Goal: Task Accomplishment & Management: Manage account settings

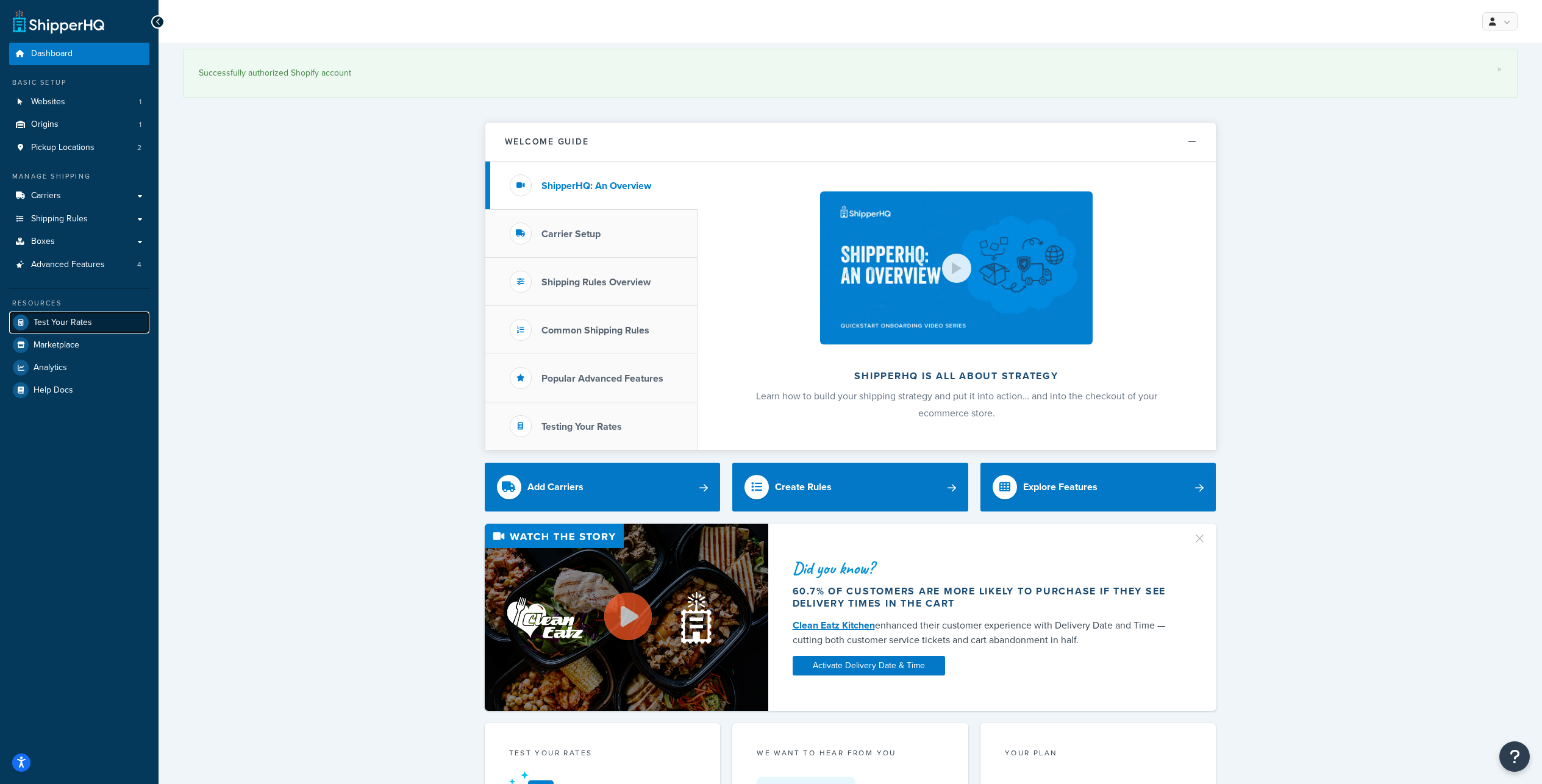
click at [79, 327] on span "Test Your Rates" at bounding box center [63, 323] width 59 height 11
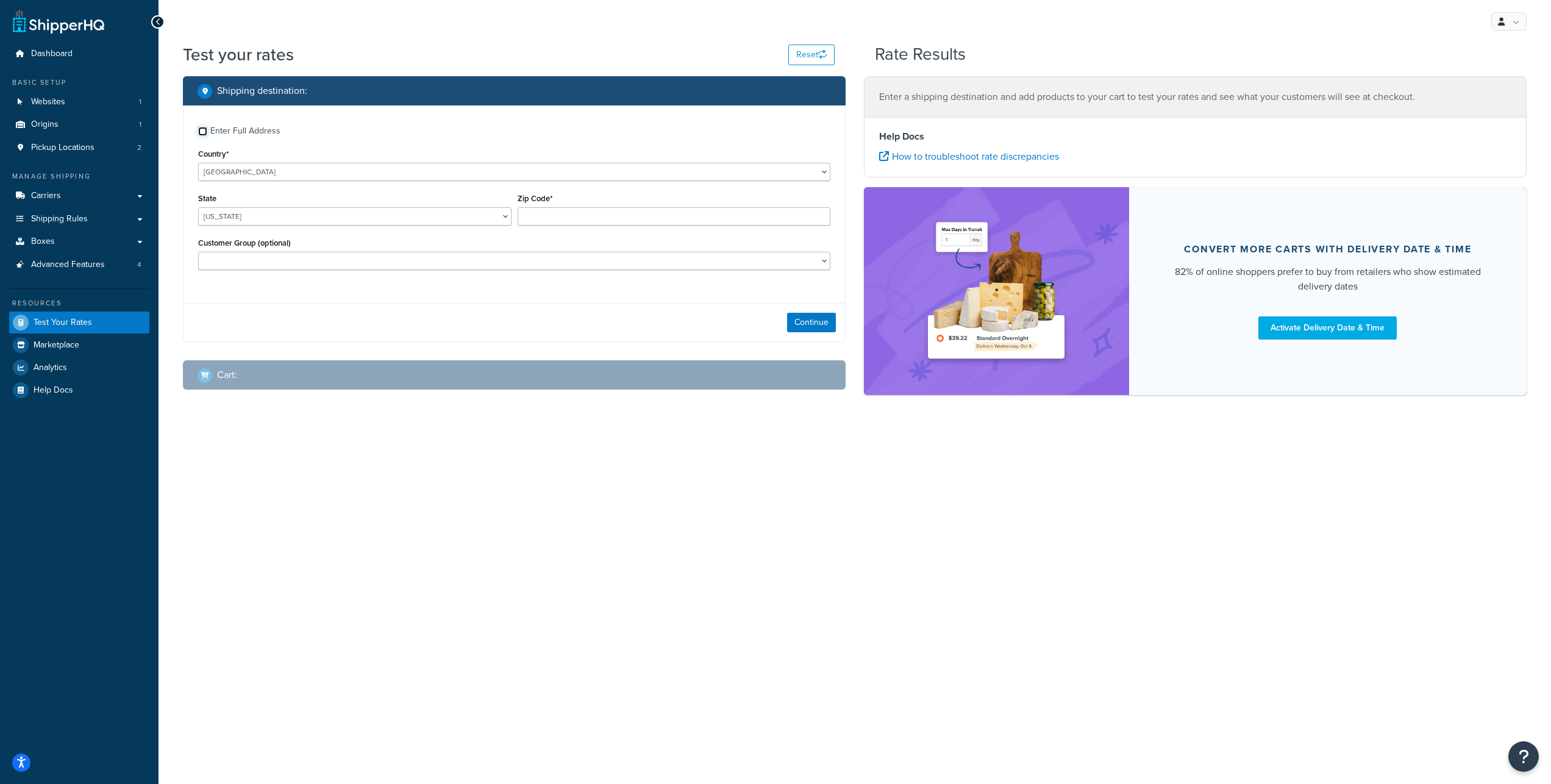
click at [203, 136] on input "Enter Full Address" at bounding box center [202, 131] width 9 height 9
checkbox input "true"
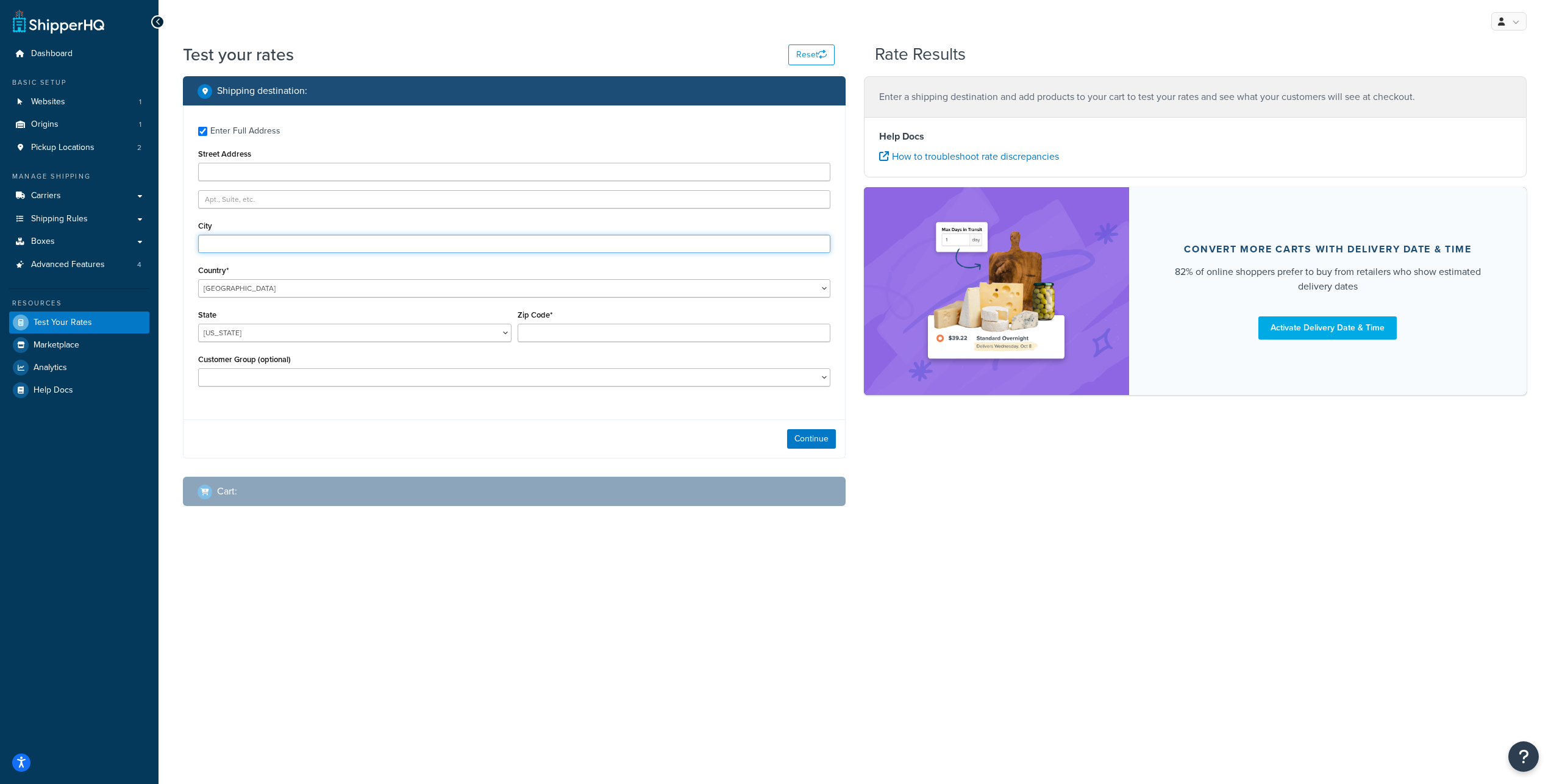
click at [238, 253] on input "City" at bounding box center [514, 244] width 632 height 18
click at [221, 181] on input "Street Address" at bounding box center [514, 171] width 632 height 18
paste input "4255 Bellmawr Drive"
type input "4255 Bellmawr Drive"
click at [220, 253] on input "City" at bounding box center [514, 244] width 632 height 18
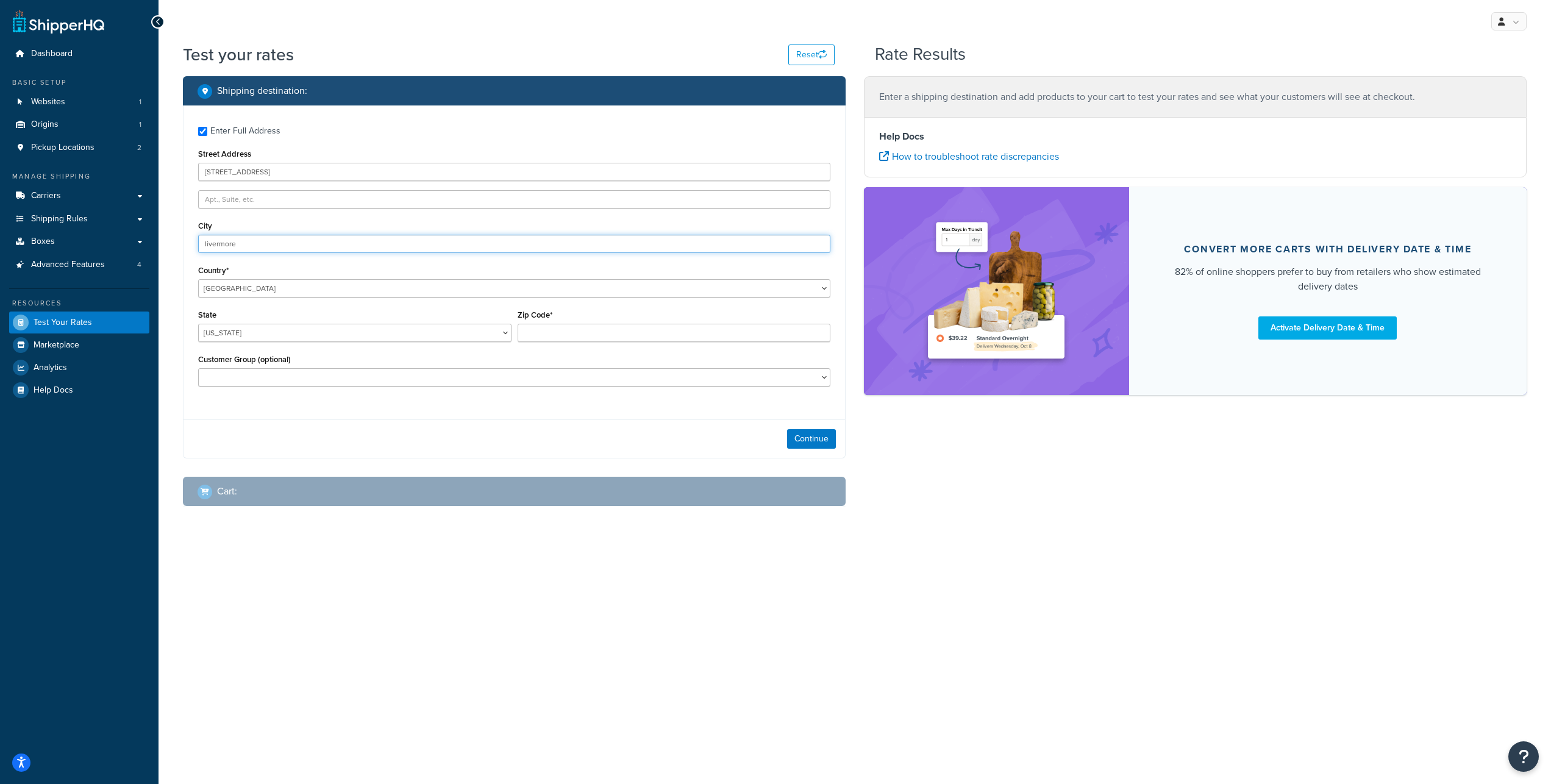
type input "livermore"
click at [198, 324] on select "Alabama Alaska American Samoa Arizona Arkansas Armed Forces Americas Armed Forc…" at bounding box center [355, 332] width 313 height 18
select select "CA"
click option "[US_STATE]" at bounding box center [0, 0] width 0 height 0
click at [570, 342] on input "Zip Code*" at bounding box center [673, 332] width 313 height 18
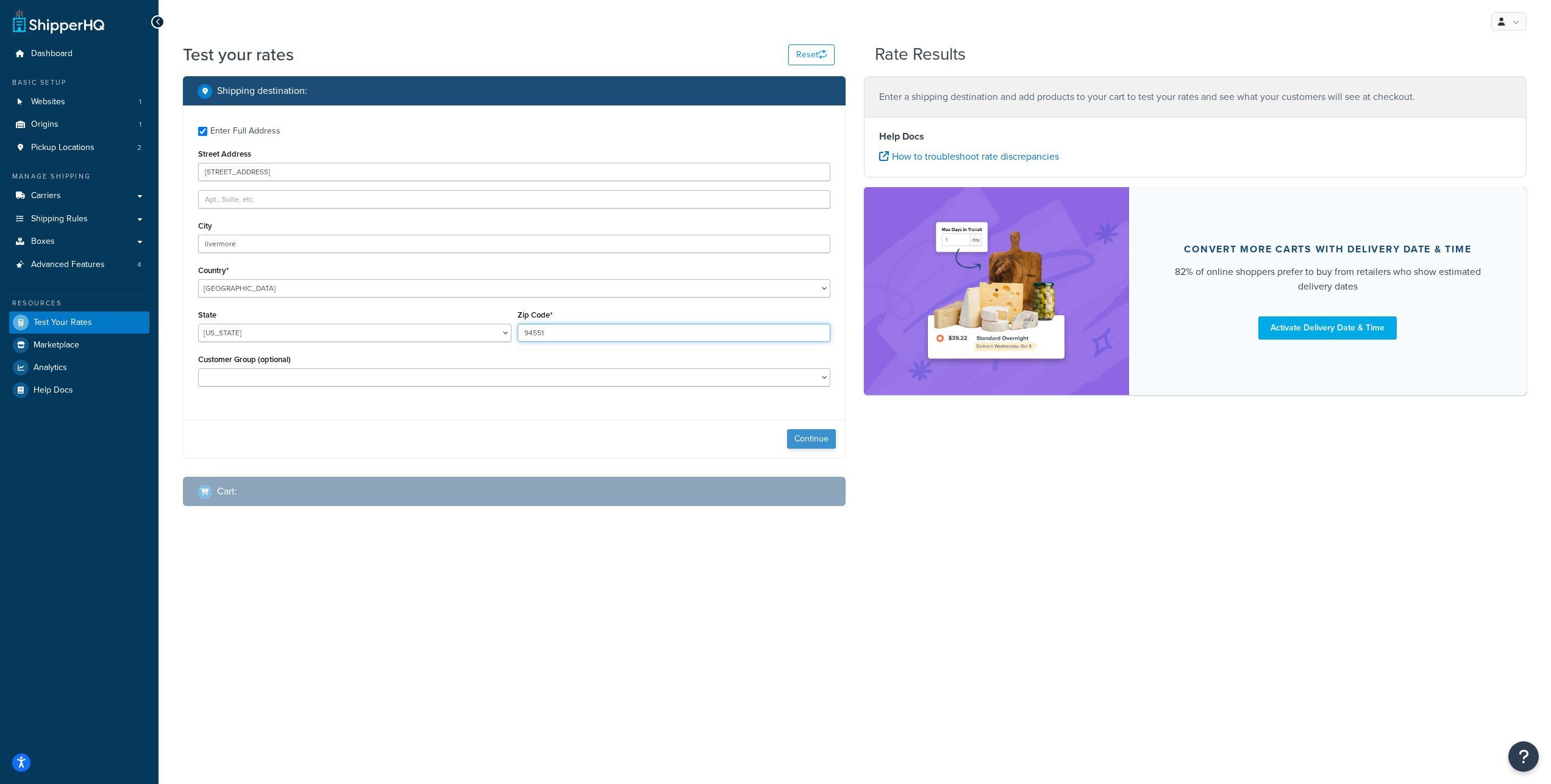
type input "94551"
click at [810, 449] on button "Continue" at bounding box center [811, 439] width 49 height 19
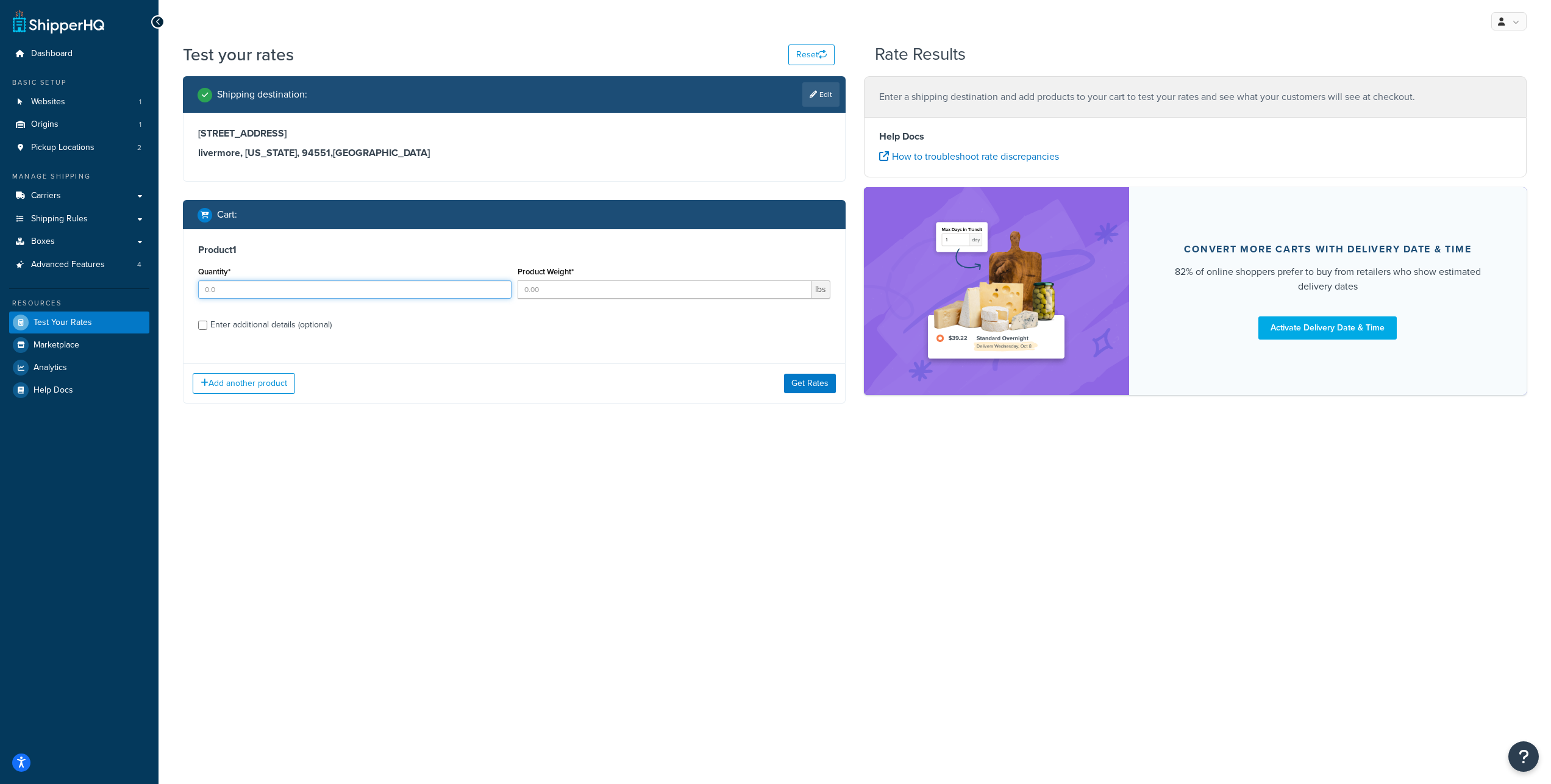
click at [243, 299] on input "Quantity*" at bounding box center [355, 289] width 313 height 18
type input "1"
click at [569, 299] on input "Product Weight*" at bounding box center [665, 289] width 295 height 18
type input "20"
click at [201, 329] on input "Enter additional details (optional)" at bounding box center [202, 325] width 9 height 9
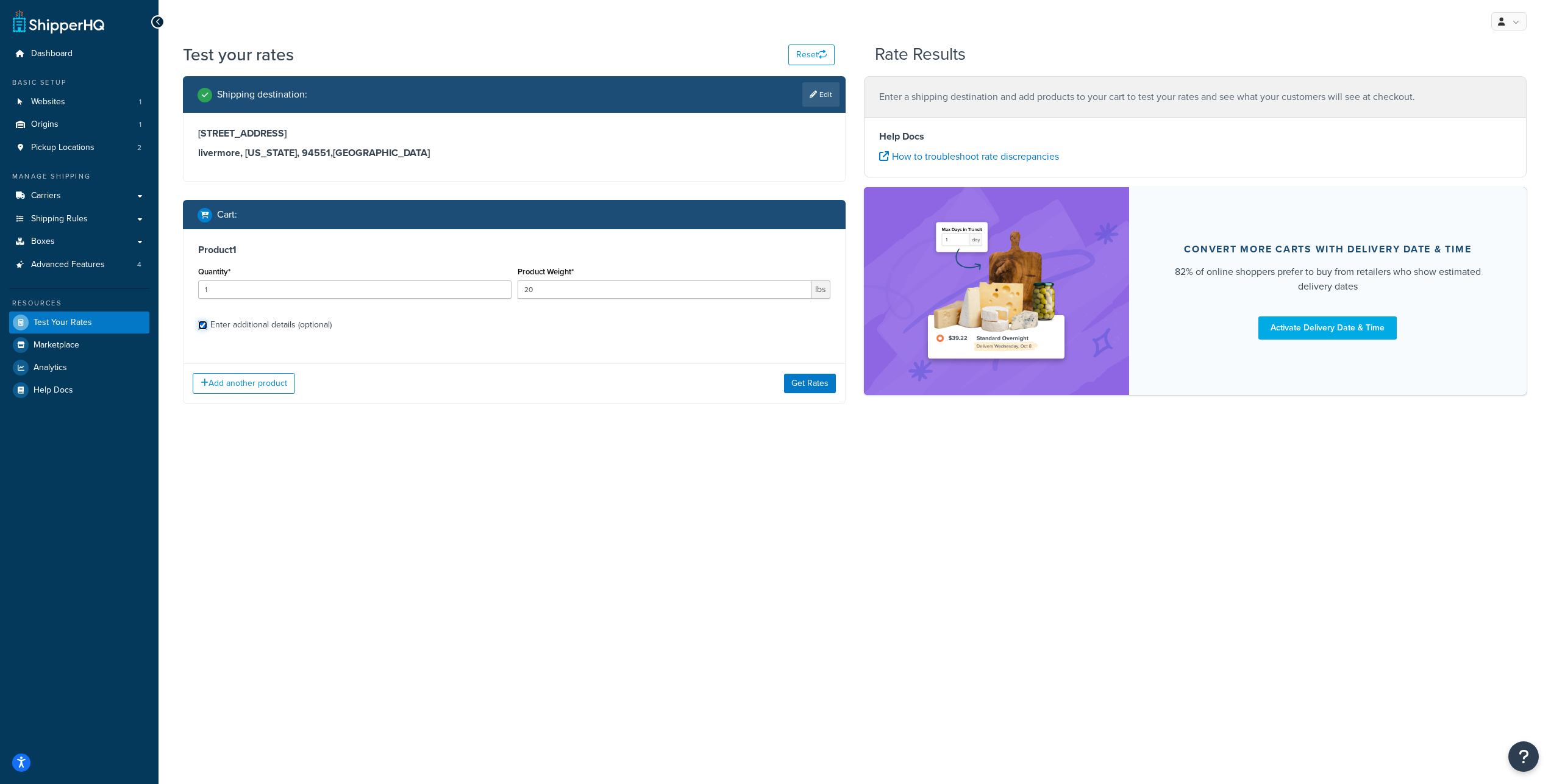
checkbox input "true"
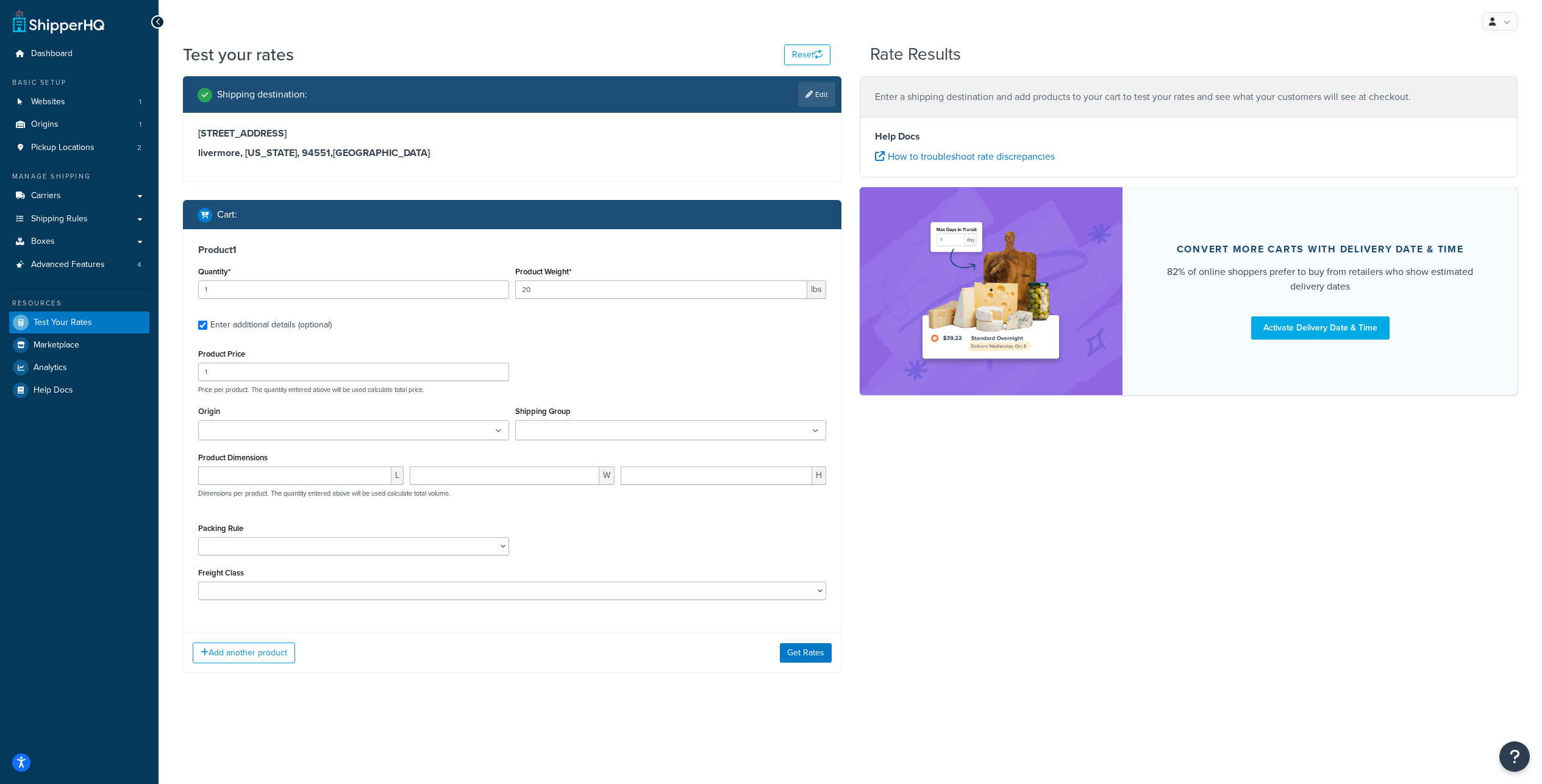
click at [627, 437] on input "Shipping Group" at bounding box center [573, 431] width 108 height 13
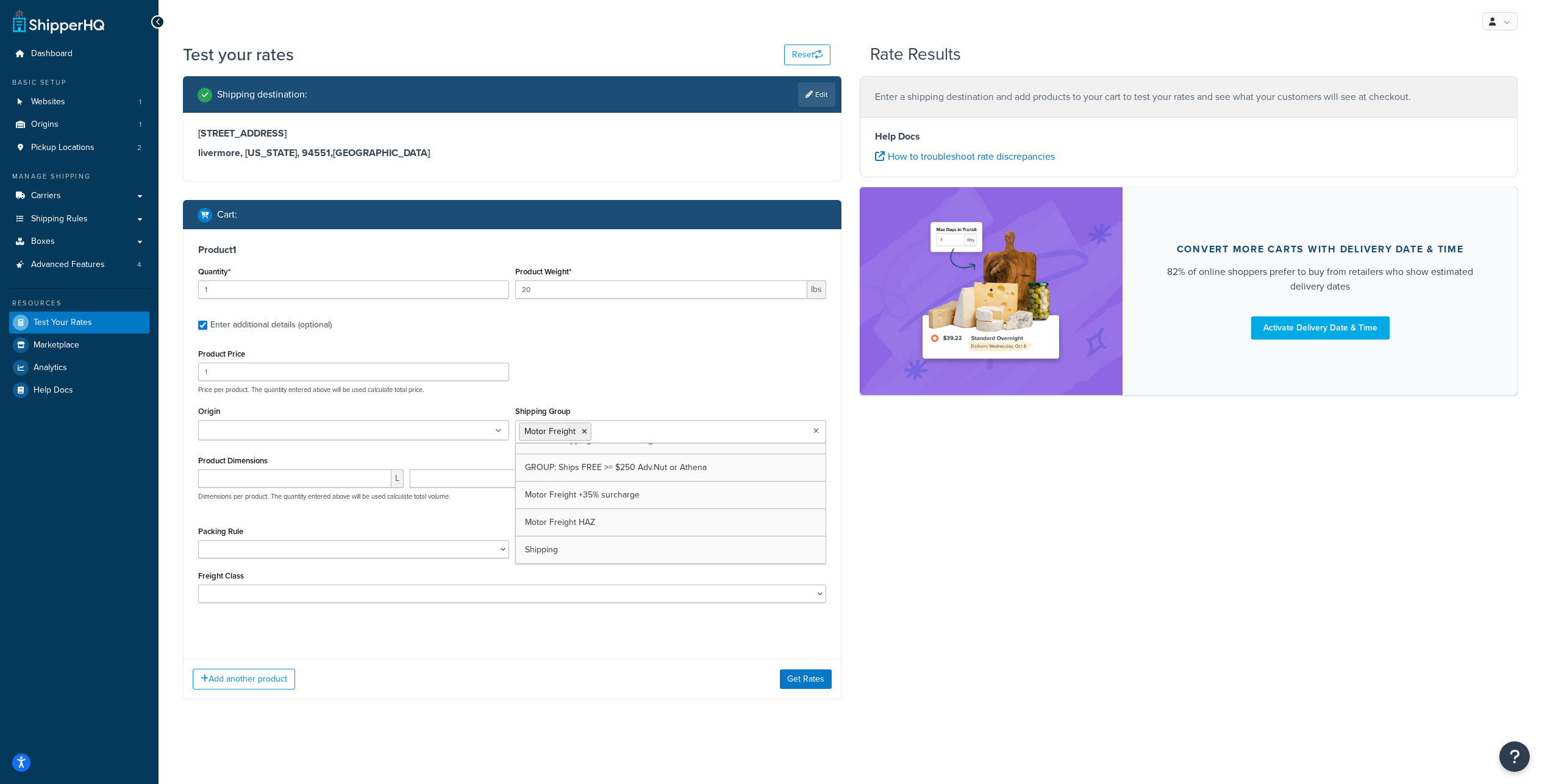
scroll to position [772, 0]
click at [621, 373] on div "Product 1 Quantity* 1 Product Weight* 20 lbs Enter additional details (optional…" at bounding box center [511, 439] width 657 height 421
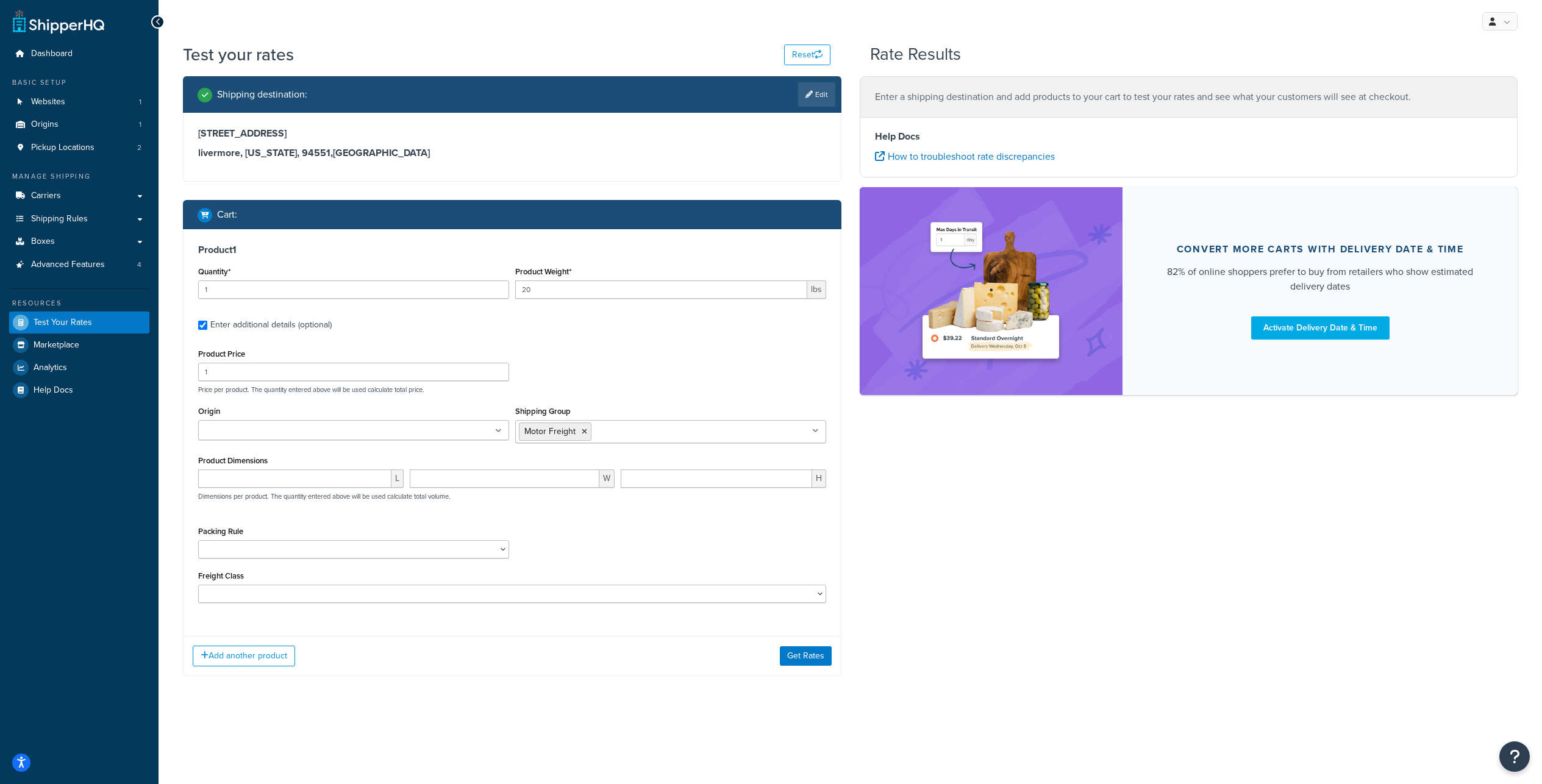
scroll to position [35, 0]
click at [262, 666] on button "Add another product" at bounding box center [244, 656] width 102 height 21
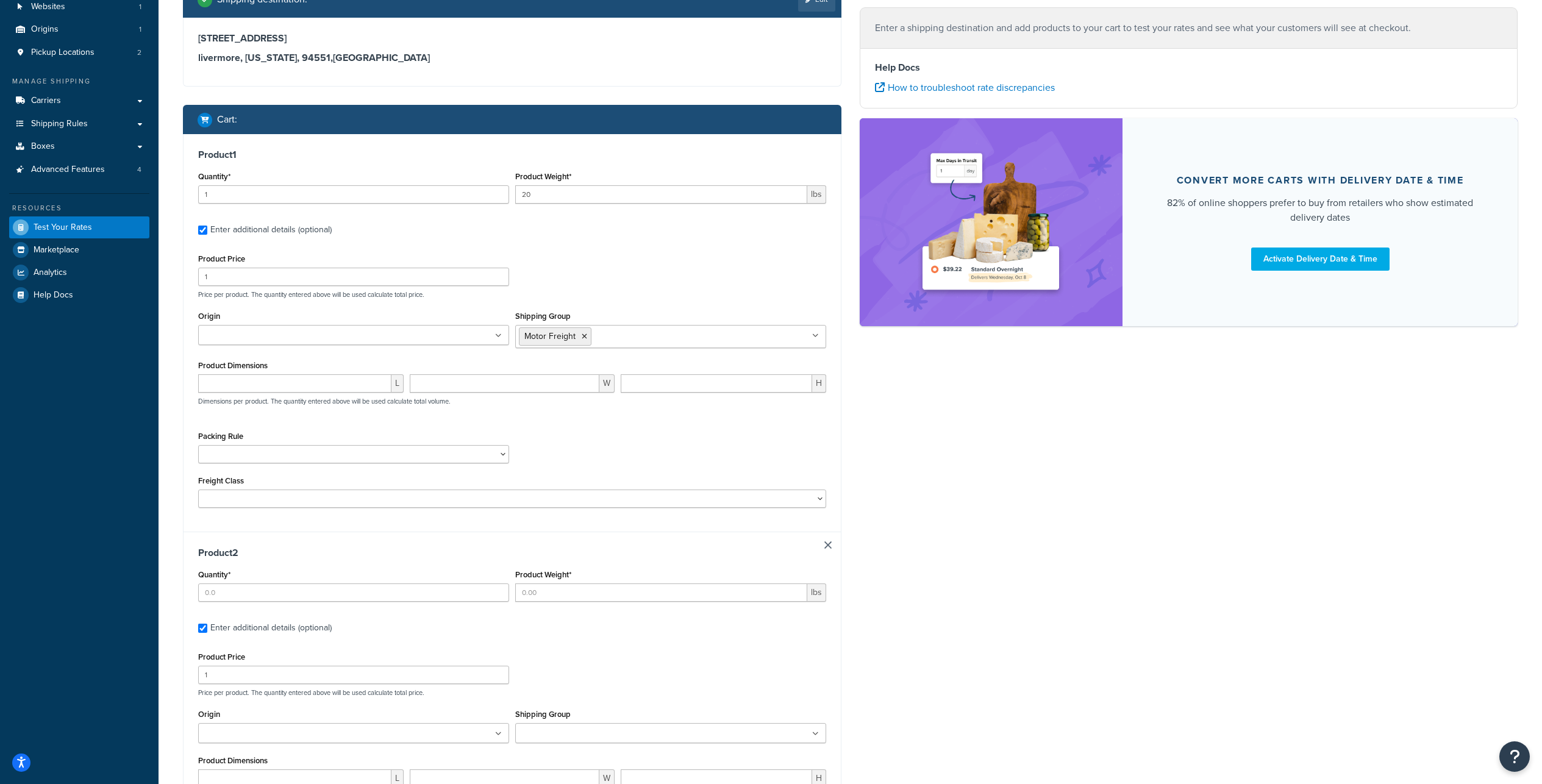
scroll to position [95, 0]
drag, startPoint x: 223, startPoint y: 306, endPoint x: 191, endPoint y: 308, distance: 32.1
click at [198, 285] on input "1" at bounding box center [353, 275] width 311 height 18
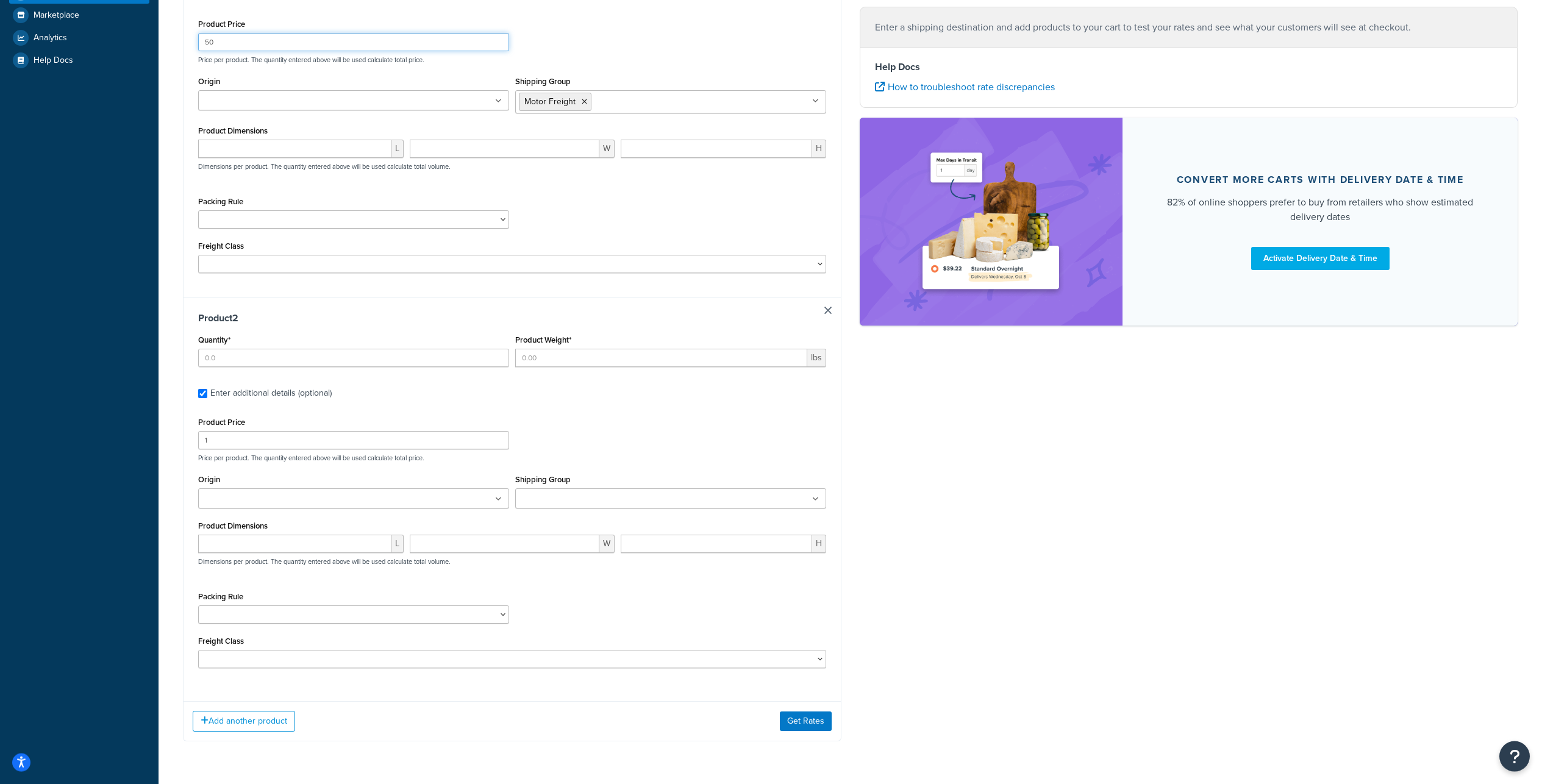
scroll to position [474, 0]
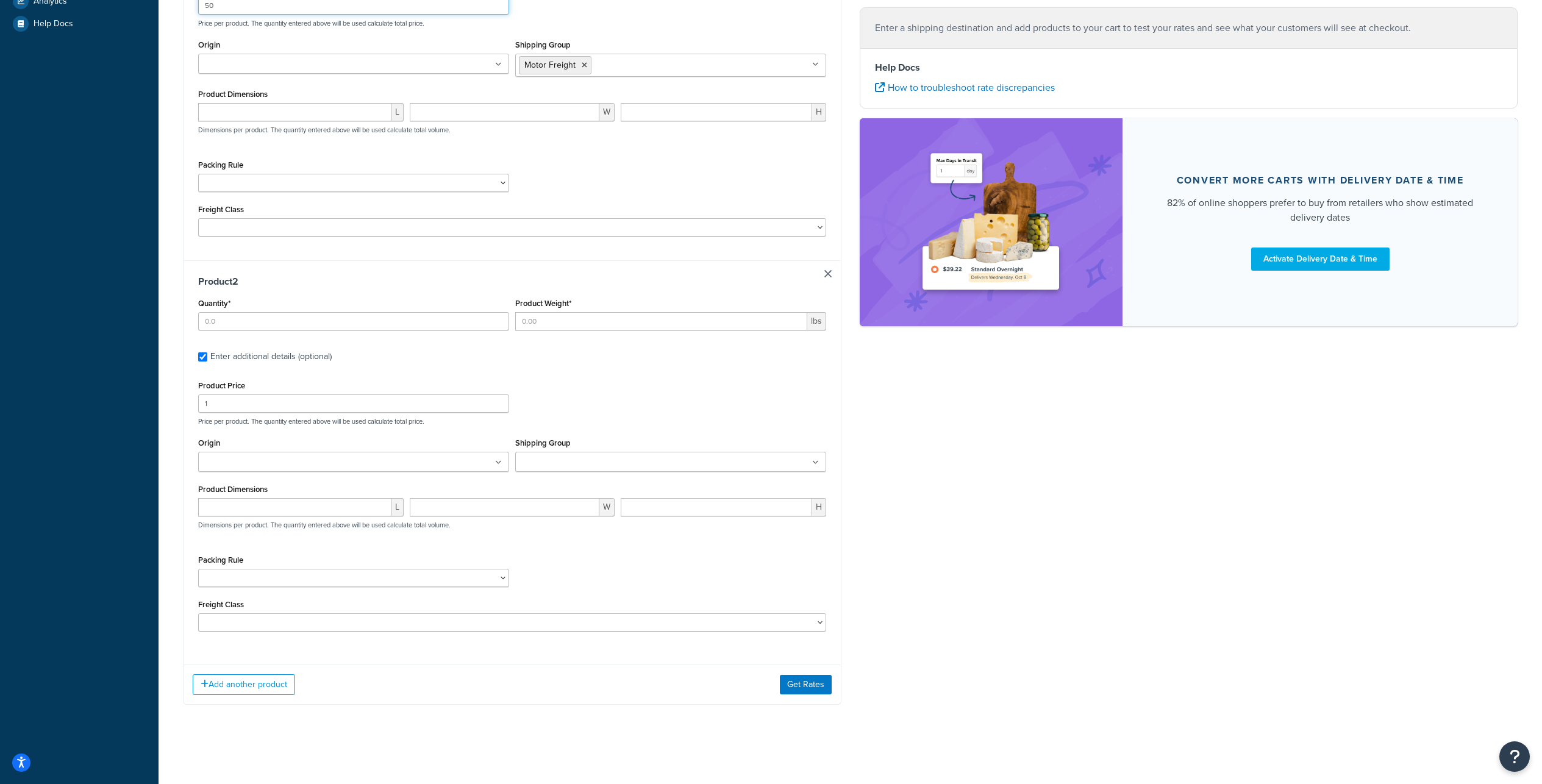
type input "50"
click at [210, 312] on input "Quantity*" at bounding box center [353, 321] width 311 height 18
type input "1"
click at [560, 312] on input "Product Weight*" at bounding box center [661, 321] width 292 height 18
type input "5"
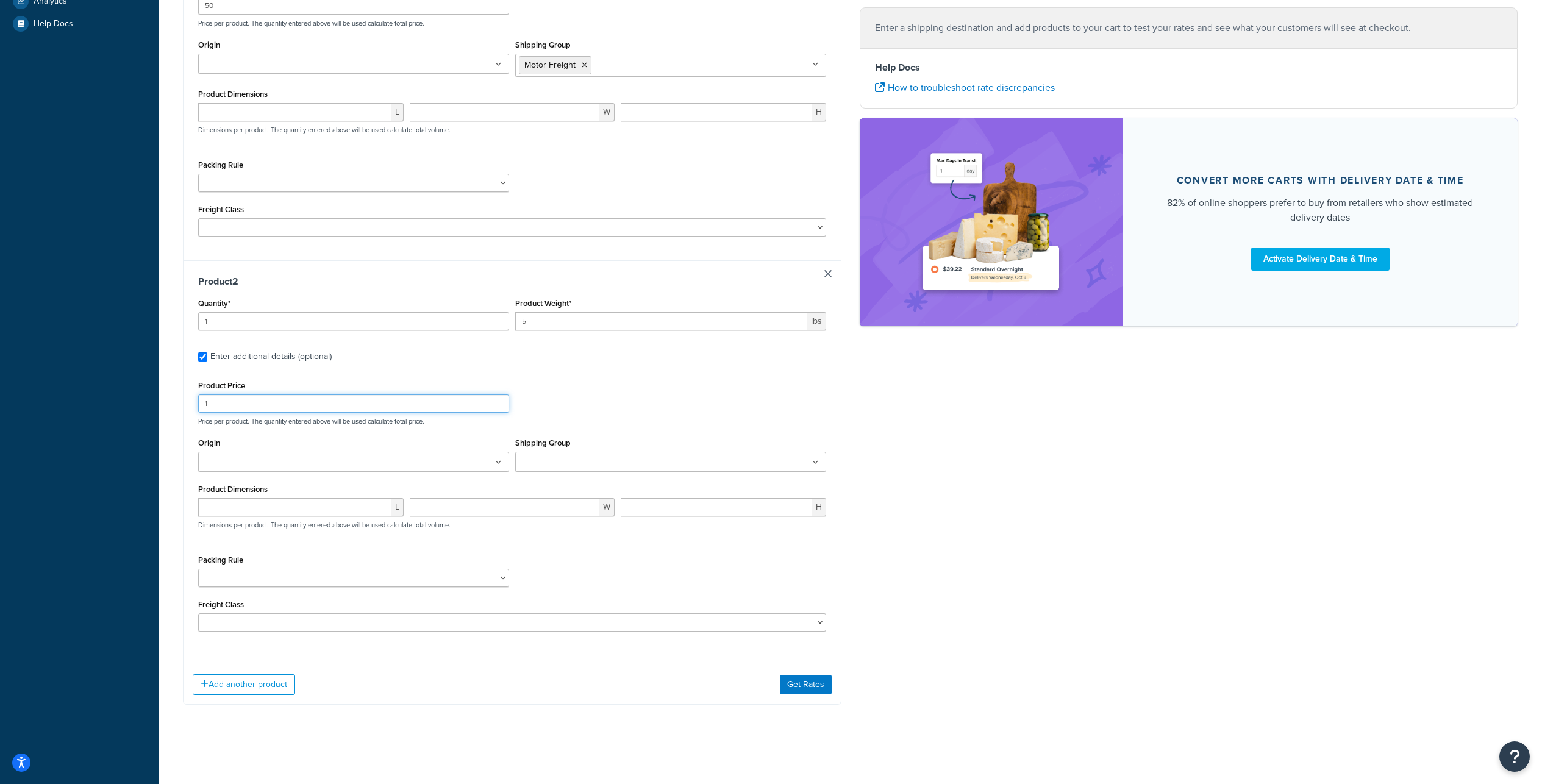
drag, startPoint x: 223, startPoint y: 375, endPoint x: 193, endPoint y: 371, distance: 30.3
click at [198, 394] on input "1" at bounding box center [353, 403] width 311 height 18
type input "10"
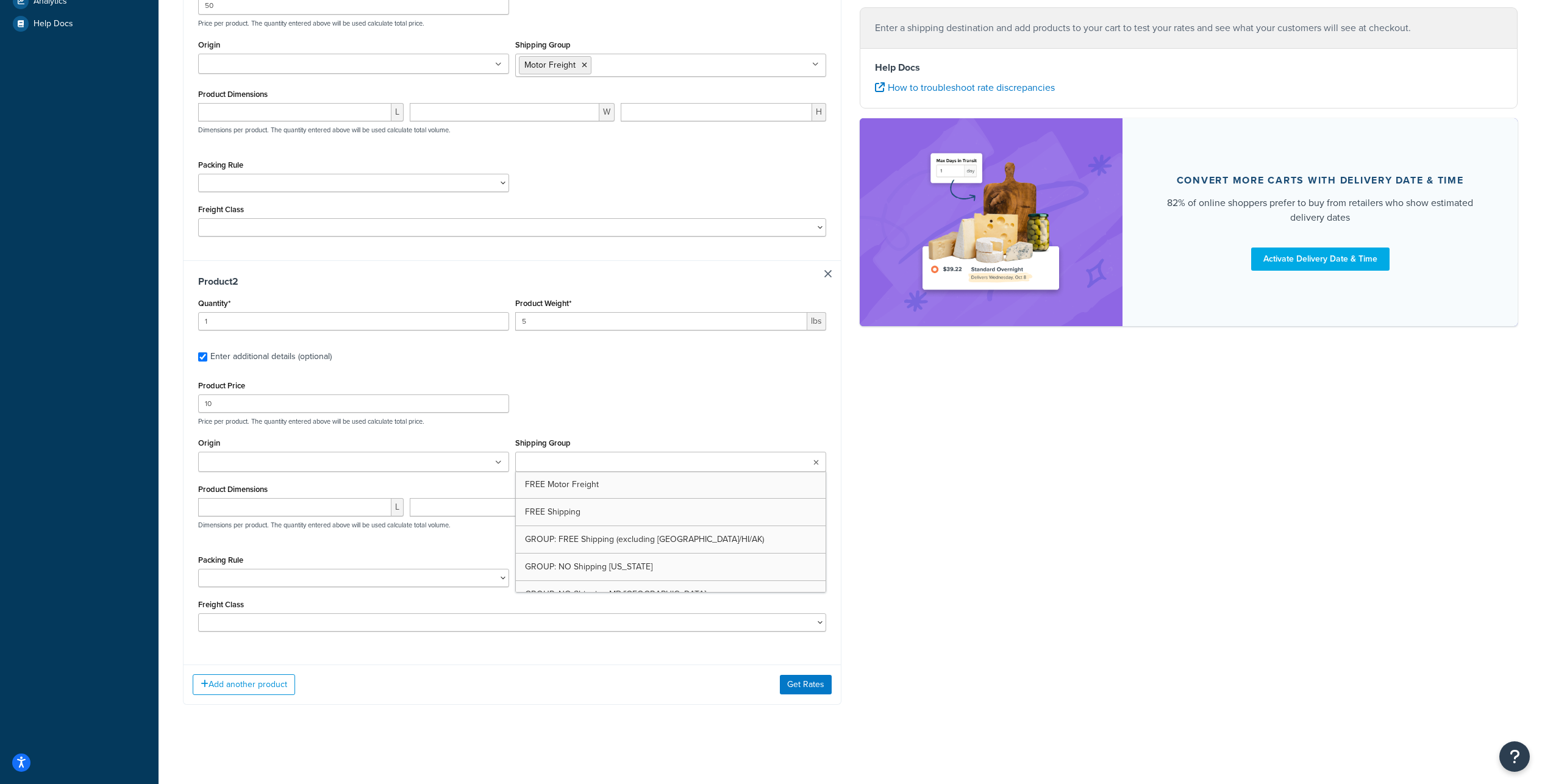
click at [572, 456] on input "Shipping Group" at bounding box center [573, 462] width 108 height 13
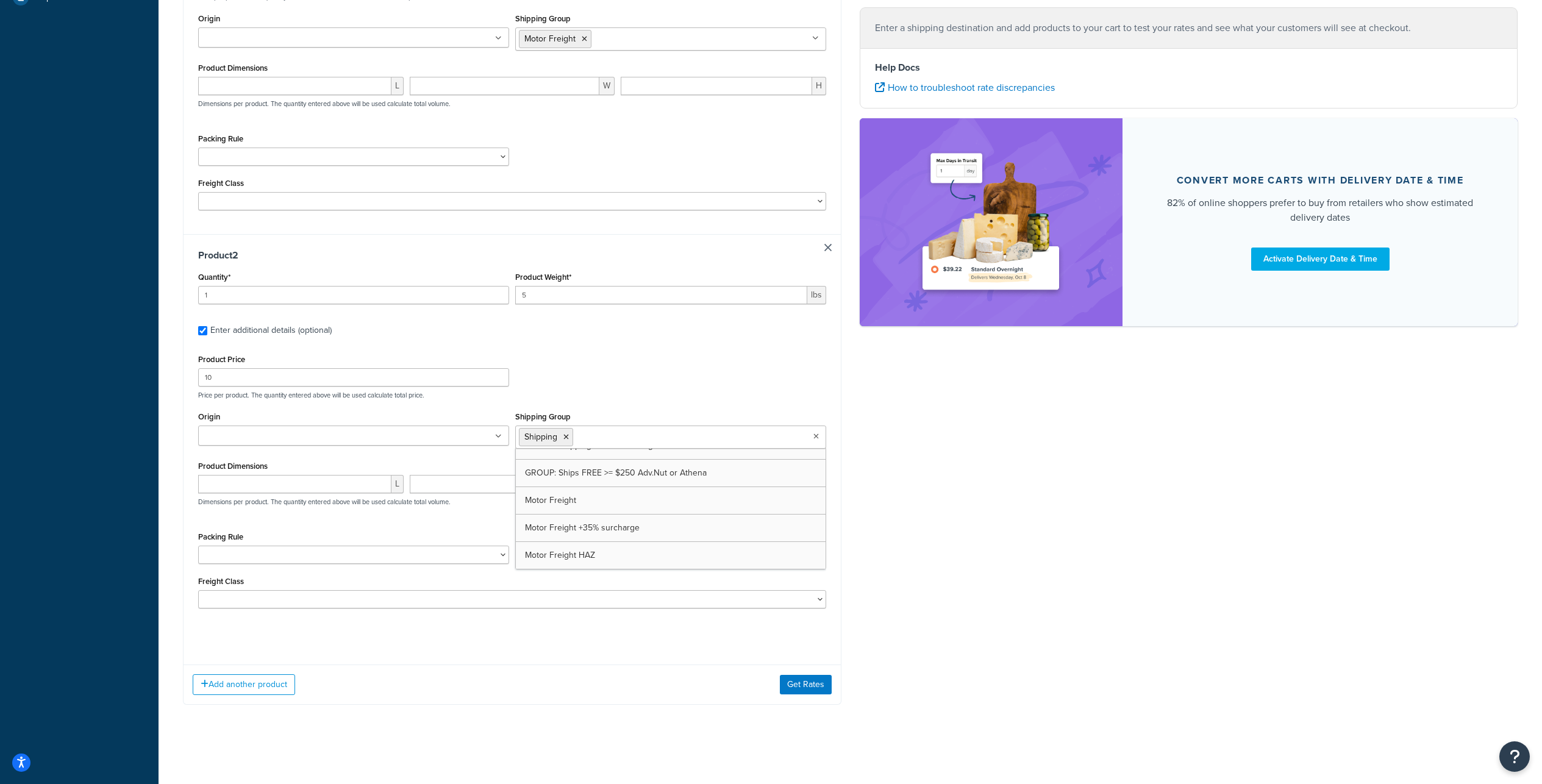
click at [868, 433] on div "Shipping destination : Edit 4255 Bellmawr Drive livermore, California, 94551 , …" at bounding box center [849, 203] width 1352 height 1039
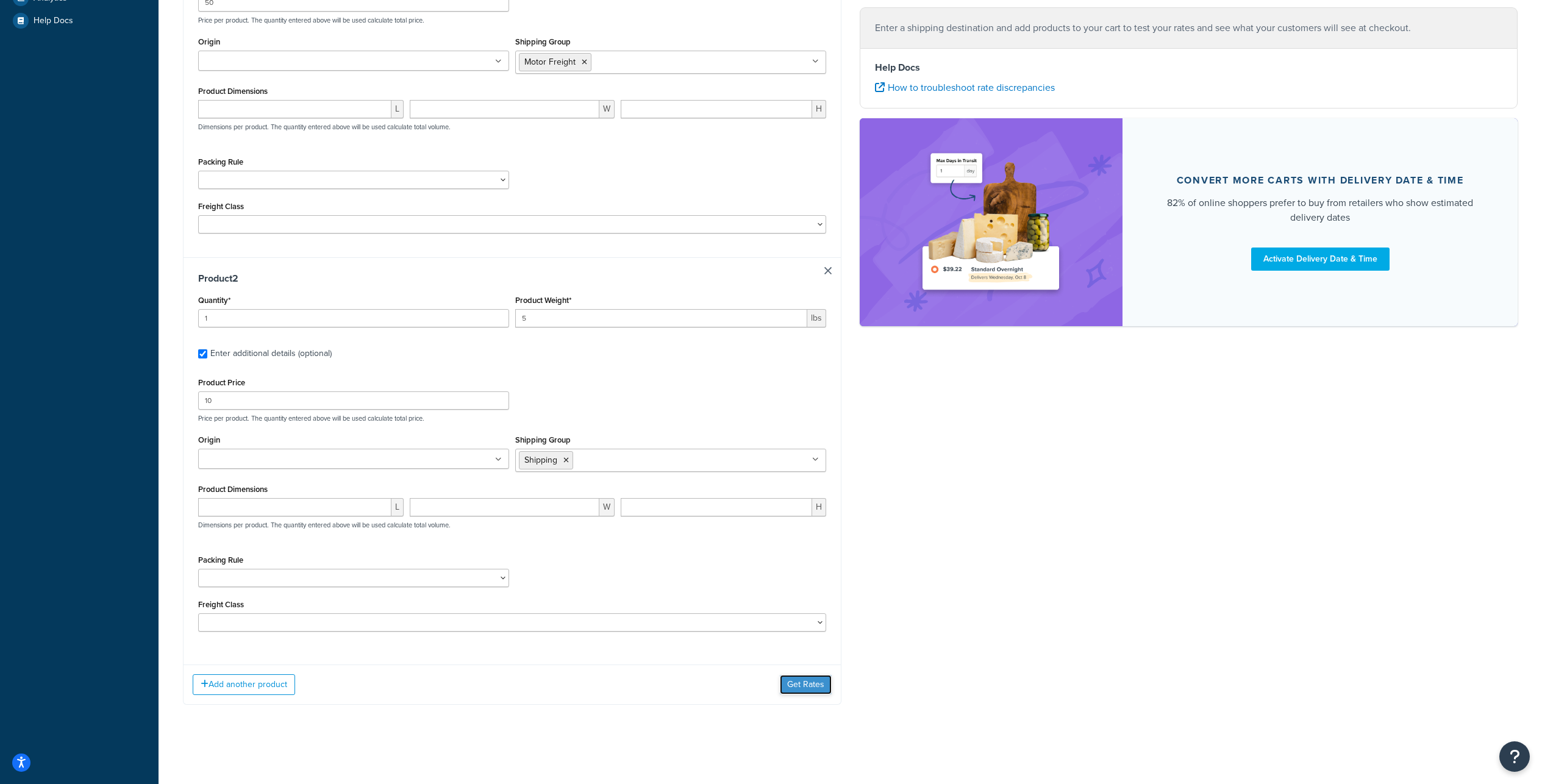
click at [799, 694] on button "Get Rates" at bounding box center [805, 685] width 52 height 19
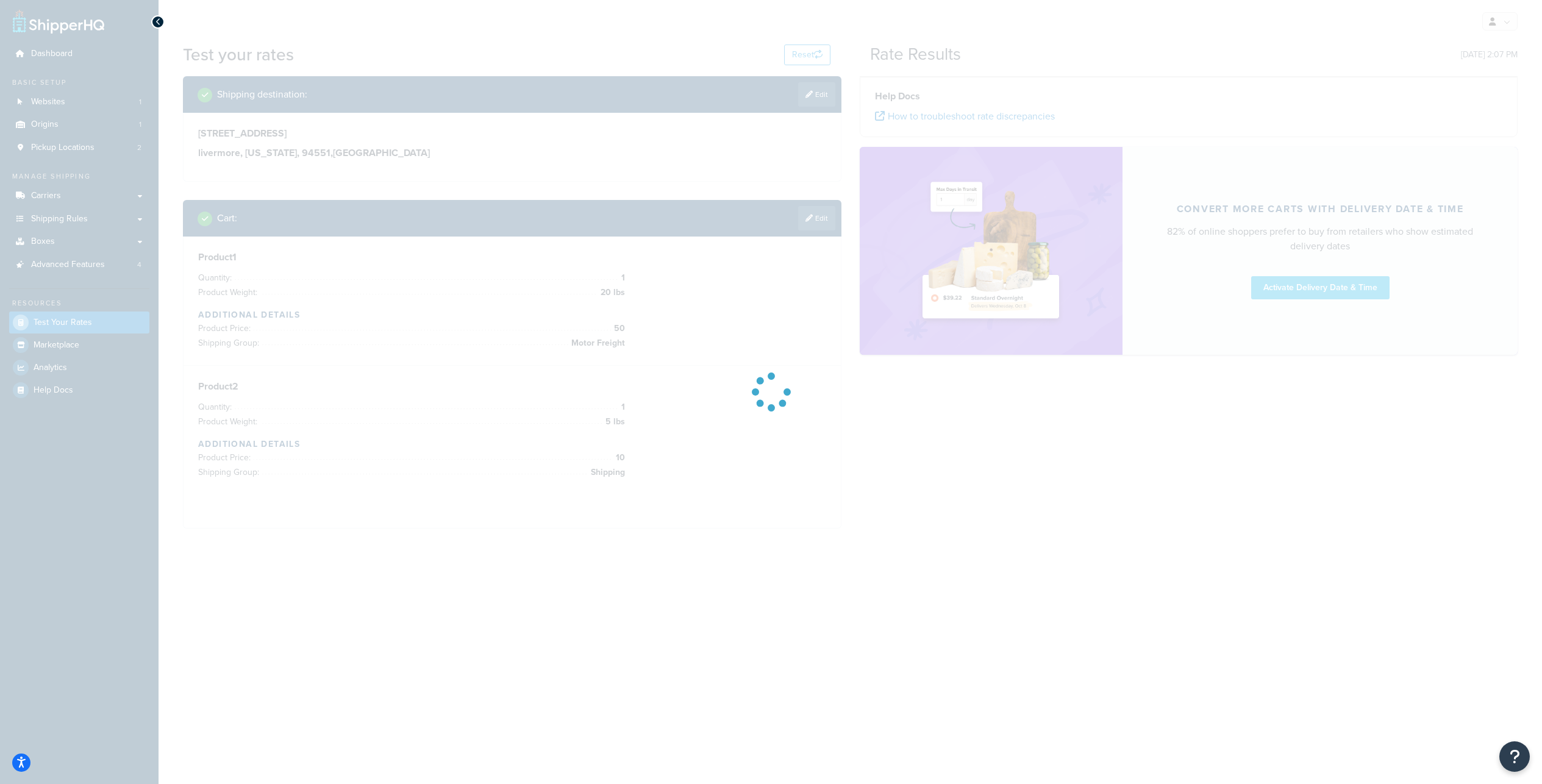
scroll to position [0, 0]
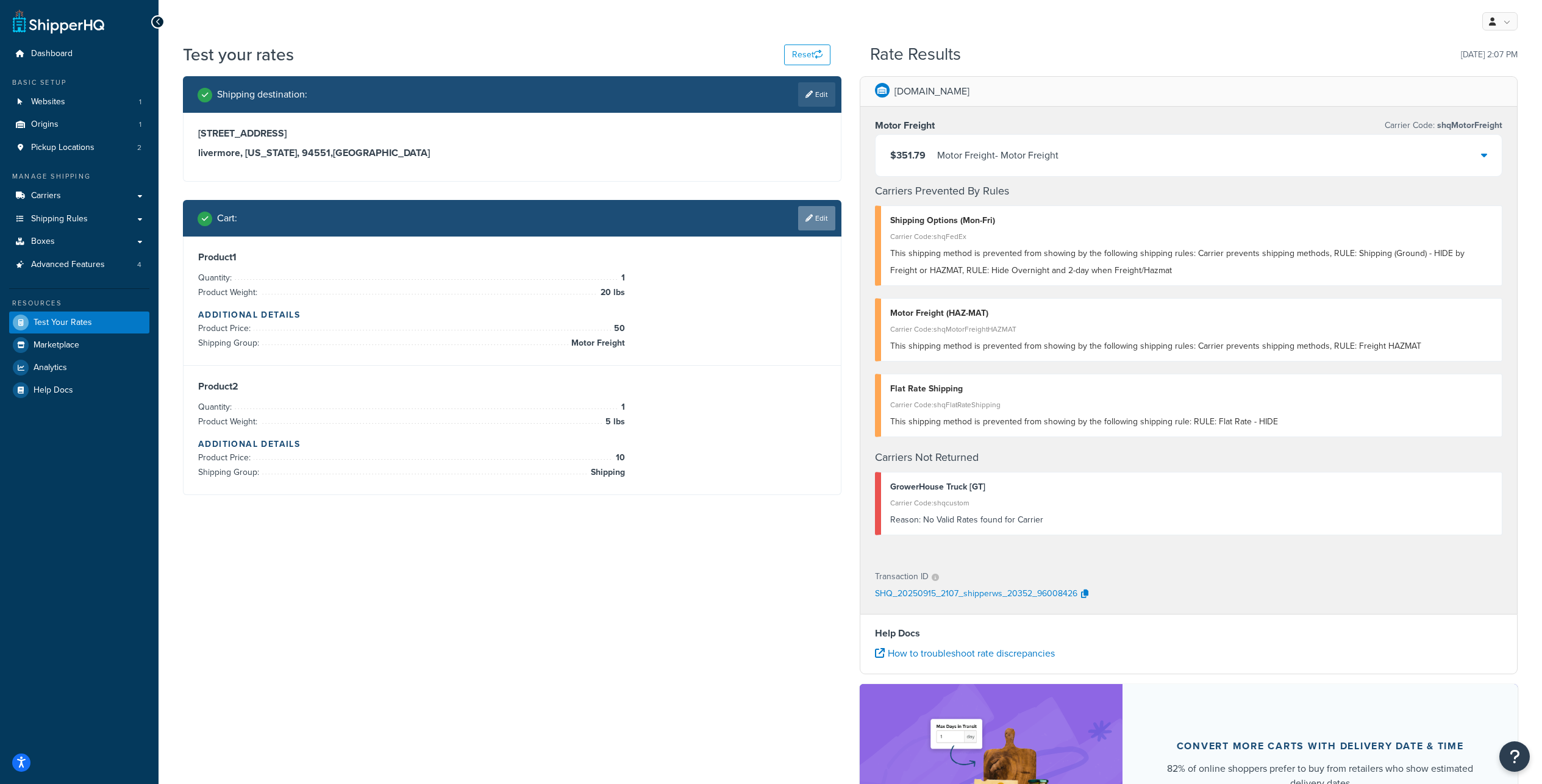
click at [808, 222] on icon at bounding box center [809, 219] width 8 height 8
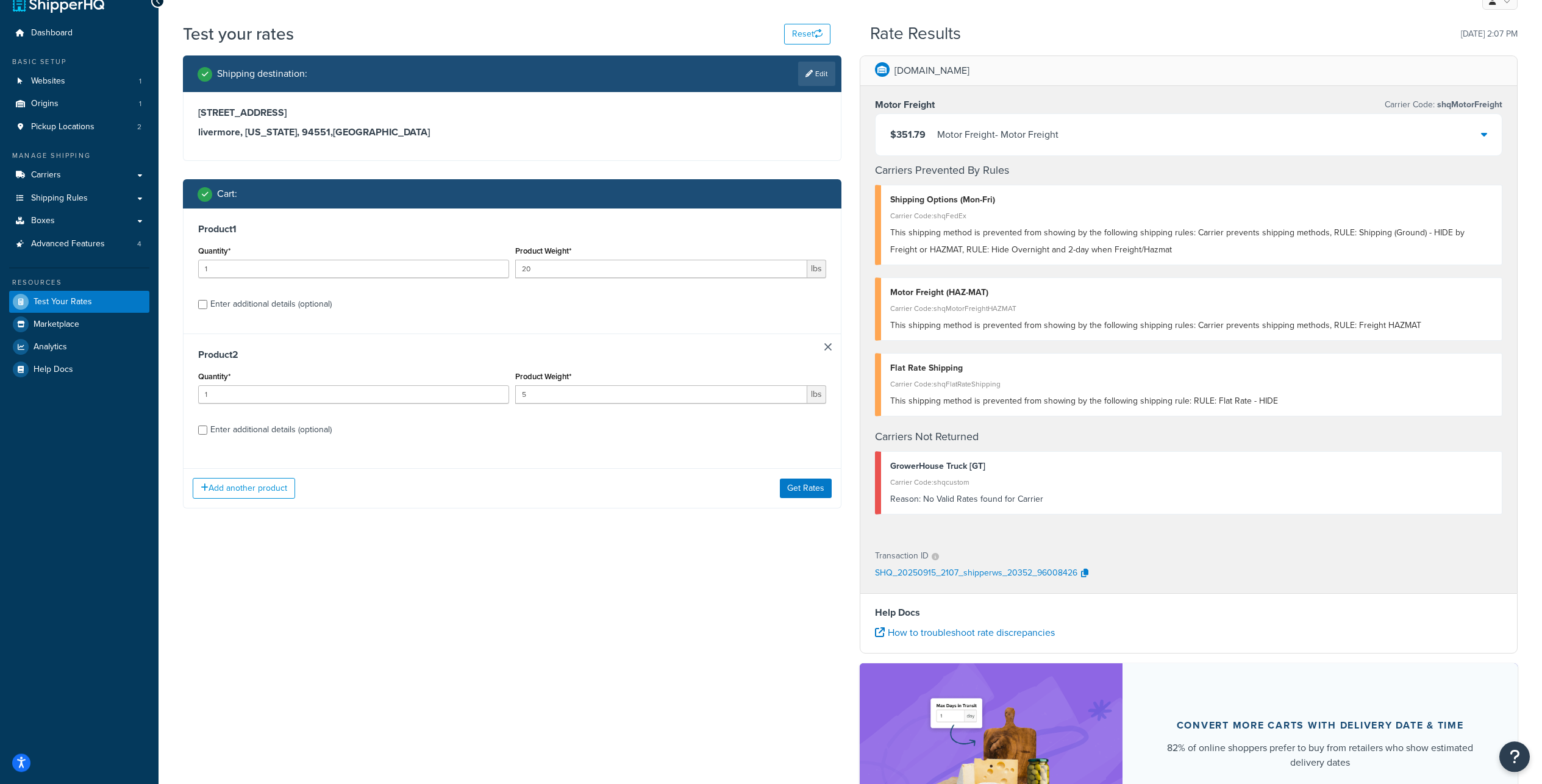
scroll to position [134, 0]
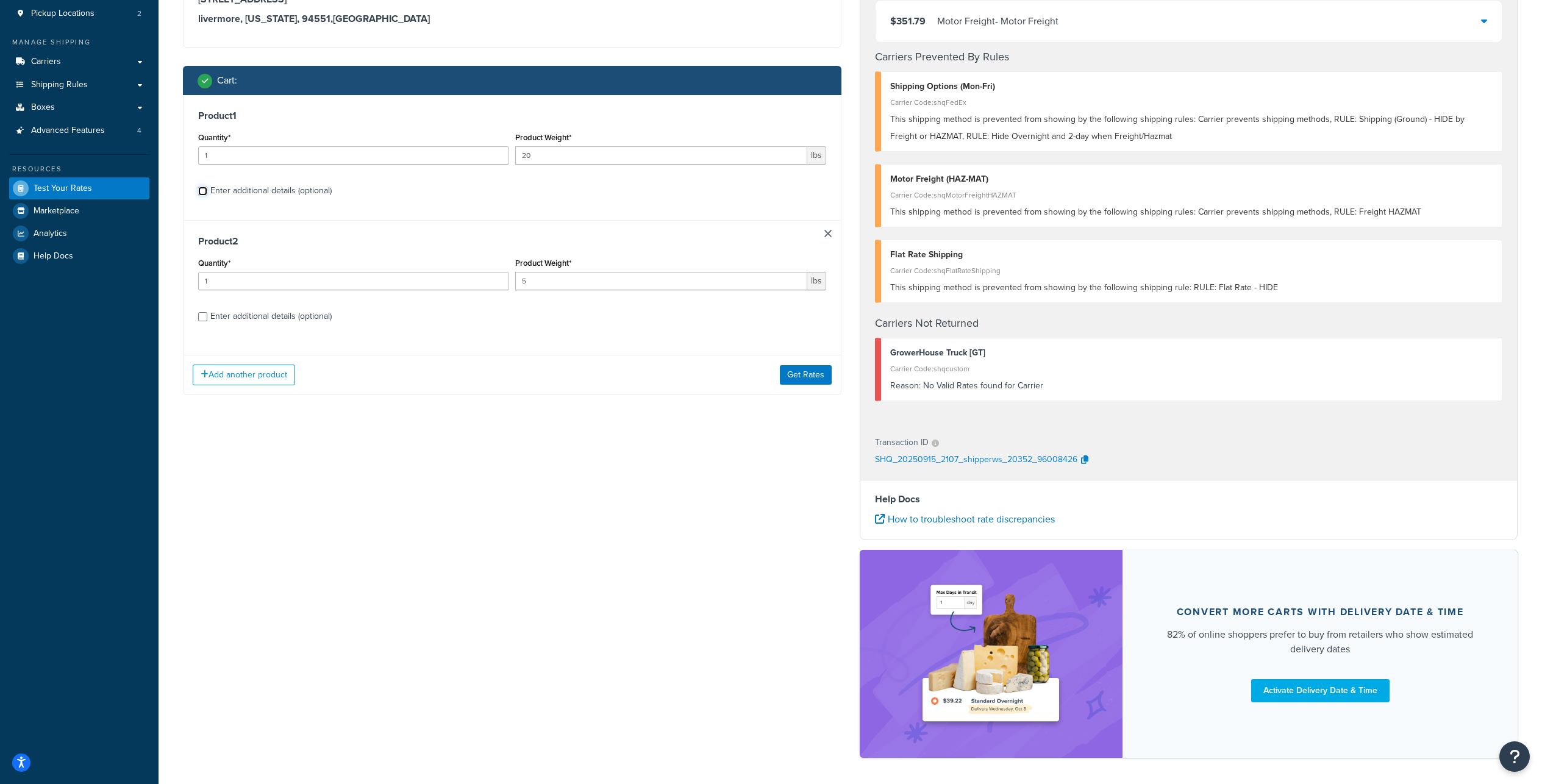
click at [203, 196] on input "Enter additional details (optional)" at bounding box center [202, 191] width 9 height 9
checkbox input "true"
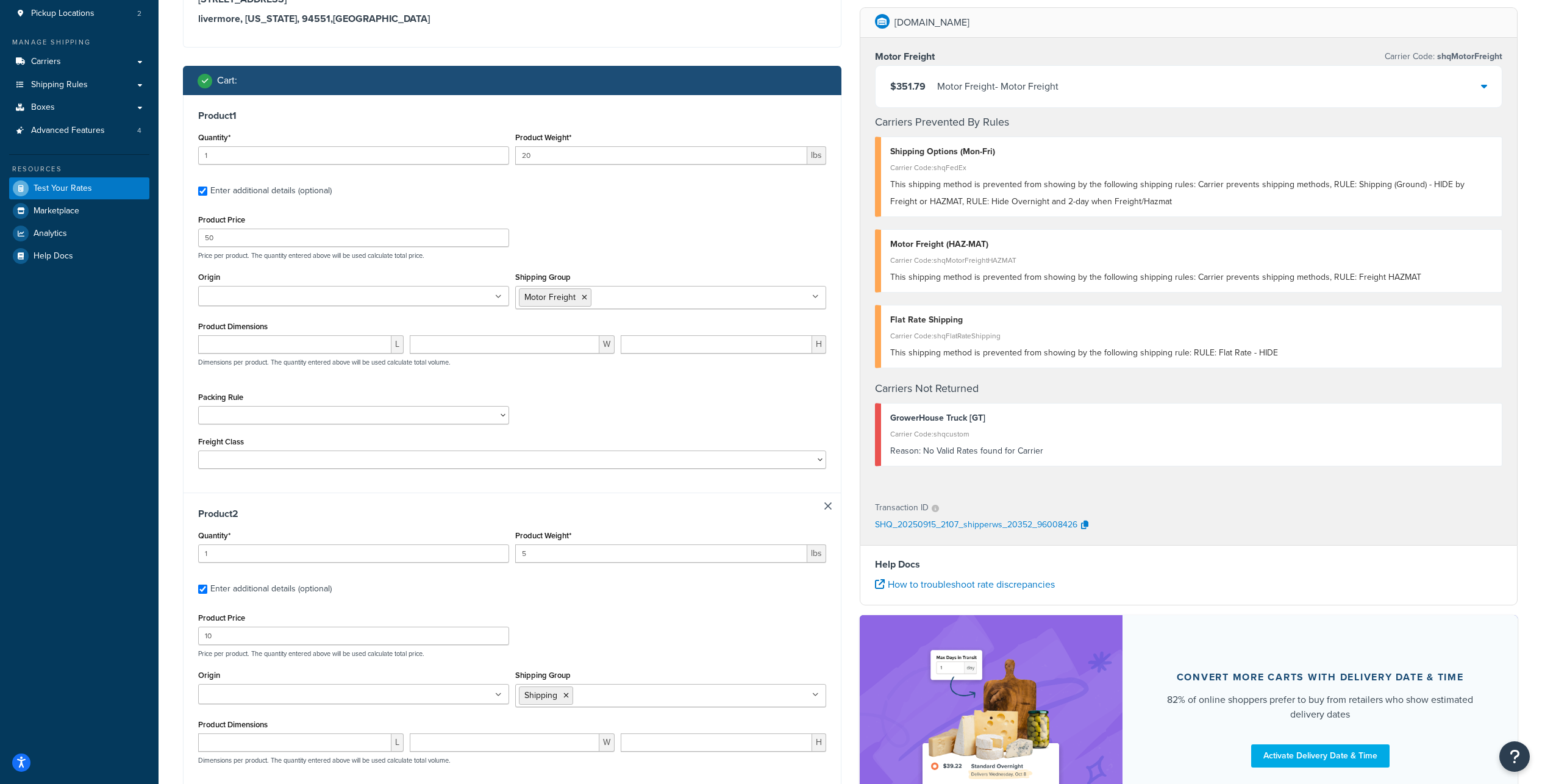
scroll to position [772, 0]
click at [681, 303] on input "Shipping Group" at bounding box center [648, 297] width 108 height 13
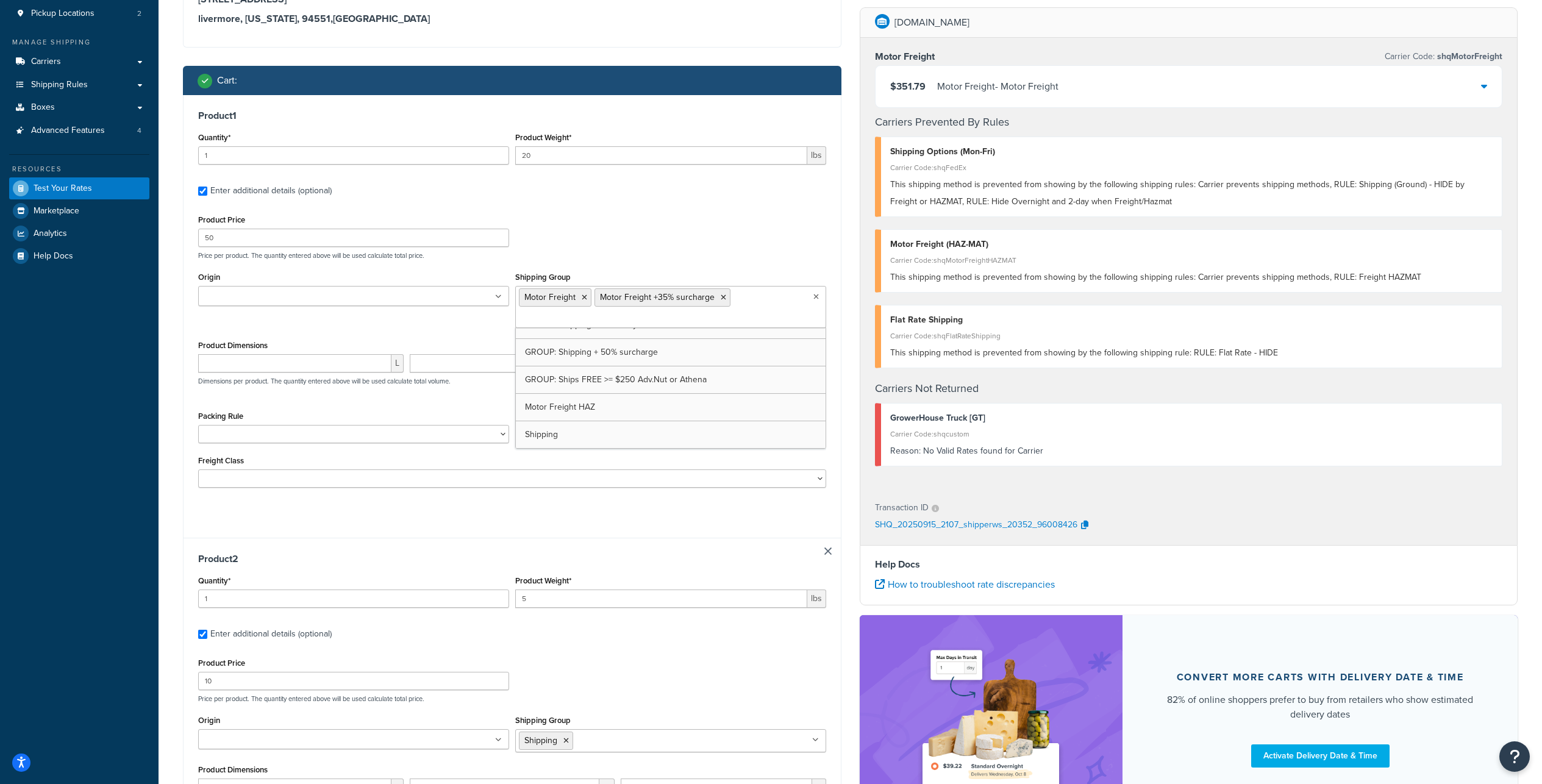
scroll to position [742, 0]
click at [587, 301] on icon at bounding box center [585, 298] width 6 height 8
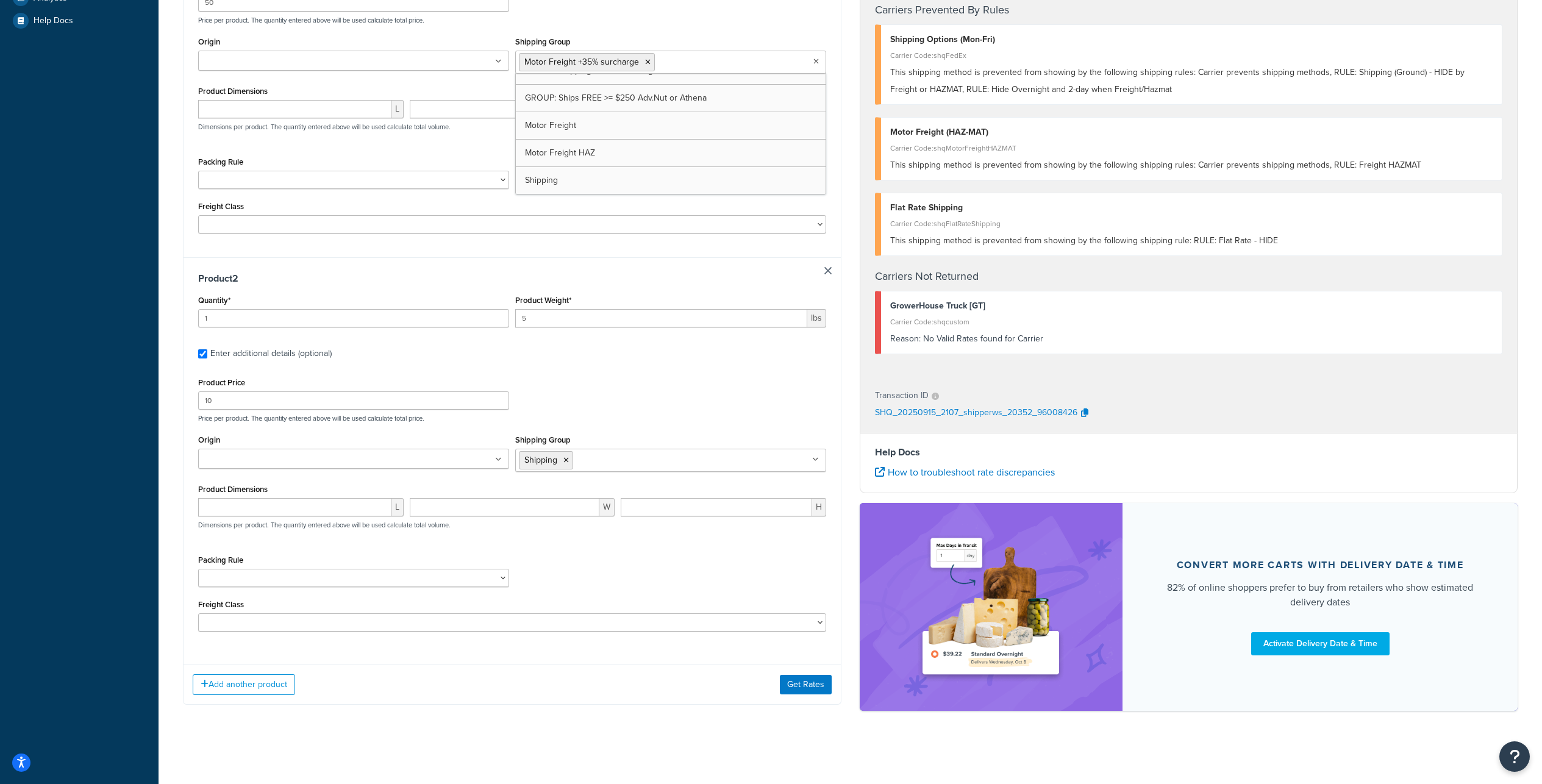
scroll to position [499, 0]
click at [799, 691] on button "Get Rates" at bounding box center [805, 685] width 52 height 19
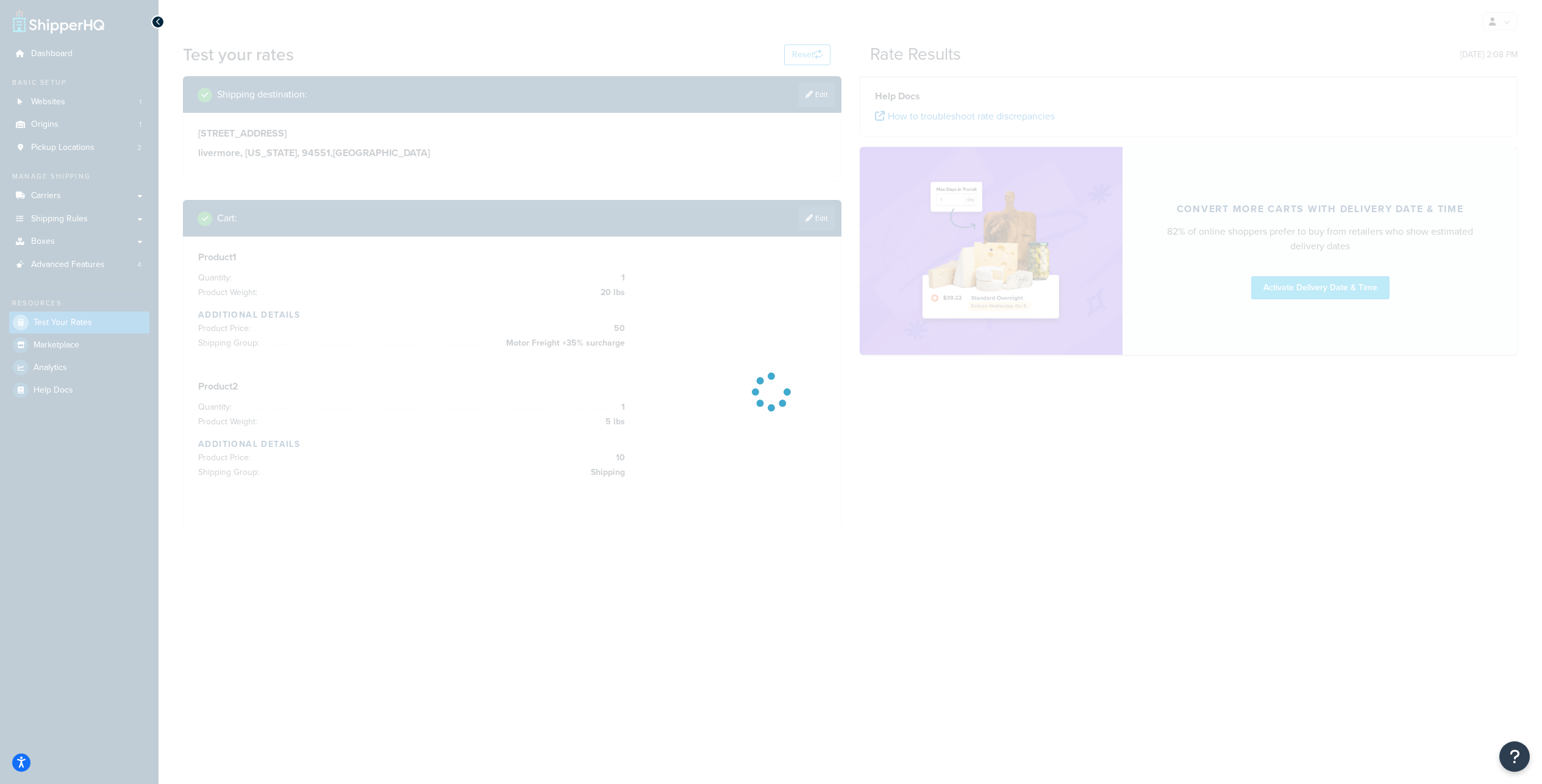
scroll to position [0, 0]
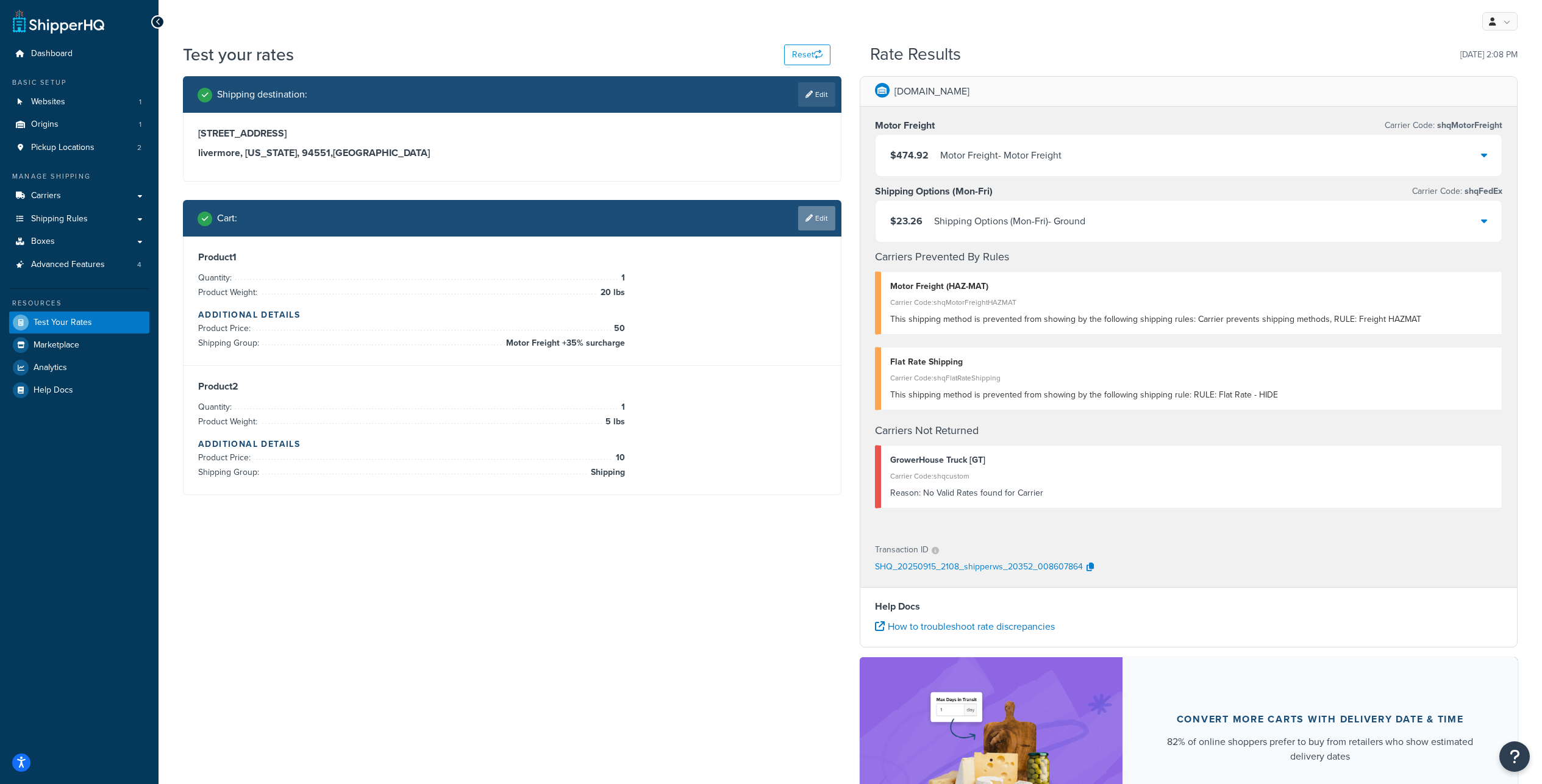
click at [817, 223] on link "Edit" at bounding box center [816, 218] width 38 height 24
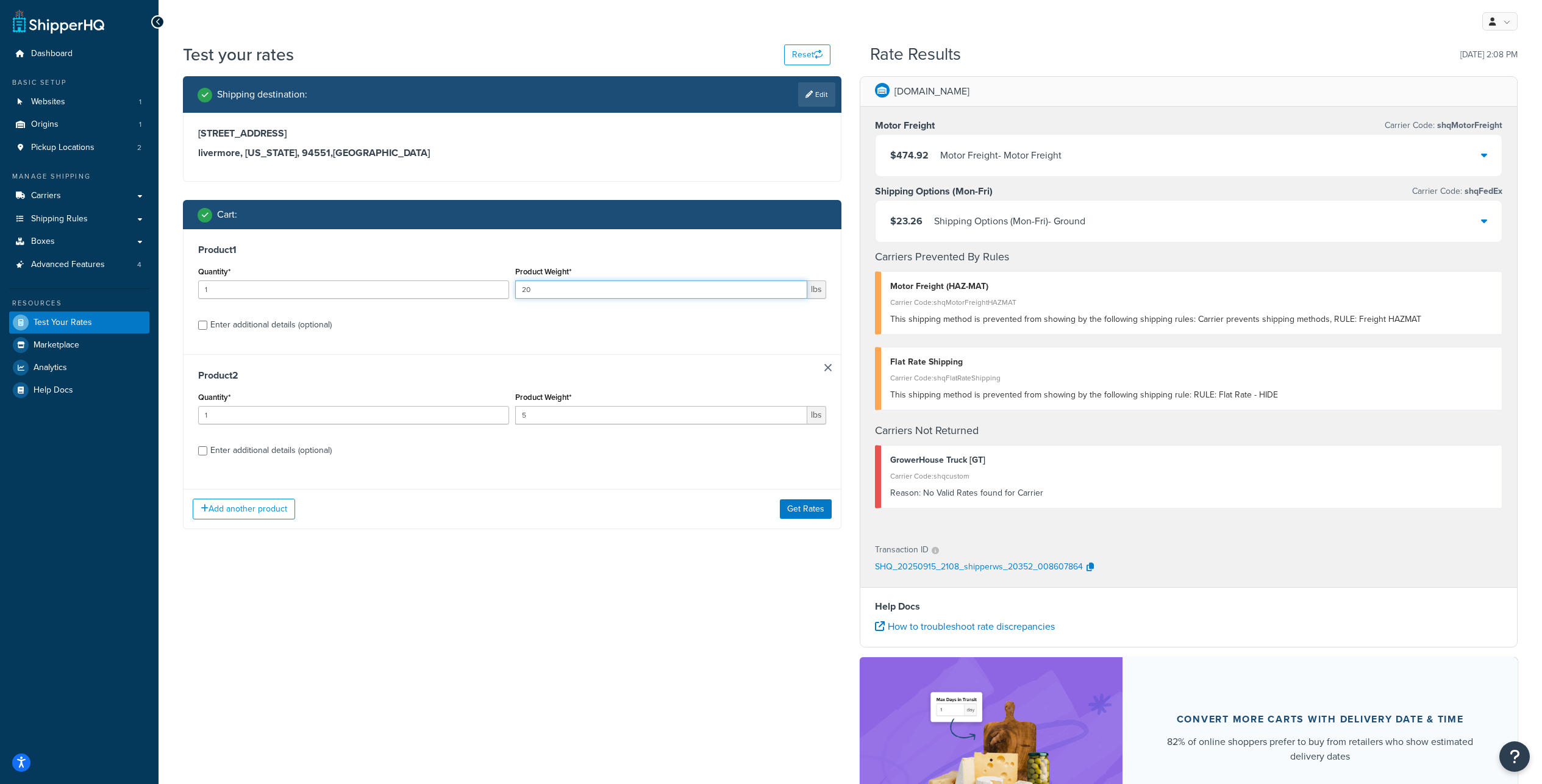
drag, startPoint x: 545, startPoint y: 316, endPoint x: 529, endPoint y: 318, distance: 16.1
click at [529, 299] on input "20" at bounding box center [661, 289] width 292 height 18
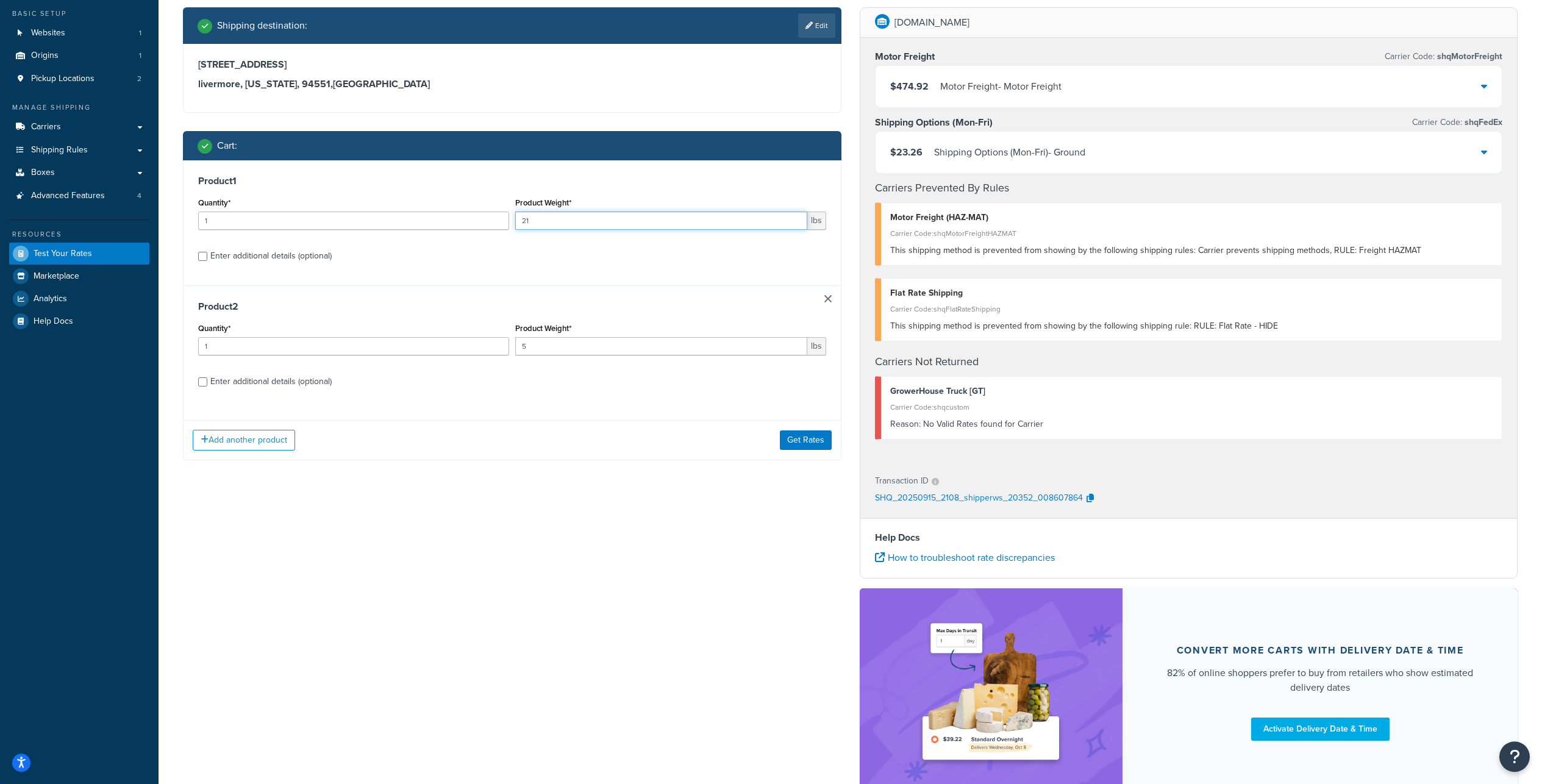
scroll to position [122, 0]
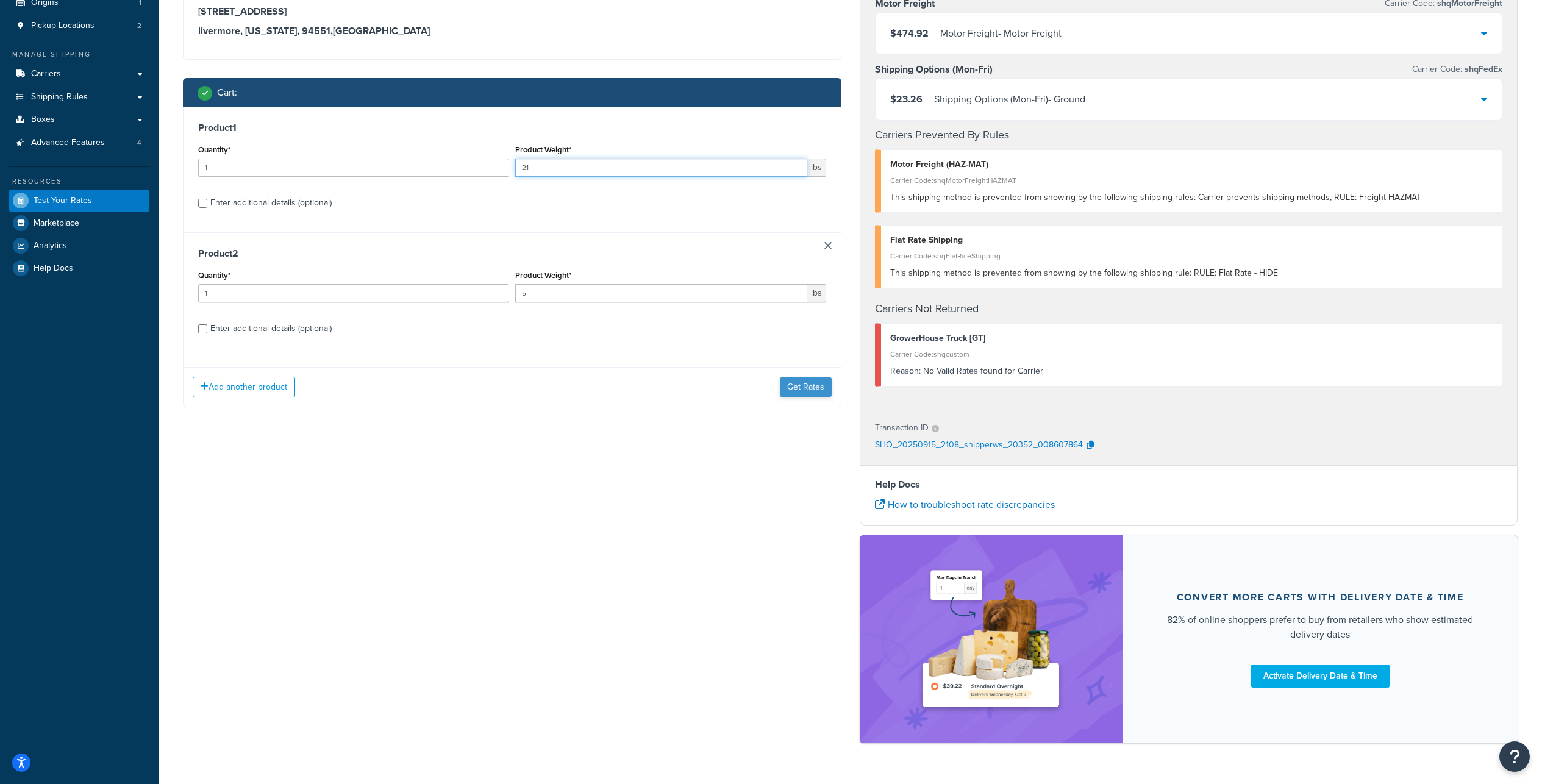
type input "21"
click at [795, 397] on button "Get Rates" at bounding box center [805, 387] width 52 height 19
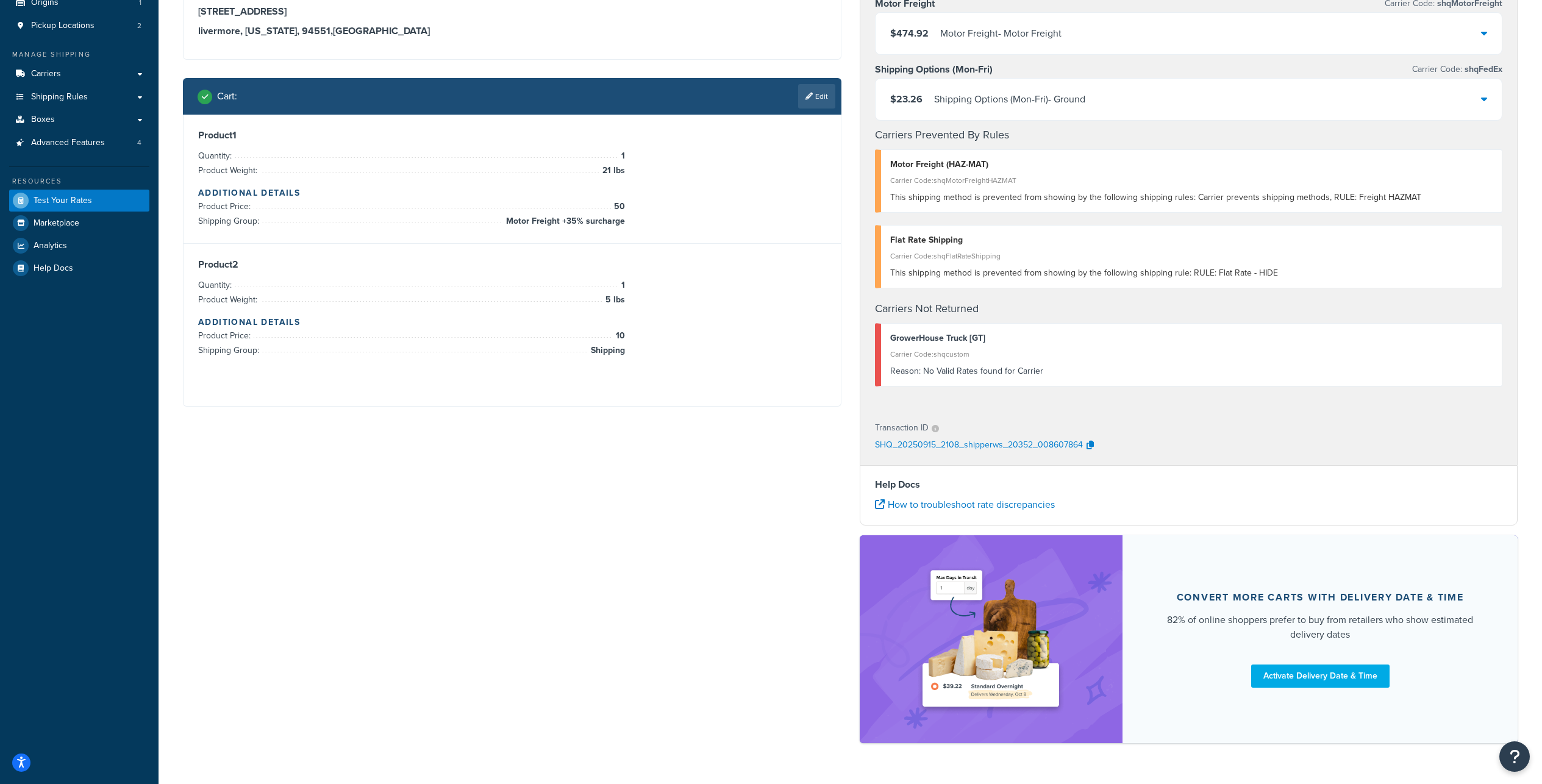
scroll to position [0, 0]
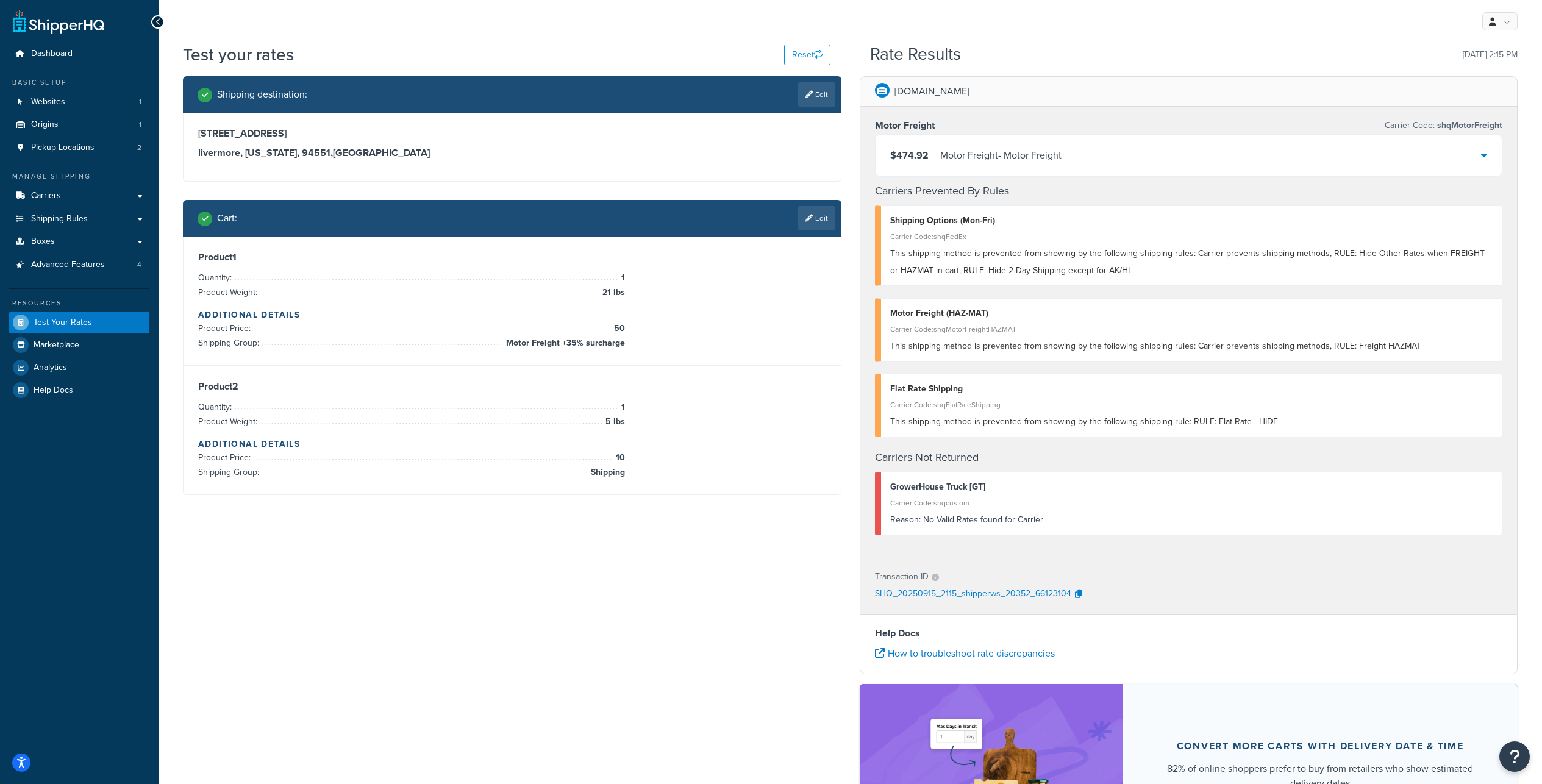
click at [1137, 176] on div "$474.92 Motor Freight - Motor Freight" at bounding box center [1189, 155] width 627 height 41
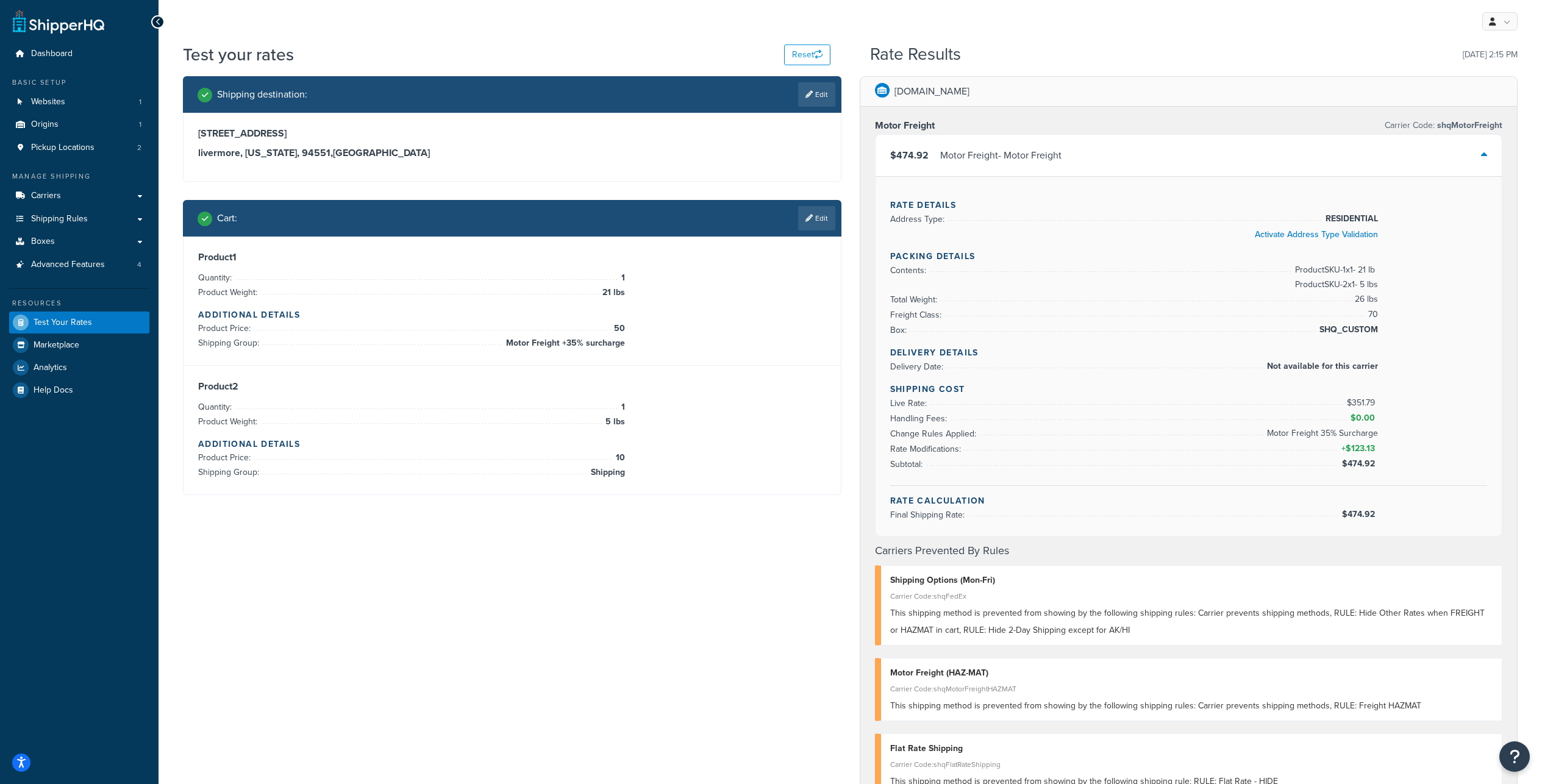
drag, startPoint x: 812, startPoint y: 100, endPoint x: 786, endPoint y: 108, distance: 27.2
click at [812, 100] on link "Edit" at bounding box center [816, 93] width 38 height 24
select select "CA"
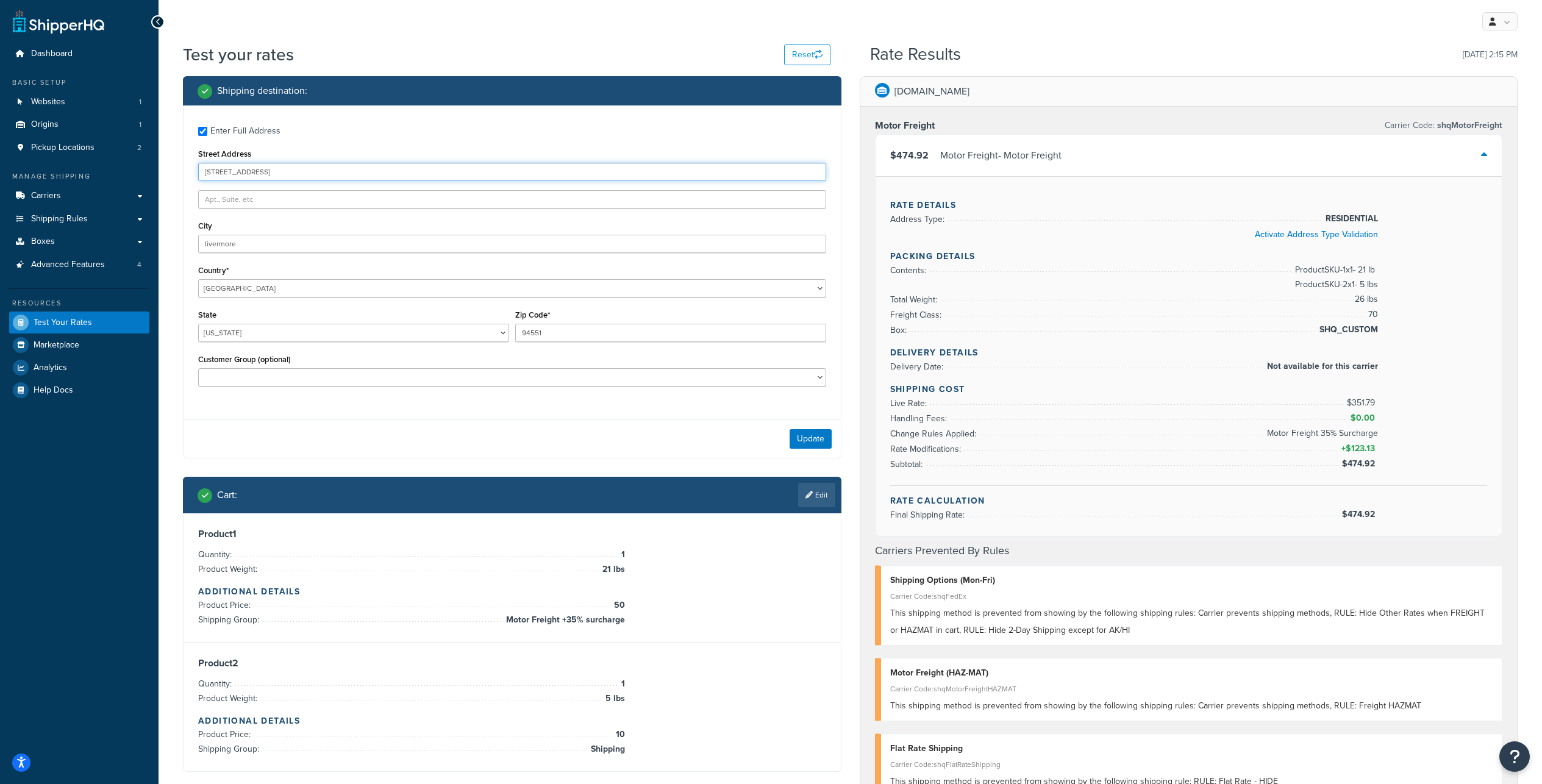
drag, startPoint x: 306, startPoint y: 185, endPoint x: 171, endPoint y: 183, distance: 135.0
click at [171, 183] on div "Test your rates Reset Rate Results 09/15/2025, 2:15 PM Shipping destination : E…" at bounding box center [850, 667] width 1383 height 1251
drag, startPoint x: 298, startPoint y: 189, endPoint x: 171, endPoint y: 178, distance: 127.5
click at [198, 178] on input "4255 Bellmawr Drive" at bounding box center [512, 171] width 628 height 18
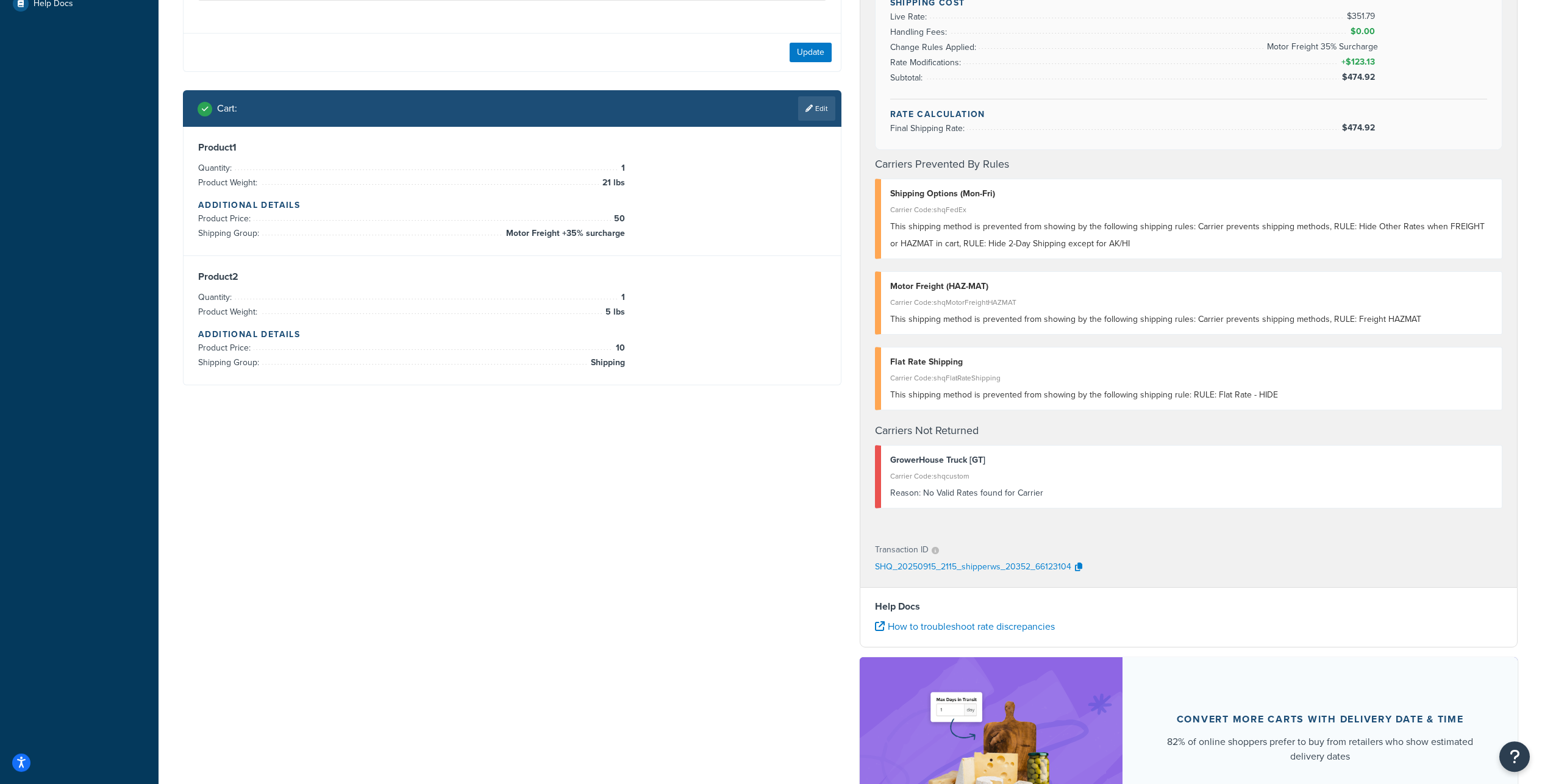
scroll to position [439, 0]
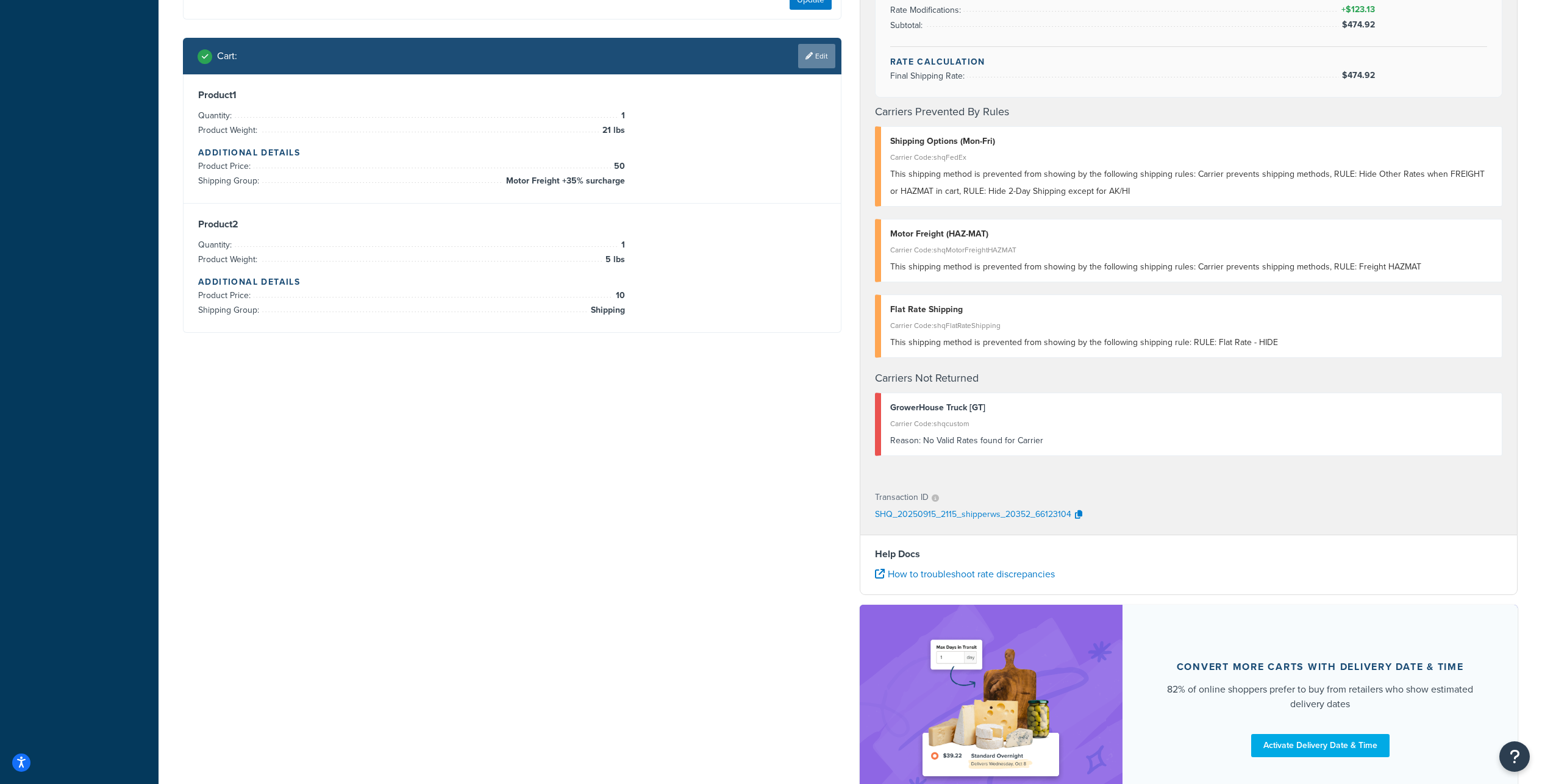
click at [811, 68] on link "Edit" at bounding box center [816, 56] width 38 height 24
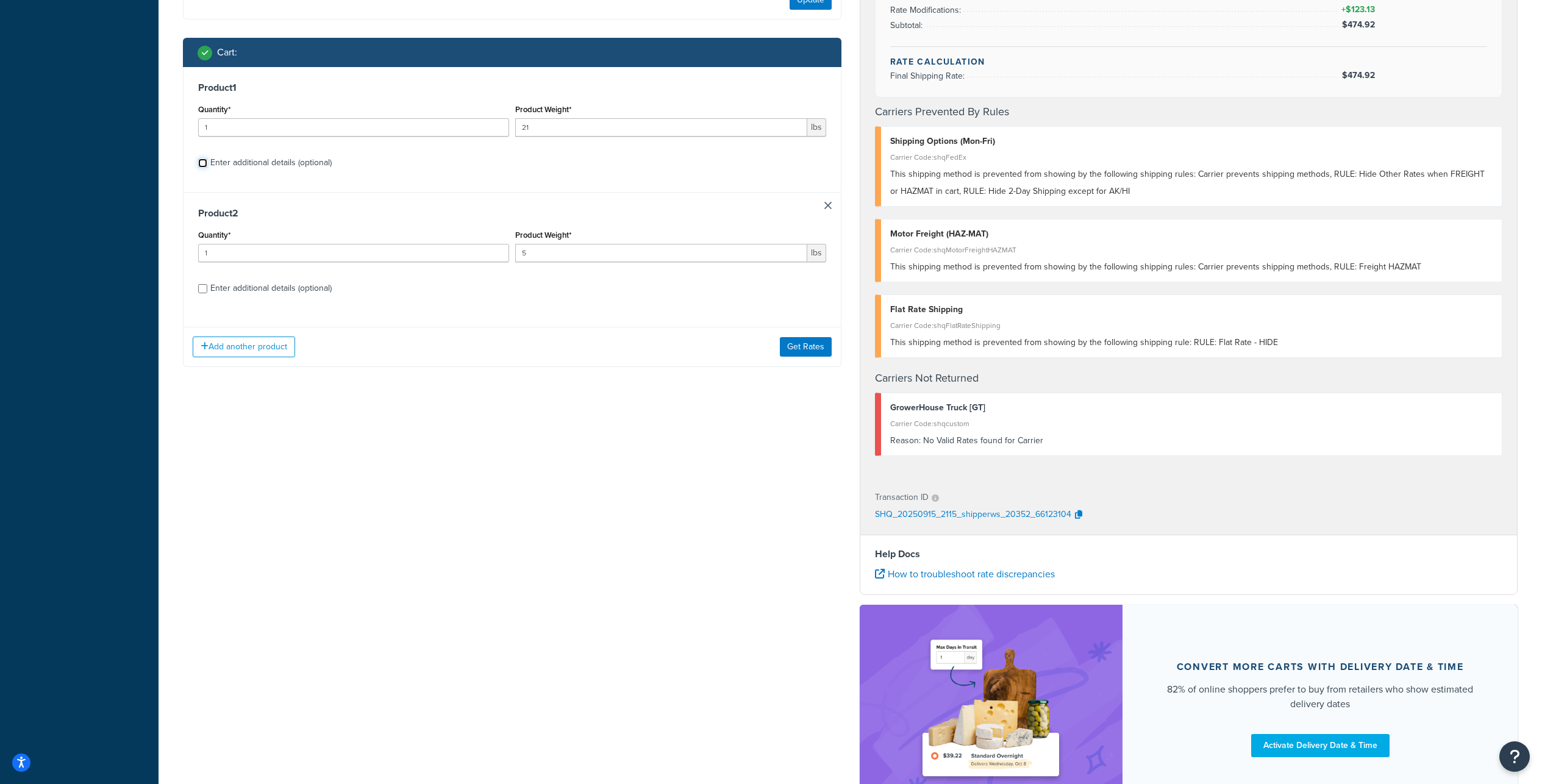
click at [200, 168] on input "Enter additional details (optional)" at bounding box center [202, 163] width 9 height 9
checkbox input "true"
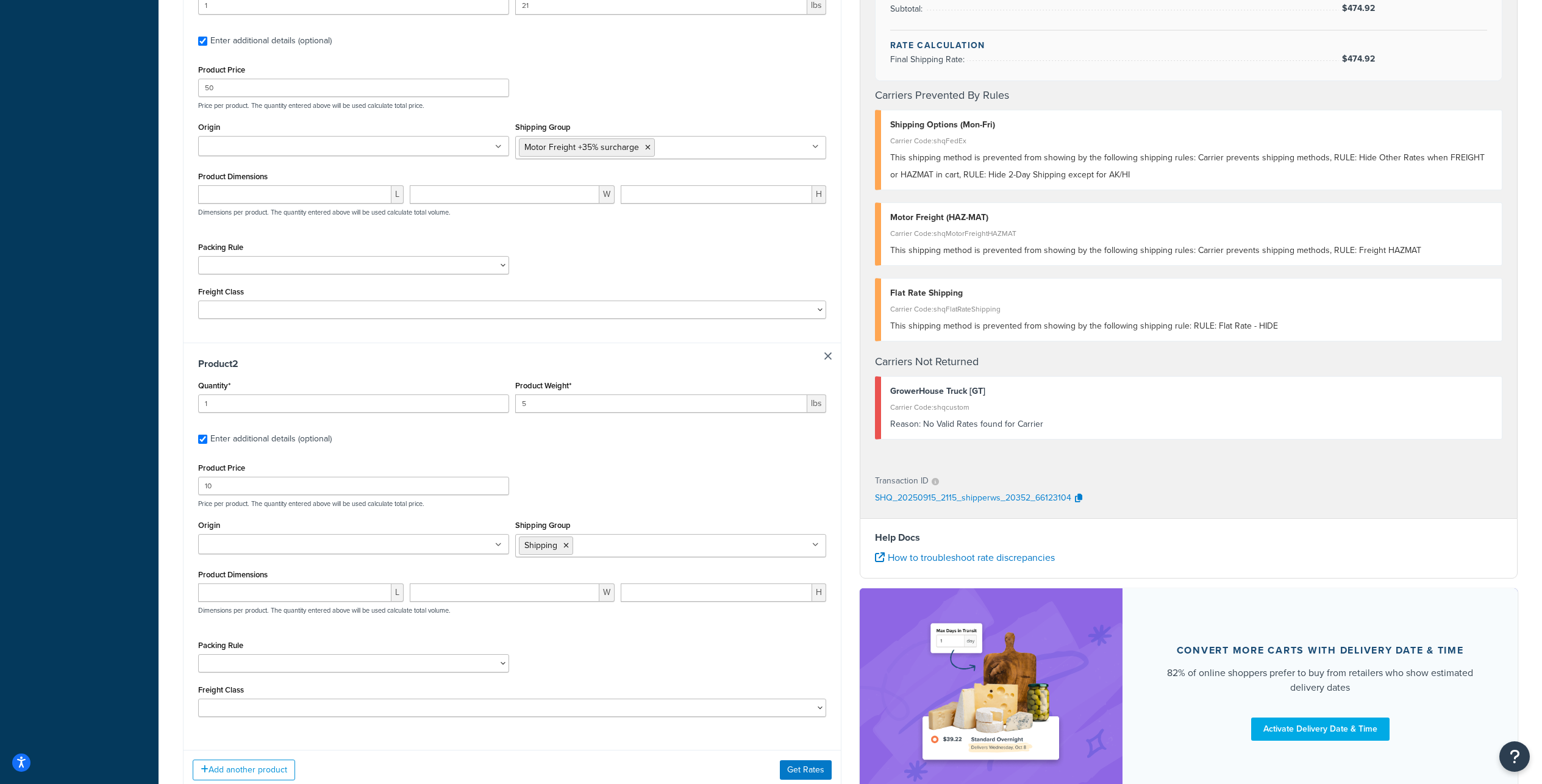
scroll to position [772, 0]
click at [684, 552] on input "Shipping Group" at bounding box center [630, 545] width 108 height 13
click at [733, 508] on div "Product Price 10 Price per product. The quantity entered above will be used cal…" at bounding box center [512, 483] width 634 height 48
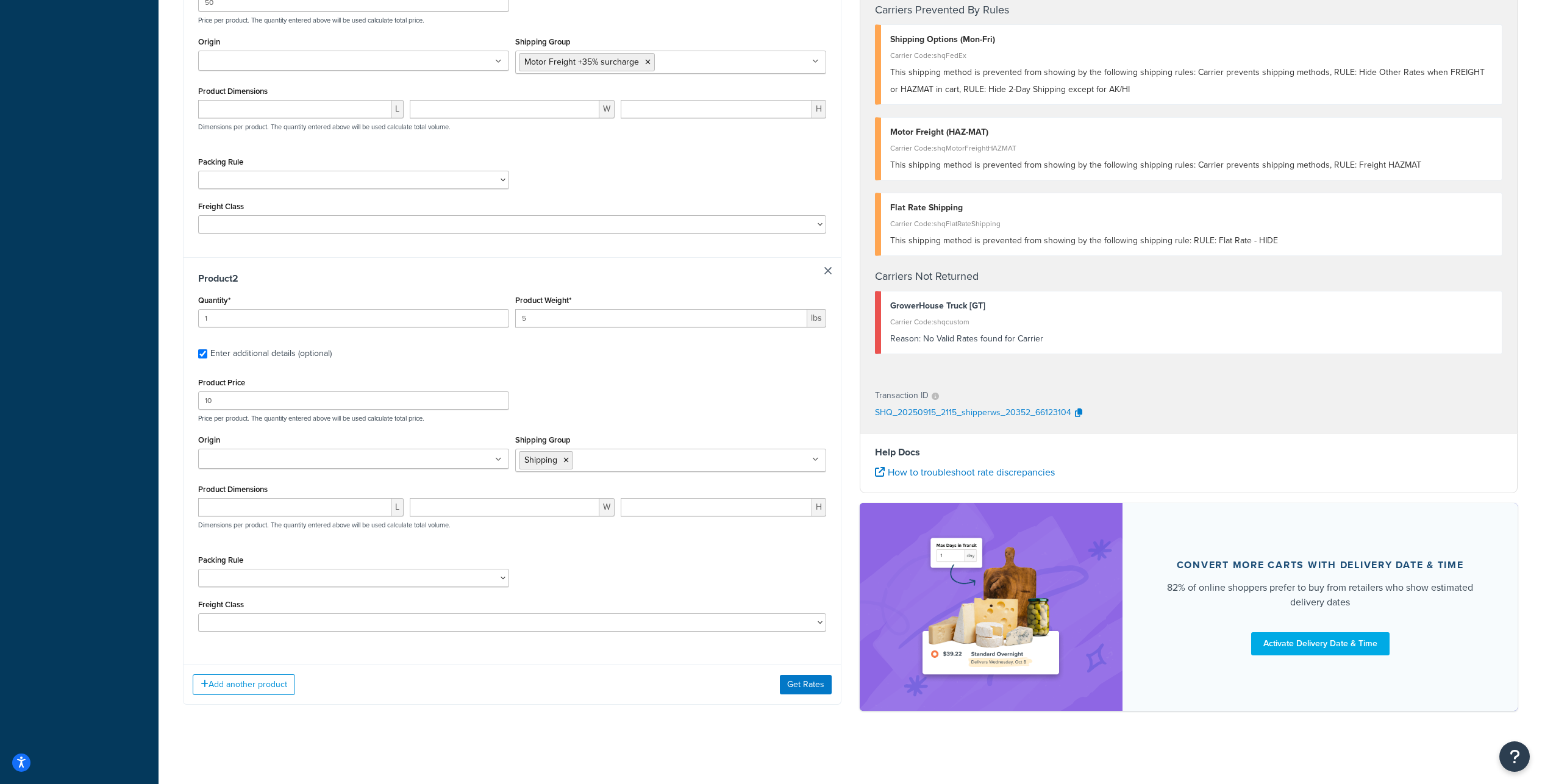
click at [639, 472] on ul "Shipping" at bounding box center [670, 460] width 311 height 23
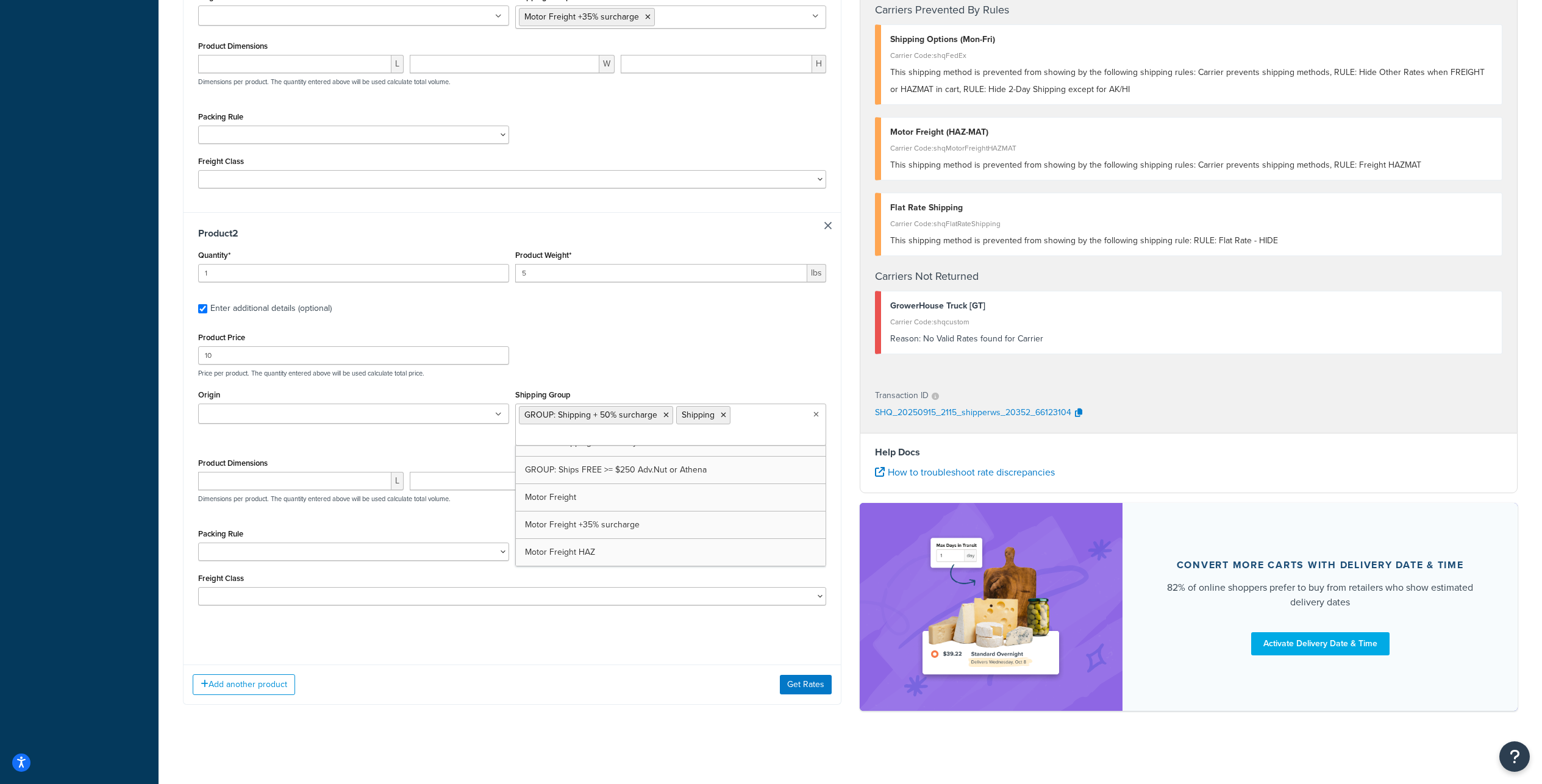
scroll to position [686, 0]
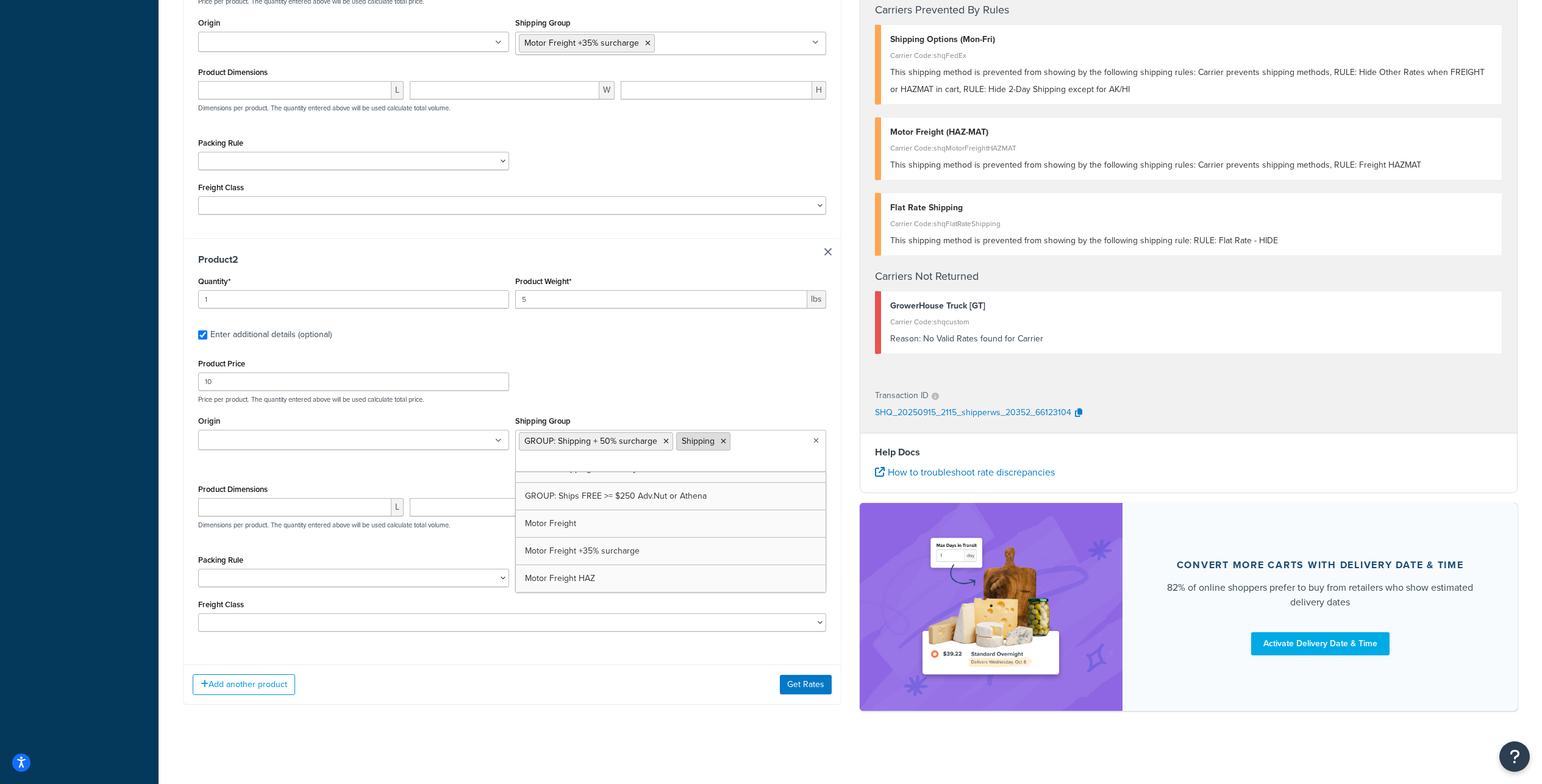
click at [726, 445] on icon at bounding box center [723, 441] width 6 height 8
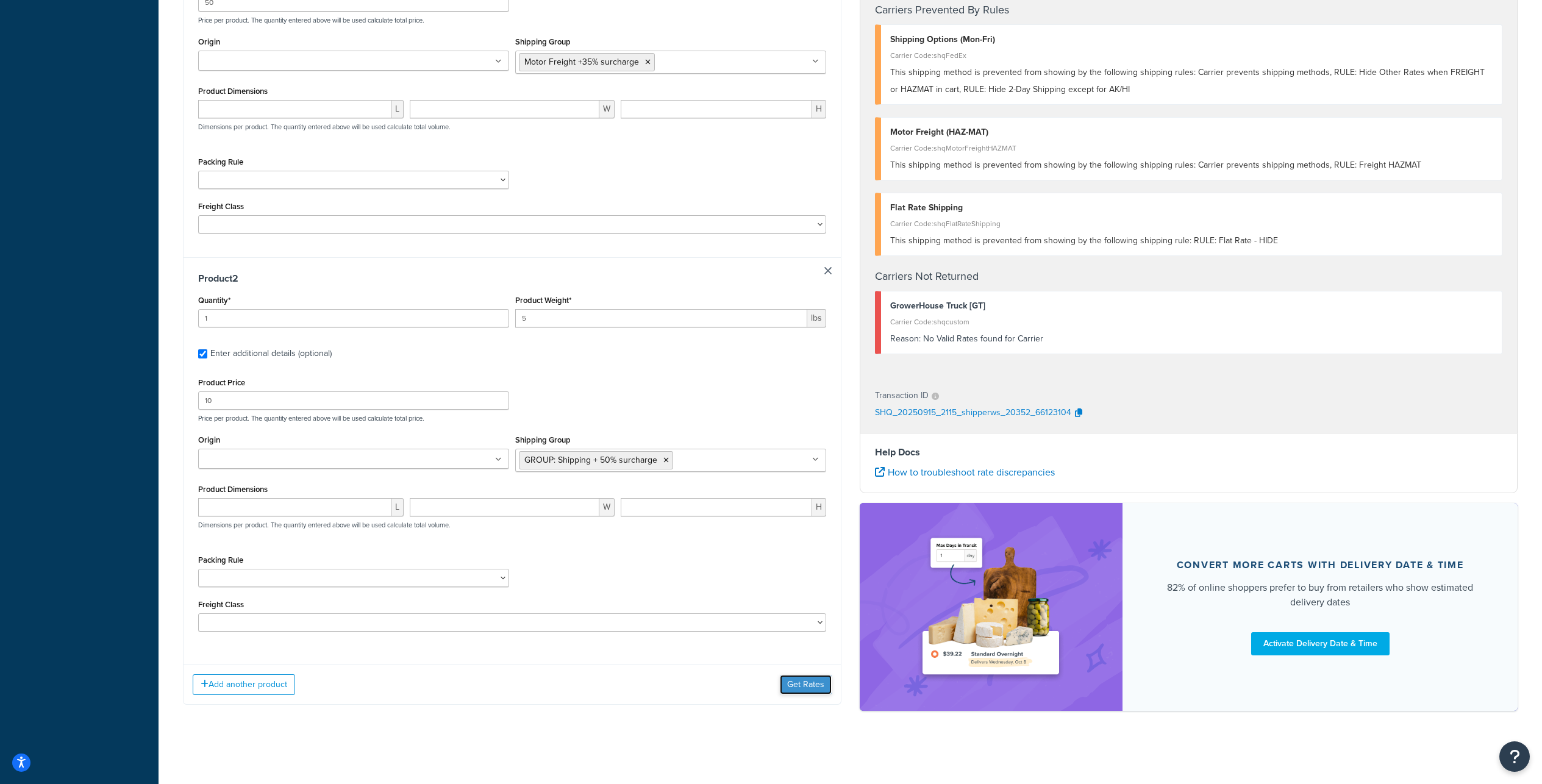
click at [797, 694] on button "Get Rates" at bounding box center [805, 685] width 52 height 19
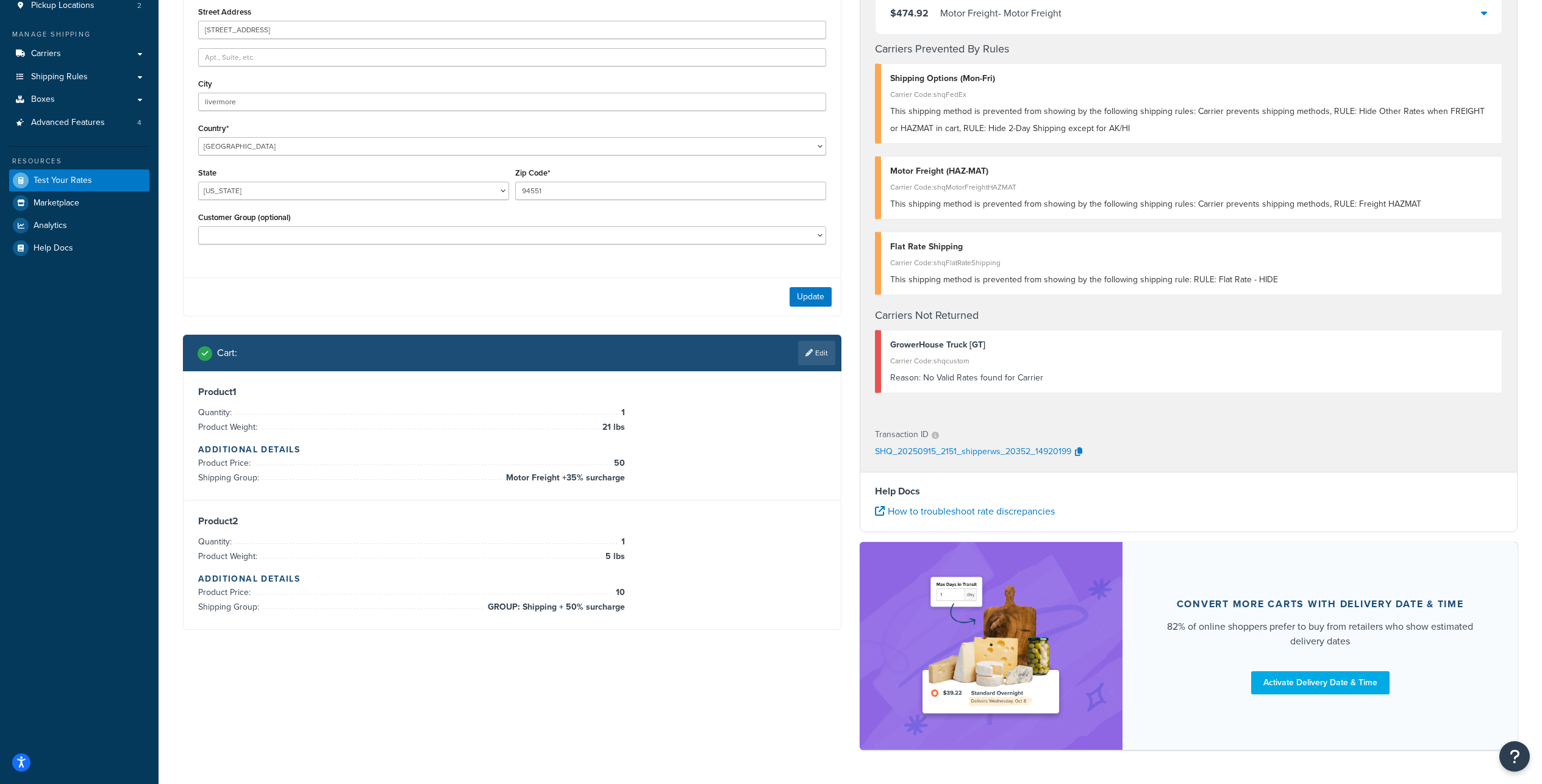
scroll to position [0, 0]
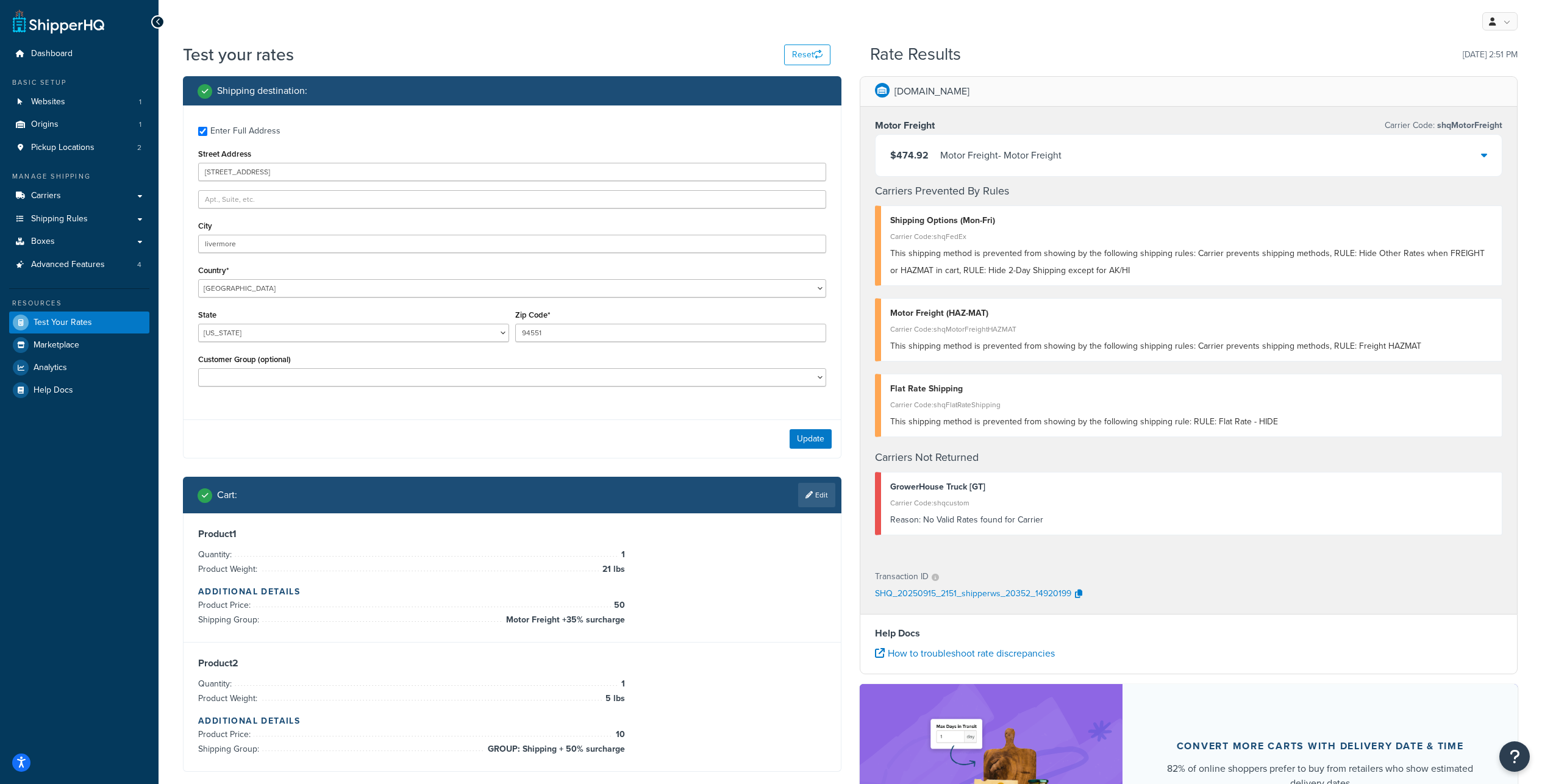
click at [1137, 170] on div "$474.92 Motor Freight - Motor Freight" at bounding box center [1189, 155] width 627 height 41
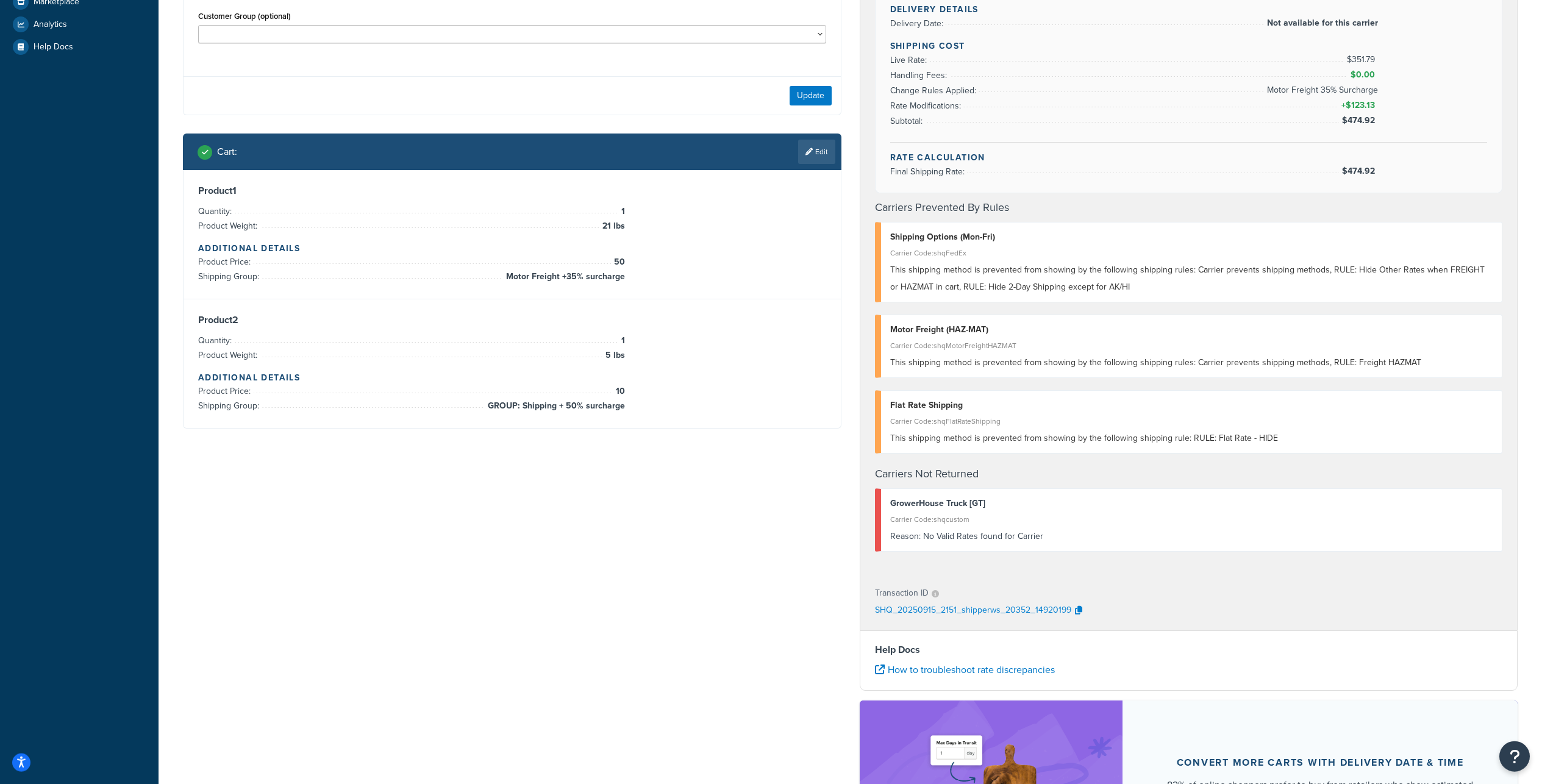
scroll to position [403, 0]
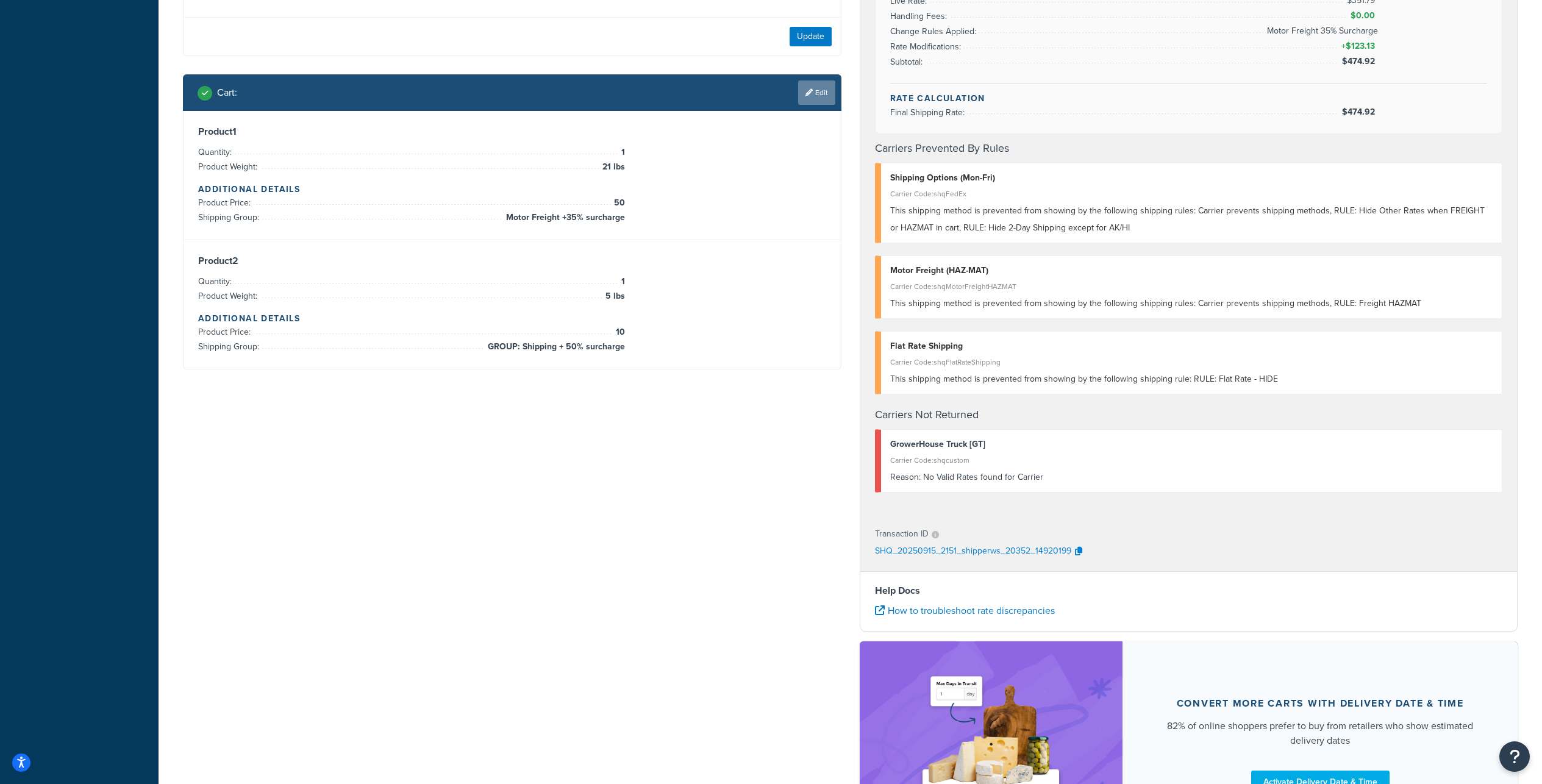
click at [805, 96] on icon at bounding box center [809, 92] width 8 height 8
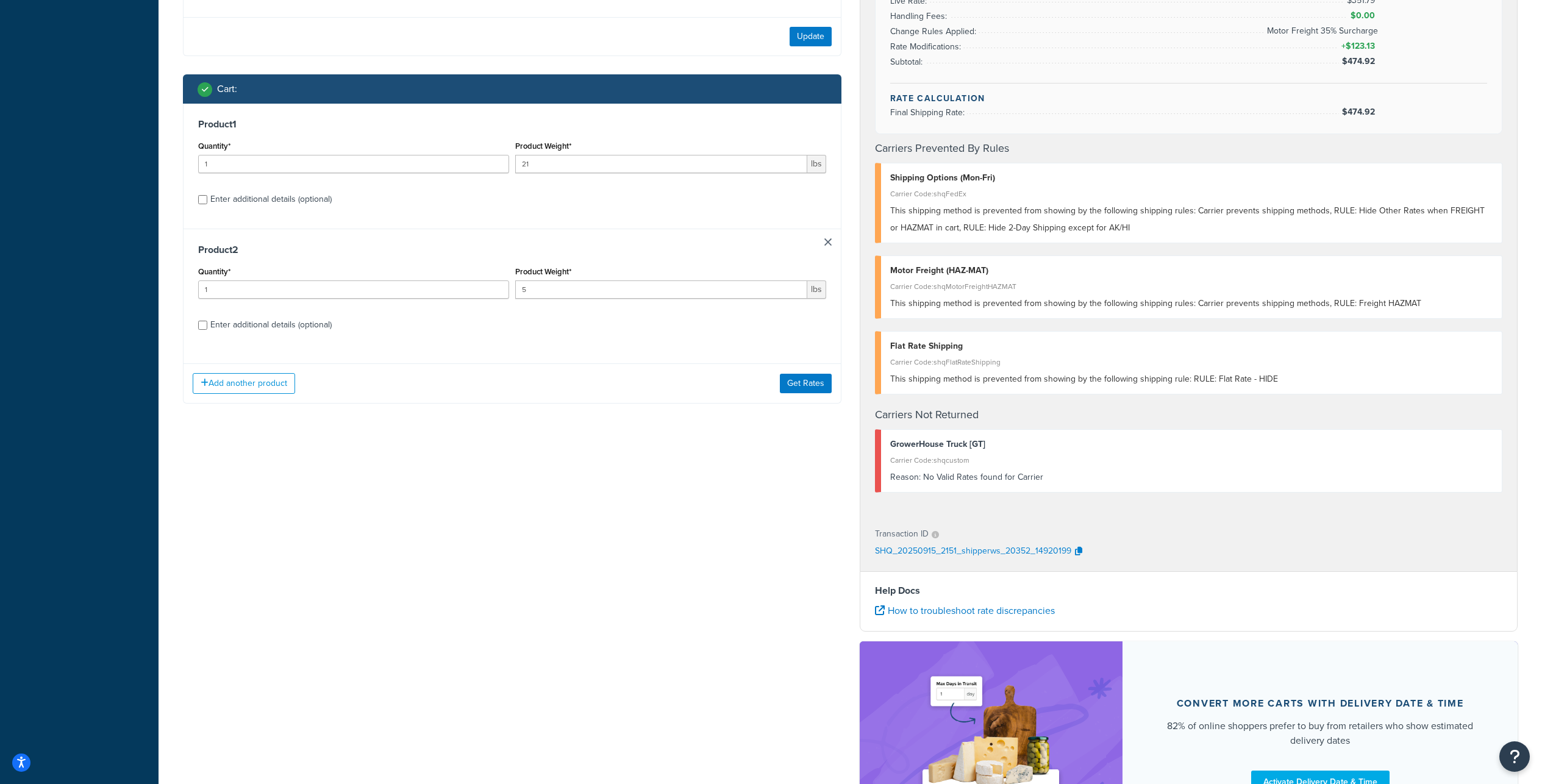
click at [828, 246] on link at bounding box center [828, 242] width 8 height 8
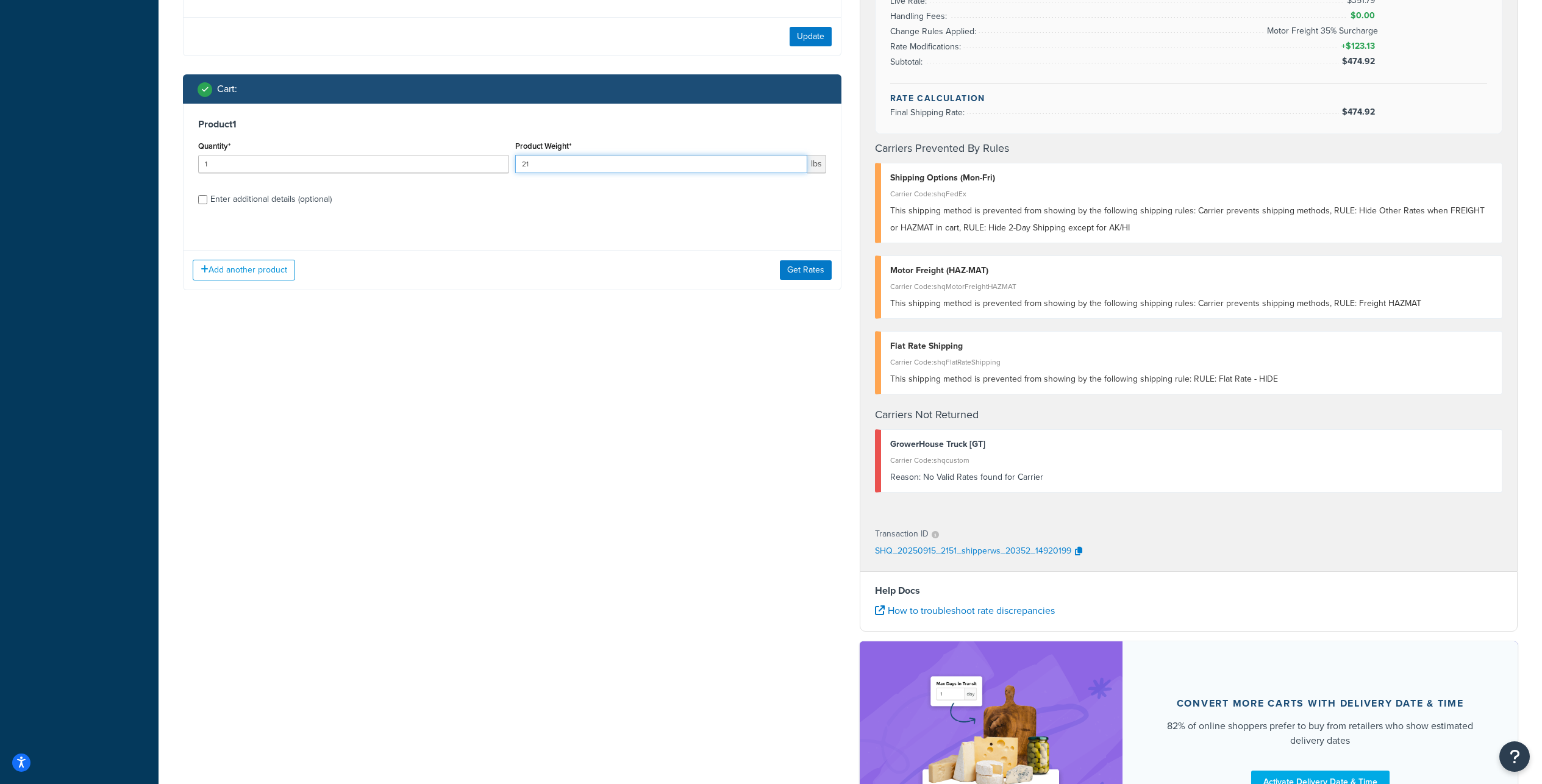
drag, startPoint x: 538, startPoint y: 215, endPoint x: 507, endPoint y: 210, distance: 31.4
click at [515, 173] on input "21" at bounding box center [661, 164] width 292 height 18
type input "50"
click at [801, 268] on button "Get Rates" at bounding box center [805, 258] width 52 height 19
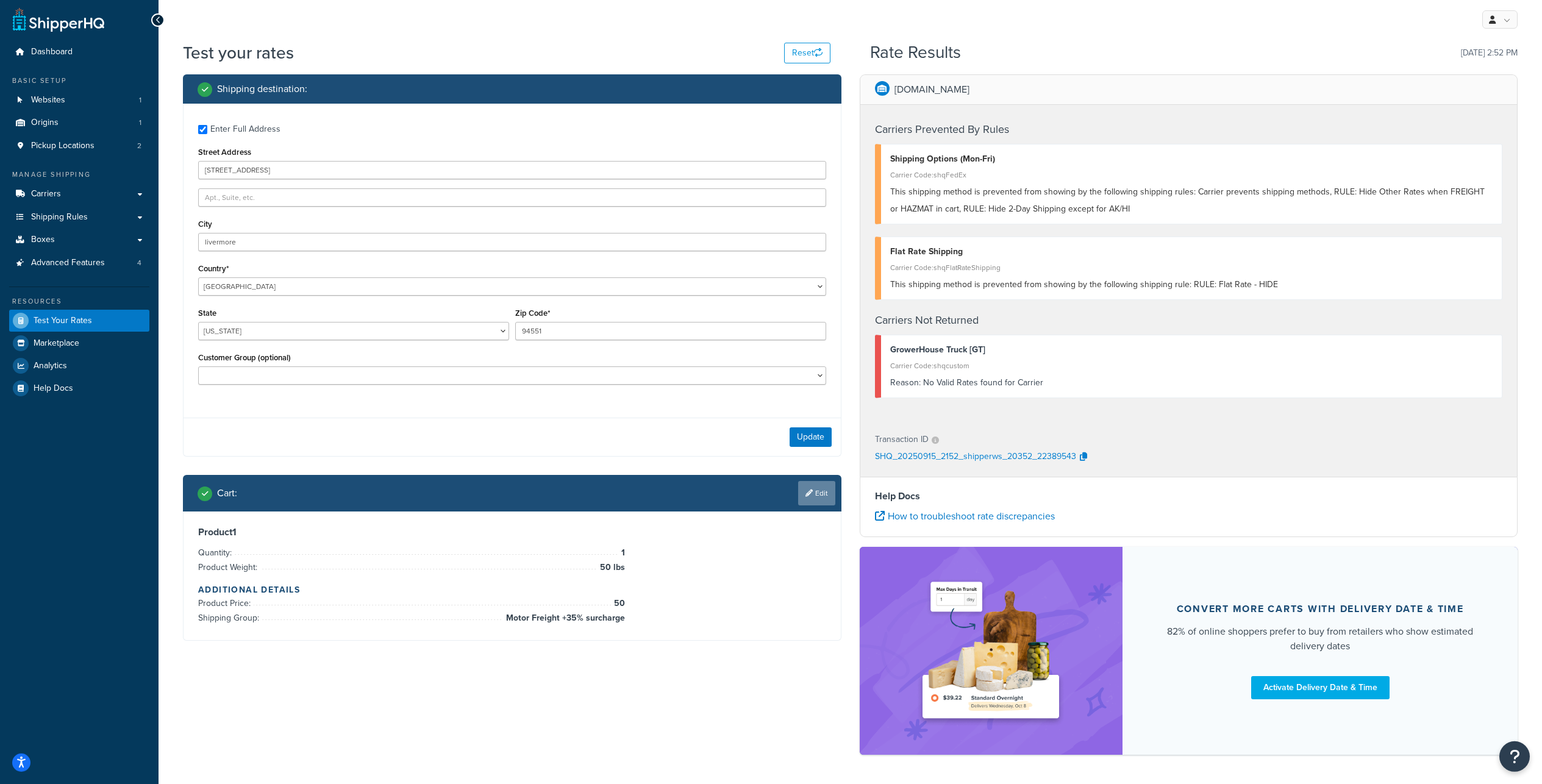
scroll to position [0, 0]
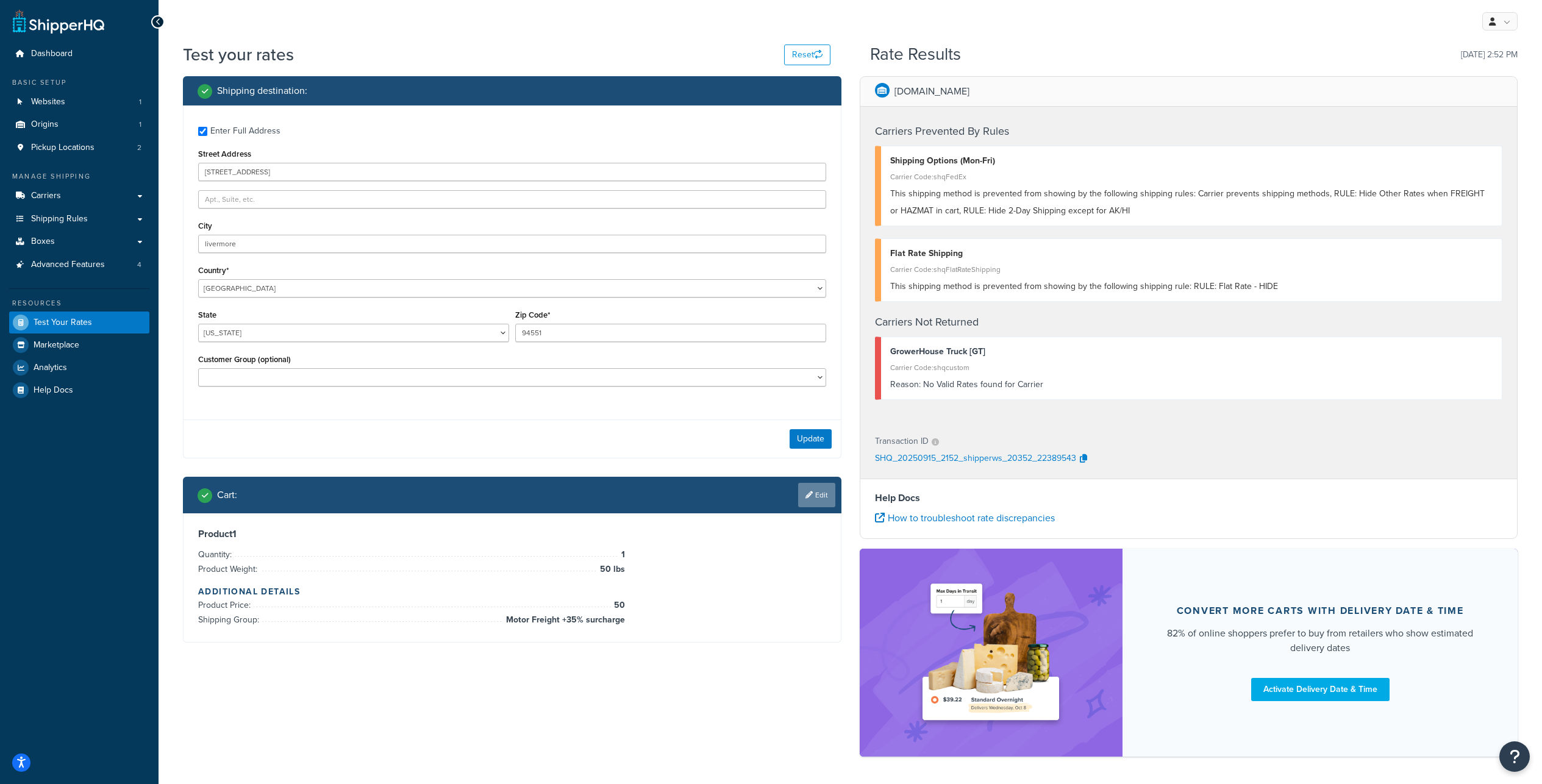
click at [821, 508] on link "Edit" at bounding box center [816, 494] width 38 height 24
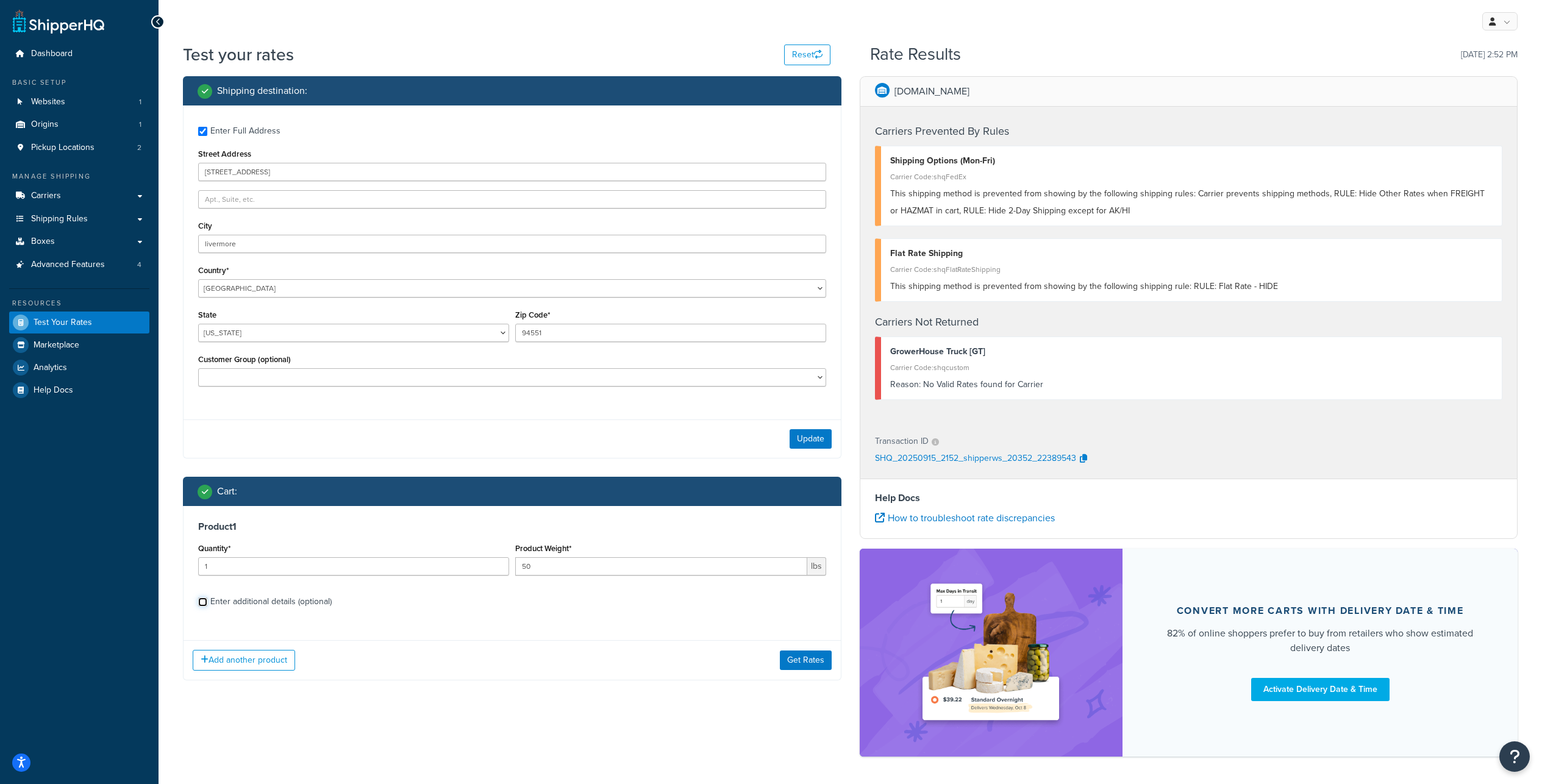
click at [206, 607] on input "Enter additional details (optional)" at bounding box center [202, 601] width 9 height 9
checkbox input "true"
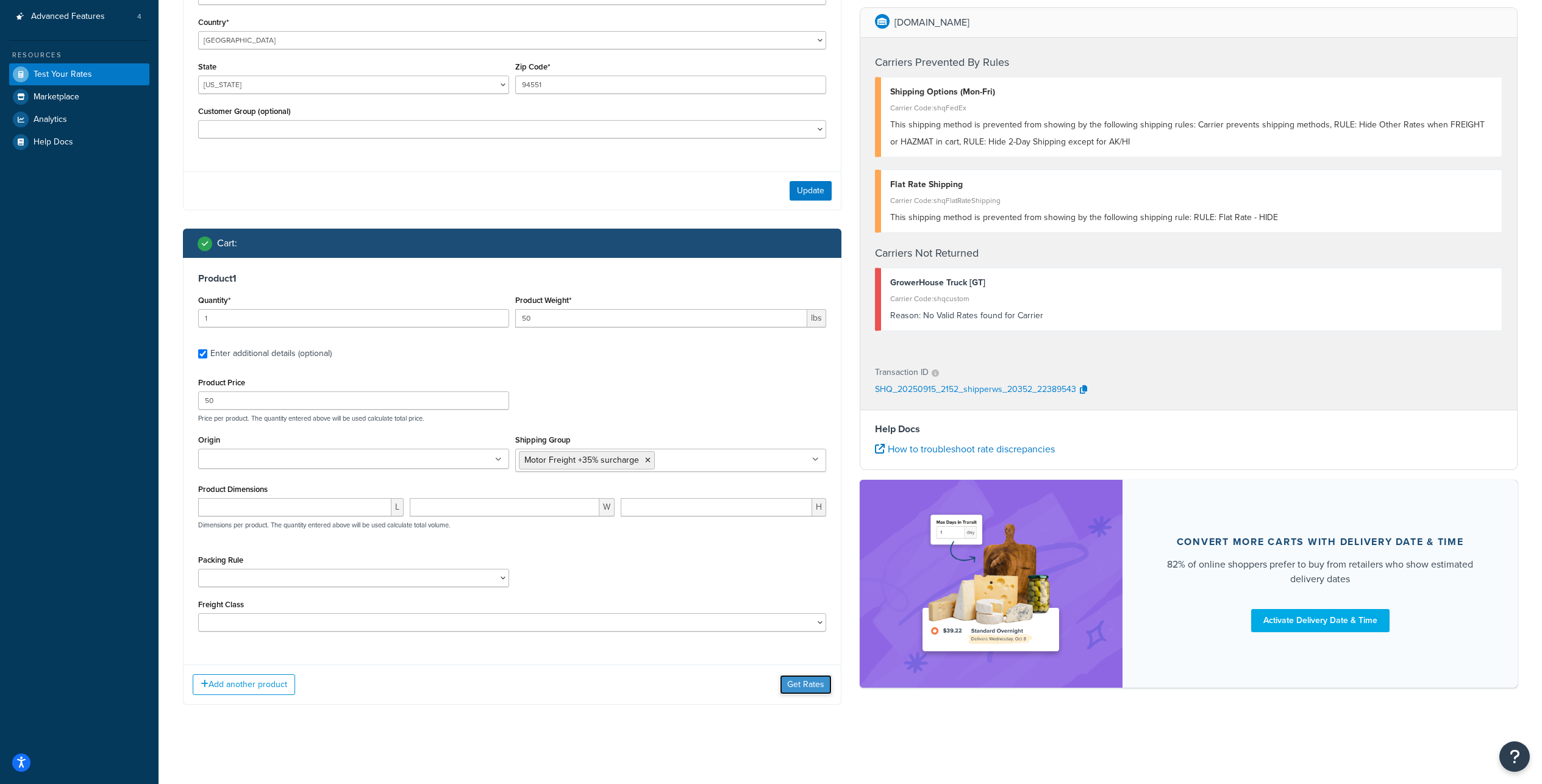
click at [801, 681] on button "Get Rates" at bounding box center [805, 685] width 52 height 19
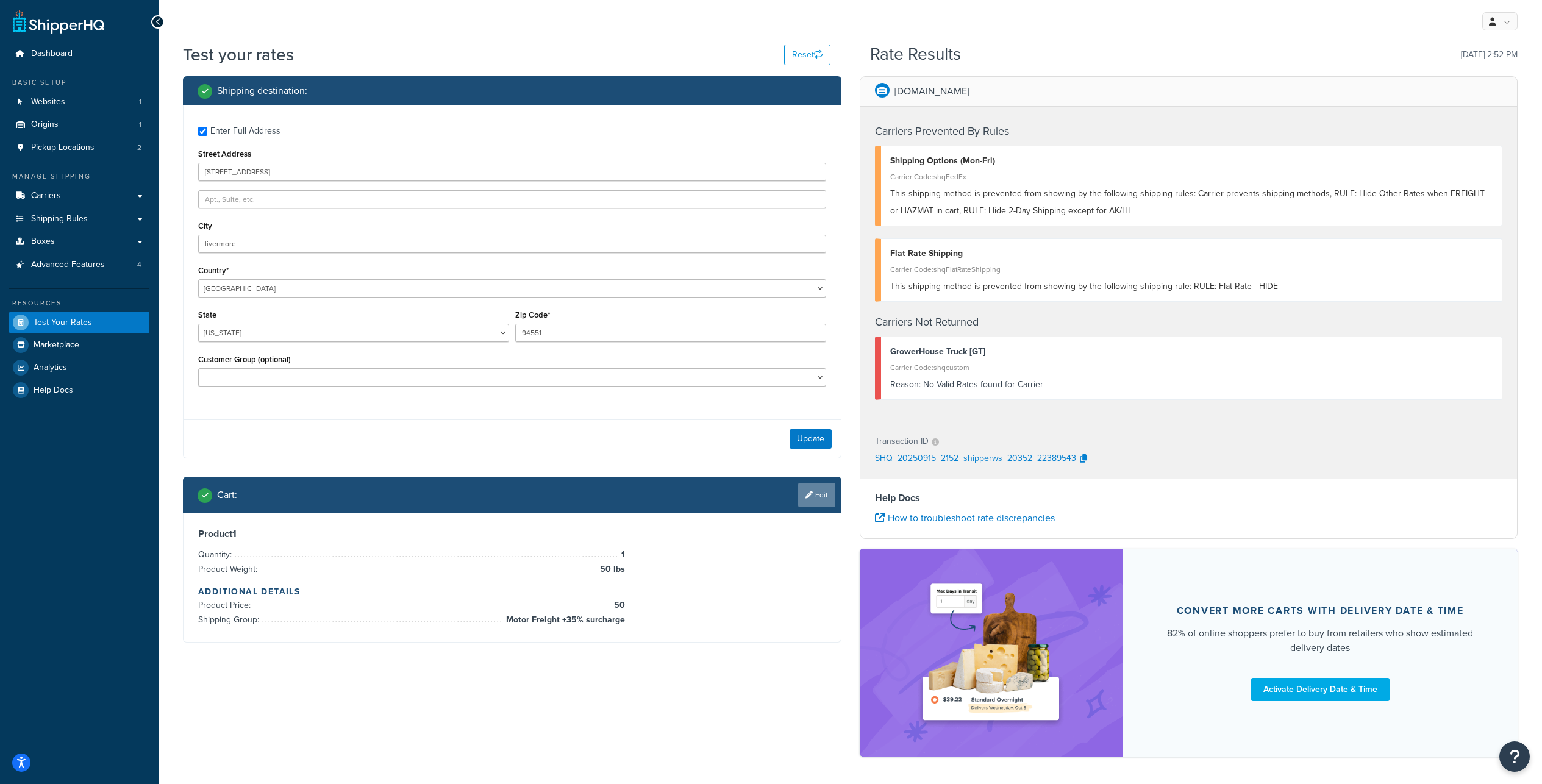
click at [823, 508] on link "Edit" at bounding box center [816, 494] width 38 height 24
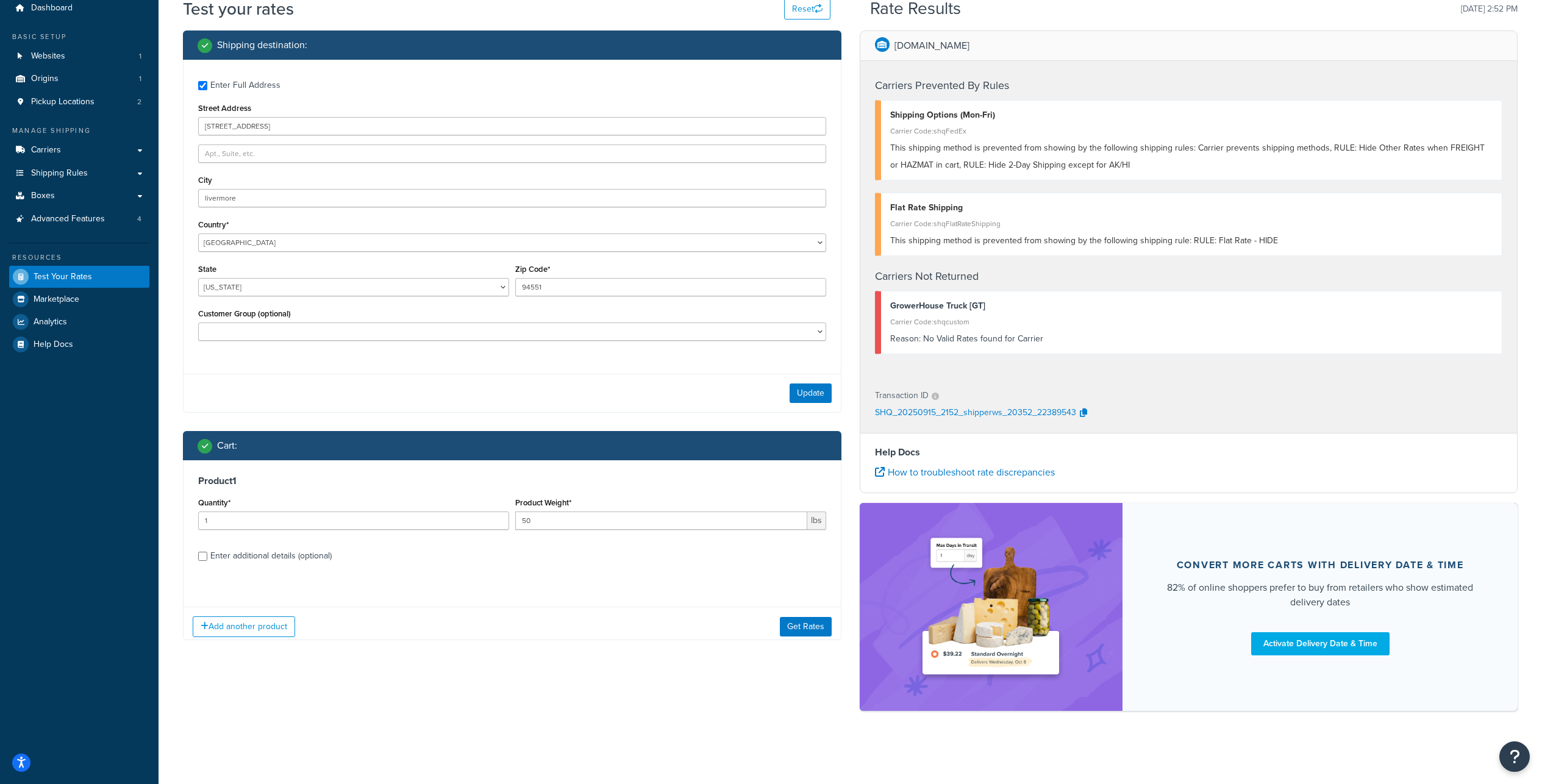
scroll to position [111, 0]
click at [233, 609] on button "Add another product" at bounding box center [244, 614] width 102 height 21
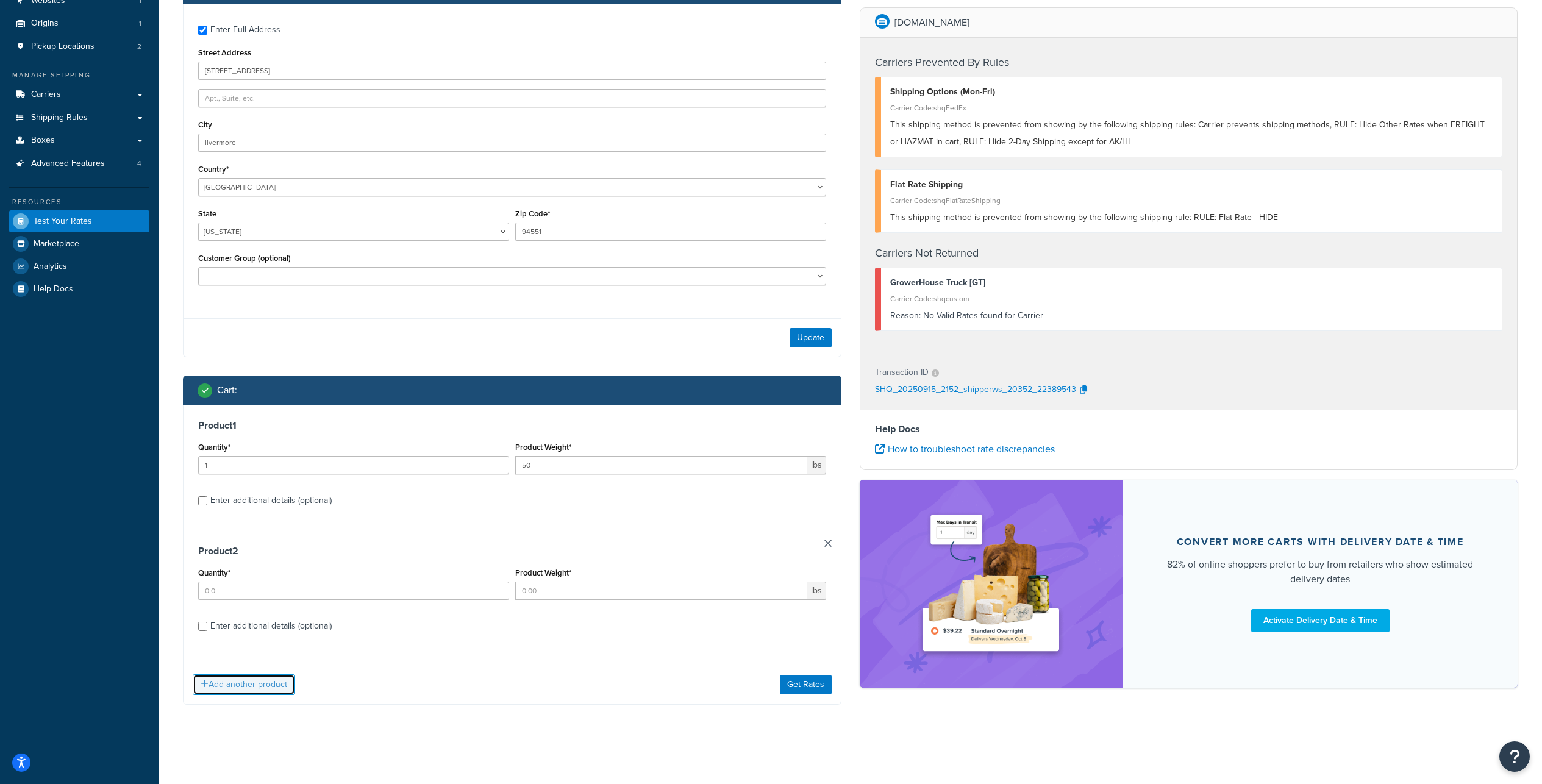
scroll to position [170, 0]
click at [266, 584] on input "Quantity*" at bounding box center [353, 590] width 311 height 18
type input "1"
click at [642, 588] on input "Product Weight*" at bounding box center [661, 590] width 292 height 18
type input "10"
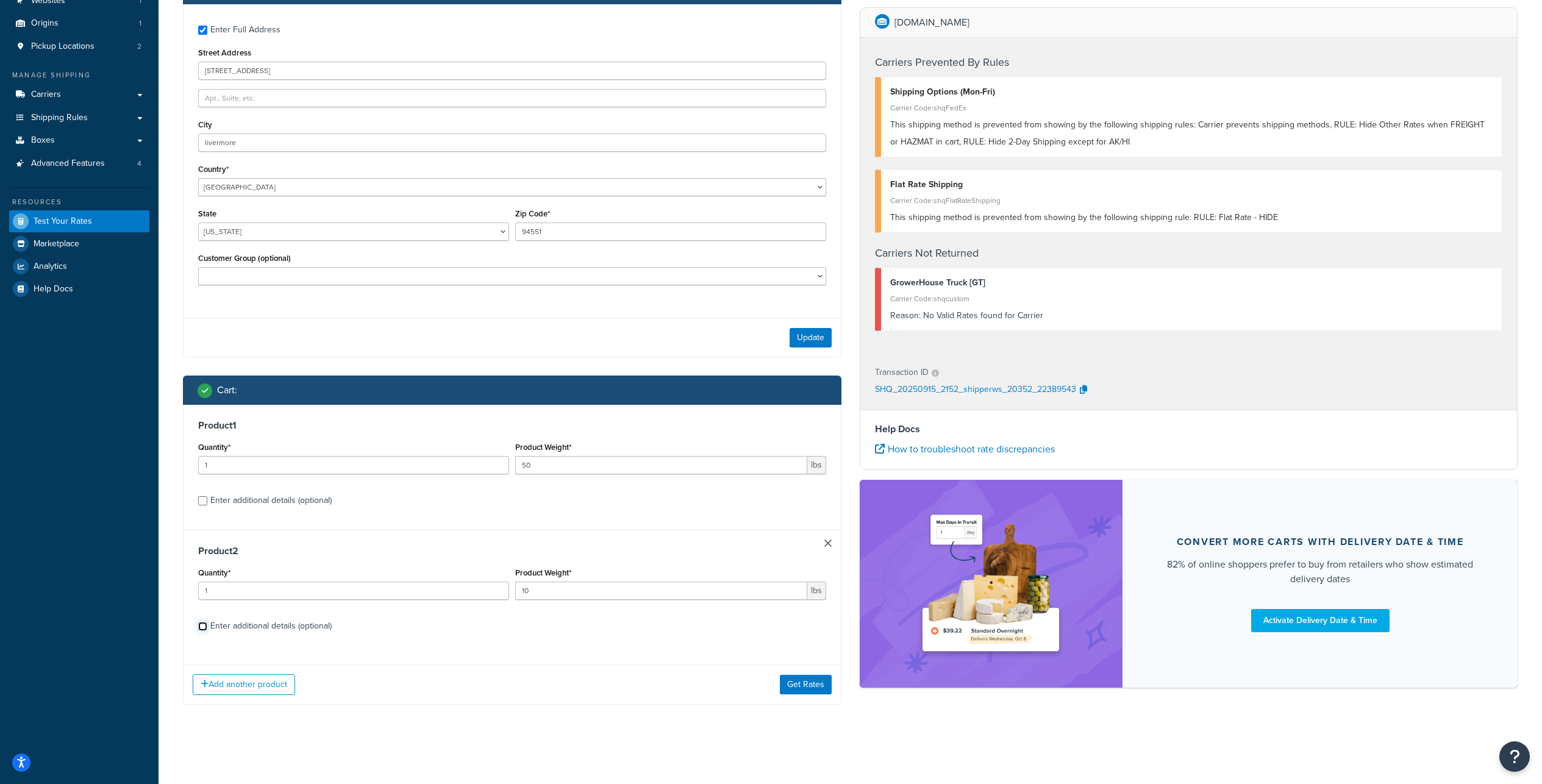
drag, startPoint x: 203, startPoint y: 624, endPoint x: 210, endPoint y: 625, distance: 7.1
click at [203, 624] on input "Enter additional details (optional)" at bounding box center [202, 626] width 9 height 9
checkbox input "true"
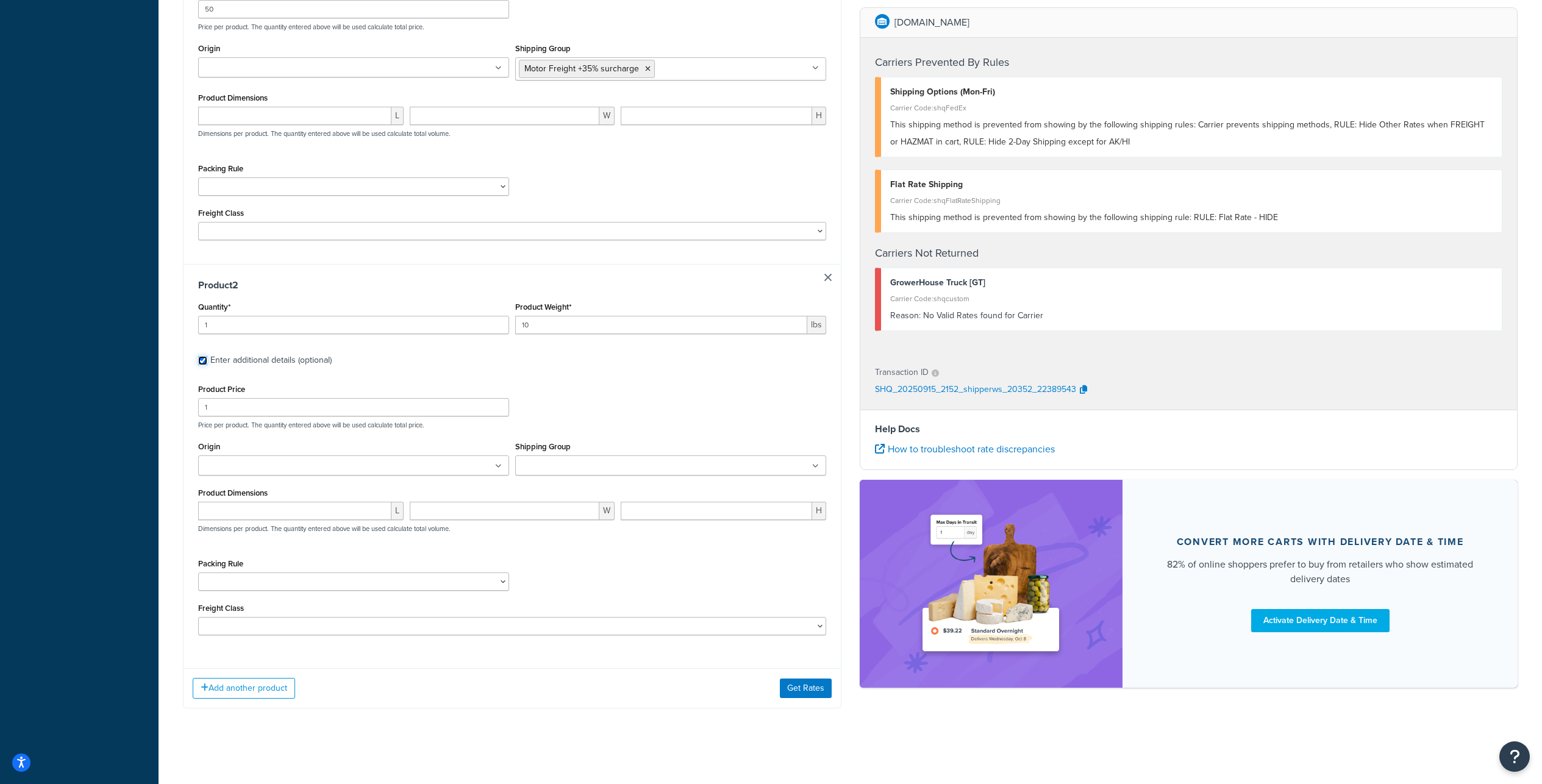
scroll to position [786, 0]
click at [584, 456] on input "Shipping Group" at bounding box center [573, 462] width 108 height 13
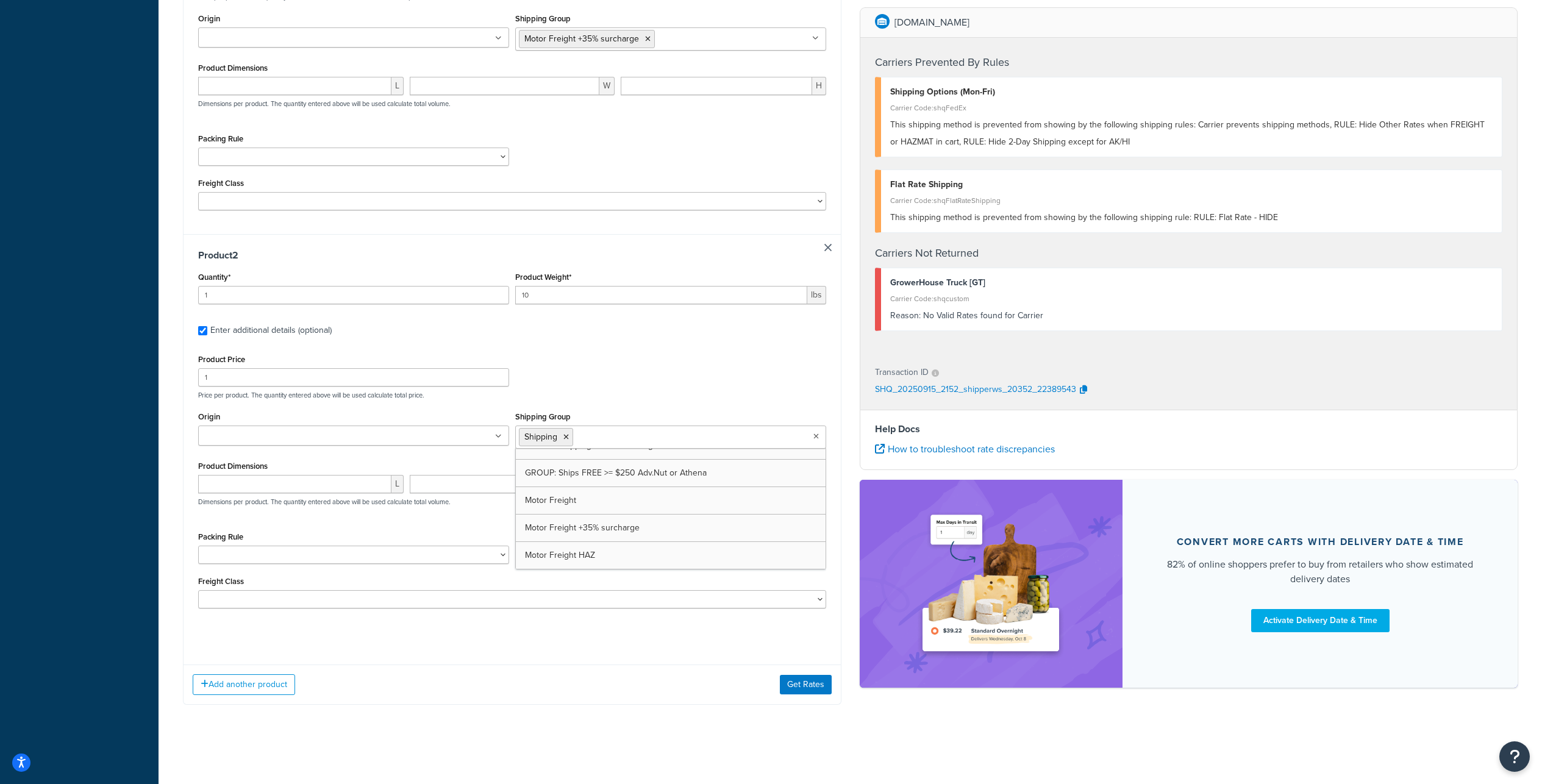
scroll to position [0, 0]
click at [713, 690] on div "Add another product Get Rates" at bounding box center [511, 684] width 657 height 39
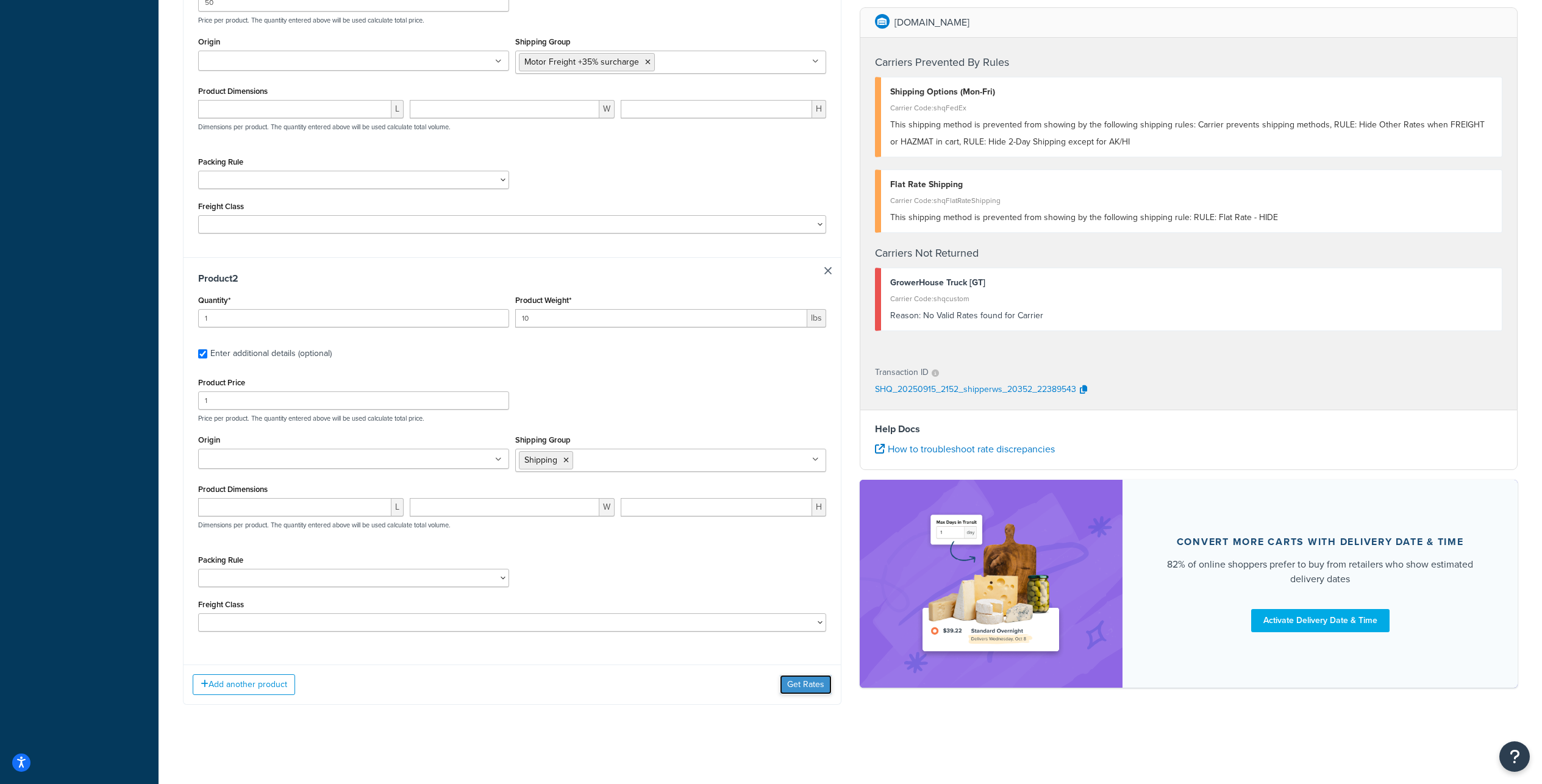
click at [797, 694] on button "Get Rates" at bounding box center [805, 685] width 52 height 19
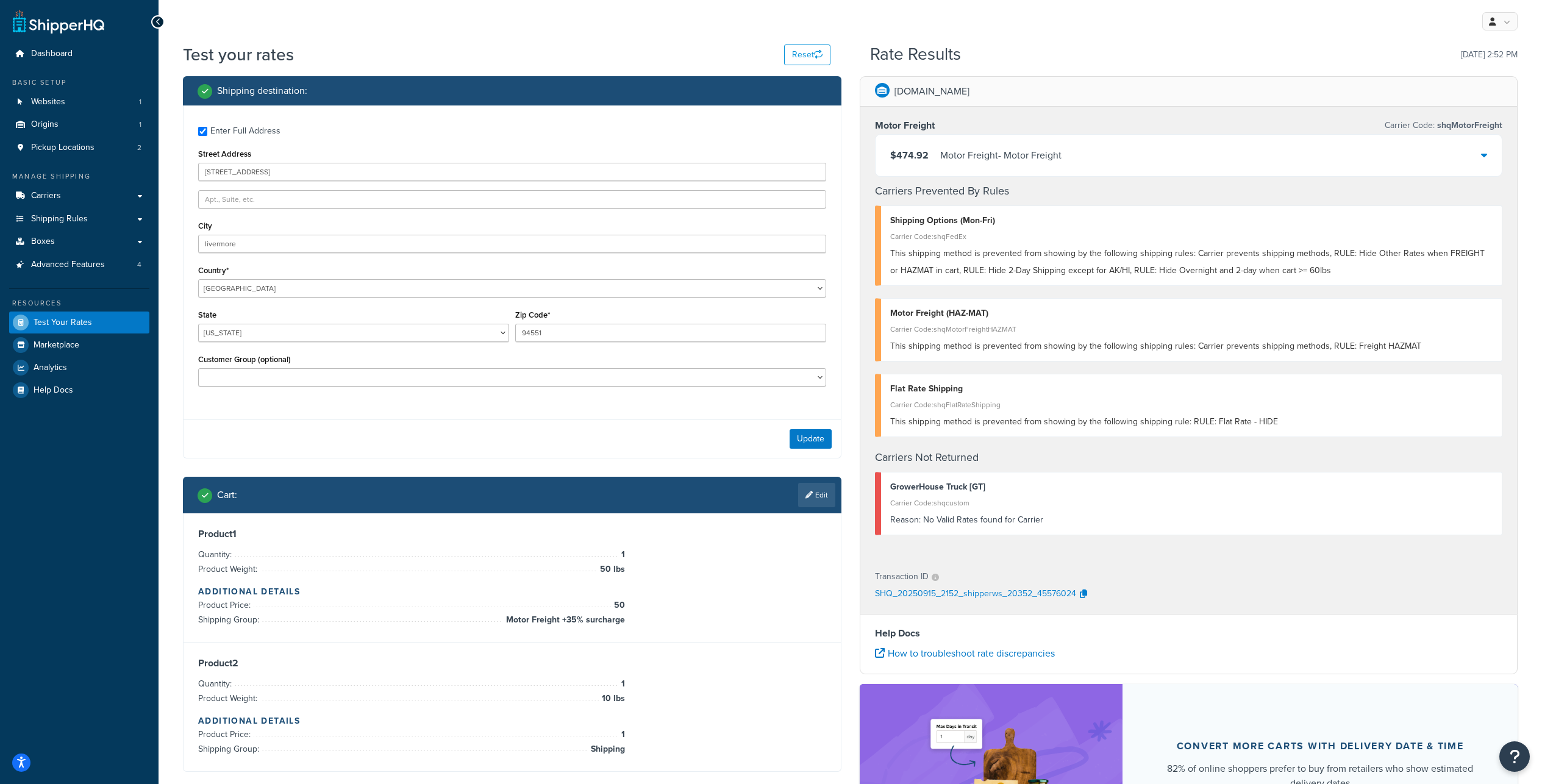
click at [1142, 171] on div "$474.92 Motor Freight - Motor Freight" at bounding box center [1189, 155] width 627 height 41
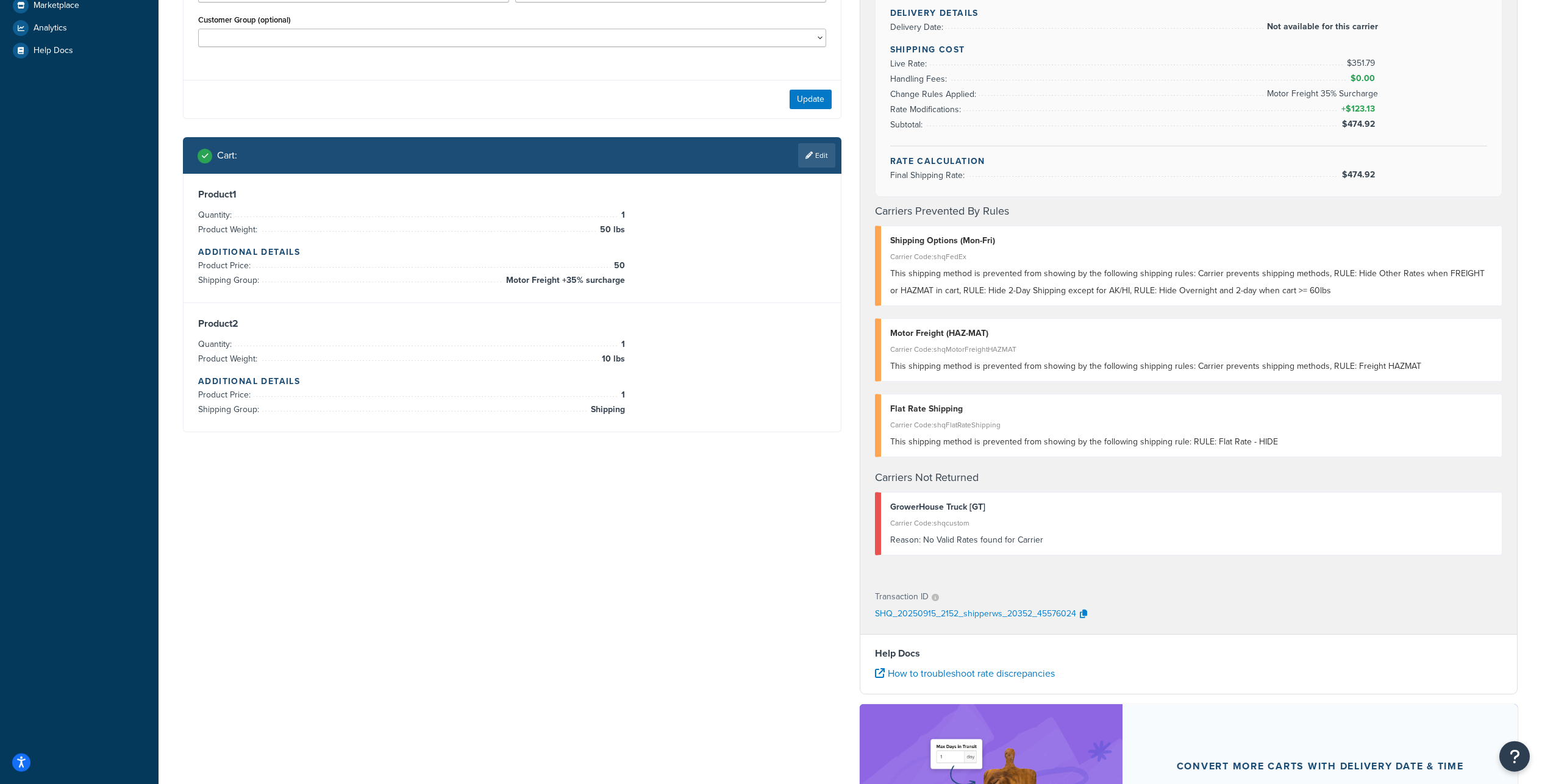
scroll to position [341, 0]
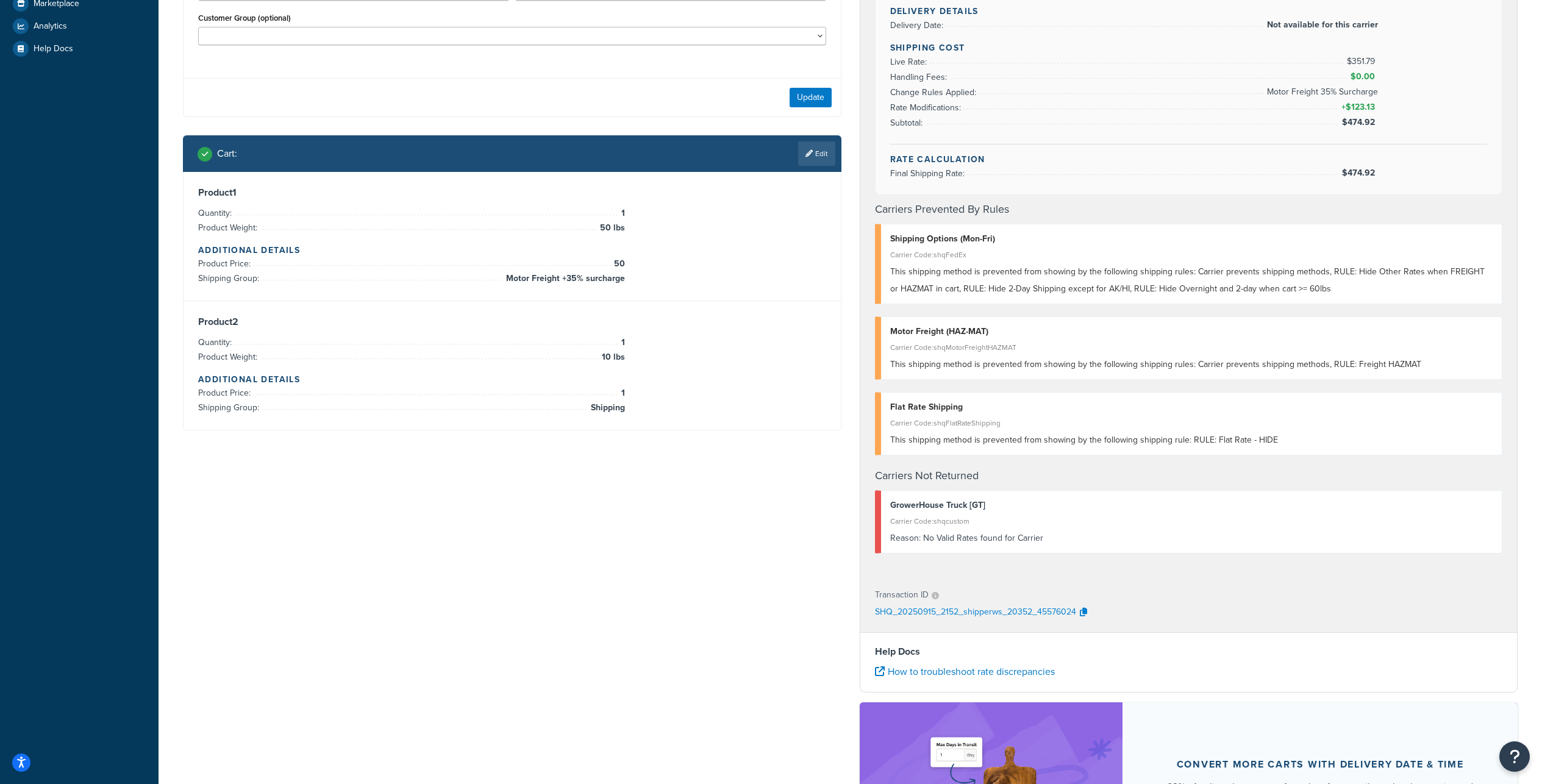
click at [405, 545] on div "Shipping destination : Enter Full Address Street Address 4255 Bellmawr Drive Ci…" at bounding box center [849, 328] width 1352 height 1188
click at [267, 327] on h3 "Product 2" at bounding box center [512, 322] width 628 height 13
click at [826, 166] on link "Edit" at bounding box center [816, 153] width 38 height 24
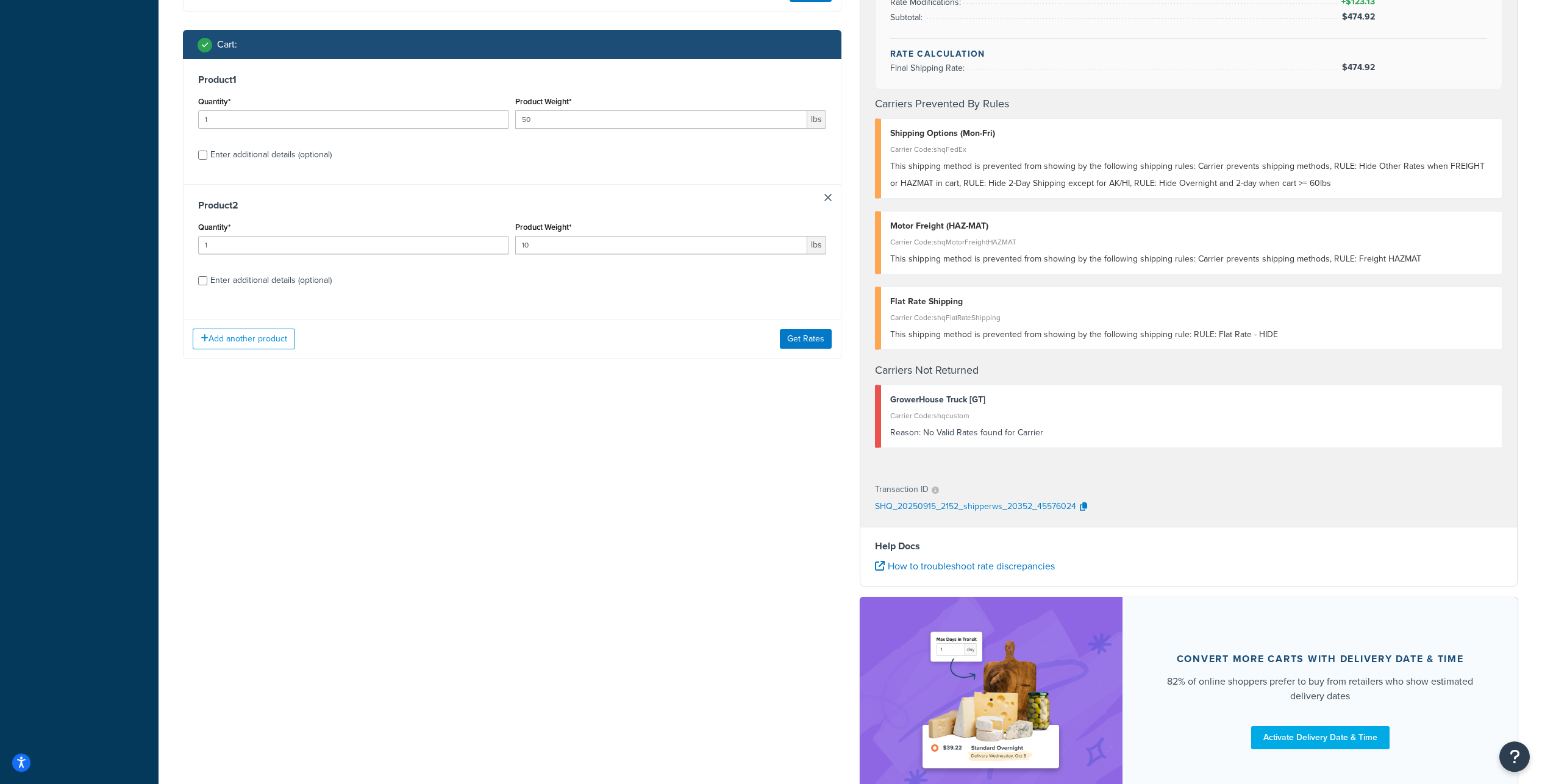
scroll to position [476, 0]
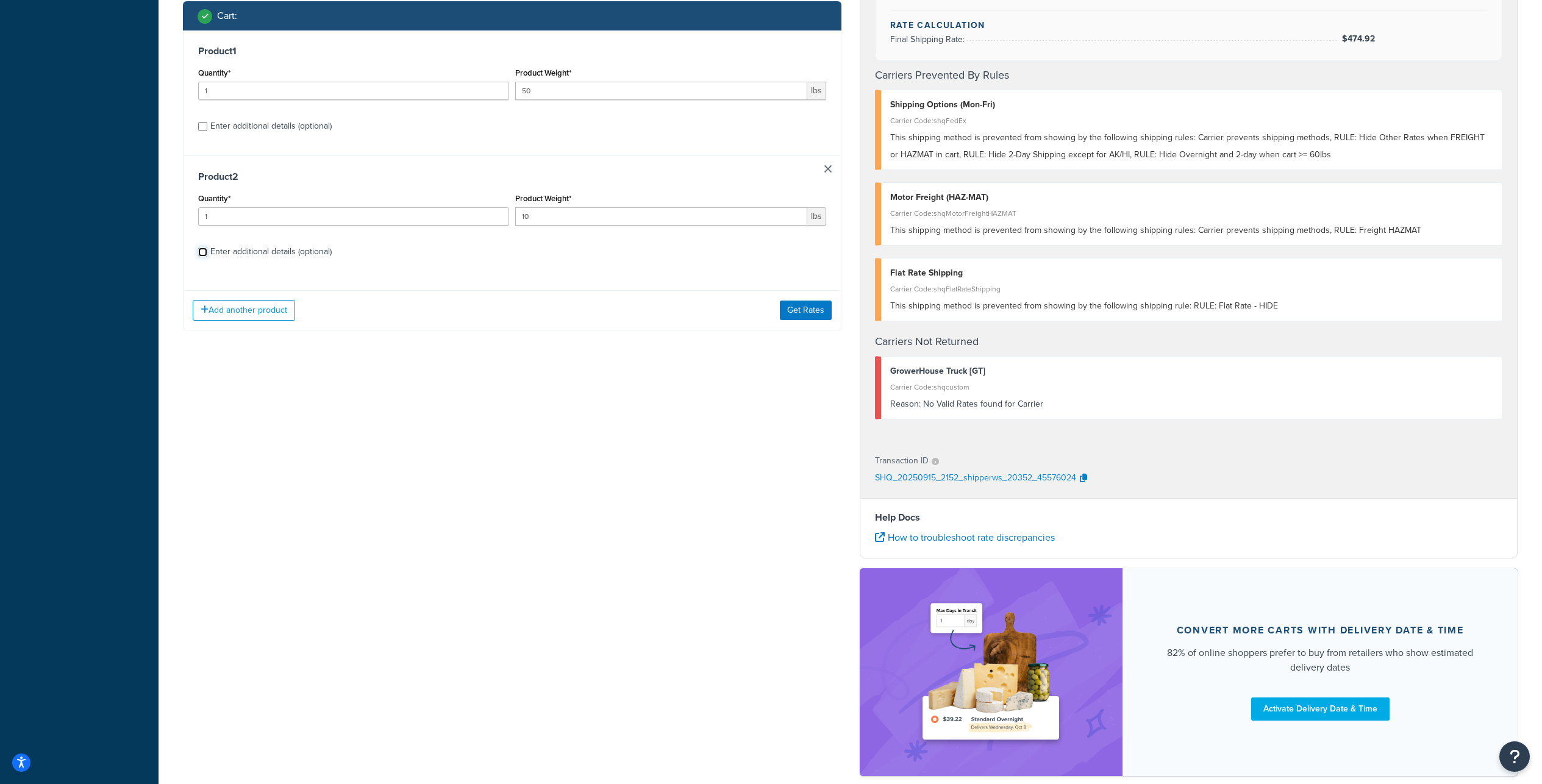
click at [205, 256] on input "Enter additional details (optional)" at bounding box center [202, 251] width 9 height 9
checkbox input "true"
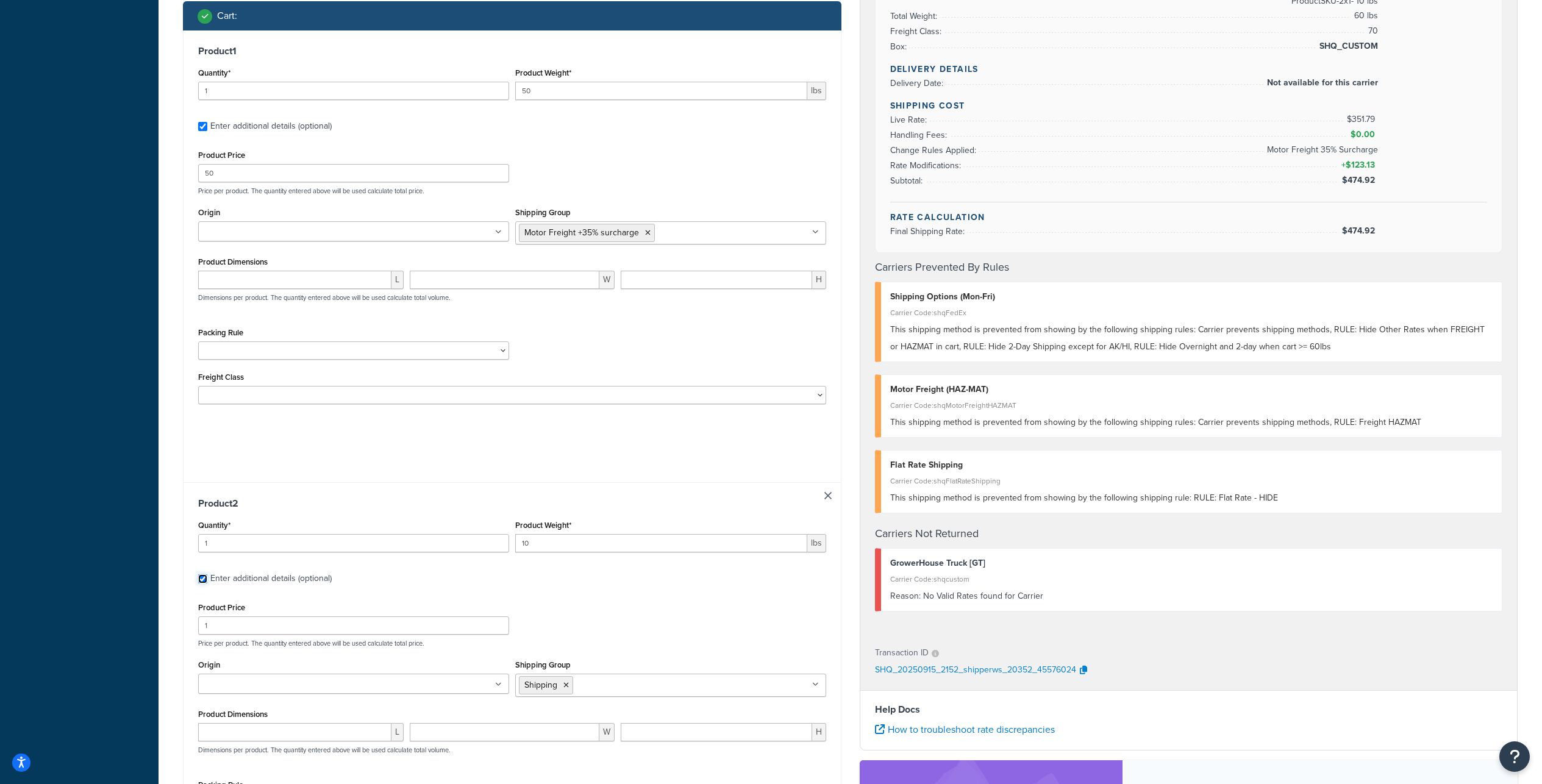
checkbox input "true"
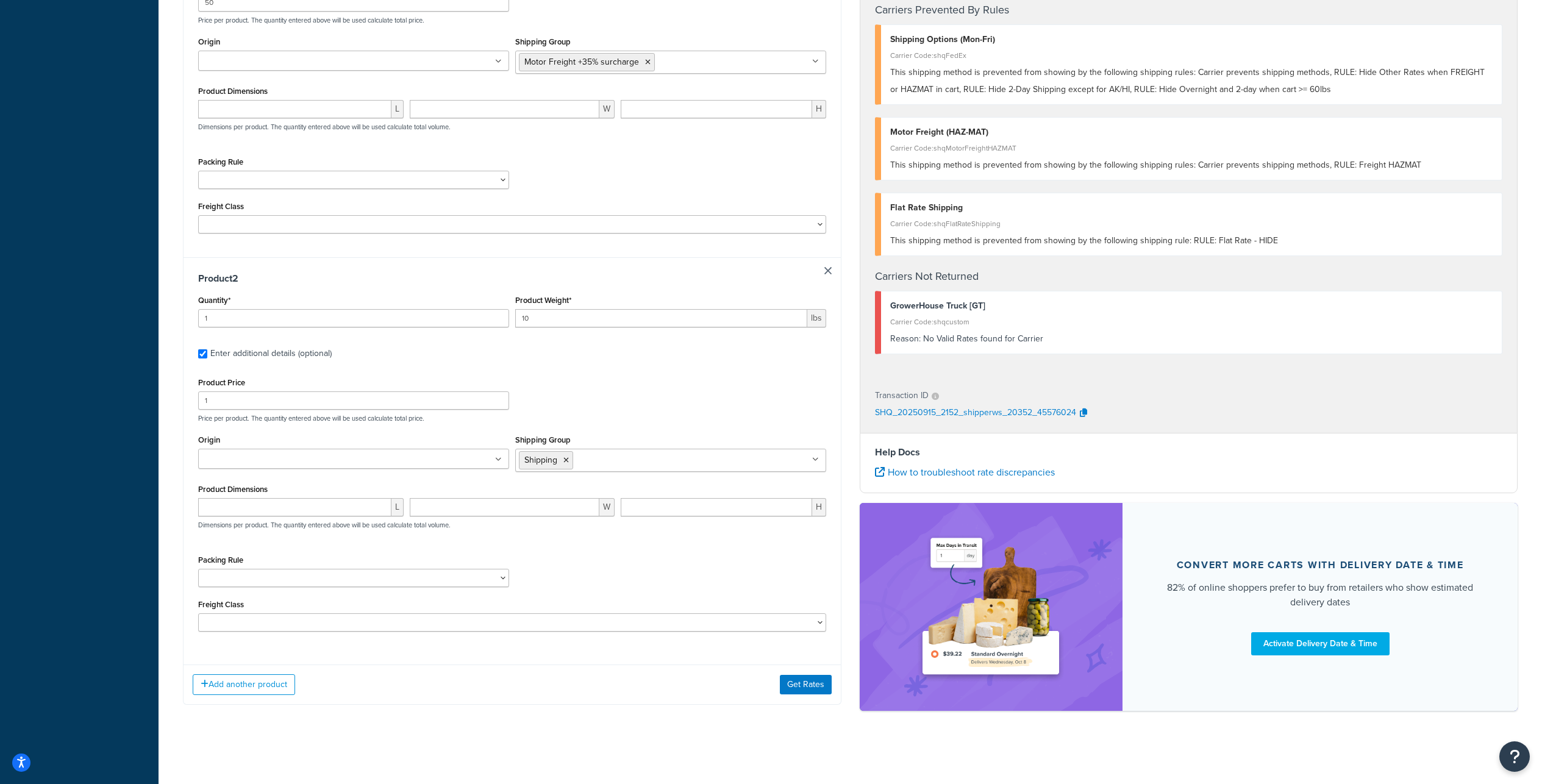
scroll to position [772, 0]
click at [623, 453] on input "Shipping Group" at bounding box center [630, 459] width 108 height 13
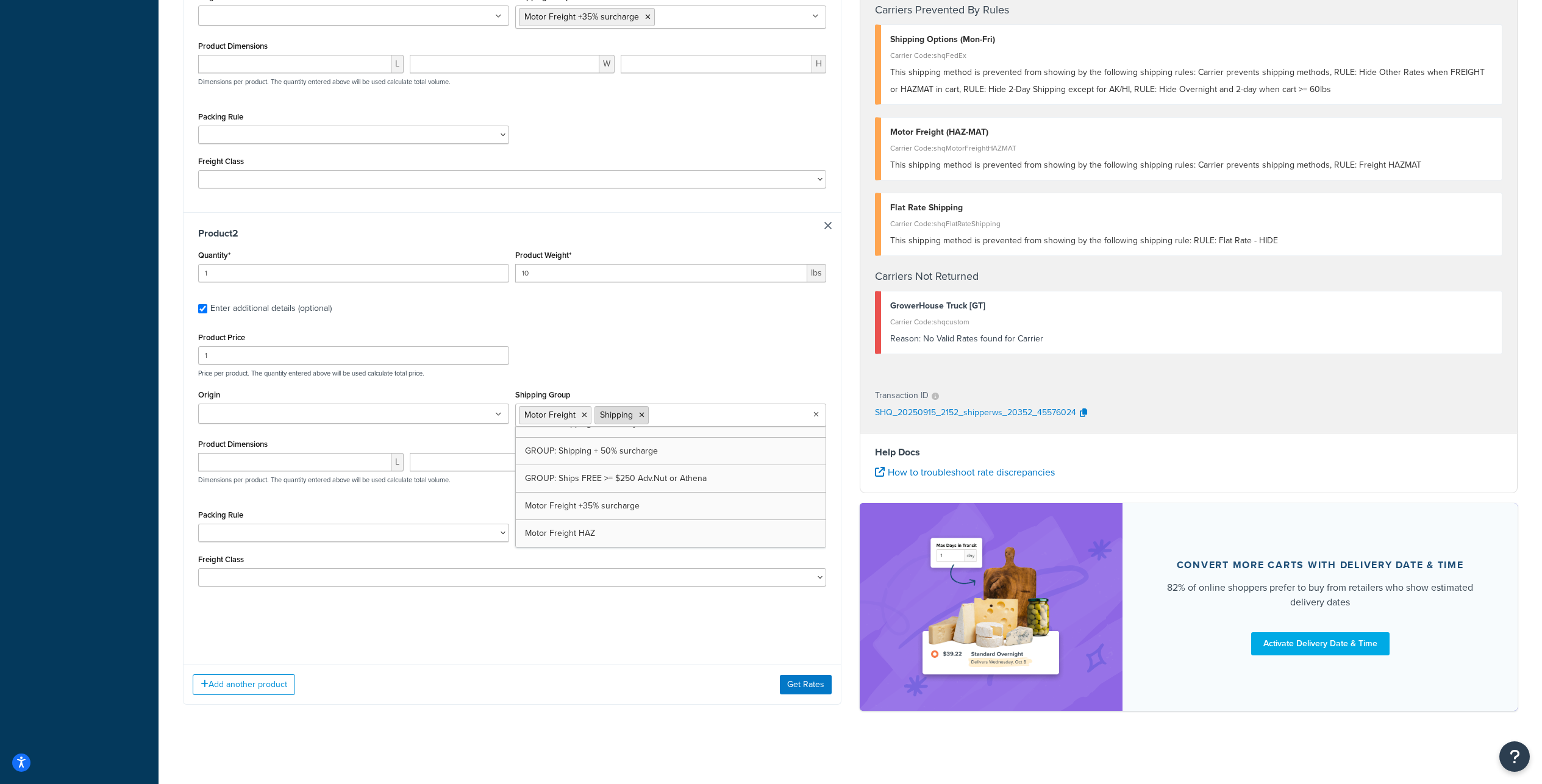
scroll to position [742, 0]
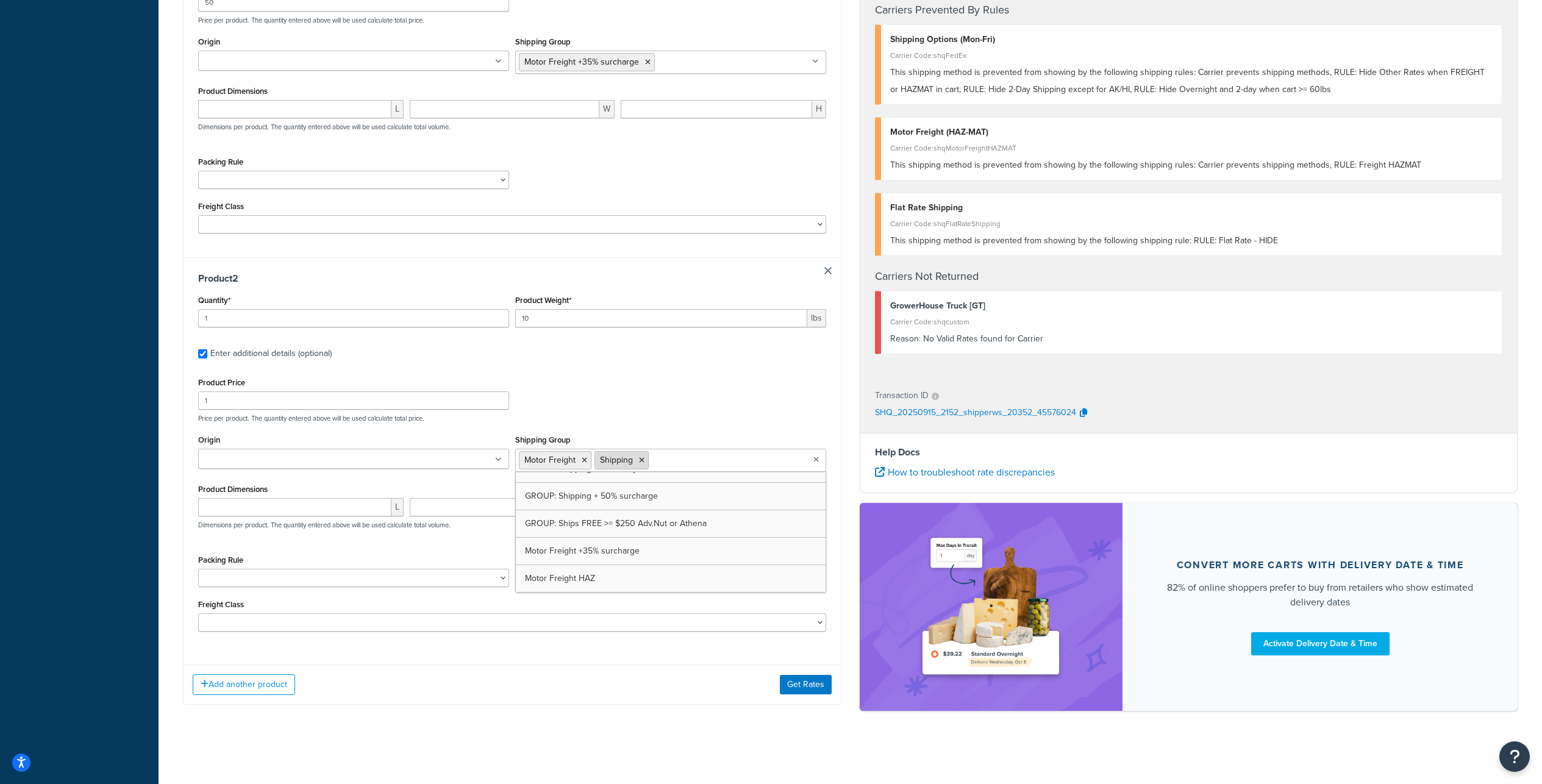
click at [644, 457] on icon at bounding box center [641, 460] width 6 height 8
click at [803, 693] on button "Get Rates" at bounding box center [805, 685] width 52 height 19
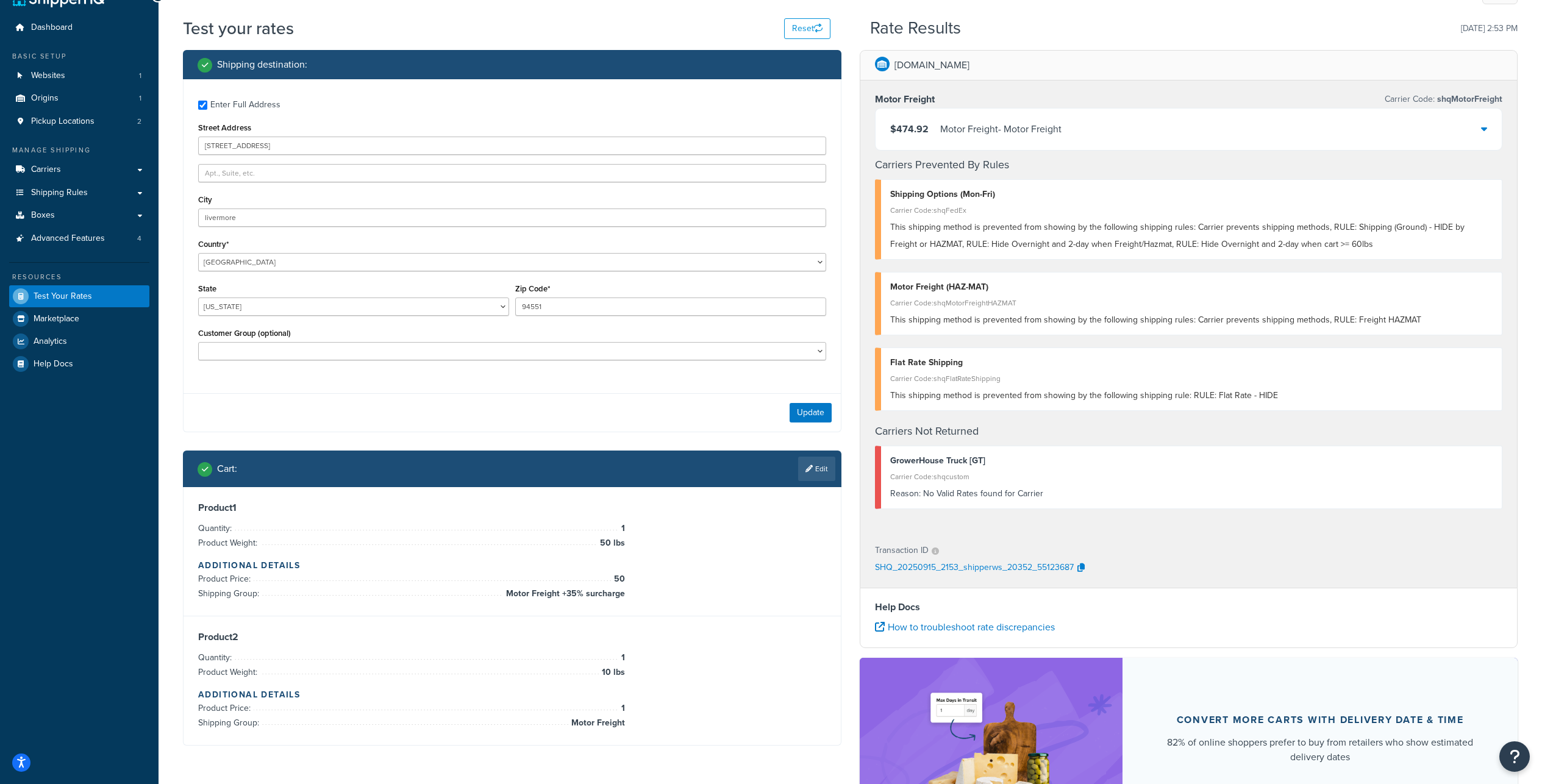
scroll to position [220, 0]
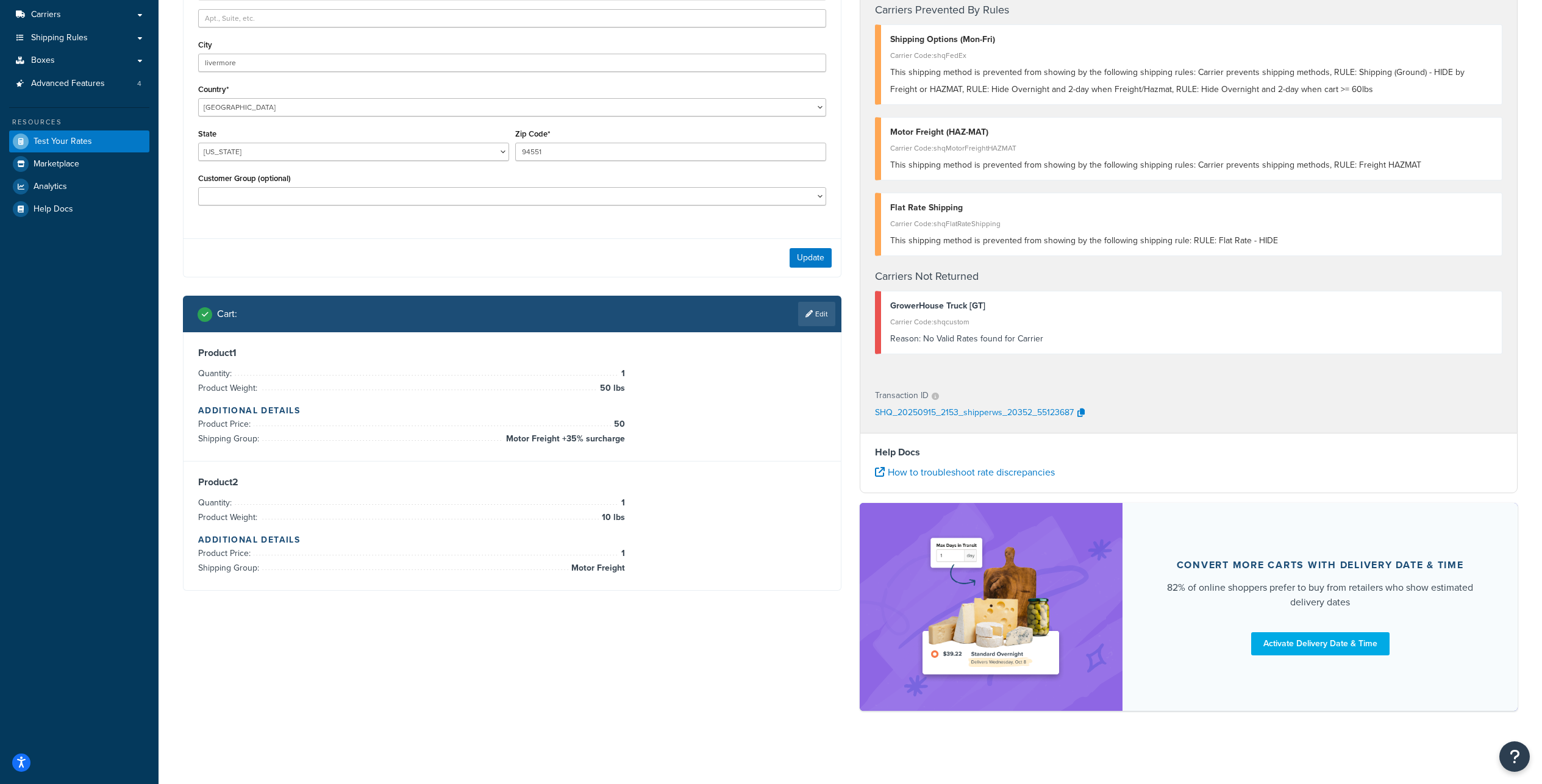
click at [719, 488] on h3 "Product 2" at bounding box center [512, 482] width 628 height 13
click at [816, 313] on link "Edit" at bounding box center [816, 313] width 38 height 24
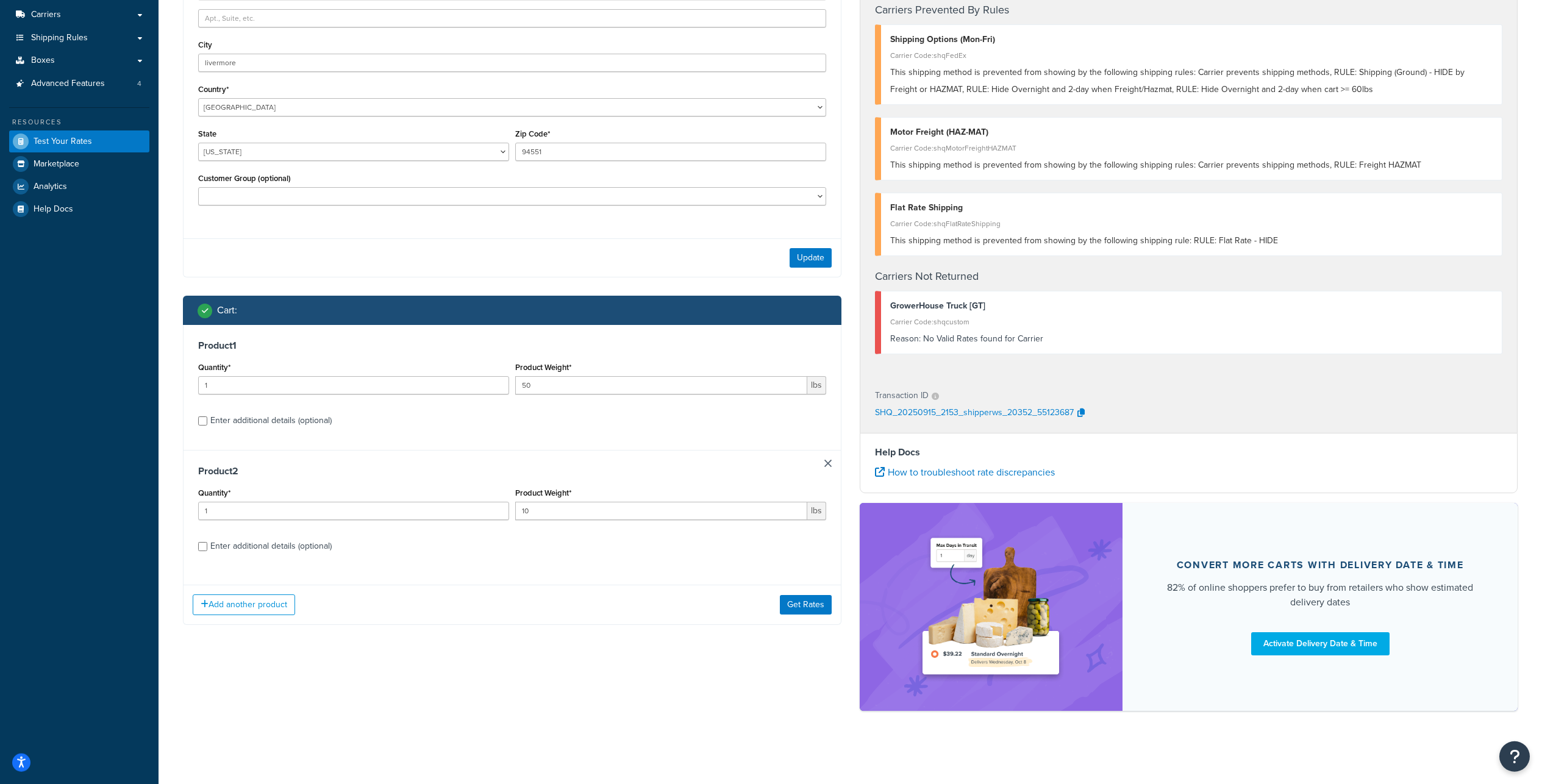
scroll to position [304, 0]
click at [827, 459] on link at bounding box center [828, 463] width 8 height 8
click at [803, 469] on button "Get Rates" at bounding box center [805, 479] width 52 height 19
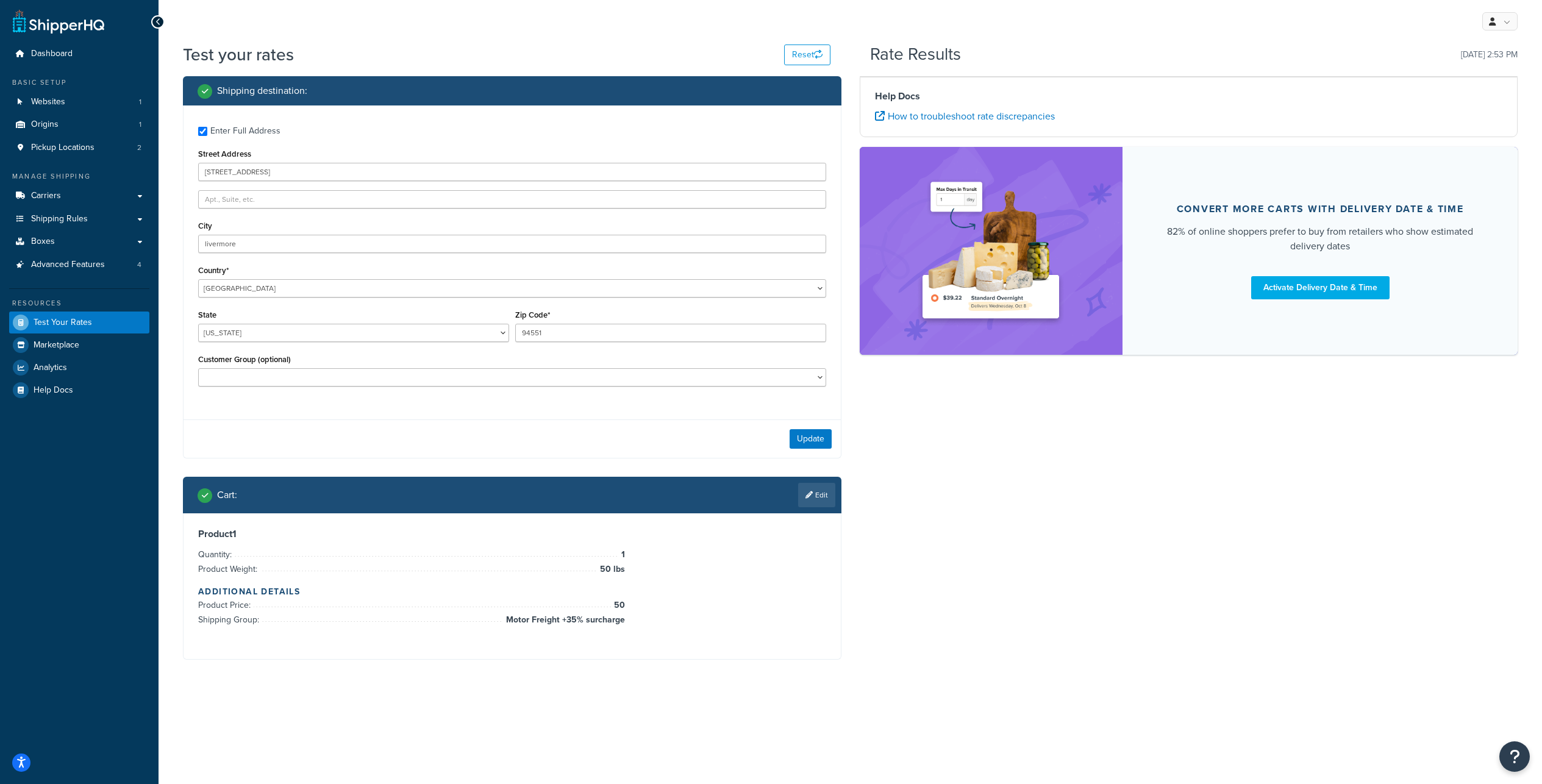
scroll to position [0, 0]
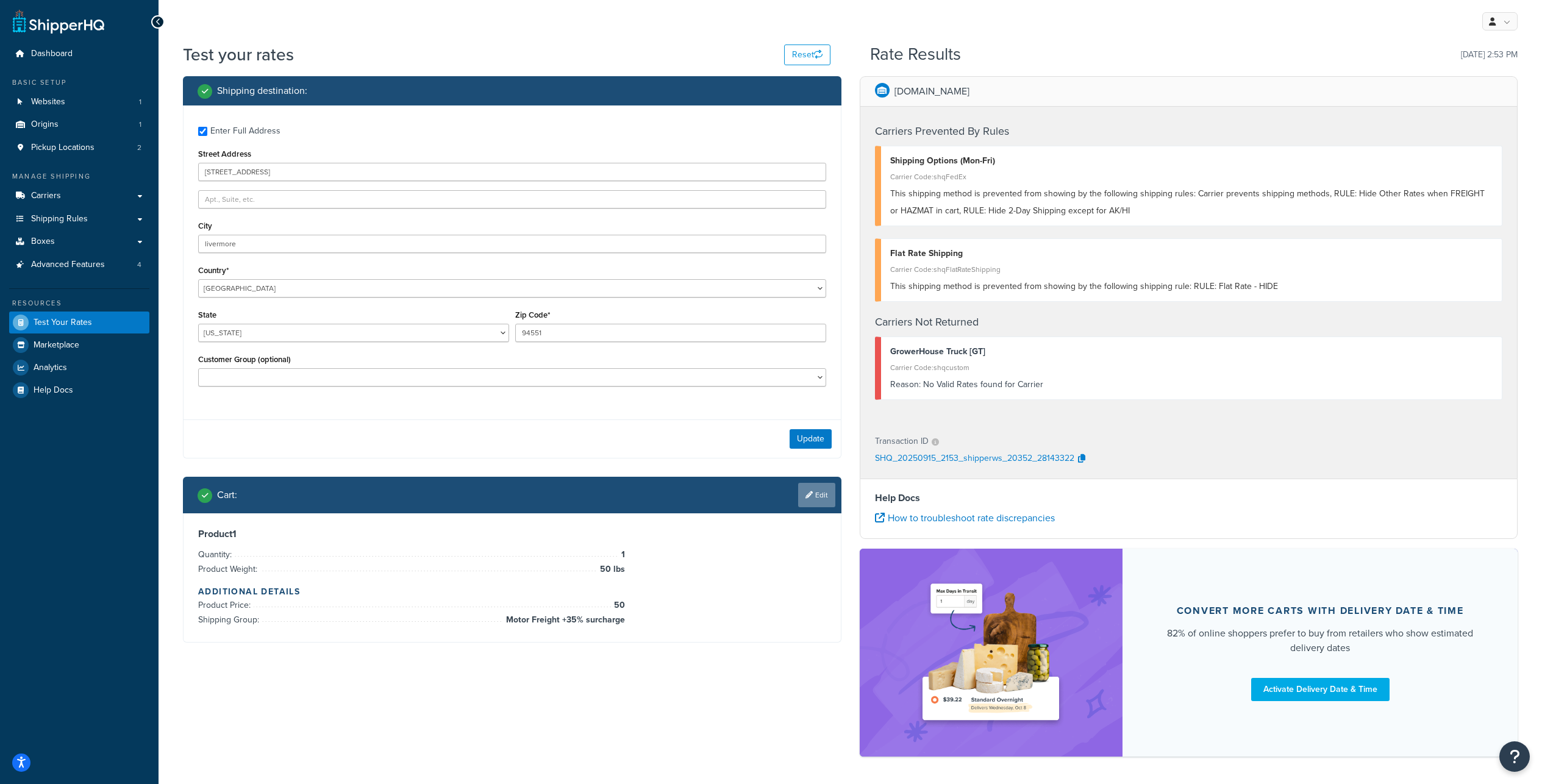
click at [809, 508] on link "Edit" at bounding box center [816, 494] width 38 height 24
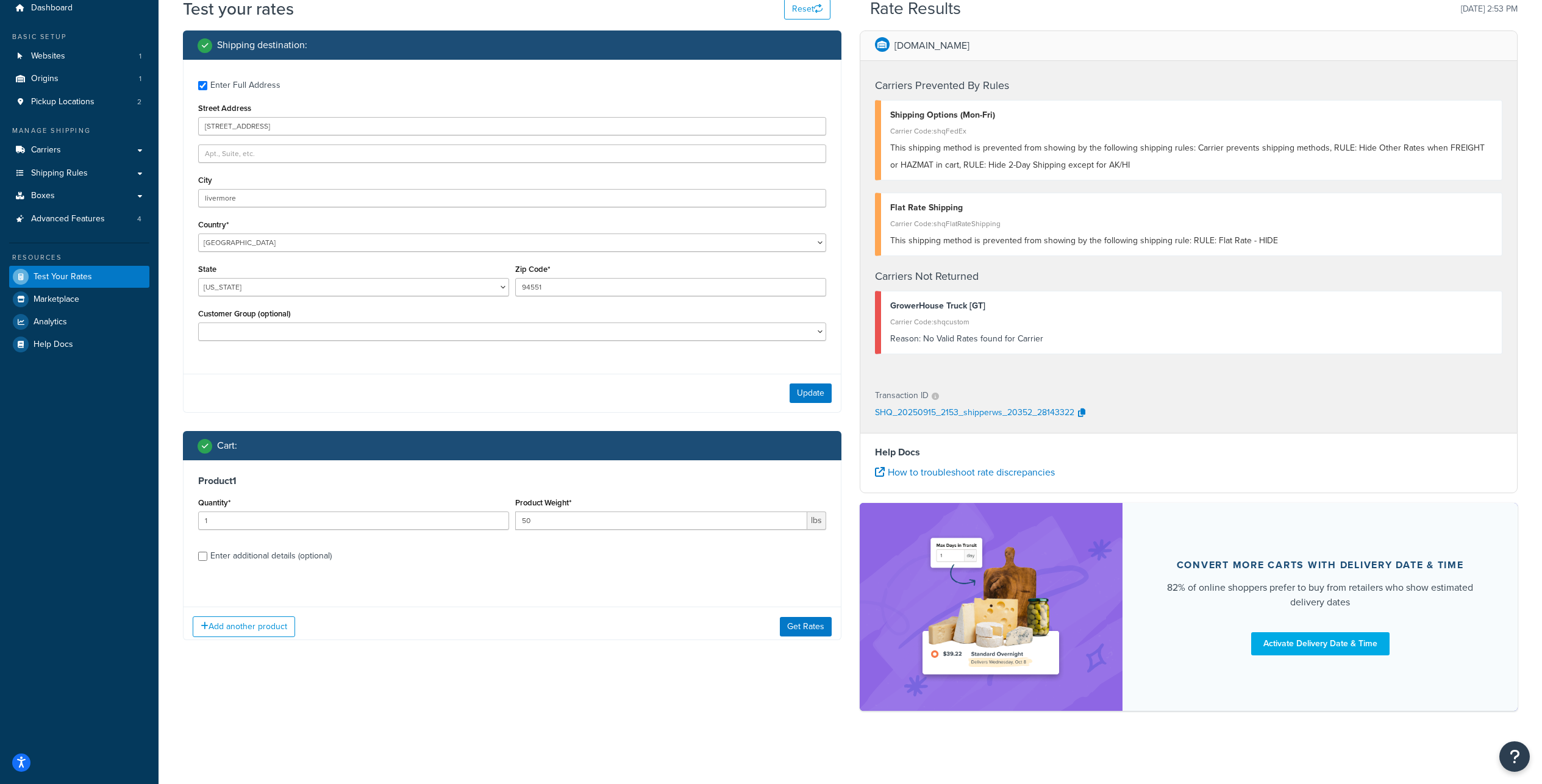
scroll to position [111, 0]
click at [560, 511] on input "50" at bounding box center [661, 520] width 292 height 18
type input "150"
click at [797, 605] on button "Get Rates" at bounding box center [805, 614] width 52 height 19
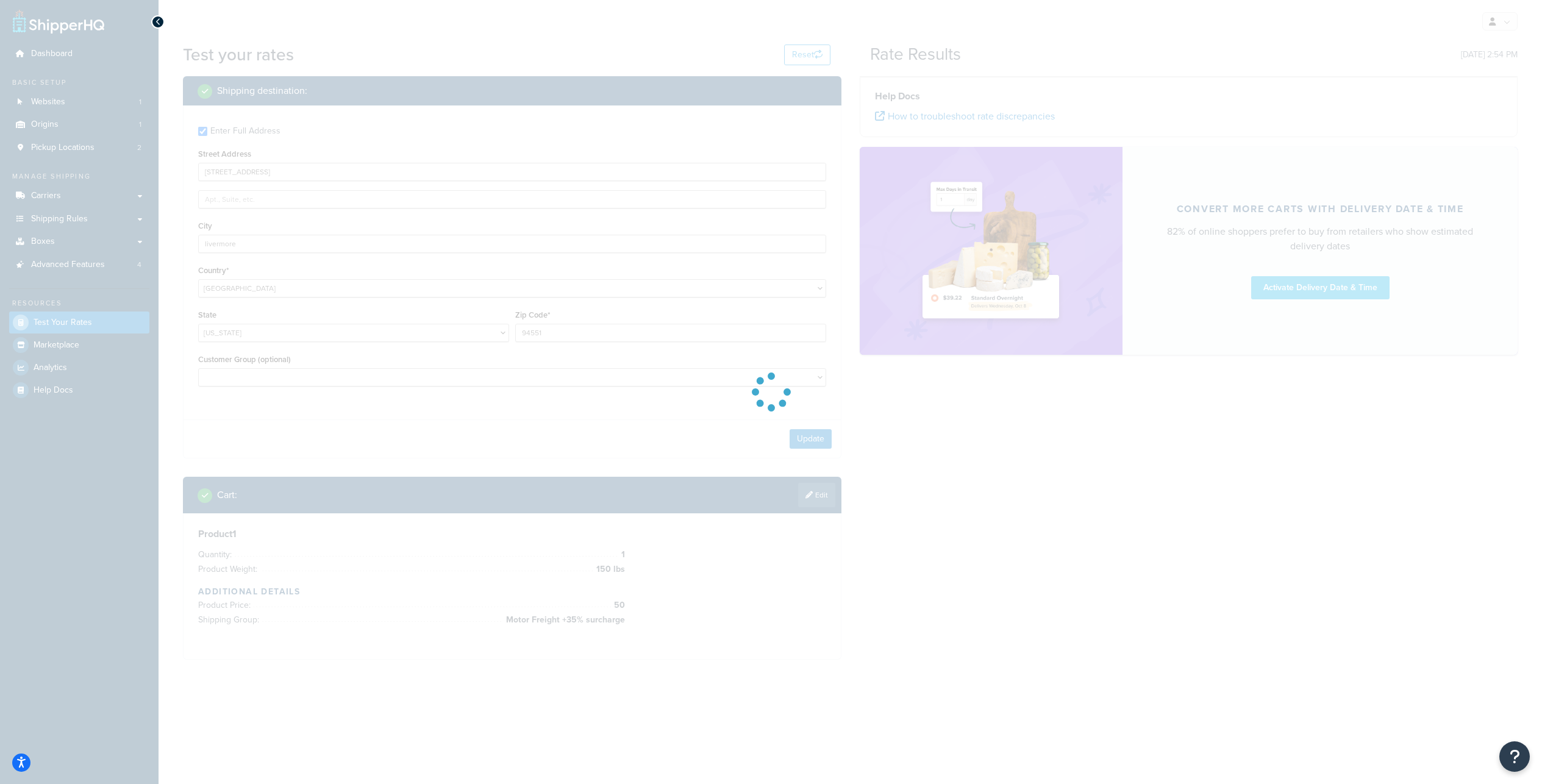
scroll to position [0, 0]
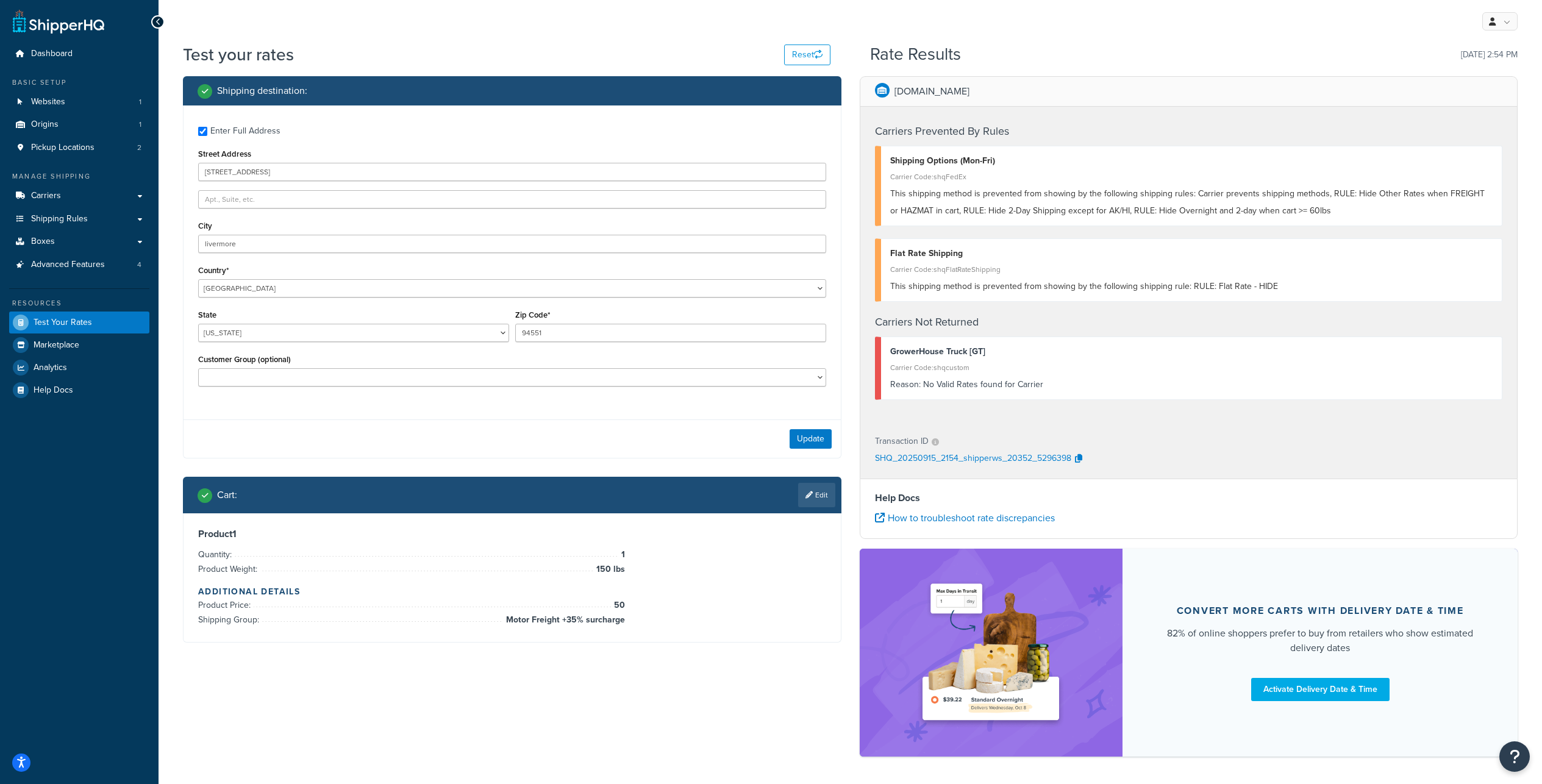
click at [816, 508] on link "Edit" at bounding box center [816, 494] width 38 height 24
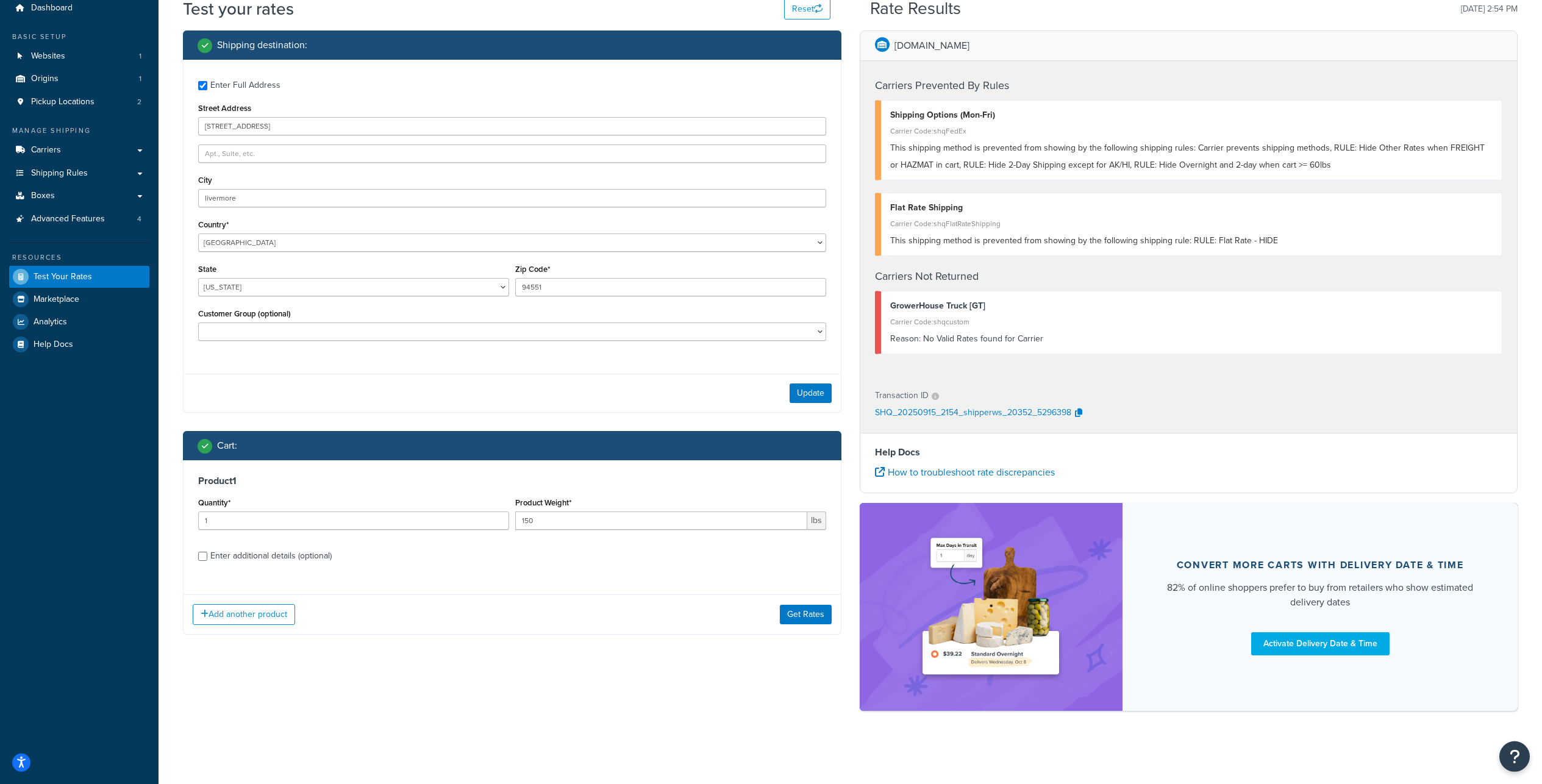
scroll to position [131, 0]
click at [208, 545] on div "Enter additional details (optional)" at bounding box center [512, 555] width 628 height 19
click at [203, 552] on input "Enter additional details (optional)" at bounding box center [202, 556] width 9 height 9
checkbox input "true"
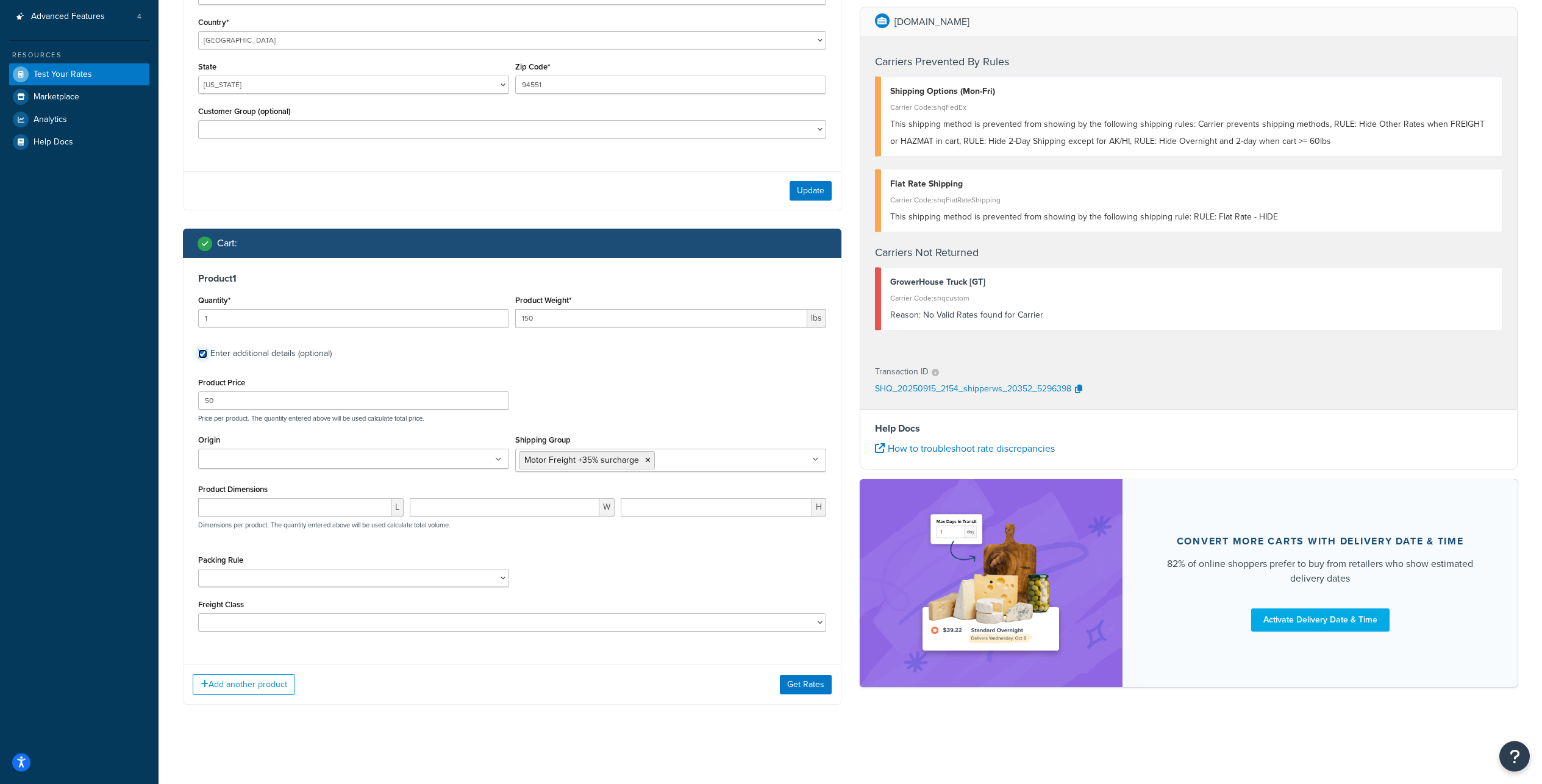
scroll to position [265, 0]
drag, startPoint x: 222, startPoint y: 439, endPoint x: 200, endPoint y: 444, distance: 22.6
click at [200, 409] on input "50" at bounding box center [353, 400] width 311 height 18
type input "60"
click at [655, 423] on div "Product Price 60 Price per product. The quantity entered above will be used cal…" at bounding box center [512, 399] width 634 height 48
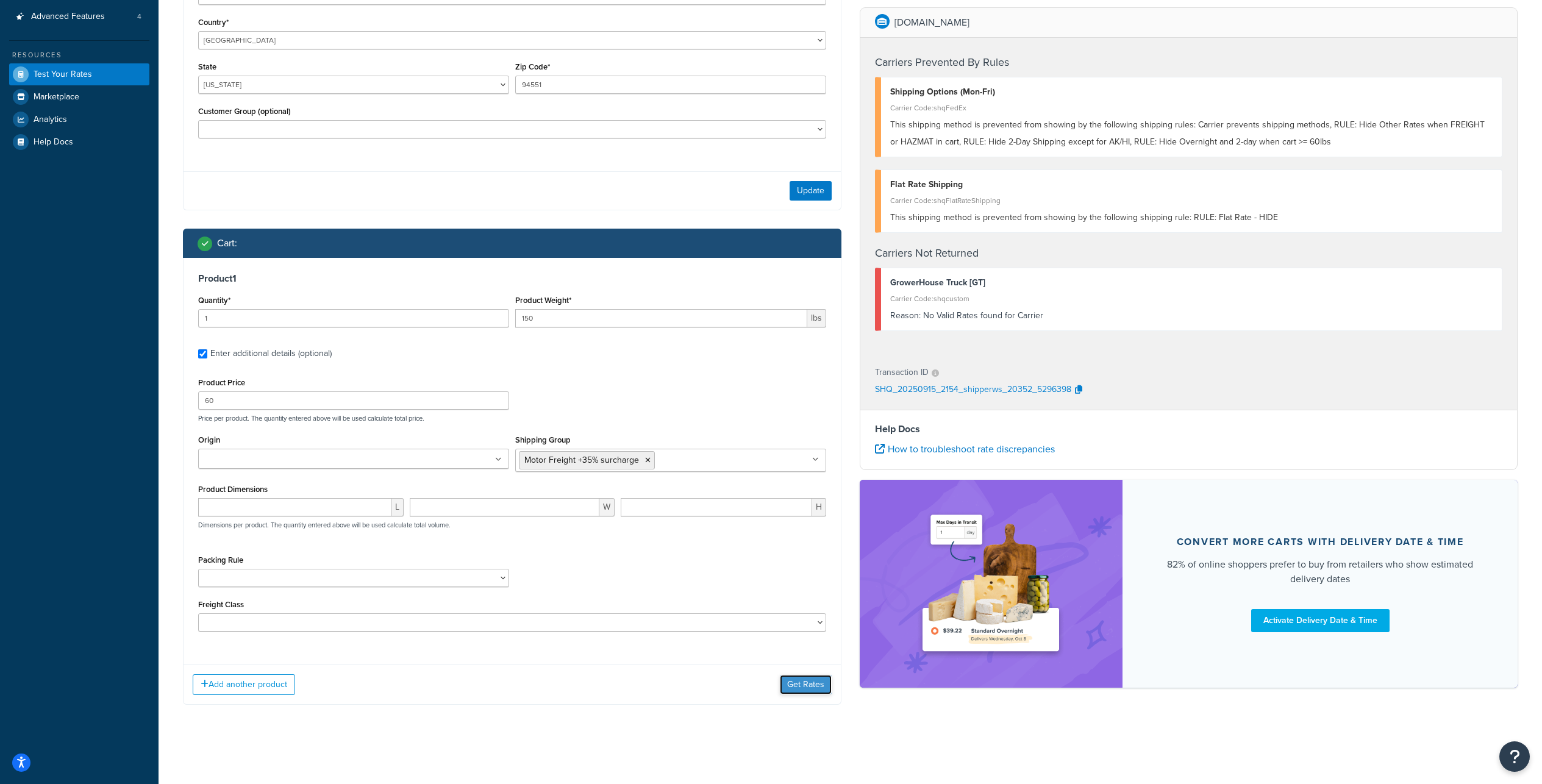
click at [799, 694] on button "Get Rates" at bounding box center [805, 685] width 52 height 19
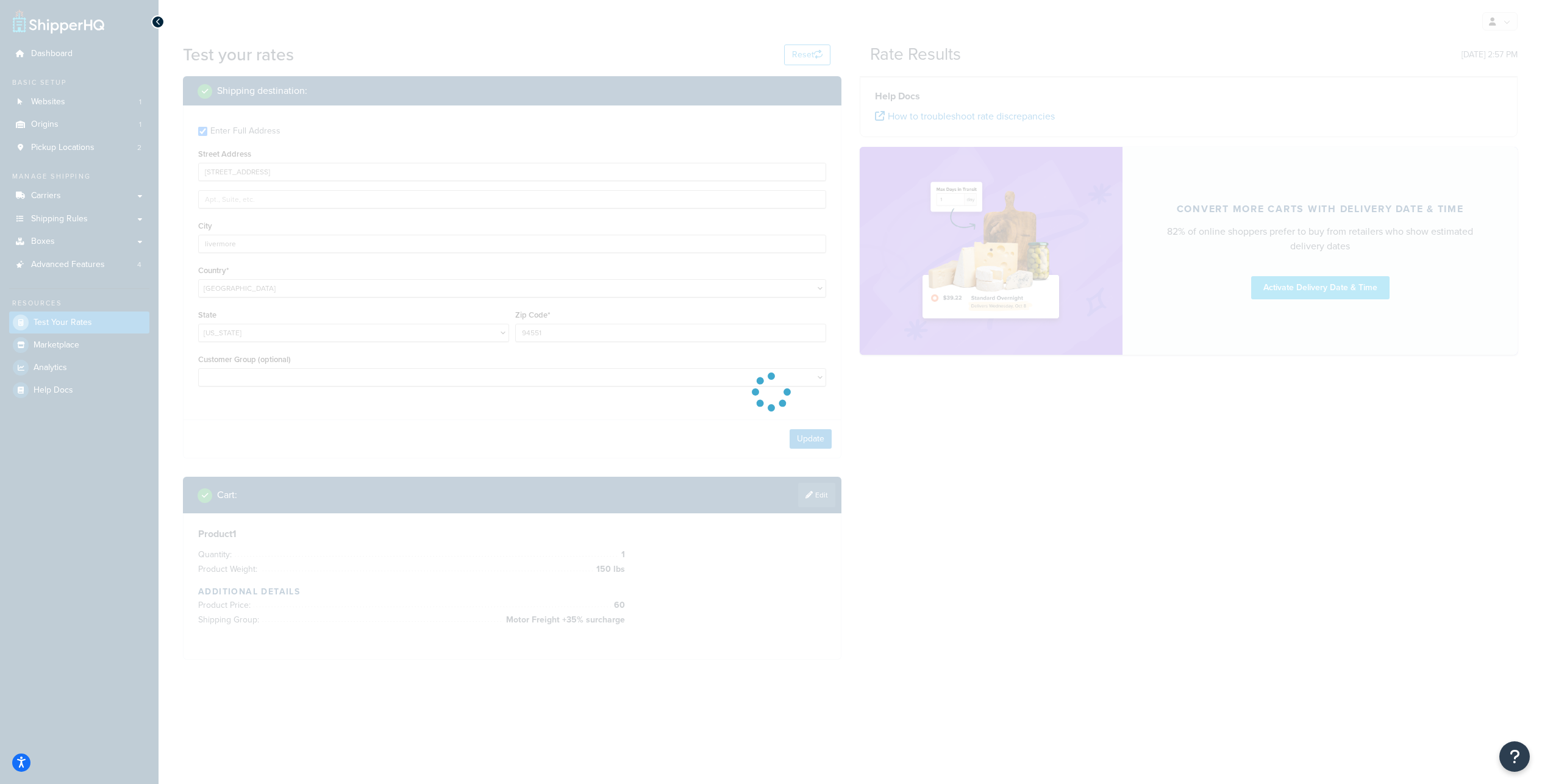
scroll to position [0, 0]
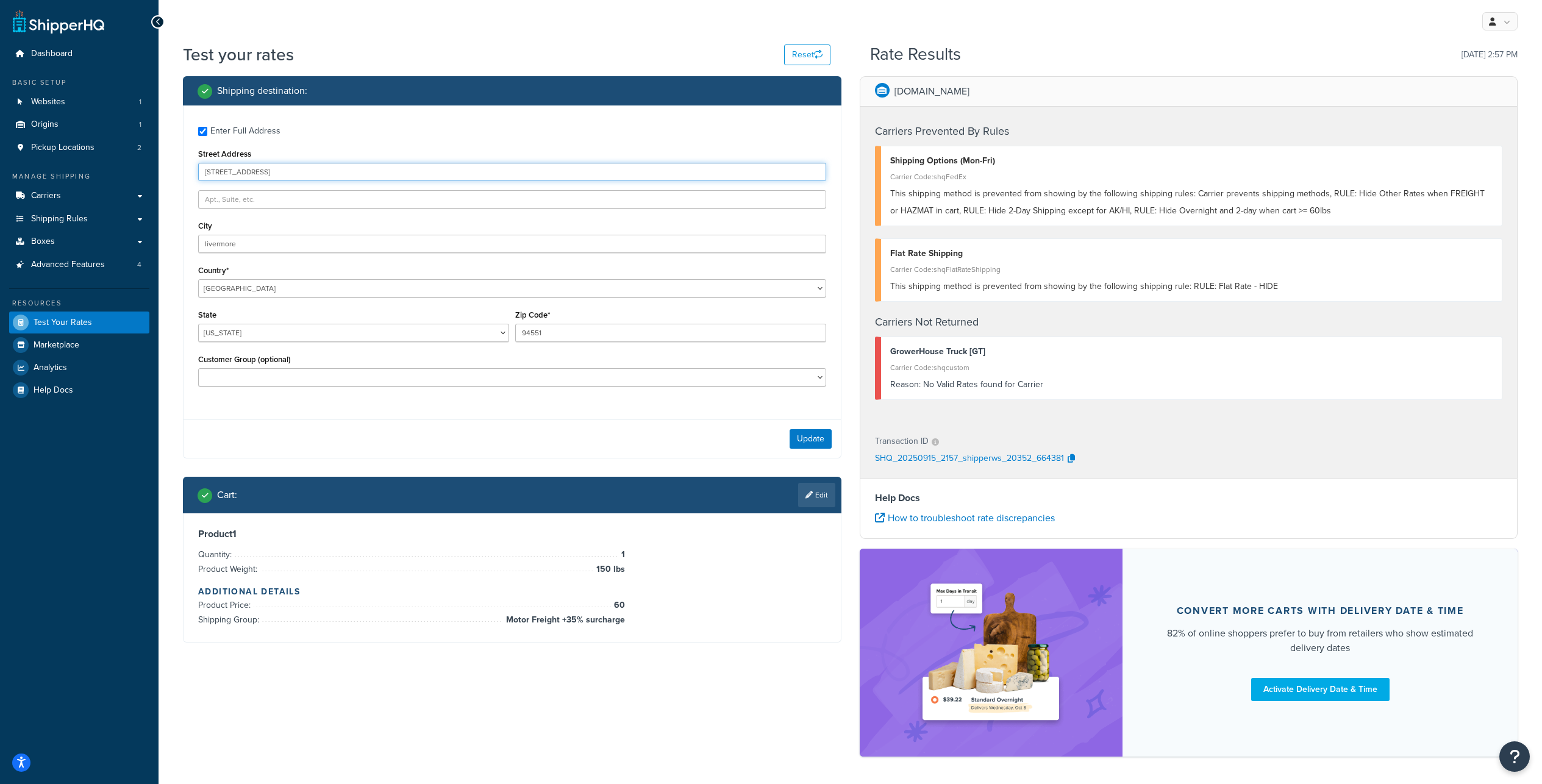
drag, startPoint x: 315, startPoint y: 192, endPoint x: 167, endPoint y: 173, distance: 149.2
click at [198, 181] on input "4255 Bellmawr Drive" at bounding box center [512, 171] width 628 height 18
type input "4"
type input "3635 E 34th St"
type input "Tucson"
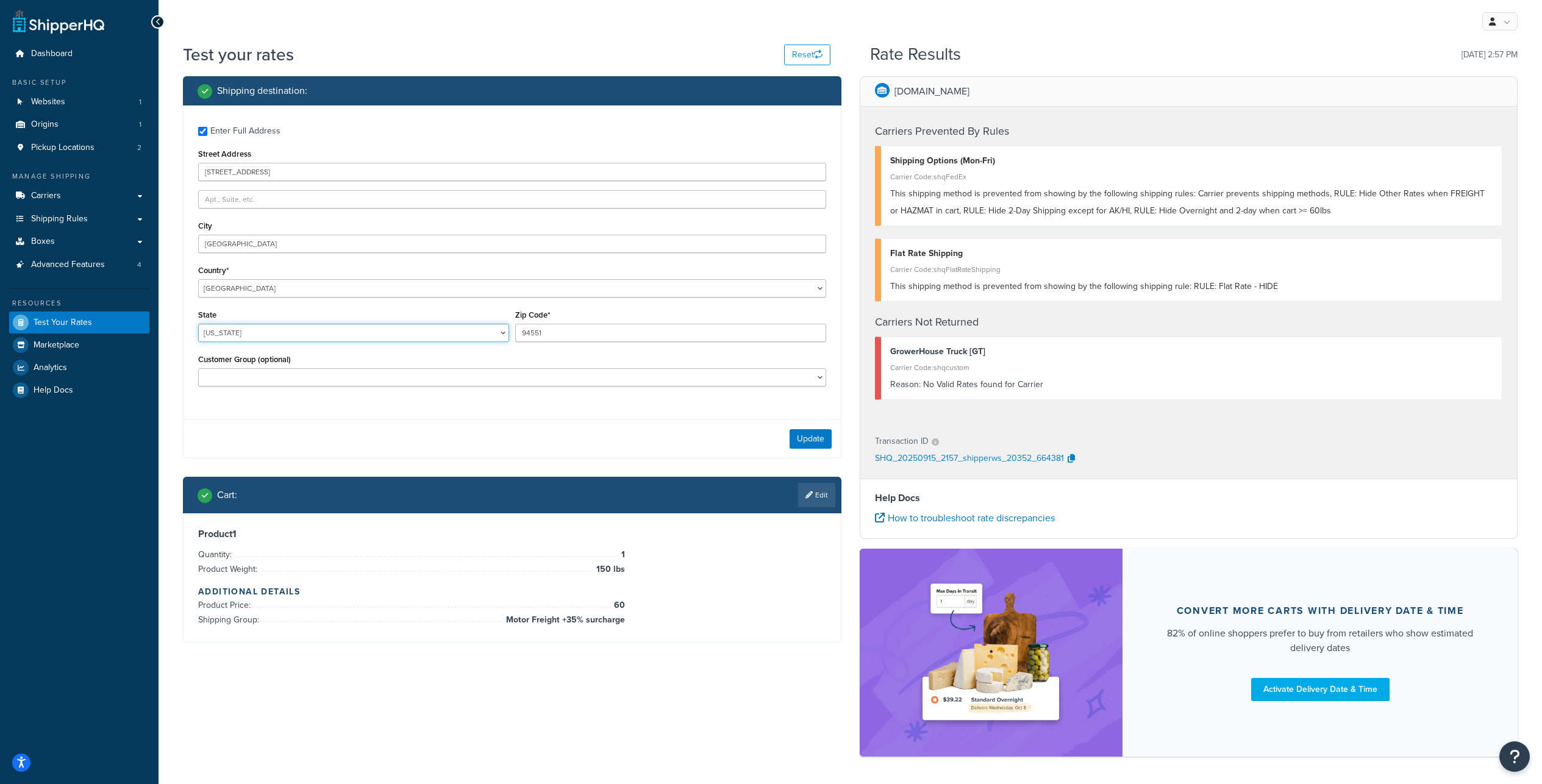
select select "AZ"
type input "85713"
click at [807, 449] on button "Update" at bounding box center [811, 439] width 42 height 19
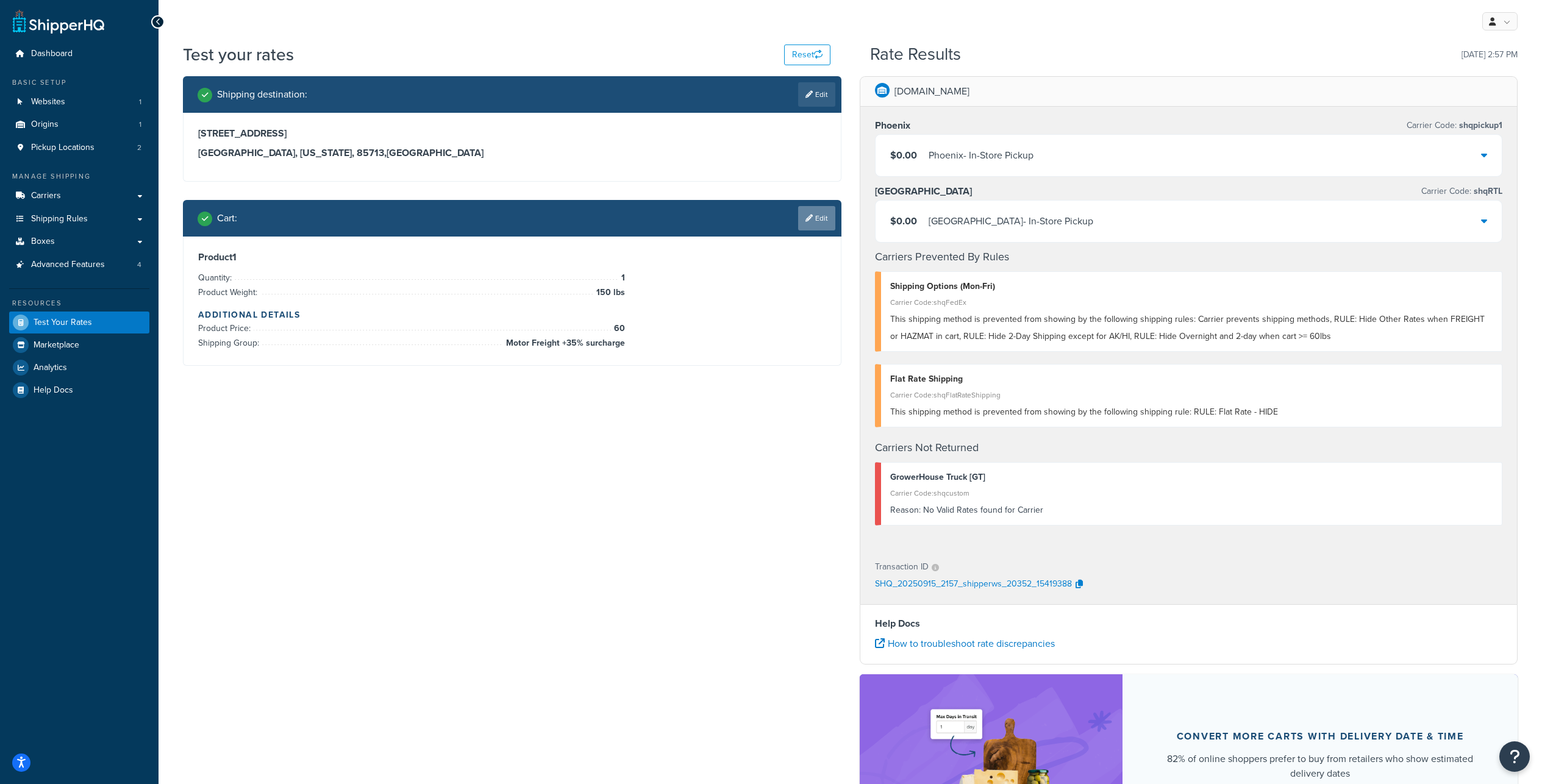
click at [808, 230] on link "Edit" at bounding box center [816, 218] width 38 height 24
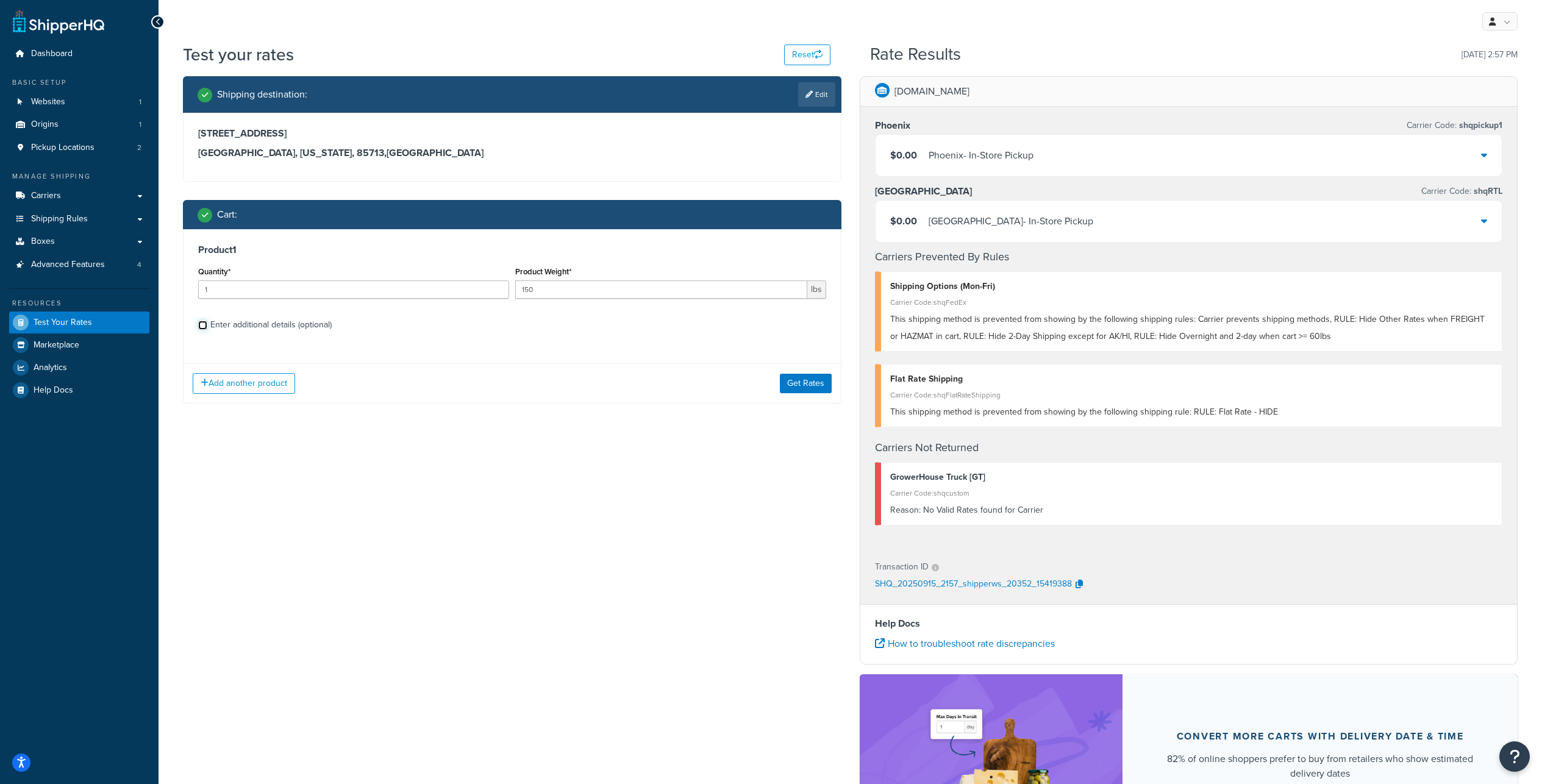
click at [200, 329] on input "Enter additional details (optional)" at bounding box center [202, 325] width 9 height 9
checkbox input "true"
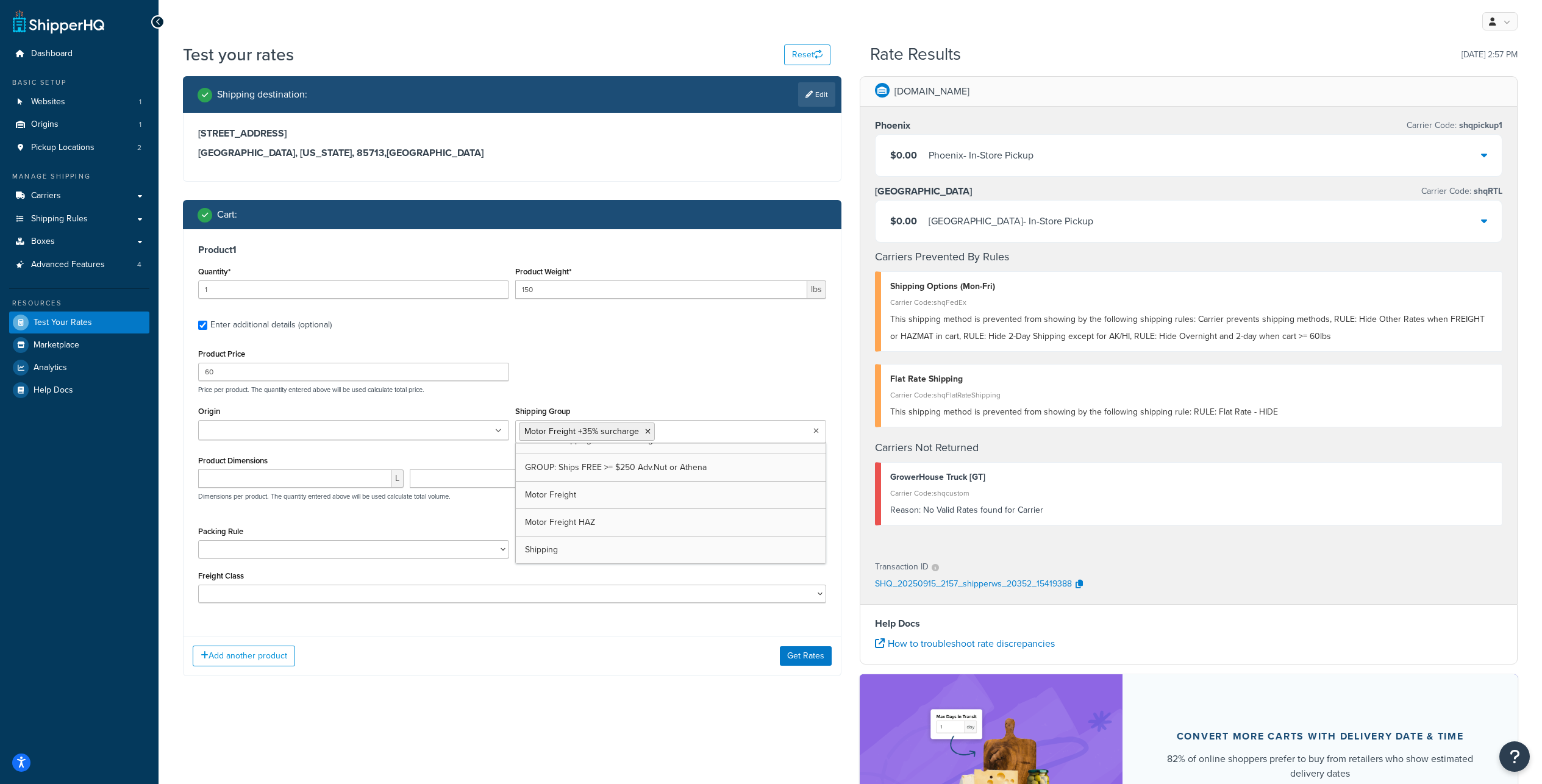
click at [708, 443] on ul "Motor Freight +35% surcharge" at bounding box center [670, 431] width 311 height 23
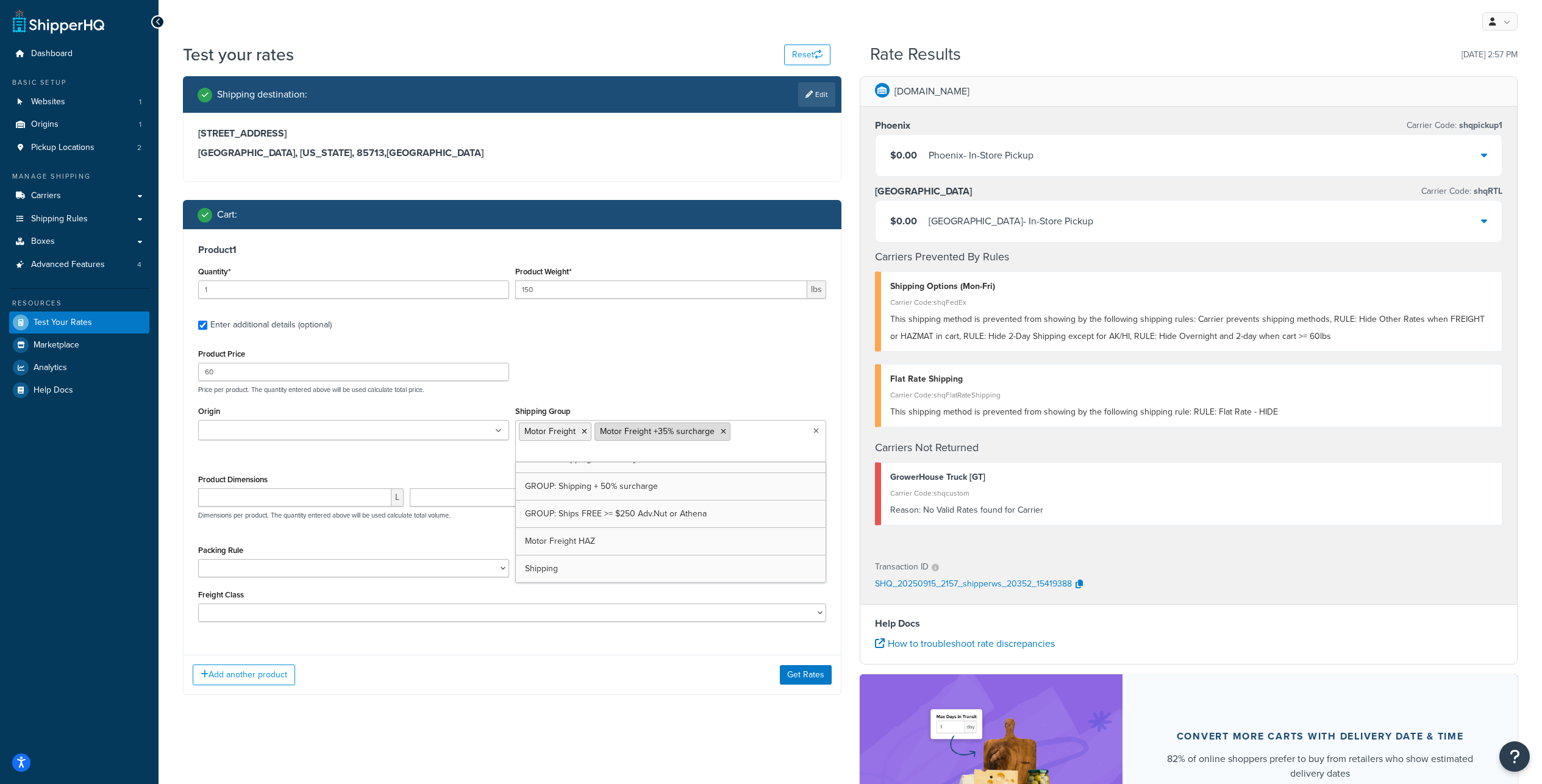
click at [726, 435] on icon at bounding box center [723, 431] width 6 height 8
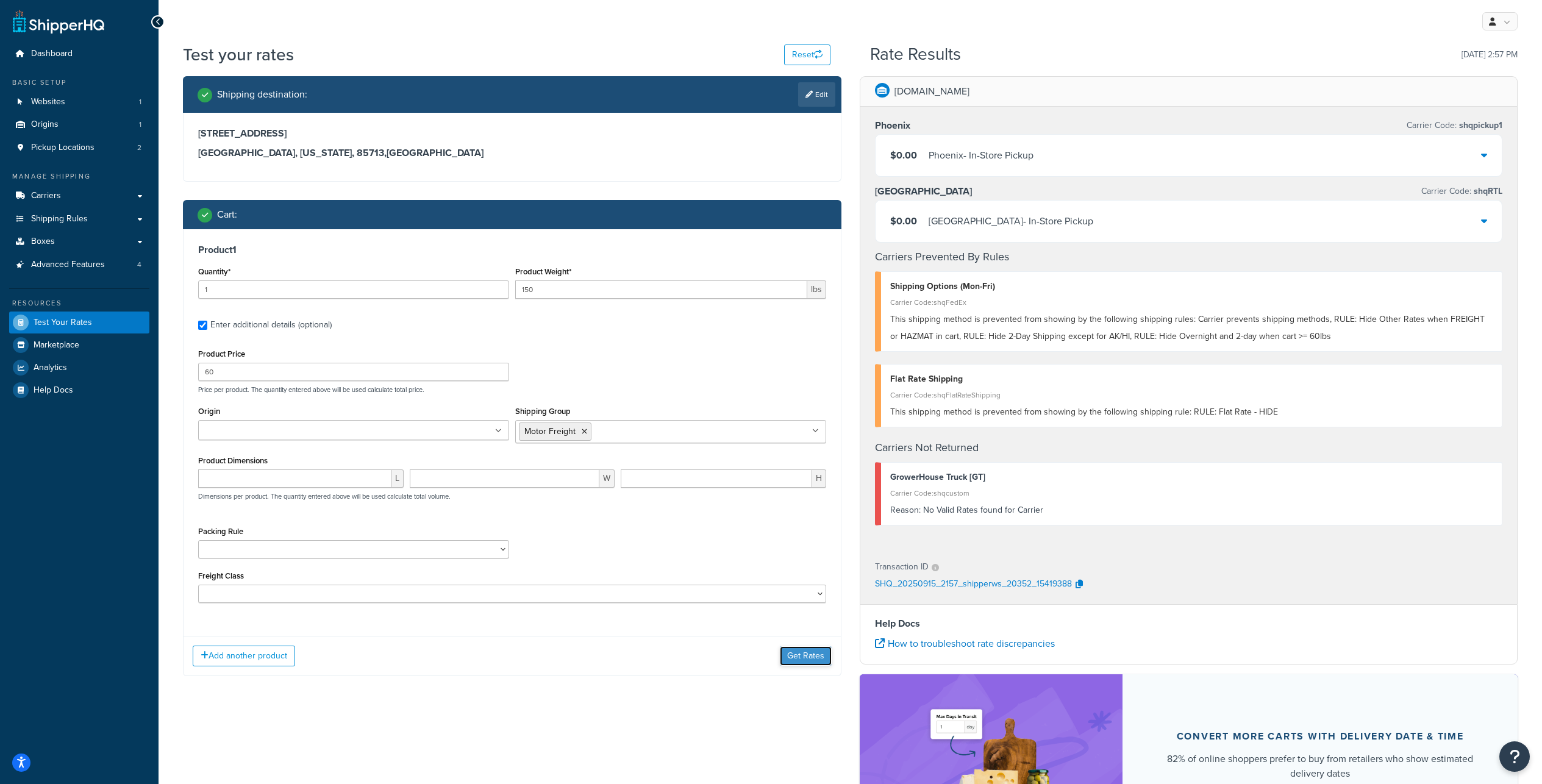
click at [792, 666] on button "Get Rates" at bounding box center [805, 656] width 52 height 19
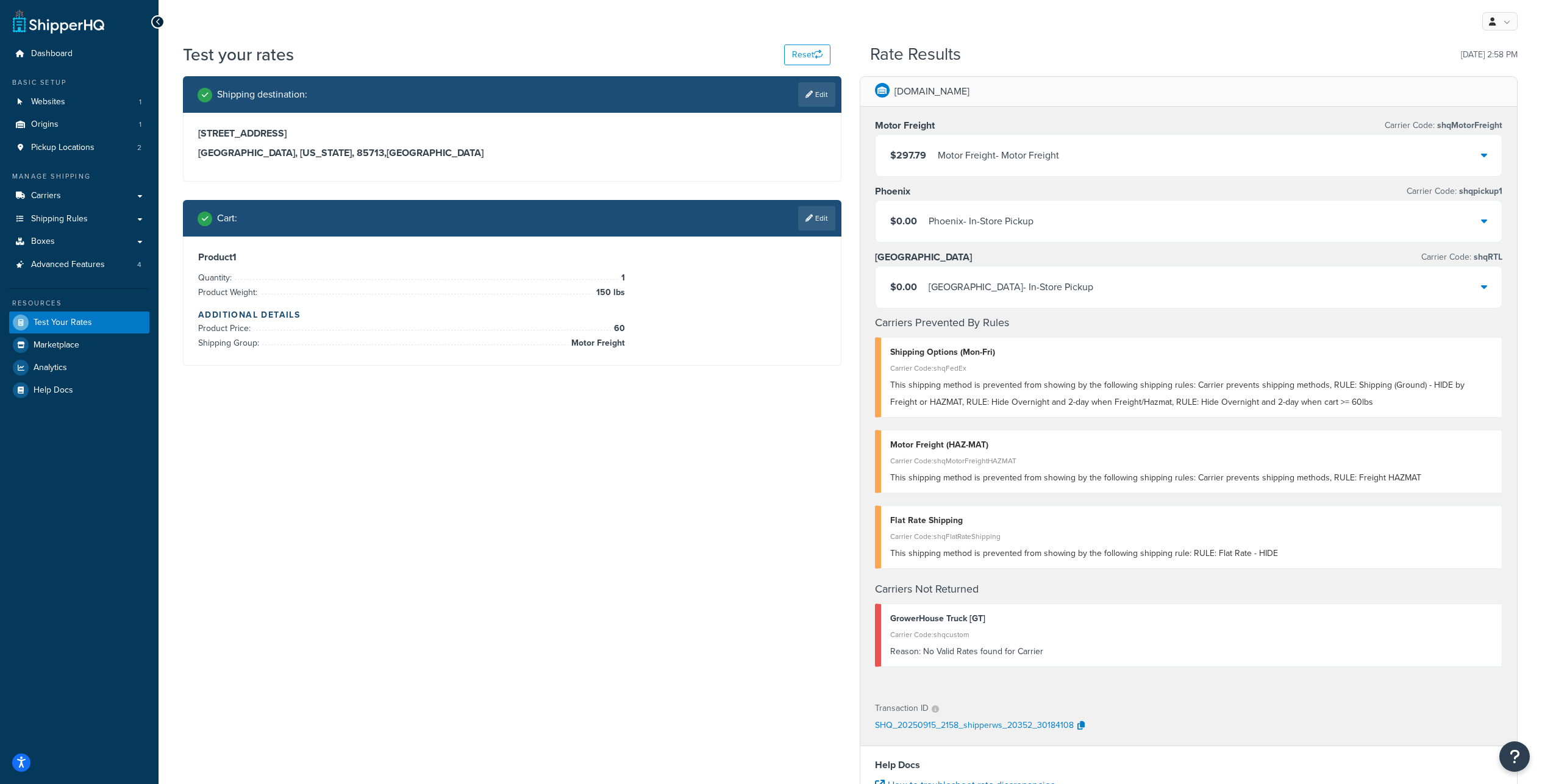
click at [985, 164] on div "Motor Freight - Motor Freight" at bounding box center [998, 156] width 121 height 17
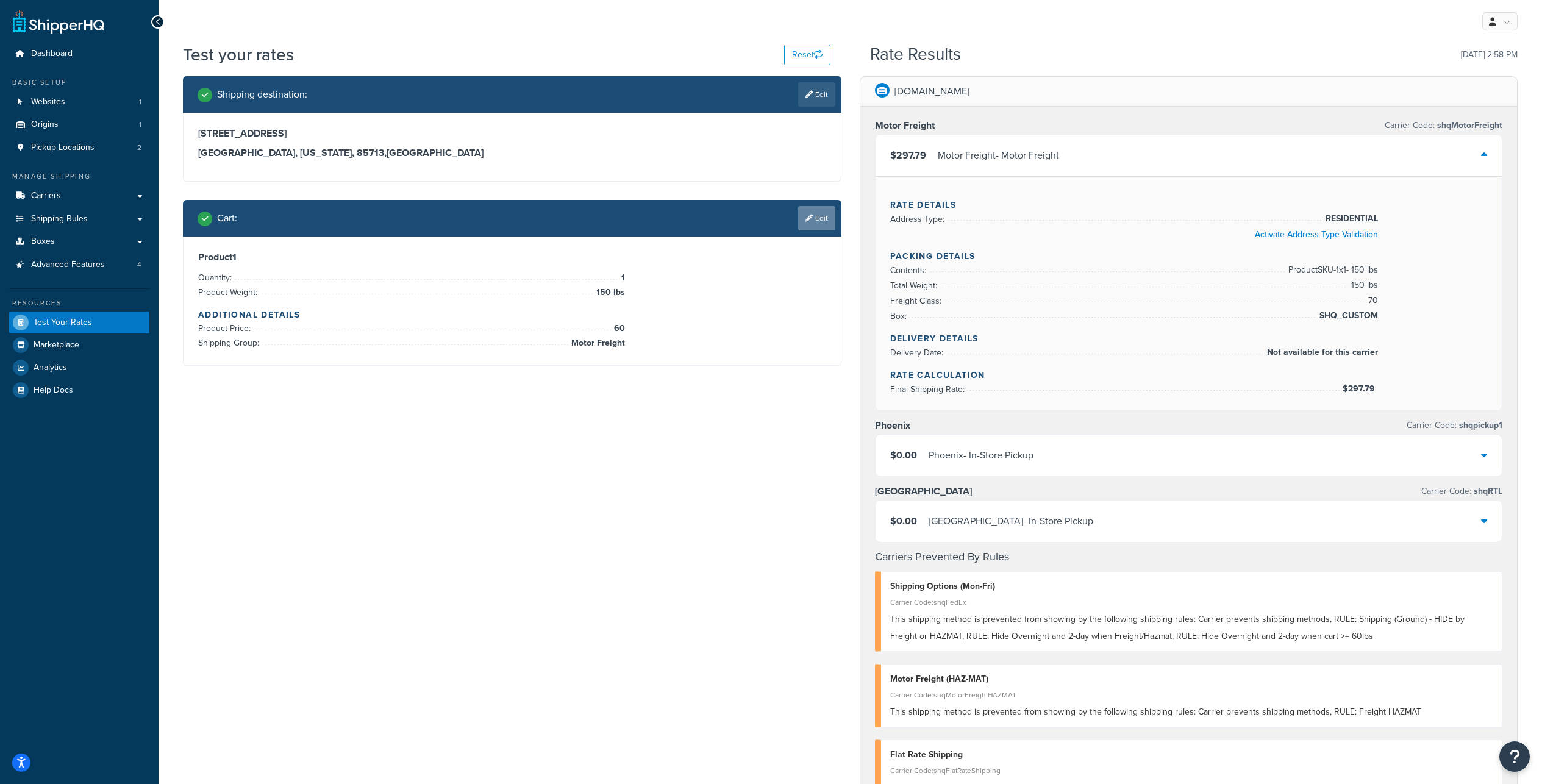
click at [806, 225] on link "Edit" at bounding box center [816, 218] width 38 height 24
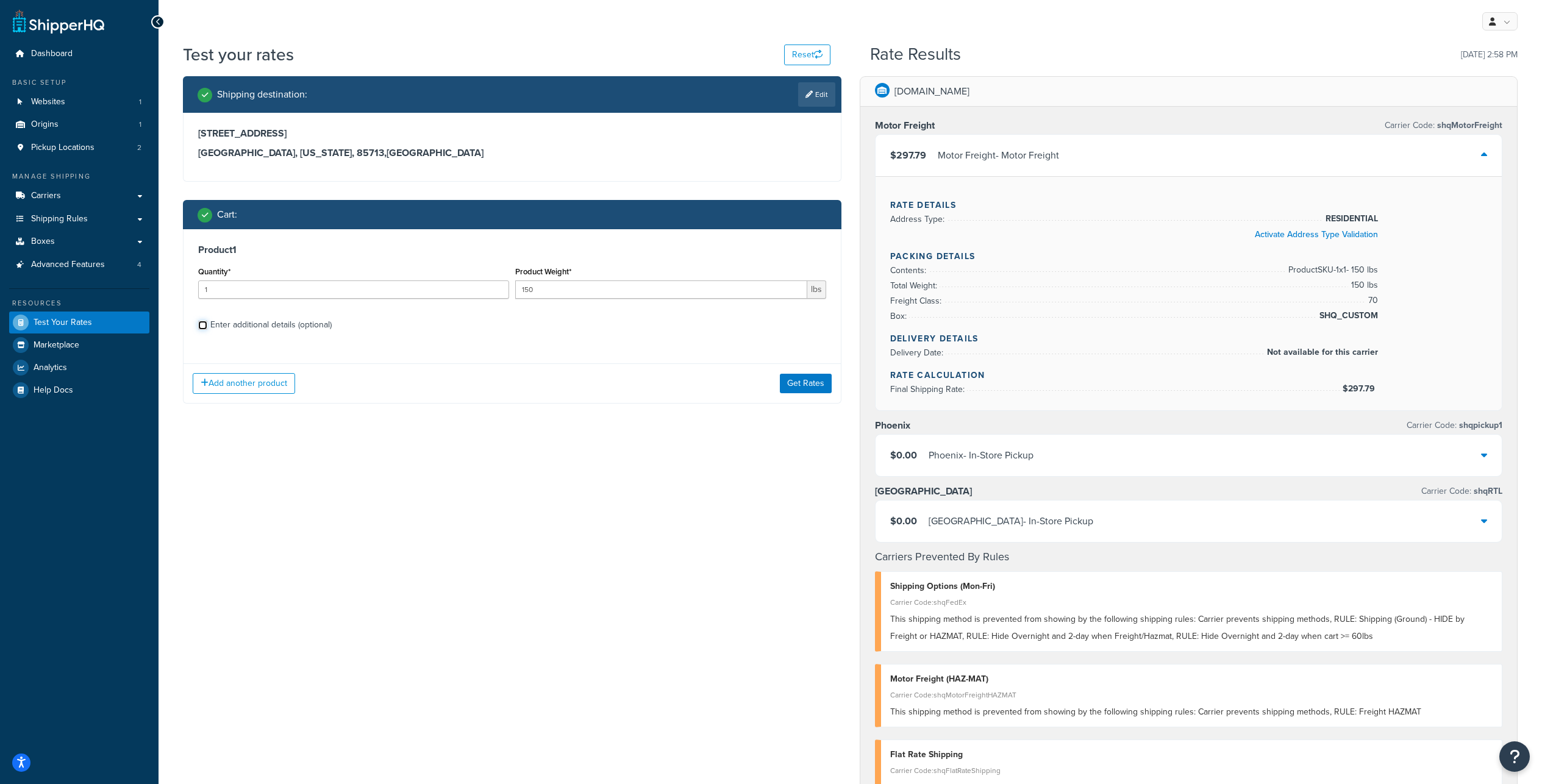
click at [198, 329] on input "Enter additional details (optional)" at bounding box center [202, 325] width 9 height 9
checkbox input "true"
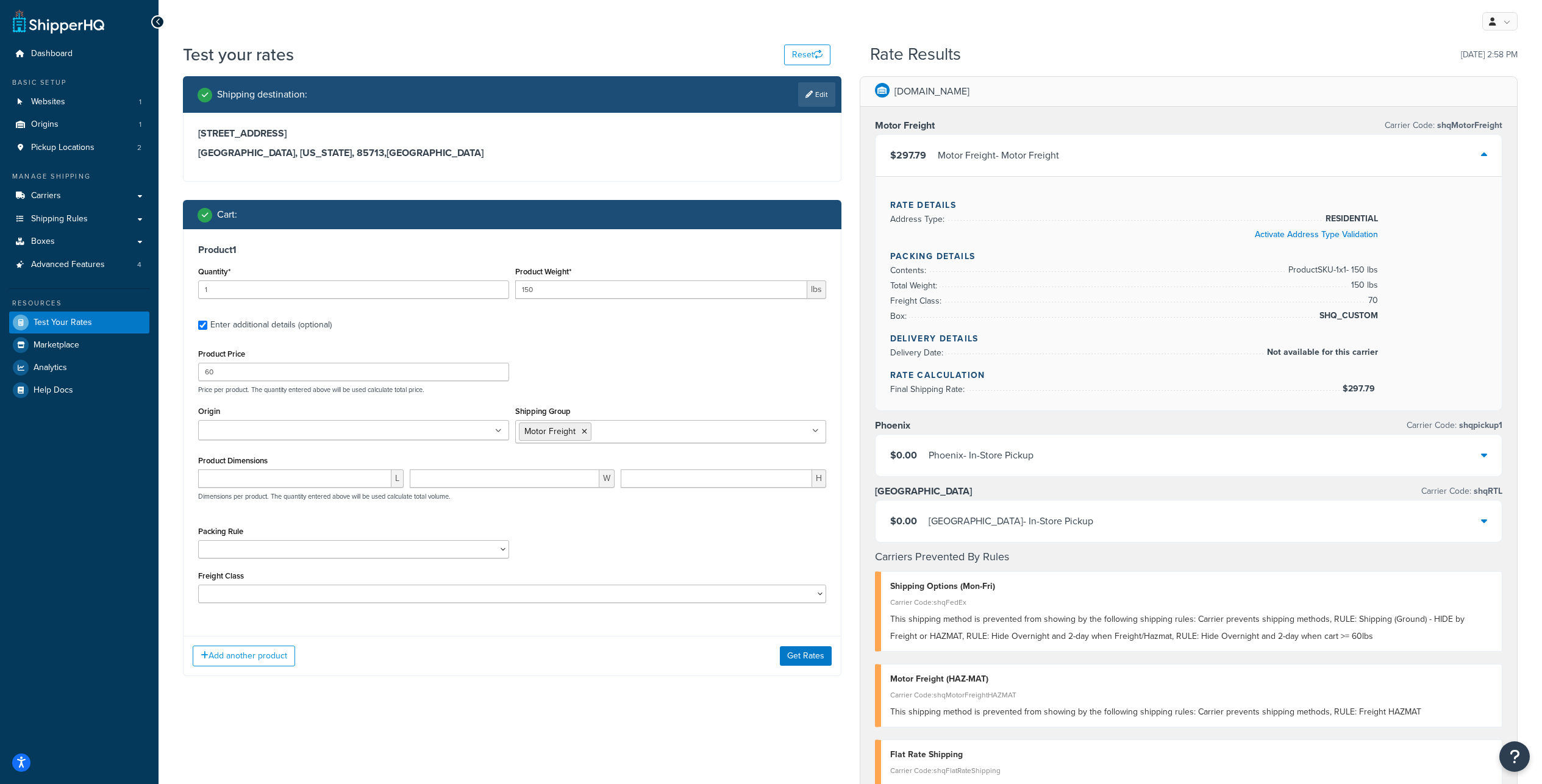
click at [622, 437] on input "Shipping Group" at bounding box center [648, 431] width 108 height 13
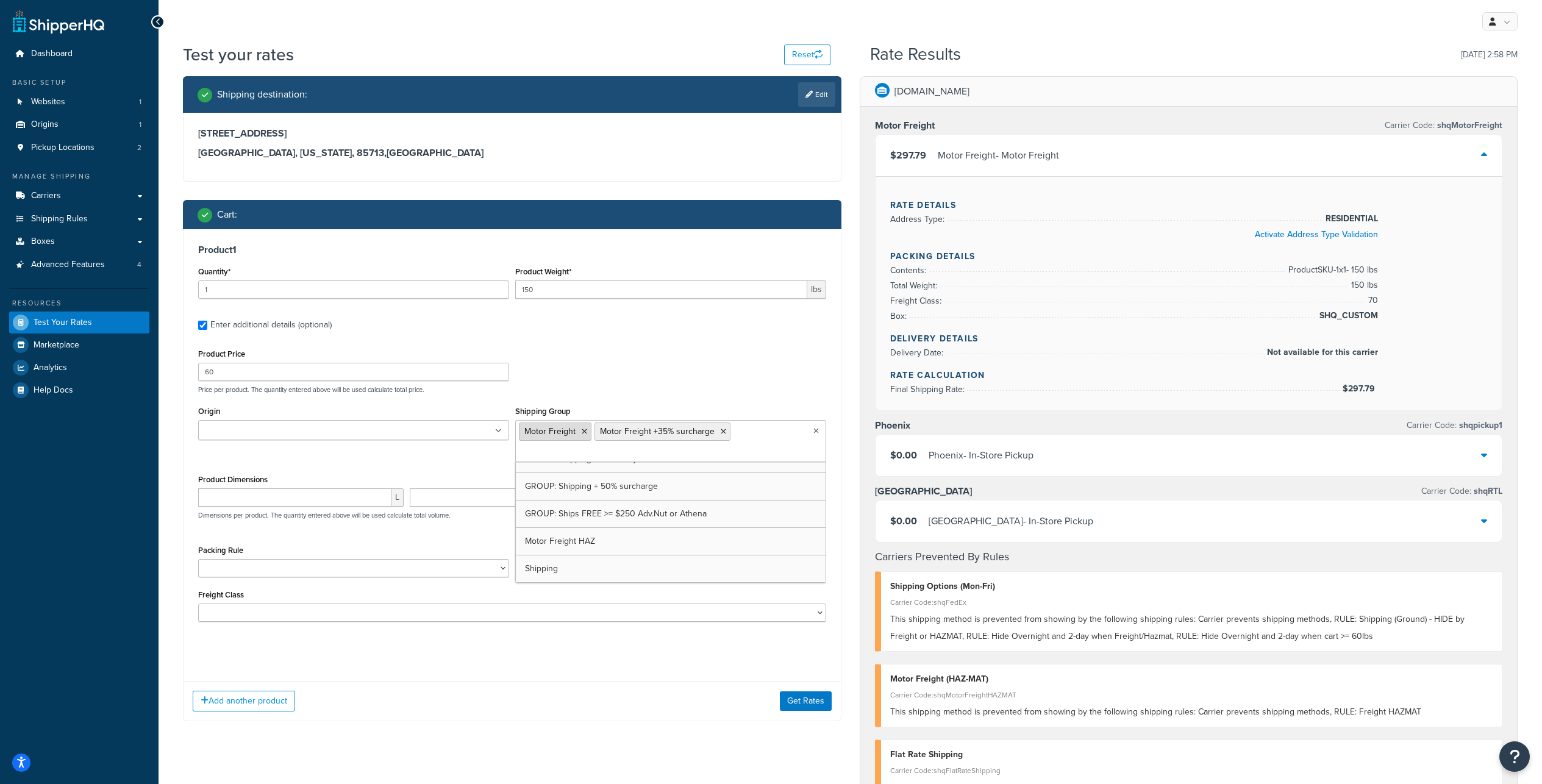
click at [587, 435] on icon at bounding box center [585, 431] width 6 height 8
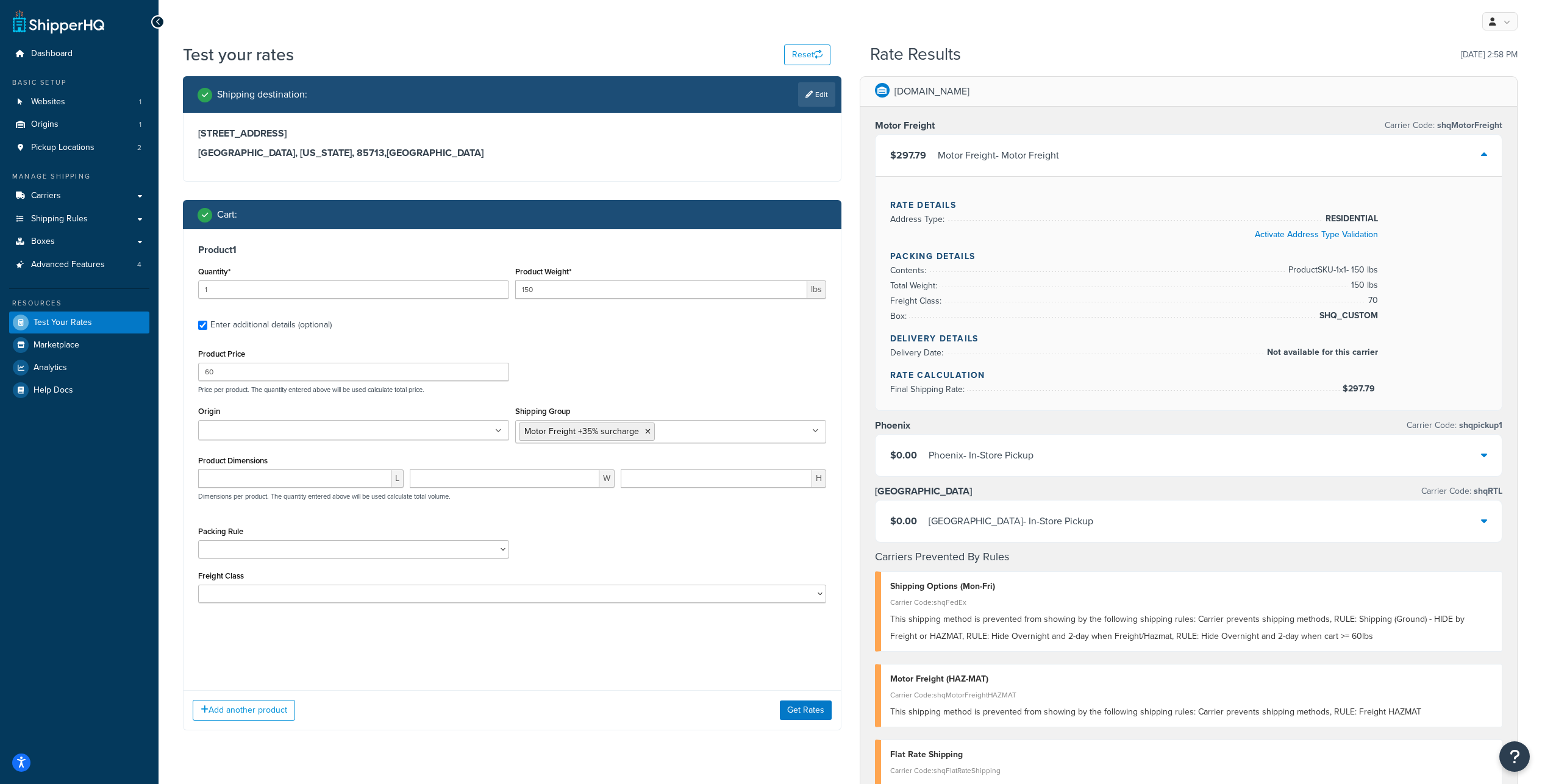
click at [728, 394] on div "Product Price 60 Price per product. The quantity entered above will be used cal…" at bounding box center [512, 370] width 634 height 48
click at [804, 666] on button "Get Rates" at bounding box center [805, 656] width 52 height 19
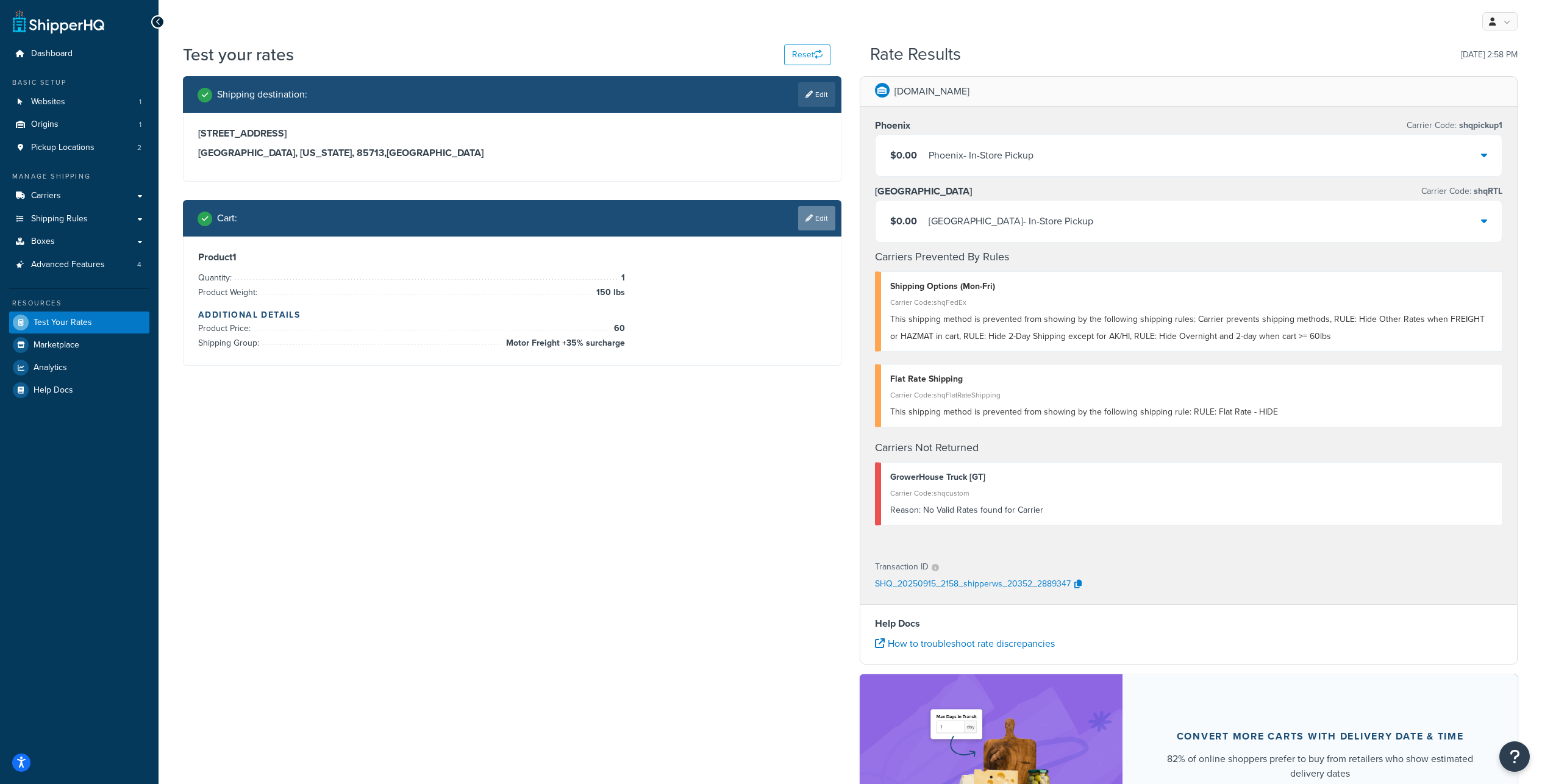
click at [805, 222] on icon at bounding box center [809, 219] width 8 height 8
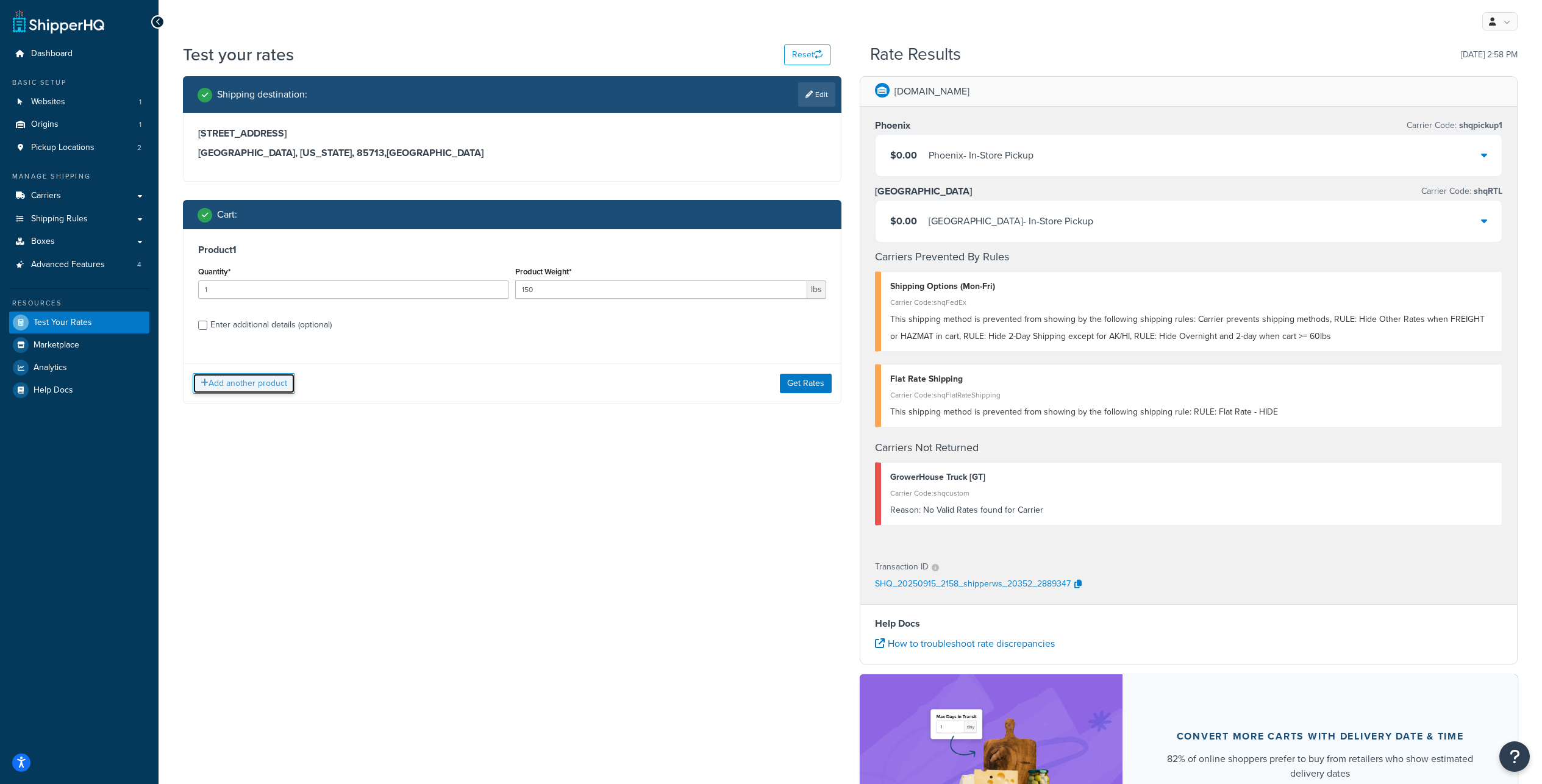
click at [231, 394] on button "Add another product" at bounding box center [244, 383] width 102 height 21
drag, startPoint x: 247, startPoint y: 552, endPoint x: 341, endPoint y: 515, distance: 101.0
click at [341, 515] on div "Product 1 Quantity* 1 Product Weight* 150 lbs Enter additional details (optiona…" at bounding box center [512, 379] width 659 height 300
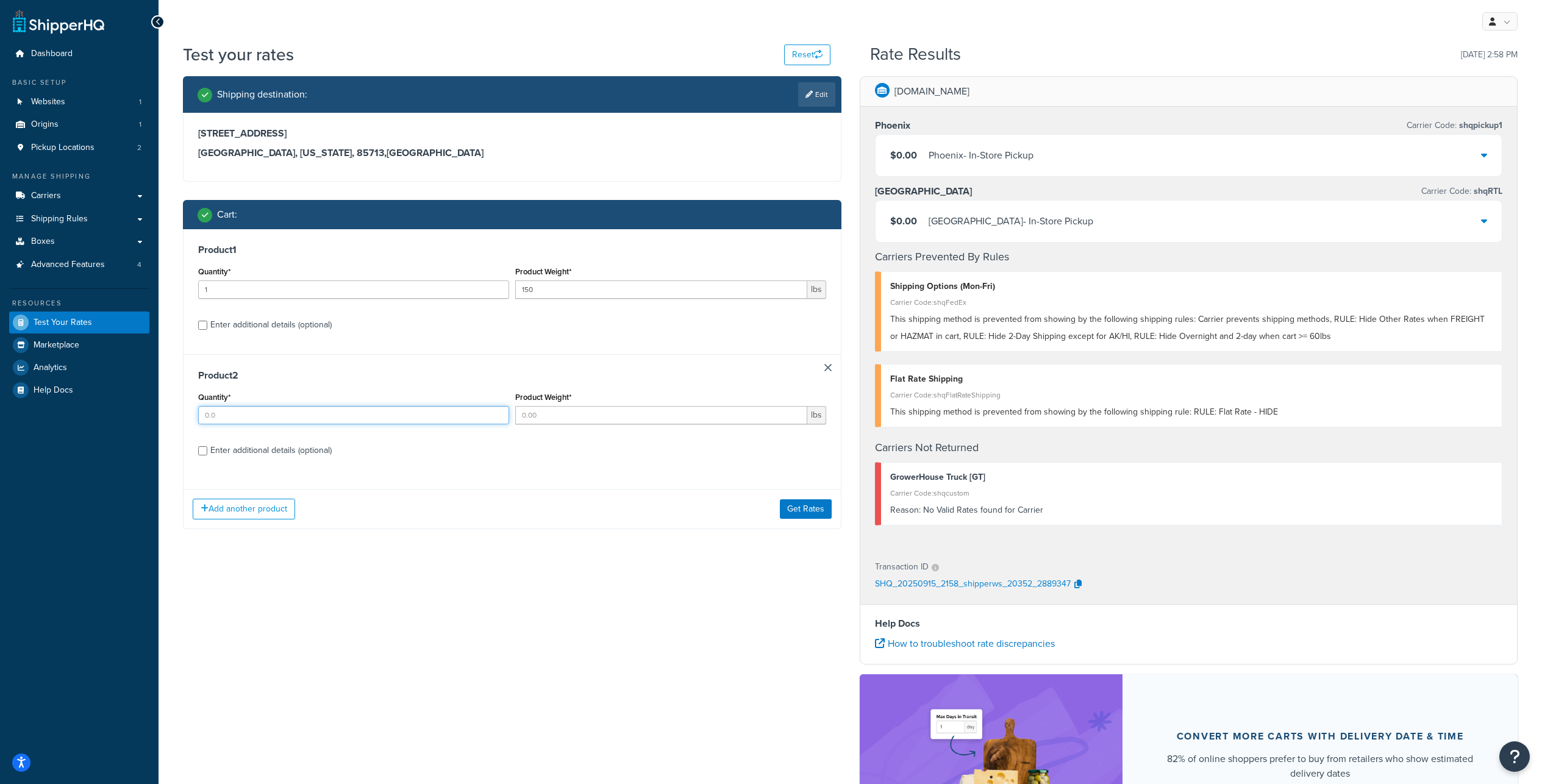
click at [219, 424] on input "Quantity*" at bounding box center [353, 414] width 311 height 18
type input "1"
click at [602, 424] on input "Product Weight*" at bounding box center [661, 414] width 292 height 18
type input "20"
click at [196, 480] on div "Product 2 Quantity* 1 Product Weight* 20 lbs Enter additional details (optional)" at bounding box center [511, 417] width 657 height 125
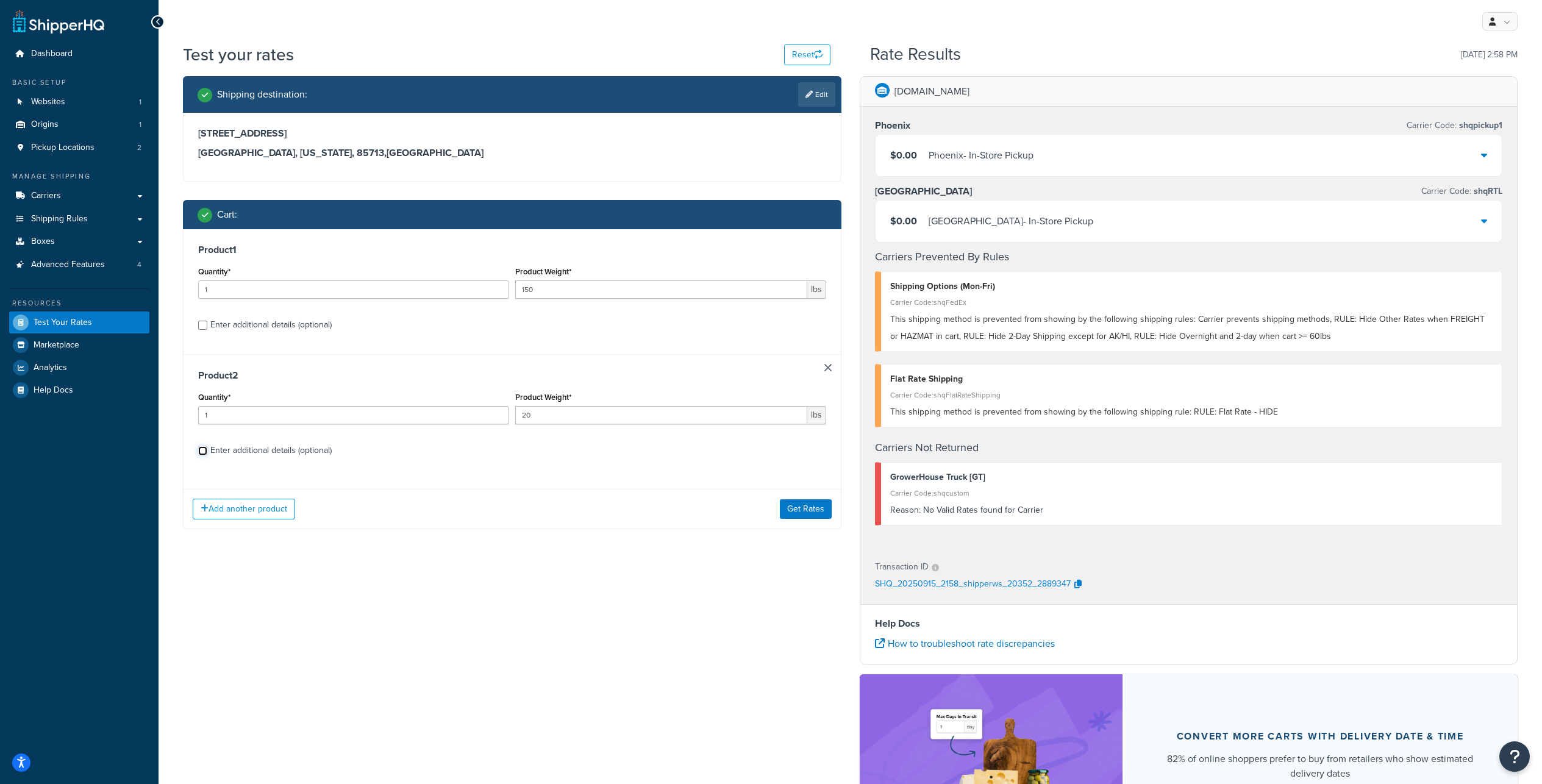
click at [199, 456] on input "Enter additional details (optional)" at bounding box center [202, 450] width 9 height 9
checkbox input "true"
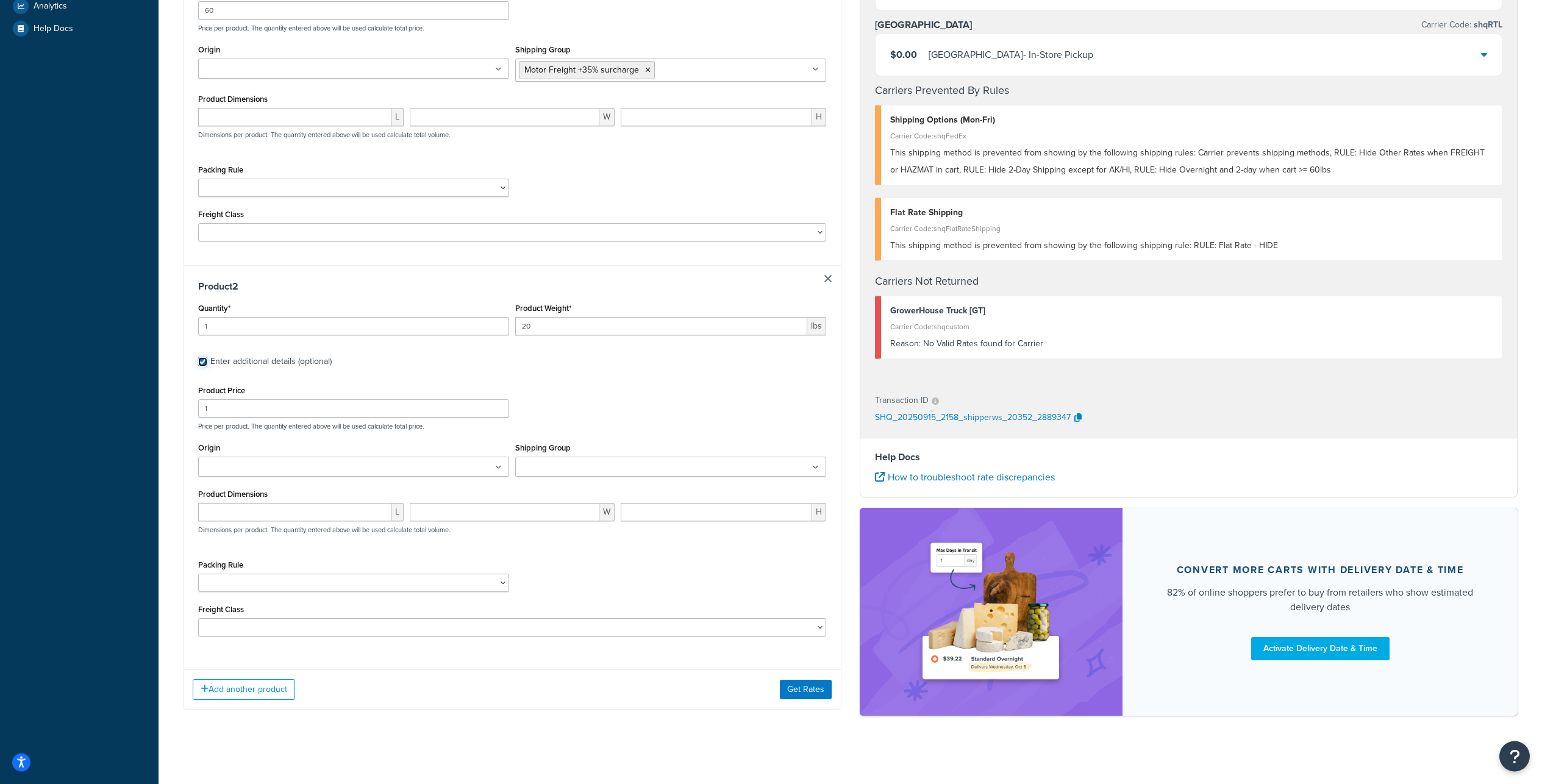
scroll to position [403, 0]
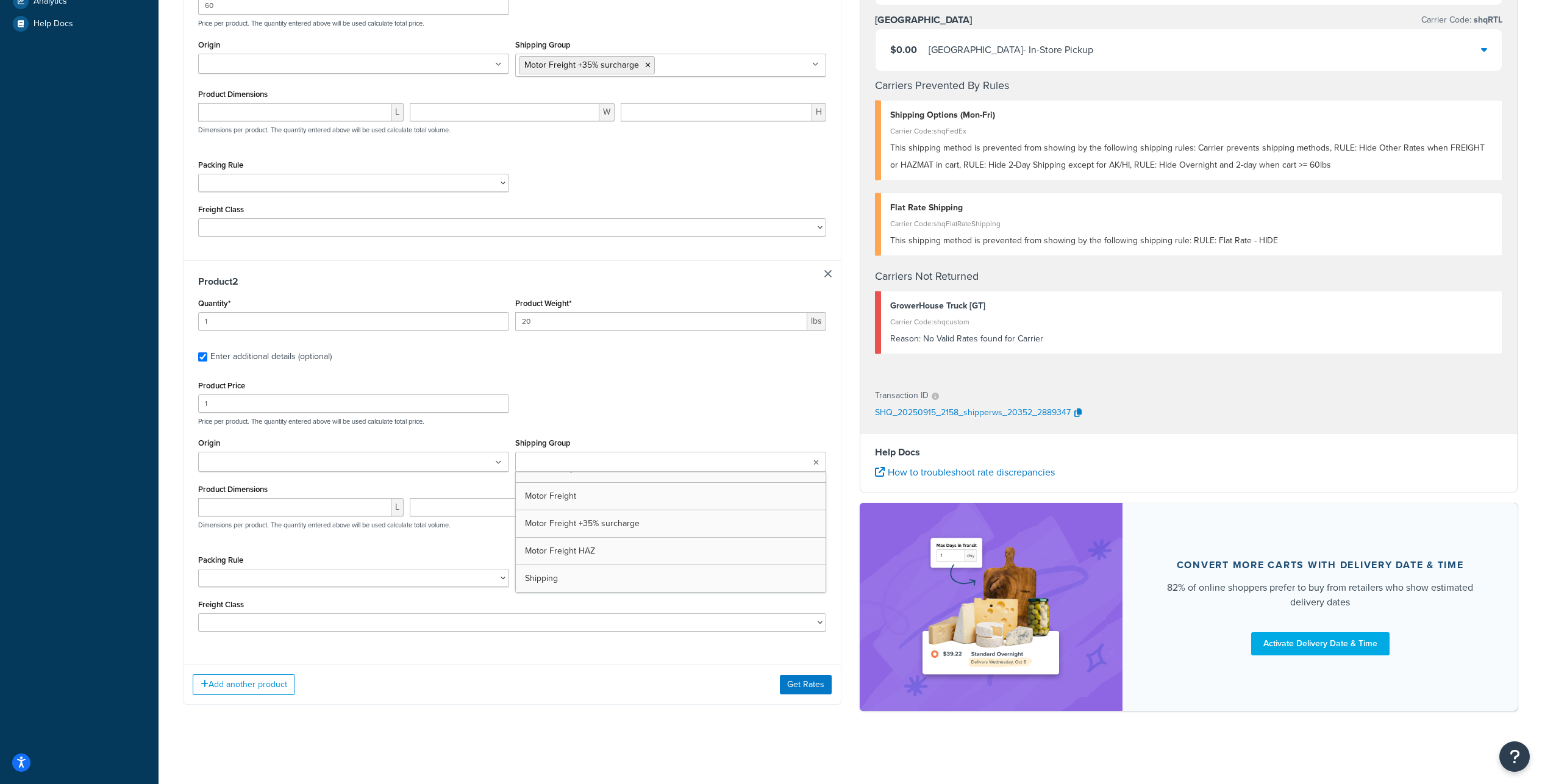
click at [615, 469] on input "Shipping Group" at bounding box center [573, 462] width 108 height 13
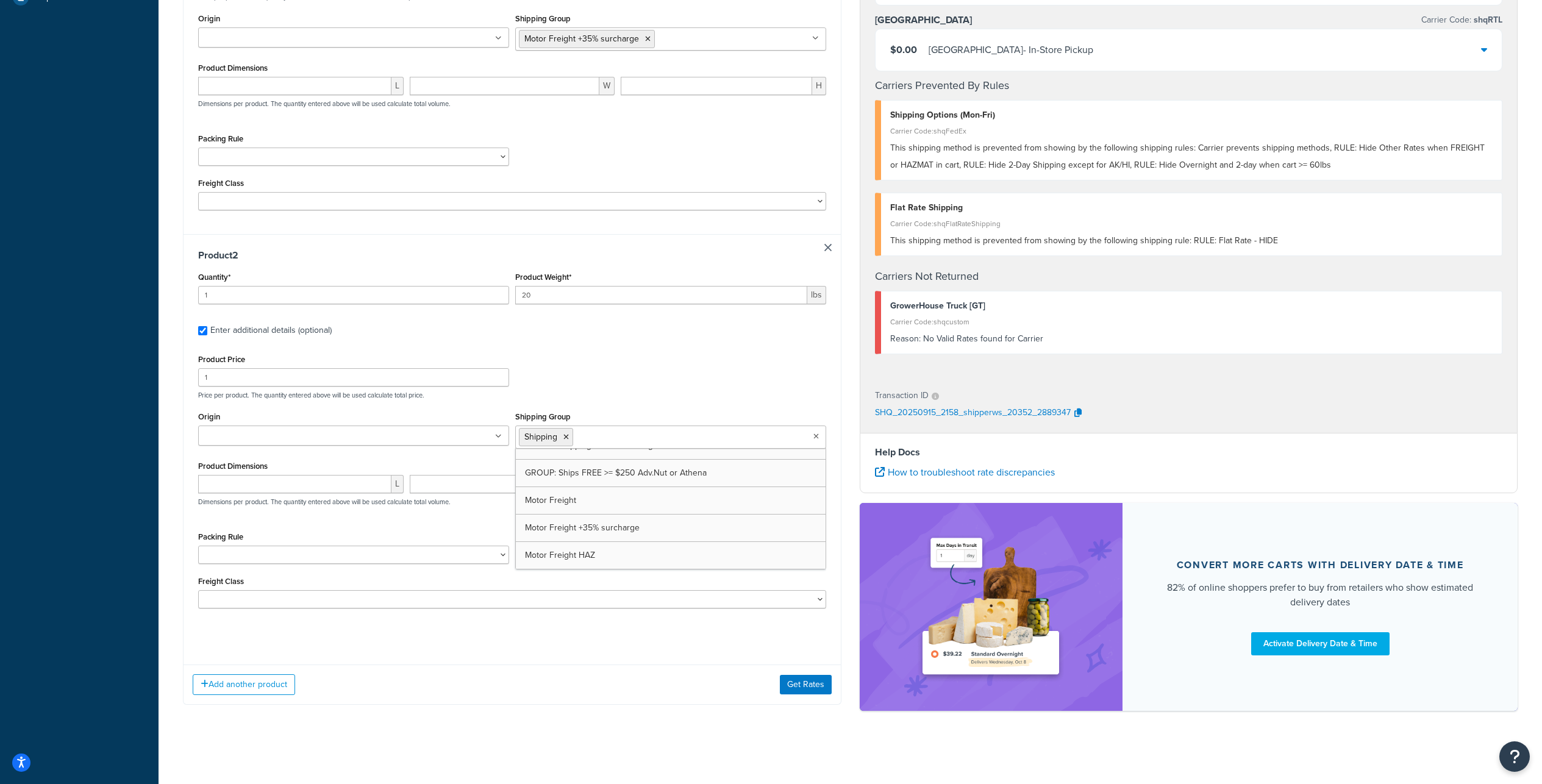
scroll to position [773, 0]
click at [658, 400] on div "Product Price 1 Price per product. The quantity entered above will be used calc…" at bounding box center [512, 376] width 634 height 48
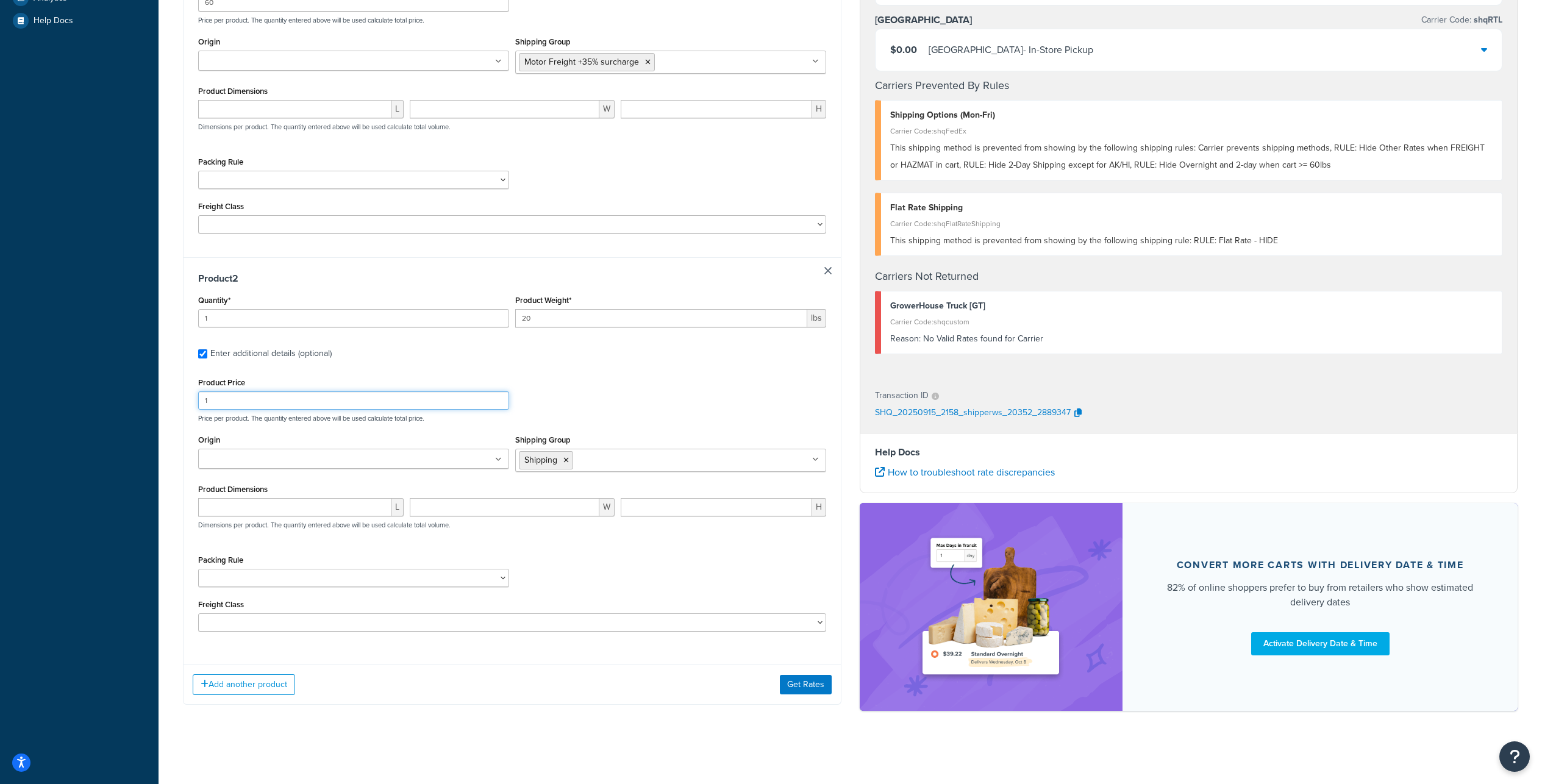
drag, startPoint x: 215, startPoint y: 465, endPoint x: 203, endPoint y: 451, distance: 18.4
click at [203, 409] on input "1" at bounding box center [353, 400] width 311 height 18
type input "10"
click at [801, 683] on button "Get Rates" at bounding box center [805, 685] width 52 height 19
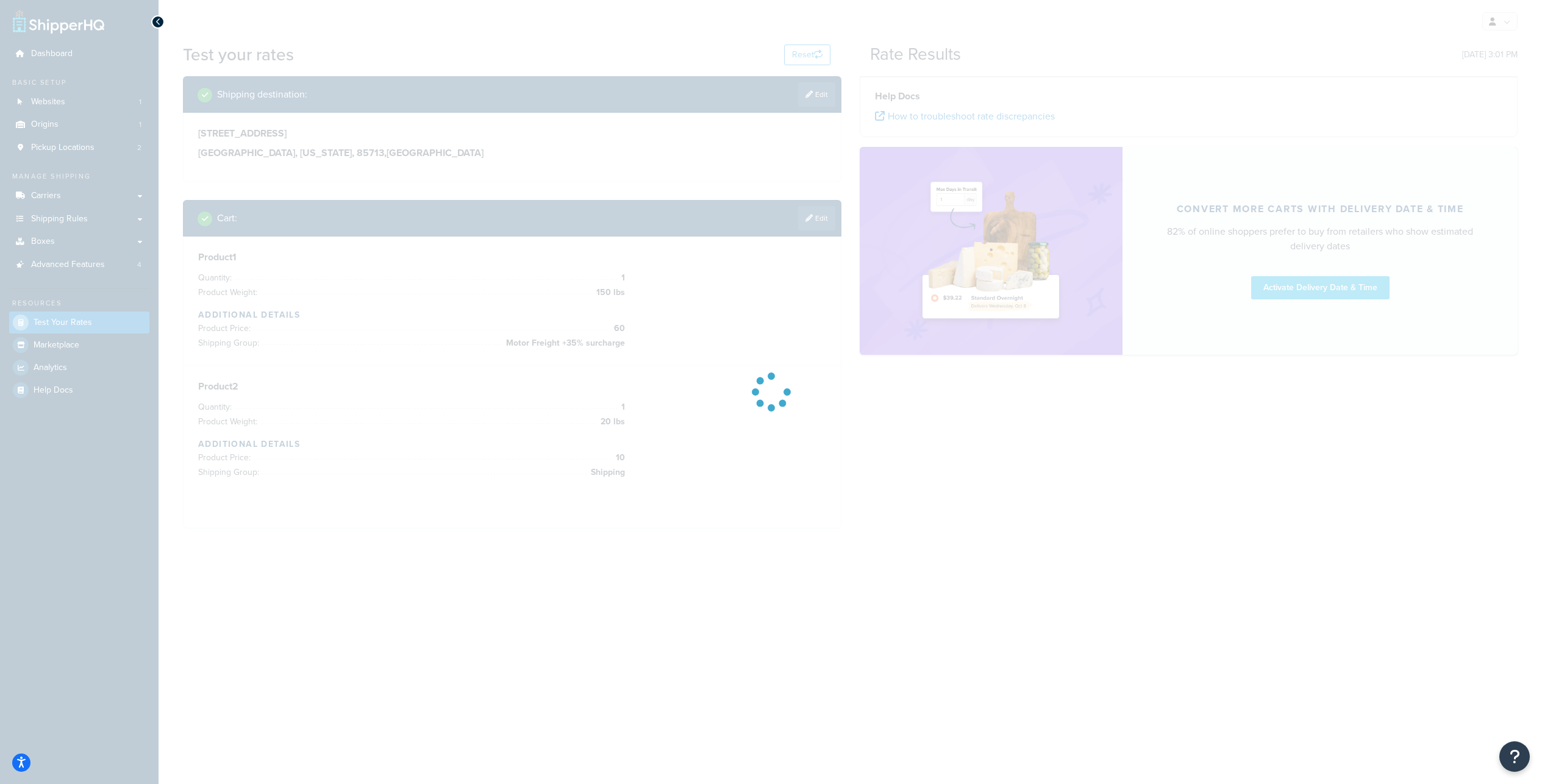
scroll to position [0, 0]
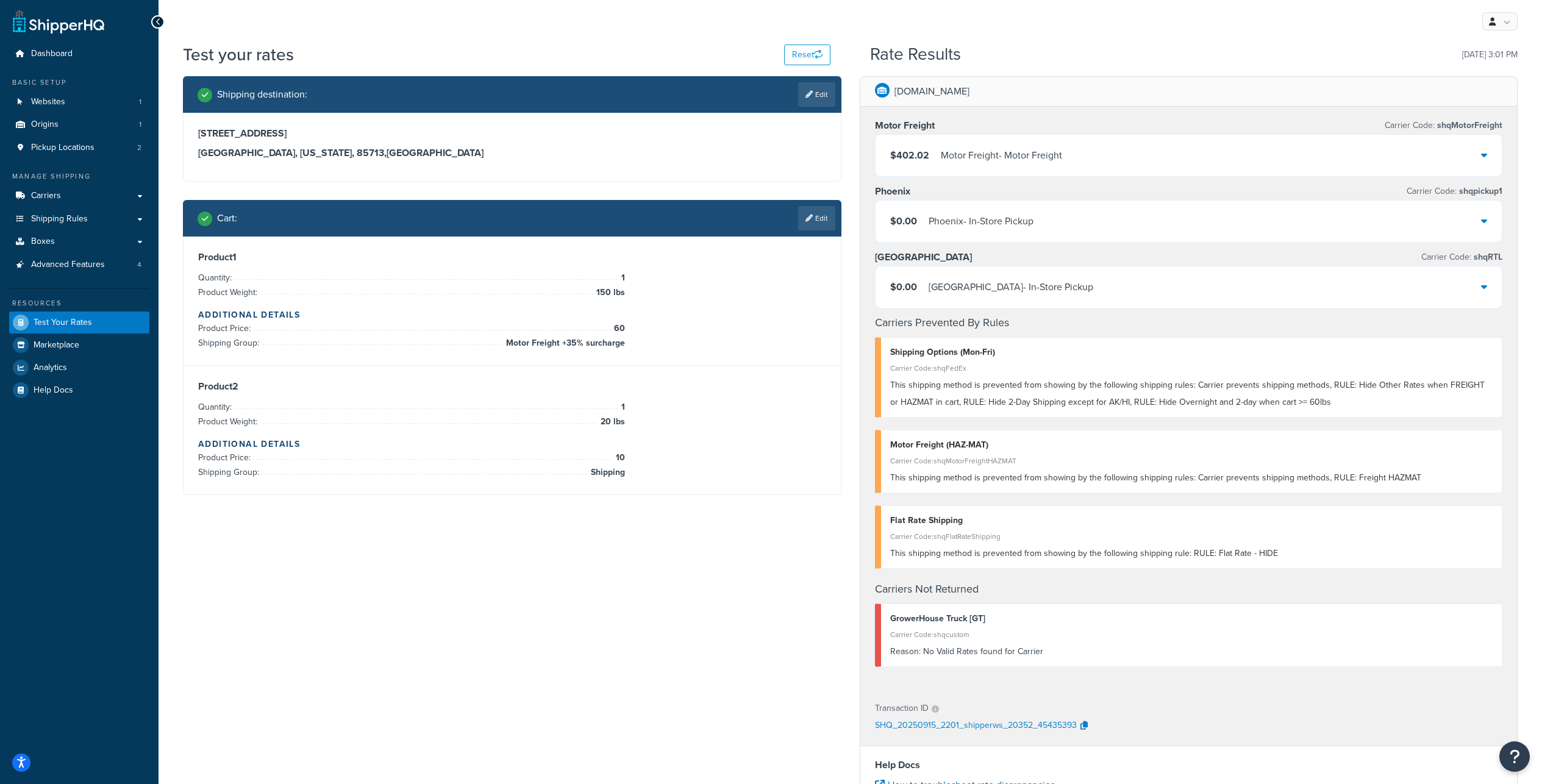
click at [1124, 169] on div "$402.02 Motor Freight - Motor Freight" at bounding box center [1189, 155] width 627 height 41
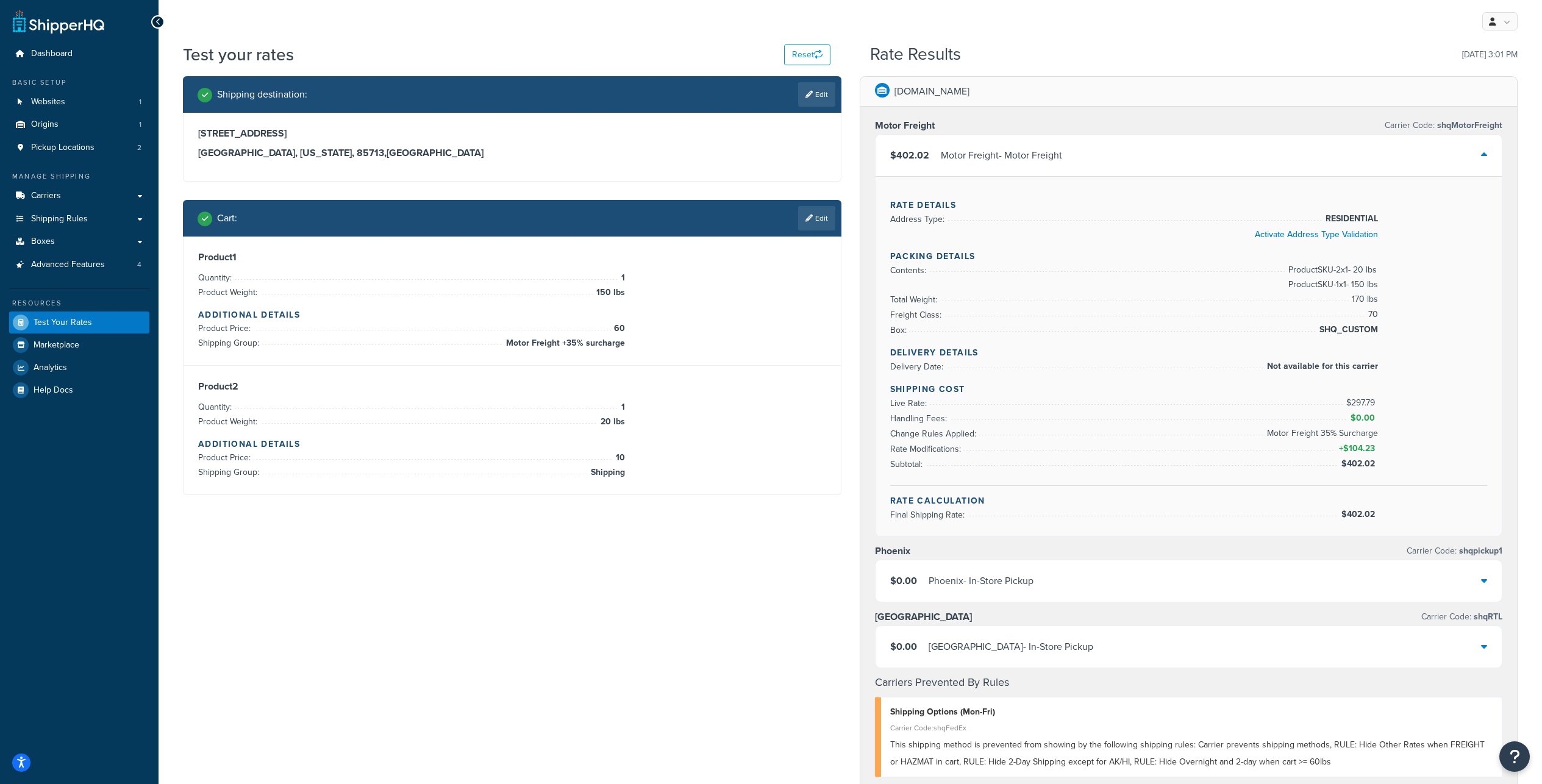
click at [989, 19] on div "My Profile Billing Global Settings Contact Us Logout" at bounding box center [850, 21] width 1383 height 42
click at [827, 230] on link "Edit" at bounding box center [816, 218] width 38 height 24
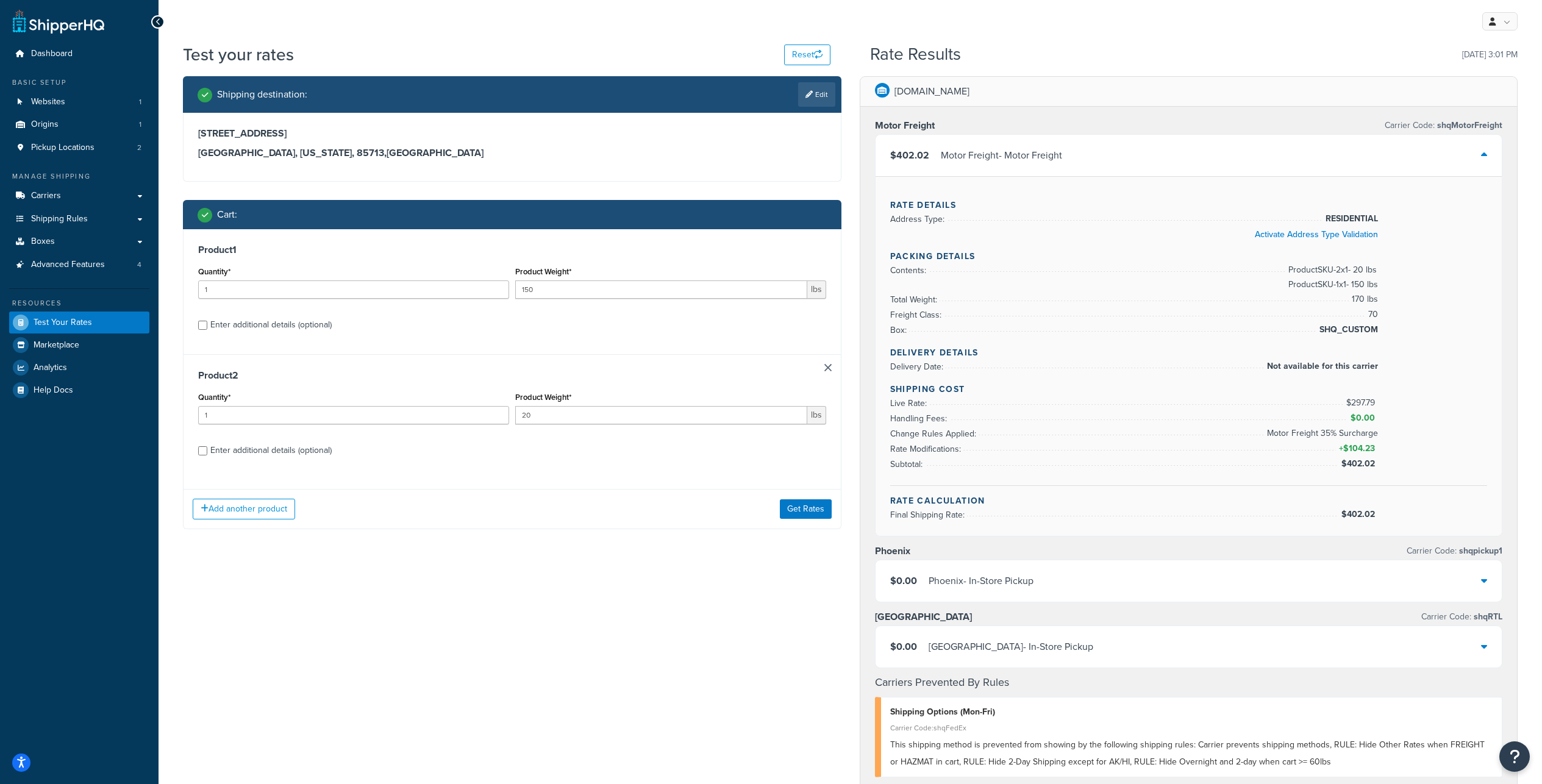
click at [827, 371] on link at bounding box center [828, 368] width 8 height 8
click at [802, 393] on button "Get Rates" at bounding box center [805, 383] width 52 height 19
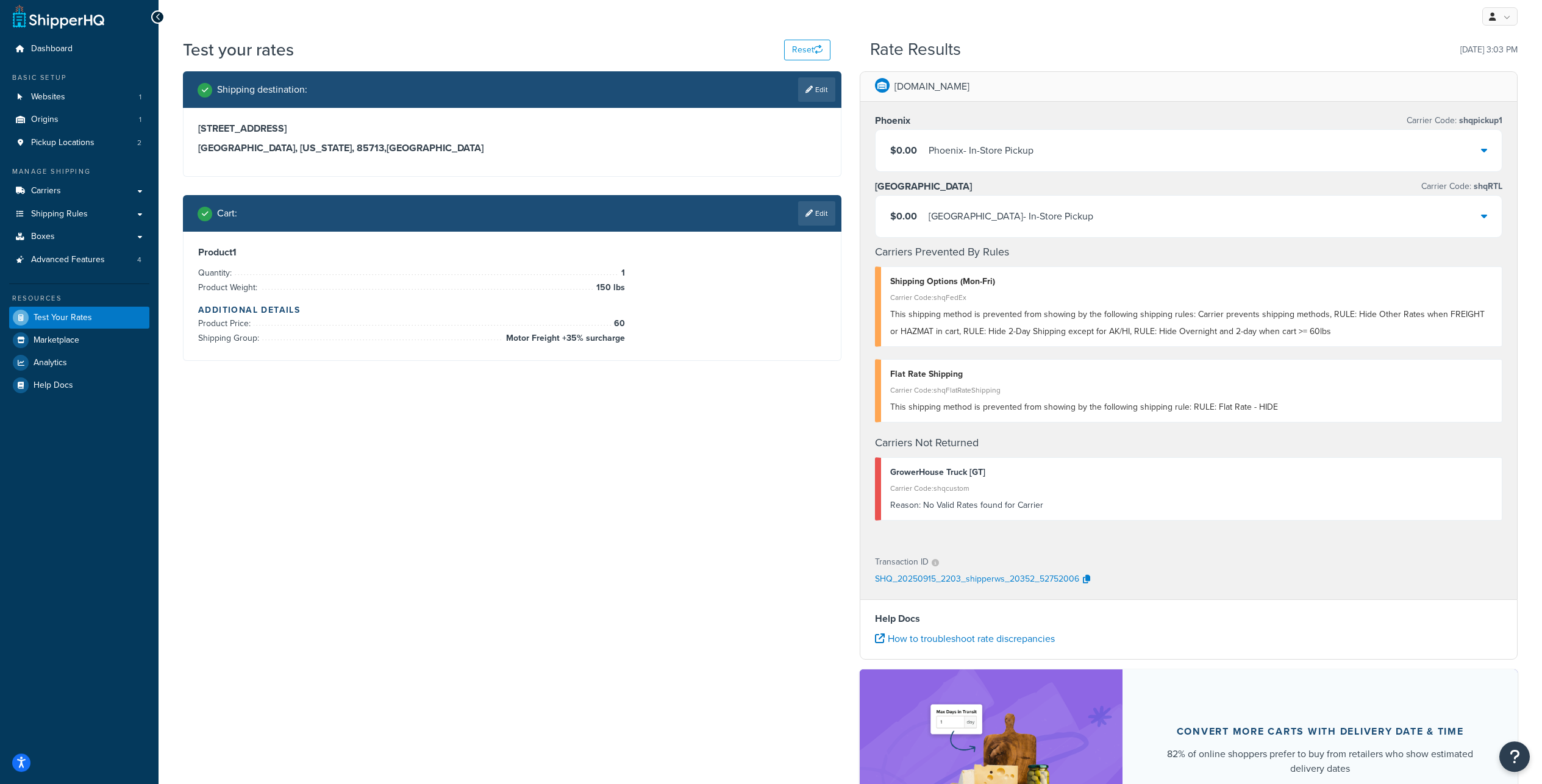
scroll to position [271, 0]
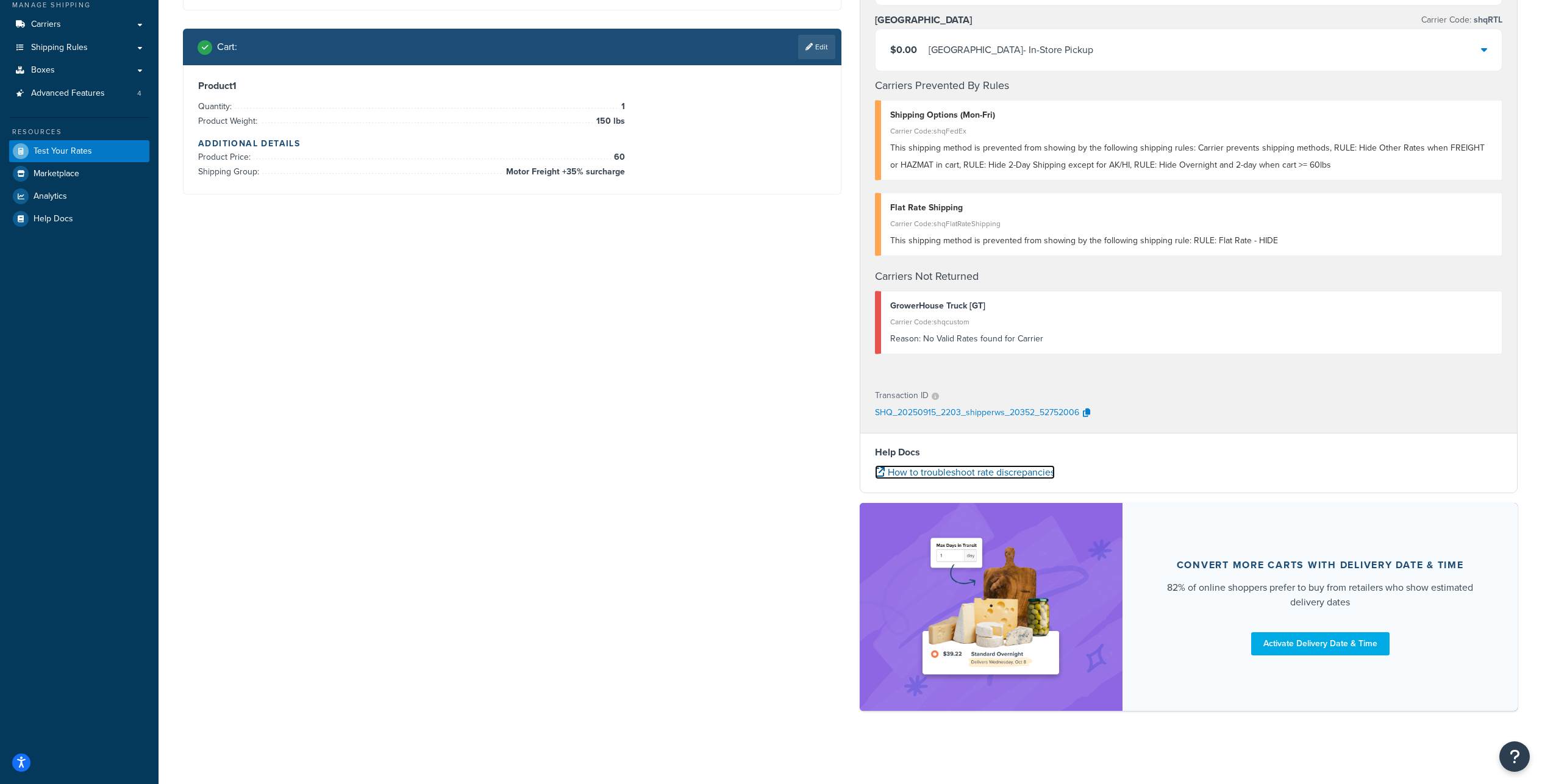
click at [992, 472] on link "How to troubleshoot rate discrepancies" at bounding box center [964, 472] width 180 height 14
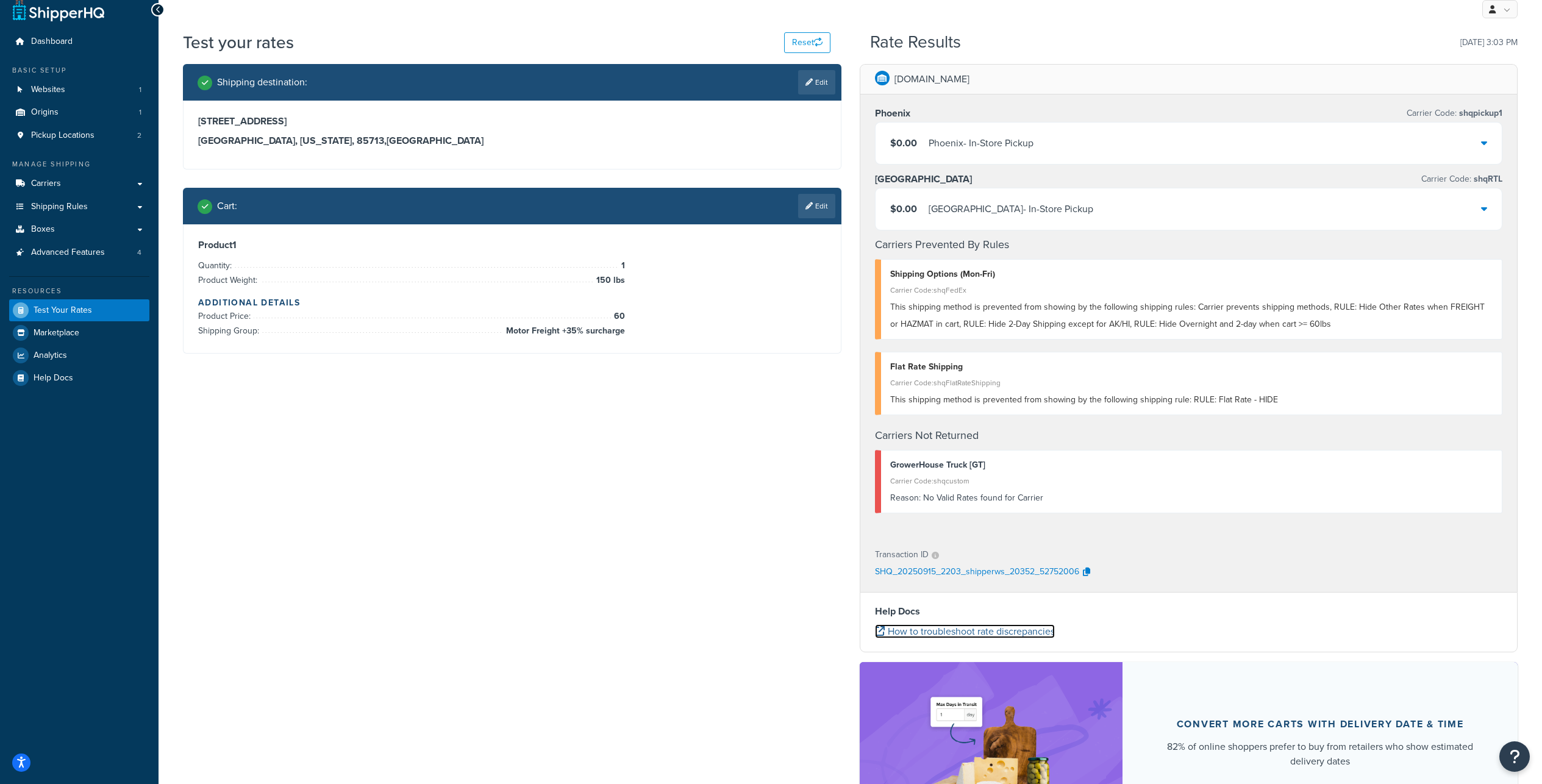
scroll to position [0, 0]
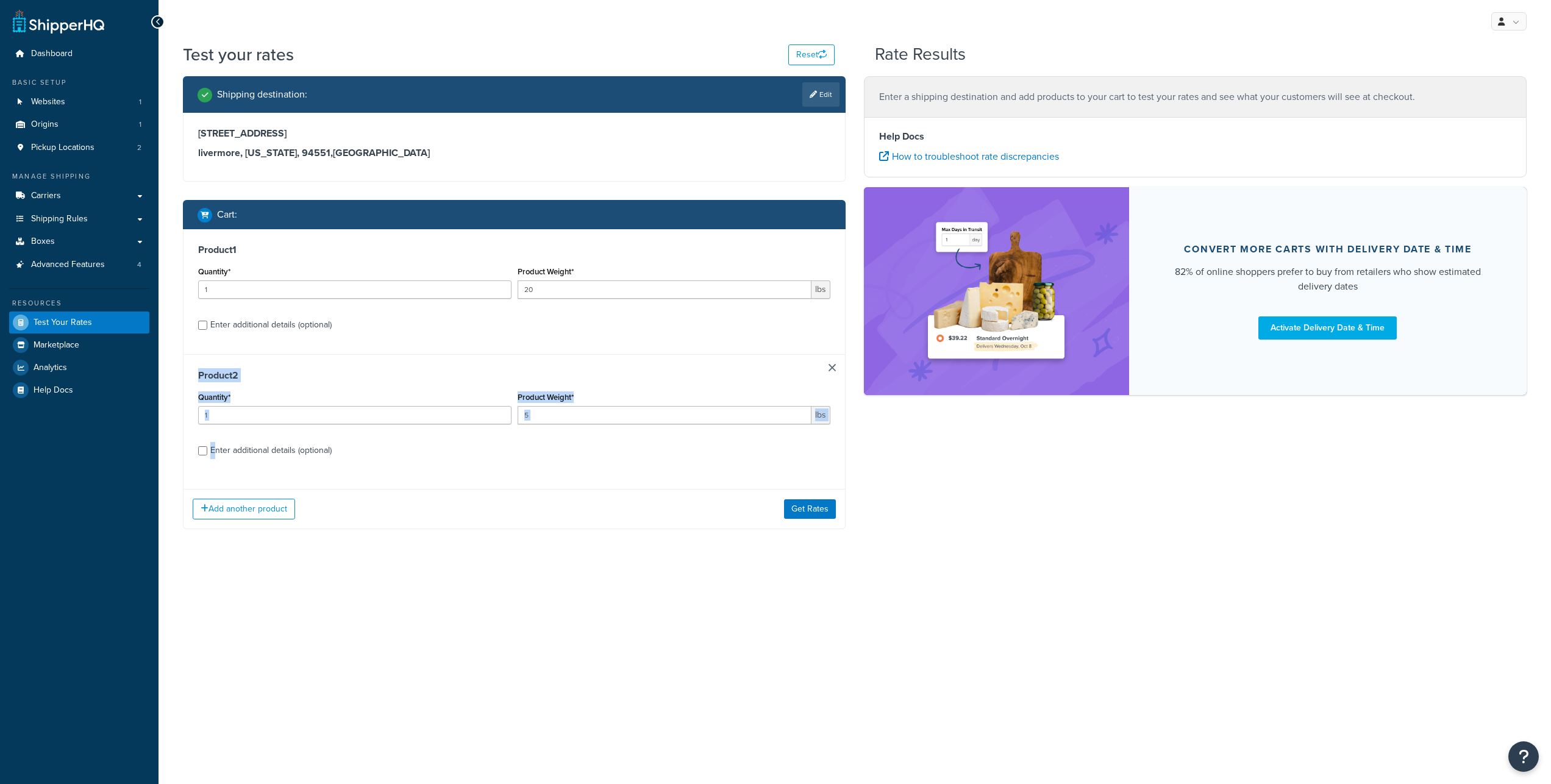
drag, startPoint x: 344, startPoint y: 410, endPoint x: 104, endPoint y: 517, distance: 262.8
click at [137, 520] on div "Dashboard Basic Setup Websites 1 Origins 1 Pickup Locations 2 Manage Shipping C…" at bounding box center [776, 392] width 1551 height 784
click at [88, 224] on span "Shipping Rules" at bounding box center [59, 219] width 57 height 11
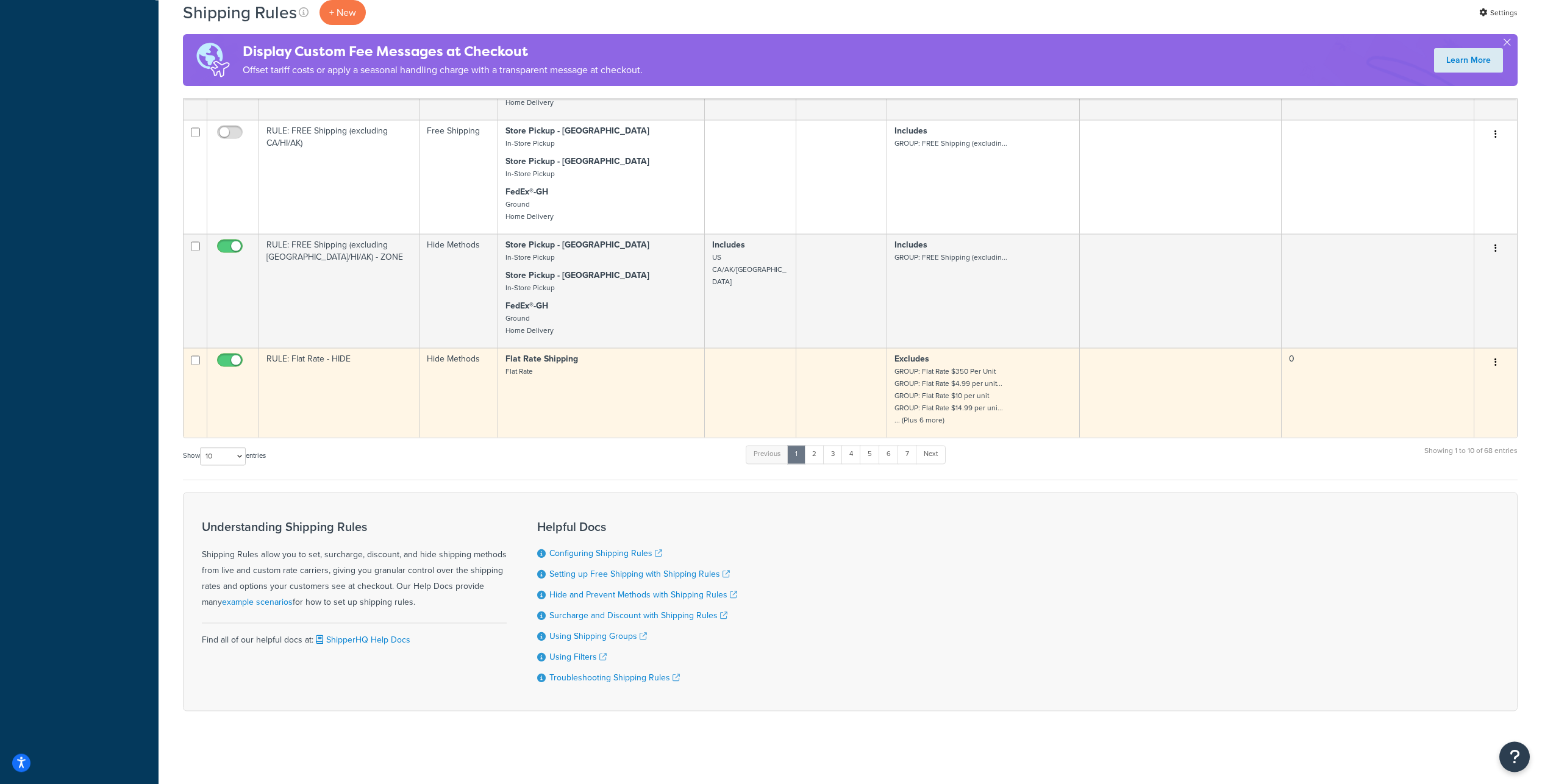
scroll to position [938, 0]
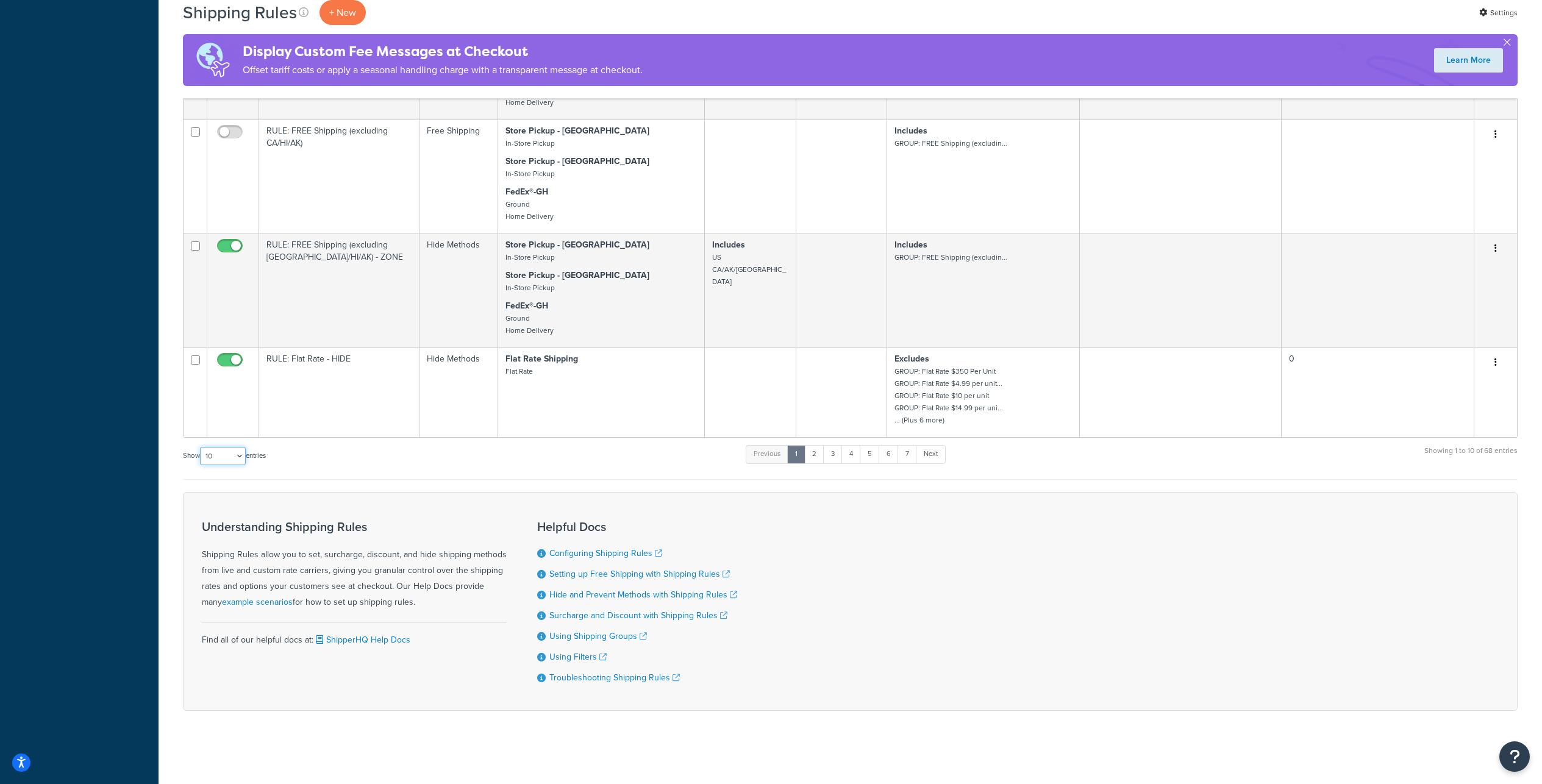
select select "100"
click option "100" at bounding box center [0, 0] width 0 height 0
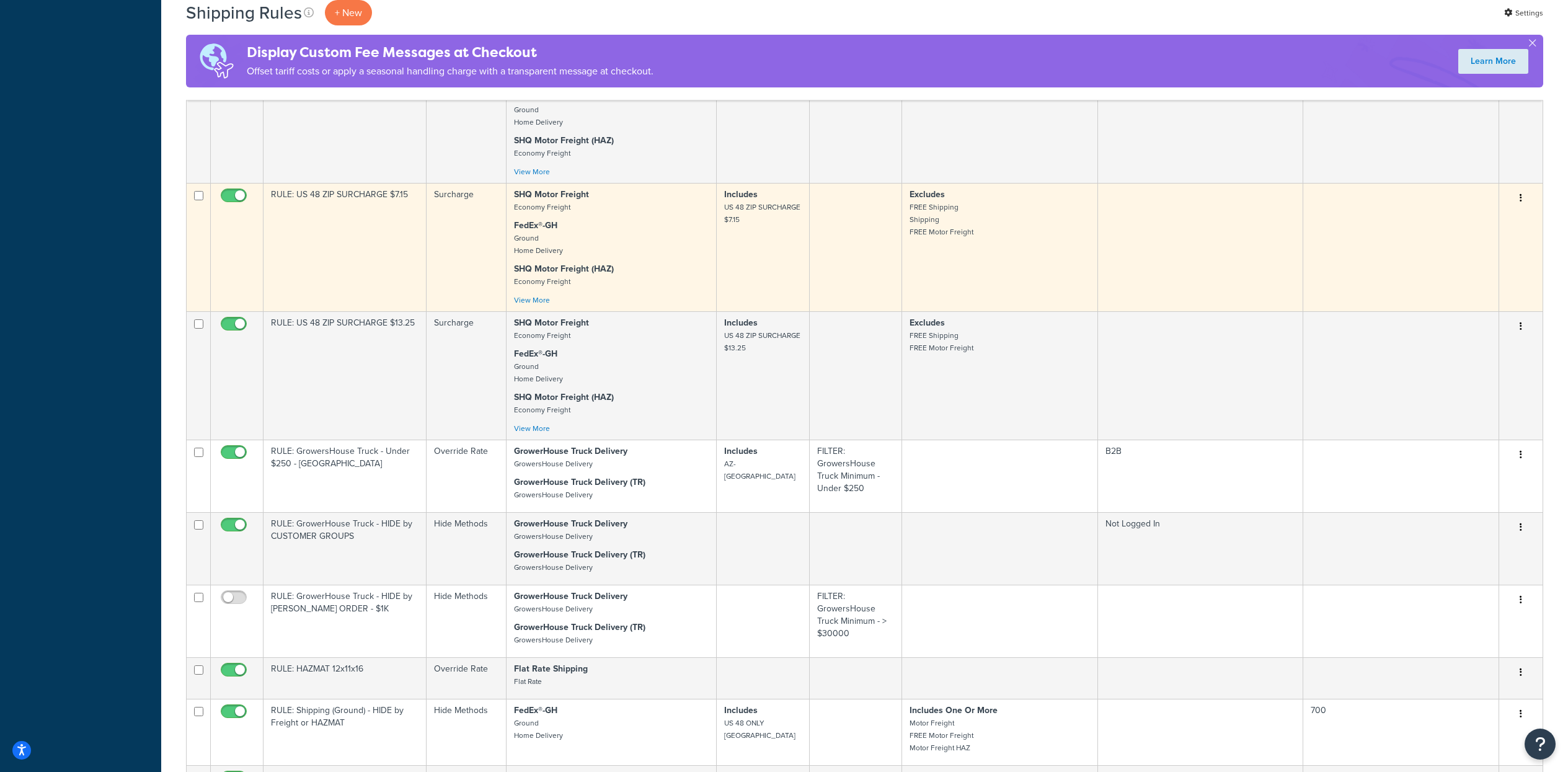
scroll to position [6042, 0]
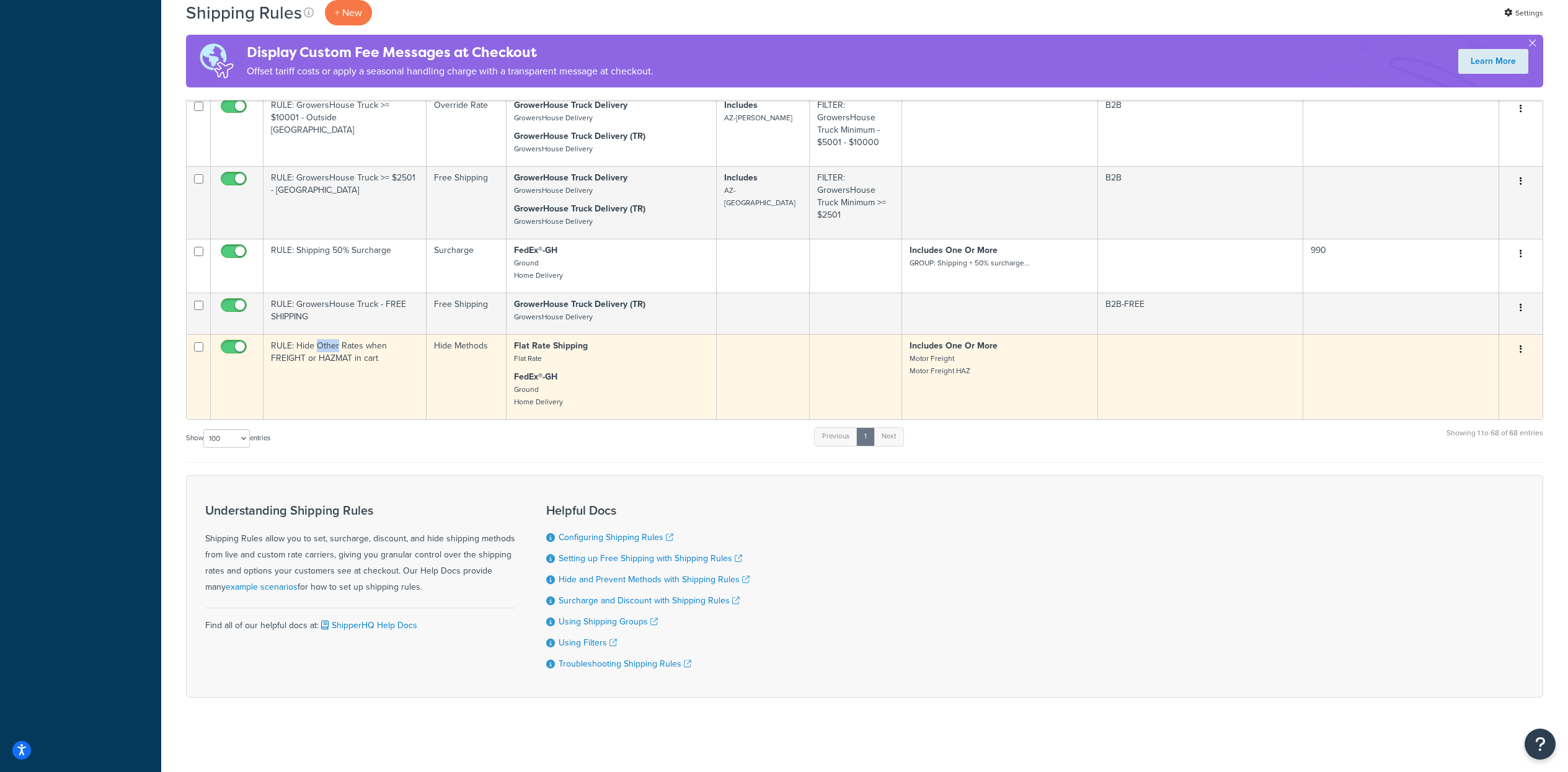
click at [1516, 340] on button "button" at bounding box center [1521, 350] width 18 height 20
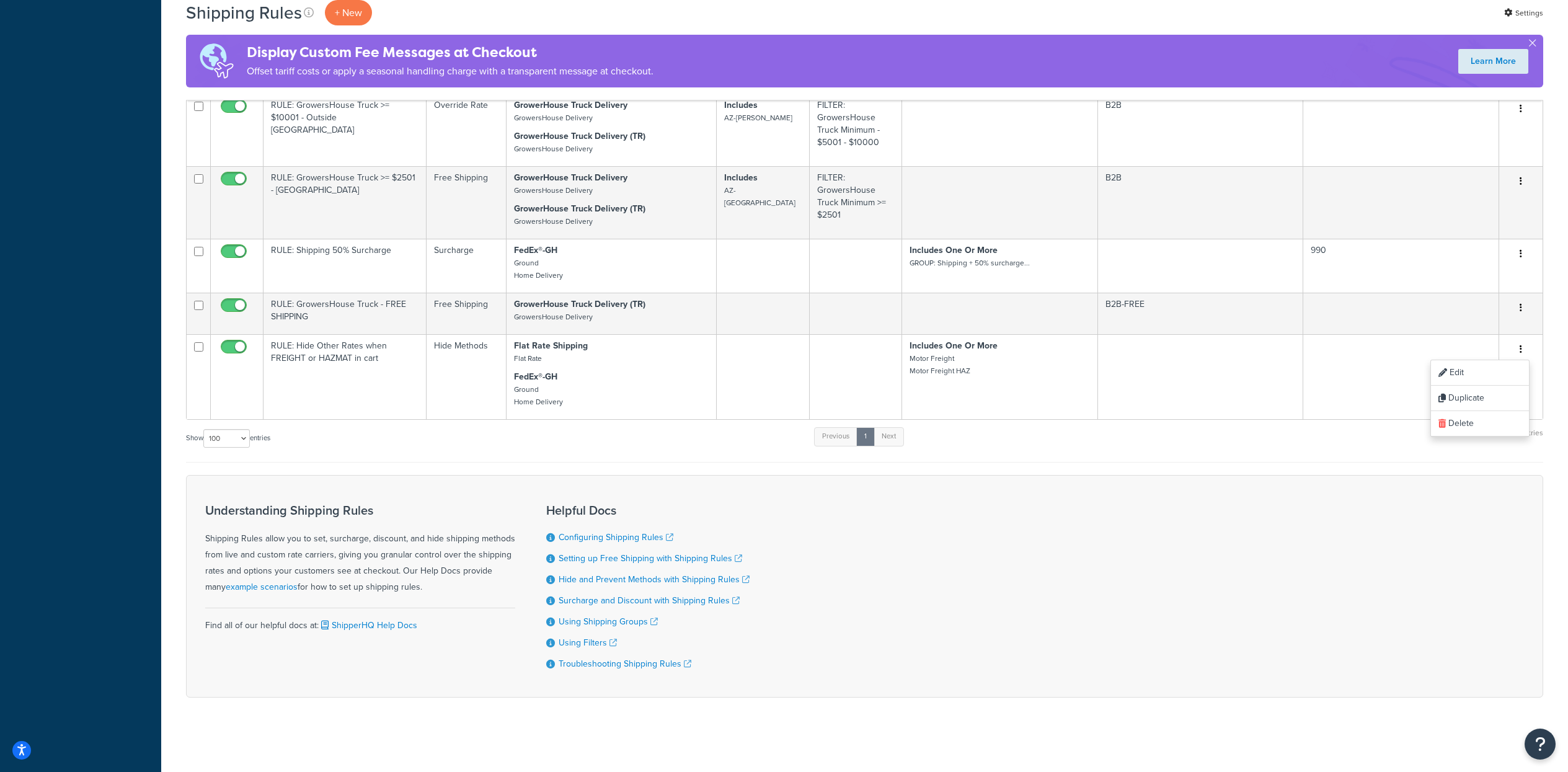
click at [892, 535] on div "Understanding Shipping Rules Shipping Rules allow you to set, surcharge, discou…" at bounding box center [864, 586] width 1356 height 222
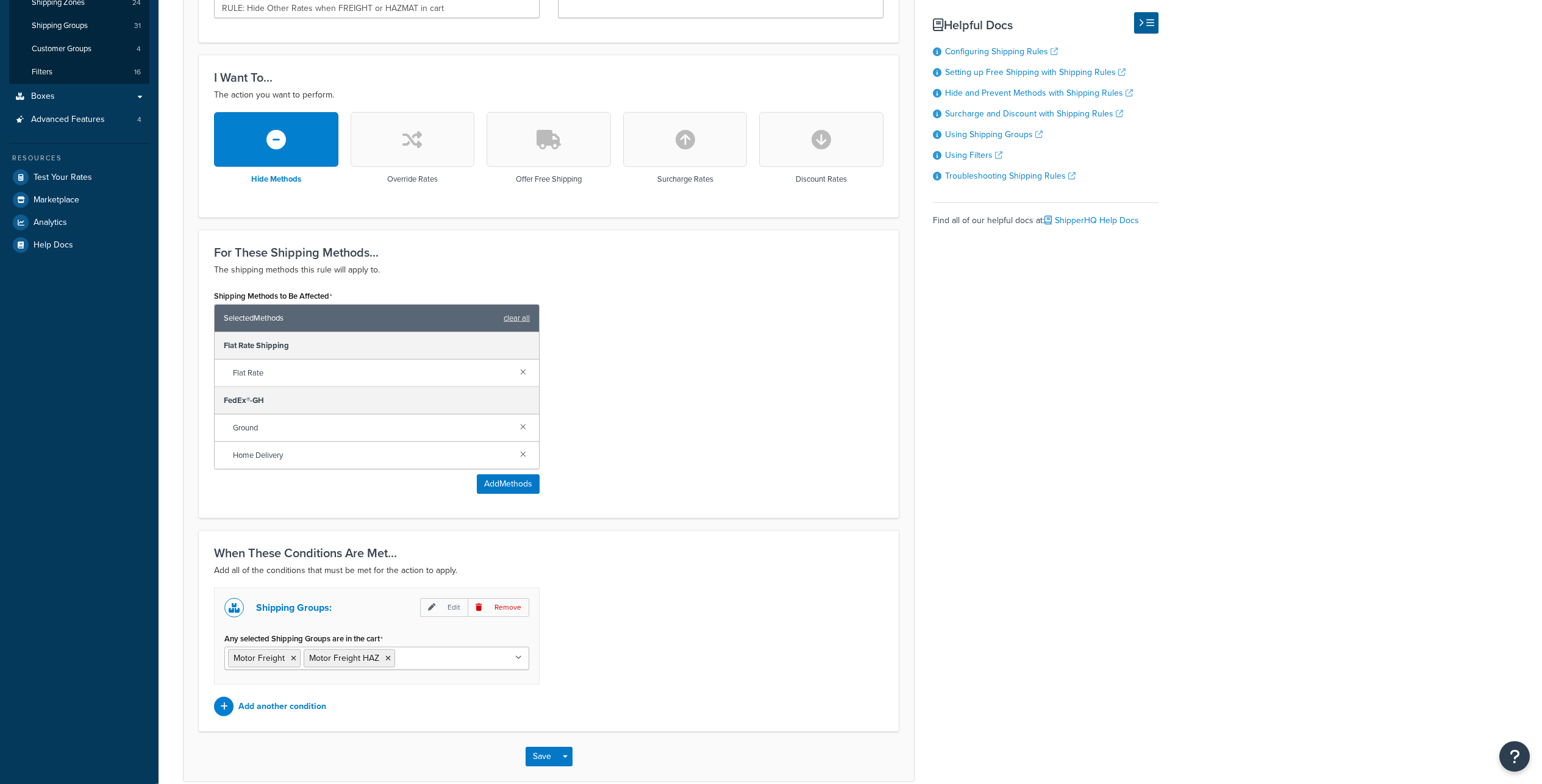
scroll to position [293, 0]
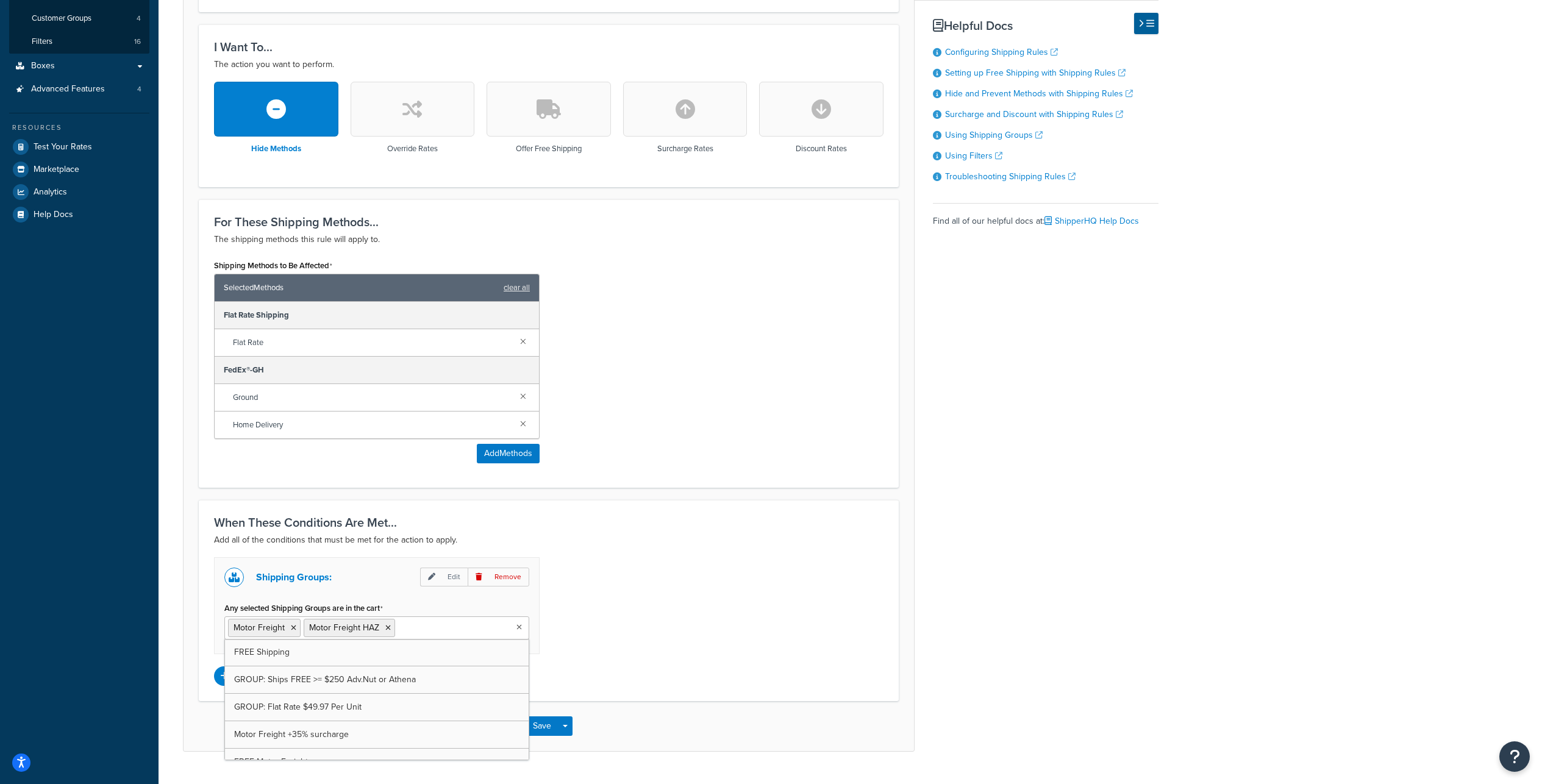
click at [458, 640] on ul "Motor Freight Motor Freight HAZ" at bounding box center [377, 628] width 304 height 23
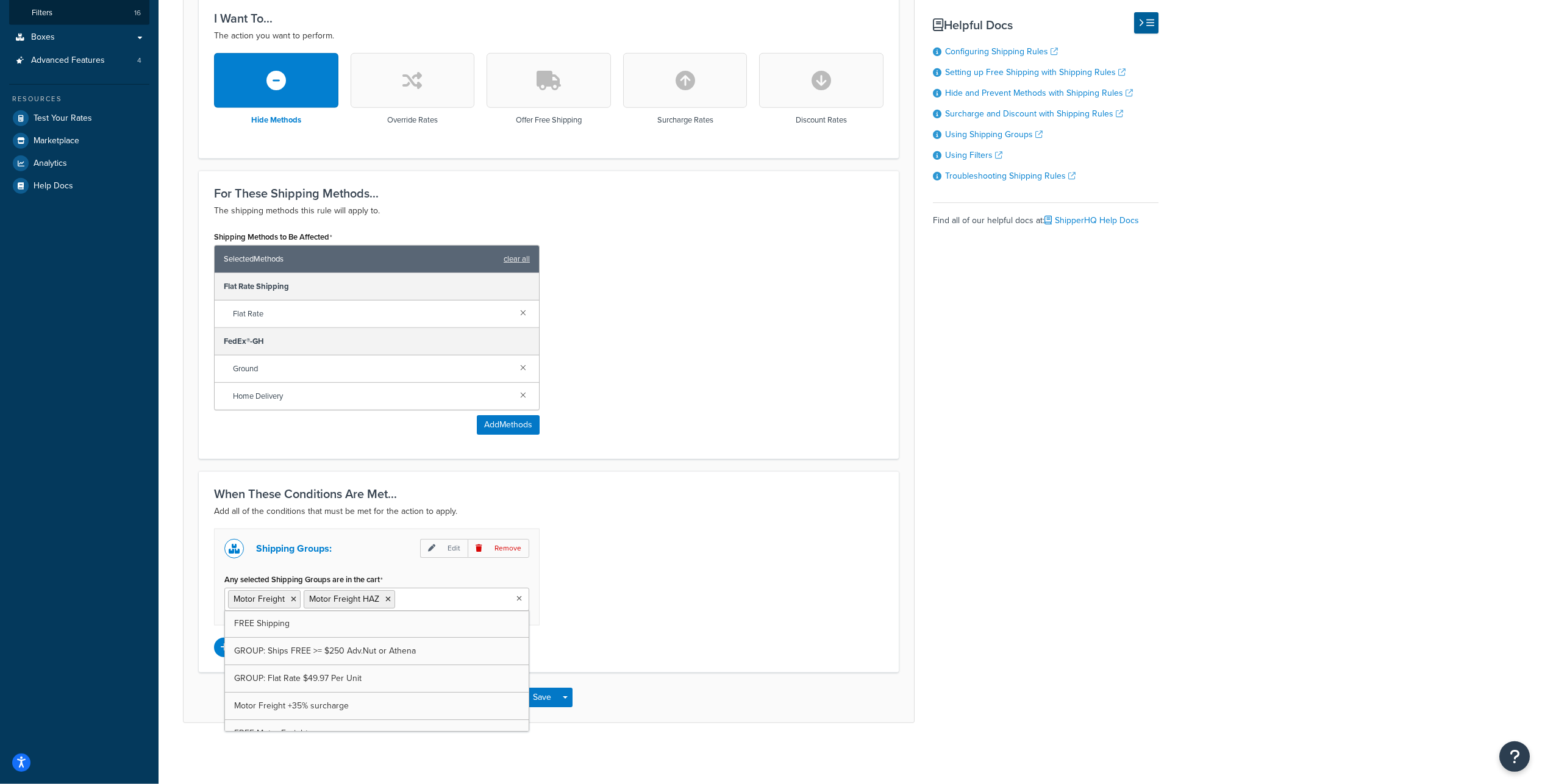
scroll to position [438, 0]
click at [687, 576] on div "Shipping Groups: Edit Remove Any selected Shipping Groups are in the cart Motor…" at bounding box center [549, 593] width 688 height 129
click at [484, 588] on ul "Motor Freight Motor Freight HAZ" at bounding box center [377, 599] width 304 height 23
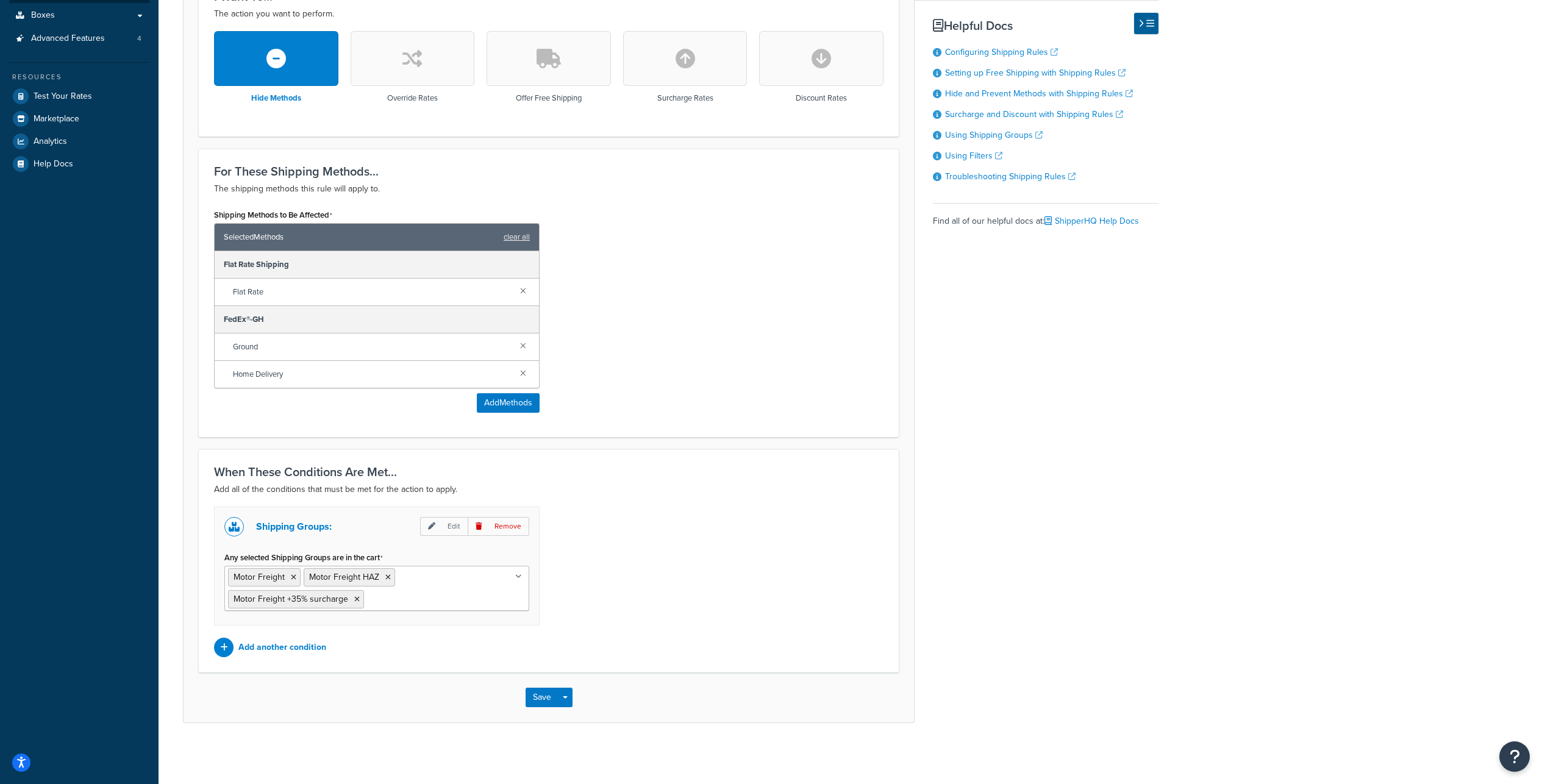
click at [574, 602] on div "Shipping Groups: Edit Remove Any selected Shipping Groups are in the cart Motor…" at bounding box center [549, 582] width 688 height 150
click at [537, 707] on button "Save" at bounding box center [542, 697] width 33 height 19
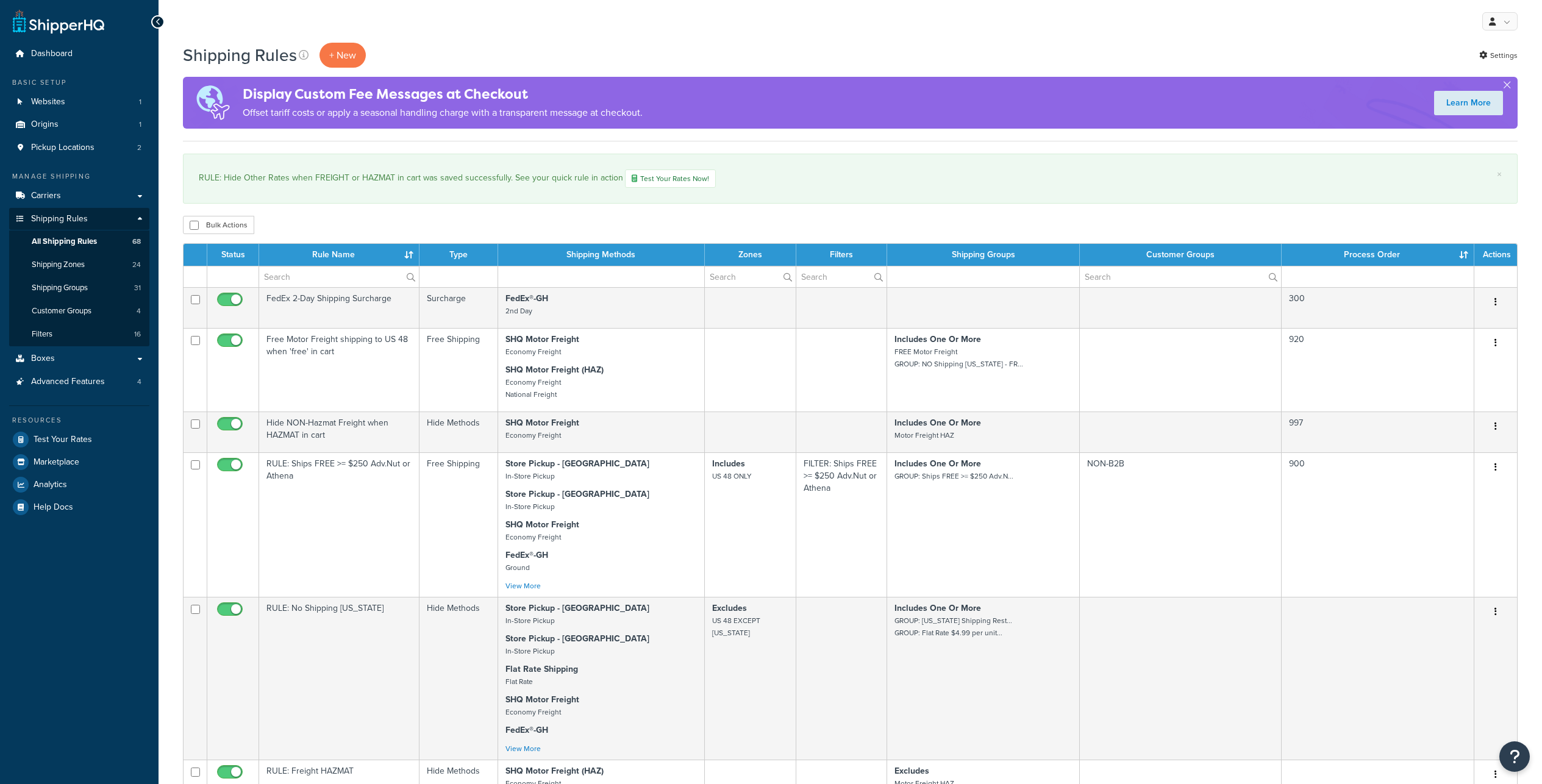
select select "100"
click at [807, 67] on div "Shipping Rules + New Settings" at bounding box center [849, 55] width 1334 height 25
click at [88, 293] on span "Shipping Groups" at bounding box center [60, 288] width 56 height 11
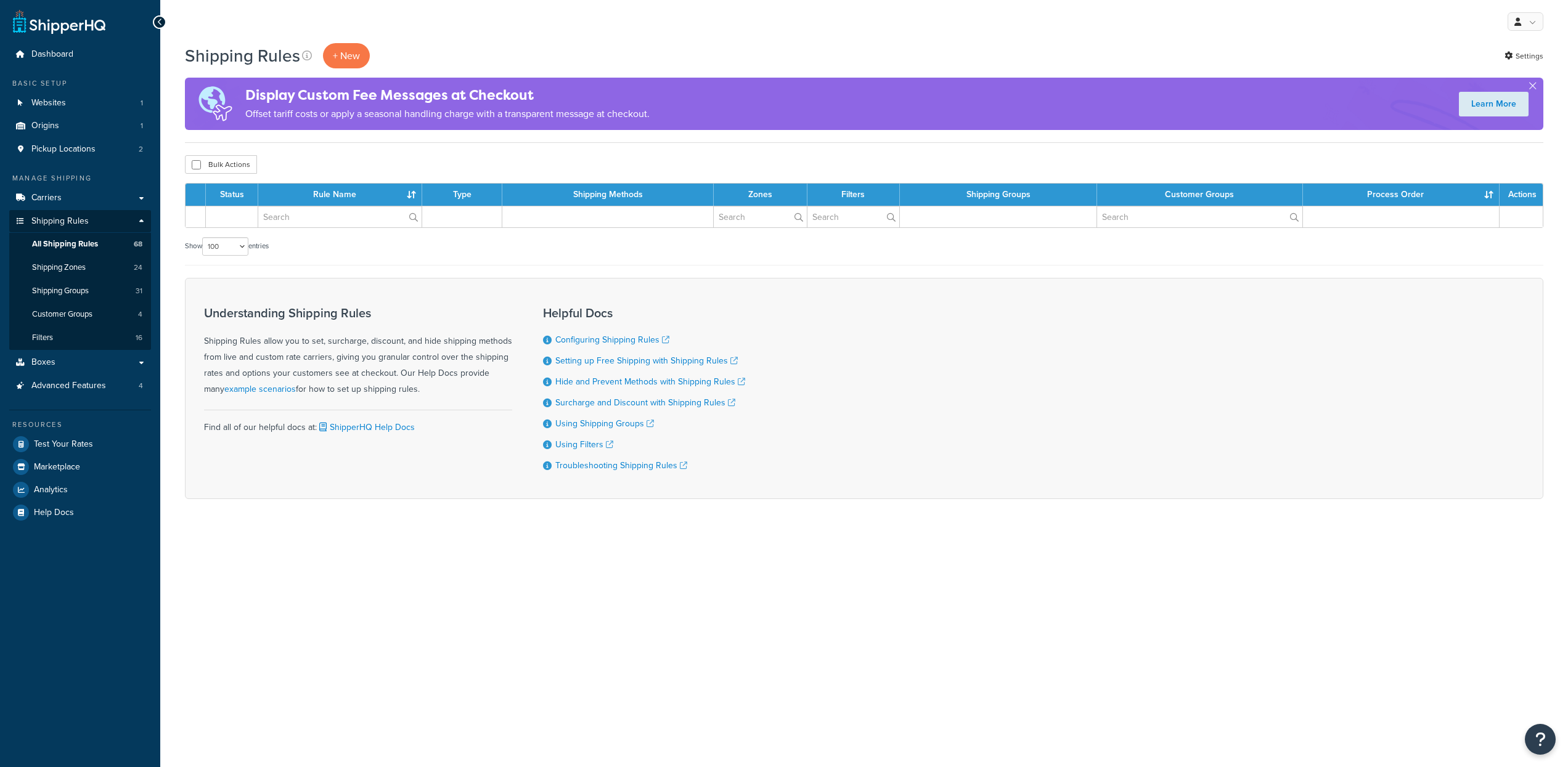
select select "100"
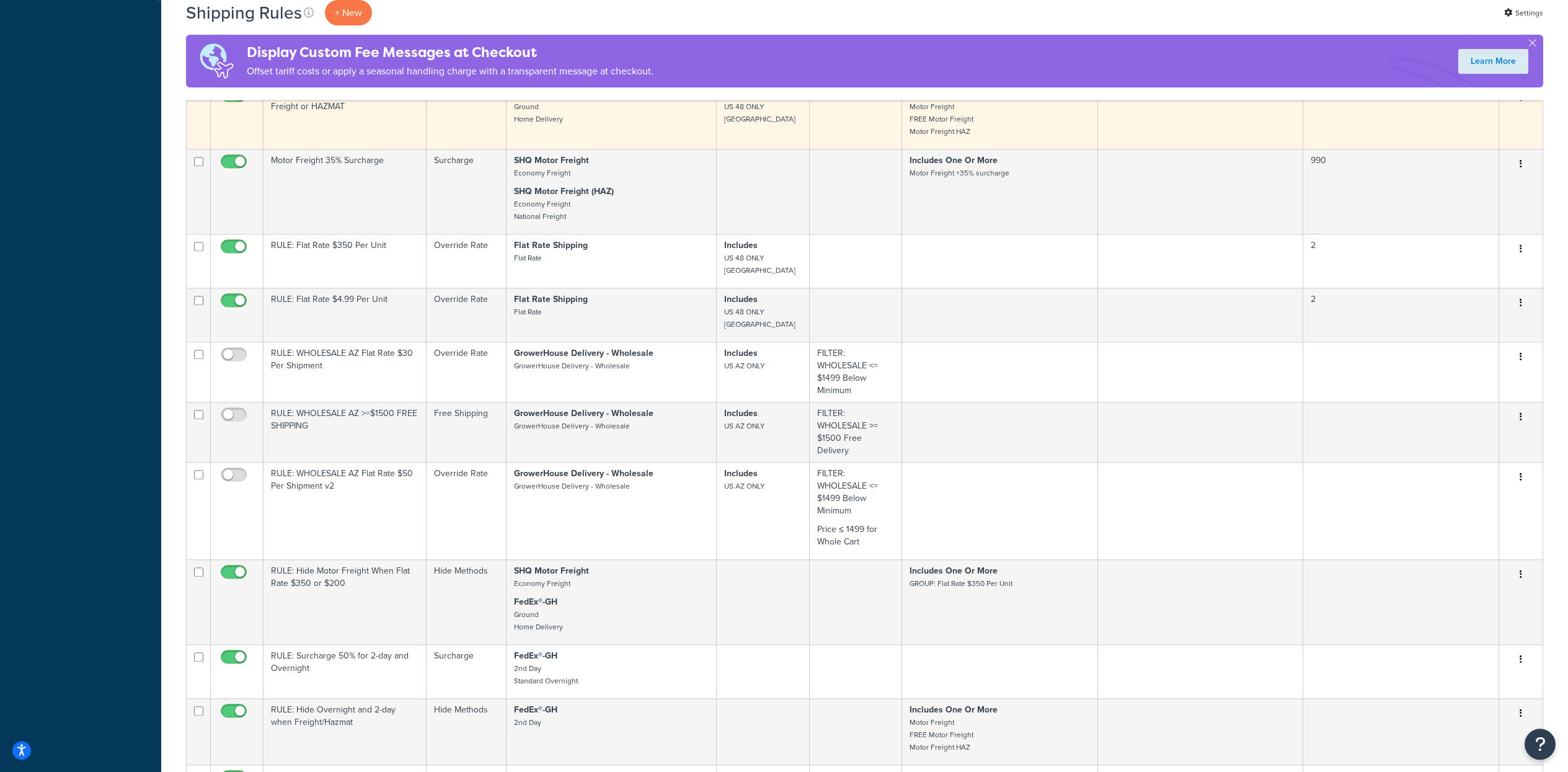
scroll to position [2195, 0]
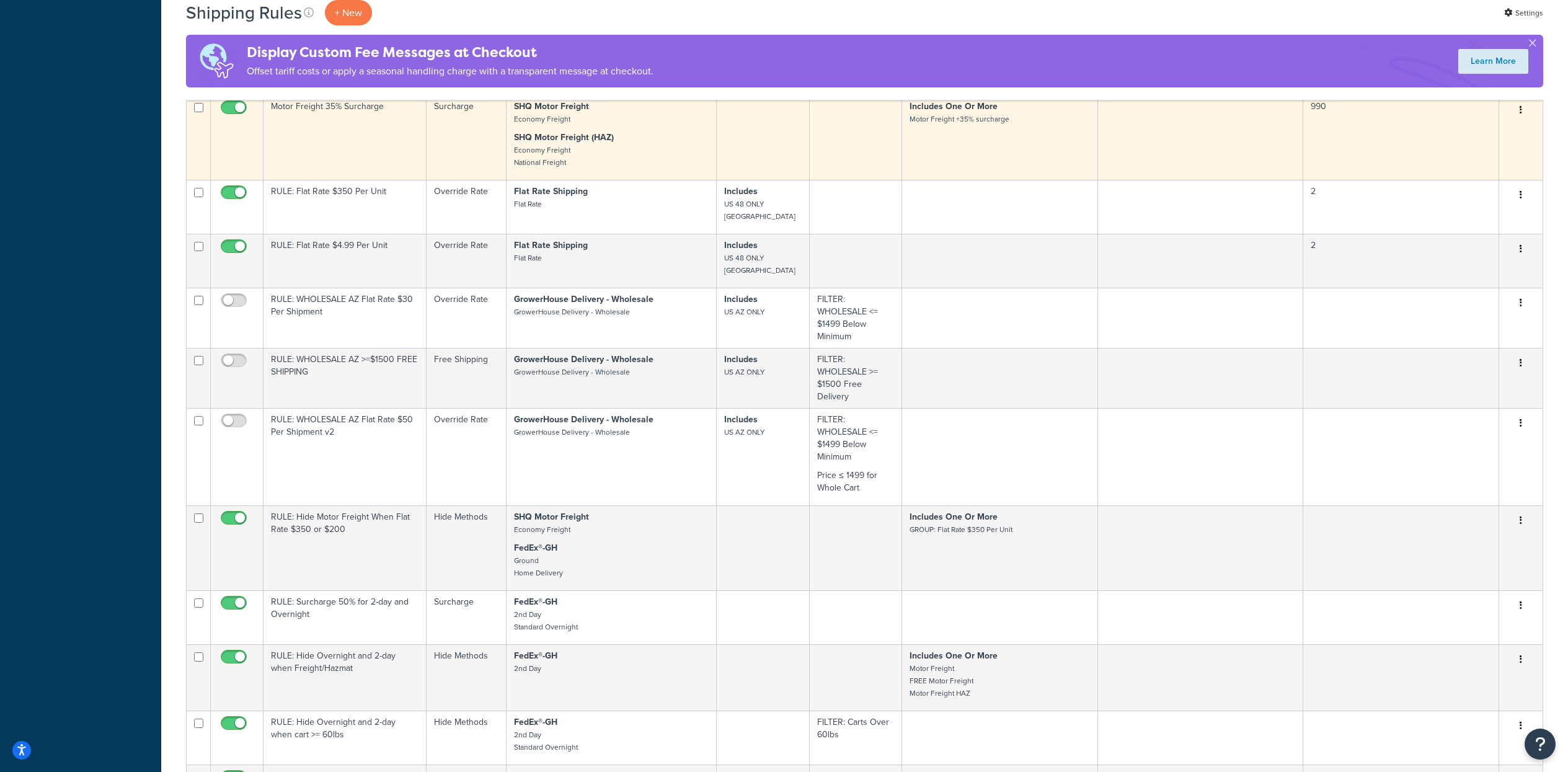
click at [1519, 114] on icon "button" at bounding box center [1520, 110] width 3 height 9
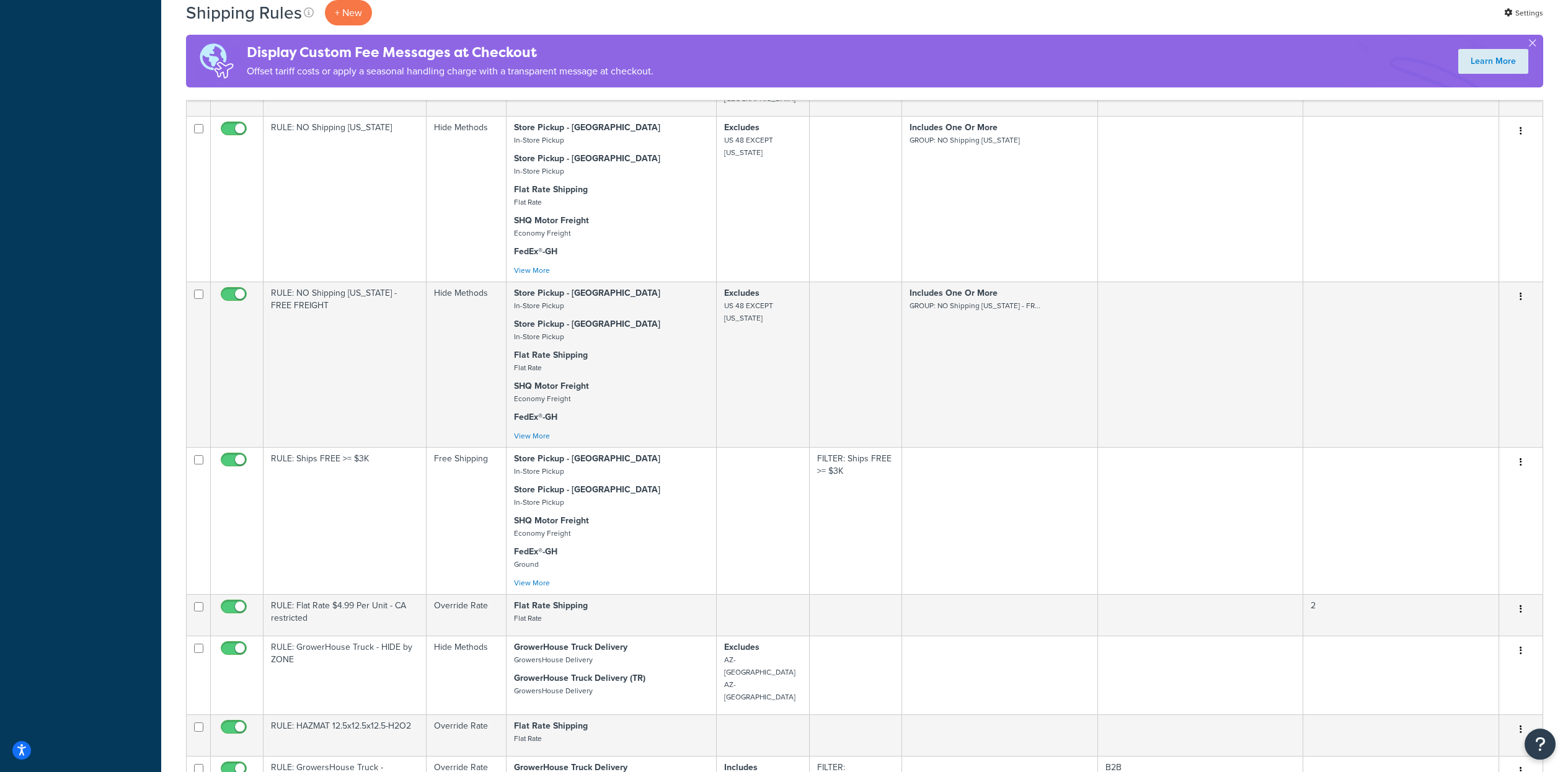
scroll to position [3286, 0]
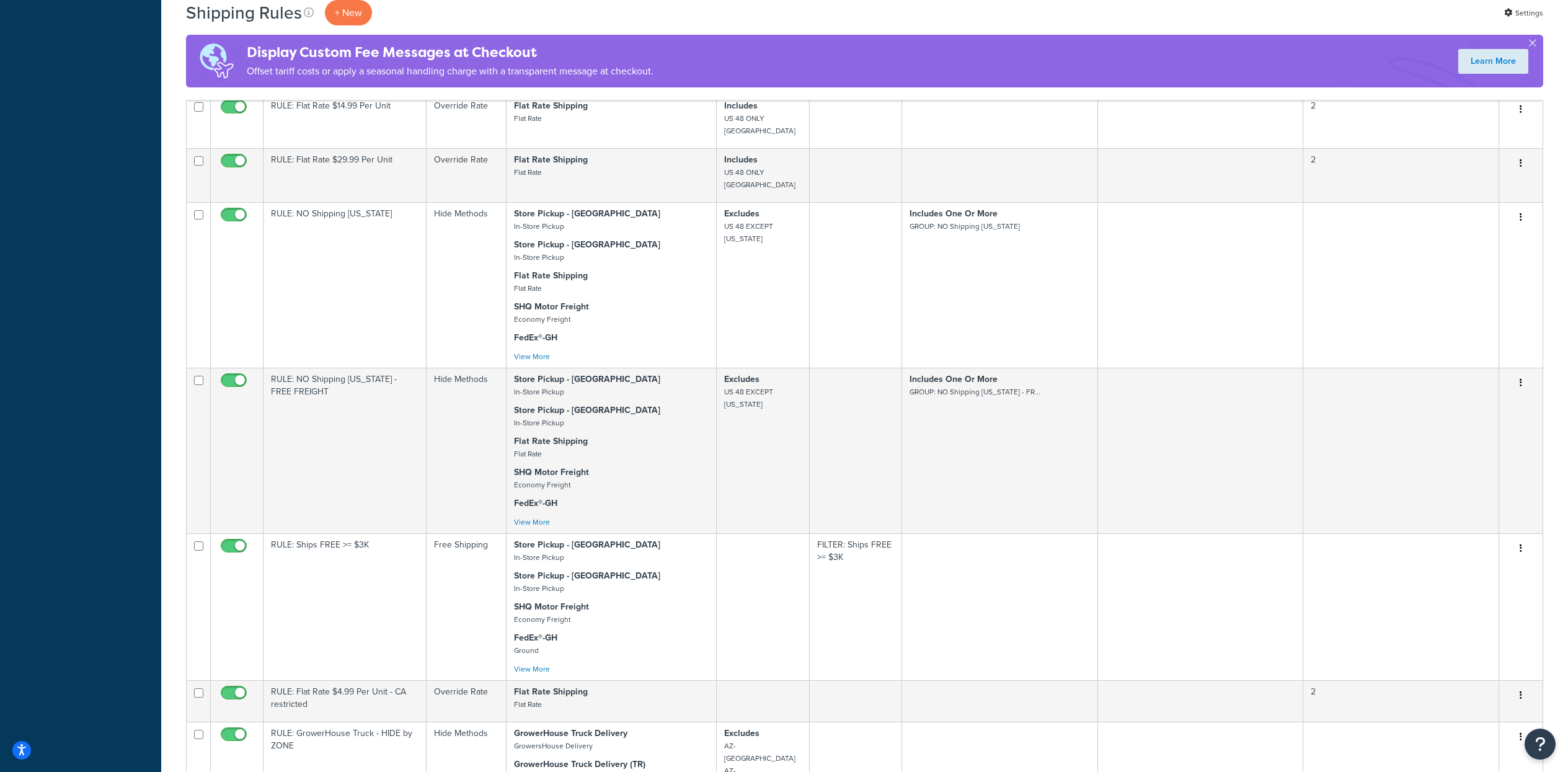
copy small "Motor Freight +35% surcharge"
drag, startPoint x: 1039, startPoint y: 168, endPoint x: 913, endPoint y: 165, distance: 126.0
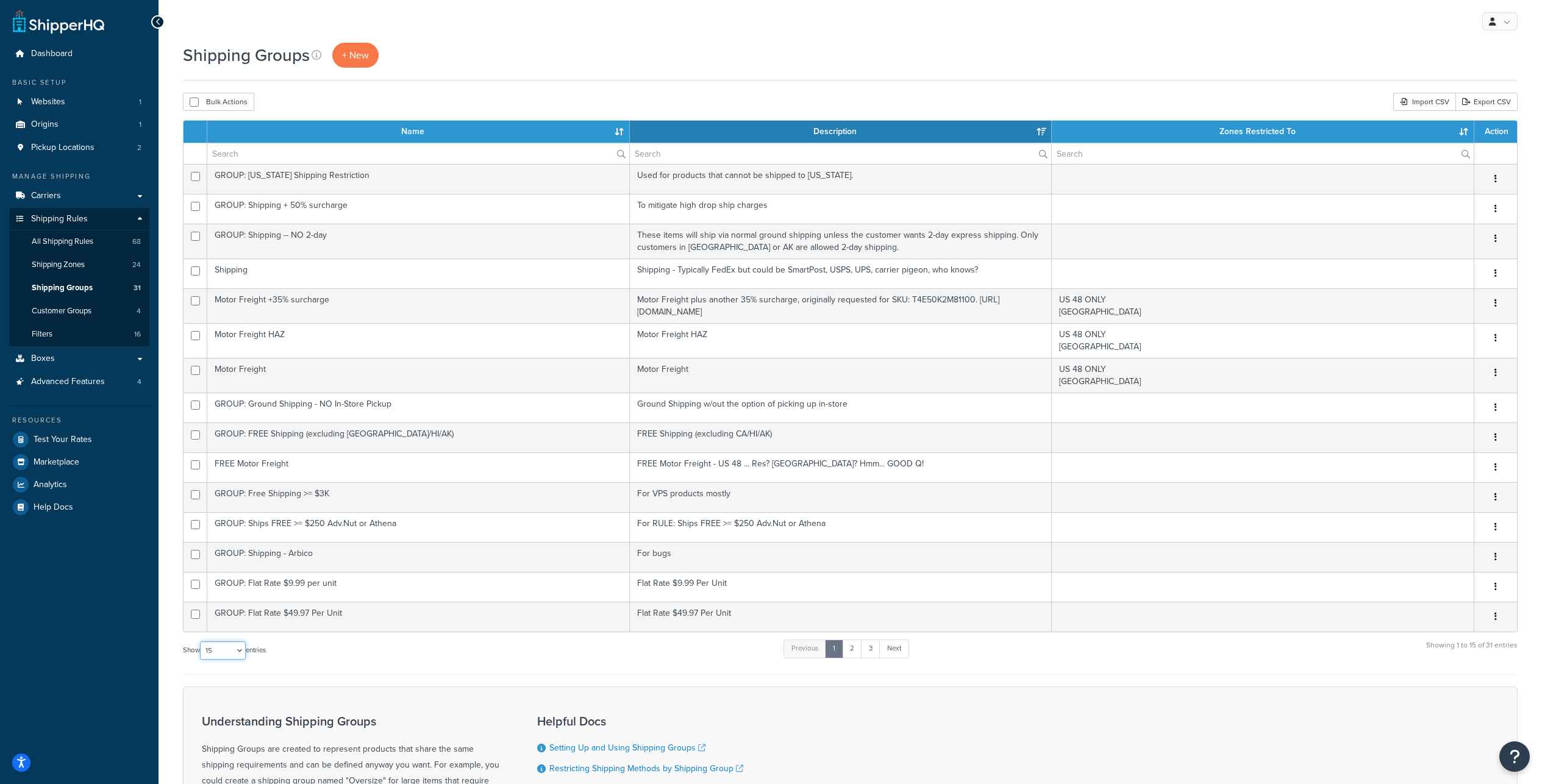
select select "100"
click option "100" at bounding box center [0, 0] width 0 height 0
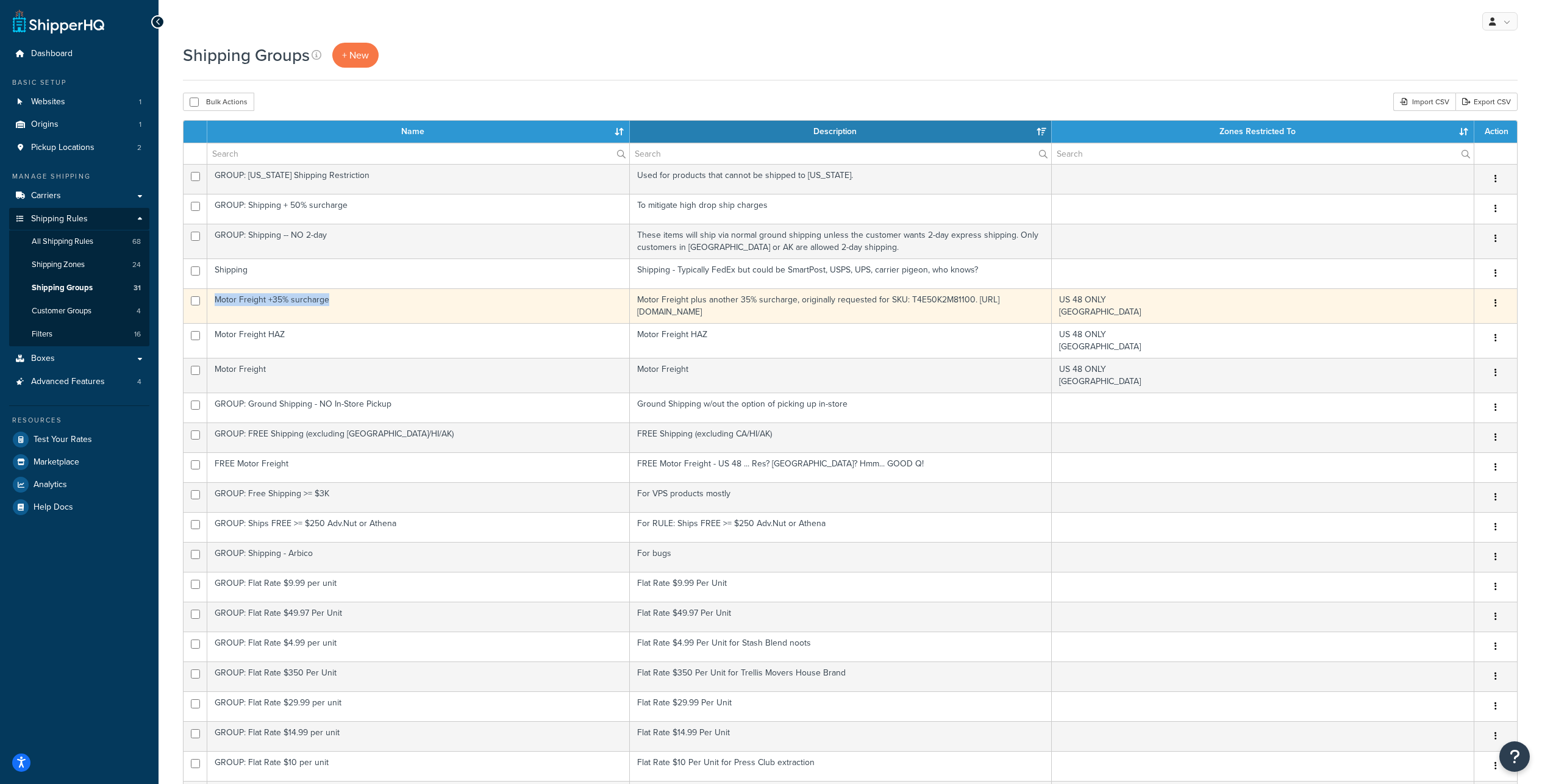
drag, startPoint x: 371, startPoint y: 328, endPoint x: 219, endPoint y: 332, distance: 152.1
click at [219, 323] on td "Motor Freight +35% surcharge" at bounding box center [418, 305] width 423 height 35
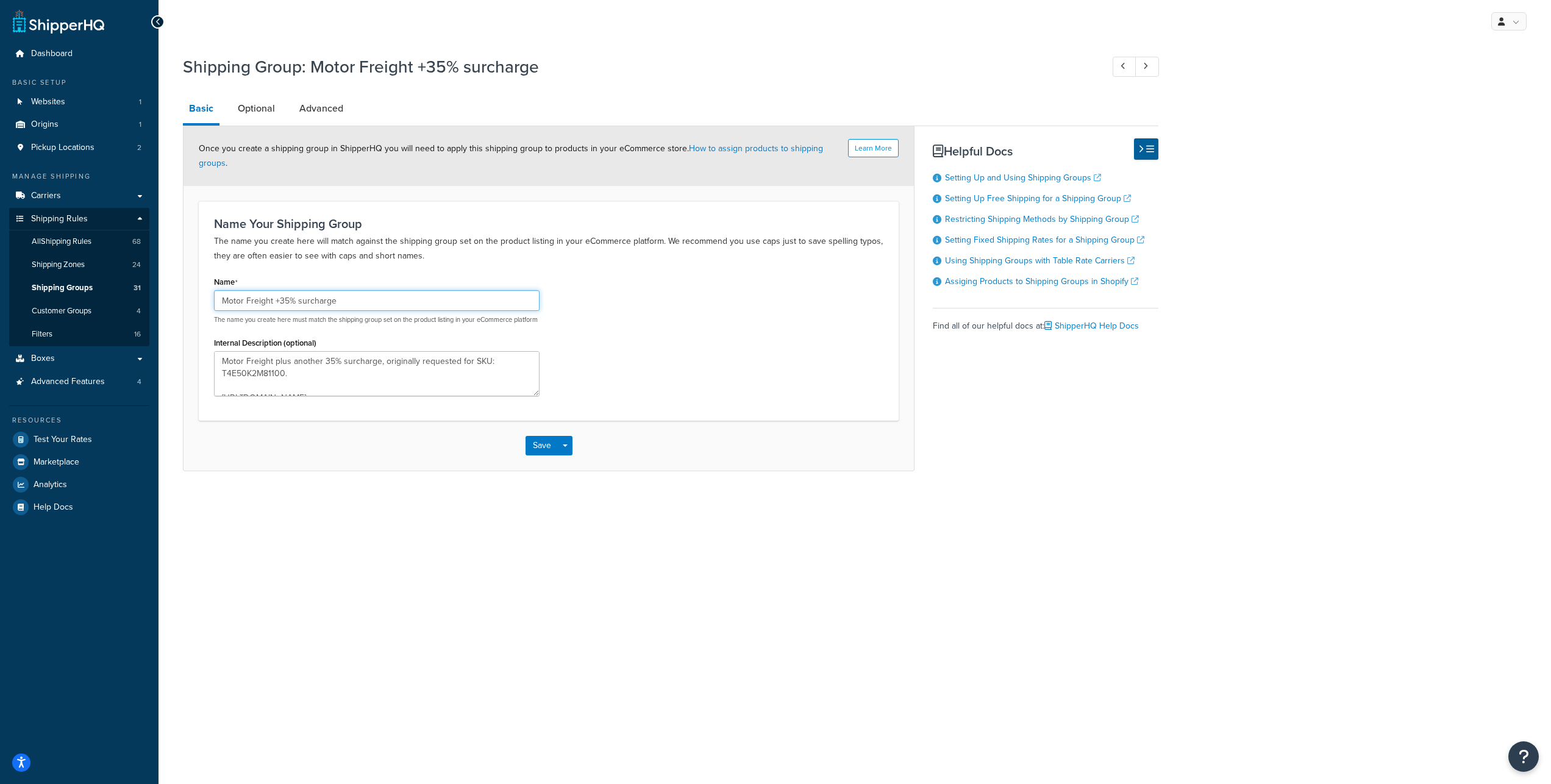
drag, startPoint x: 351, startPoint y: 323, endPoint x: 184, endPoint y: 320, distance: 167.0
click at [214, 311] on input "Motor Freight +35% surcharge" at bounding box center [377, 301] width 326 height 21
click at [675, 393] on div "Name Motor Freight +35% surcharge The name you create here must match the shipp…" at bounding box center [549, 339] width 688 height 132
click at [337, 111] on link "Advanced" at bounding box center [321, 108] width 56 height 29
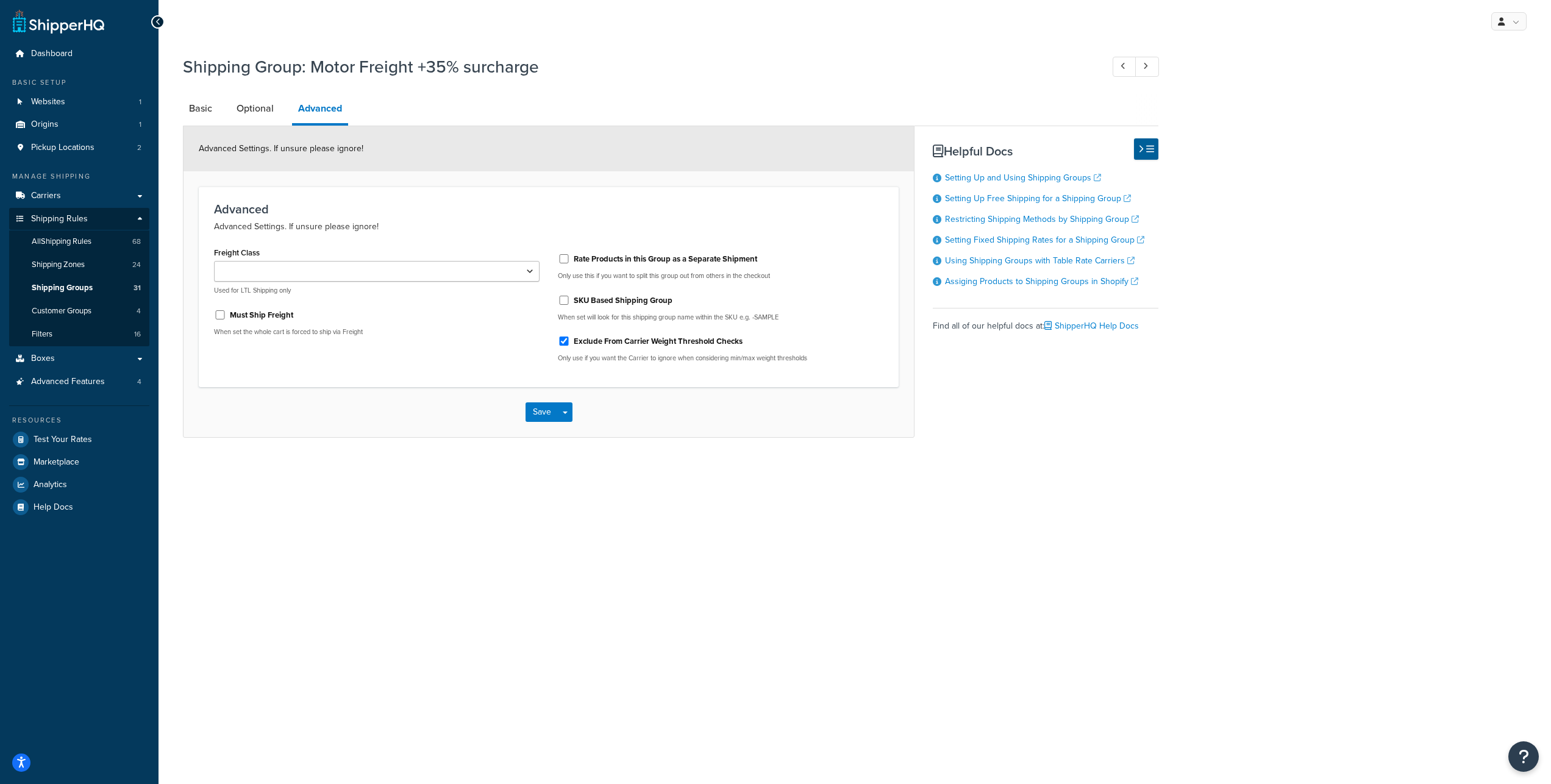
click at [781, 577] on div "My Profile Billing Global Settings Contact Us Logout Shipping Group: Motor Frei…" at bounding box center [855, 392] width 1393 height 784
click at [261, 113] on link "Optional" at bounding box center [254, 108] width 49 height 29
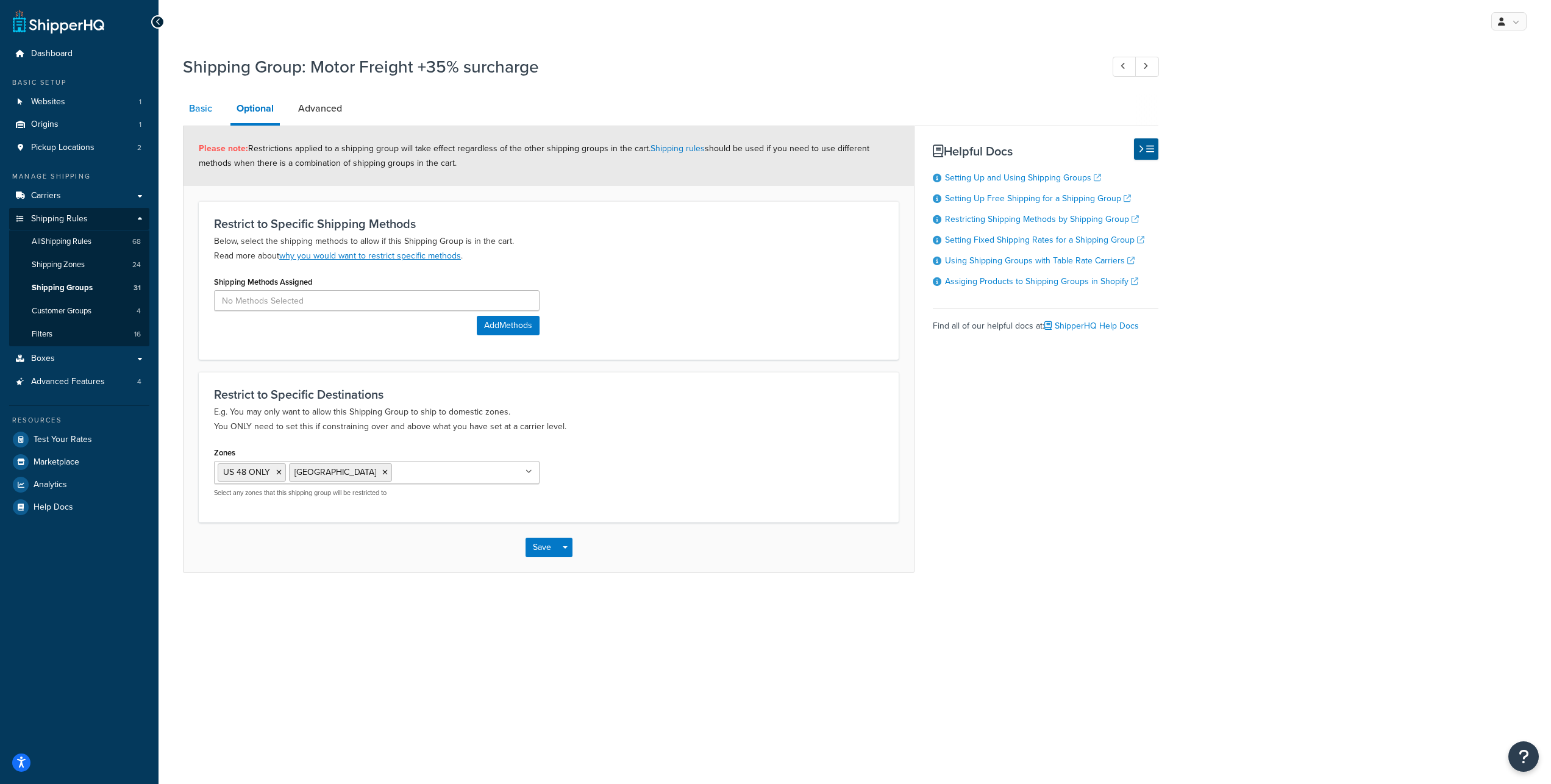
click at [203, 118] on link "Basic" at bounding box center [200, 108] width 36 height 29
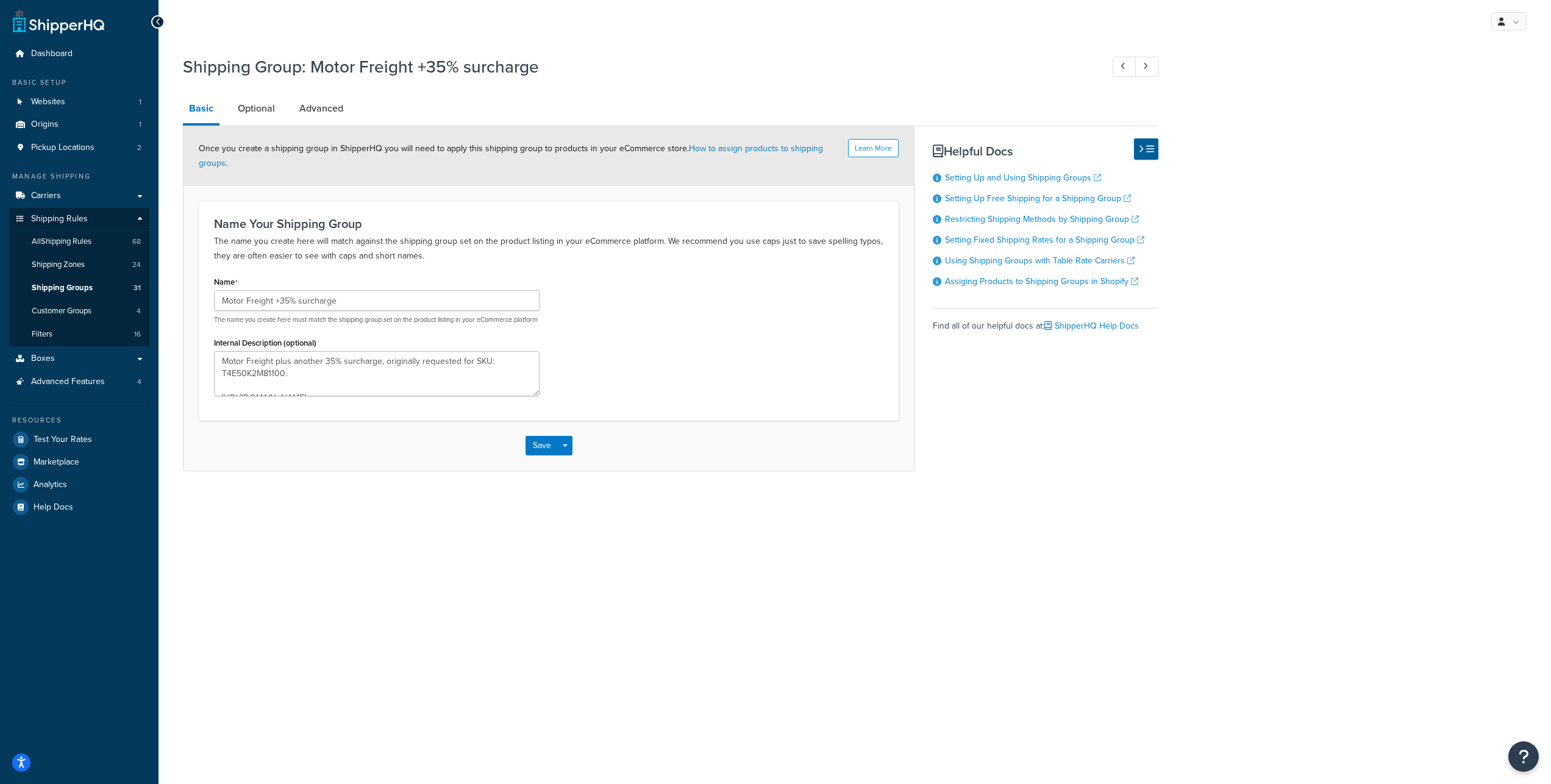
type textarea "Motor Freight plus another 35% surcharge, originally requested for SKU: T4E50K2…"
click at [267, 119] on link "Optional" at bounding box center [255, 108] width 49 height 29
type textarea "Motor Freight plus another 35% surcharge, originally requested for SKU: T4E50K2…"
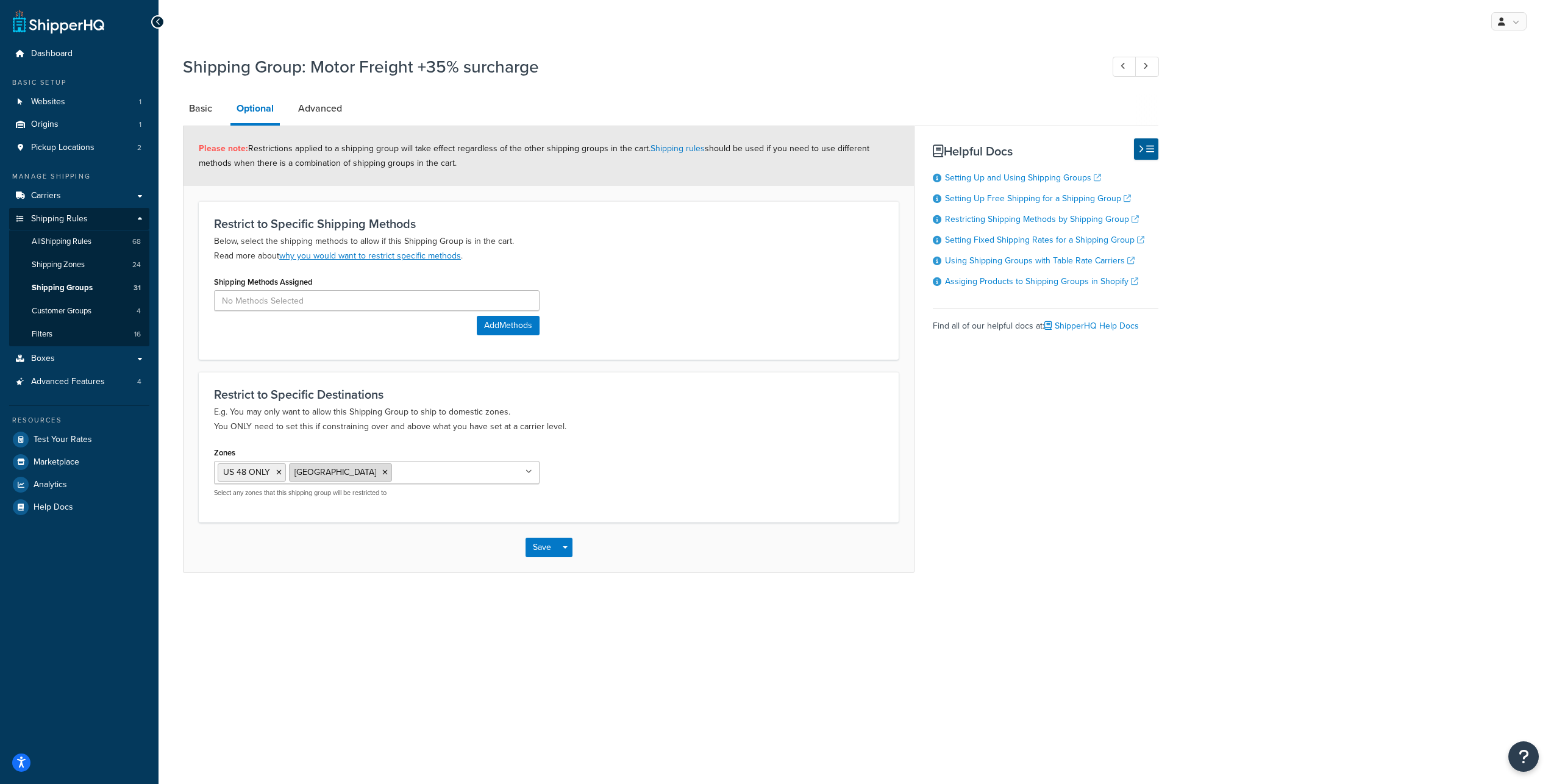
click at [382, 476] on icon at bounding box center [385, 473] width 6 height 8
click at [281, 476] on icon at bounding box center [279, 473] width 6 height 8
click at [745, 478] on div "Restrict to Specific Destinations E.g. You may only want to allow this Shipping…" at bounding box center [548, 445] width 700 height 147
click at [540, 554] on button "Save" at bounding box center [542, 544] width 33 height 19
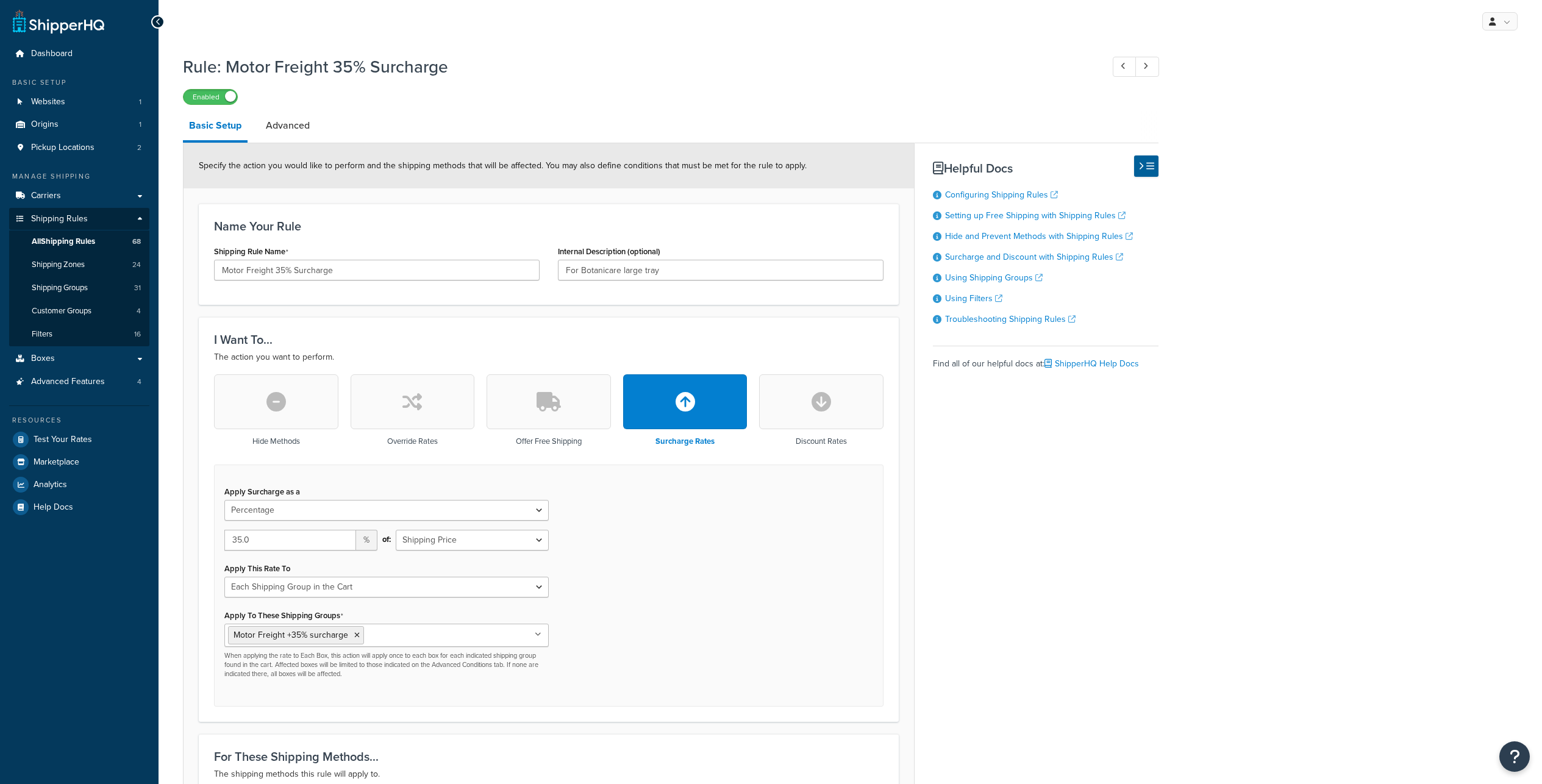
select select "PERCENTAGE"
select select "SHIPPING_GROUP"
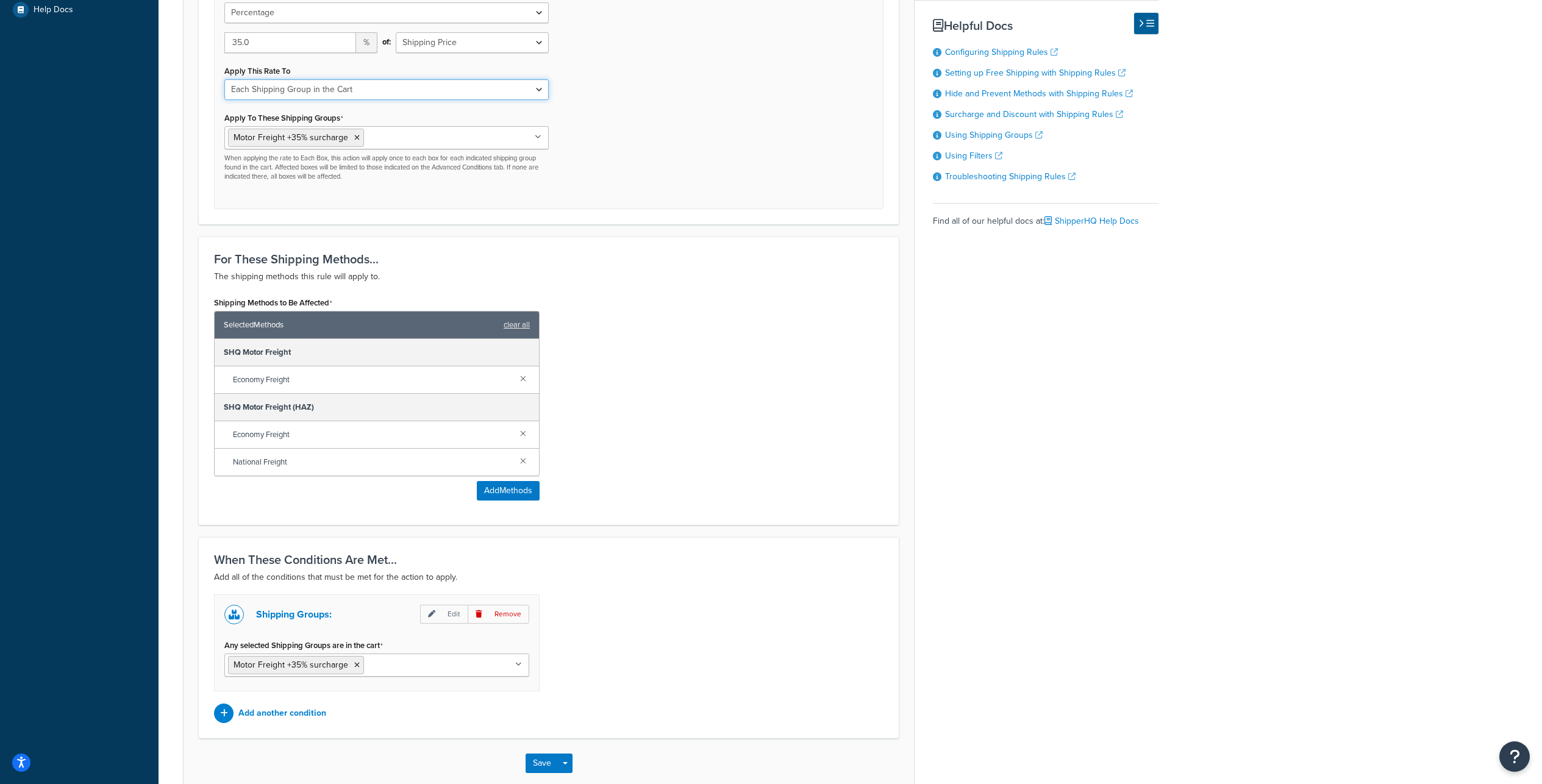
scroll to position [617, 0]
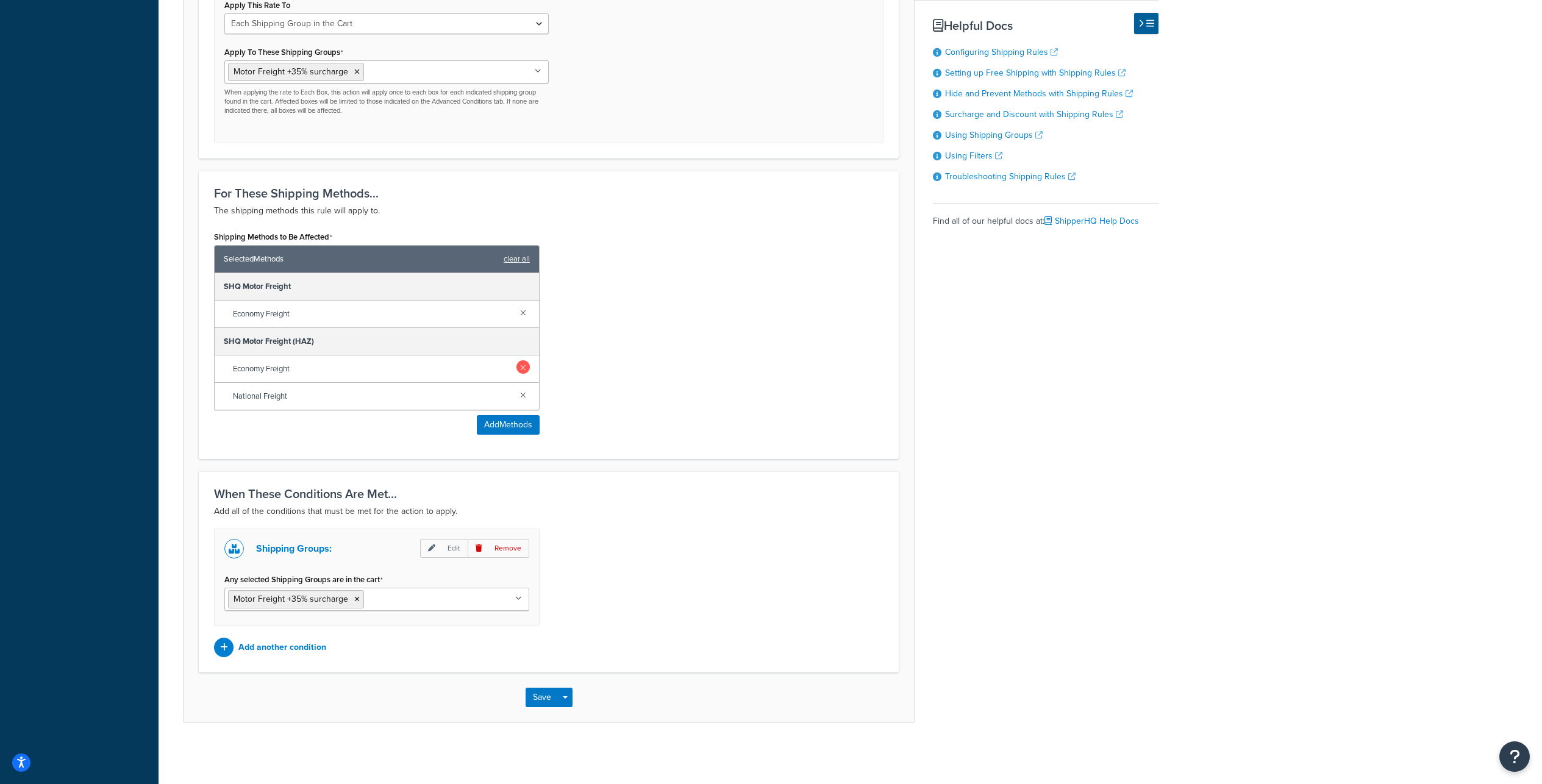
click at [524, 374] on link at bounding box center [523, 367] width 13 height 13
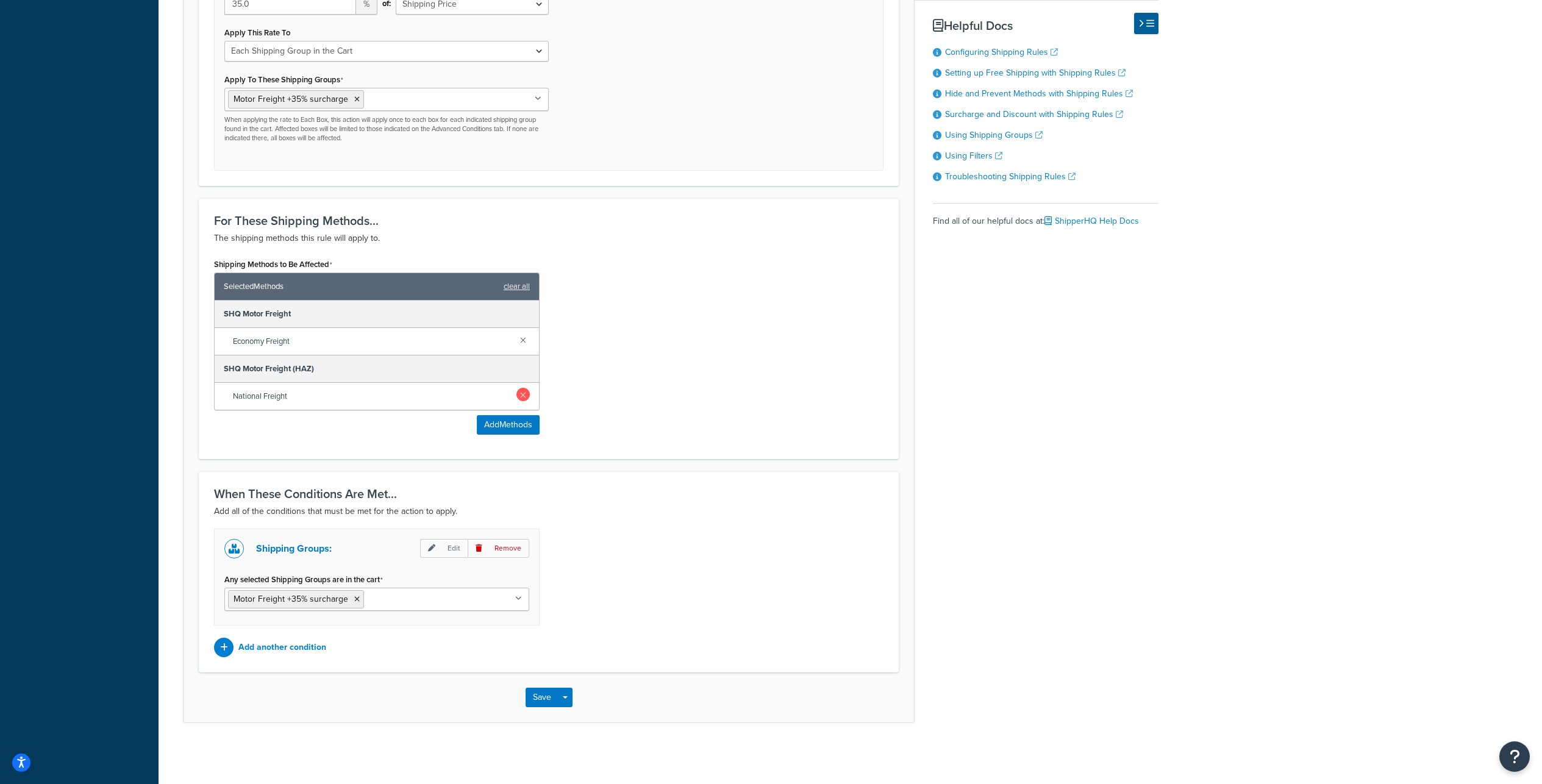
click at [524, 401] on link at bounding box center [523, 395] width 13 height 13
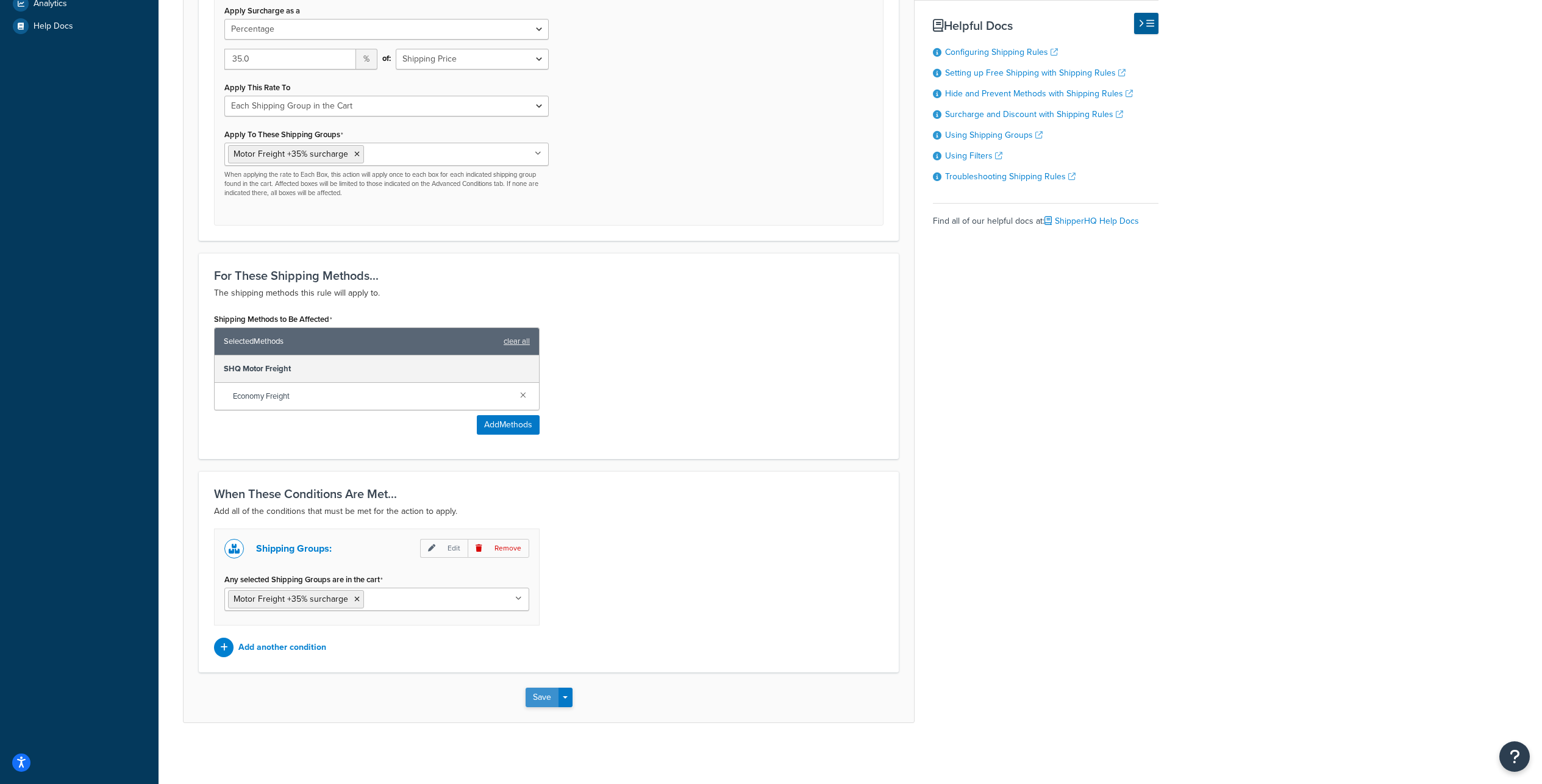
click at [536, 695] on button "Save" at bounding box center [542, 697] width 33 height 19
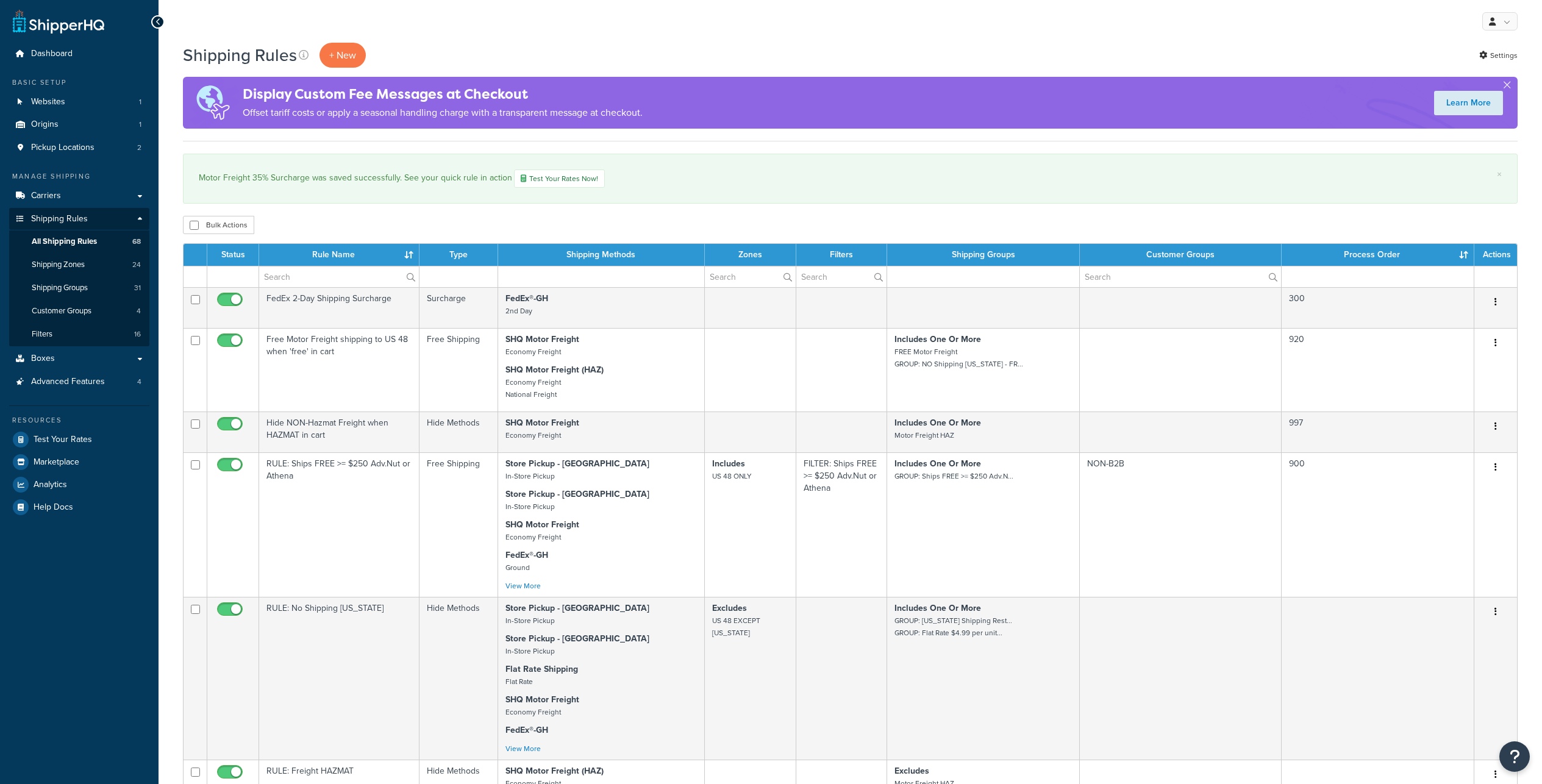
select select "100"
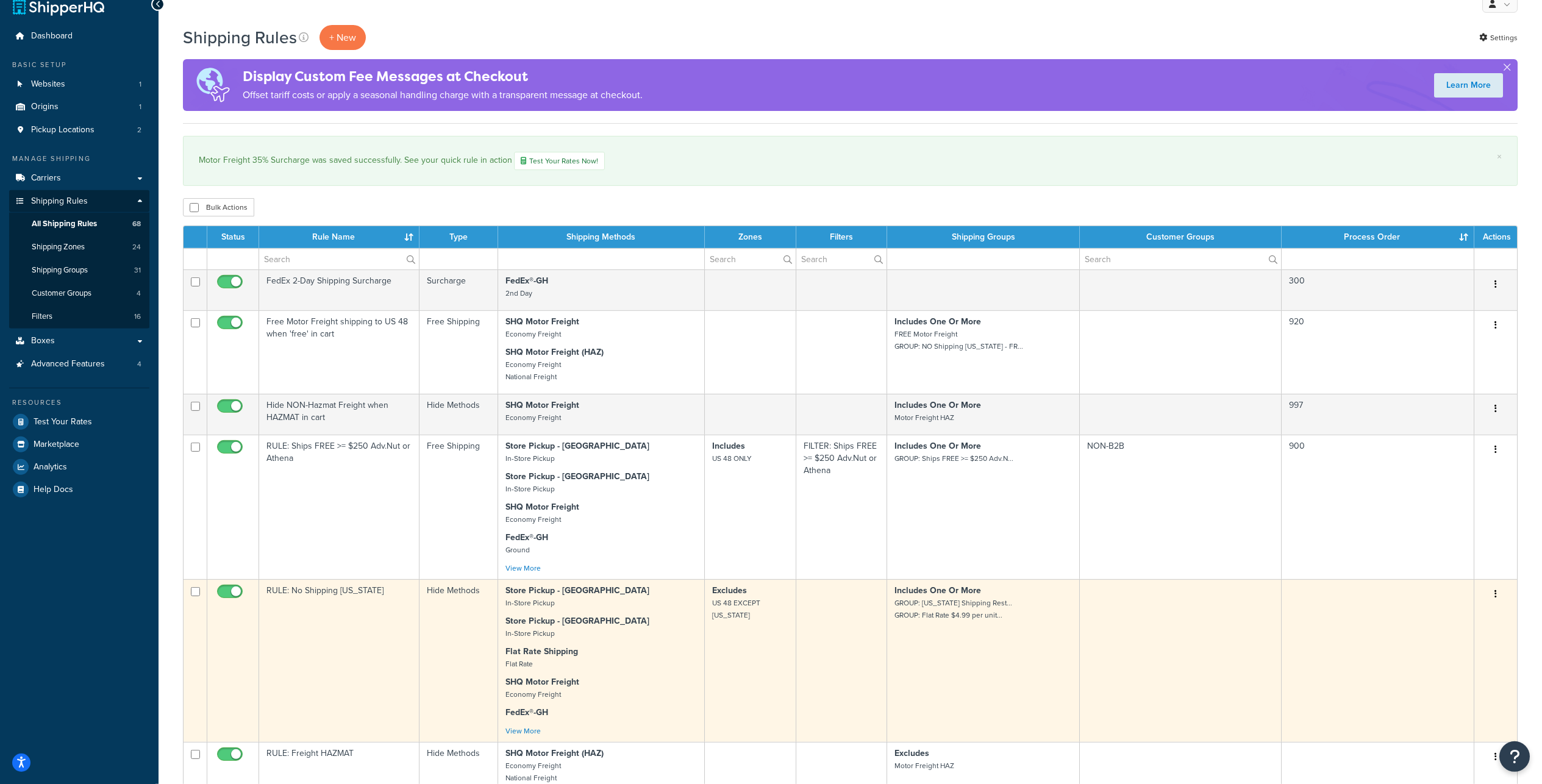
scroll to position [353, 0]
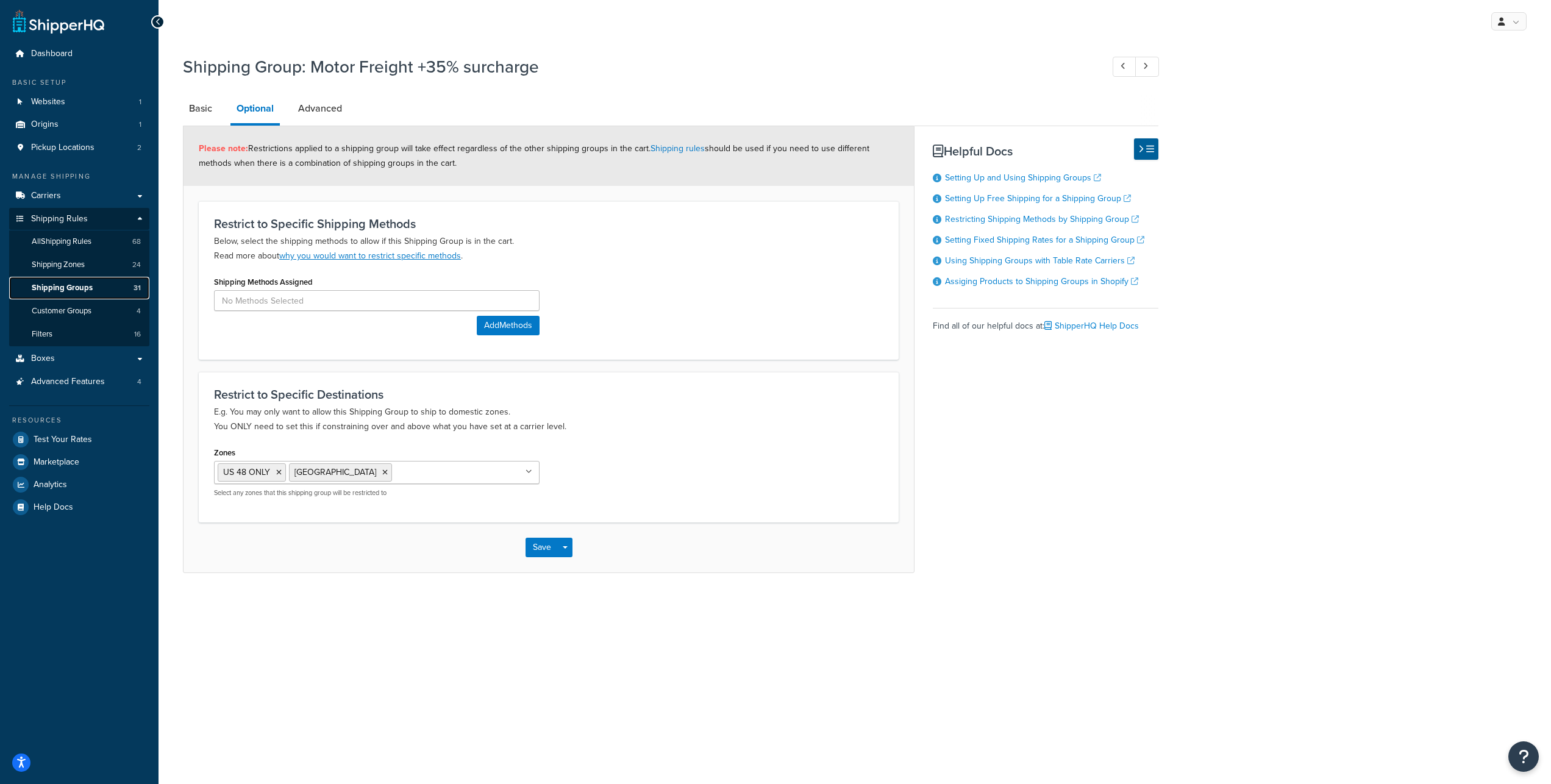
click at [88, 293] on span "Shipping Groups" at bounding box center [62, 288] width 61 height 11
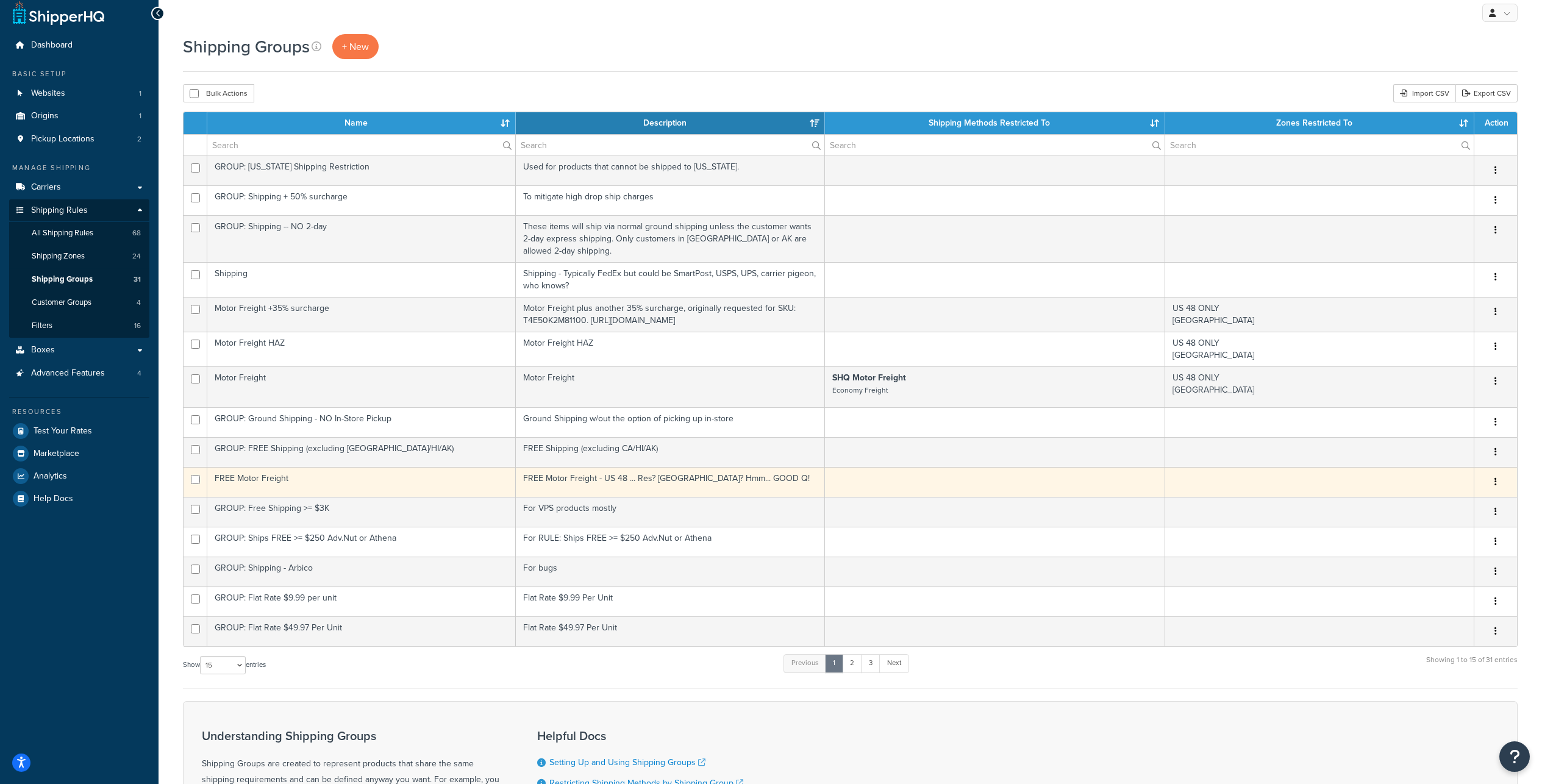
scroll to position [207, 0]
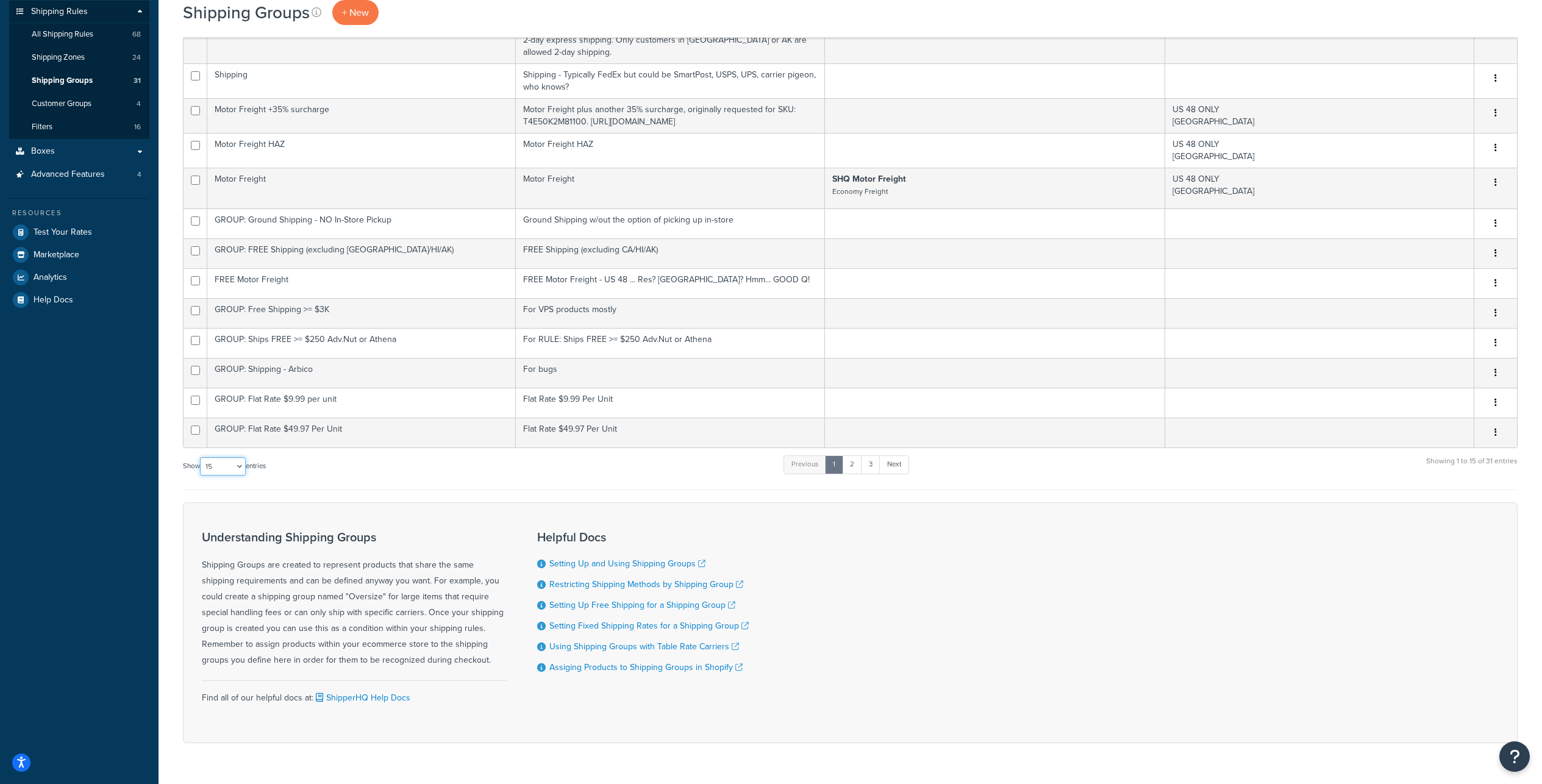
select select "100"
click option "100" at bounding box center [0, 0] width 0 height 0
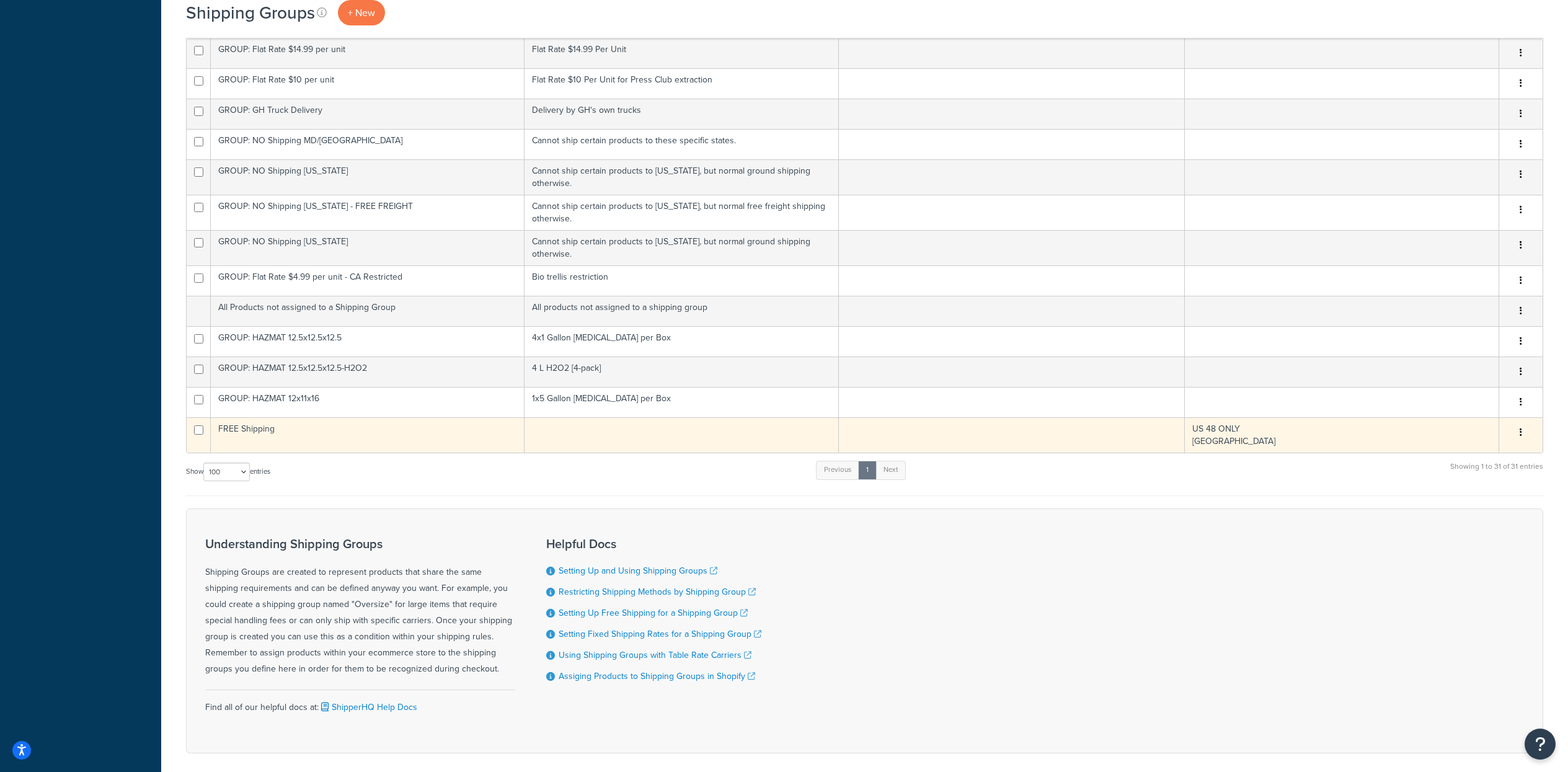
scroll to position [0, 0]
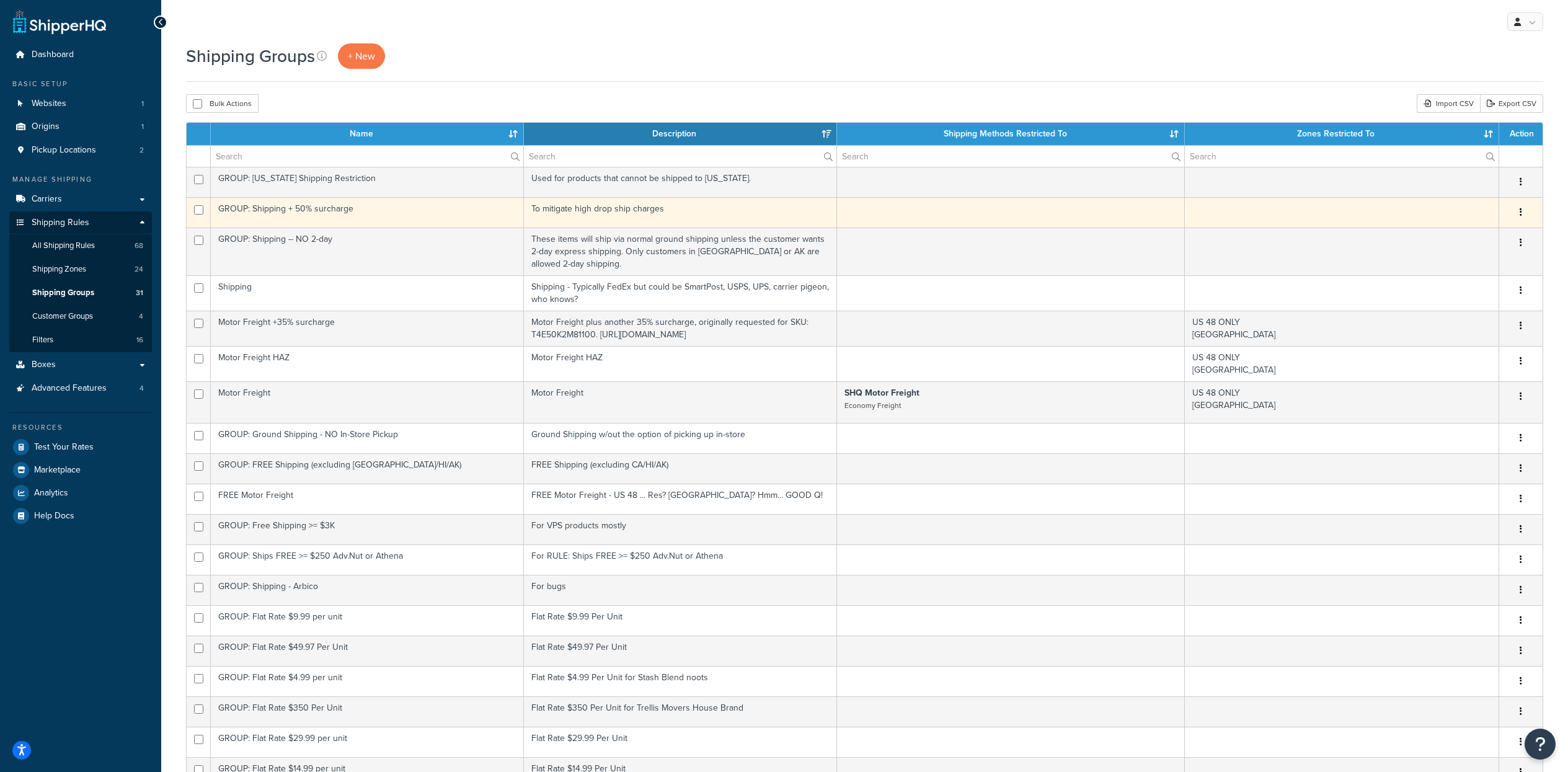
click at [502, 227] on td "GROUP: Shipping + 50% surcharge" at bounding box center [367, 212] width 313 height 30
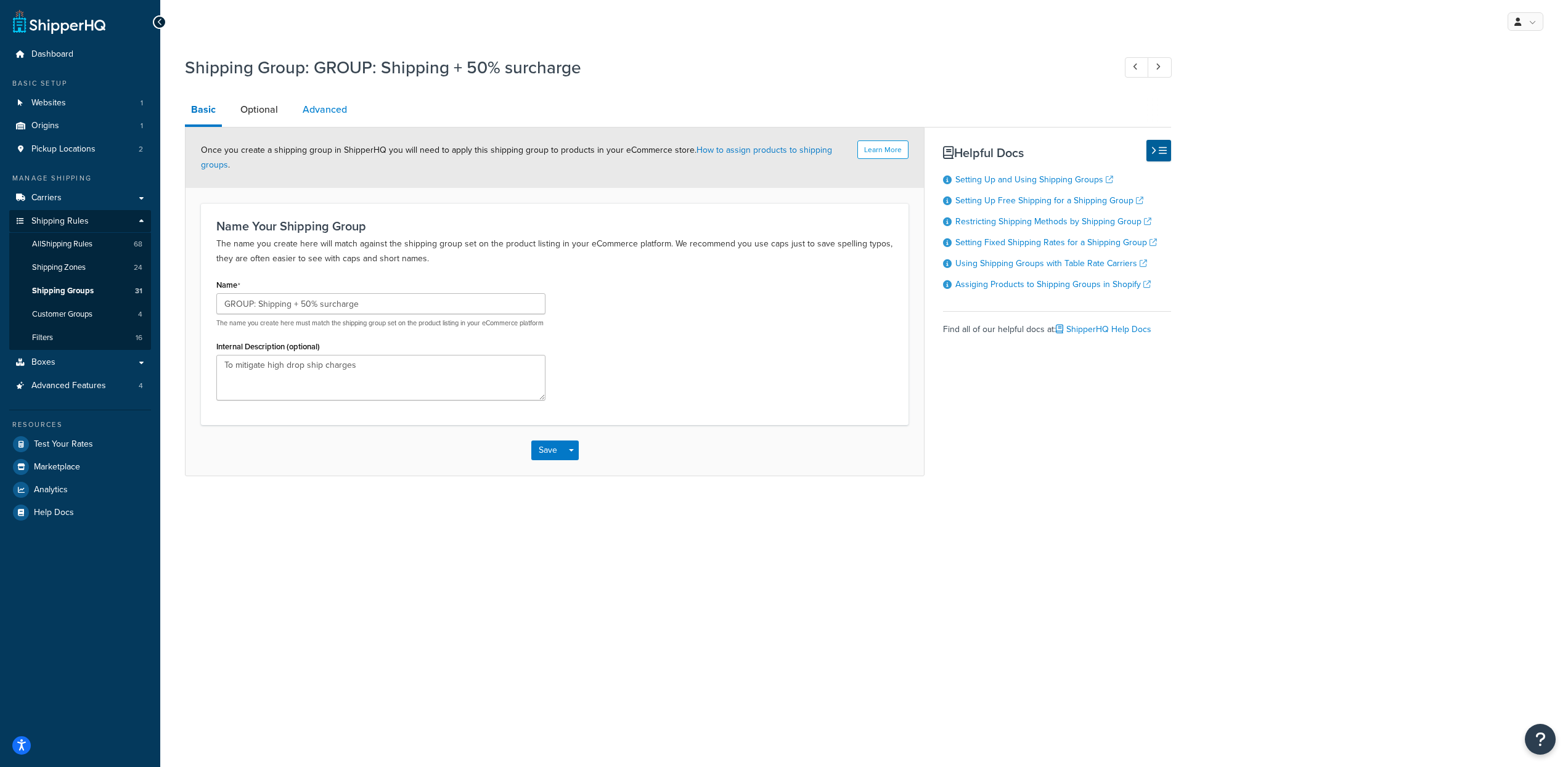
click at [341, 118] on link "Advanced" at bounding box center [324, 109] width 56 height 29
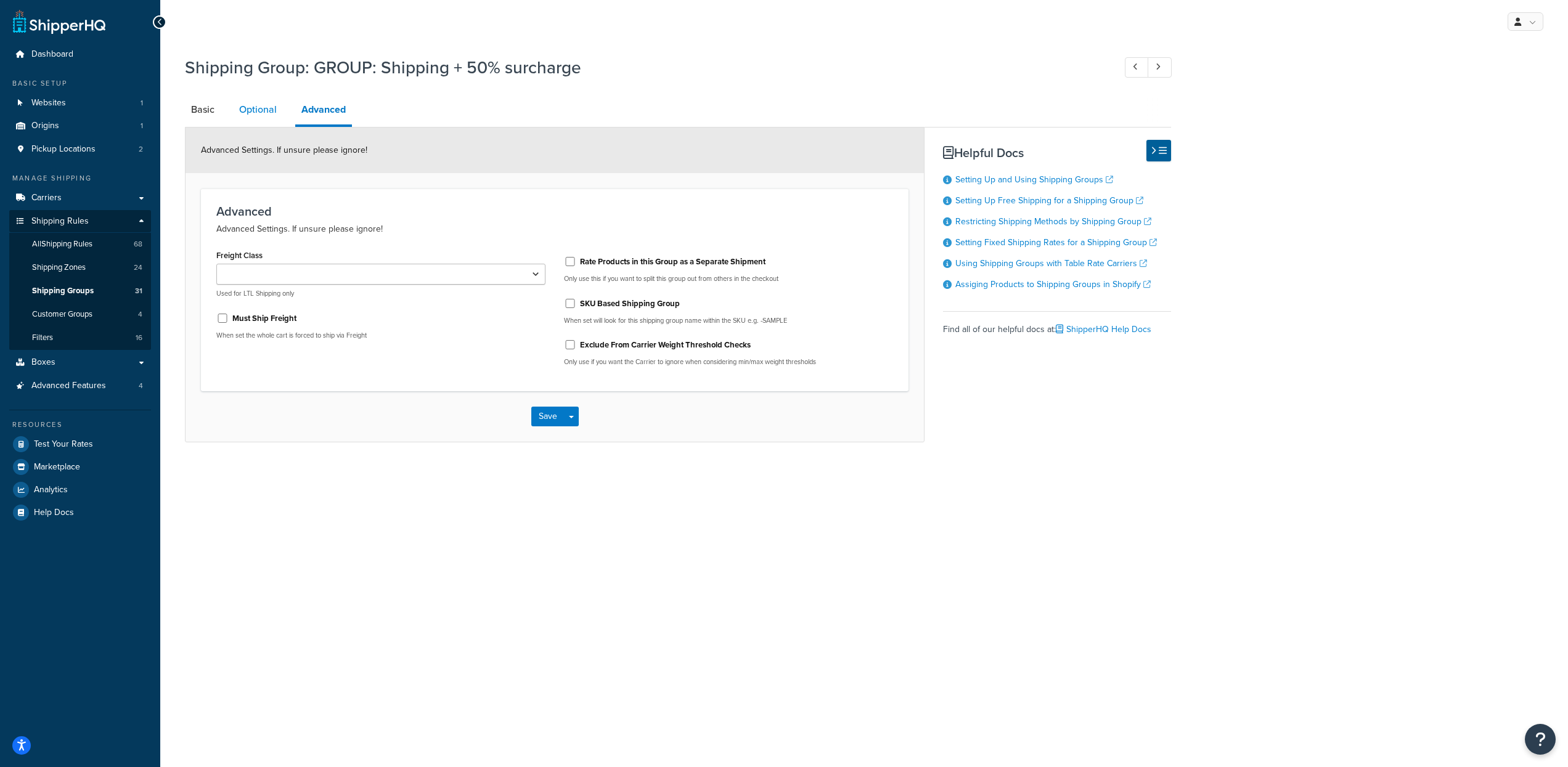
click at [280, 115] on link "Optional" at bounding box center [257, 109] width 50 height 29
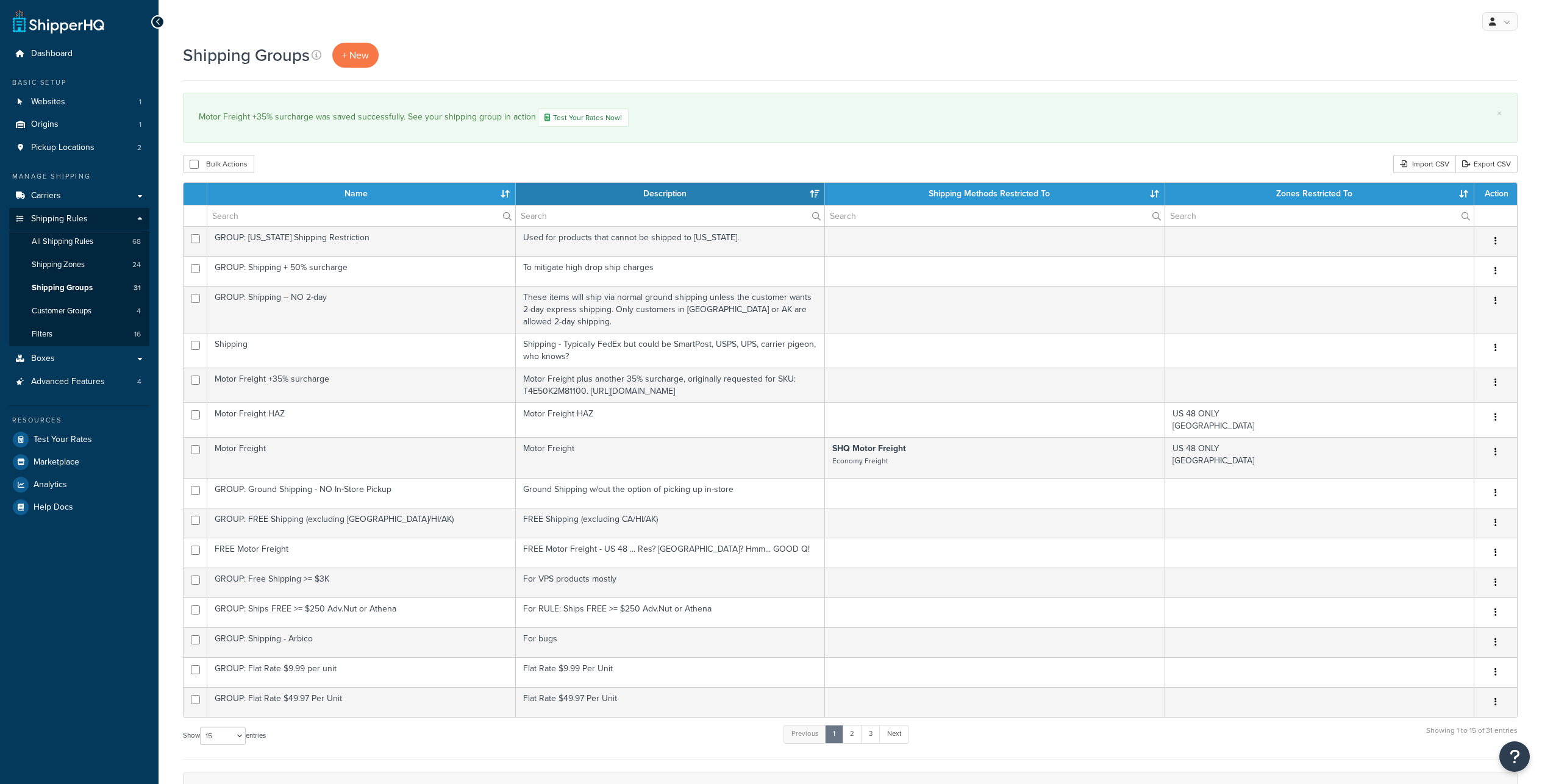
select select "15"
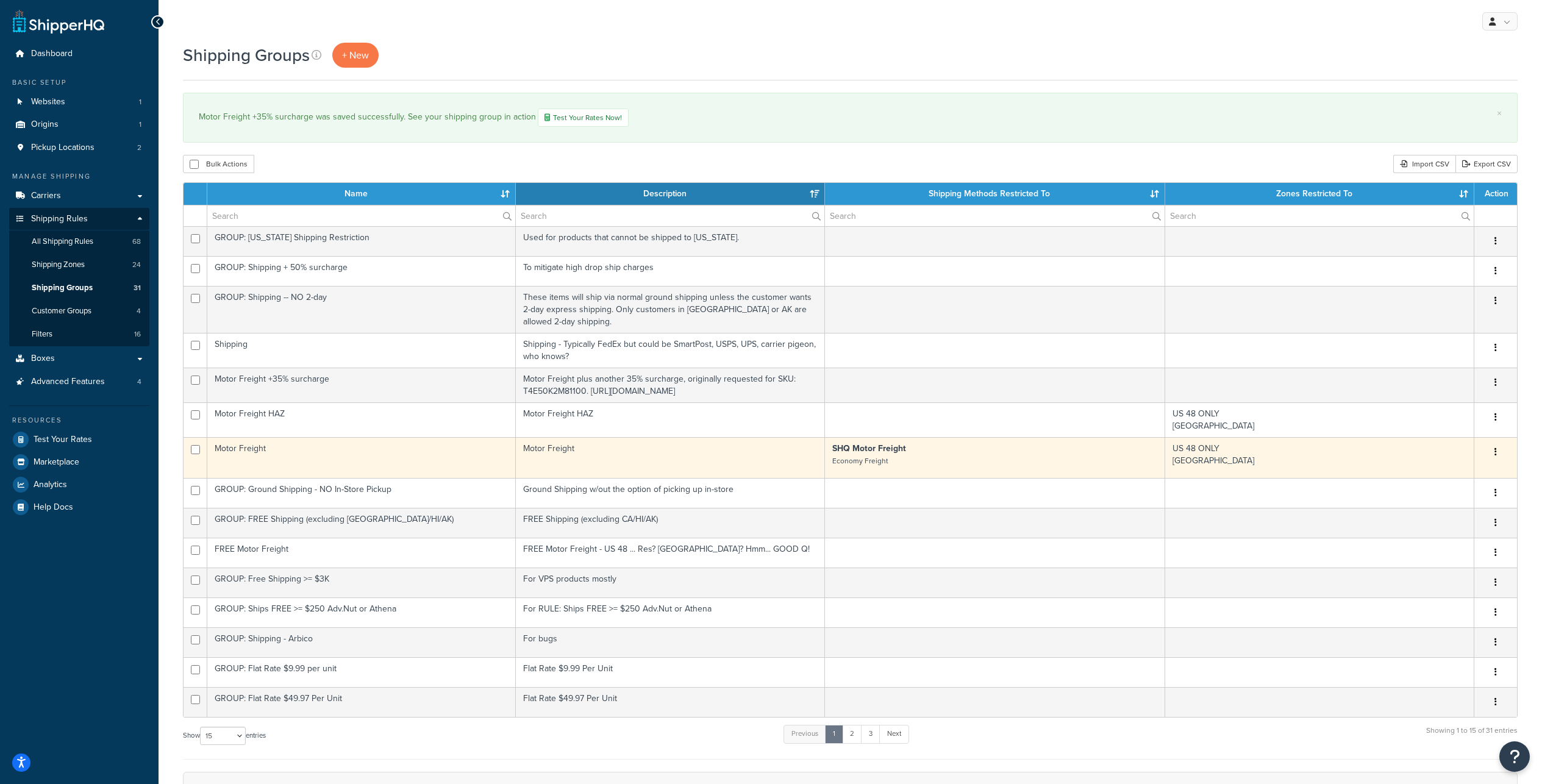
click at [285, 478] on td "Motor Freight" at bounding box center [361, 457] width 308 height 40
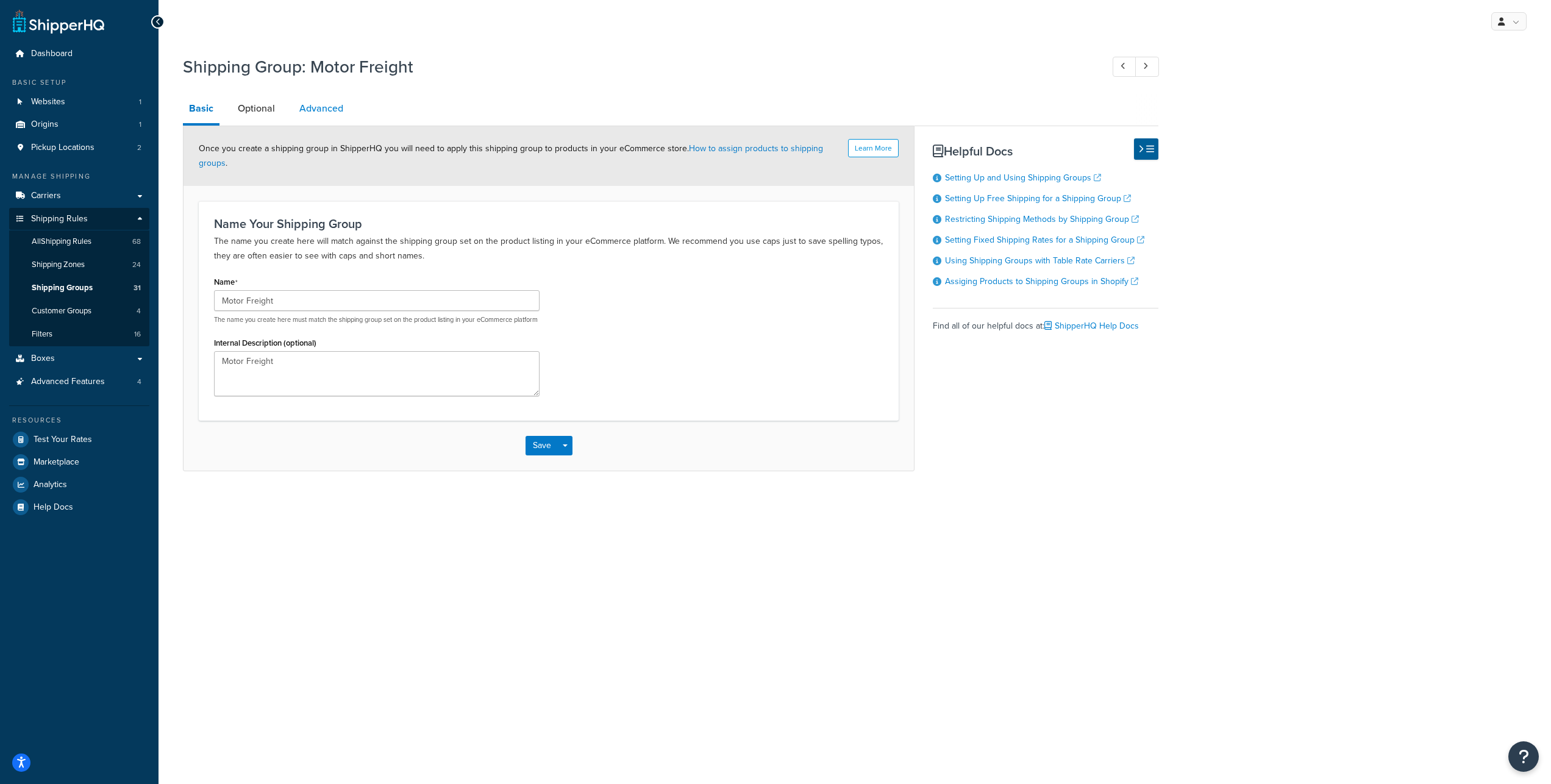
click at [329, 118] on link "Advanced" at bounding box center [321, 108] width 56 height 29
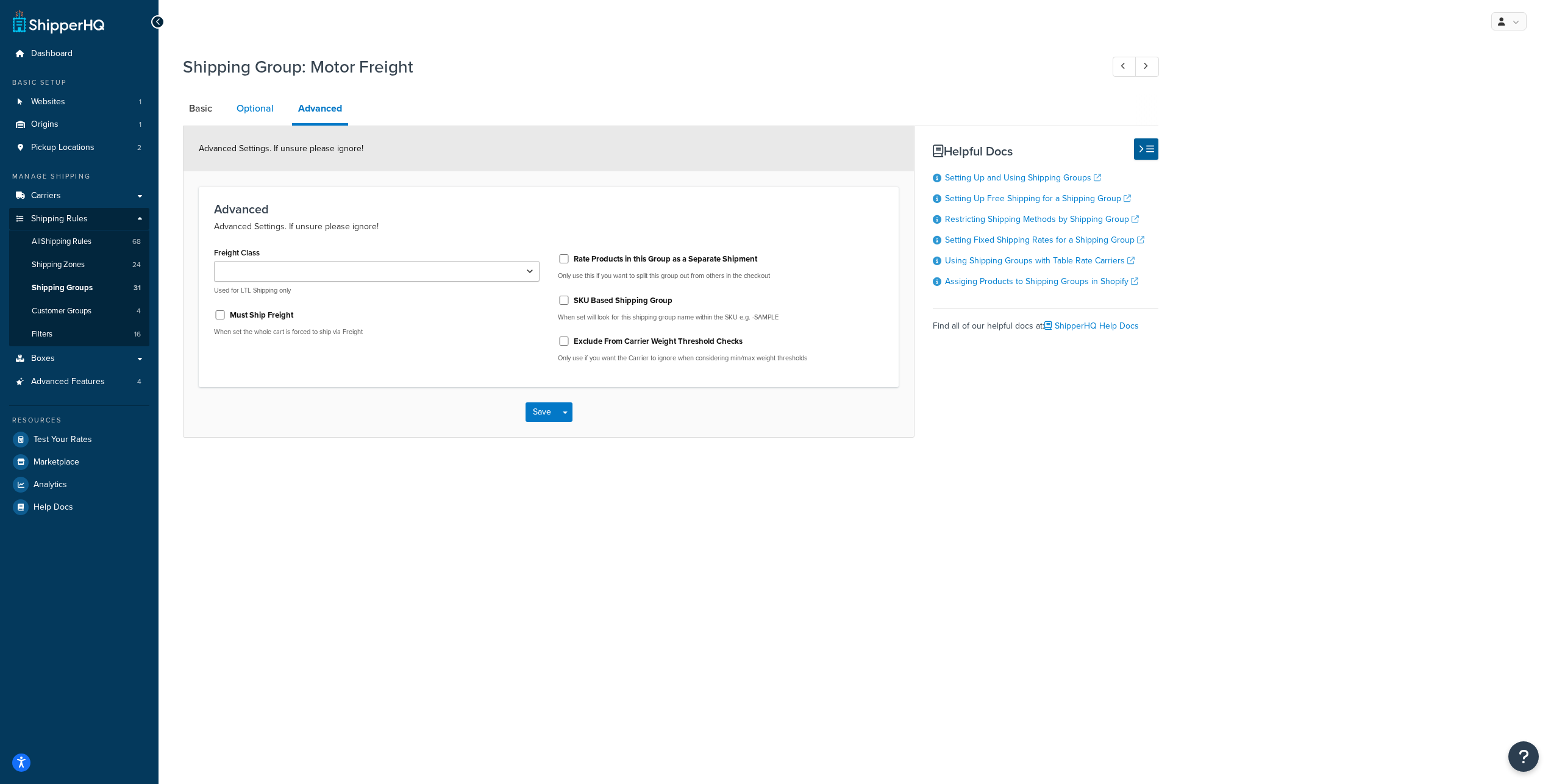
click at [265, 117] on link "Optional" at bounding box center [254, 108] width 49 height 29
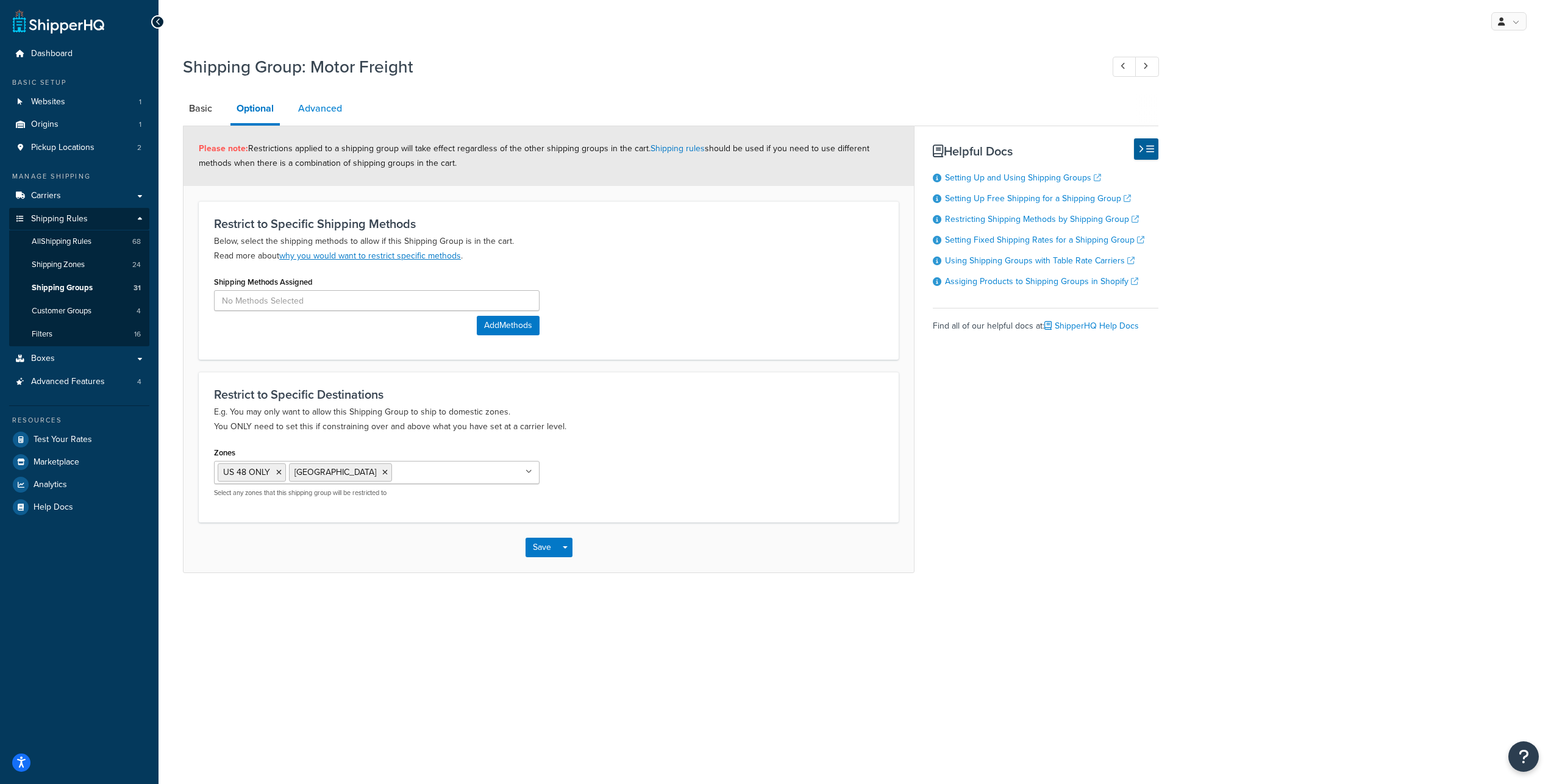
click at [331, 118] on link "Advanced" at bounding box center [320, 108] width 56 height 29
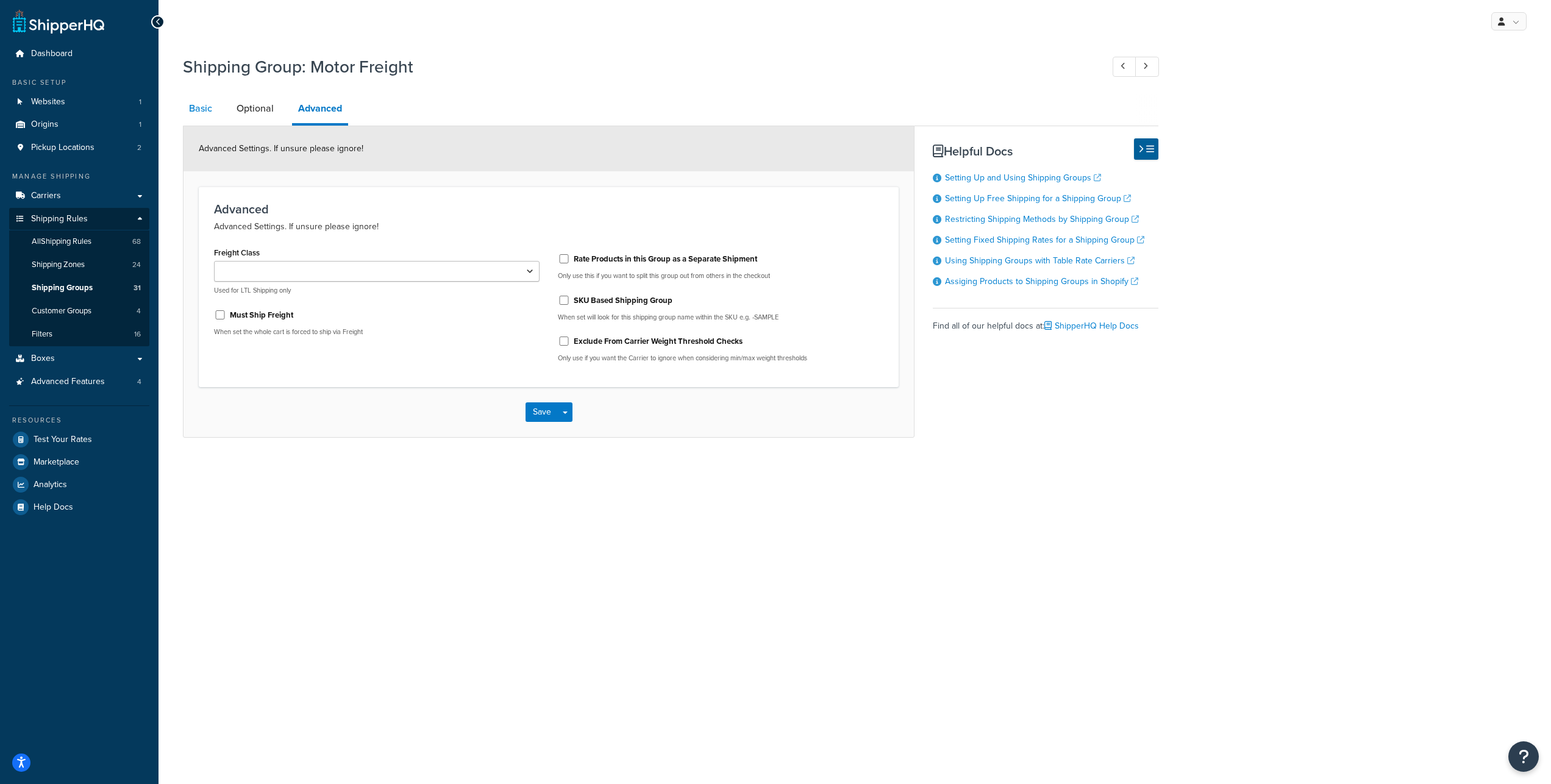
click at [203, 120] on link "Basic" at bounding box center [200, 108] width 36 height 29
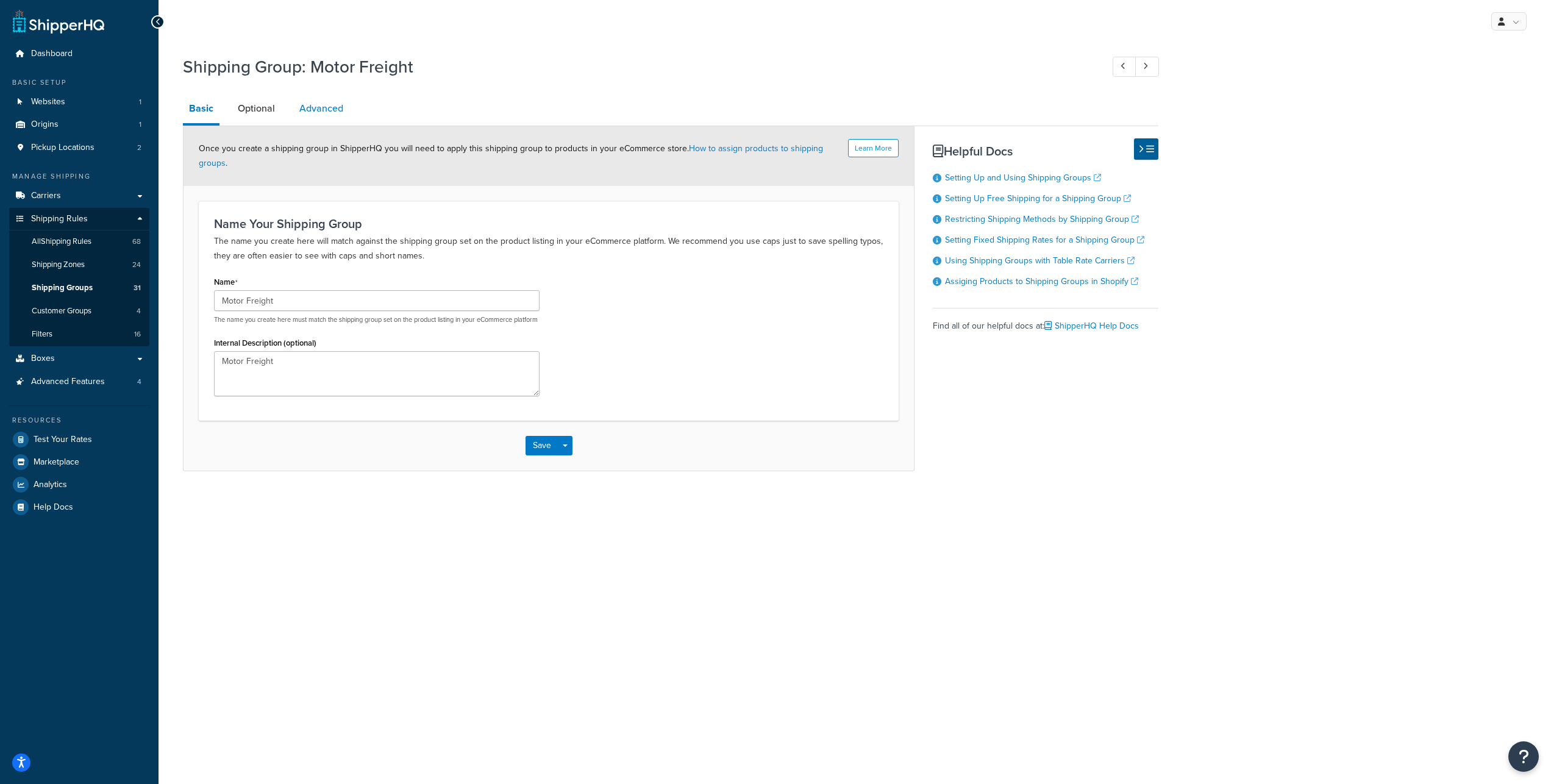
click at [336, 116] on link "Advanced" at bounding box center [321, 108] width 56 height 29
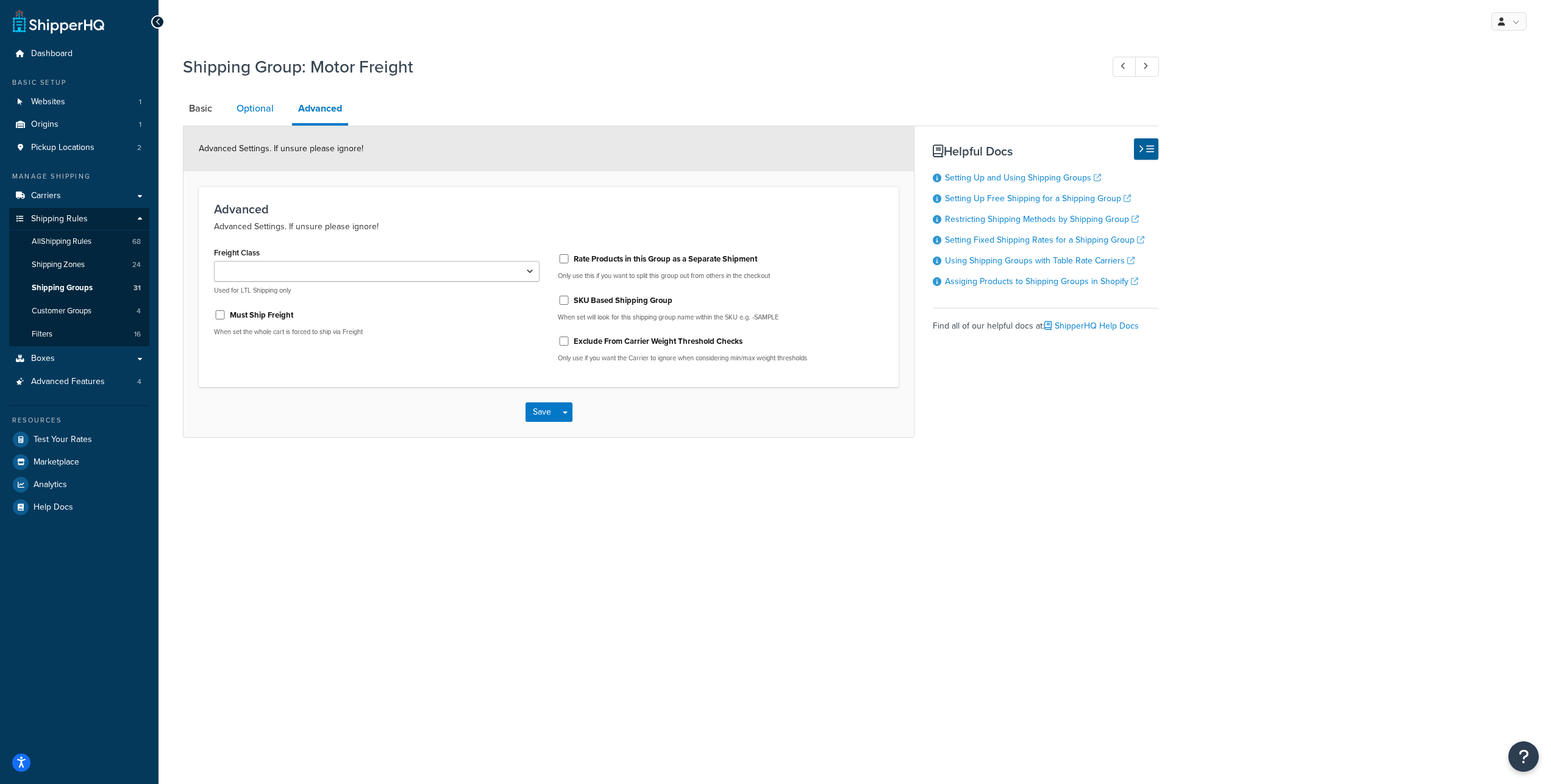
click at [264, 114] on link "Optional" at bounding box center [254, 108] width 49 height 29
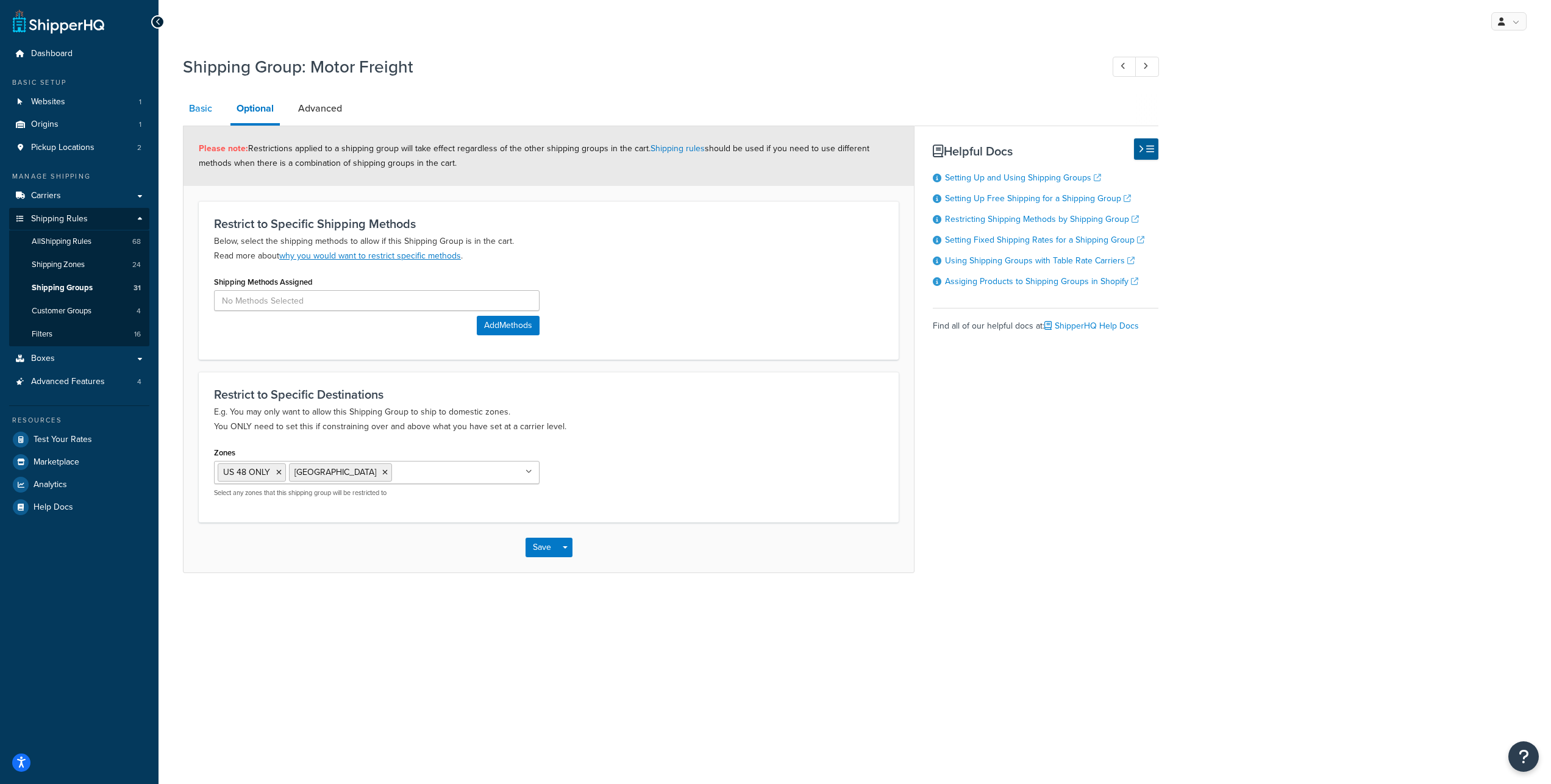
click at [199, 116] on link "Basic" at bounding box center [200, 108] width 36 height 29
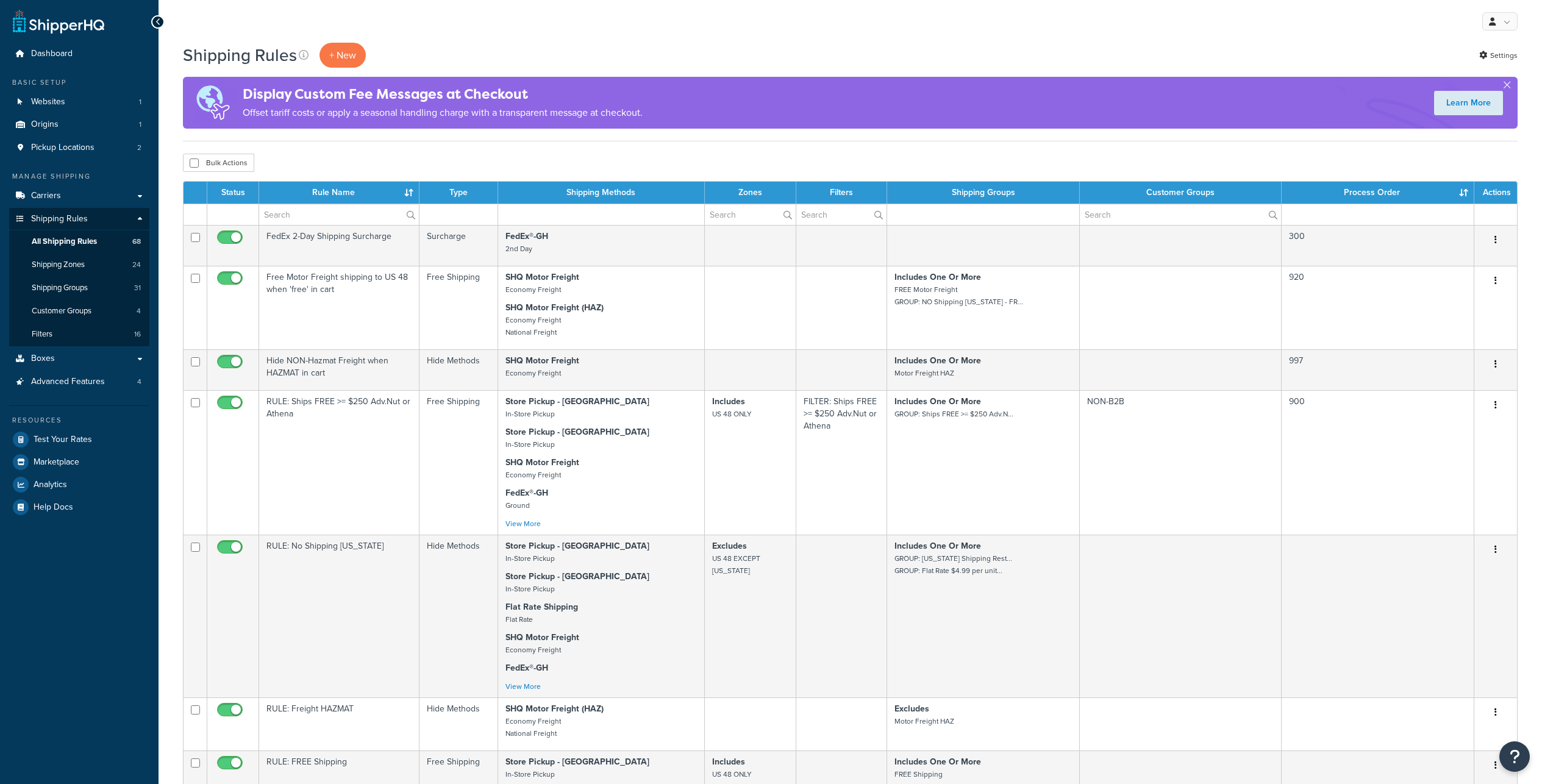
select select "100"
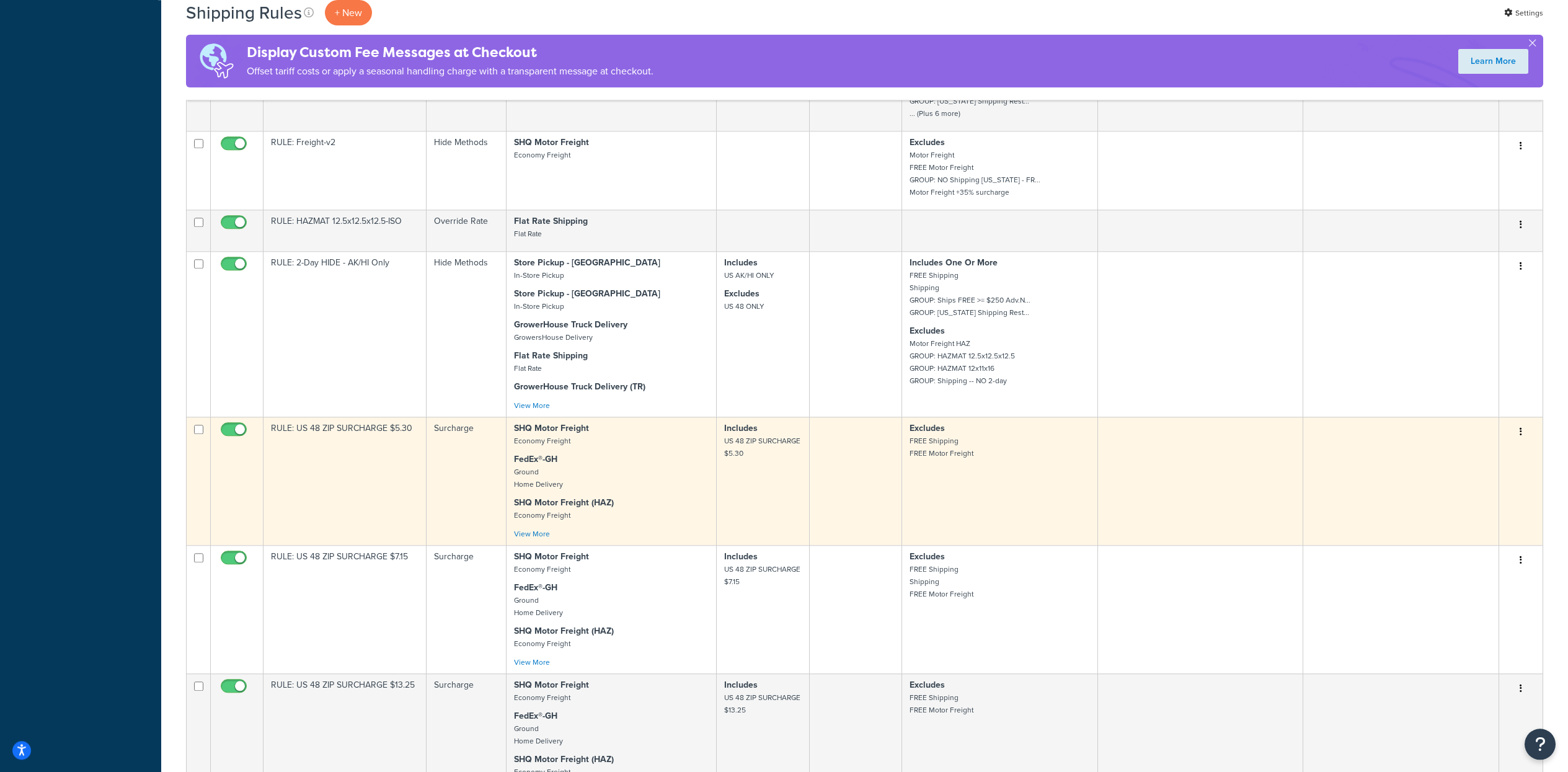
scroll to position [2268, 0]
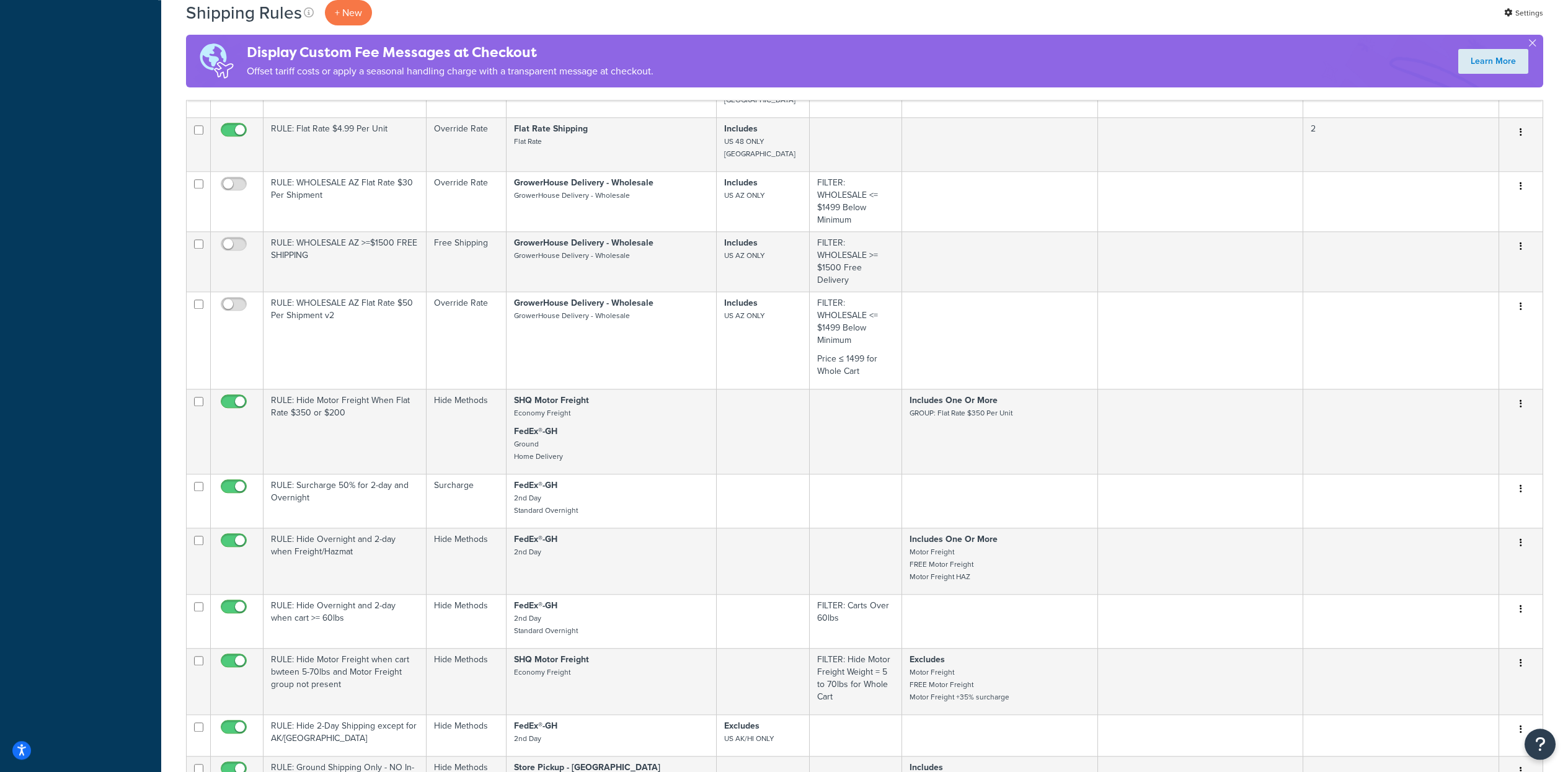
click at [1524, 47] on button "button" at bounding box center [1521, 37] width 18 height 20
click at [1552, 369] on div "Shipping Rules + New Settings Display Custom Fee Messages at Checkout Offset ta…" at bounding box center [865, 694] width 1406 height 5837
click at [1517, 47] on button "button" at bounding box center [1521, 37] width 18 height 20
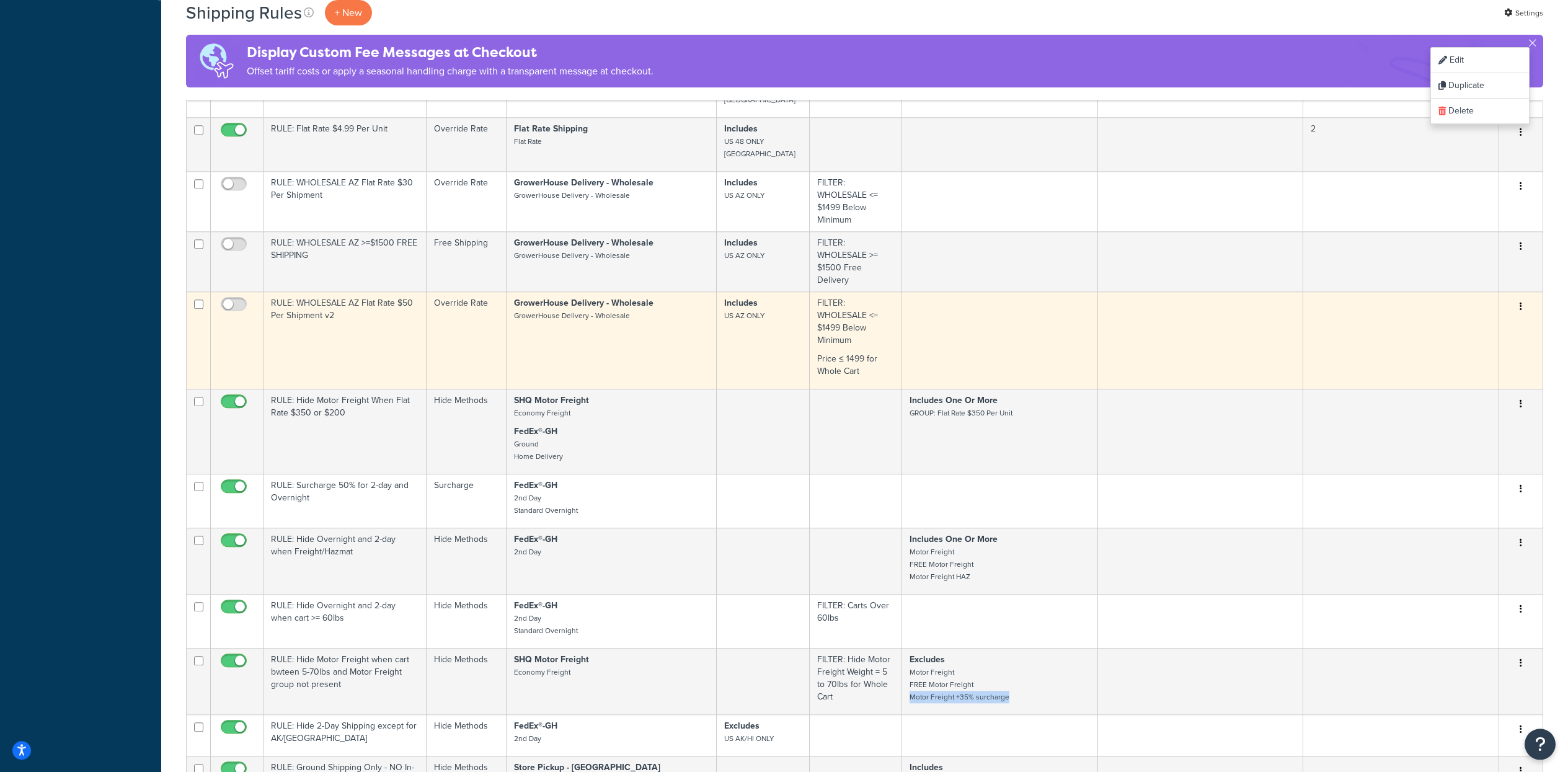
scroll to position [3018, 0]
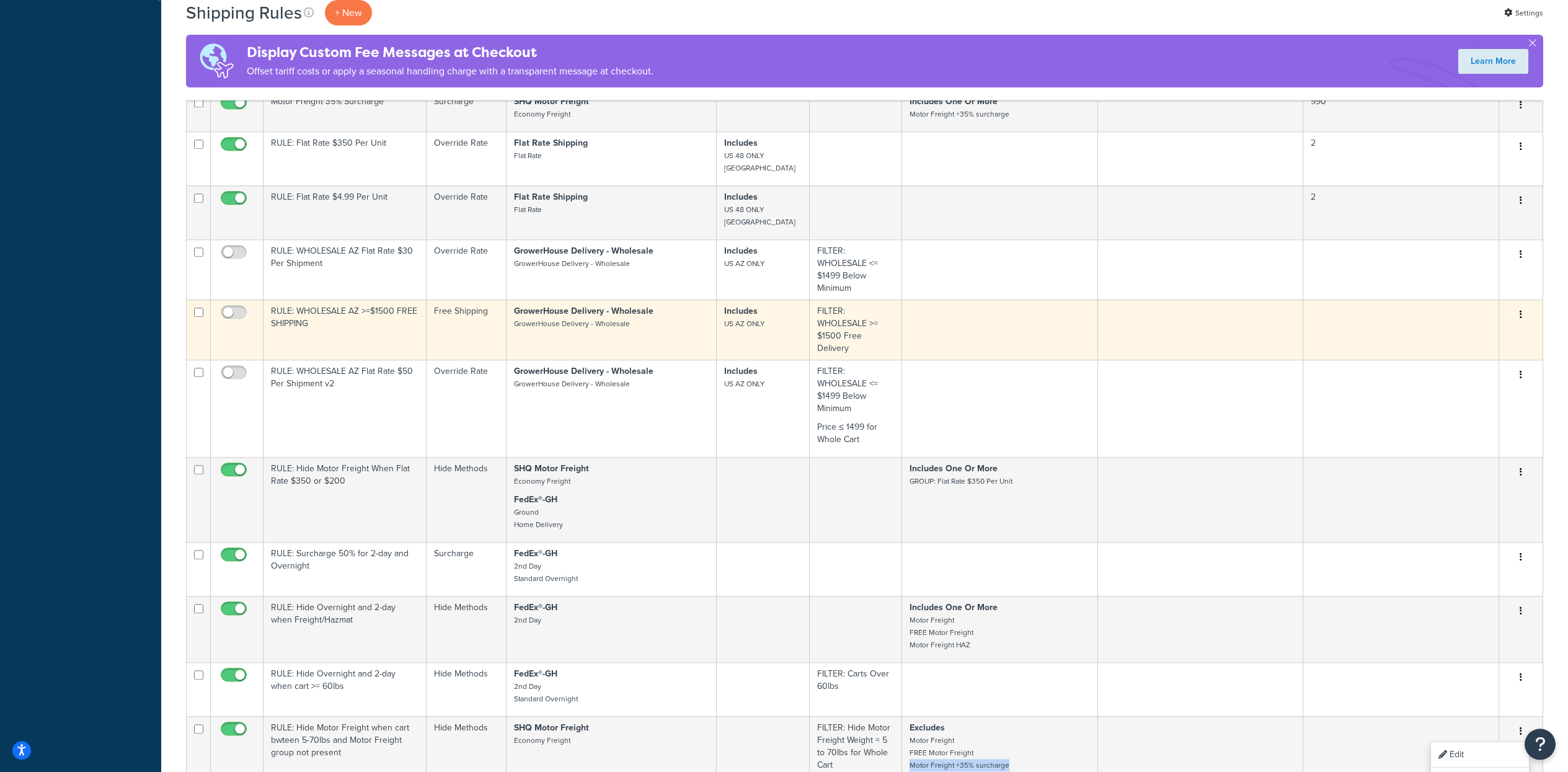
scroll to position [5955, 0]
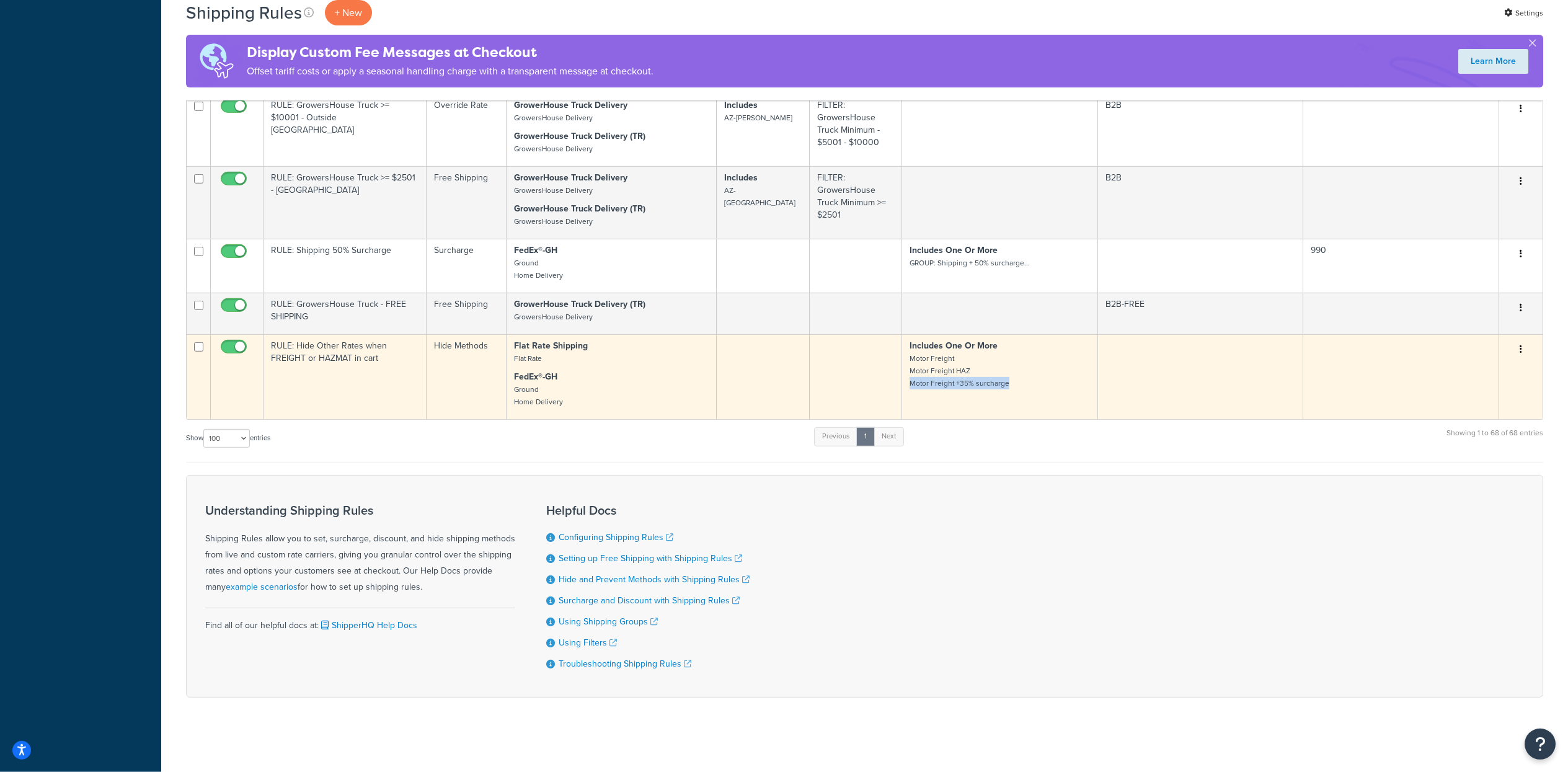
click at [1516, 343] on button "button" at bounding box center [1521, 350] width 18 height 20
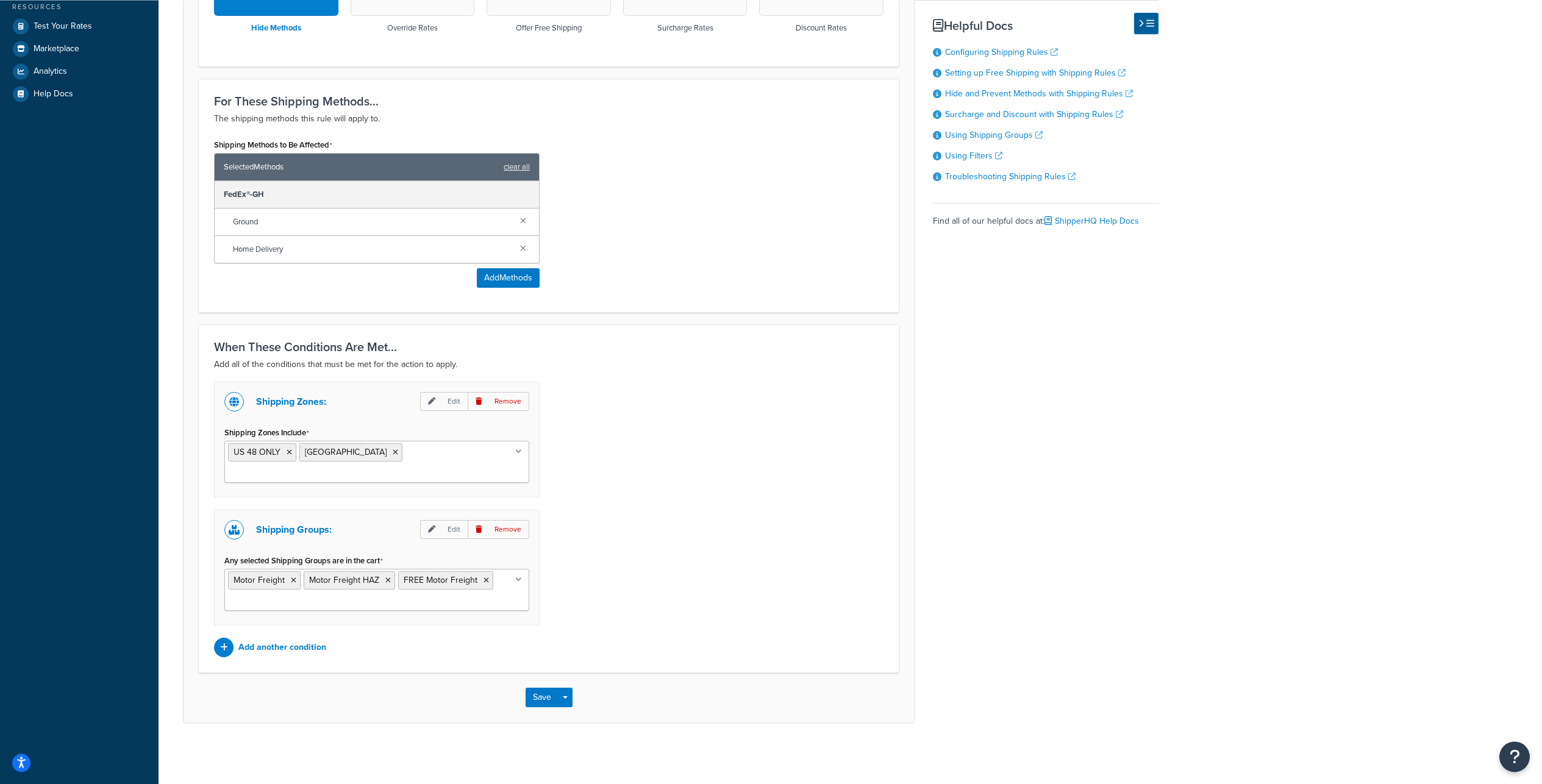
scroll to position [496, 0]
click at [336, 595] on input "Any selected Shipping Groups are in the cart" at bounding box center [282, 602] width 108 height 13
drag, startPoint x: 1061, startPoint y: 379, endPoint x: 1071, endPoint y: 367, distance: 15.6
click at [1059, 382] on div "Basic Setup Advanced Specify the action you would like to perform and the shipp…" at bounding box center [670, 210] width 976 height 1025
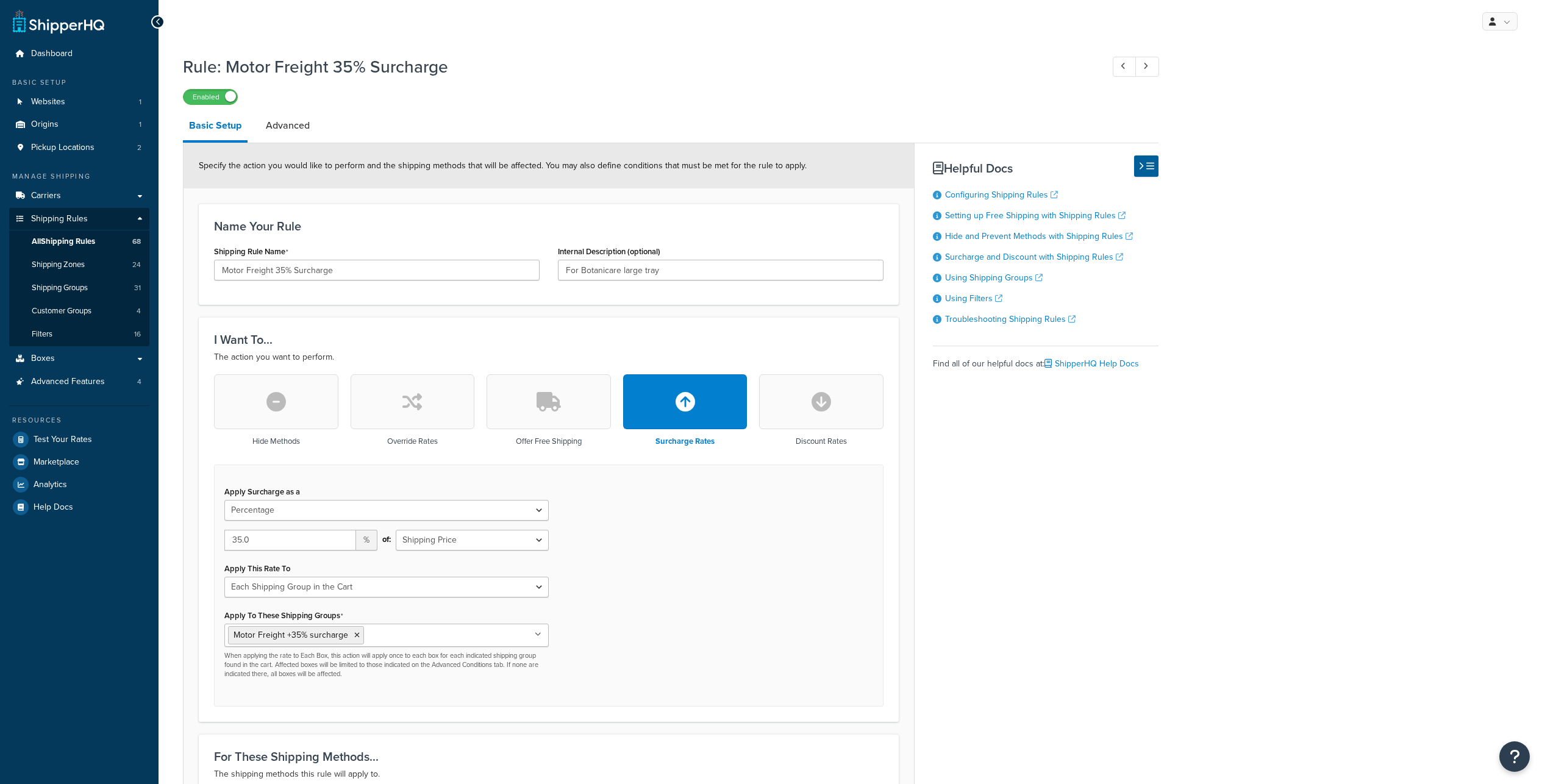
select select "PERCENTAGE"
select select "SHIPPING_GROUP"
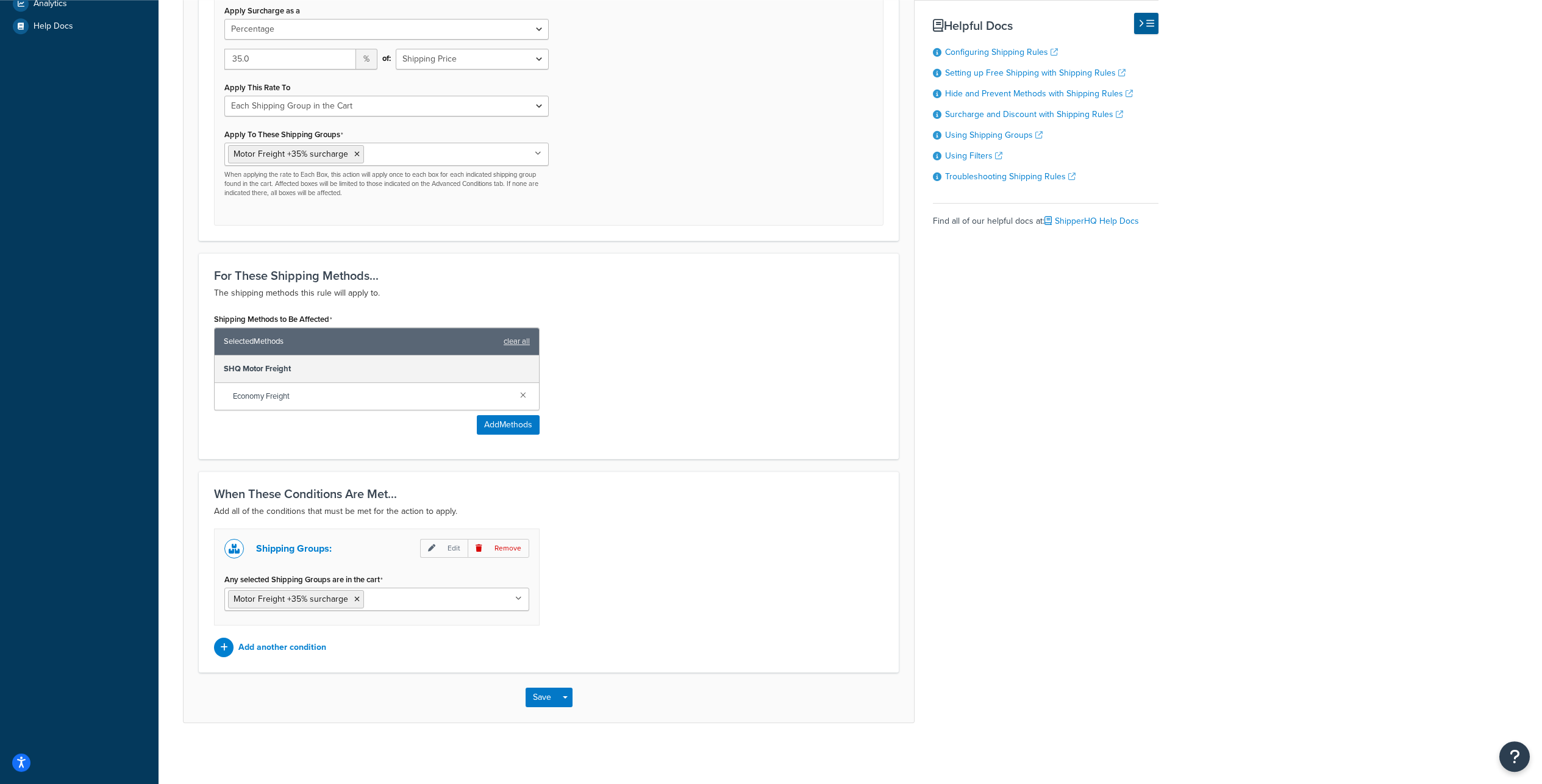
scroll to position [611, 0]
click at [438, 538] on p "Edit" at bounding box center [443, 548] width 47 height 19
select select "any"
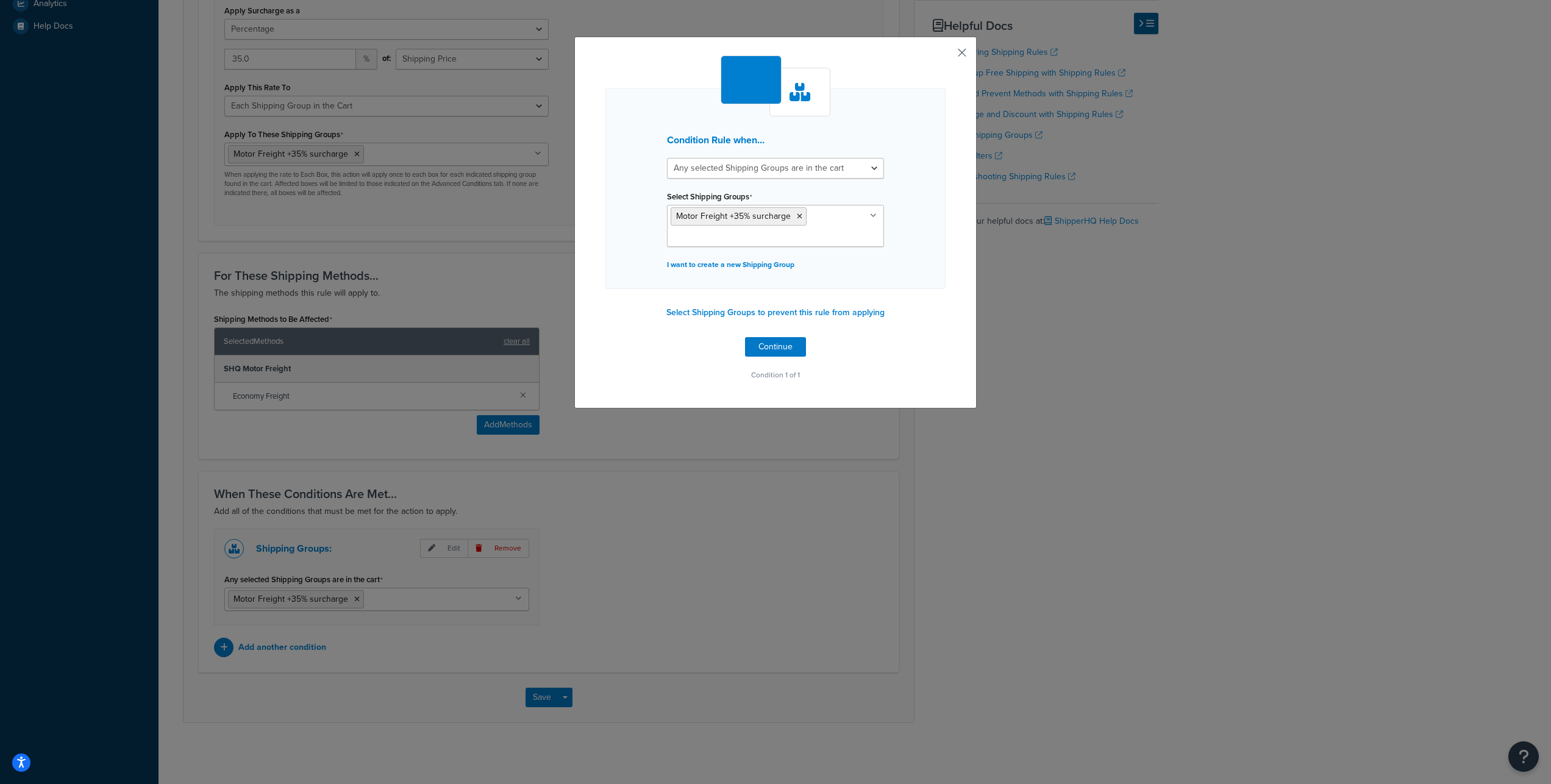
click at [946, 56] on button "button" at bounding box center [943, 57] width 3 height 3
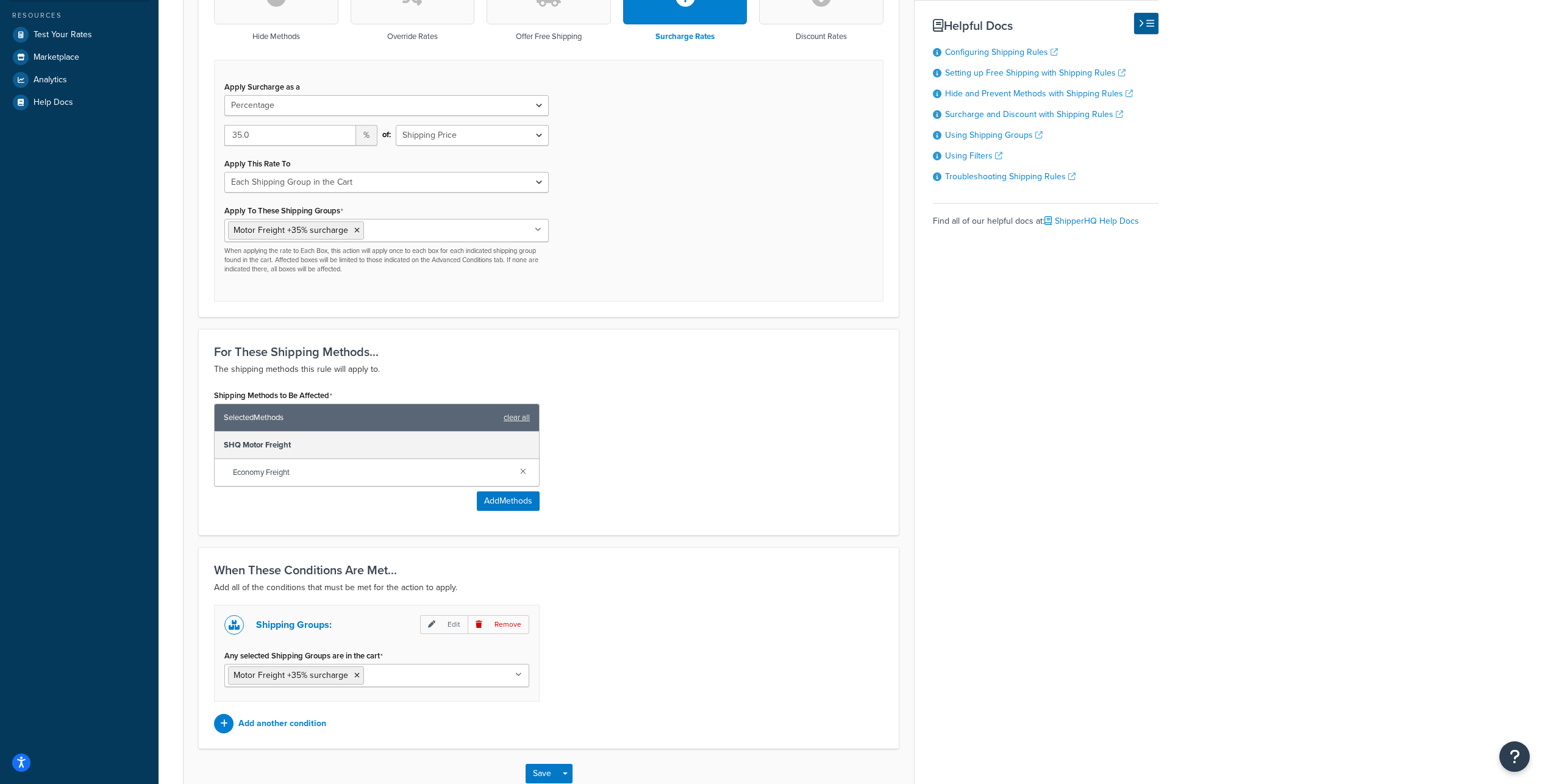
scroll to position [354, 0]
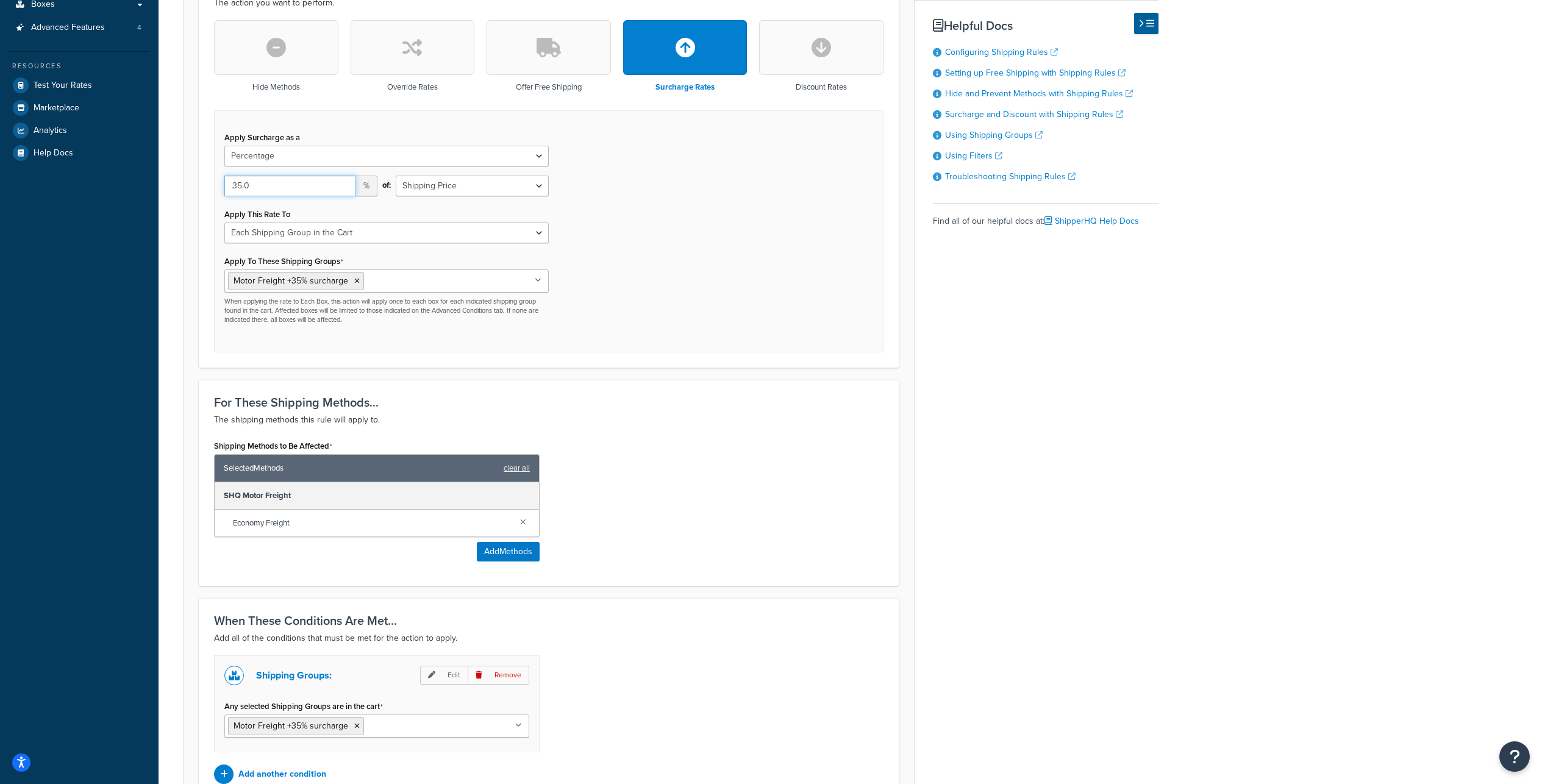
click at [268, 196] on input "35.0" at bounding box center [290, 186] width 132 height 21
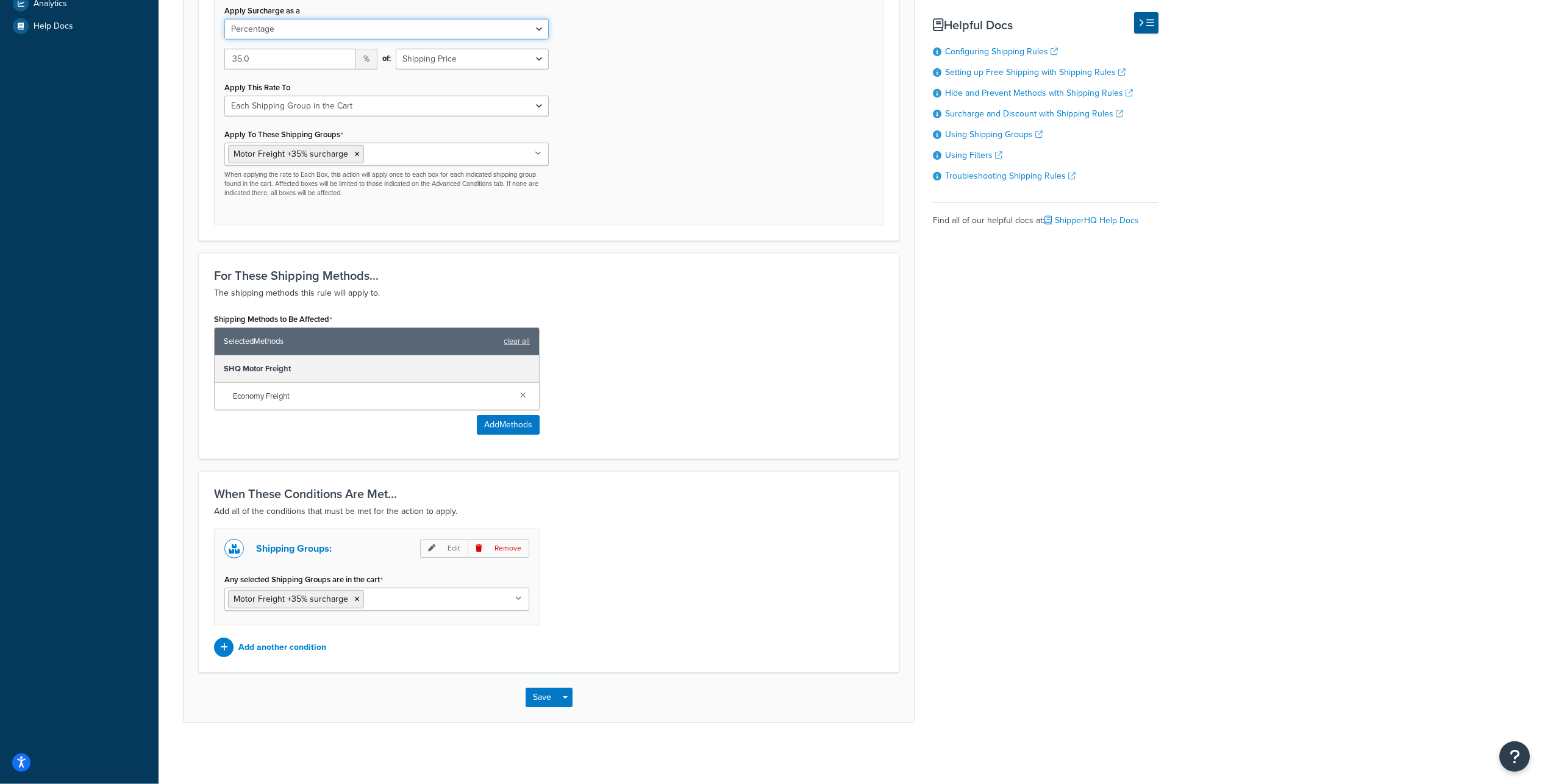
scroll to position [611, 0]
click at [534, 698] on button "Save" at bounding box center [542, 697] width 33 height 19
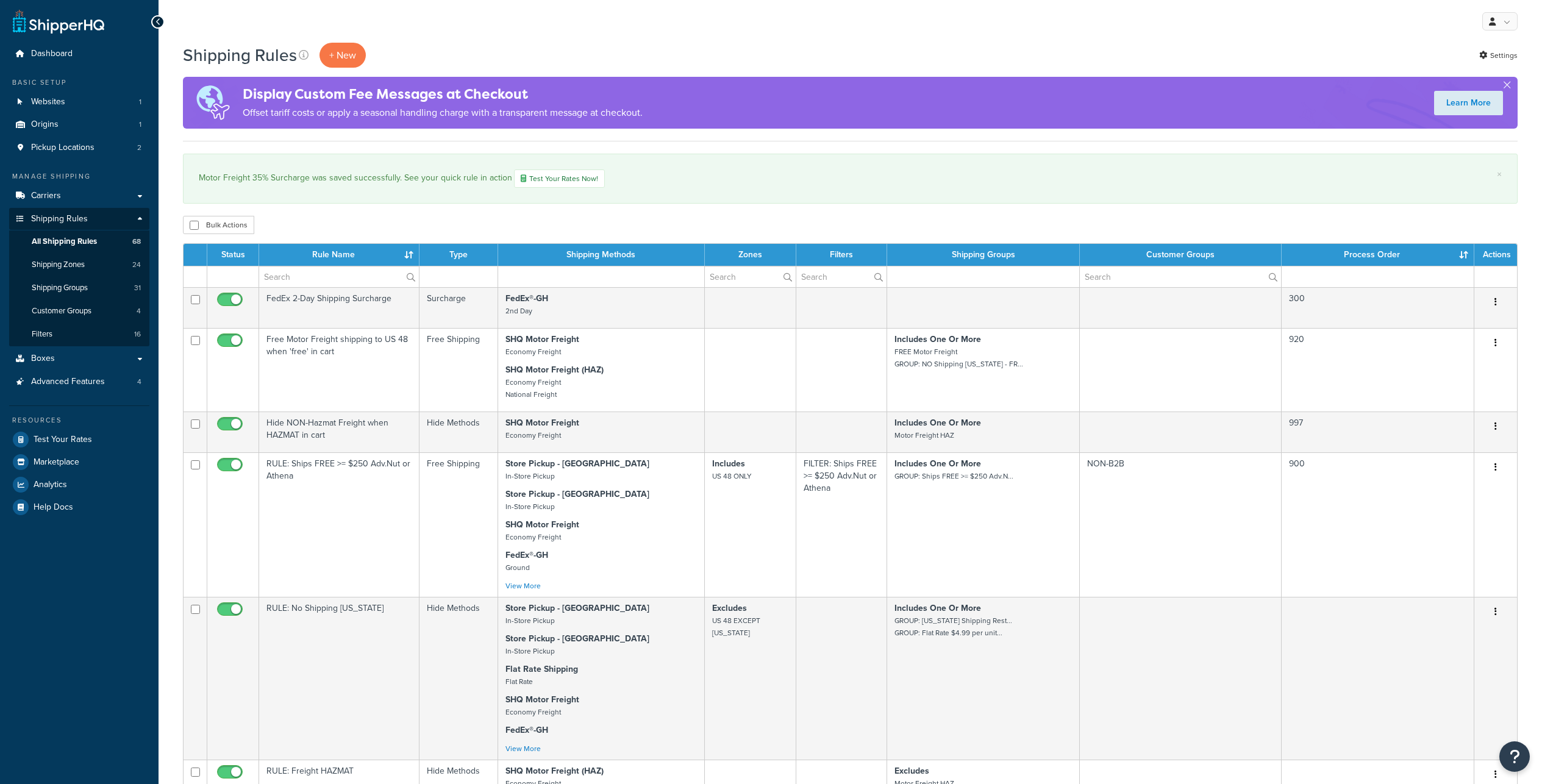
select select "100"
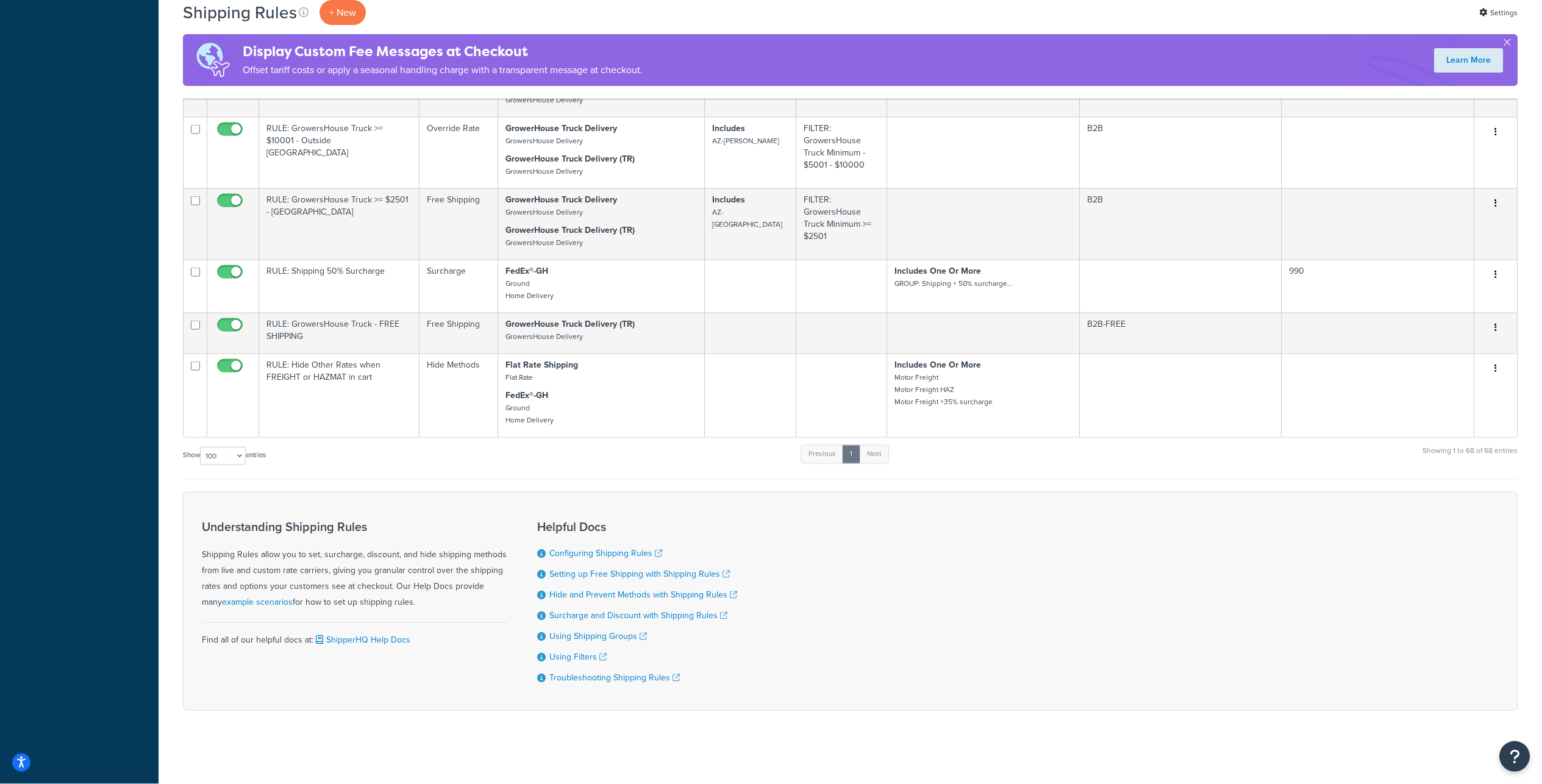
scroll to position [5900, 0]
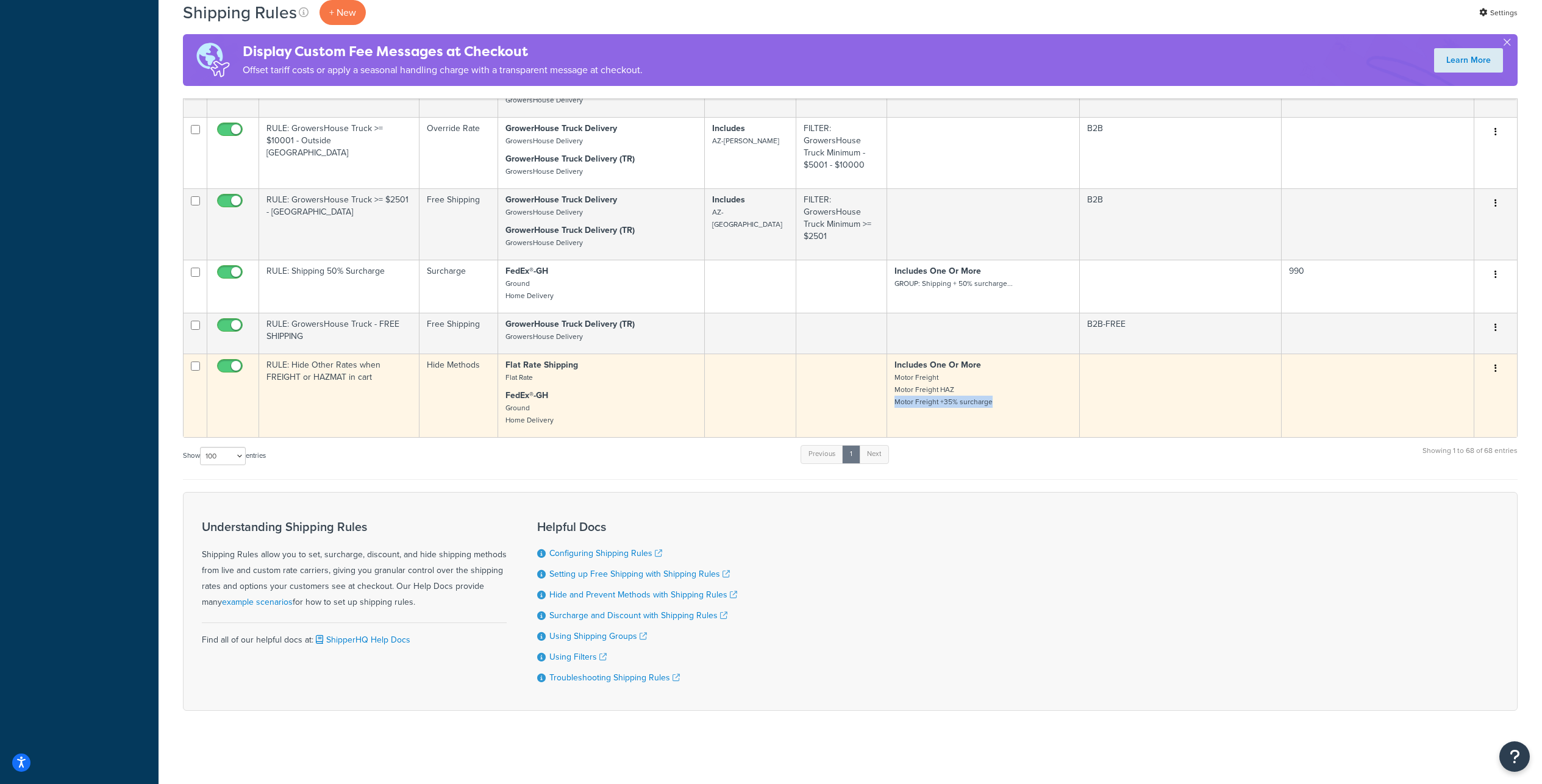
drag, startPoint x: 993, startPoint y: 399, endPoint x: 894, endPoint y: 397, distance: 99.0
click at [894, 397] on p "Includes One Or More Motor Freight Motor Freight HAZ Motor Freight +35% surchar…" at bounding box center [982, 383] width 177 height 49
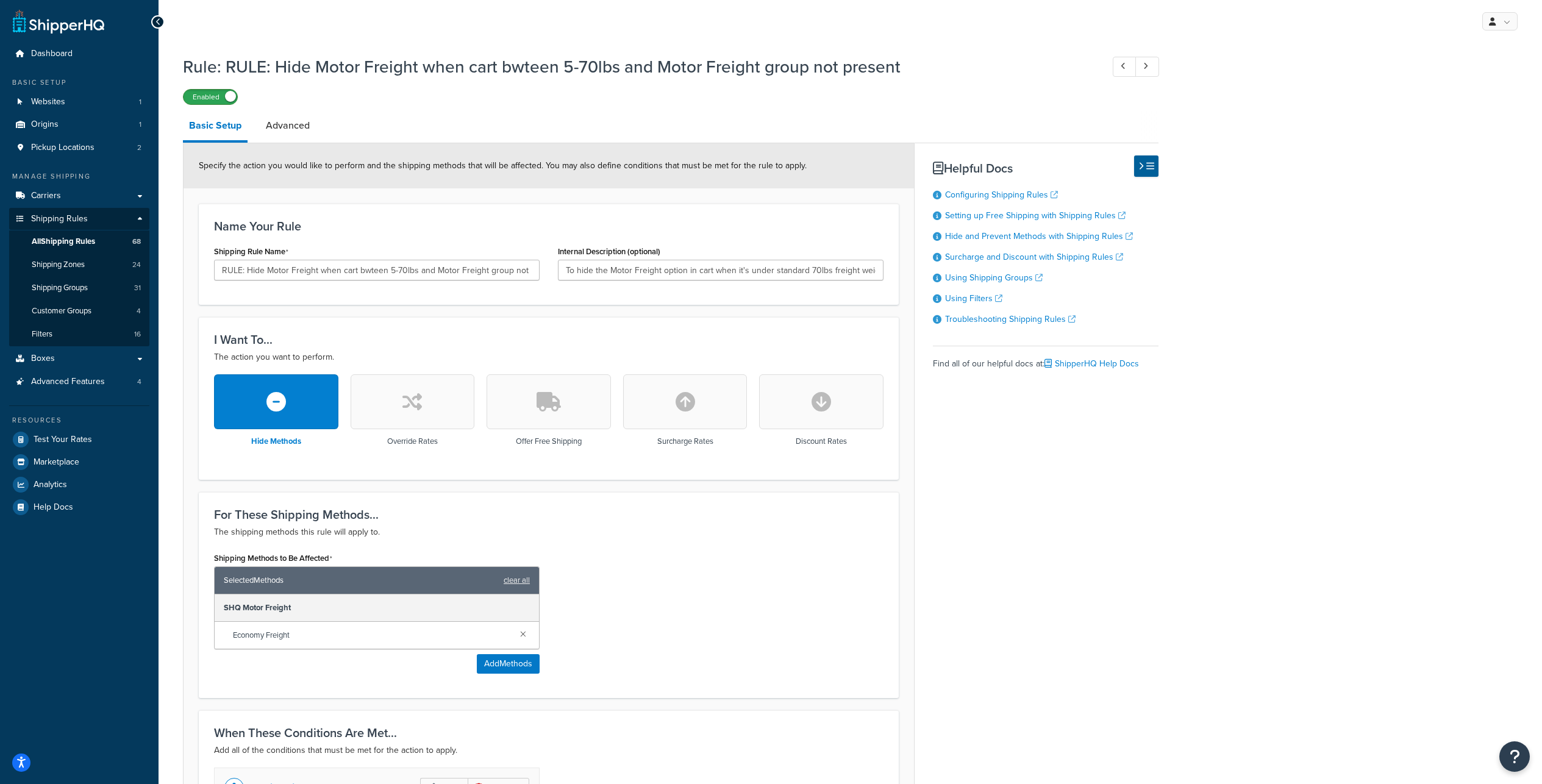
click at [215, 99] on label "Enabled" at bounding box center [210, 96] width 54 height 14
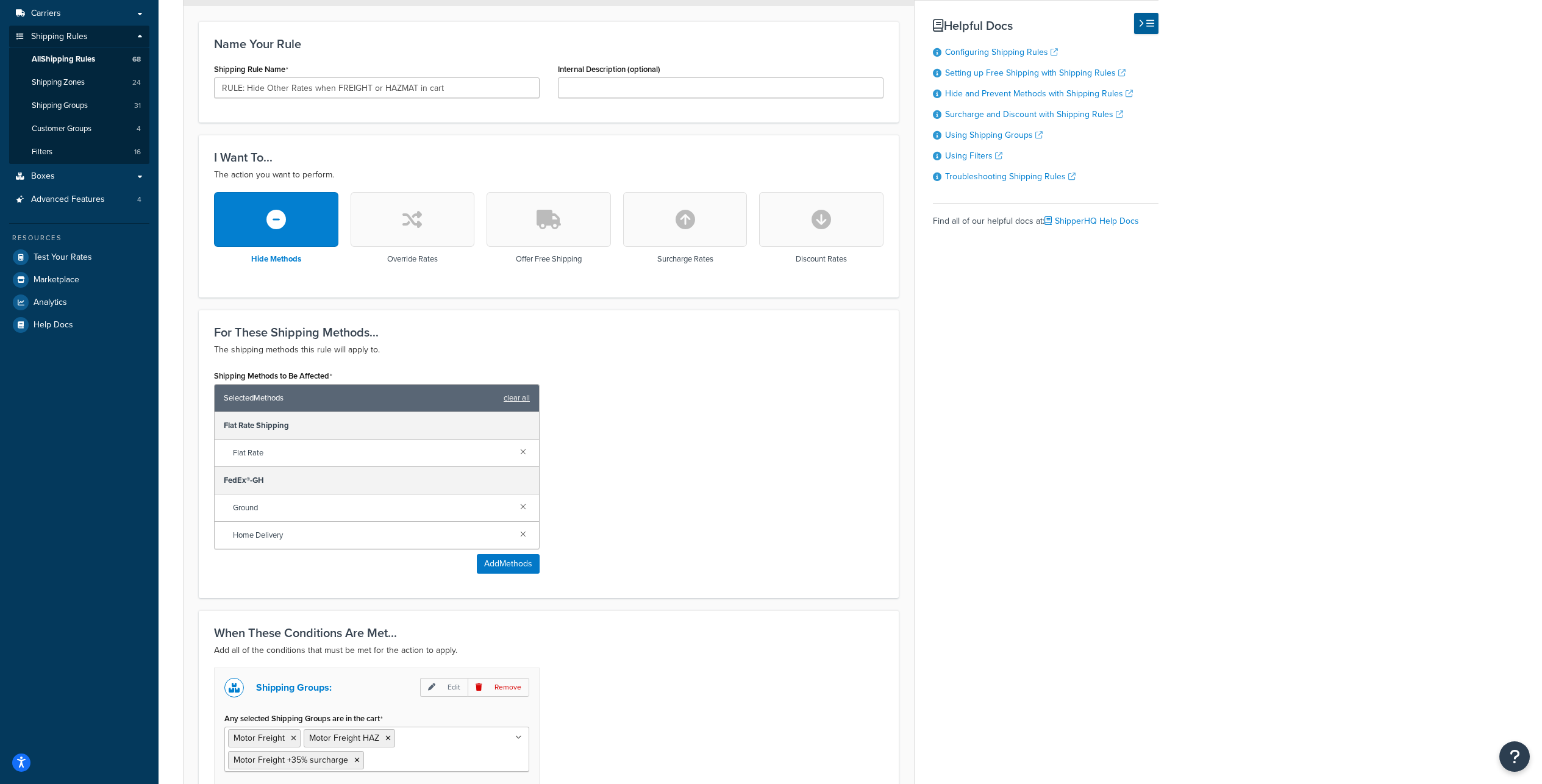
scroll to position [462, 0]
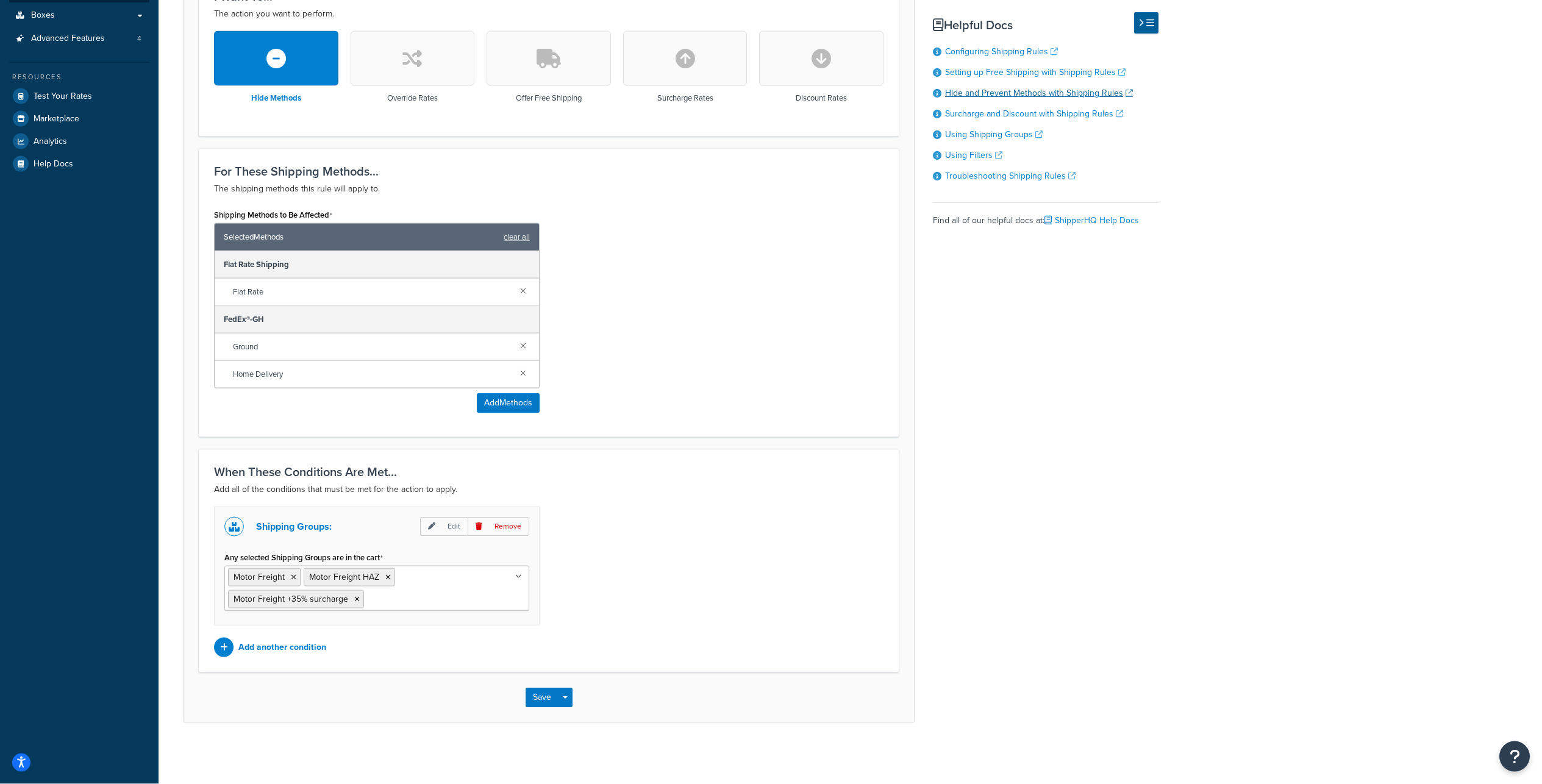
scroll to position [427, 0]
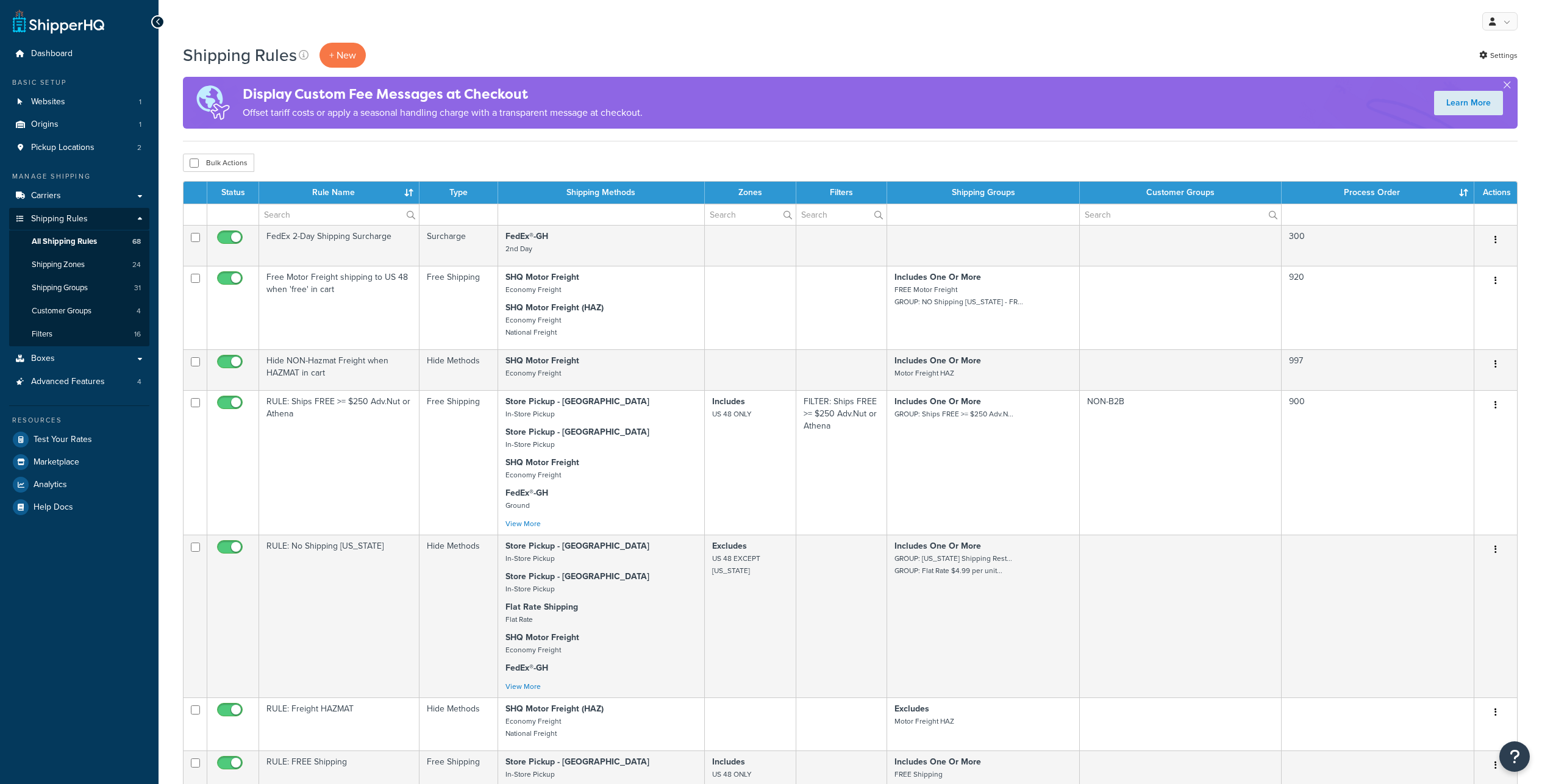
select select "100"
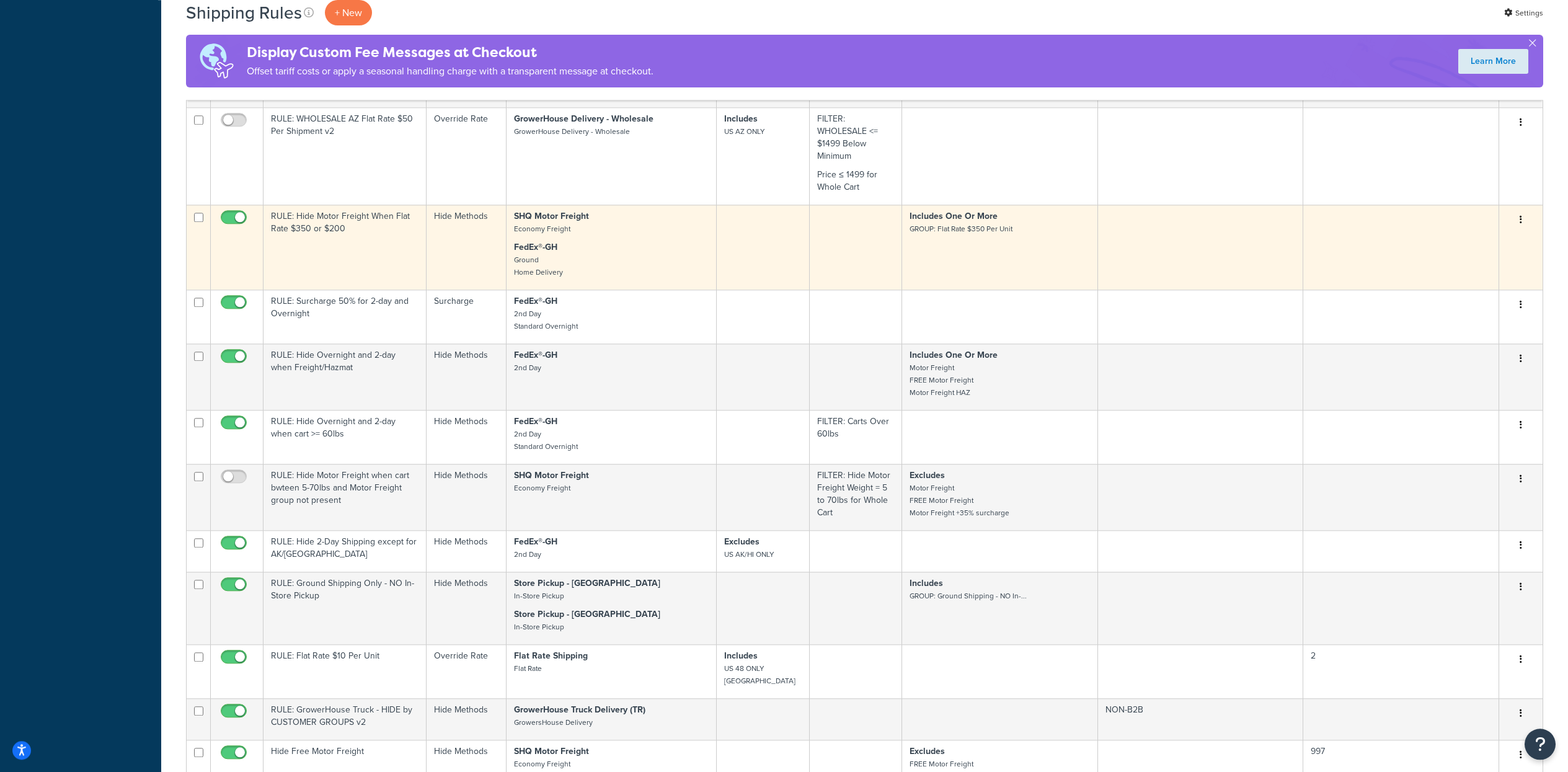
scroll to position [1758, 0]
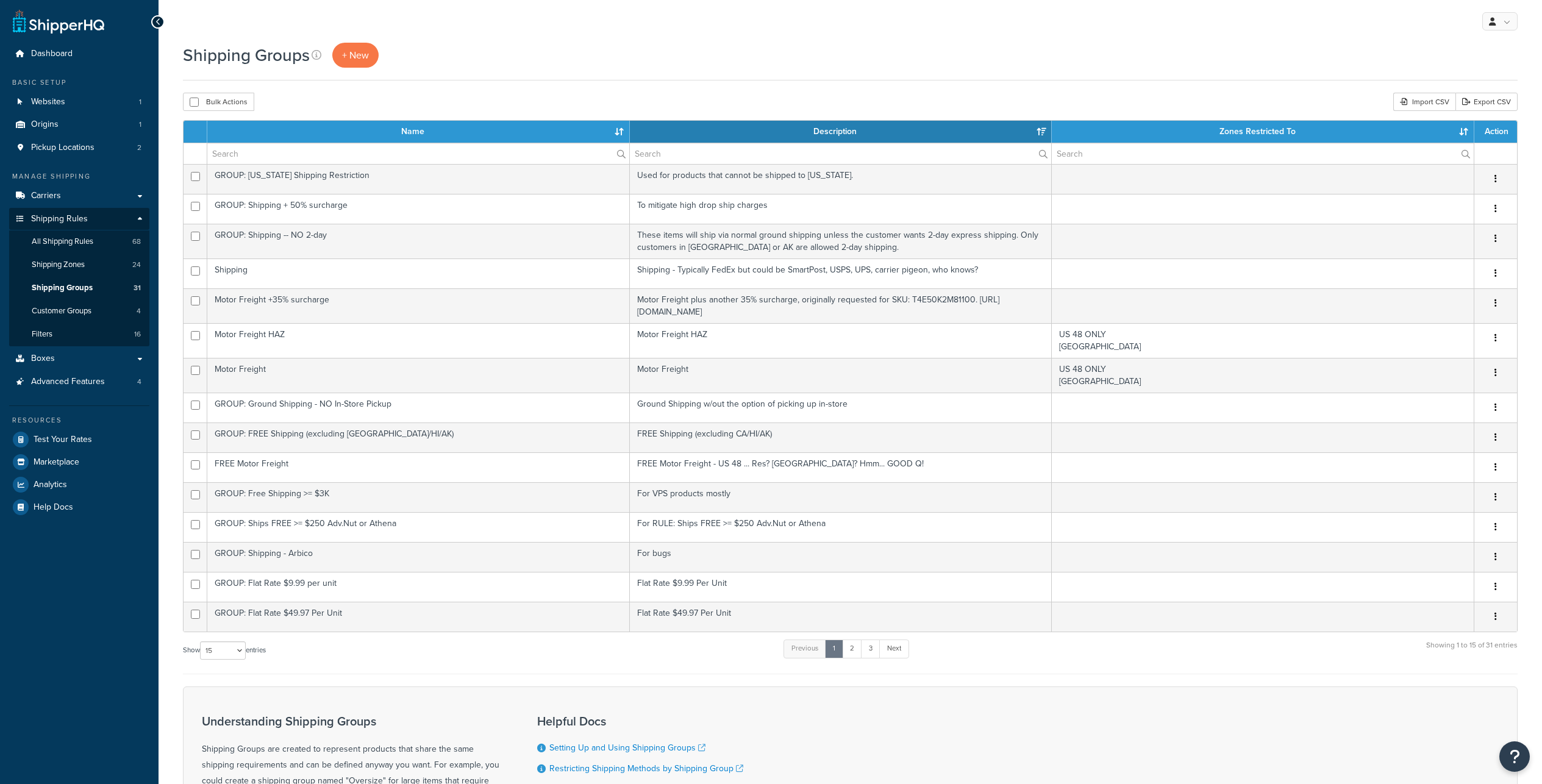
select select "15"
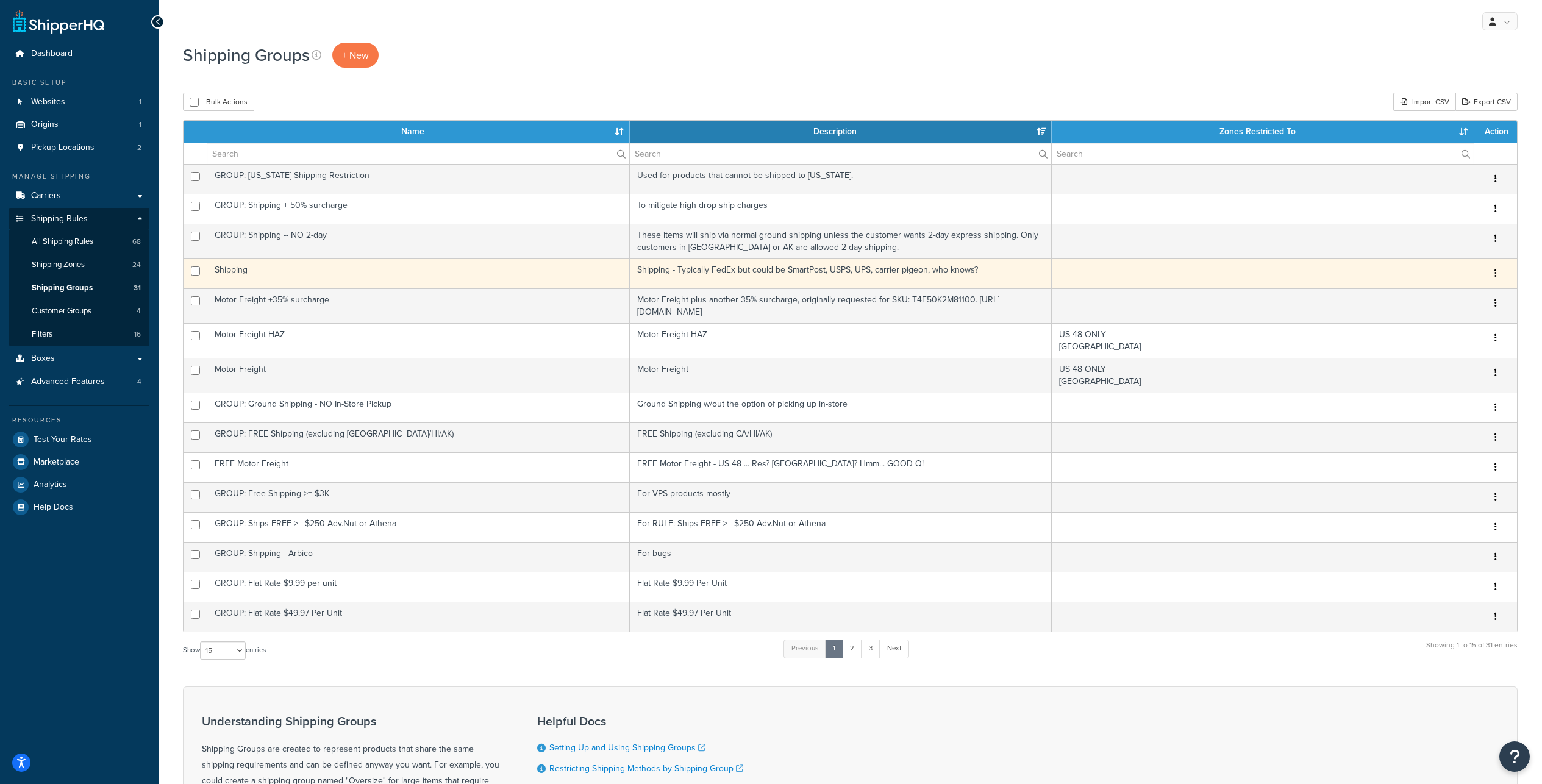
click at [1499, 283] on button "button" at bounding box center [1496, 274] width 17 height 19
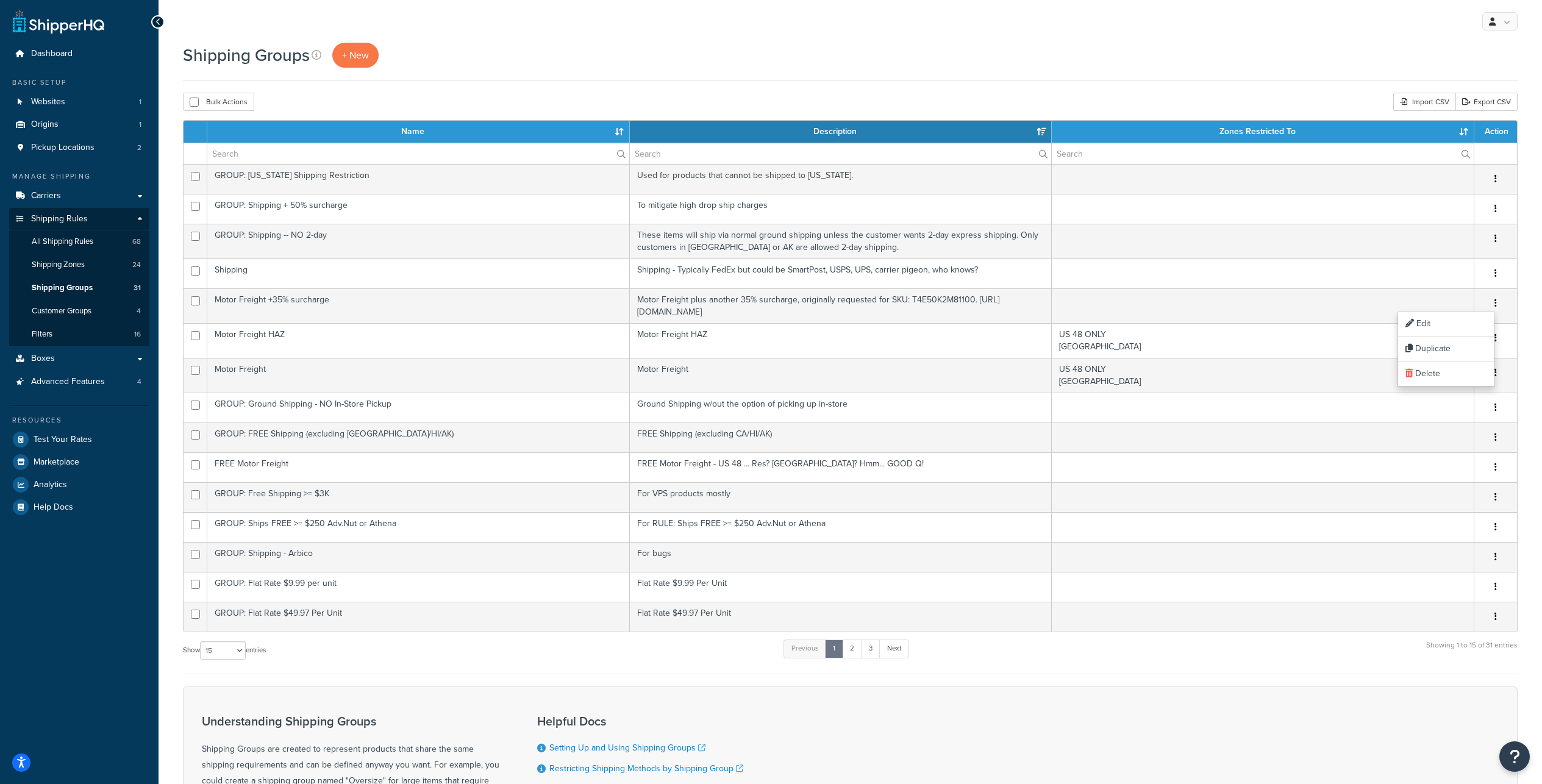
click at [1140, 77] on div "Shipping Groups + New" at bounding box center [849, 61] width 1334 height 38
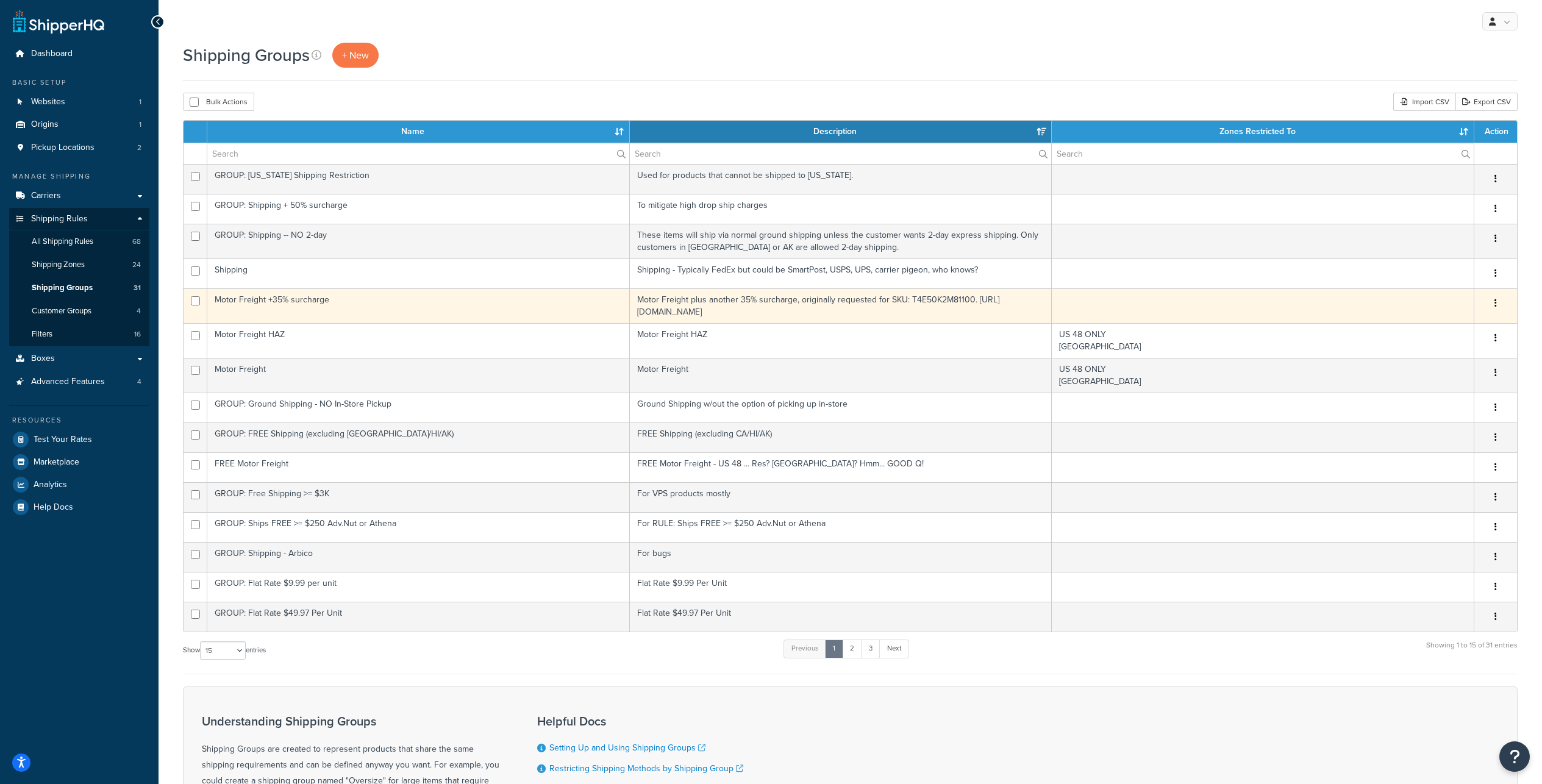
click at [1495, 307] on icon "button" at bounding box center [1495, 302] width 3 height 9
click at [1423, 357] on link "Edit" at bounding box center [1446, 357] width 96 height 25
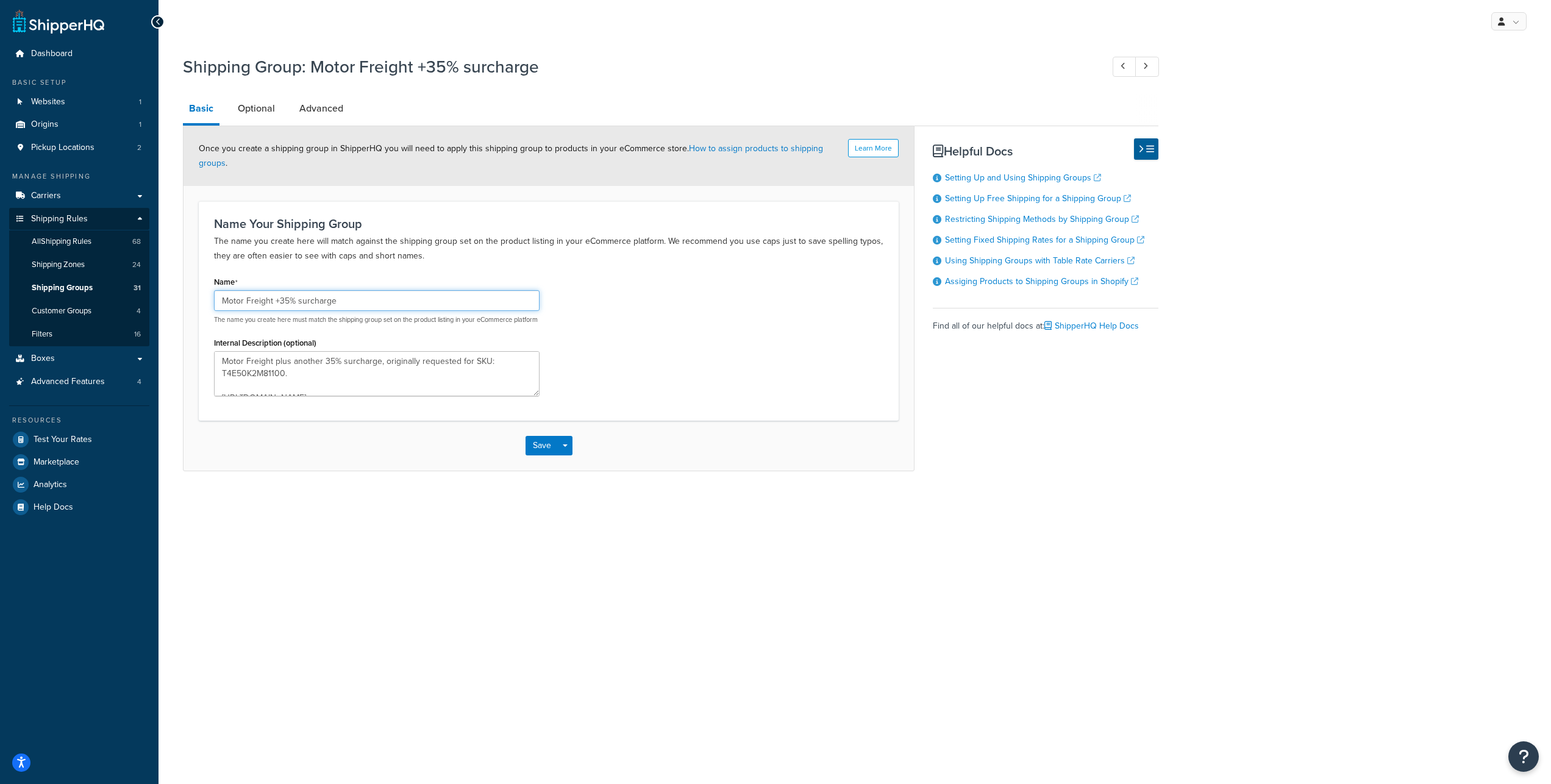
click at [292, 311] on input "Motor Freight +35% surcharge" at bounding box center [377, 301] width 326 height 21
type input "Motor Freight + 35% surcharge"
click at [642, 377] on div "Name Motor Freight + 35% surcharge The name you create here must match the ship…" at bounding box center [549, 339] width 688 height 132
click at [267, 113] on link "Optional" at bounding box center [255, 108] width 49 height 29
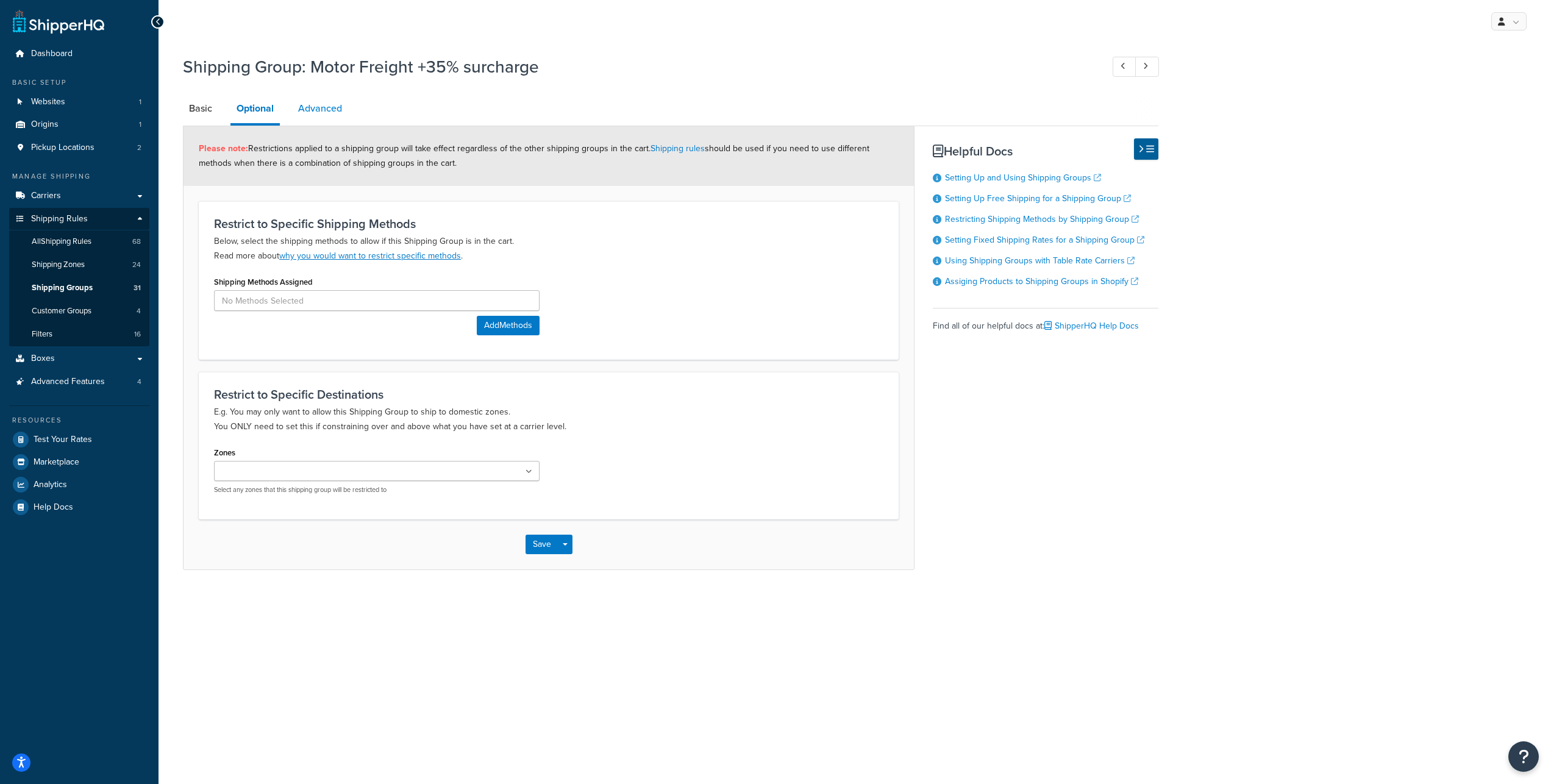
click at [329, 114] on link "Advanced" at bounding box center [320, 108] width 56 height 29
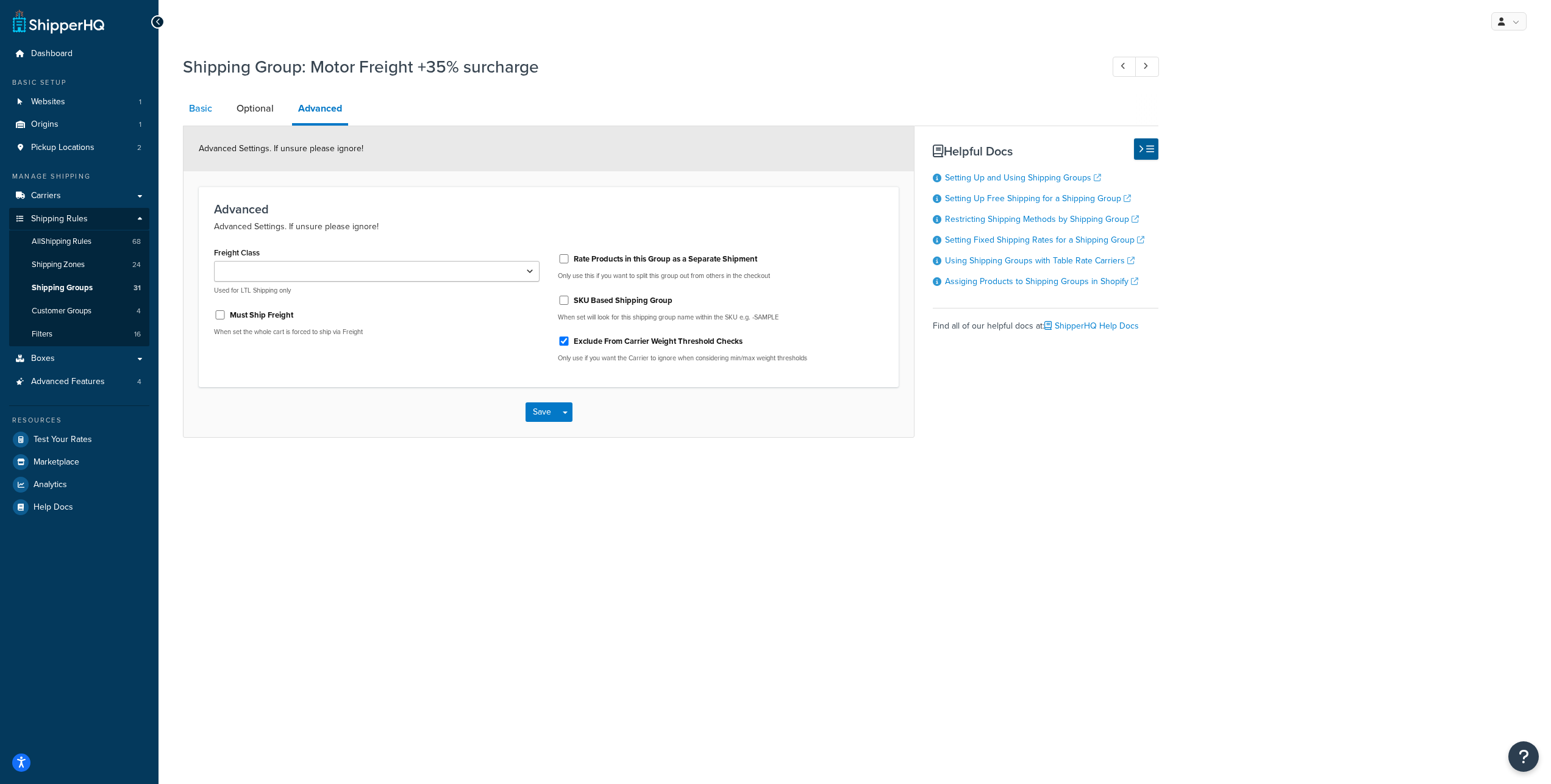
click at [196, 115] on link "Basic" at bounding box center [200, 108] width 36 height 29
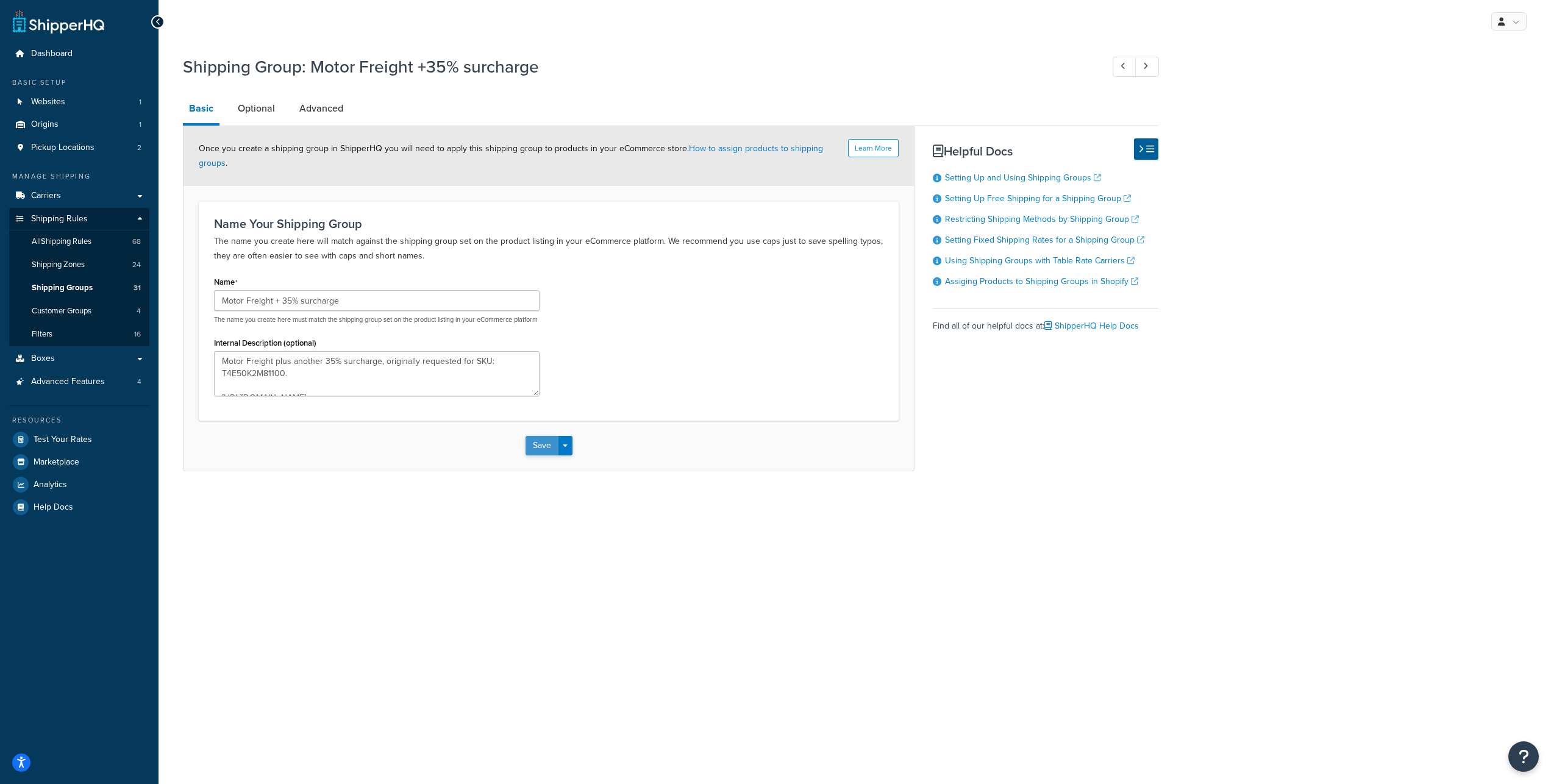
click at [533, 456] on button "Save" at bounding box center [542, 446] width 33 height 19
type textarea "Motor Freight plus another 35% surcharge, originally requested for SKU: T4E50K2…"
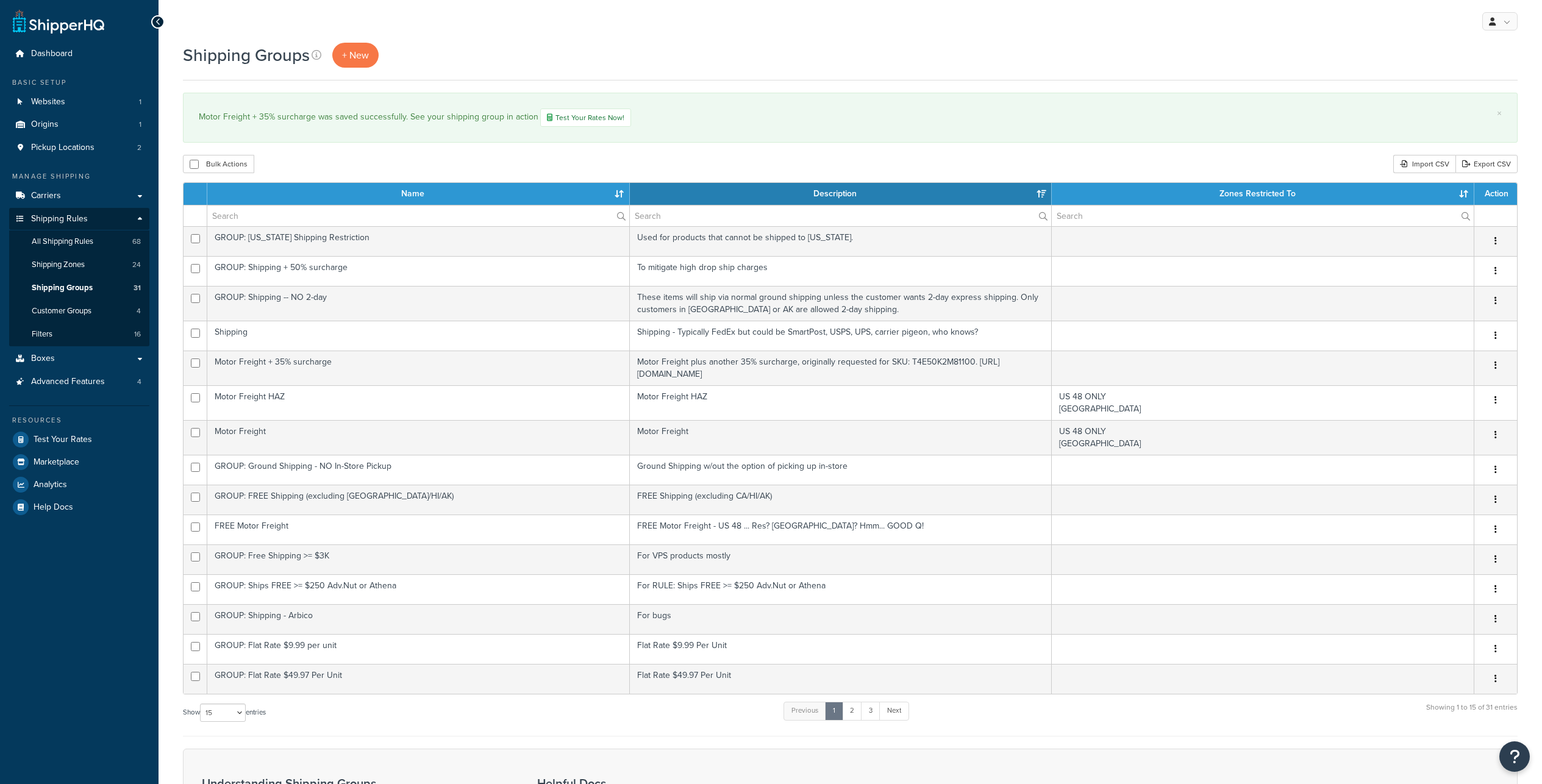
select select "15"
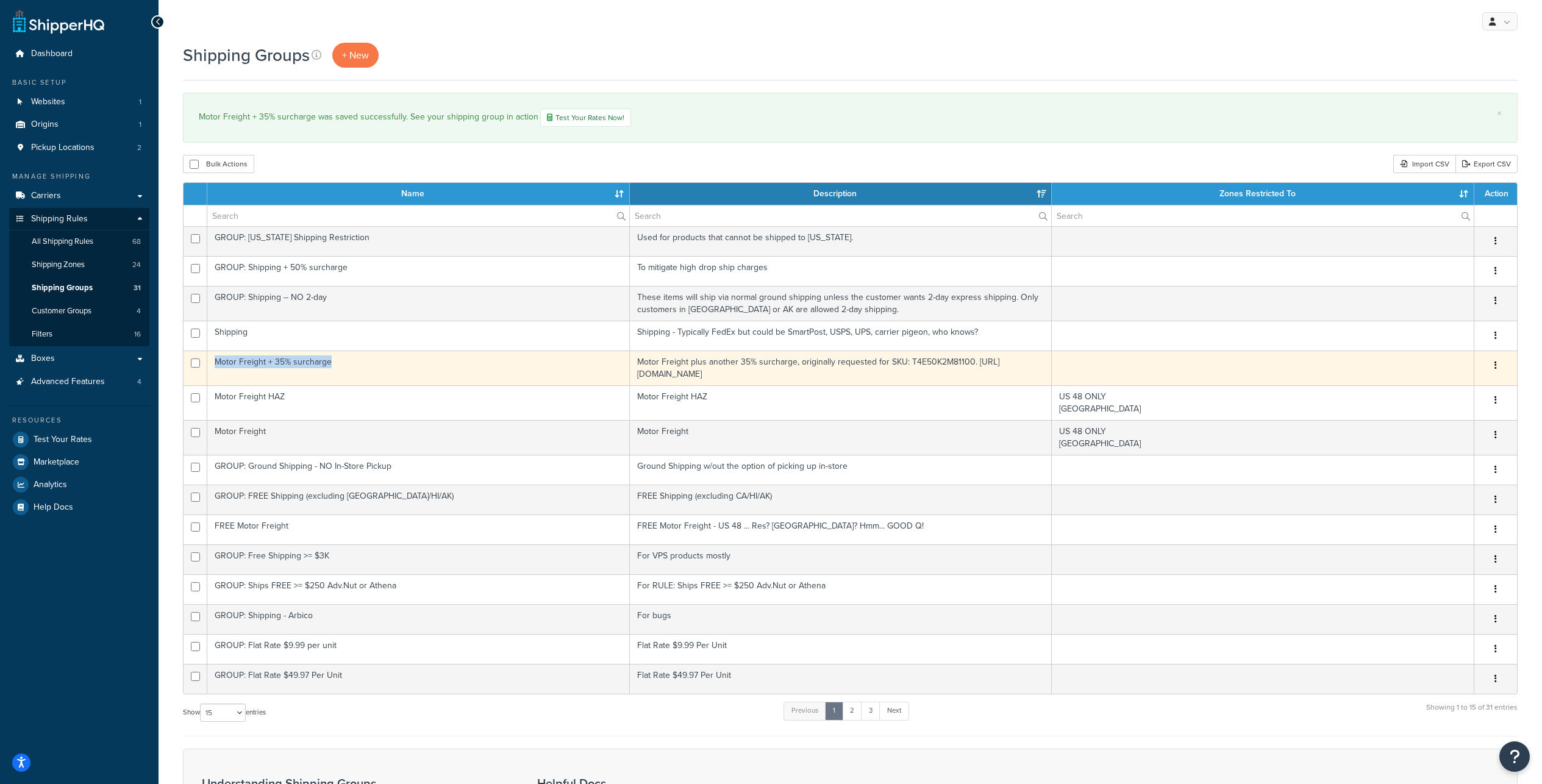
copy td "Motor Freight + 35% surcharge"
drag, startPoint x: 380, startPoint y: 389, endPoint x: 218, endPoint y: 390, distance: 162.0
click at [218, 385] on td "Motor Freight + 35% surcharge" at bounding box center [418, 368] width 423 height 35
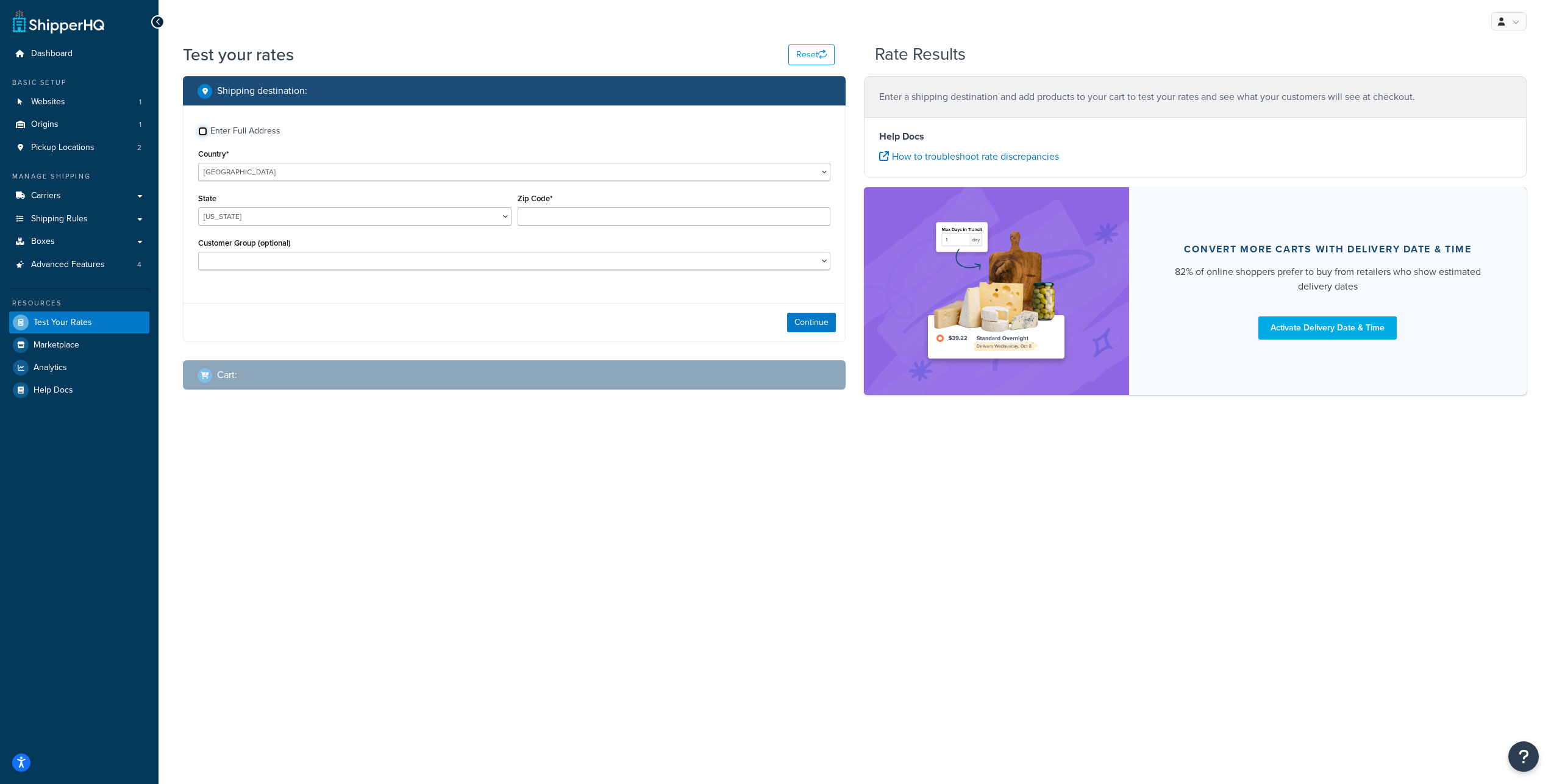
click at [205, 136] on input "Enter Full Address" at bounding box center [202, 131] width 9 height 9
checkbox input "true"
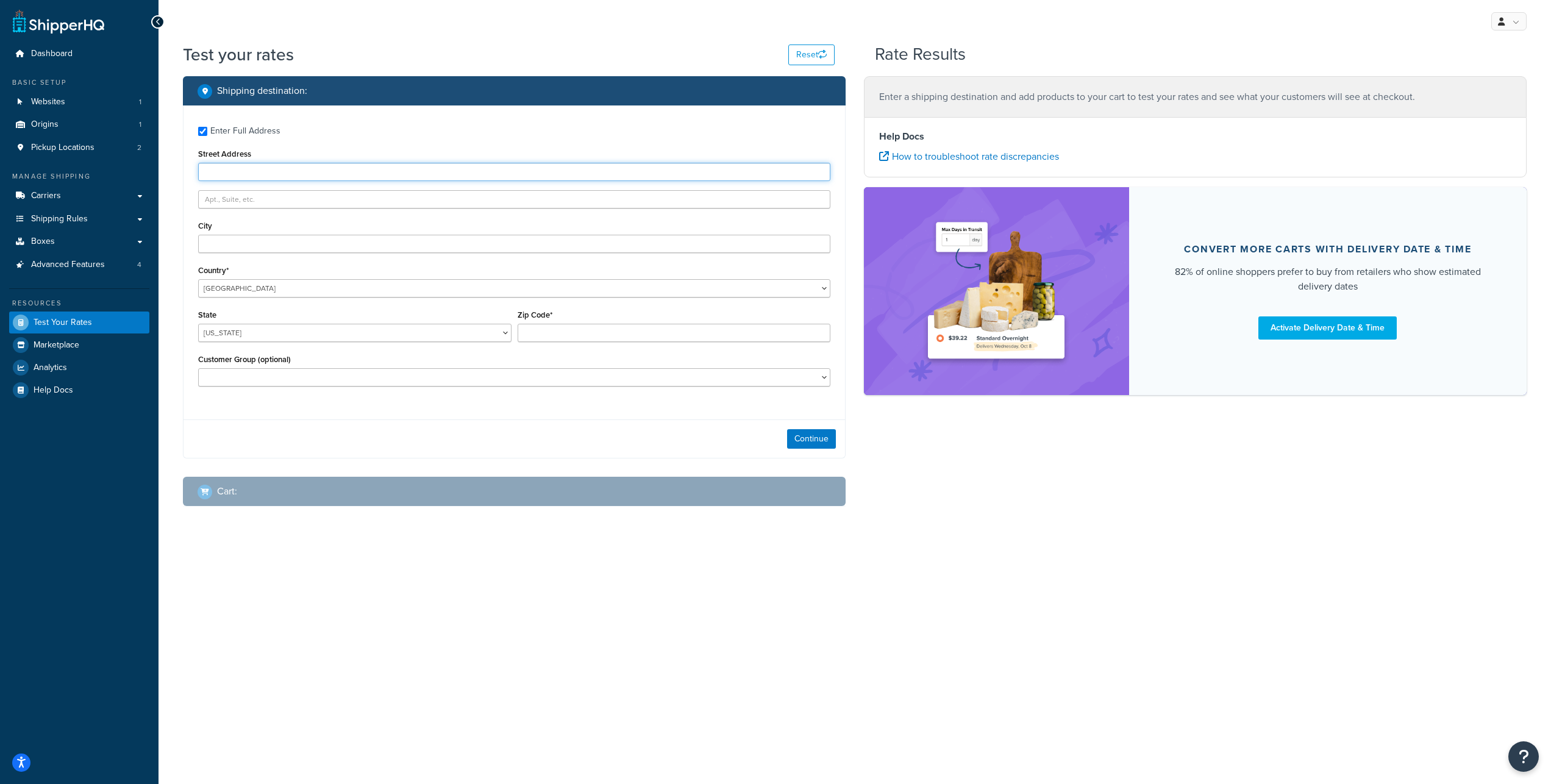
click at [216, 181] on input "Street Address" at bounding box center [514, 171] width 632 height 18
type input "3635 E 34th St"
type input "Tucson"
select select "AZ"
type input "85713"
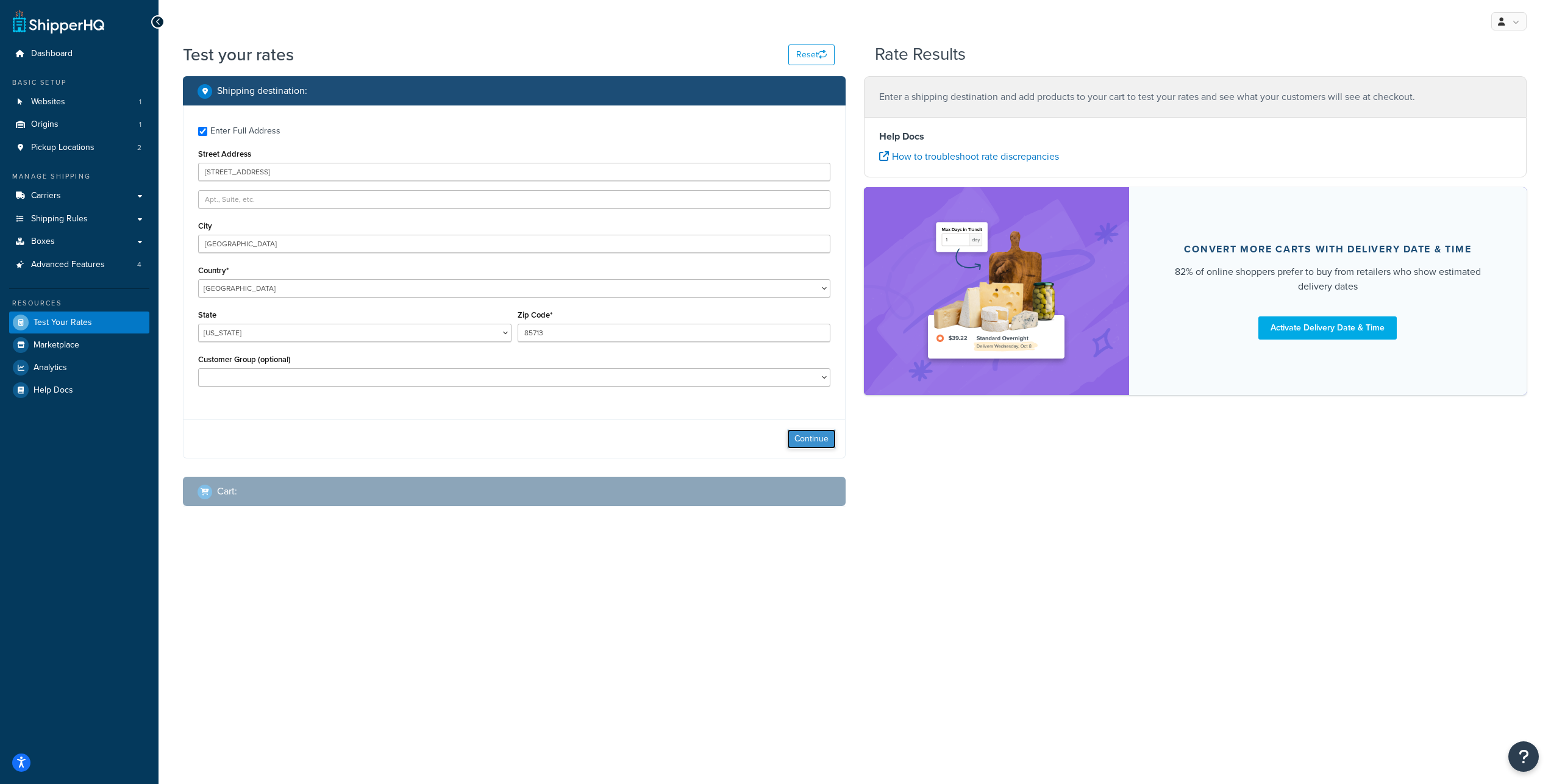
click at [798, 449] on button "Continue" at bounding box center [811, 439] width 49 height 19
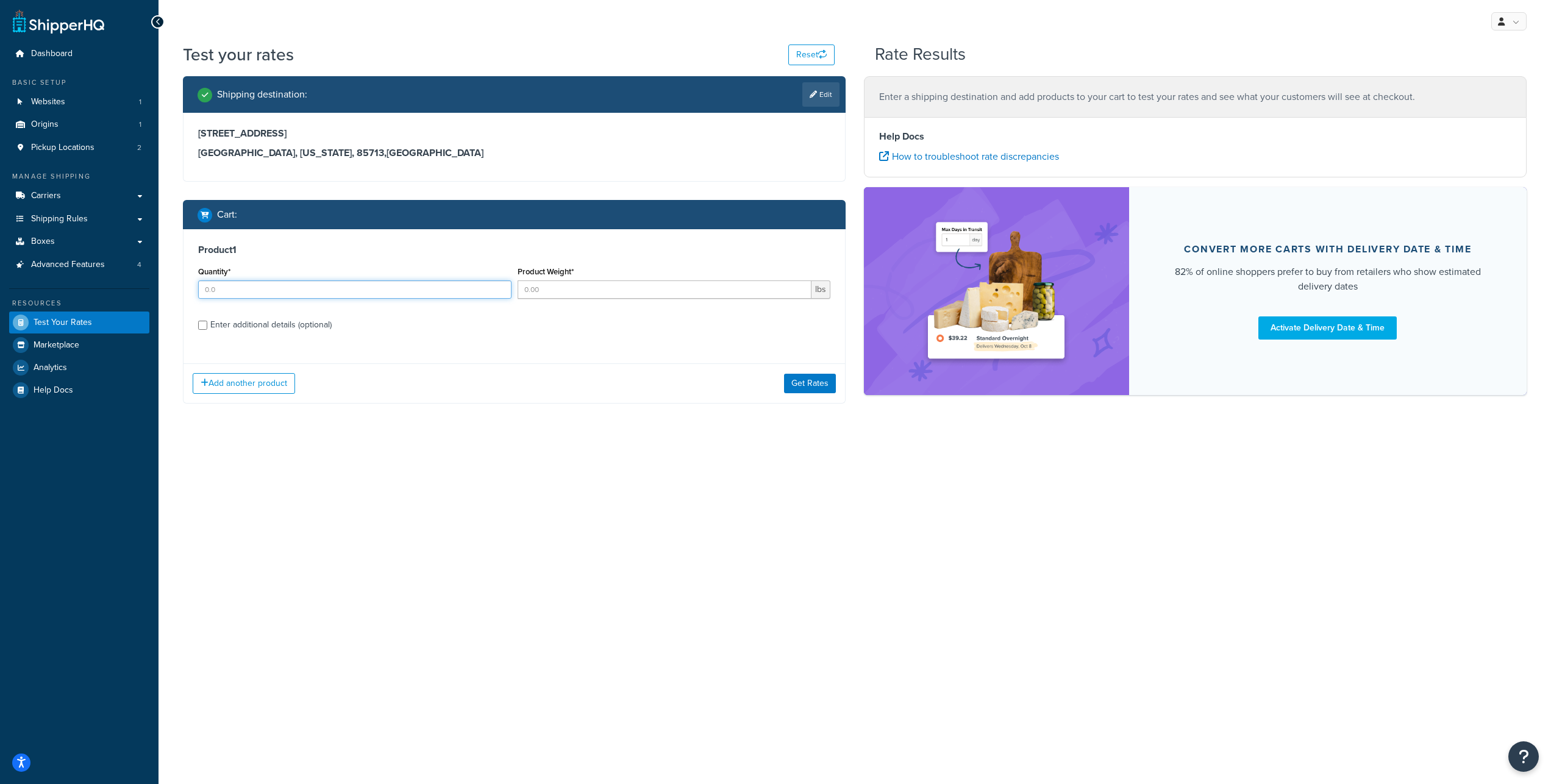
click at [238, 299] on input "Quantity*" at bounding box center [355, 289] width 313 height 18
type input "1"
click at [582, 299] on input "Product Weight*" at bounding box center [665, 289] width 295 height 18
type input "125"
click at [205, 329] on input "Enter additional details (optional)" at bounding box center [202, 325] width 9 height 9
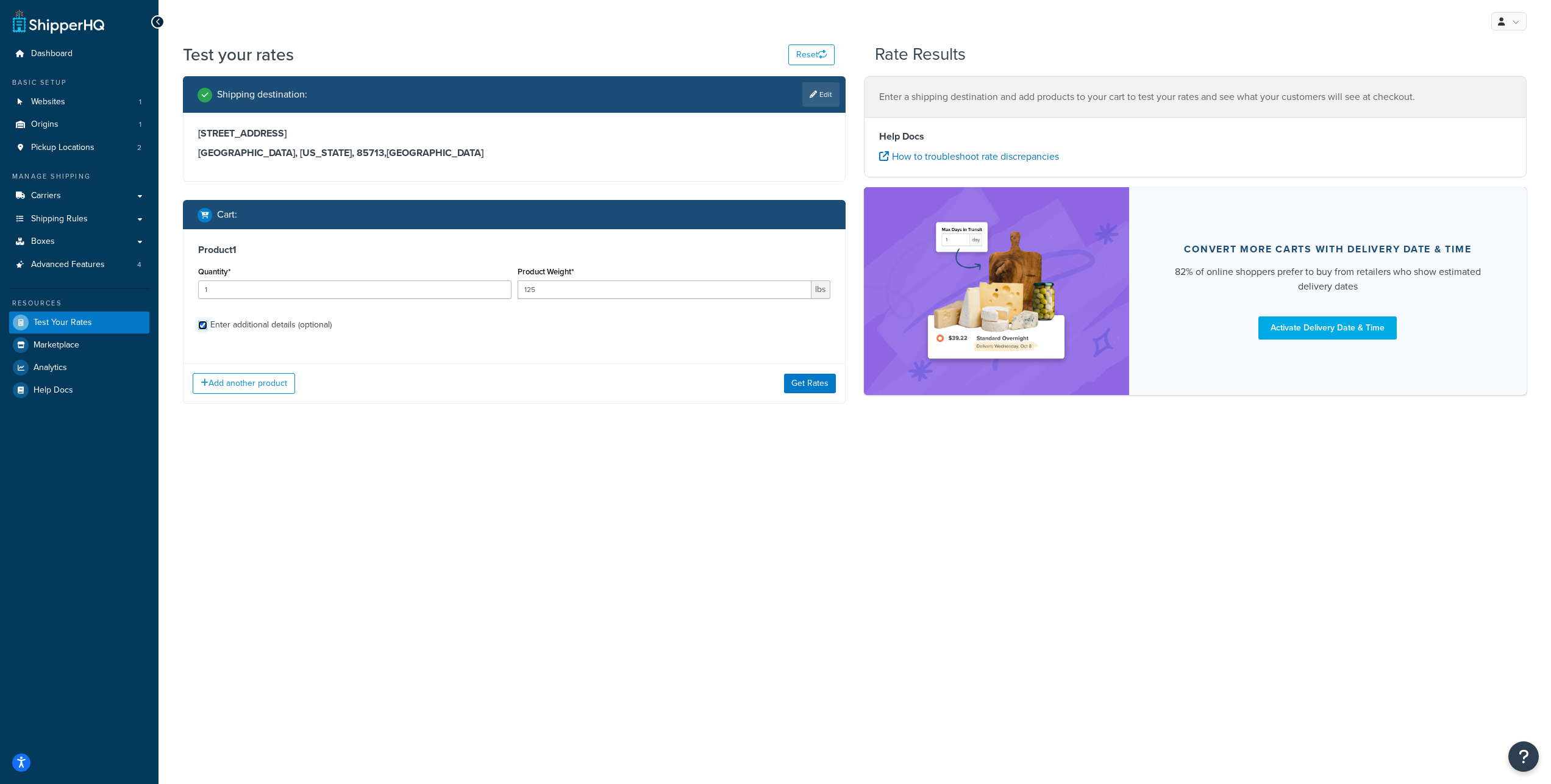
checkbox input "true"
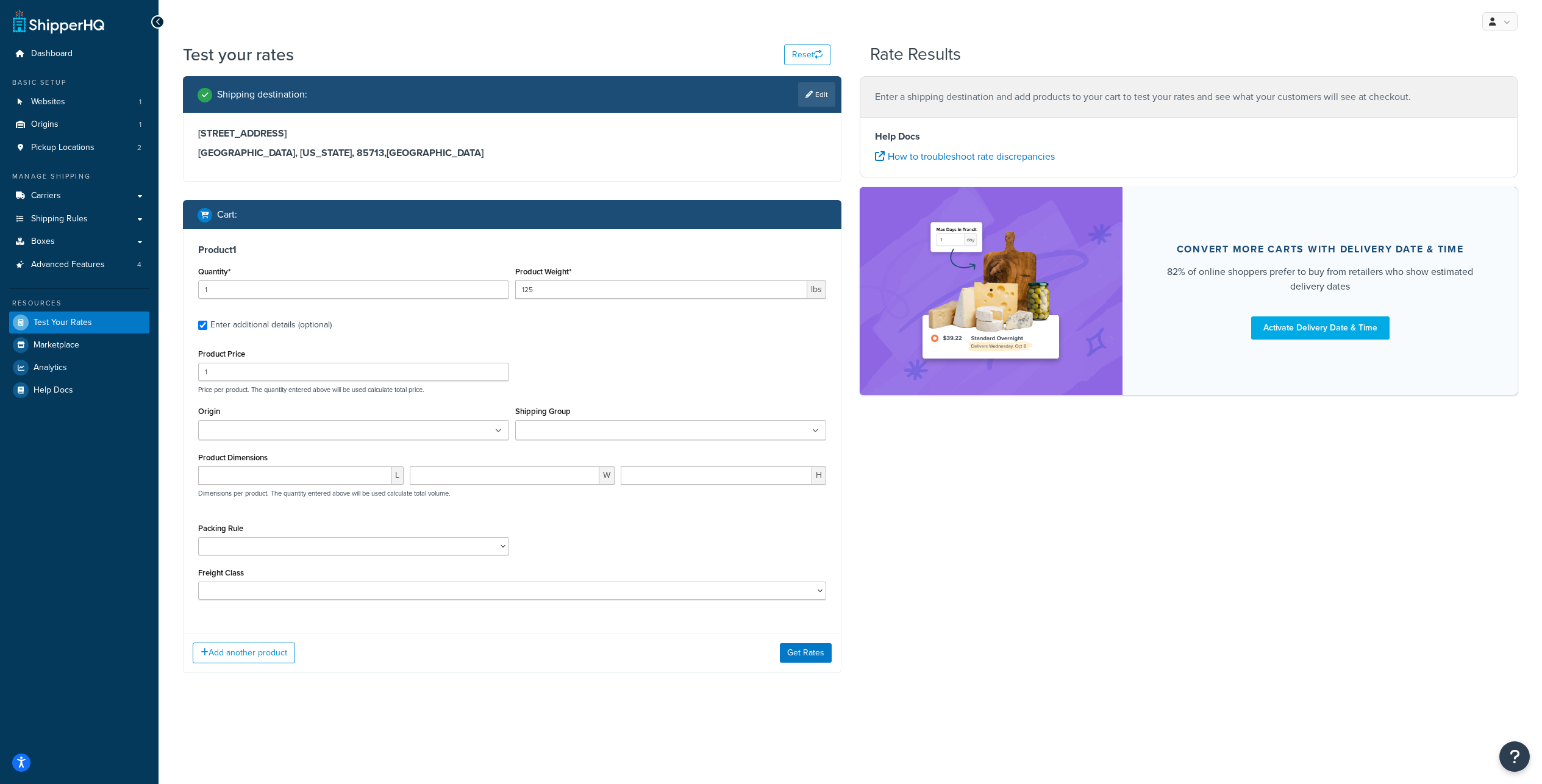
click at [628, 440] on div "Shipping Group FREE Motor Freight FREE Shipping GROUP: FREE Shipping (excluding…" at bounding box center [670, 421] width 311 height 38
click at [627, 437] on input "Shipping Group" at bounding box center [573, 431] width 108 height 13
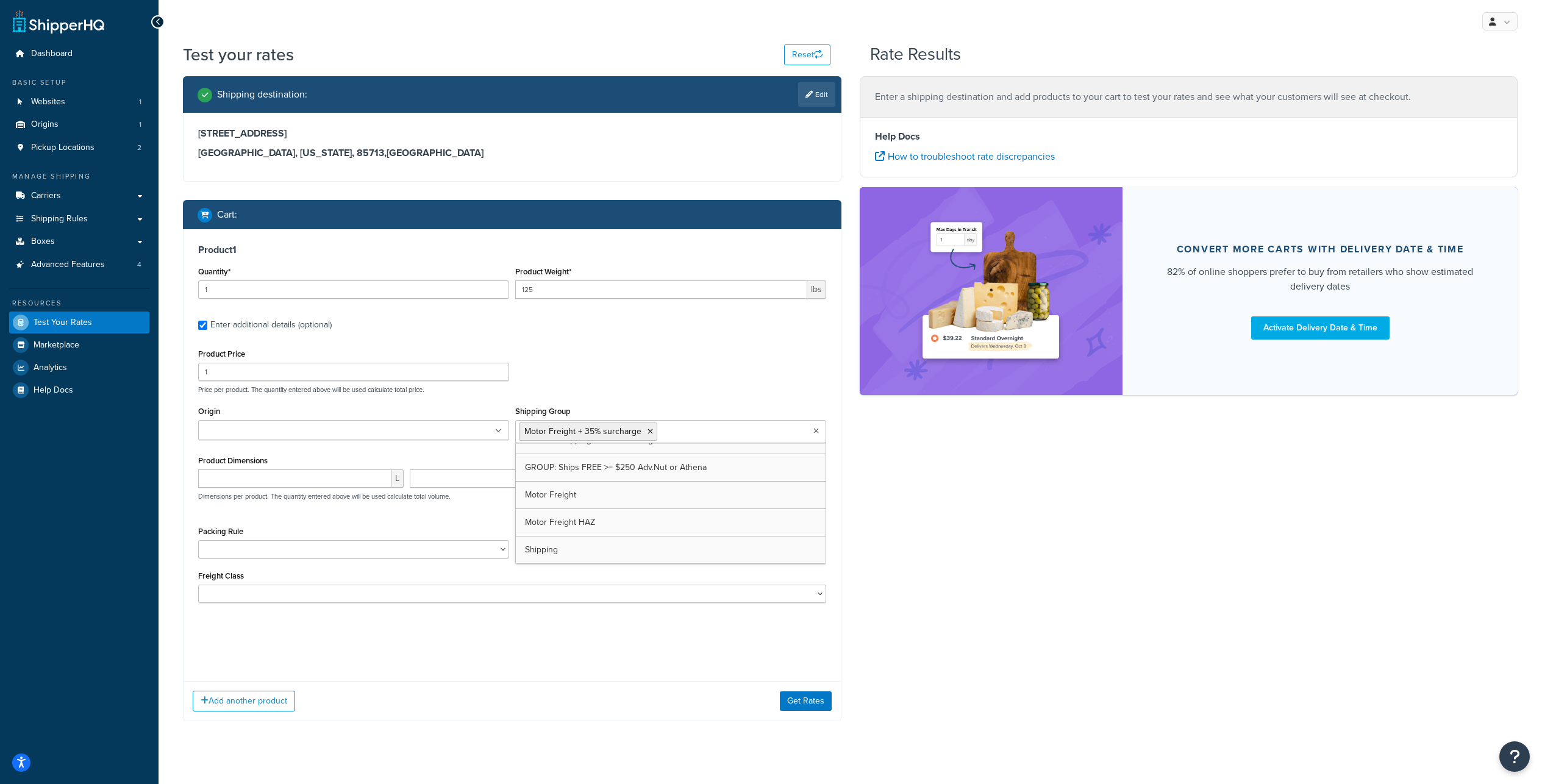
click at [926, 524] on div "Shipping destination : Edit 3635 E 34th St Tucson, Arizona, 85713 , United Stat…" at bounding box center [849, 407] width 1352 height 664
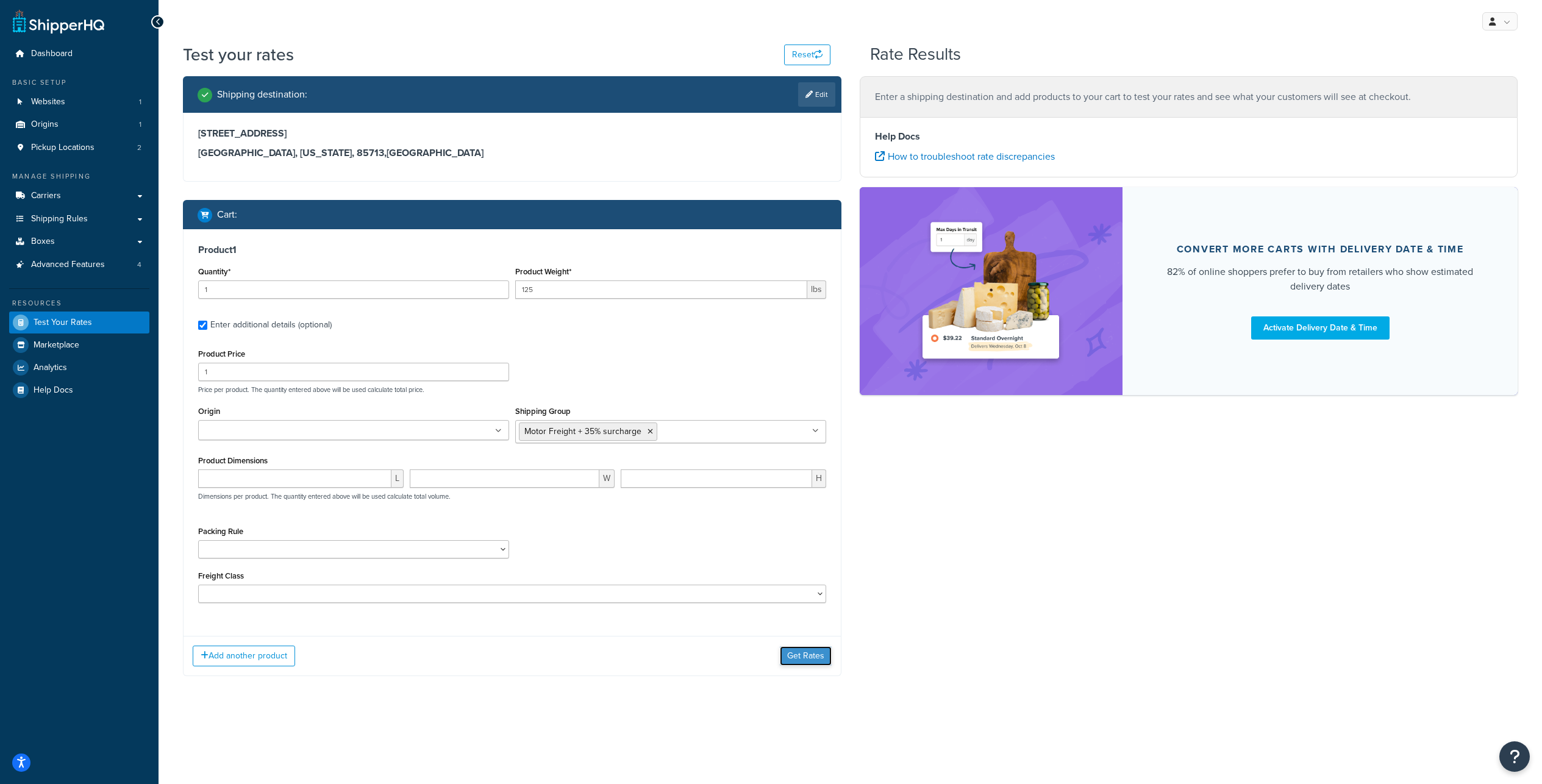
click at [791, 666] on button "Get Rates" at bounding box center [805, 656] width 52 height 19
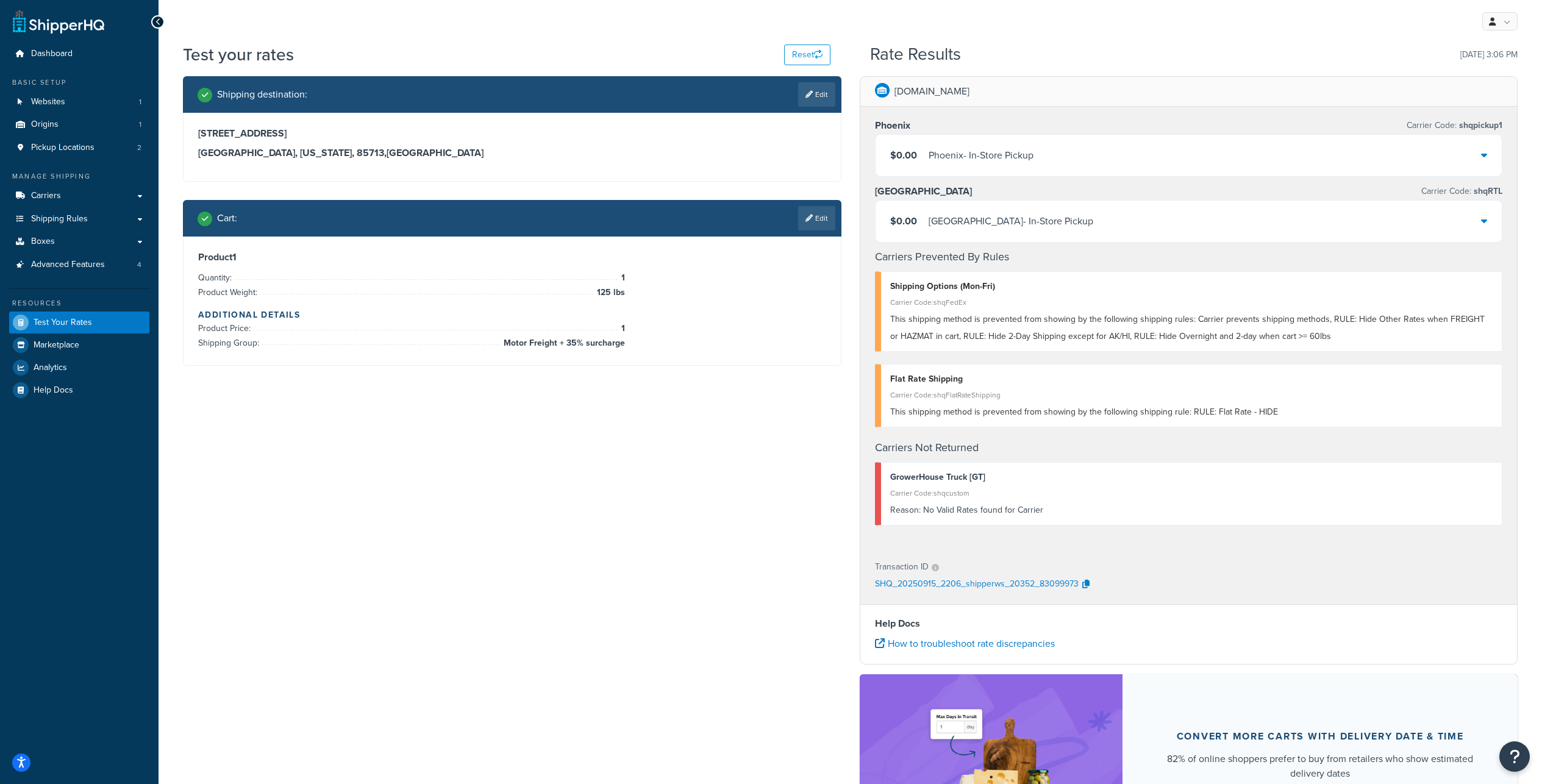
click at [1092, 34] on div "My Profile Billing Global Settings Contact Us Logout" at bounding box center [850, 21] width 1383 height 42
drag, startPoint x: 1511, startPoint y: 21, endPoint x: 1541, endPoint y: 18, distance: 30.1
click at [1542, 17] on html "Accessibility Screen-Reader Guide, Feedback, and Issue Reporting | New window S…" at bounding box center [771, 478] width 1542 height 955
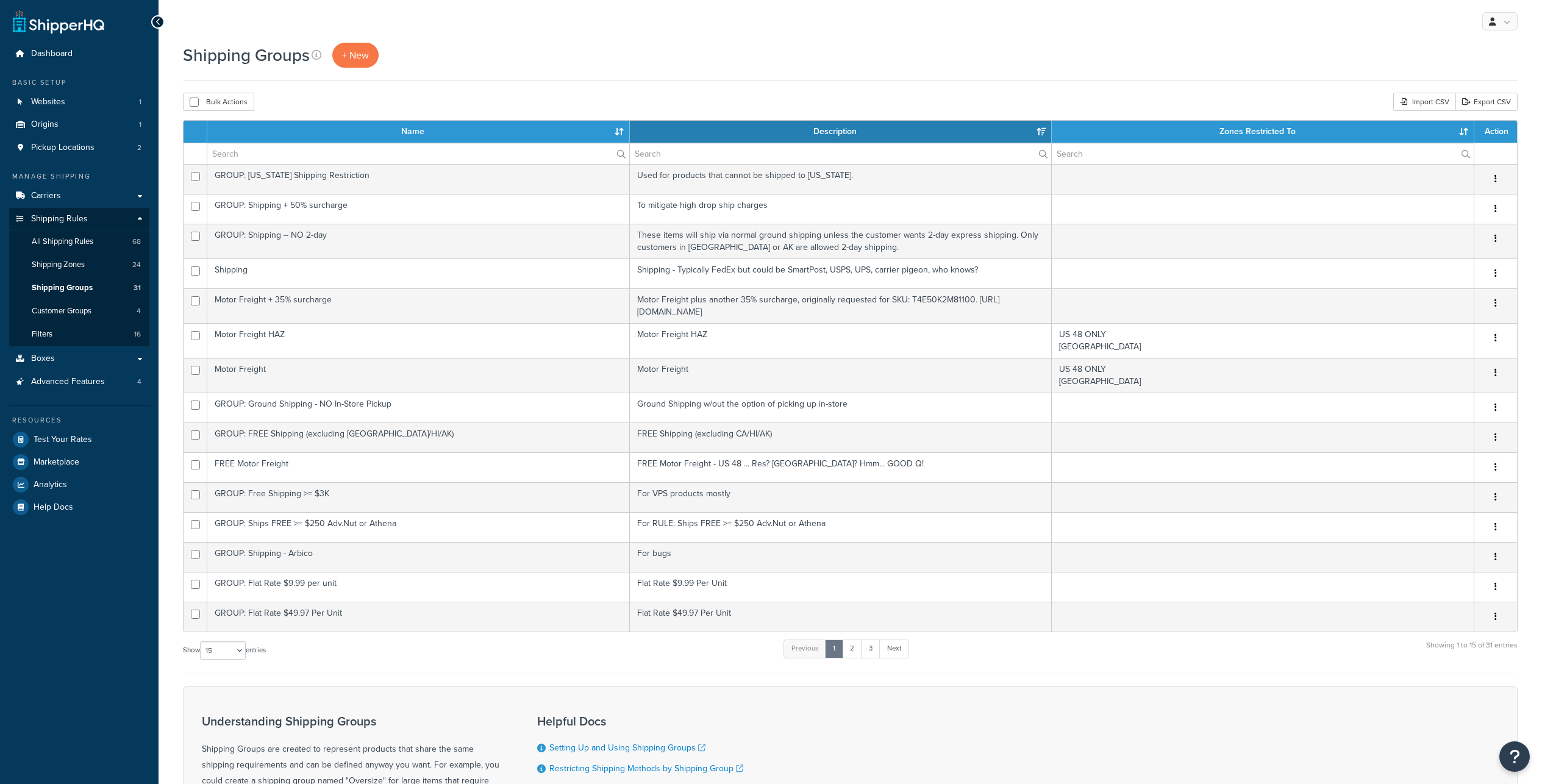
select select "15"
click at [369, 54] on span "+ New" at bounding box center [355, 55] width 27 height 14
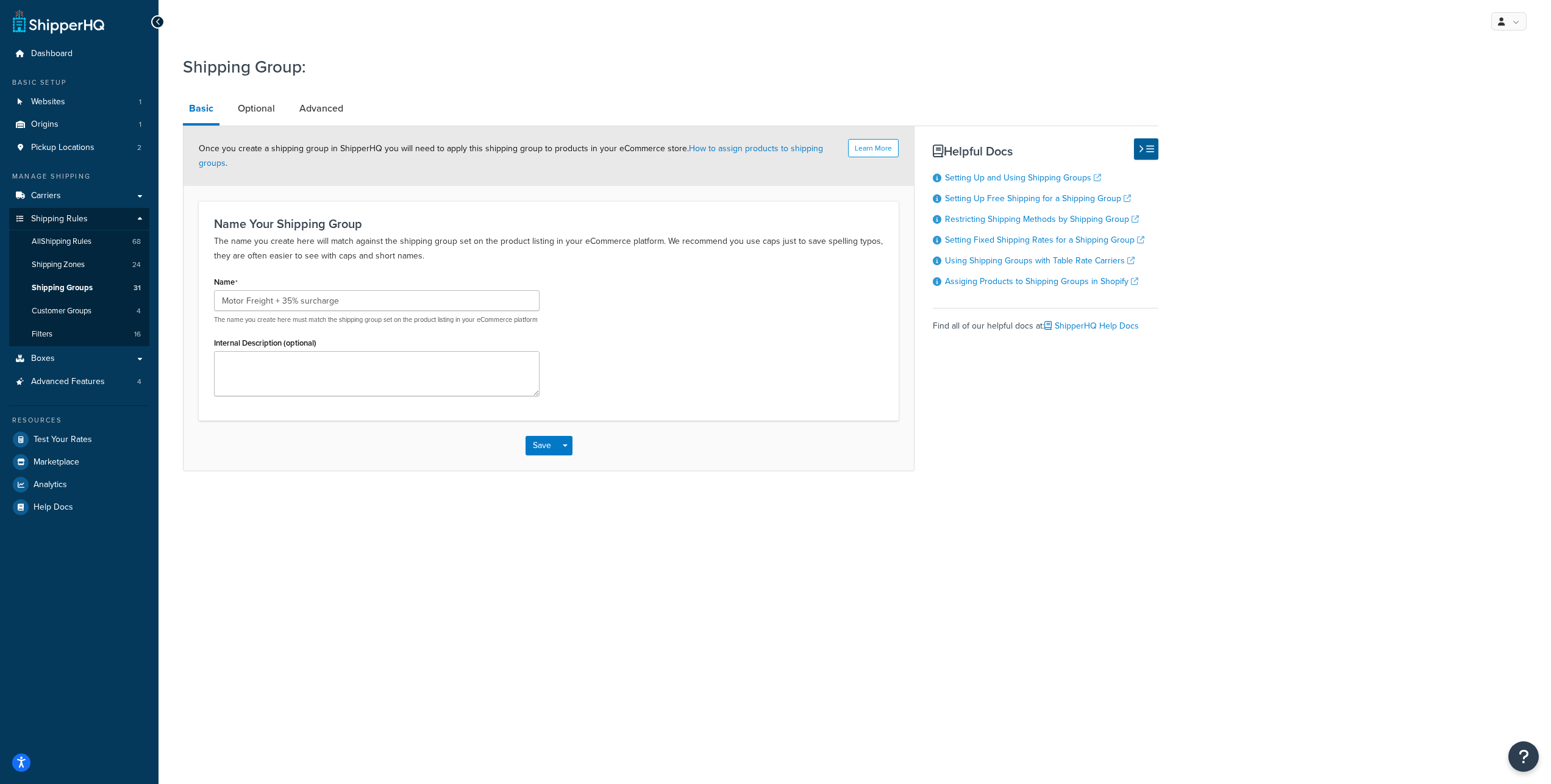
click at [295, 311] on input "Motor Freight + 35% surcharge" at bounding box center [377, 301] width 326 height 21
type input "Motor Freight +35% surcharge"
click at [763, 363] on div "Name Motor Freight +35% surcharge The name you create here must match the shipp…" at bounding box center [549, 339] width 688 height 132
click at [350, 118] on link "Advanced" at bounding box center [321, 108] width 56 height 29
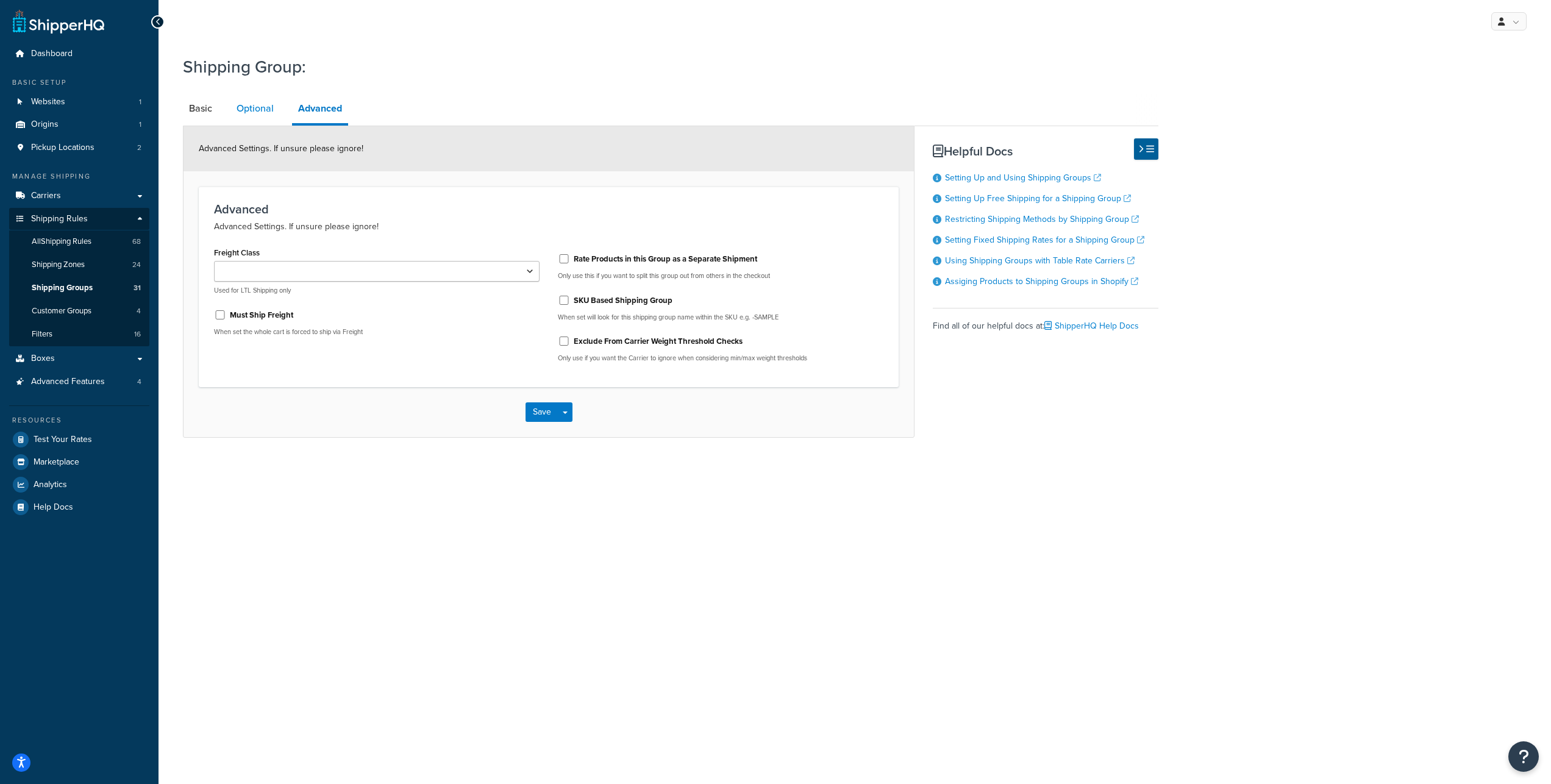
click at [263, 116] on link "Optional" at bounding box center [254, 108] width 49 height 29
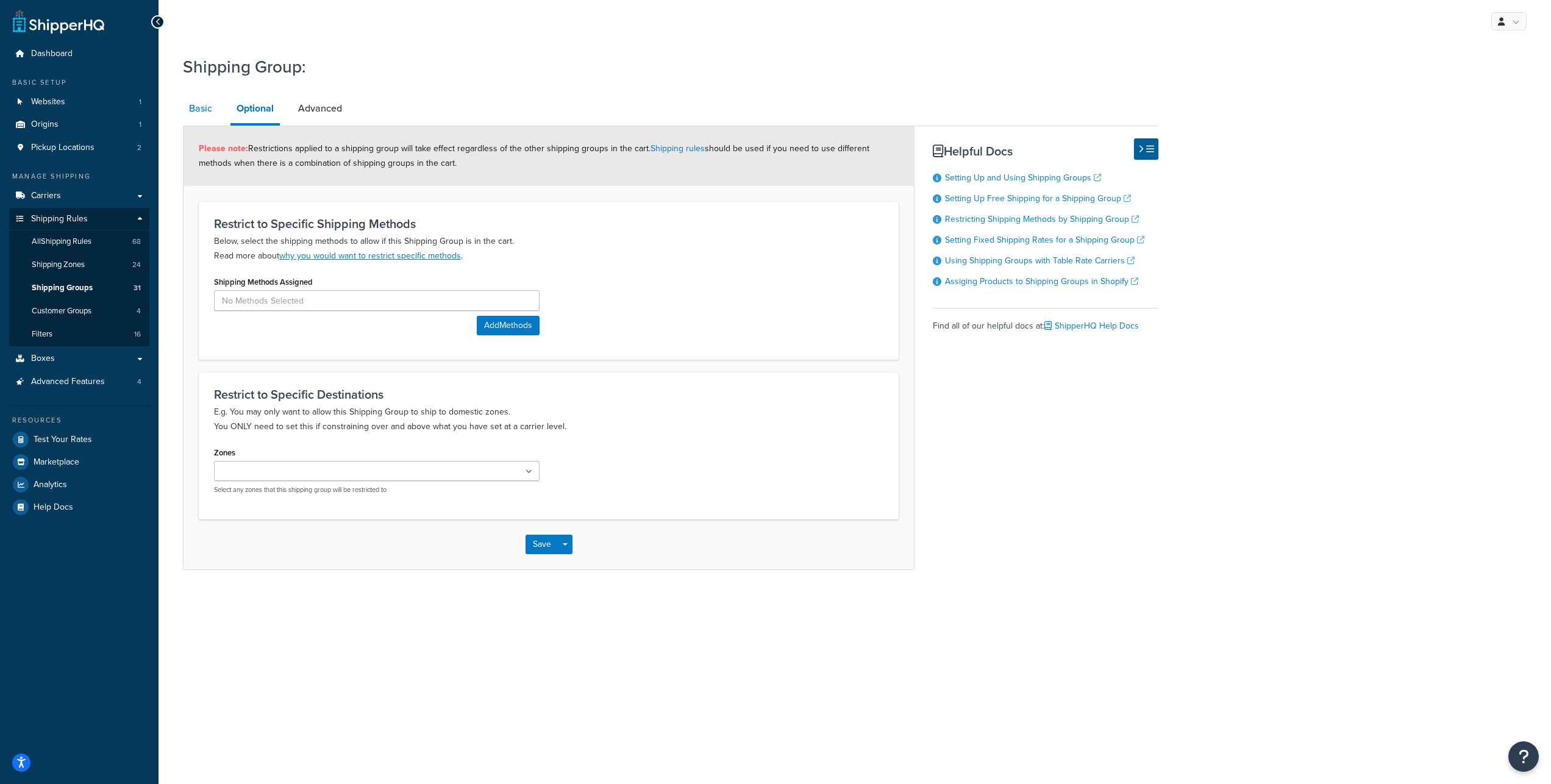
click at [202, 117] on link "Basic" at bounding box center [200, 108] width 36 height 29
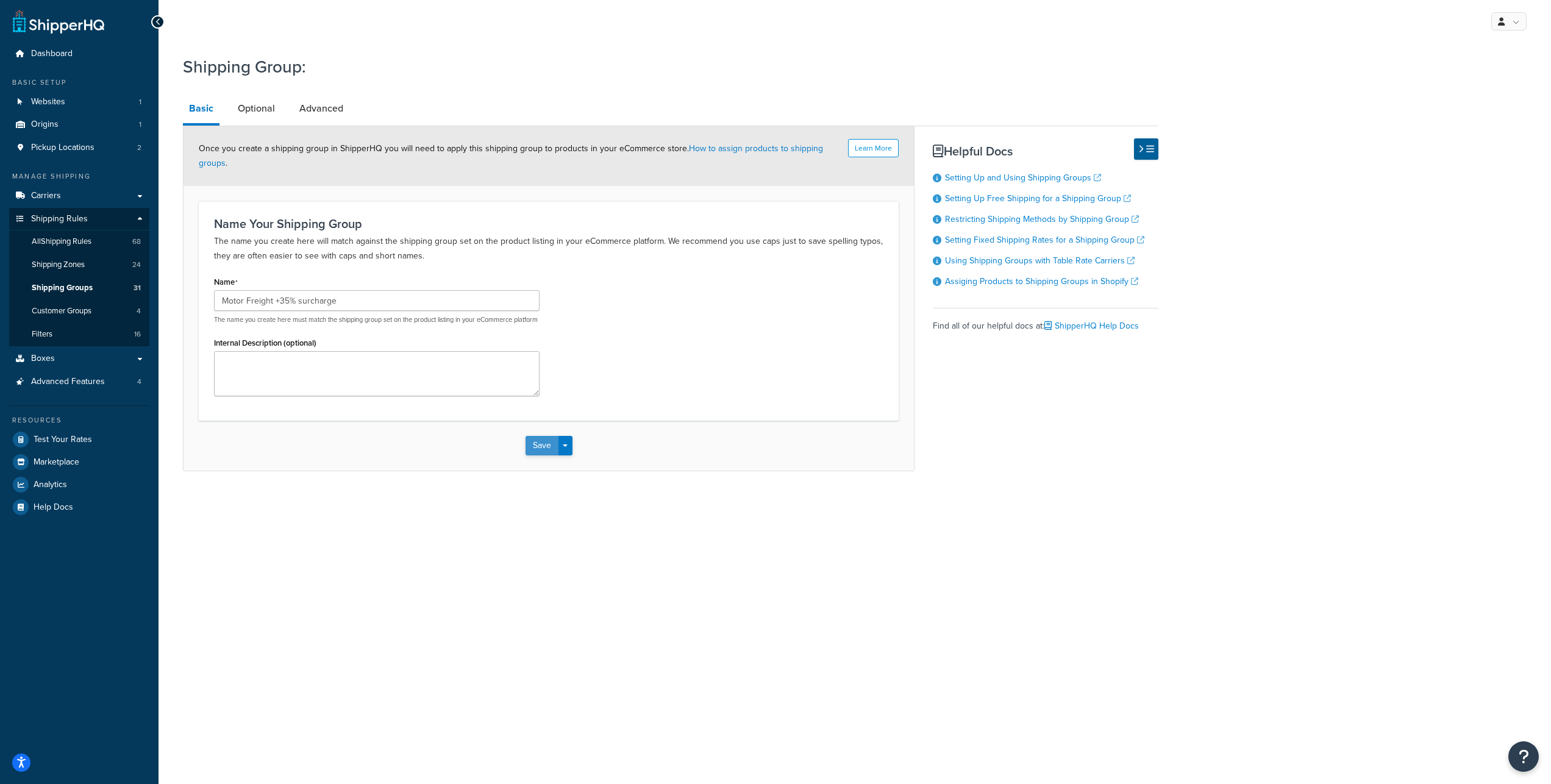
click at [536, 456] on button "Save" at bounding box center [542, 446] width 33 height 19
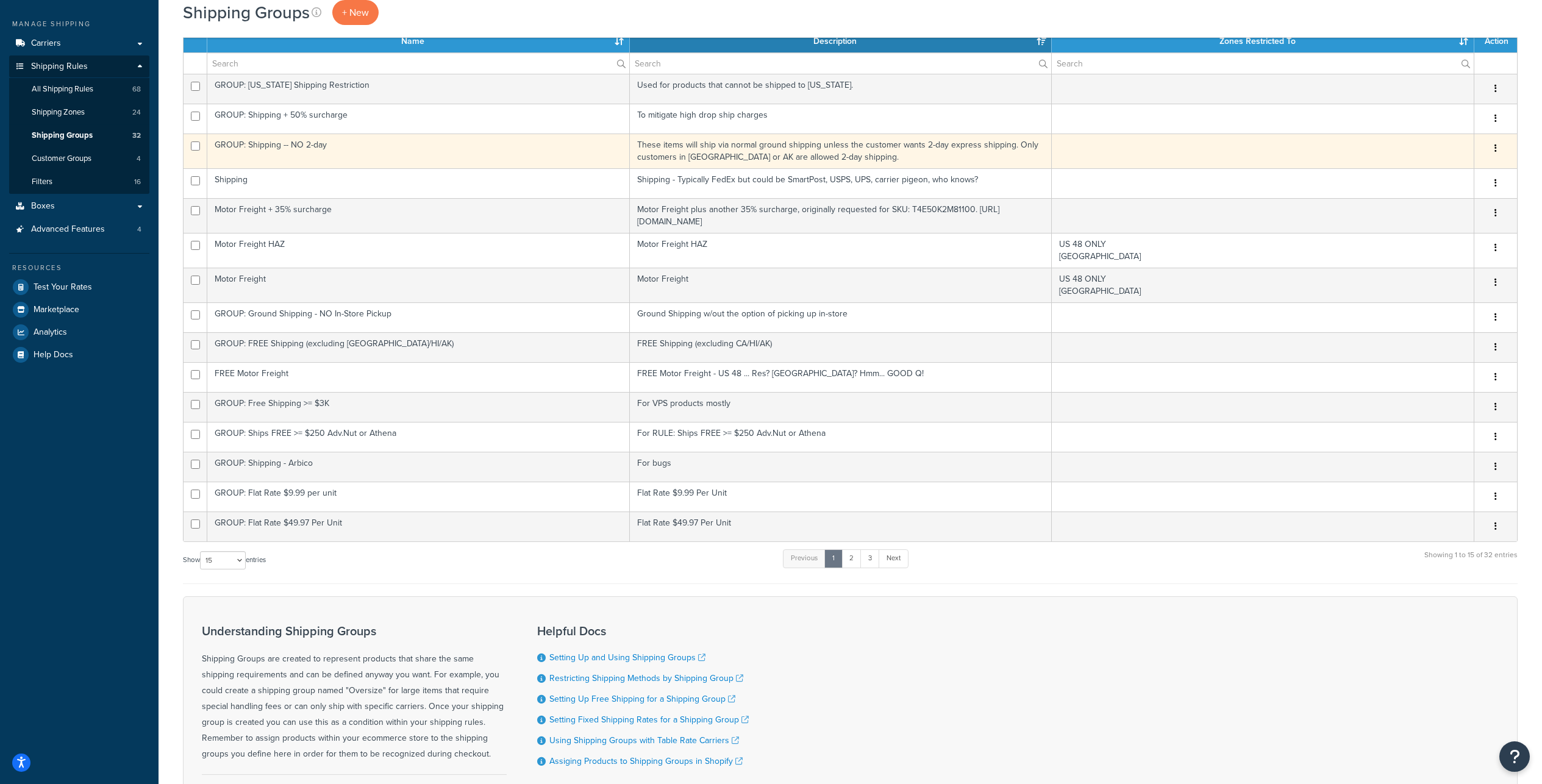
scroll to position [159, 0]
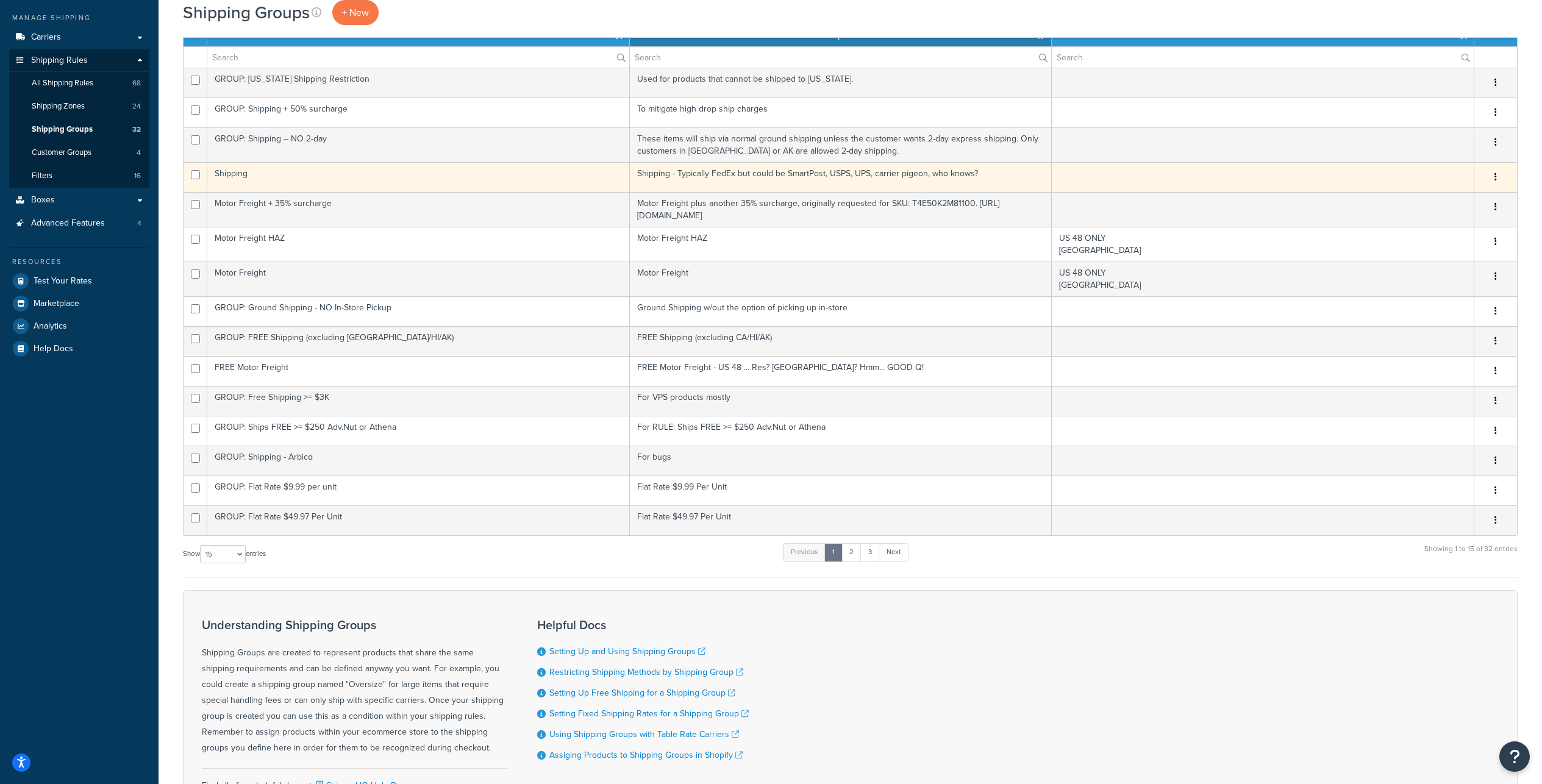
click at [1497, 187] on button "button" at bounding box center [1496, 177] width 17 height 19
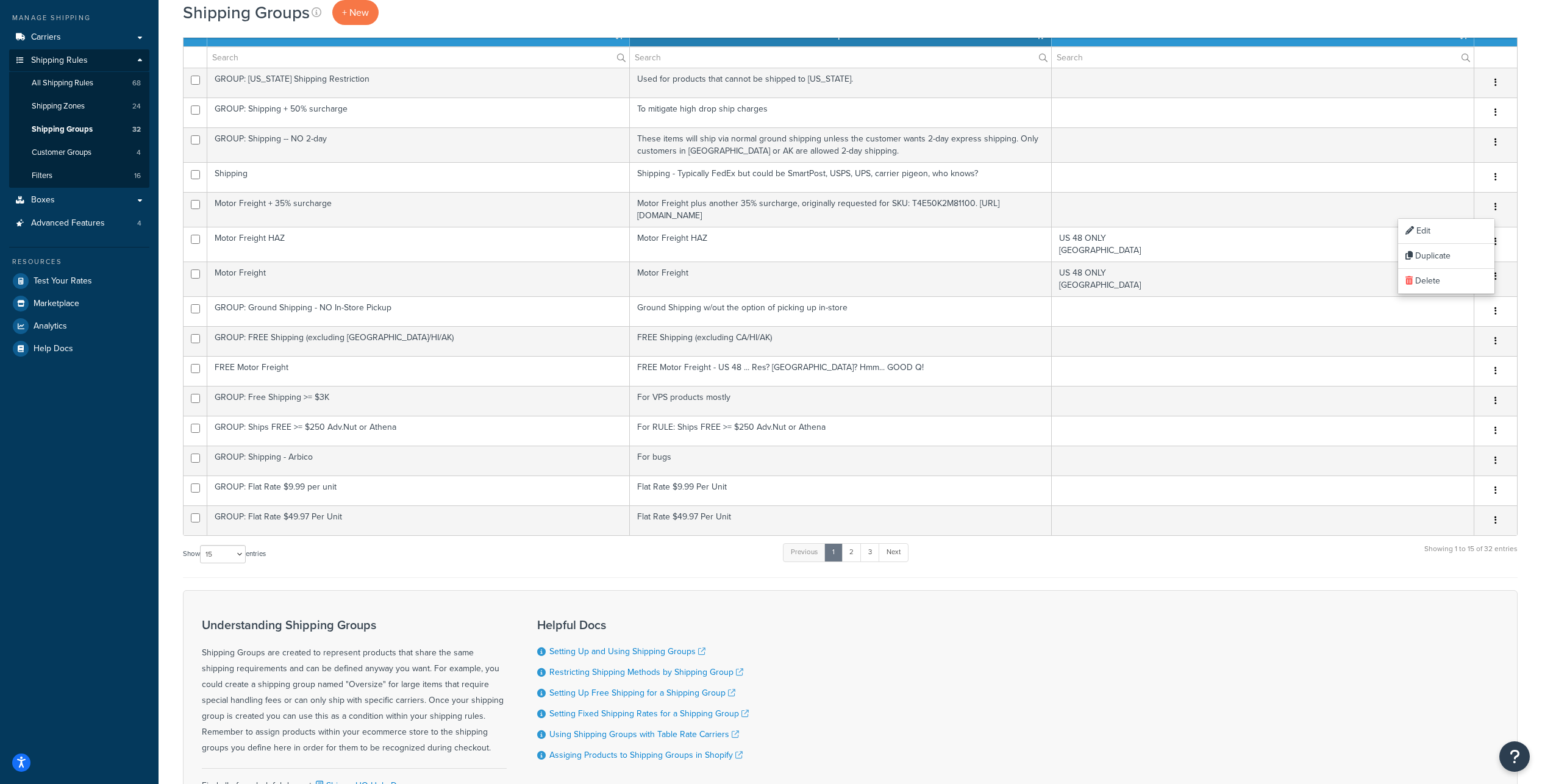
click at [1317, 25] on div "Shipping Groups + New" at bounding box center [849, 13] width 1334 height 25
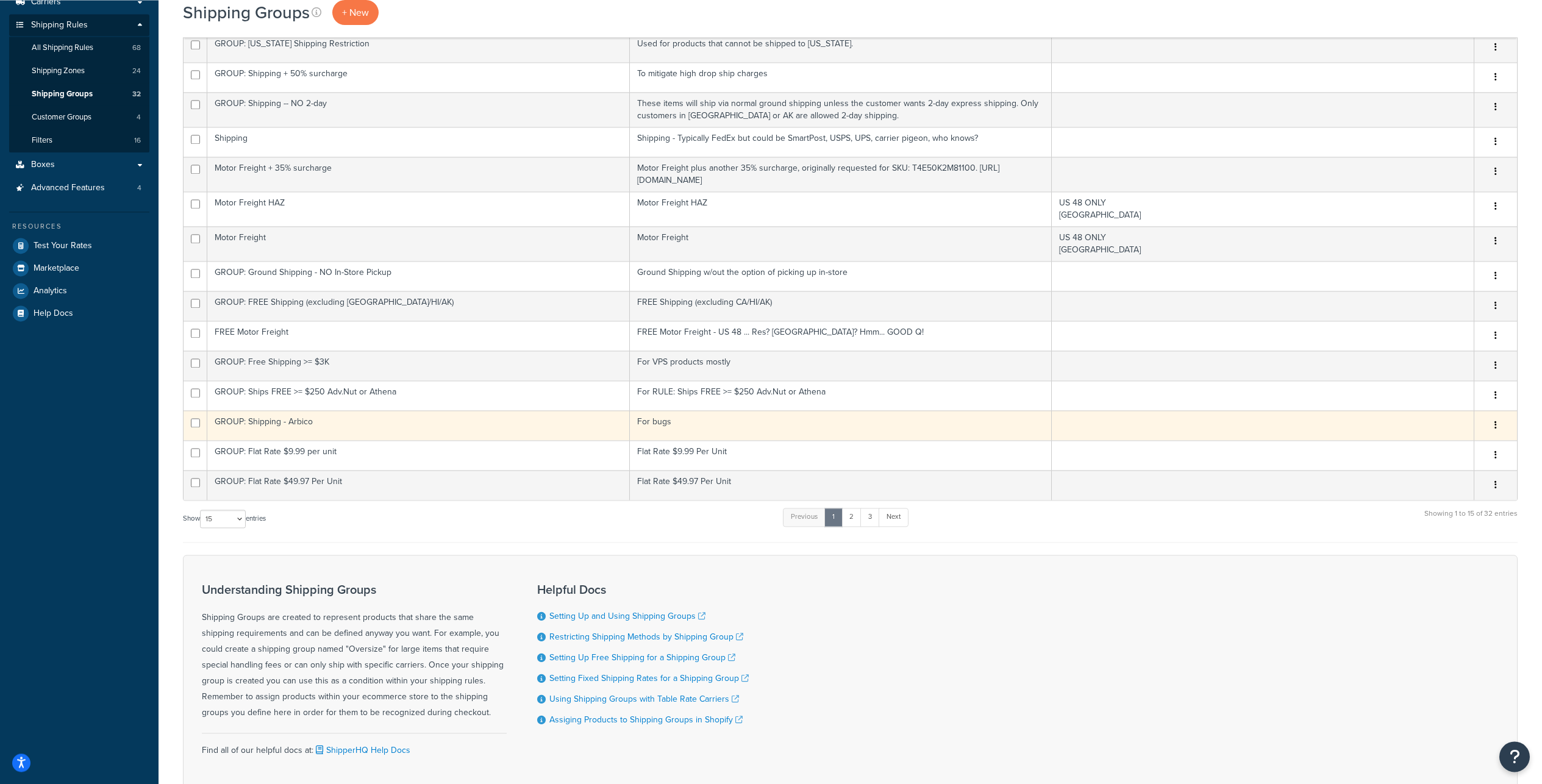
scroll to position [196, 0]
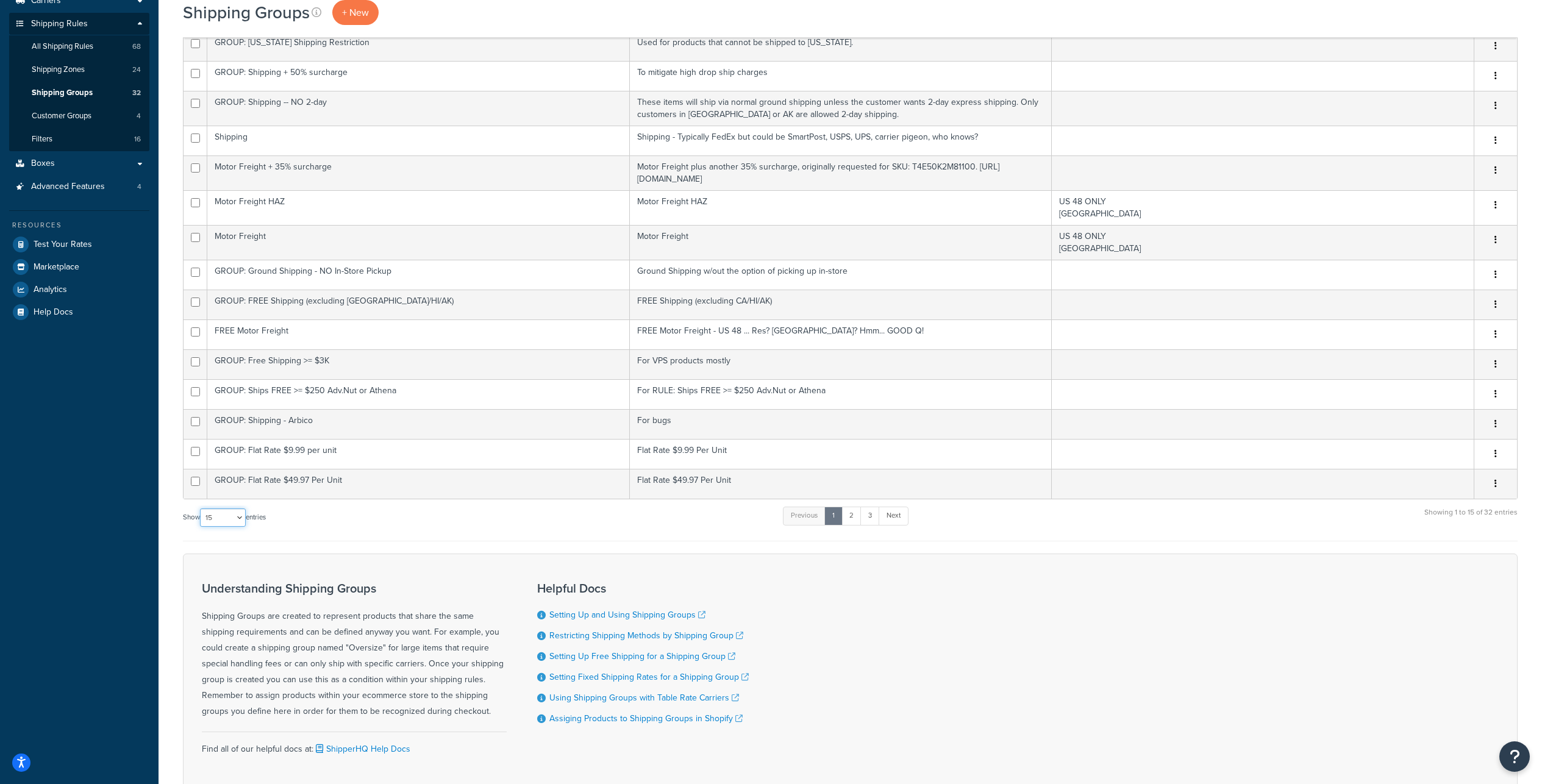
select select "100"
click option "100" at bounding box center [0, 0] width 0 height 0
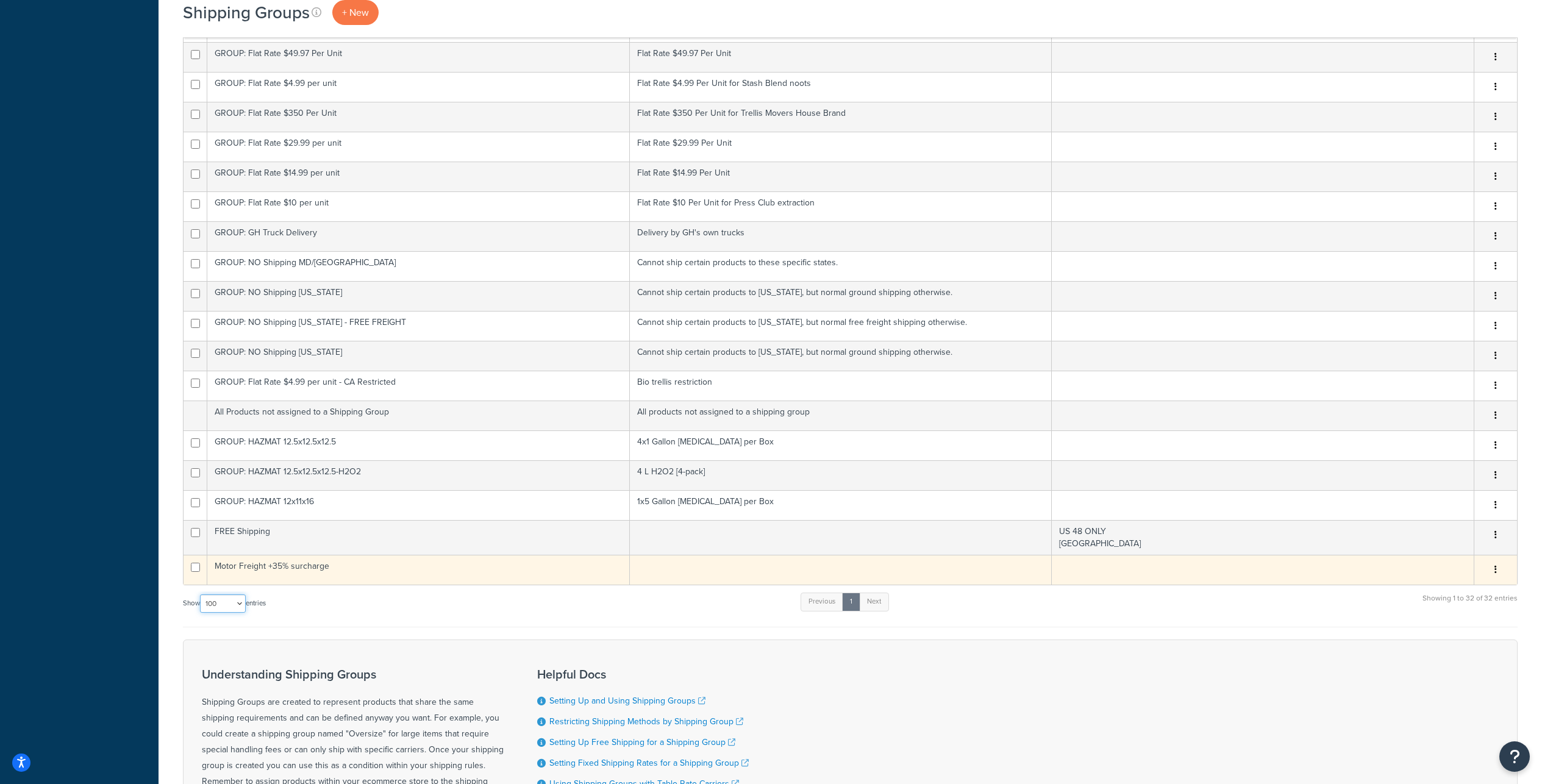
scroll to position [768, 0]
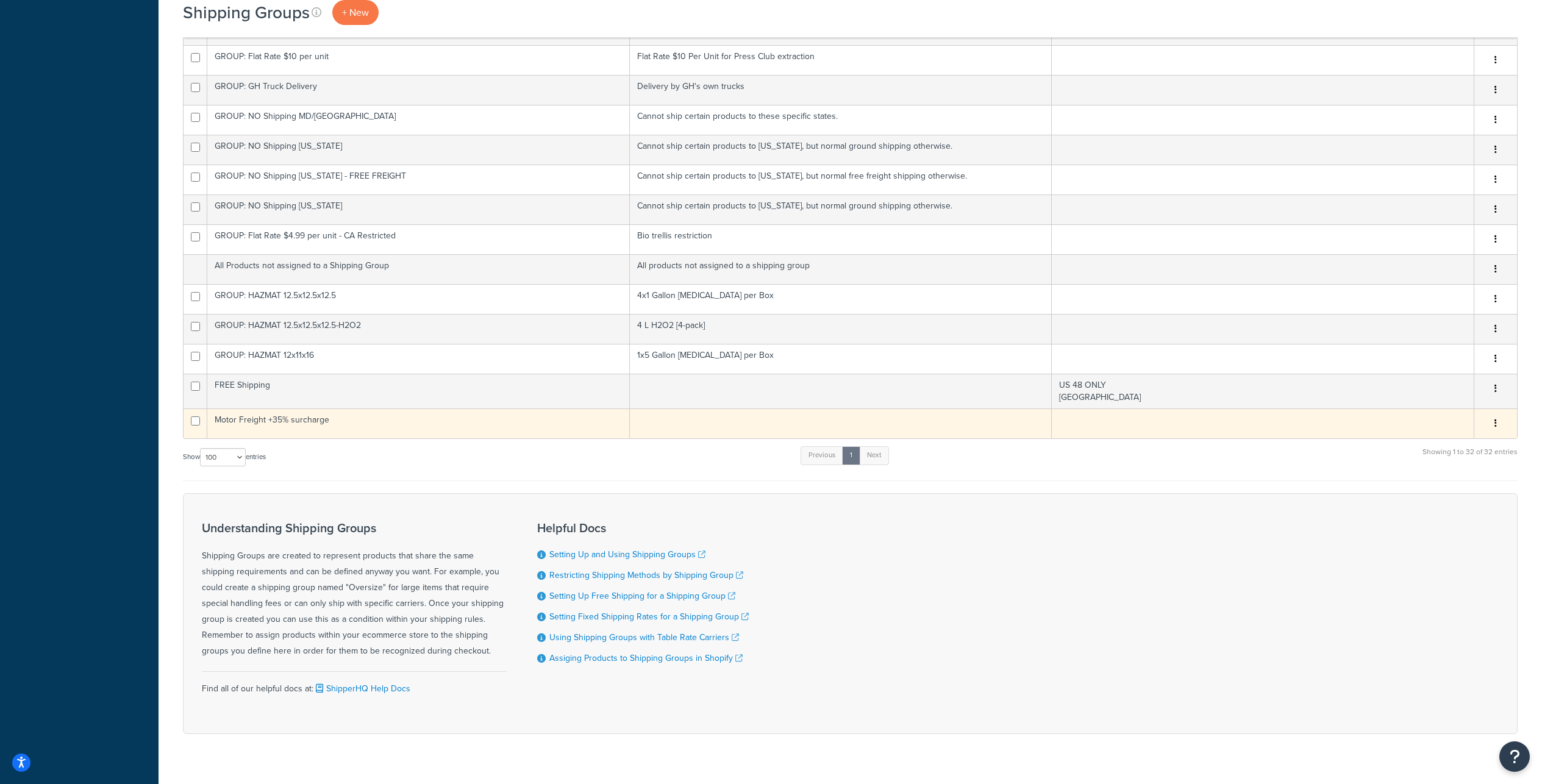
click at [1497, 433] on button "button" at bounding box center [1496, 424] width 17 height 19
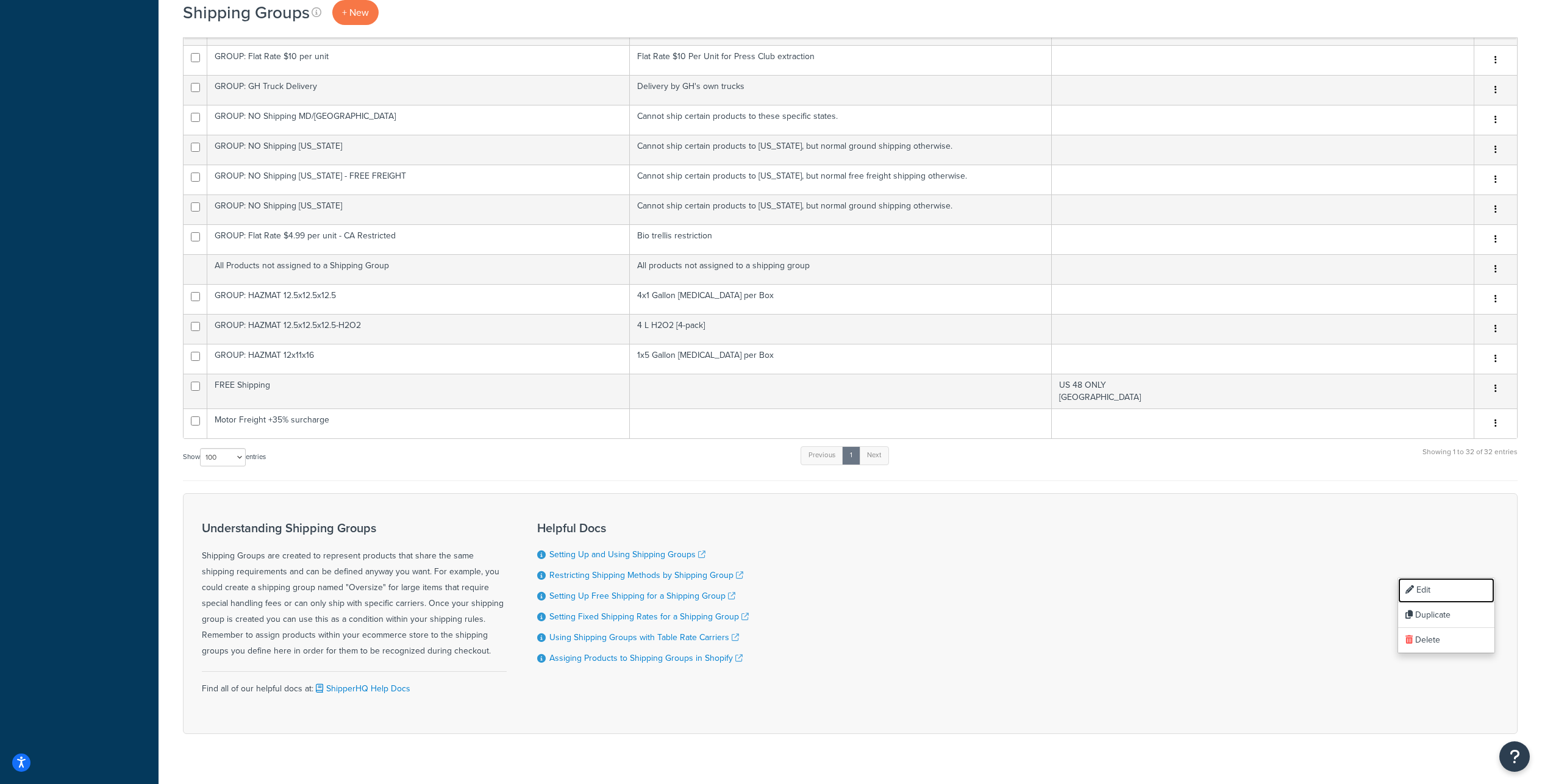
click at [1447, 588] on link "Edit" at bounding box center [1446, 590] width 96 height 25
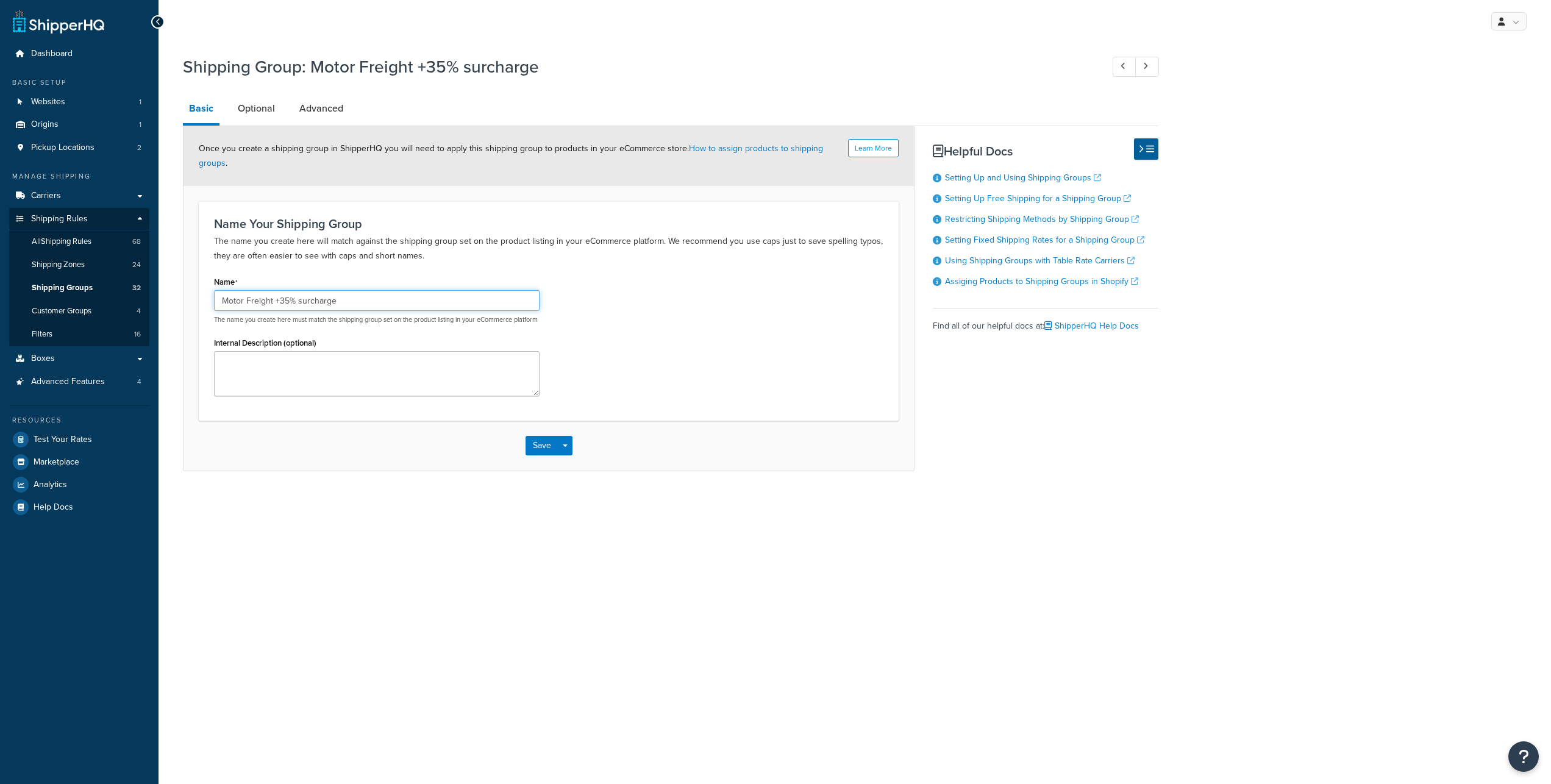
click at [221, 311] on input "Motor Freight +35% surcharge" at bounding box center [377, 301] width 326 height 21
type input "GROUP: Motor Freight +35% surcharge"
click at [542, 456] on button "Save" at bounding box center [542, 446] width 33 height 19
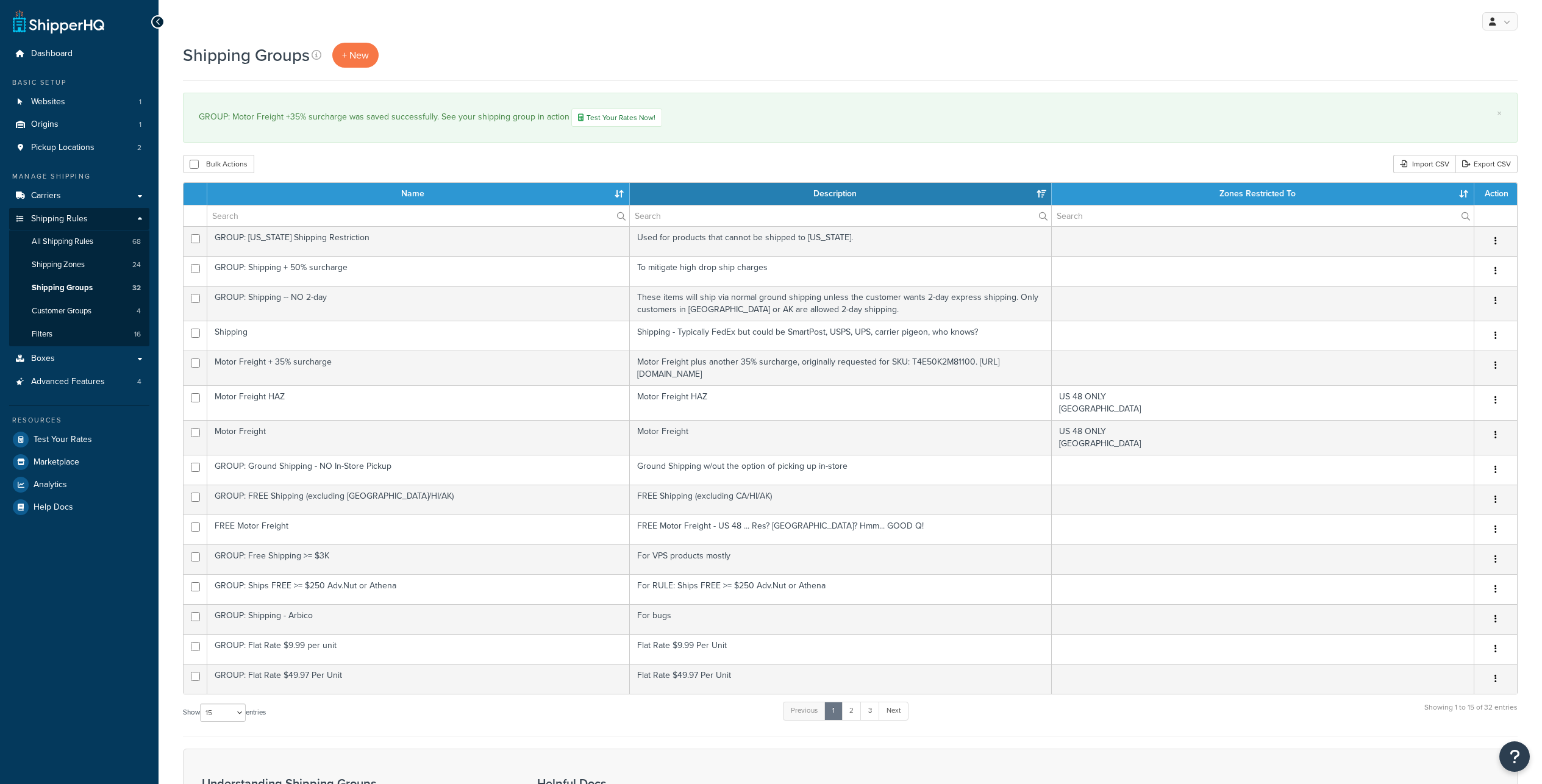
select select "15"
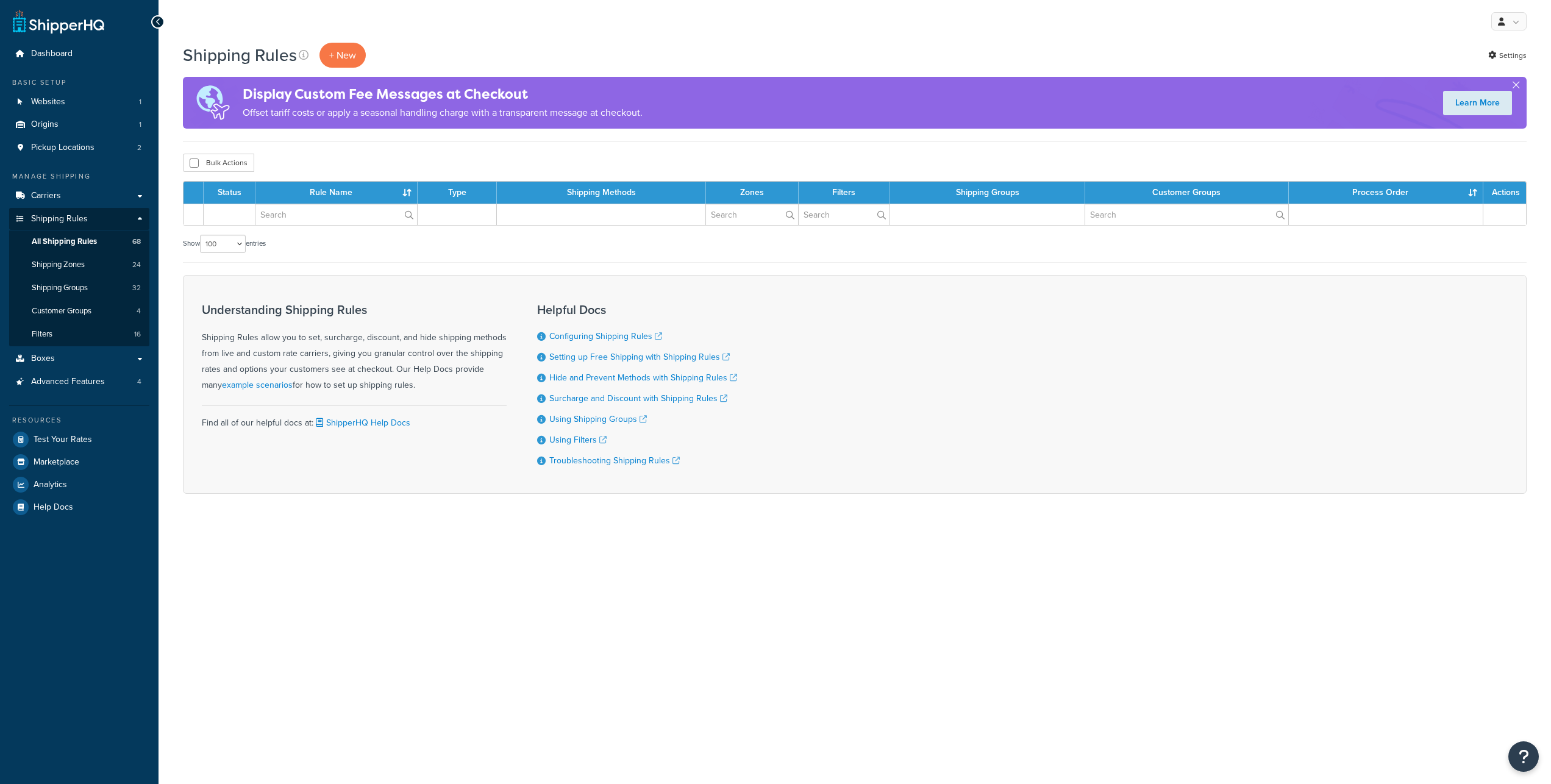
select select "100"
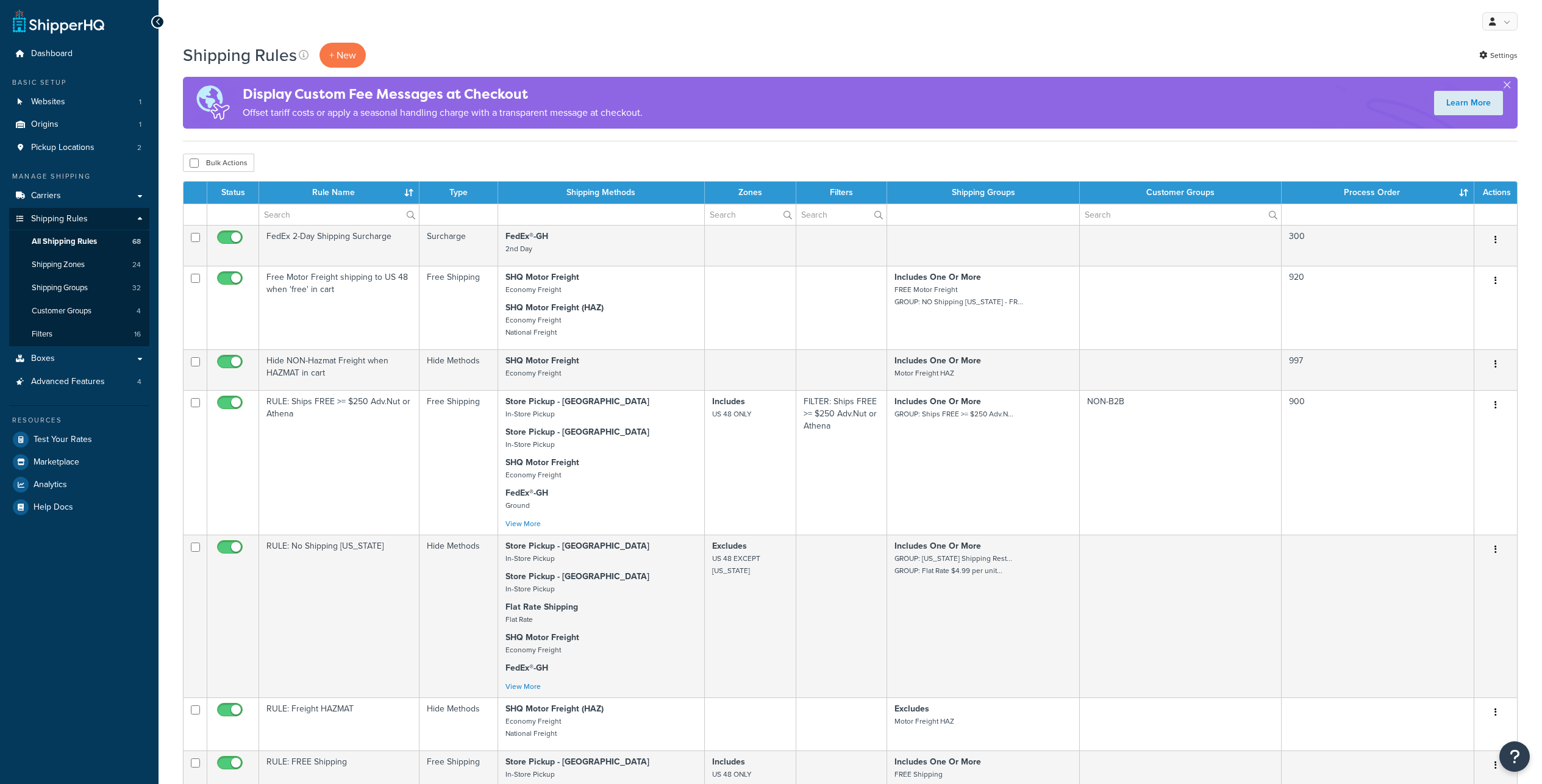
select select "100"
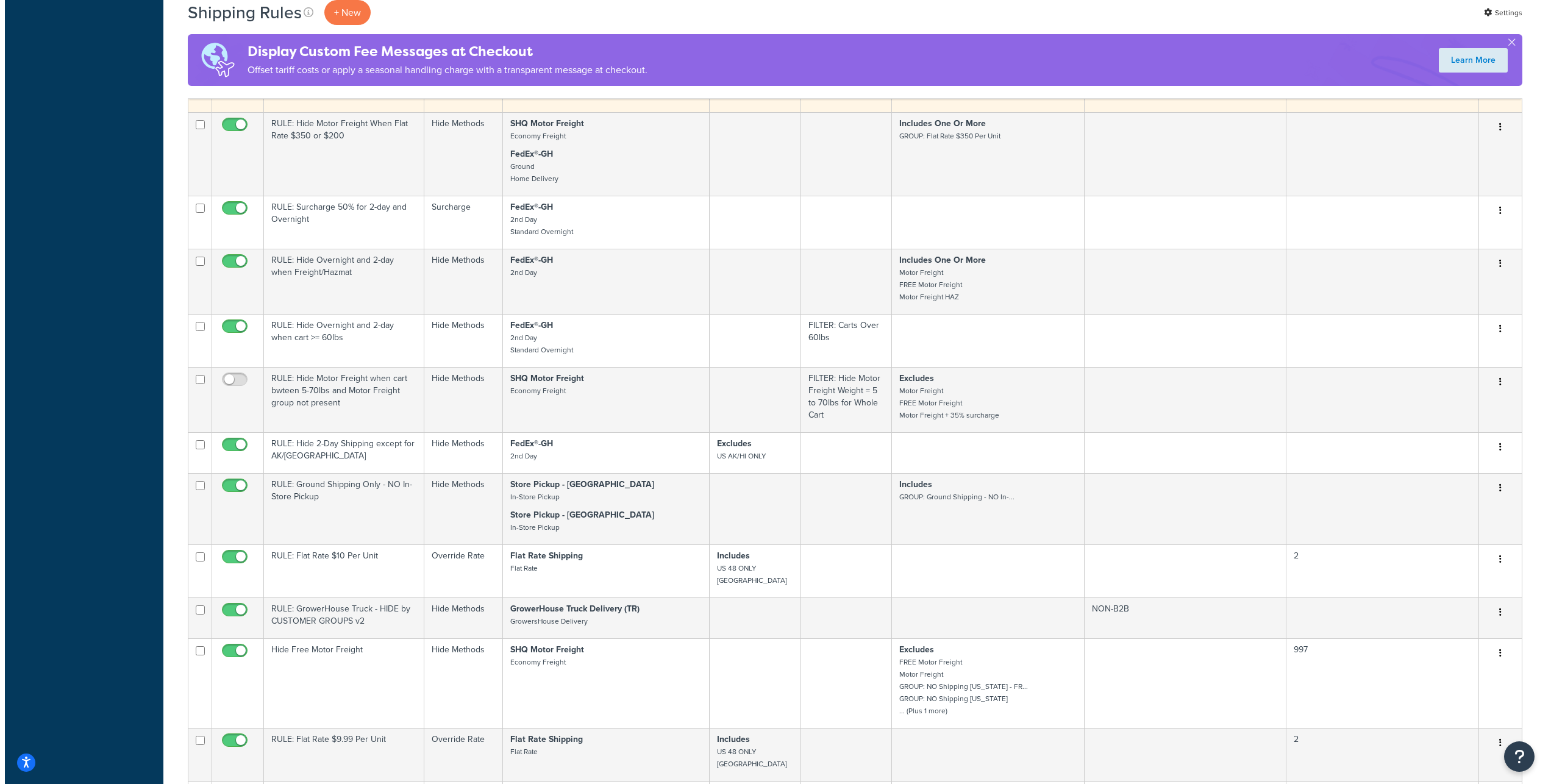
scroll to position [2403, 0]
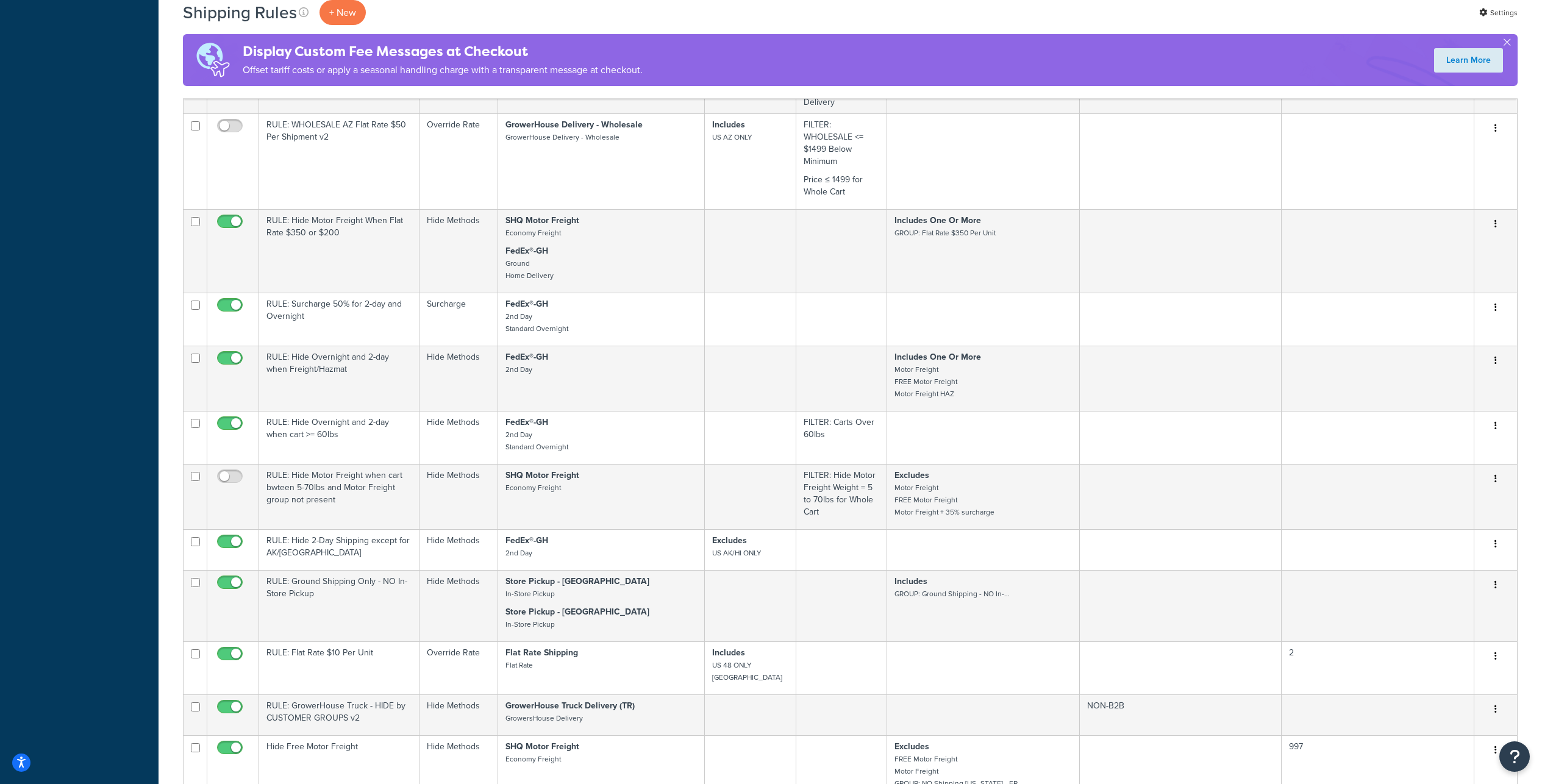
checkbox input "false"
click at [363, 13] on p "+ New" at bounding box center [343, 13] width 46 height 25
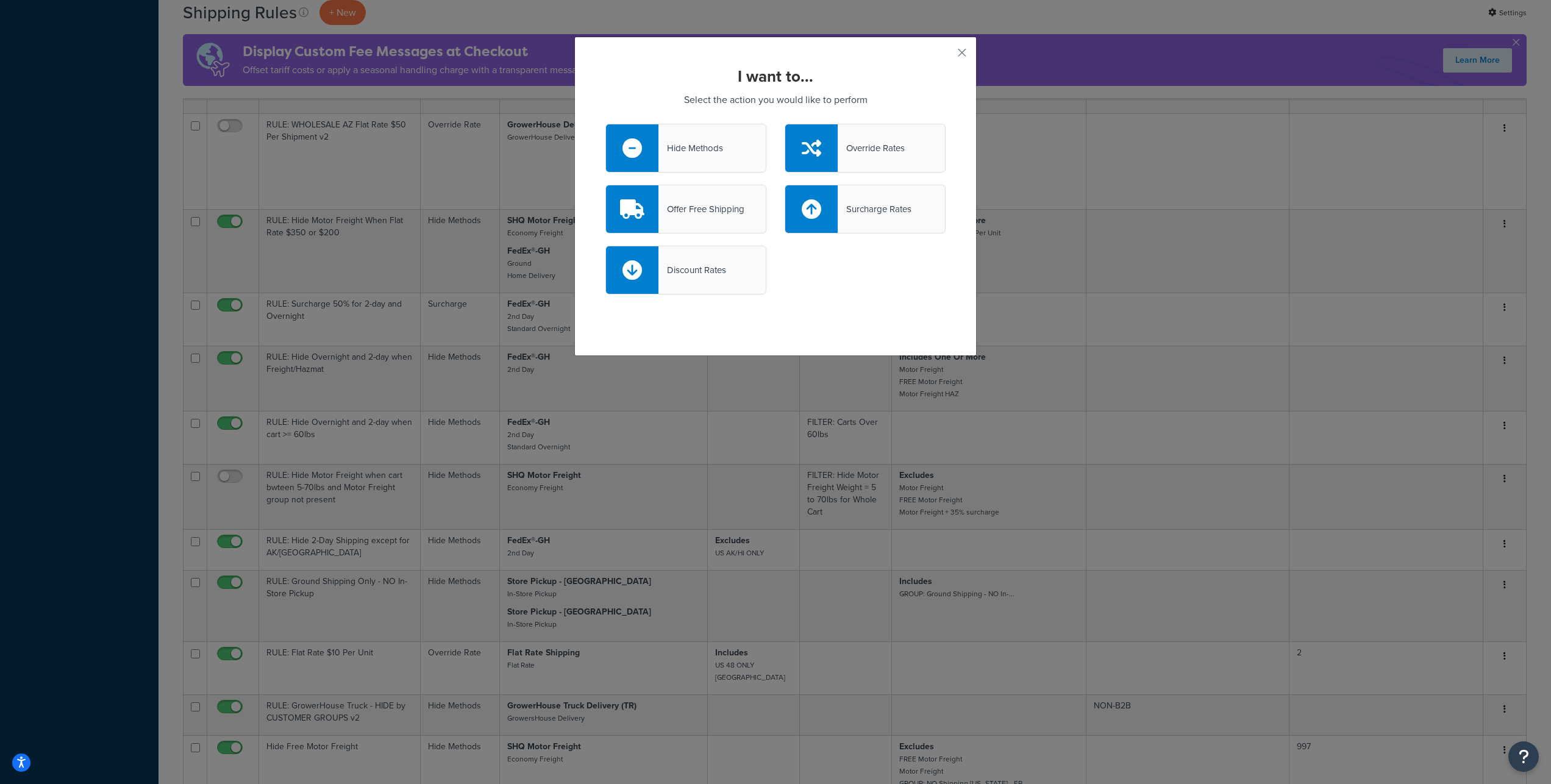
click at [867, 218] on div "Surcharge Rates" at bounding box center [875, 209] width 74 height 17
click at [0, 0] on input "Surcharge Rates" at bounding box center [0, 0] width 0 height 0
select select "CART"
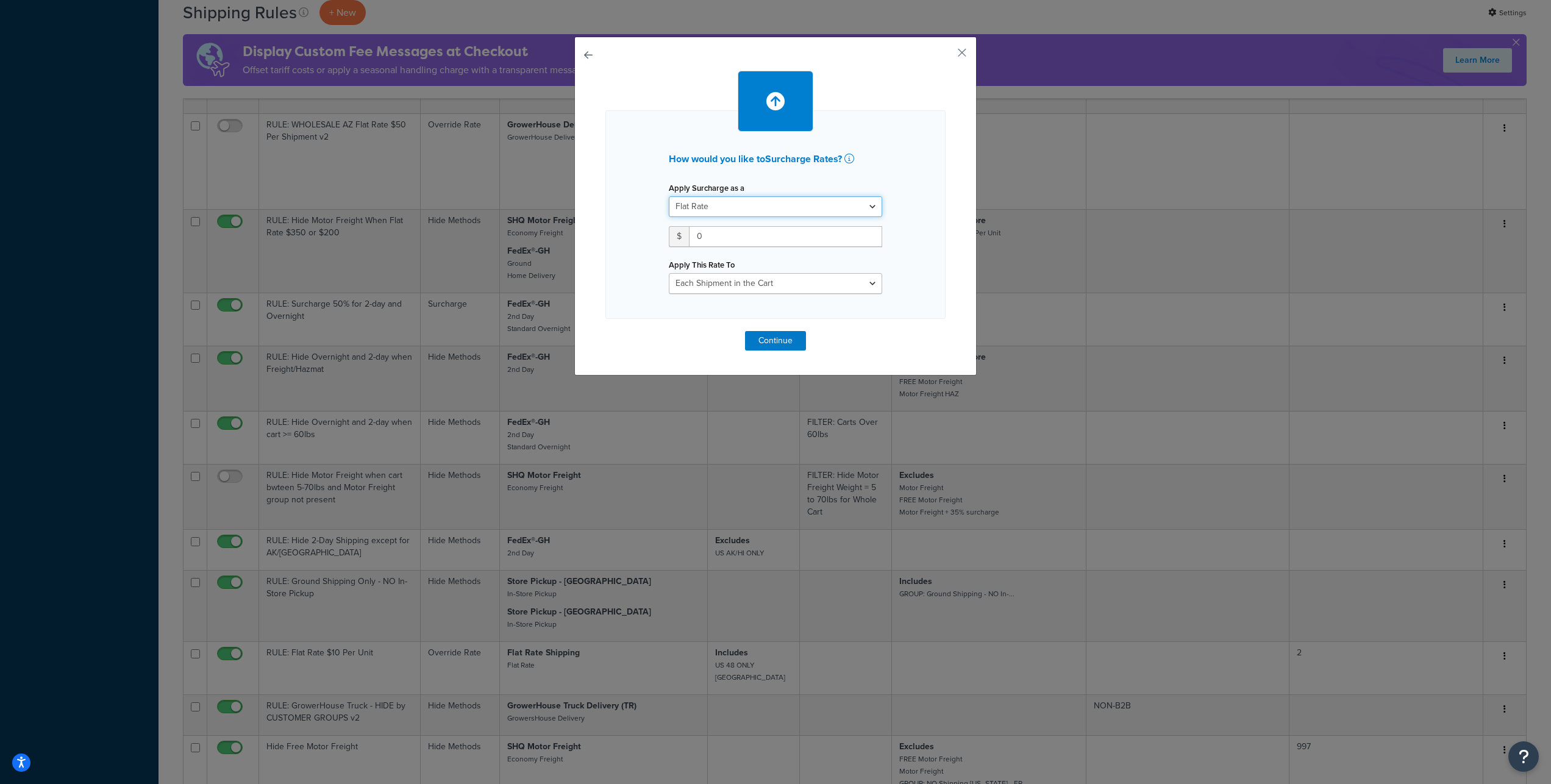
select select "PERCENTAGE"
click option "Percentage" at bounding box center [0, 0] width 0 height 0
click at [710, 247] on input "number" at bounding box center [706, 237] width 76 height 21
type input "35"
click at [762, 351] on button "Continue" at bounding box center [775, 341] width 61 height 19
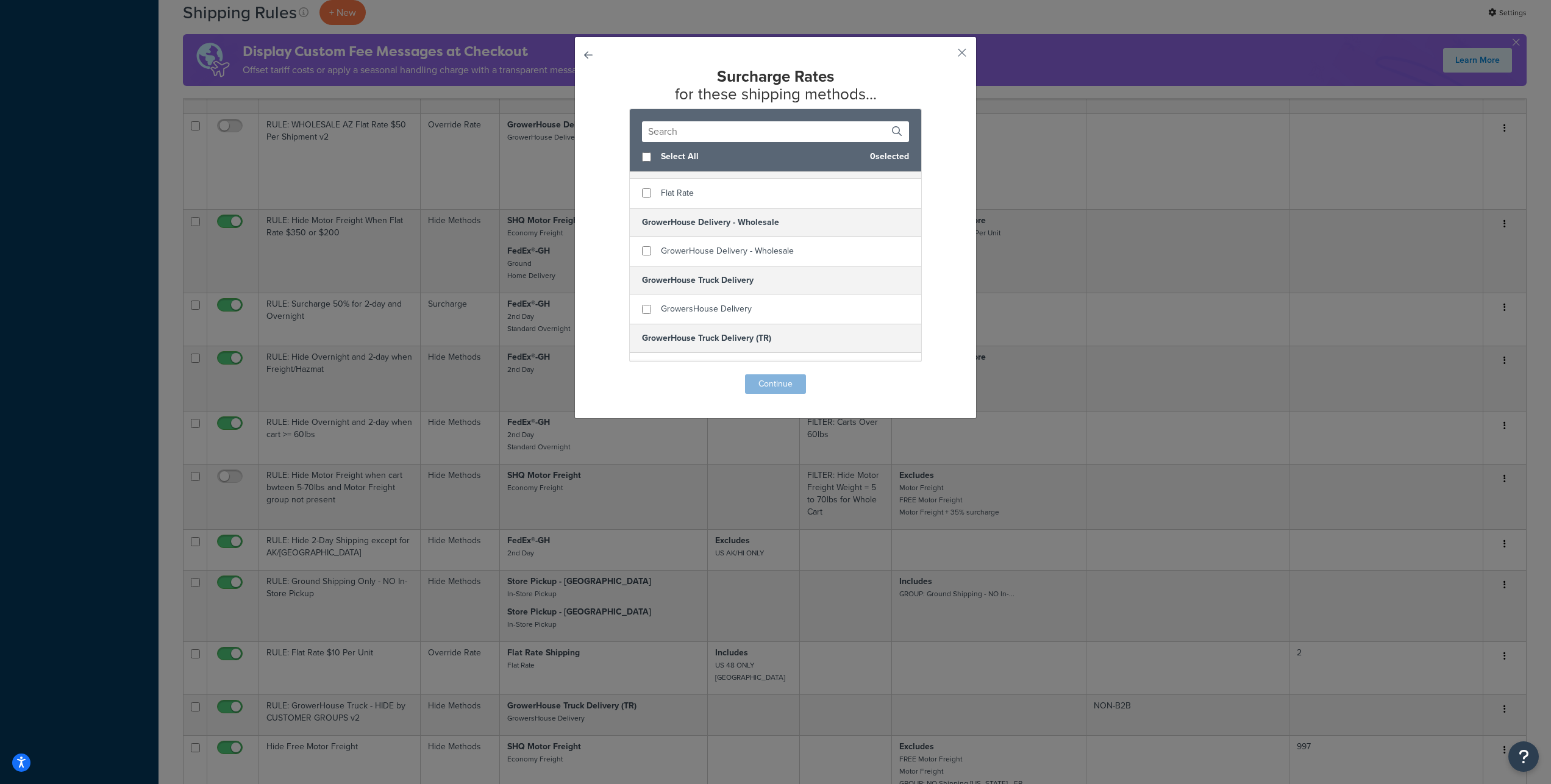
scroll to position [472, 0]
click at [642, 263] on input "checkbox" at bounding box center [645, 258] width 9 height 9
checkbox input "true"
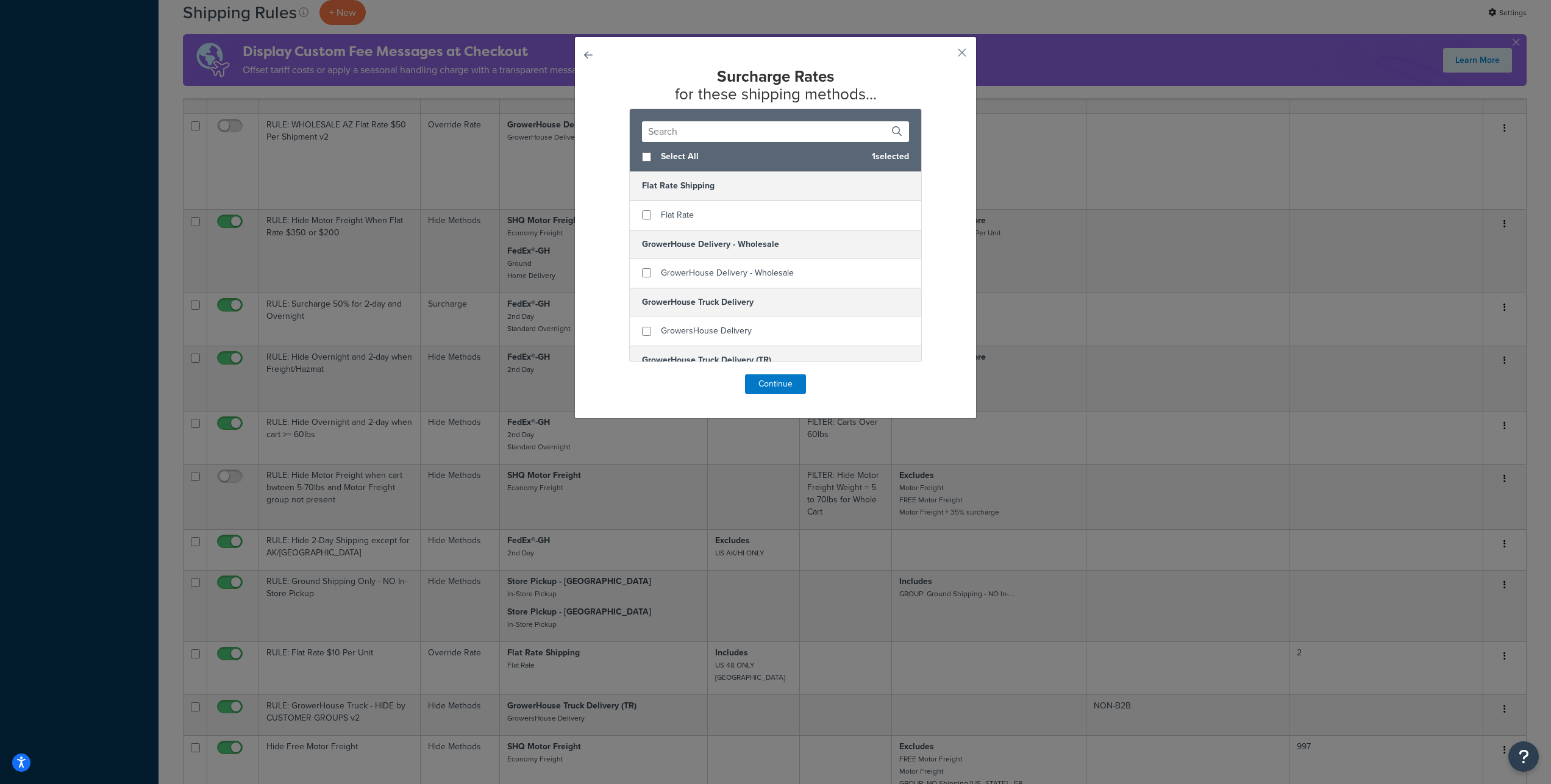
scroll to position [290, 0]
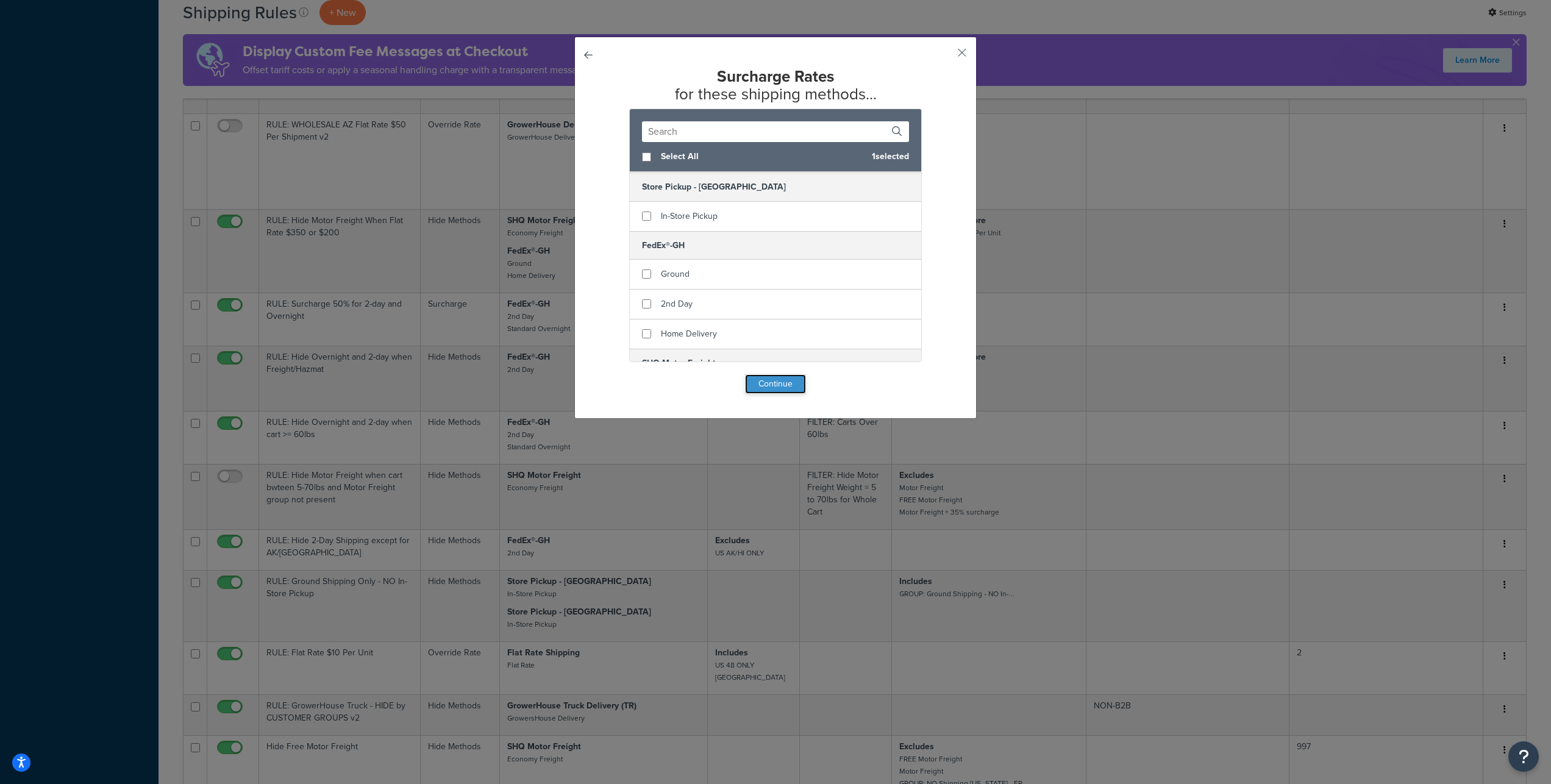
click at [773, 394] on button "Continue" at bounding box center [775, 384] width 61 height 19
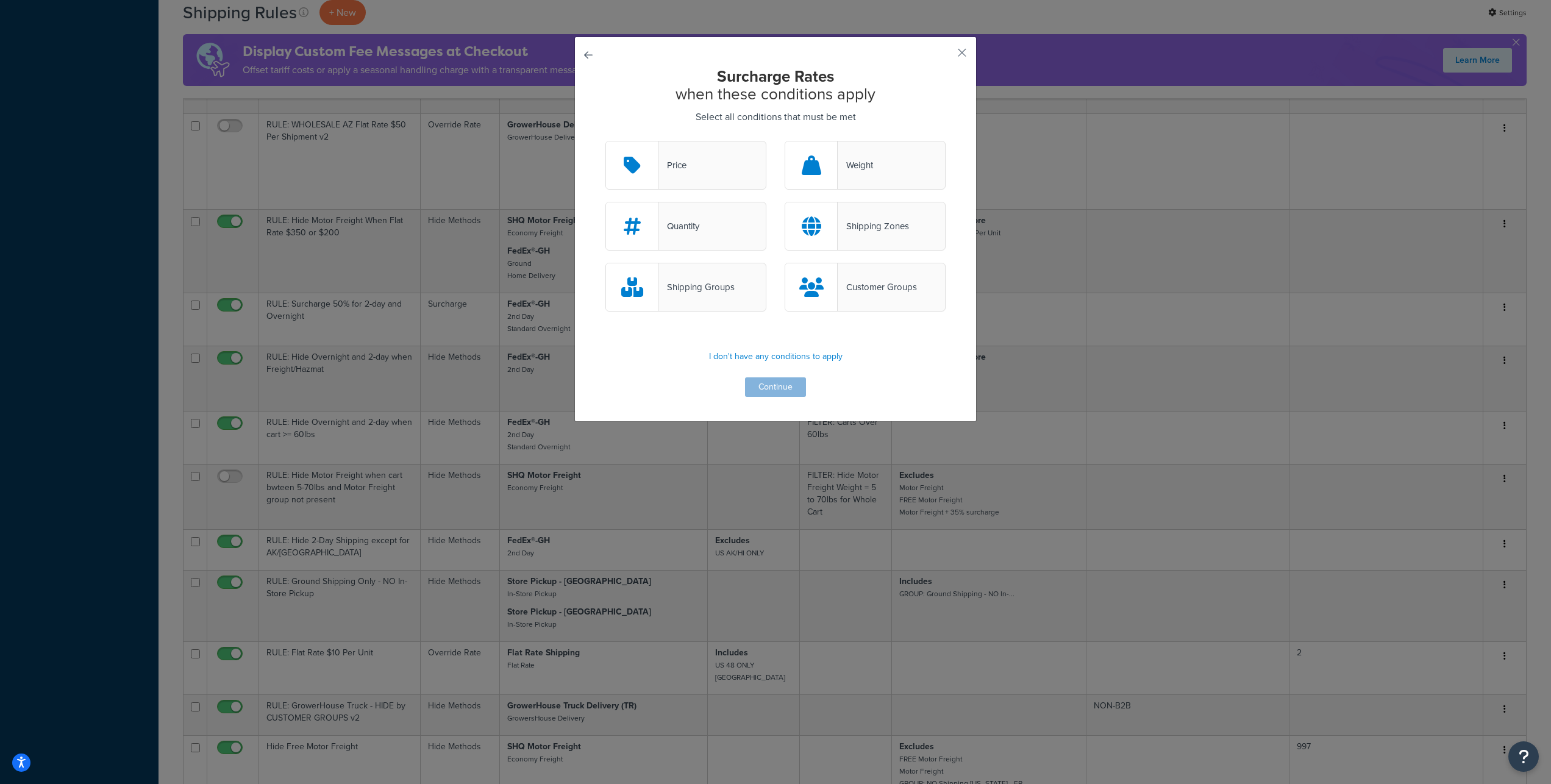
click at [720, 296] on div "Shipping Groups" at bounding box center [697, 287] width 76 height 17
click at [0, 0] on input "Shipping Groups" at bounding box center [0, 0] width 0 height 0
click at [771, 397] on button "Continue" at bounding box center [775, 387] width 61 height 19
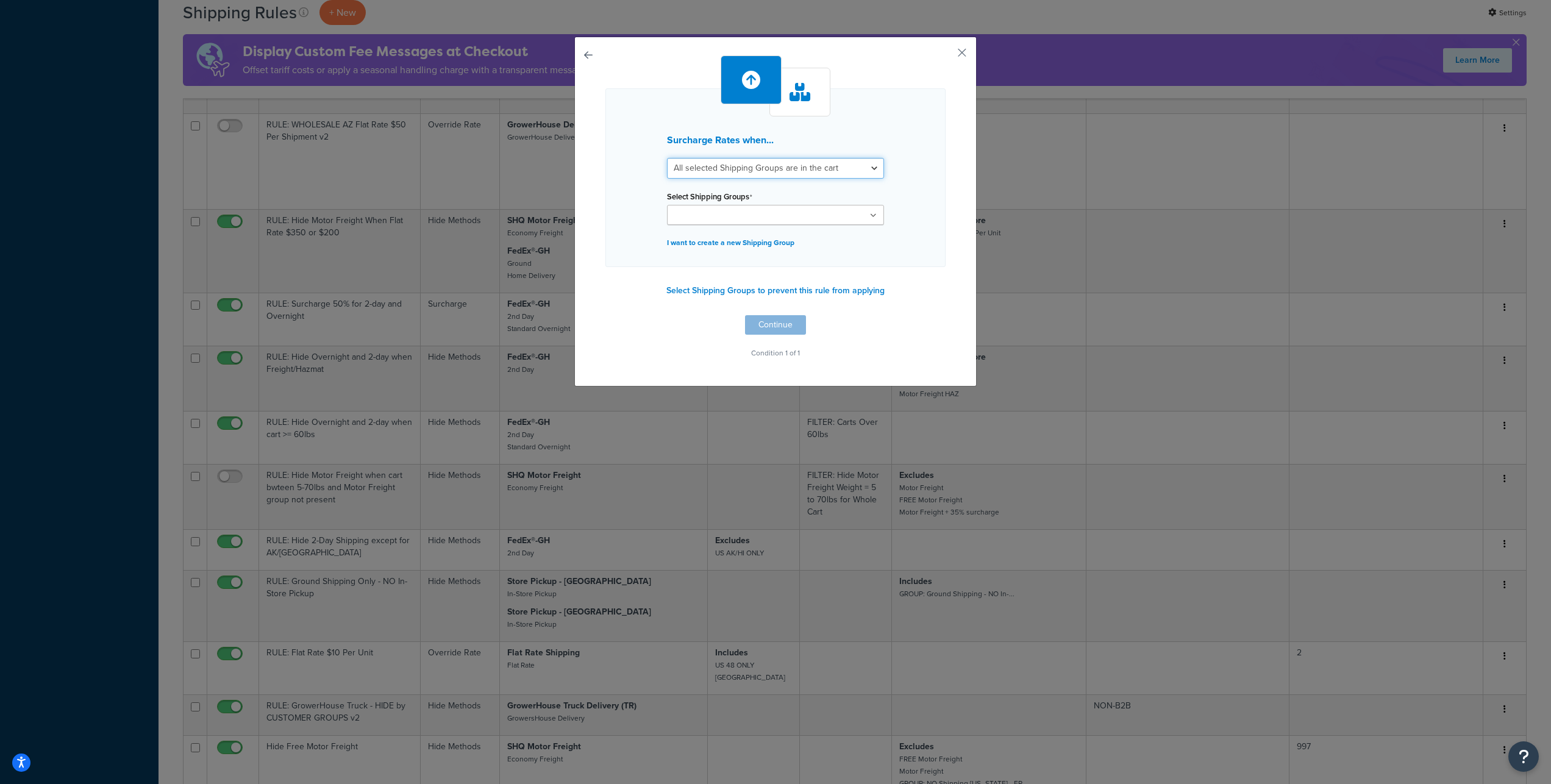
select select "any"
click option "Any selected Shipping Groups are in the cart" at bounding box center [0, 0] width 0 height 0
click at [698, 222] on input "Select Shipping Groups" at bounding box center [724, 216] width 108 height 13
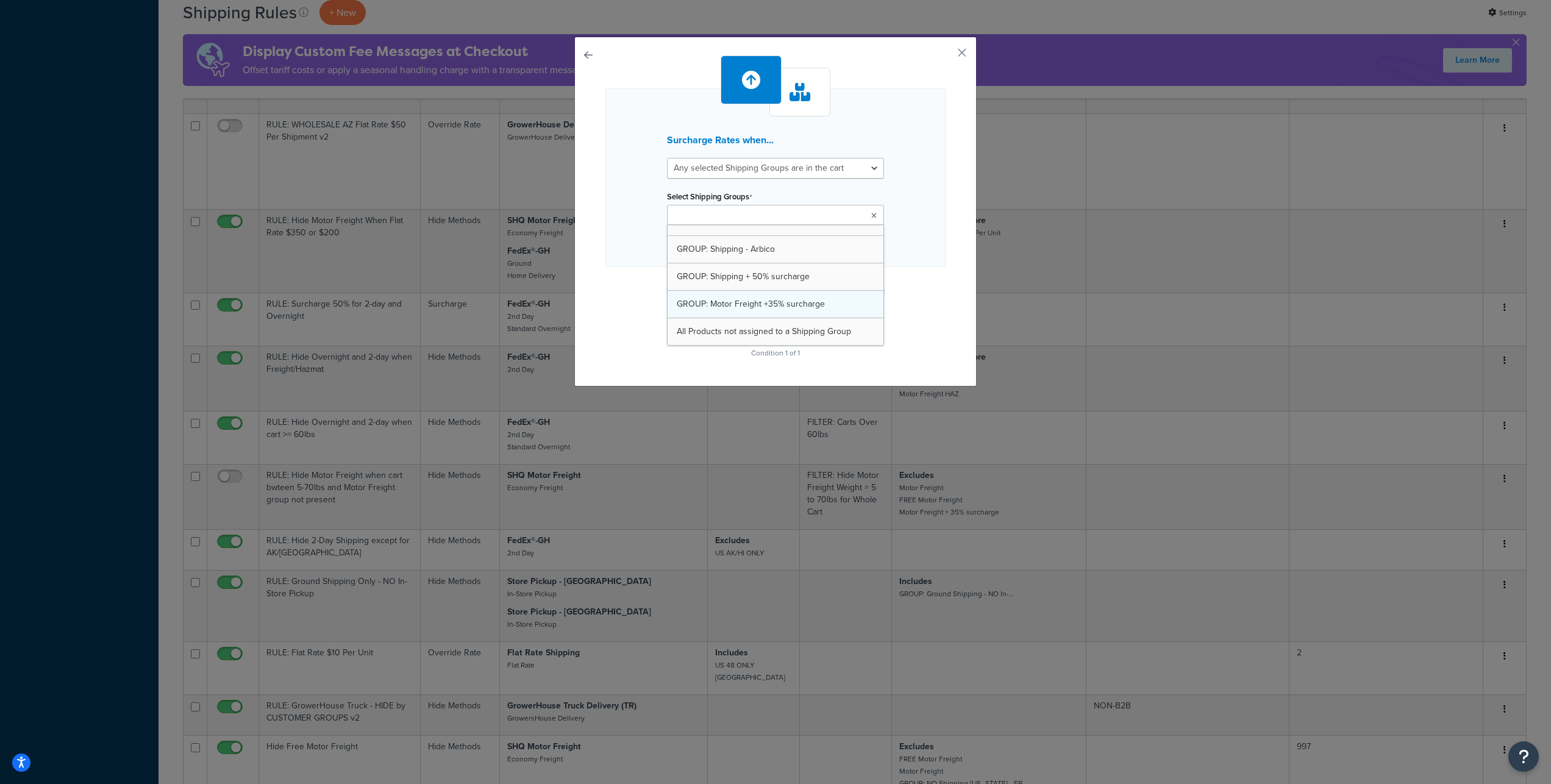
scroll to position [979, 0]
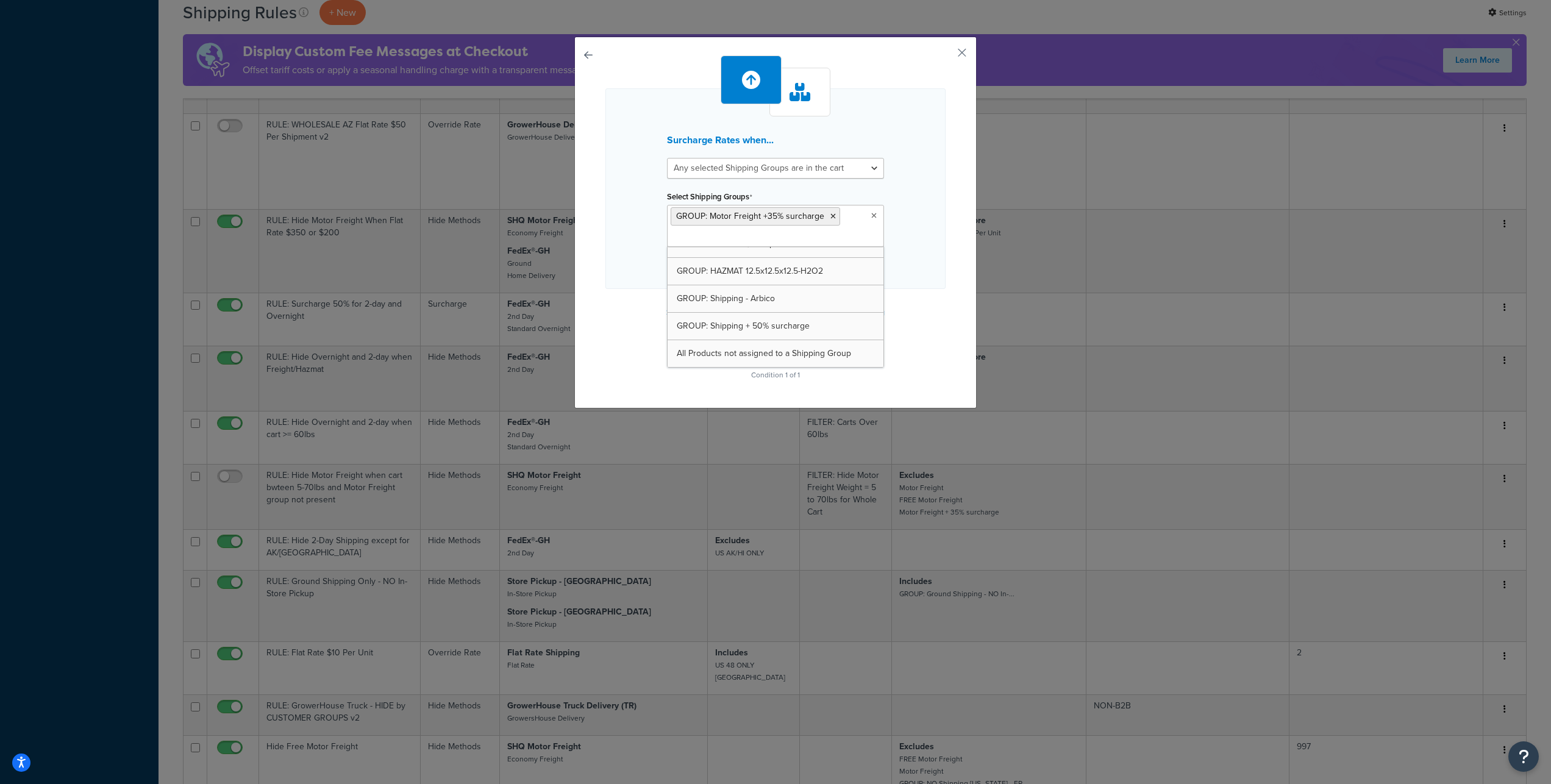
click at [903, 178] on div "Surcharge Rates when... All selected Shipping Groups are in the cart Any select…" at bounding box center [775, 189] width 340 height 200
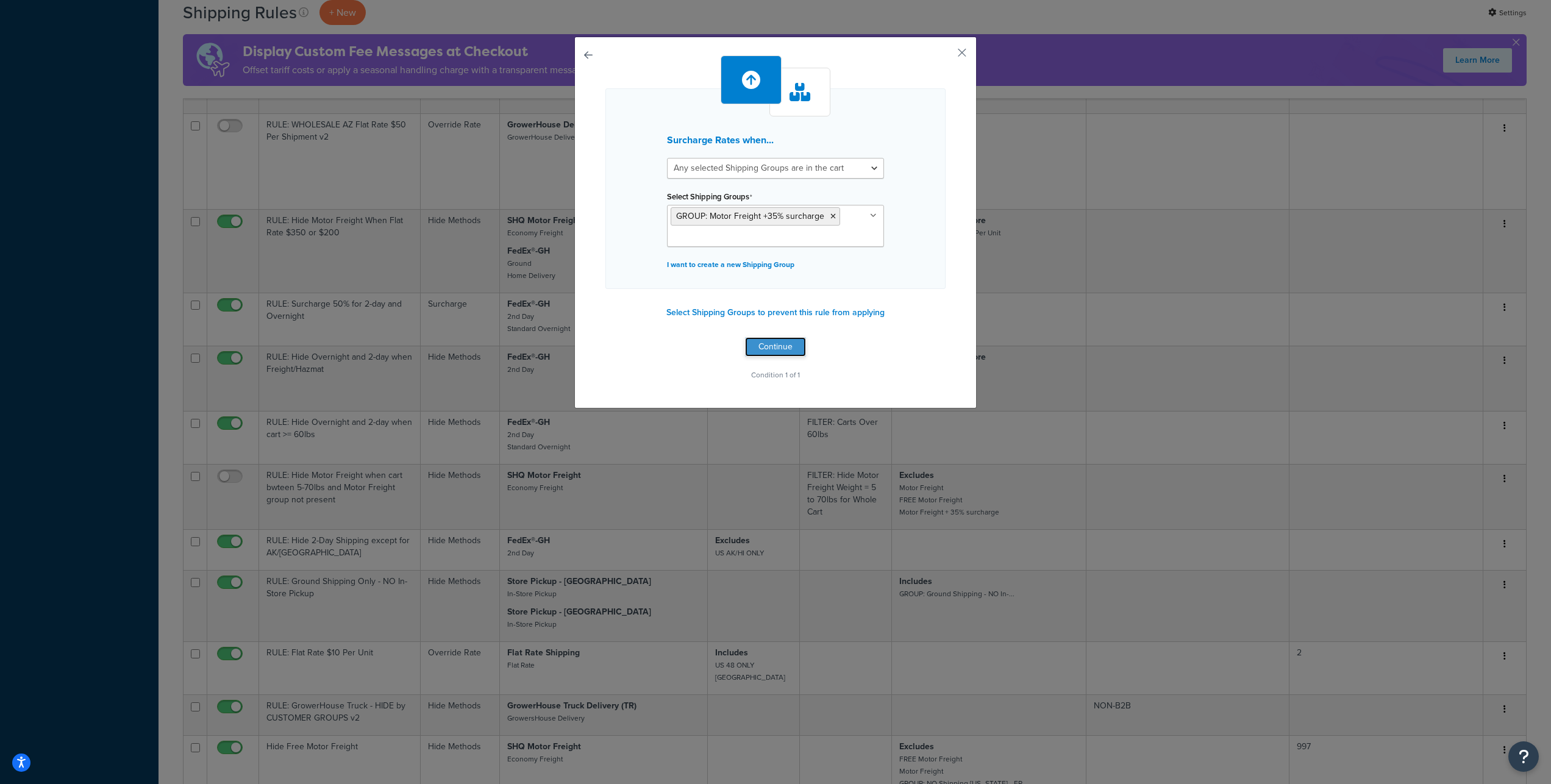
click at [781, 356] on button "Continue" at bounding box center [775, 347] width 61 height 19
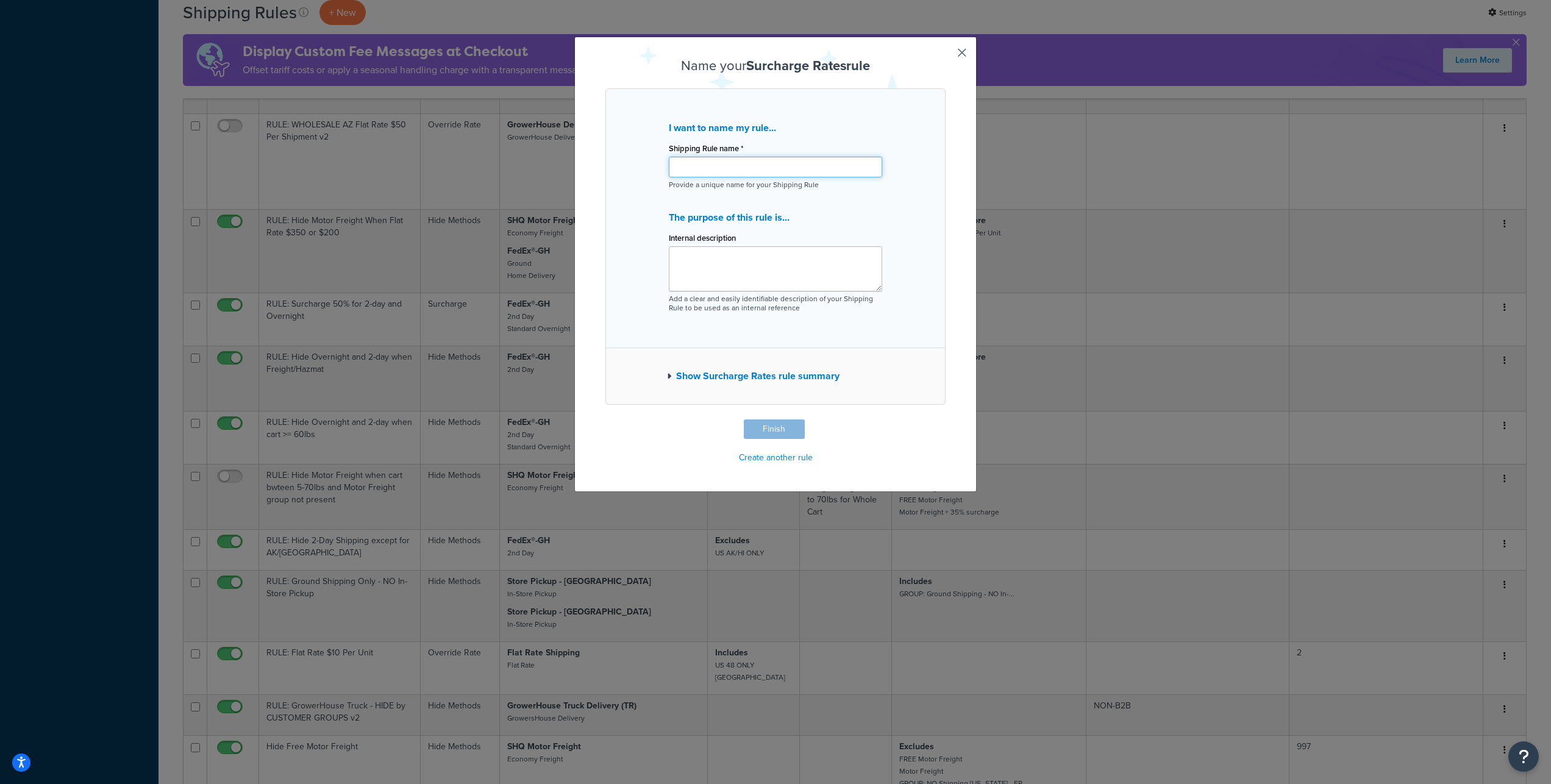
click at [692, 177] on input "Shipping Rule name *" at bounding box center [776, 168] width 214 height 21
paste input "Motor Freight + 35% surcharge"
click at [700, 177] on input "RULE:Motor Freight + 35% surcharge" at bounding box center [776, 168] width 214 height 21
click at [775, 177] on input "RULE: Motor Freight + 35% surcharge" at bounding box center [776, 168] width 214 height 21
type input "RULE: Motor Freight +35% surcharge"
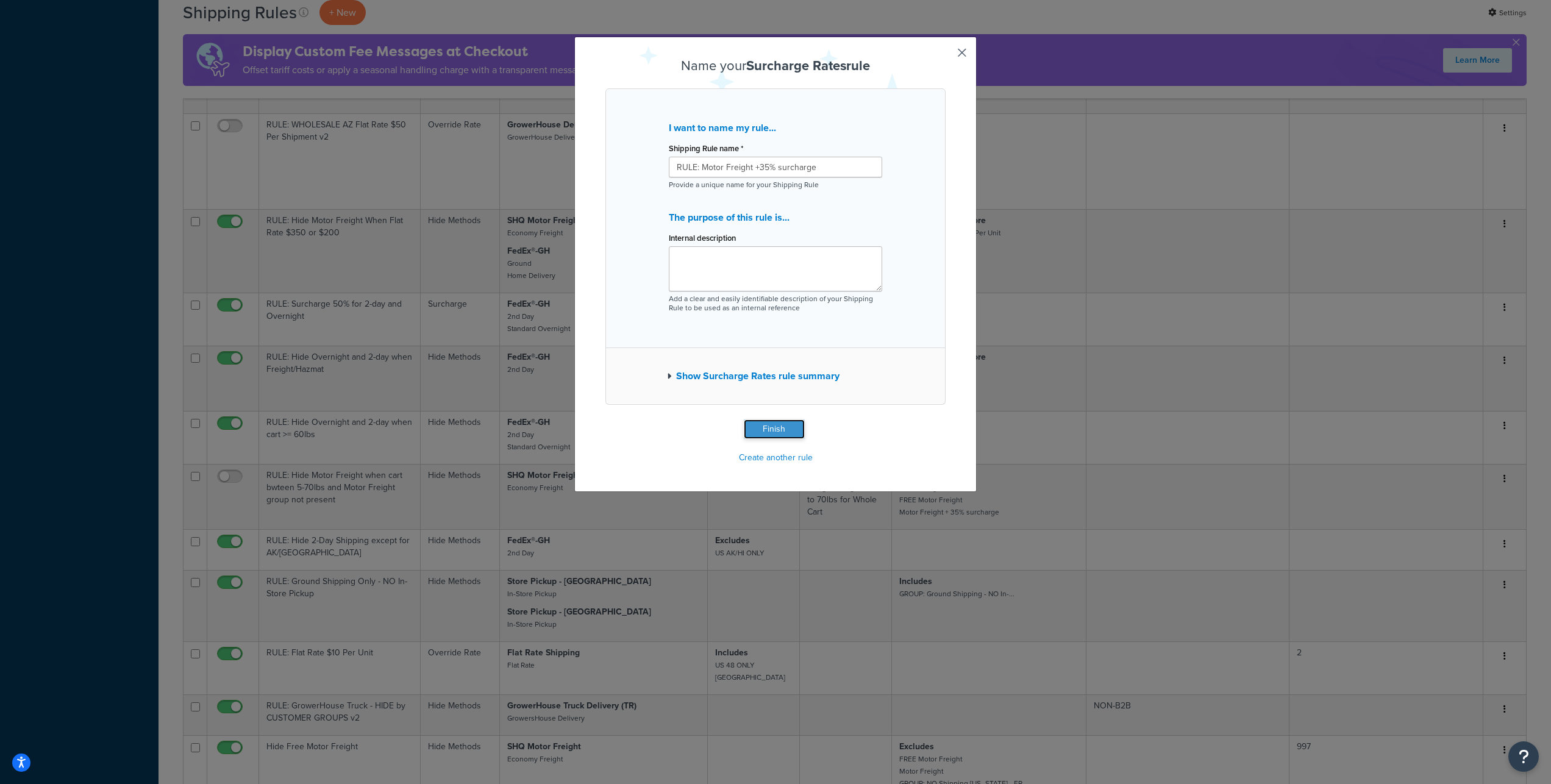
click at [768, 439] on button "Finish" at bounding box center [774, 429] width 61 height 19
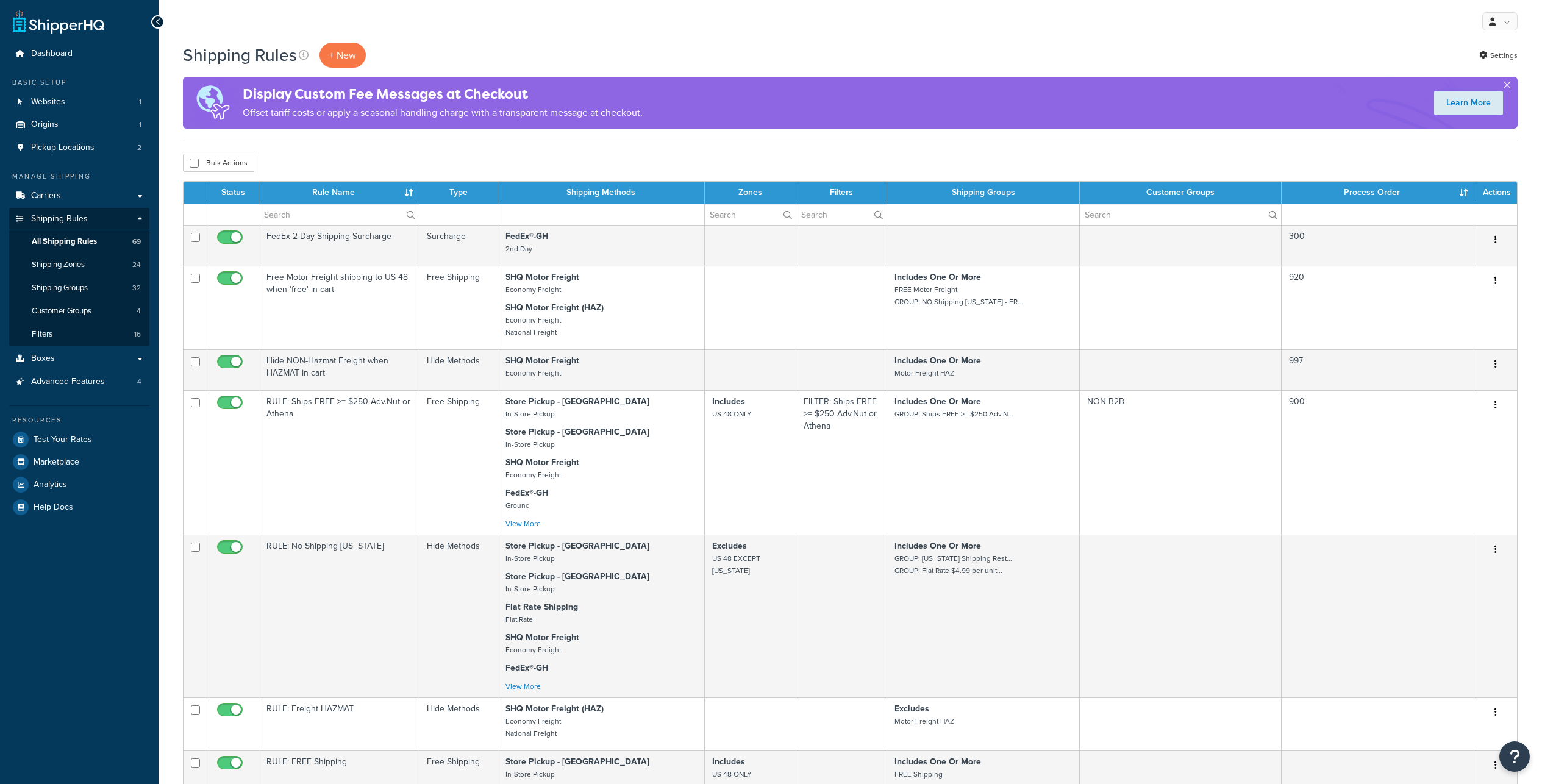
select select "100"
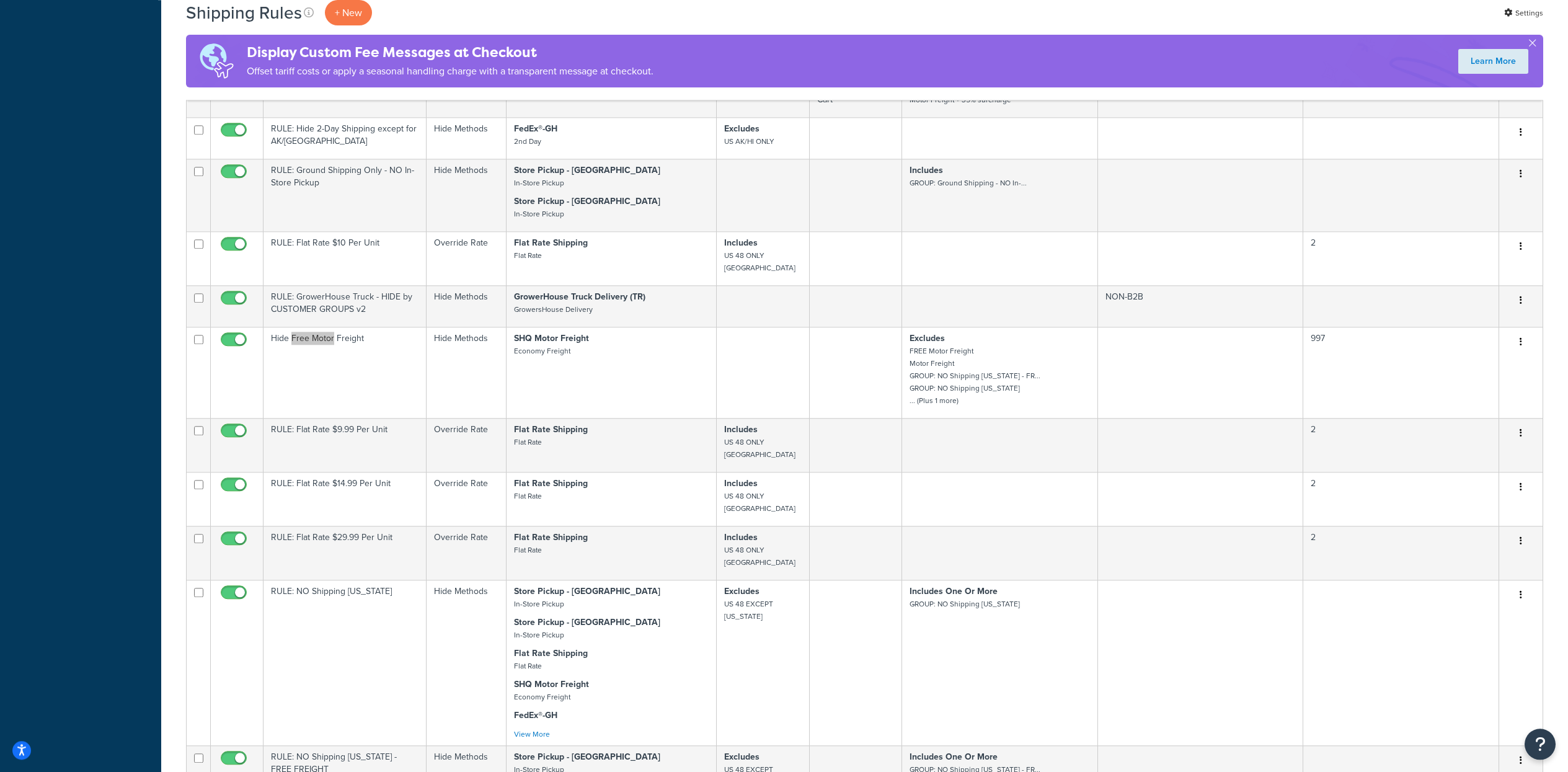
scroll to position [3305, 0]
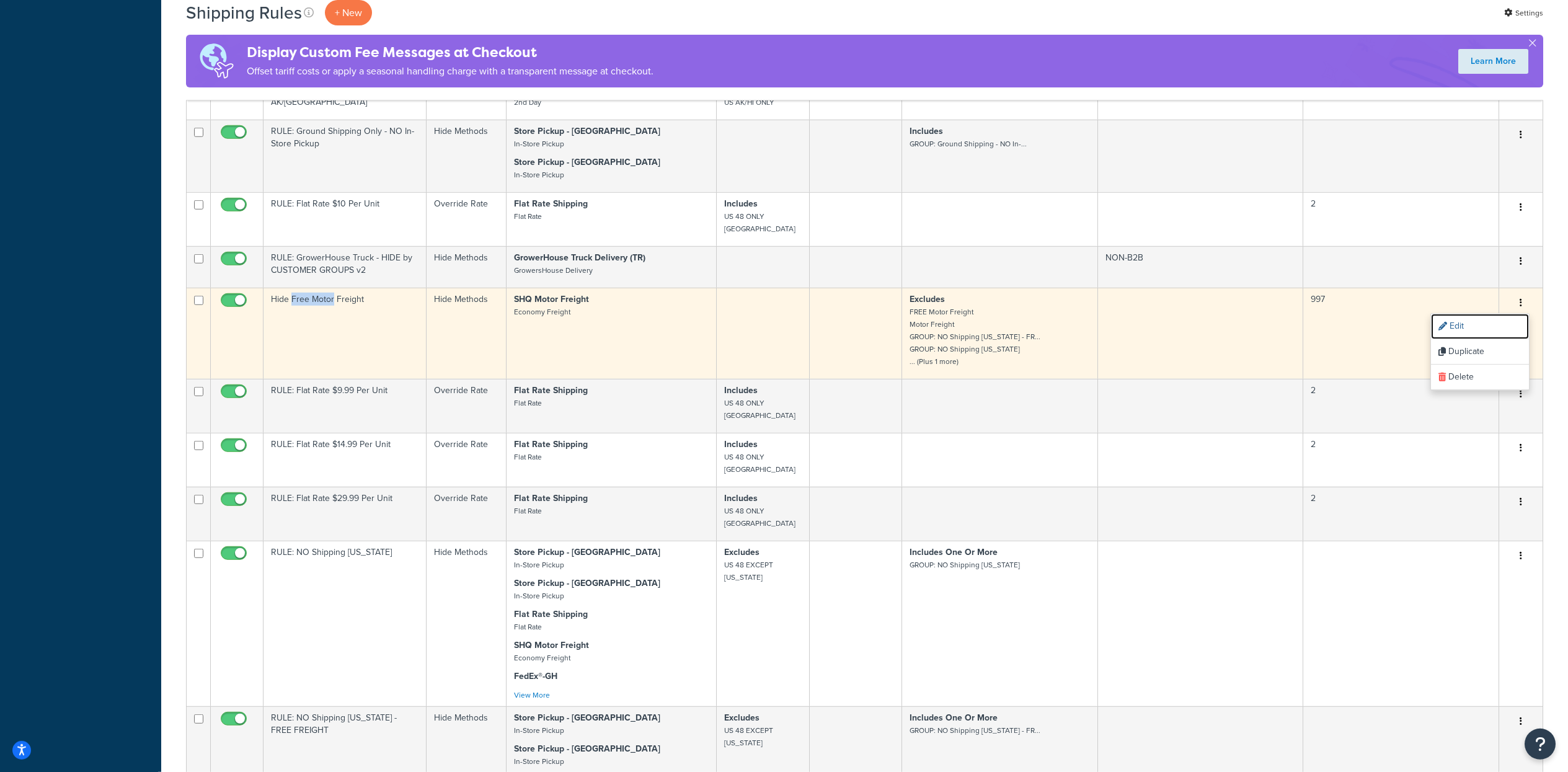
scroll to position [2882, 0]
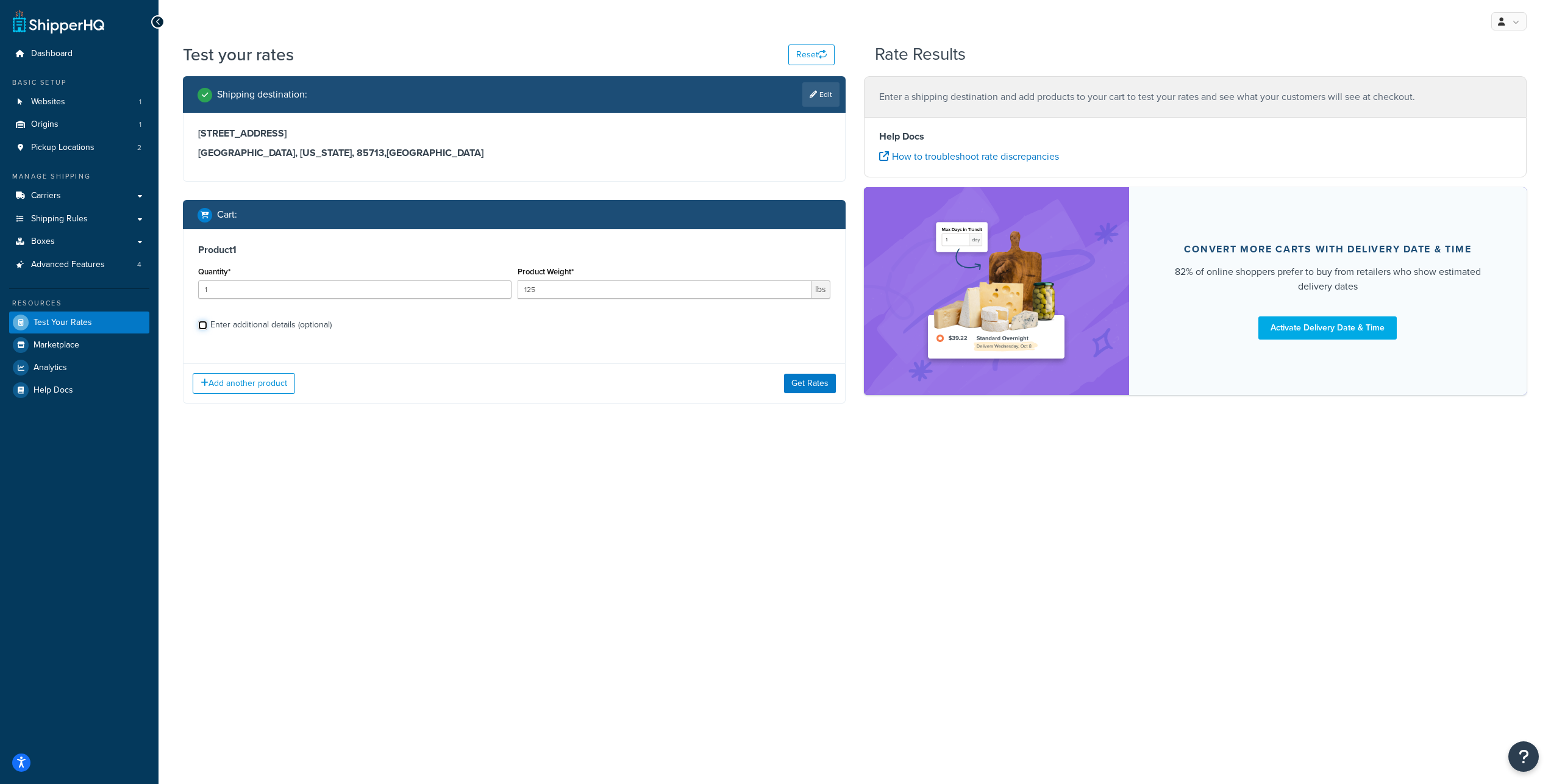
click at [203, 329] on input "Enter additional details (optional)" at bounding box center [202, 325] width 9 height 9
checkbox input "true"
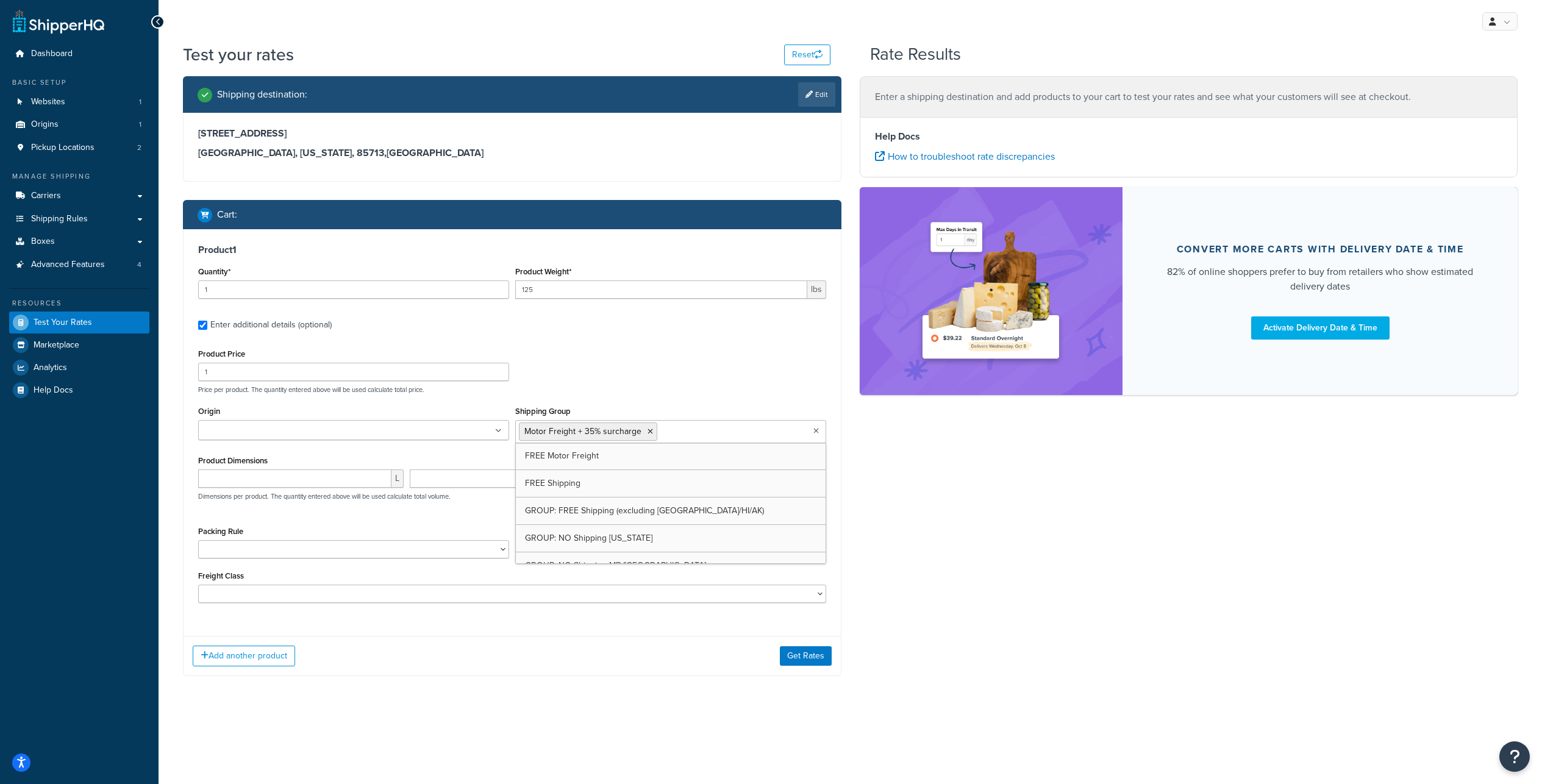
click at [713, 443] on ul "Motor Freight + 35% surcharge" at bounding box center [670, 431] width 311 height 23
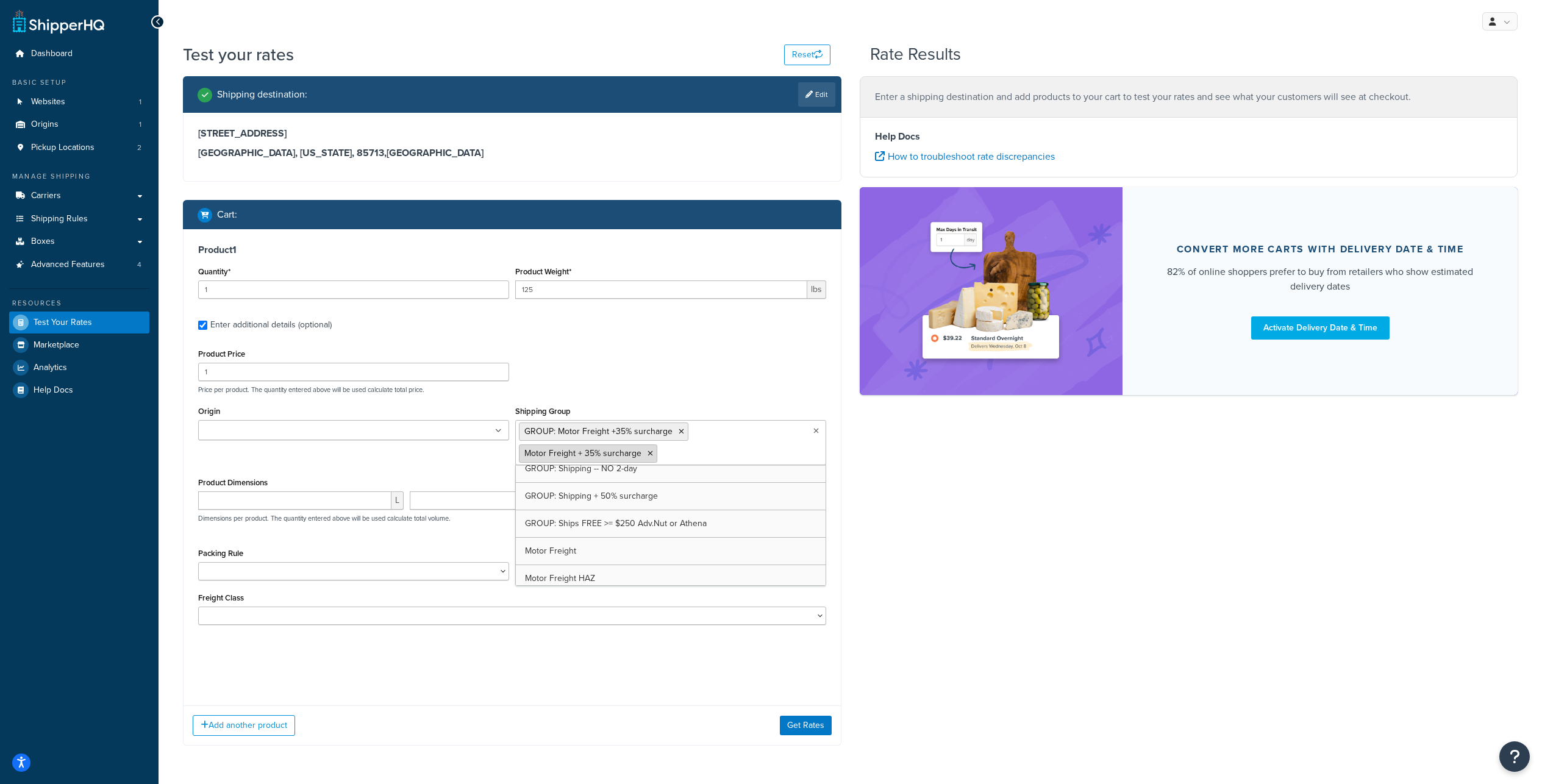
scroll to position [640, 0]
click at [653, 457] on icon at bounding box center [650, 454] width 6 height 8
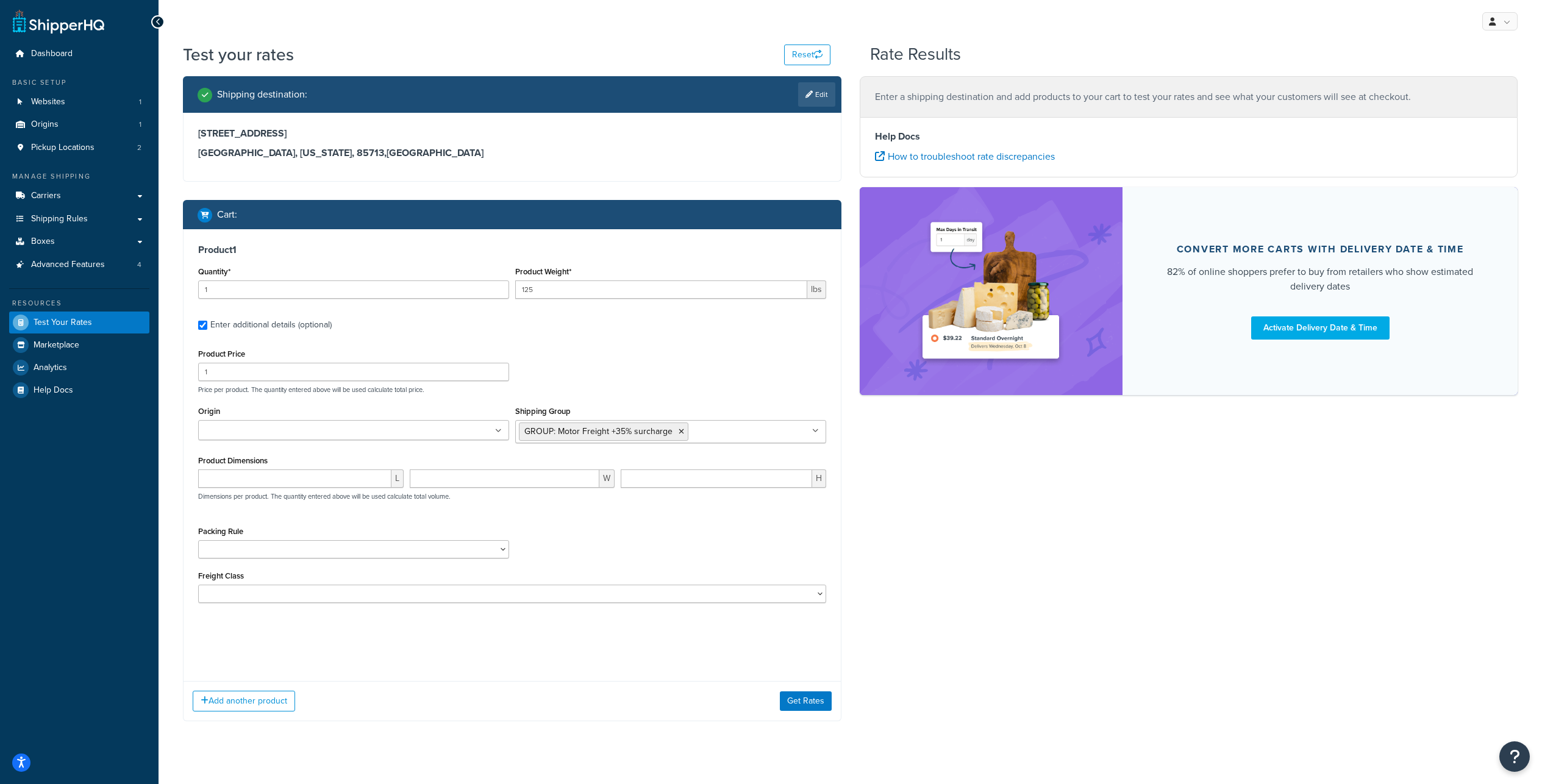
click at [872, 515] on div "Shipping destination : Edit 3635 E 34th St Tucson, Arizona, 85713 , United Stat…" at bounding box center [849, 407] width 1352 height 664
click at [799, 666] on button "Get Rates" at bounding box center [805, 656] width 52 height 19
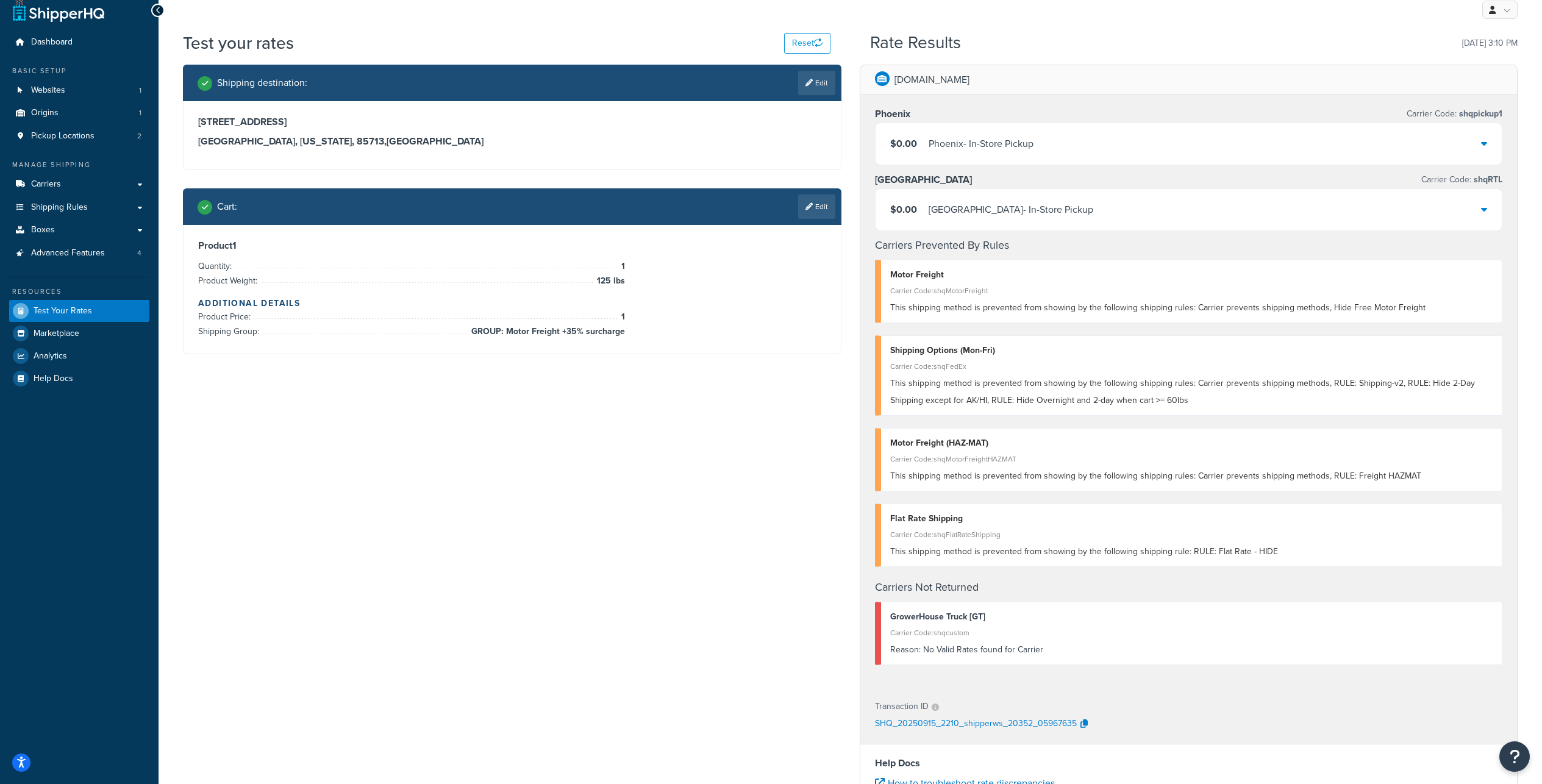
scroll to position [122, 0]
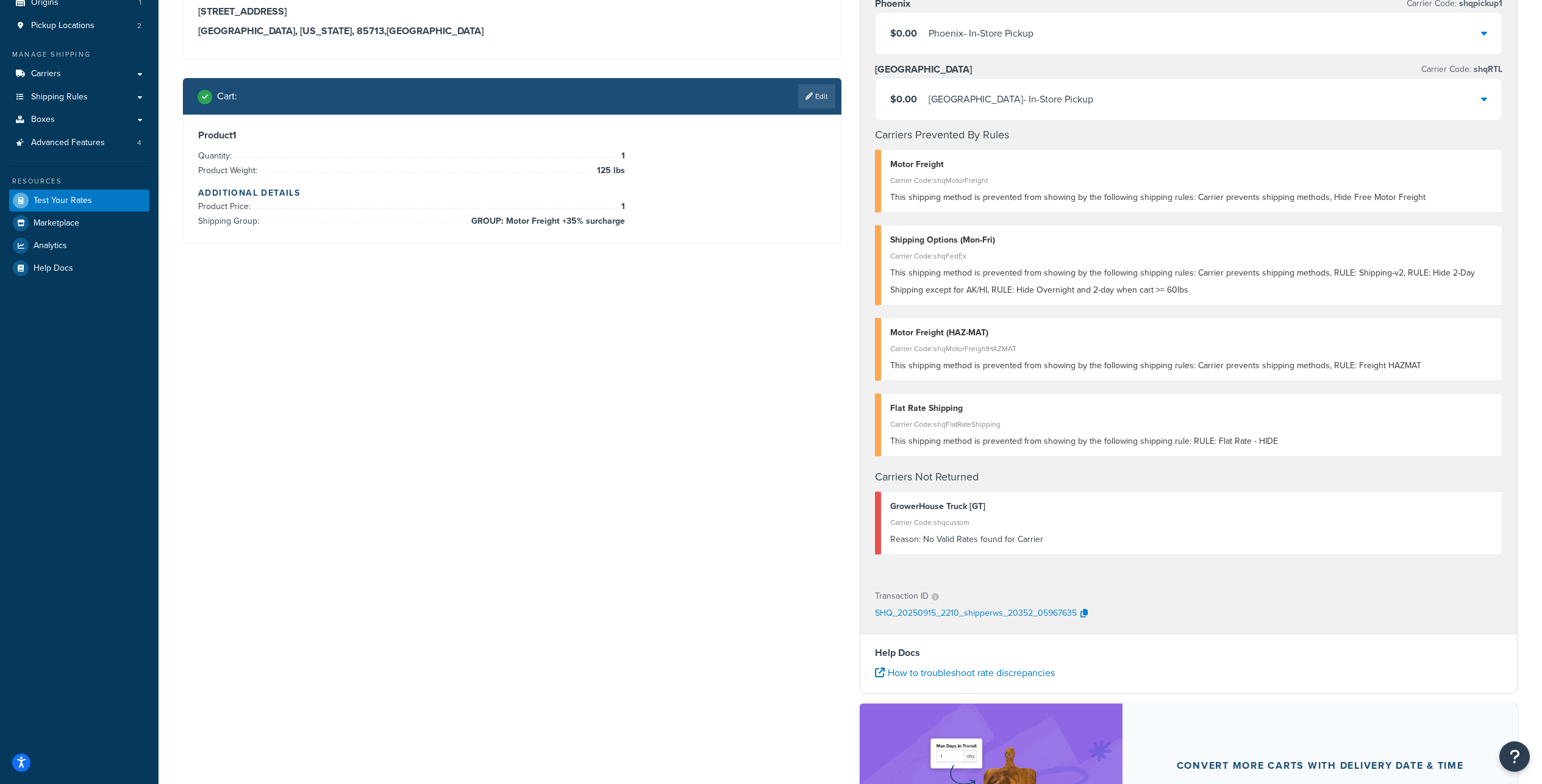
click at [813, 109] on link "Edit" at bounding box center [816, 95] width 38 height 24
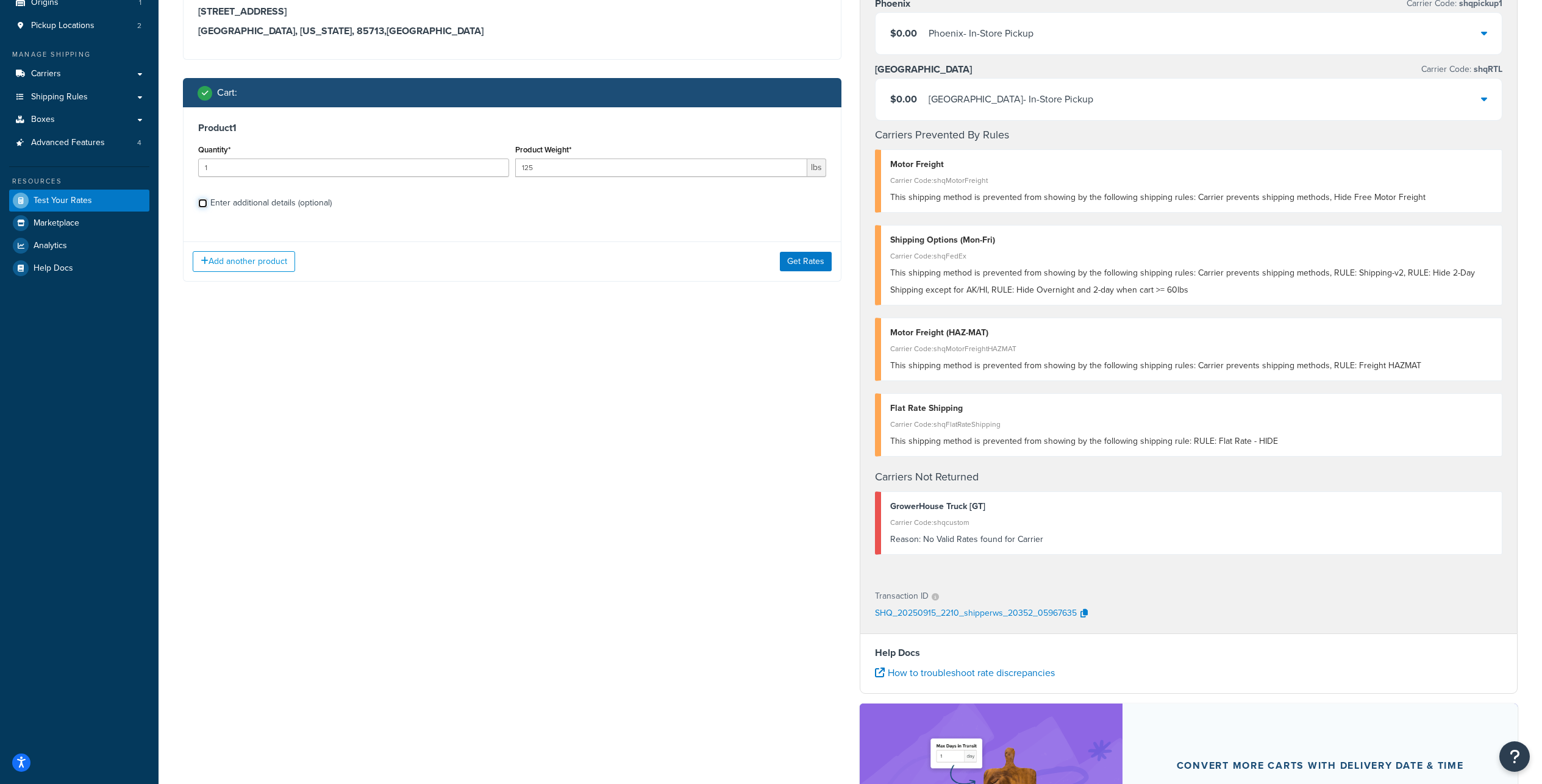
click at [207, 208] on input "Enter additional details (optional)" at bounding box center [202, 202] width 9 height 9
checkbox input "true"
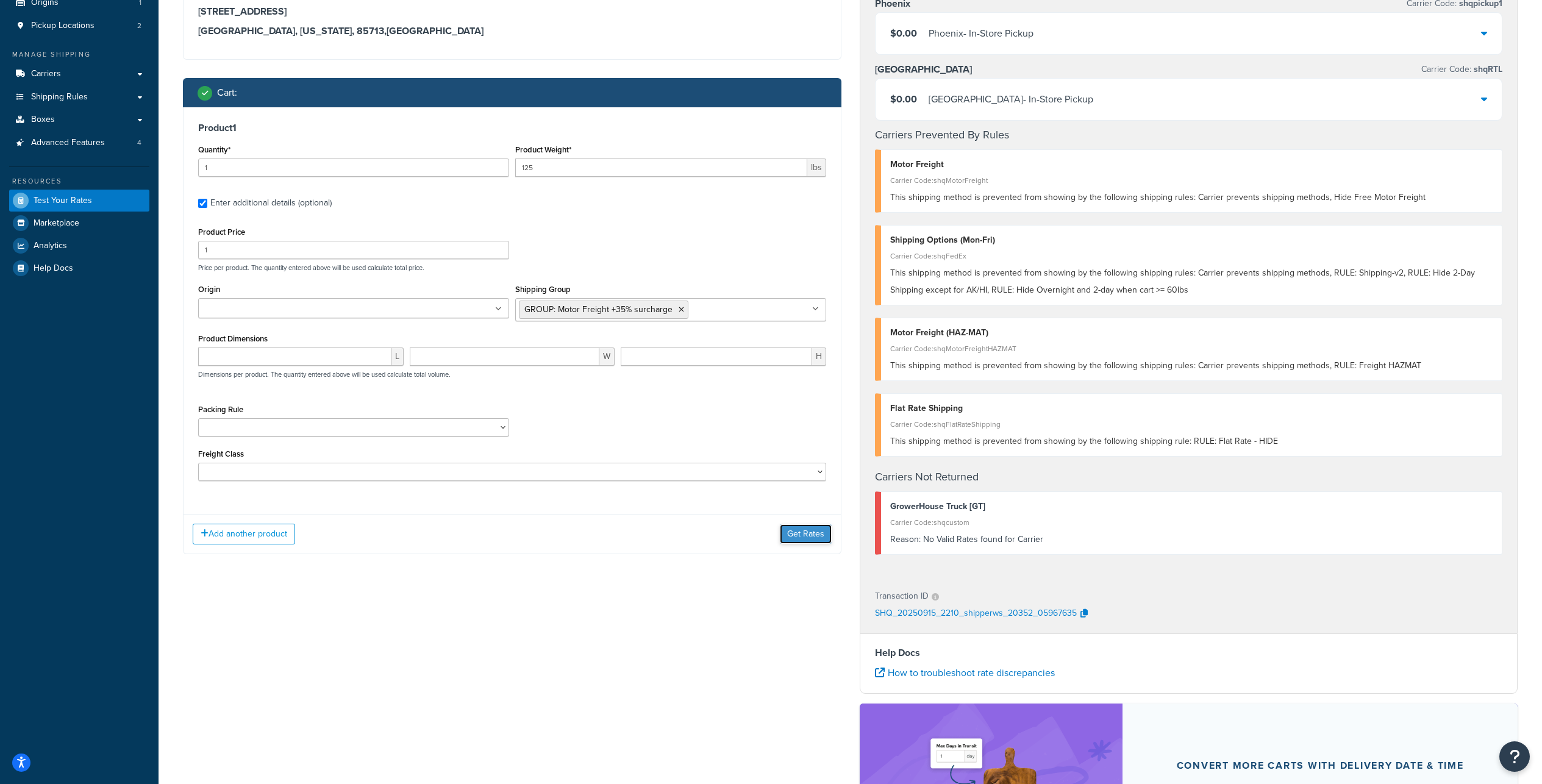
click at [809, 544] on button "Get Rates" at bounding box center [805, 534] width 52 height 19
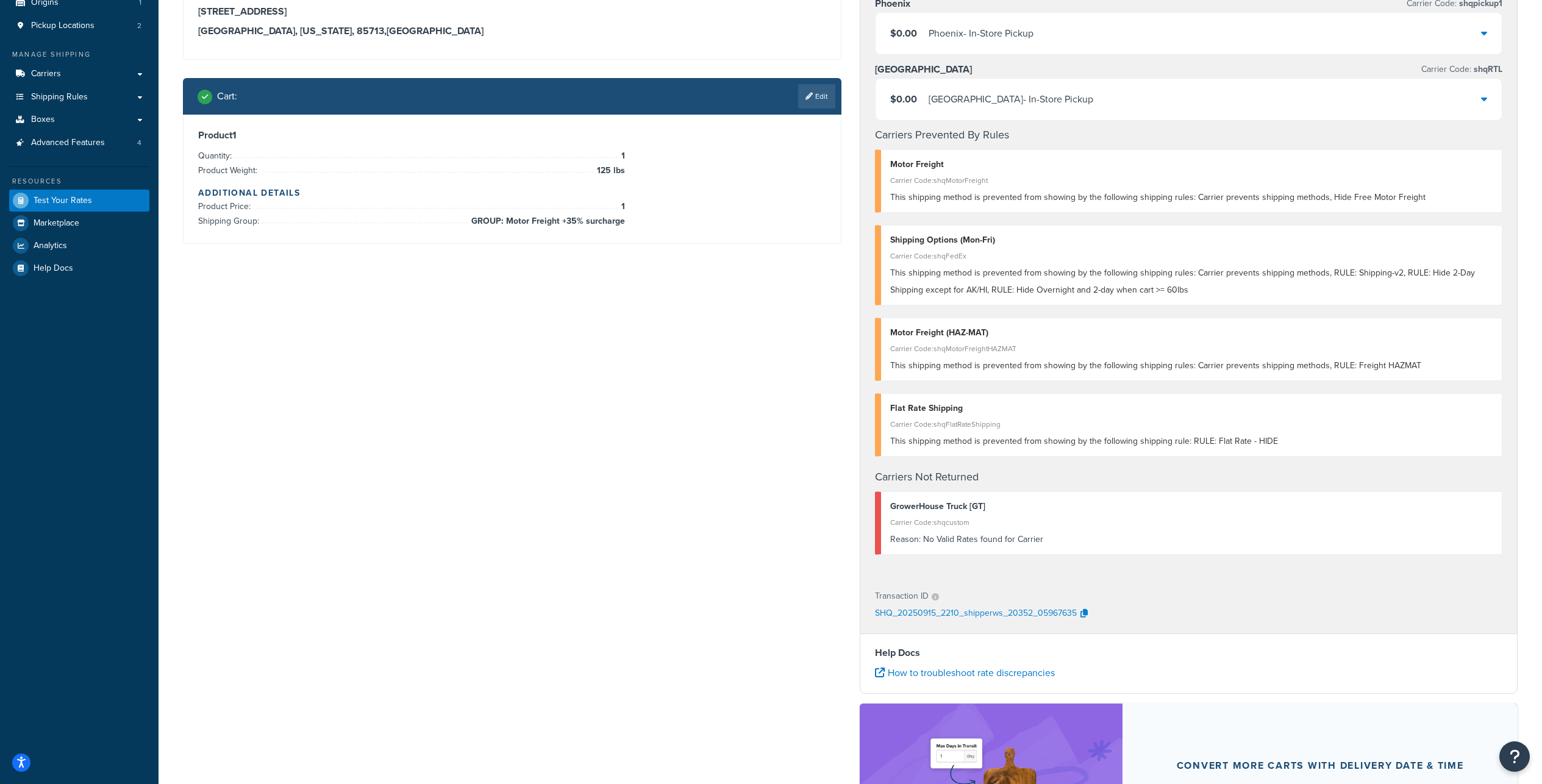
scroll to position [0, 0]
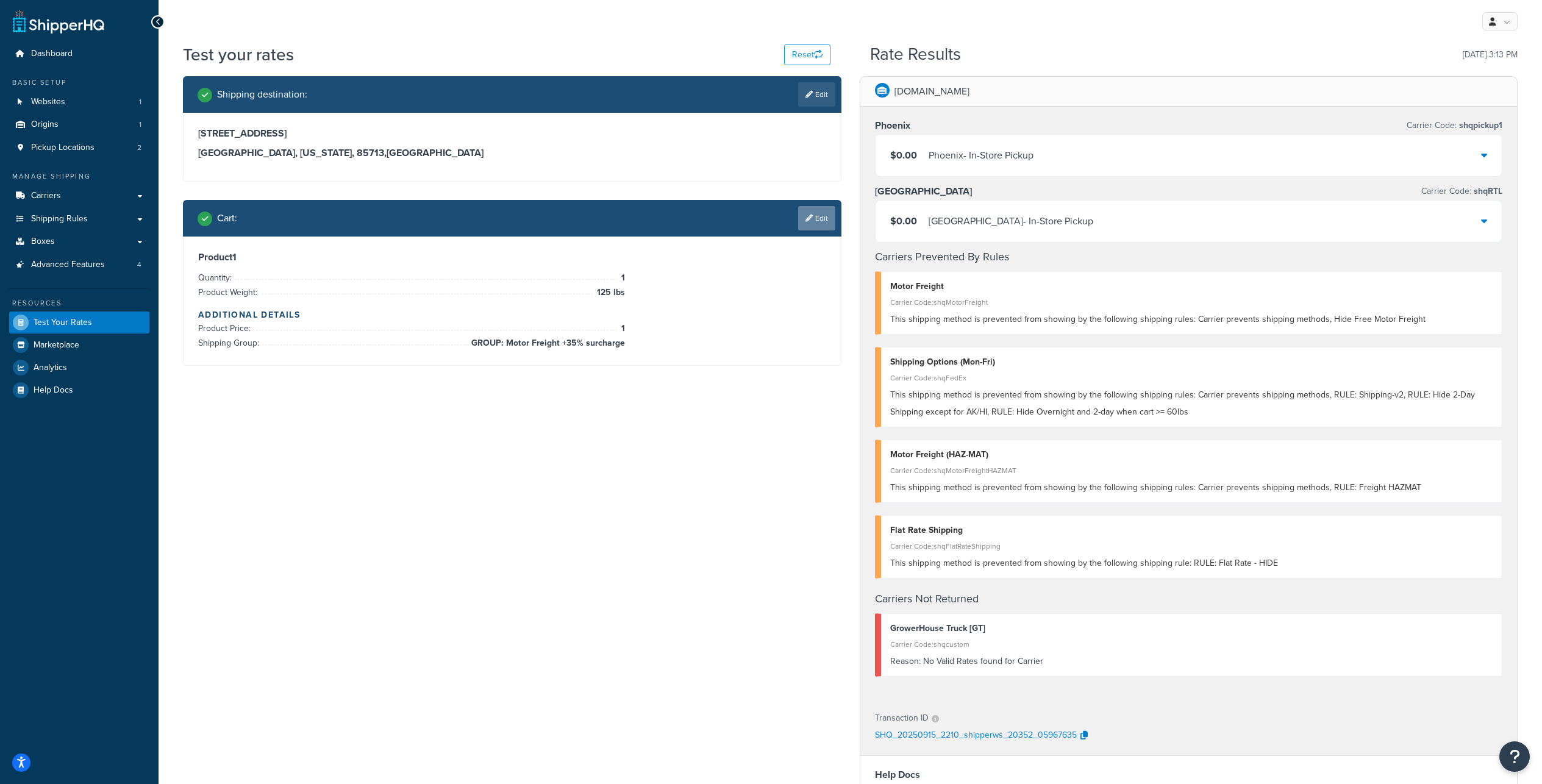
click at [824, 222] on link "Edit" at bounding box center [816, 218] width 38 height 24
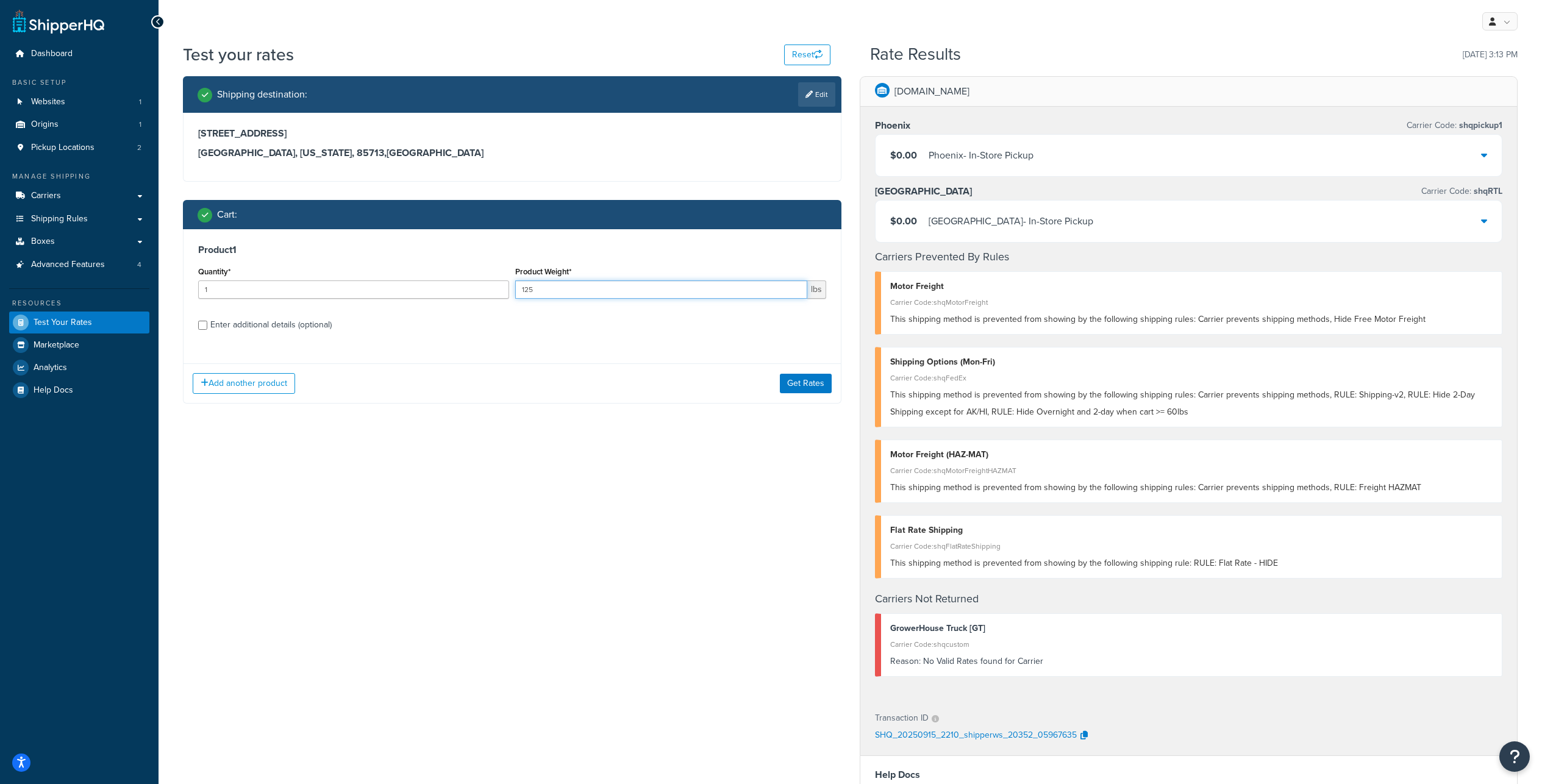
click at [572, 299] on input "125" at bounding box center [661, 289] width 292 height 18
type input "126"
click at [804, 393] on button "Get Rates" at bounding box center [805, 383] width 52 height 19
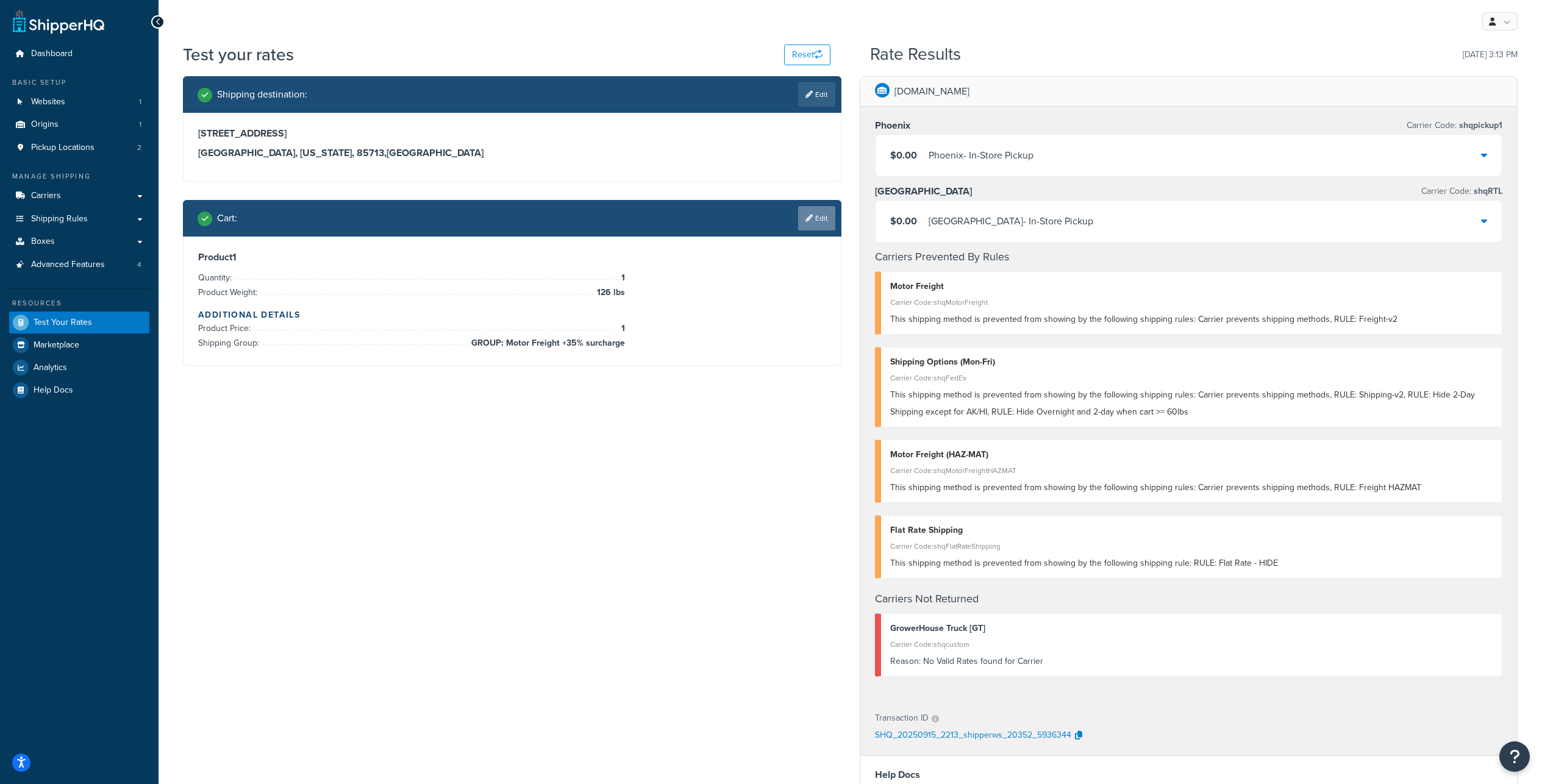
click at [829, 230] on link "Edit" at bounding box center [816, 218] width 38 height 24
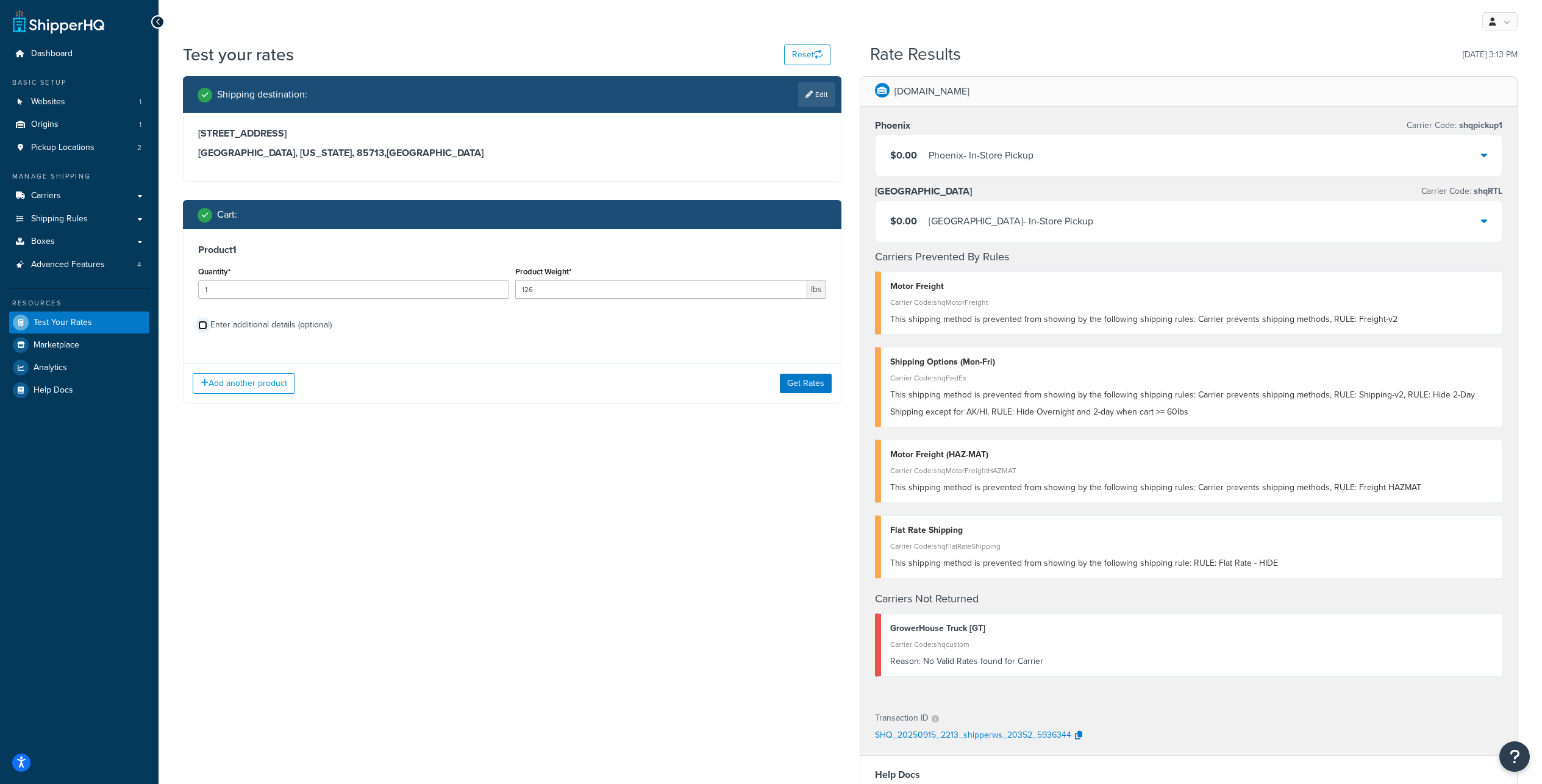
click at [204, 329] on input "Enter additional details (optional)" at bounding box center [202, 325] width 9 height 9
checkbox input "true"
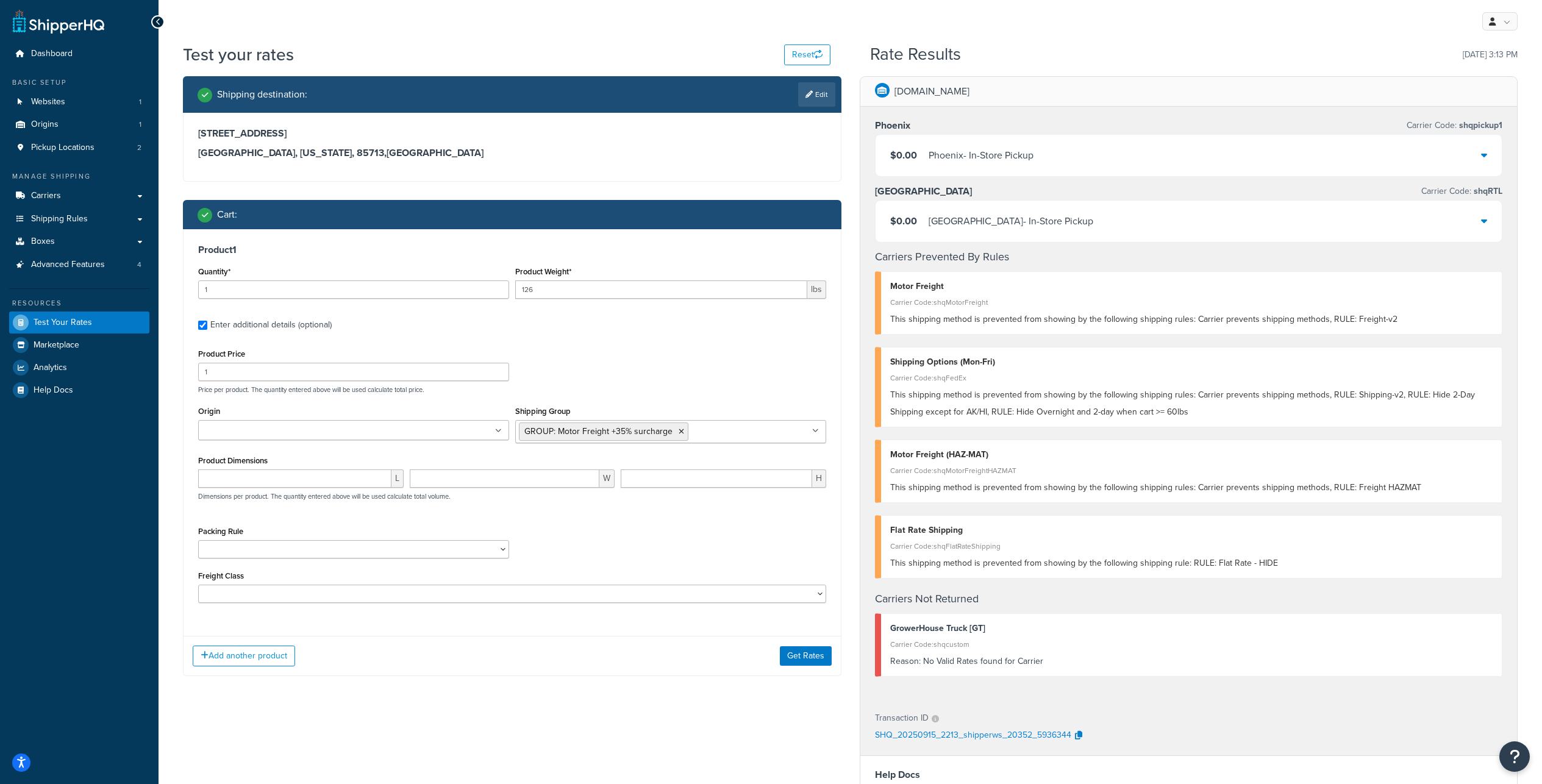
scroll to position [640, 0]
click at [750, 443] on ul "GROUP: Motor Freight +35% surcharge" at bounding box center [670, 431] width 311 height 23
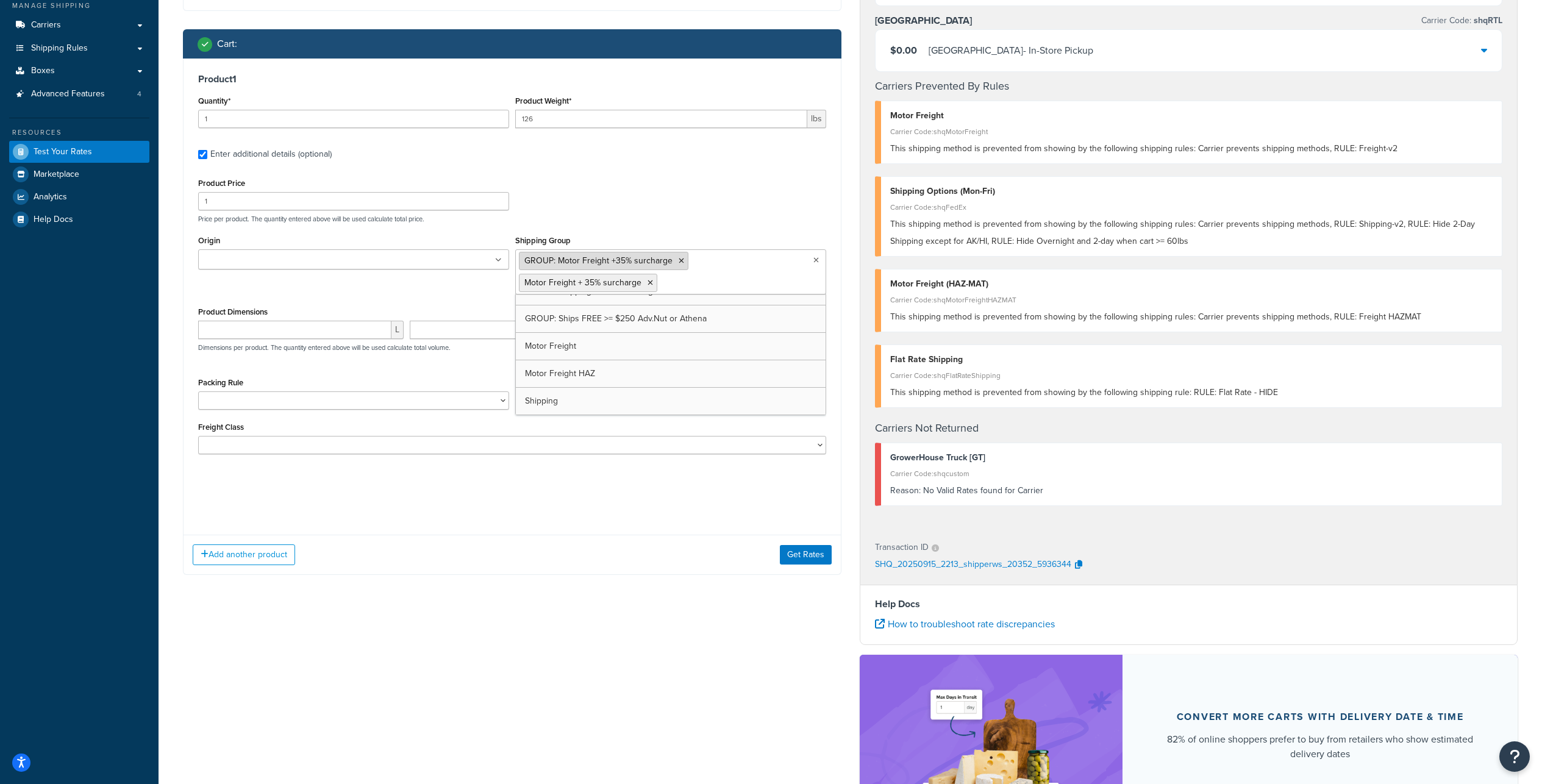
scroll to position [772, 0]
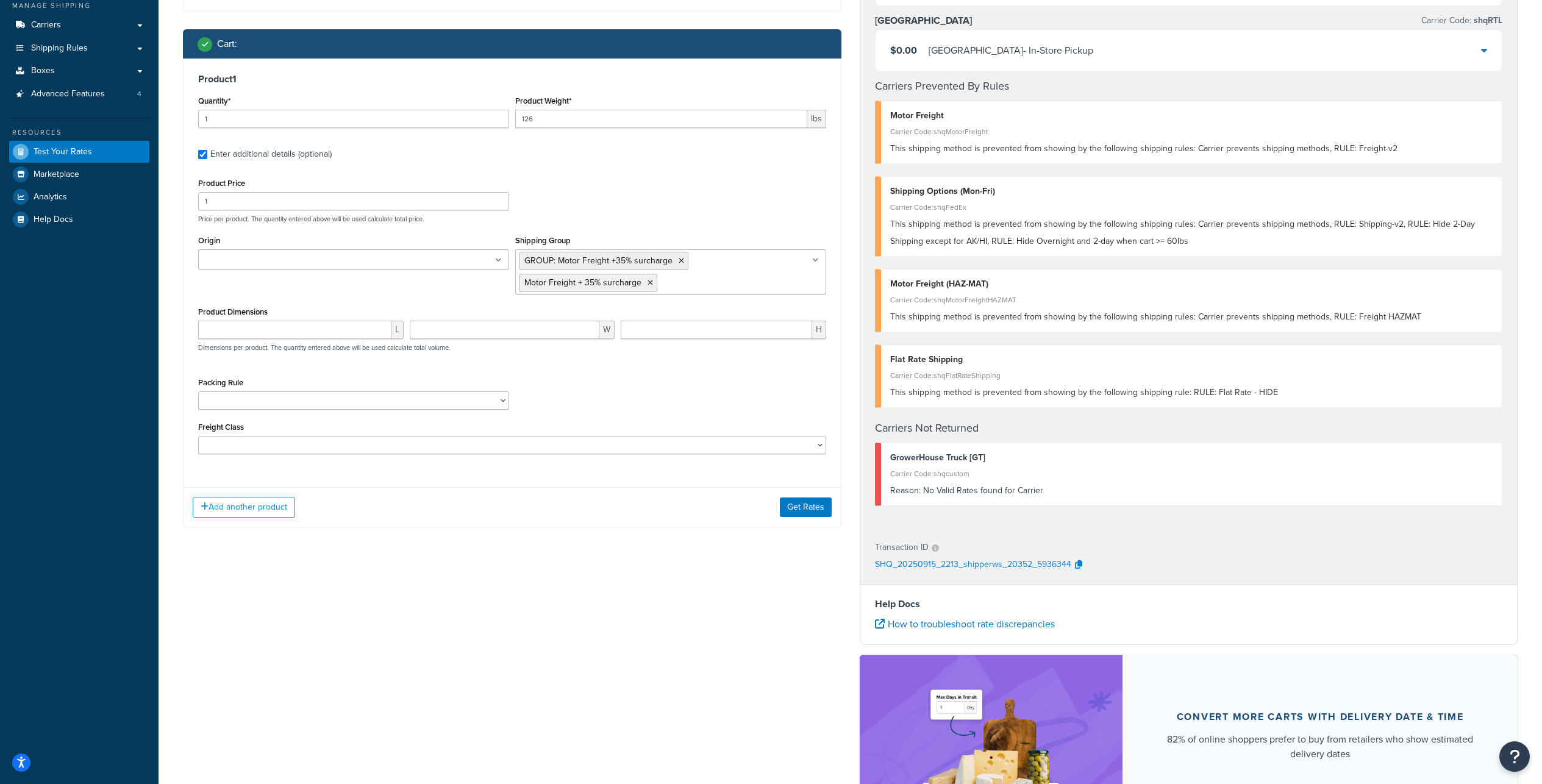
click at [721, 223] on p "Price per product. The quantity entered above will be used calculate total pric…" at bounding box center [512, 219] width 634 height 9
click at [646, 419] on div "Packing Rule pack sep Packing Rule: HAZMAT 12.5x12.5x12.5 Packing Rule: HAZMAT …" at bounding box center [512, 397] width 634 height 44
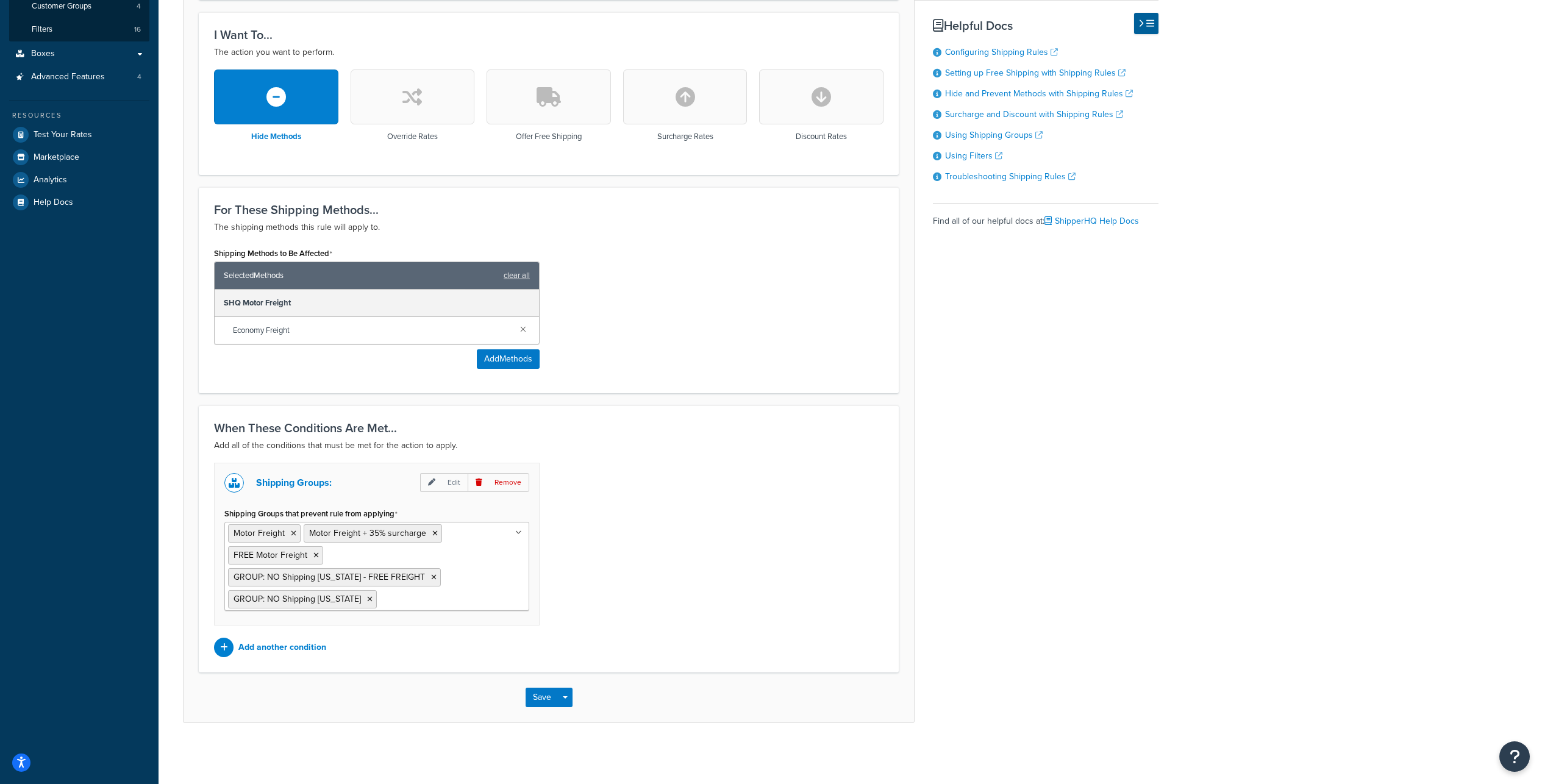
scroll to position [24, 0]
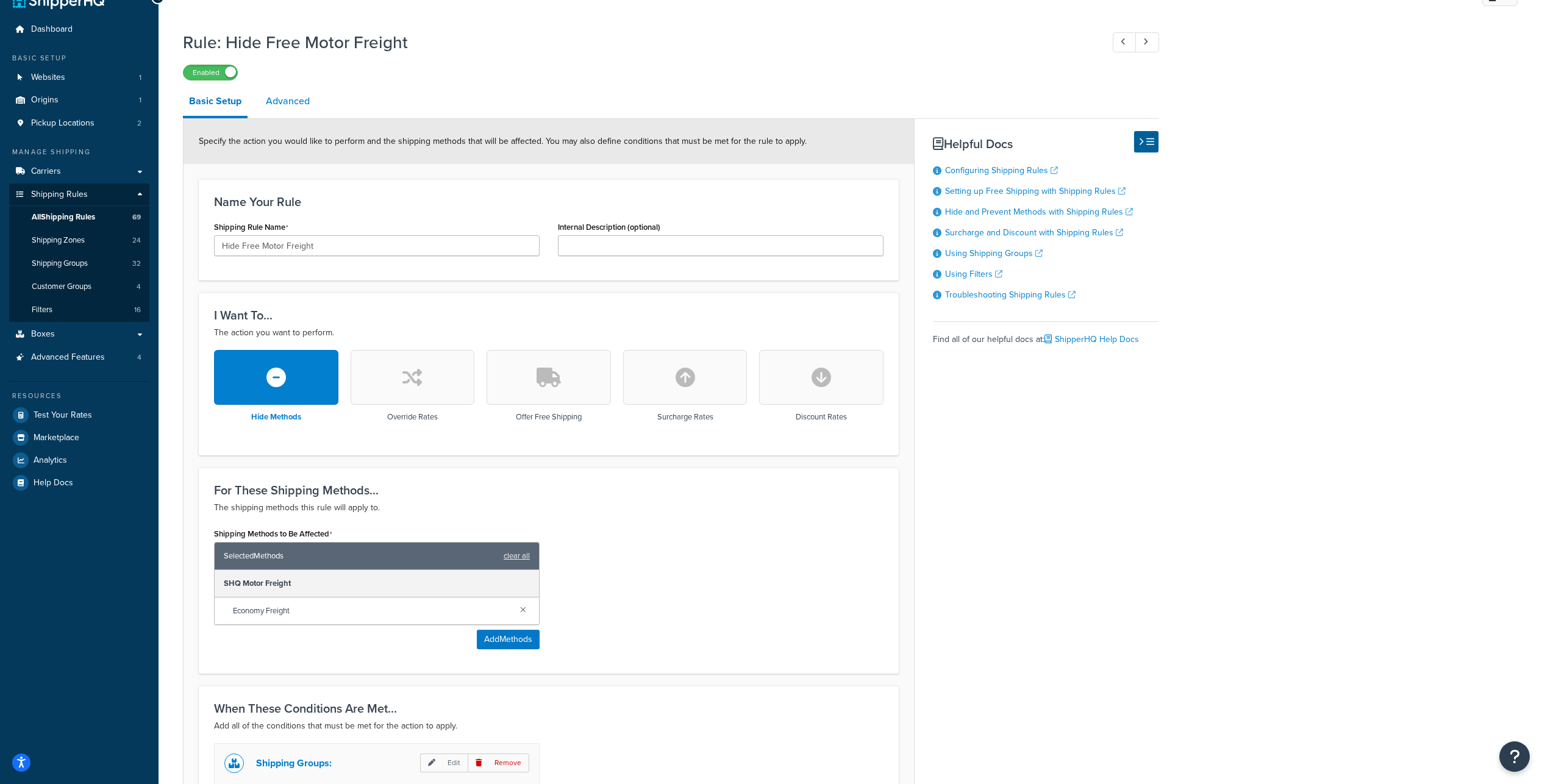
click at [293, 114] on link "Advanced" at bounding box center [288, 101] width 56 height 29
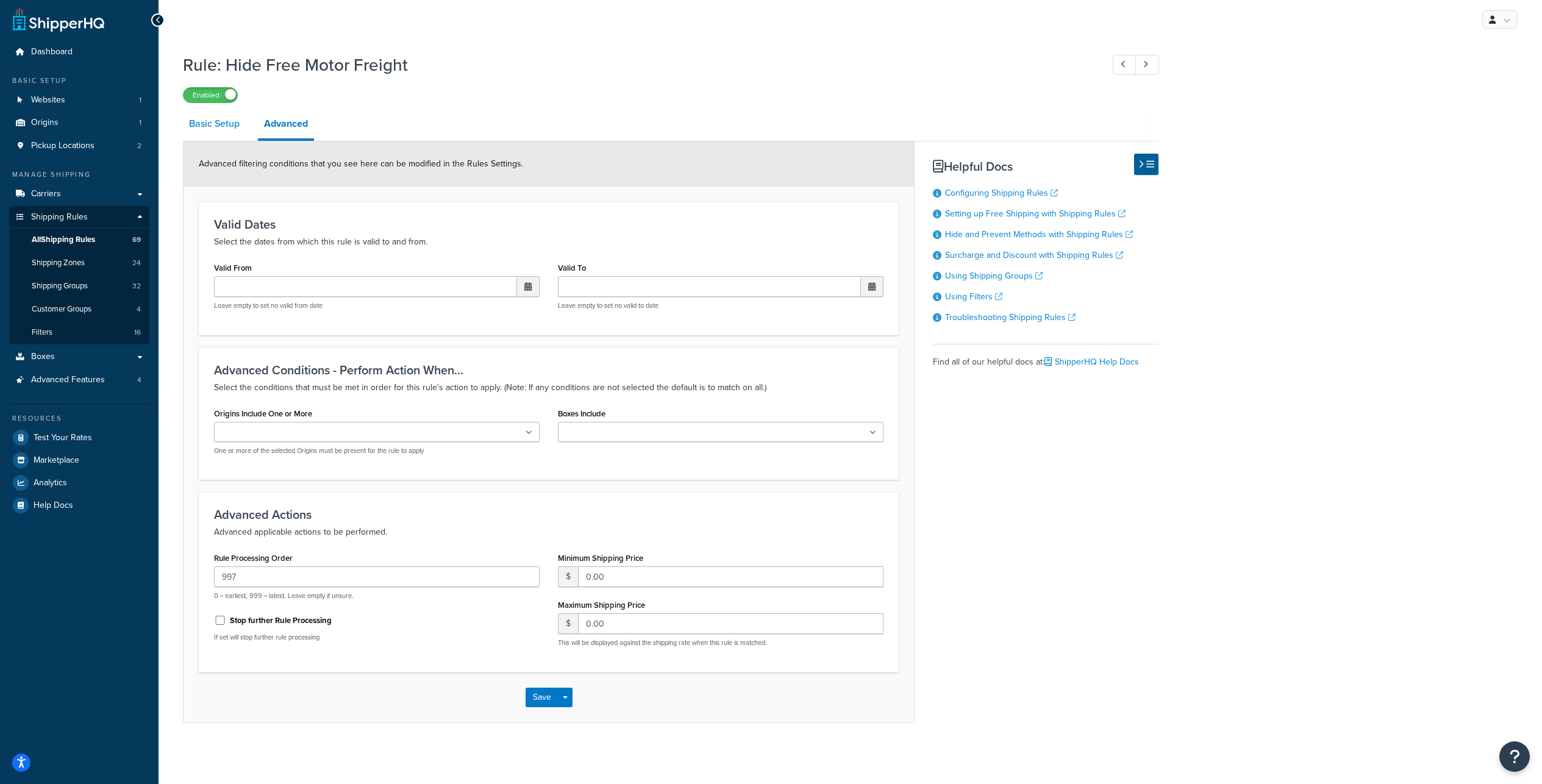
click at [226, 114] on link "Basic Setup" at bounding box center [214, 123] width 63 height 29
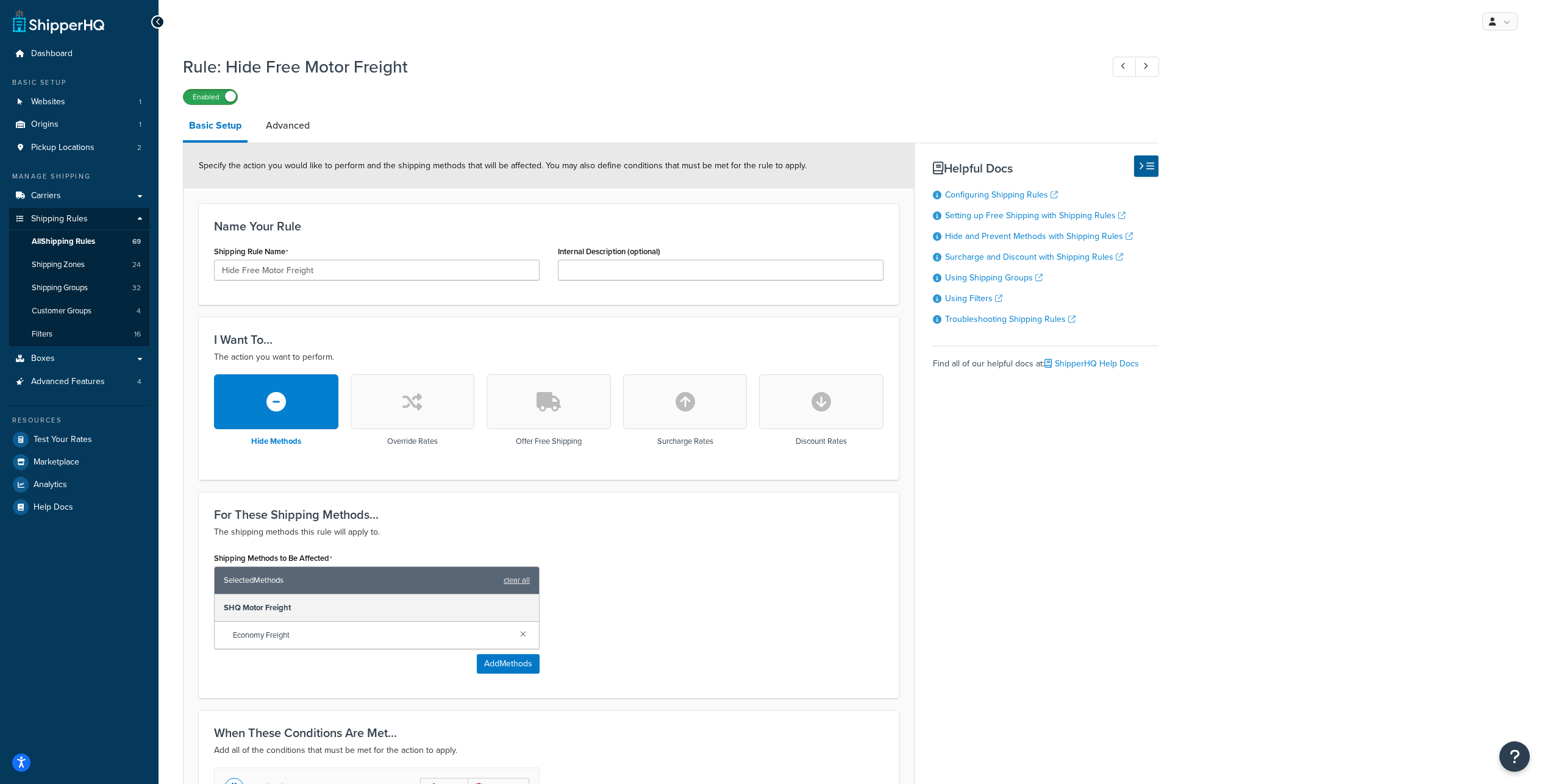
click at [200, 104] on label "Enabled" at bounding box center [210, 96] width 54 height 14
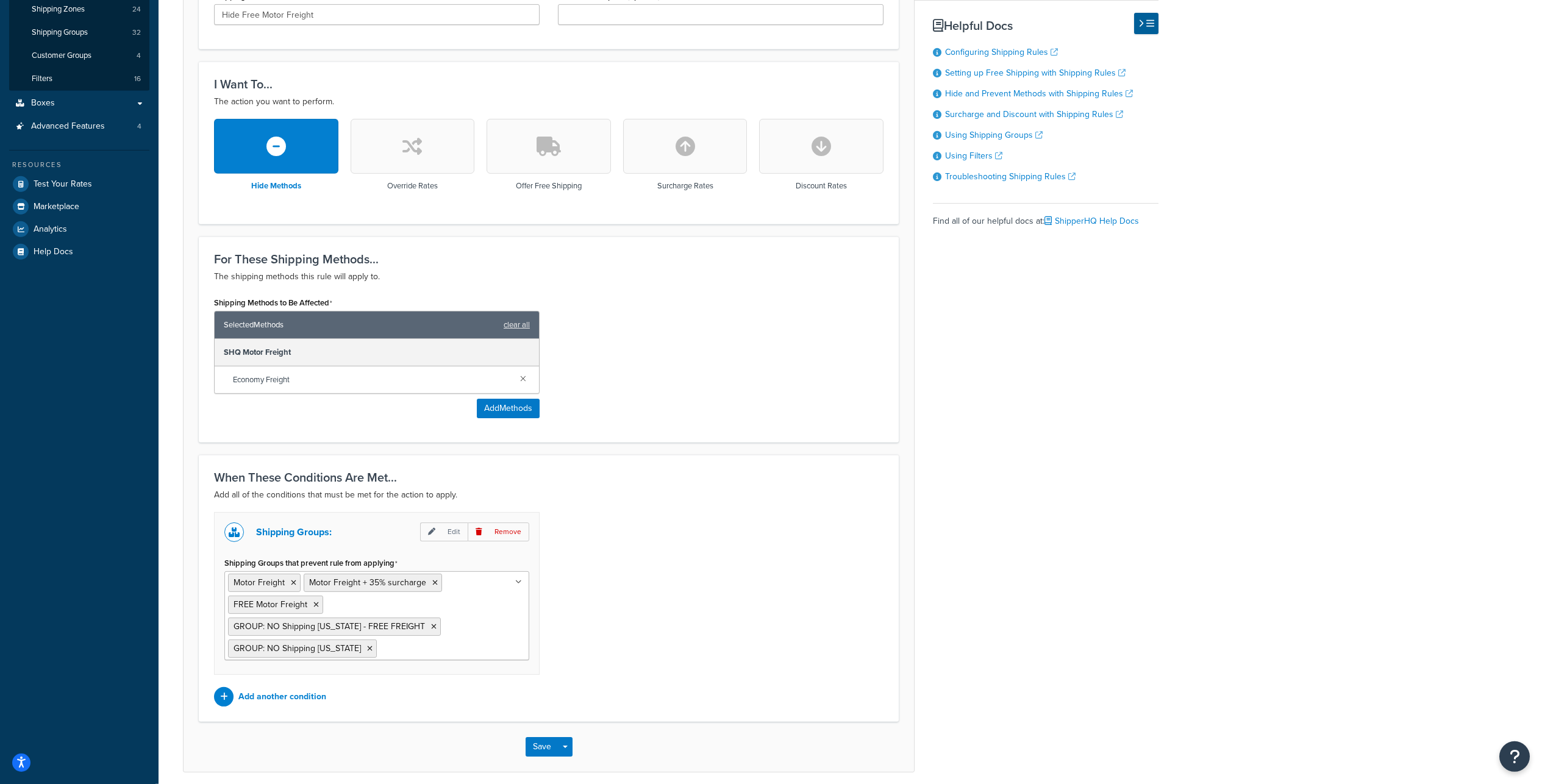
scroll to position [419, 0]
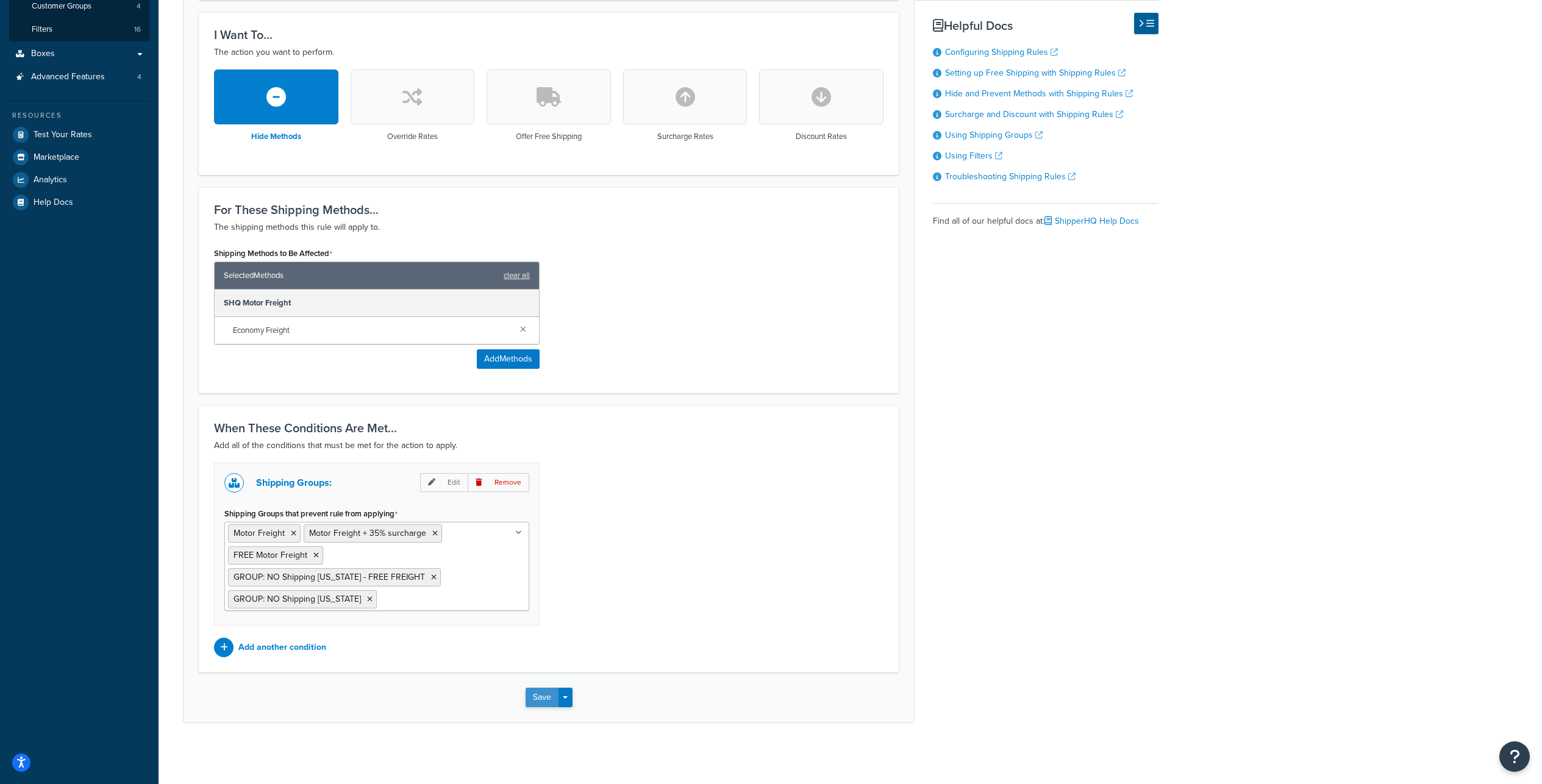
click at [536, 693] on button "Save" at bounding box center [542, 697] width 33 height 19
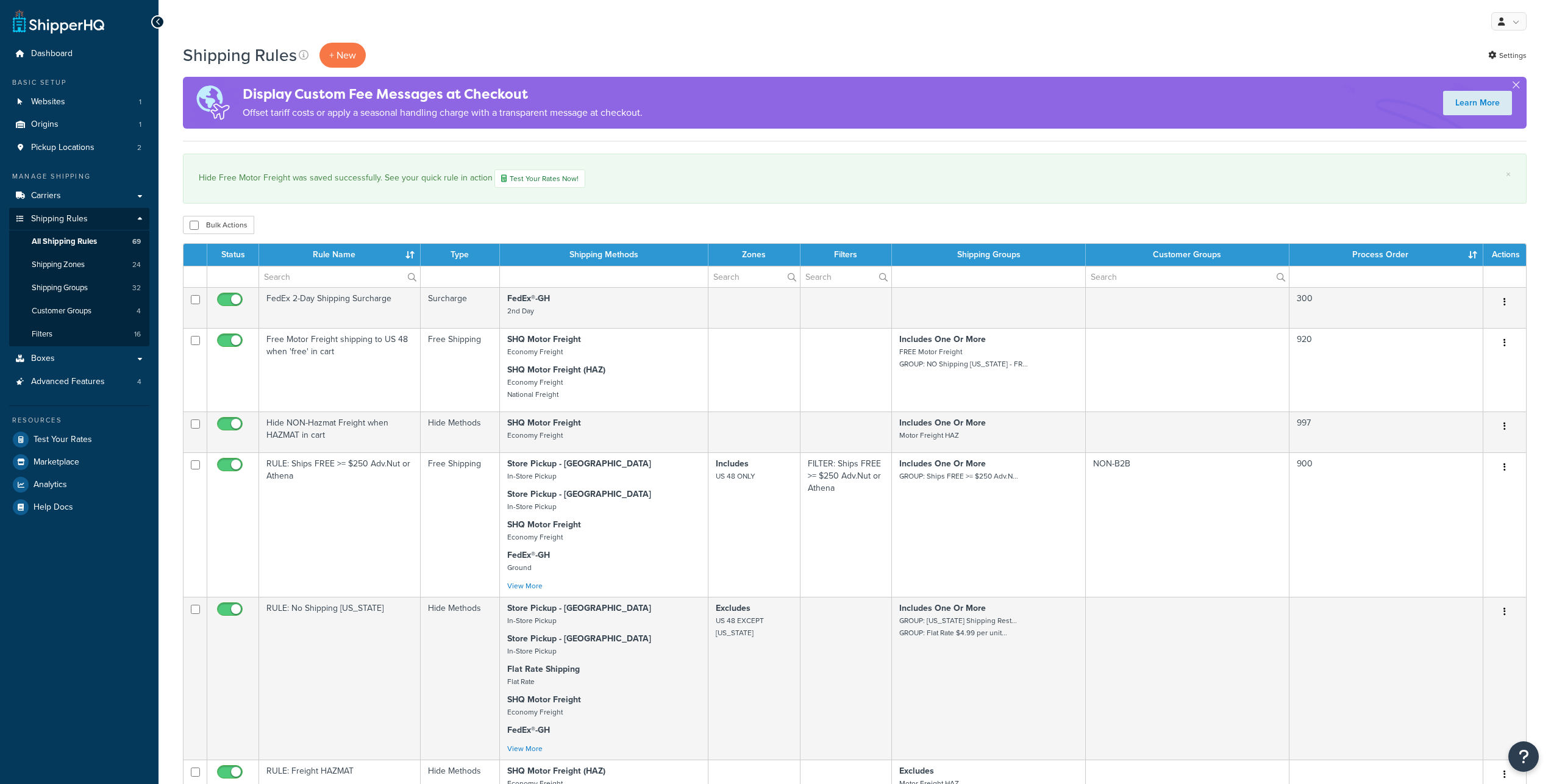
select select "100"
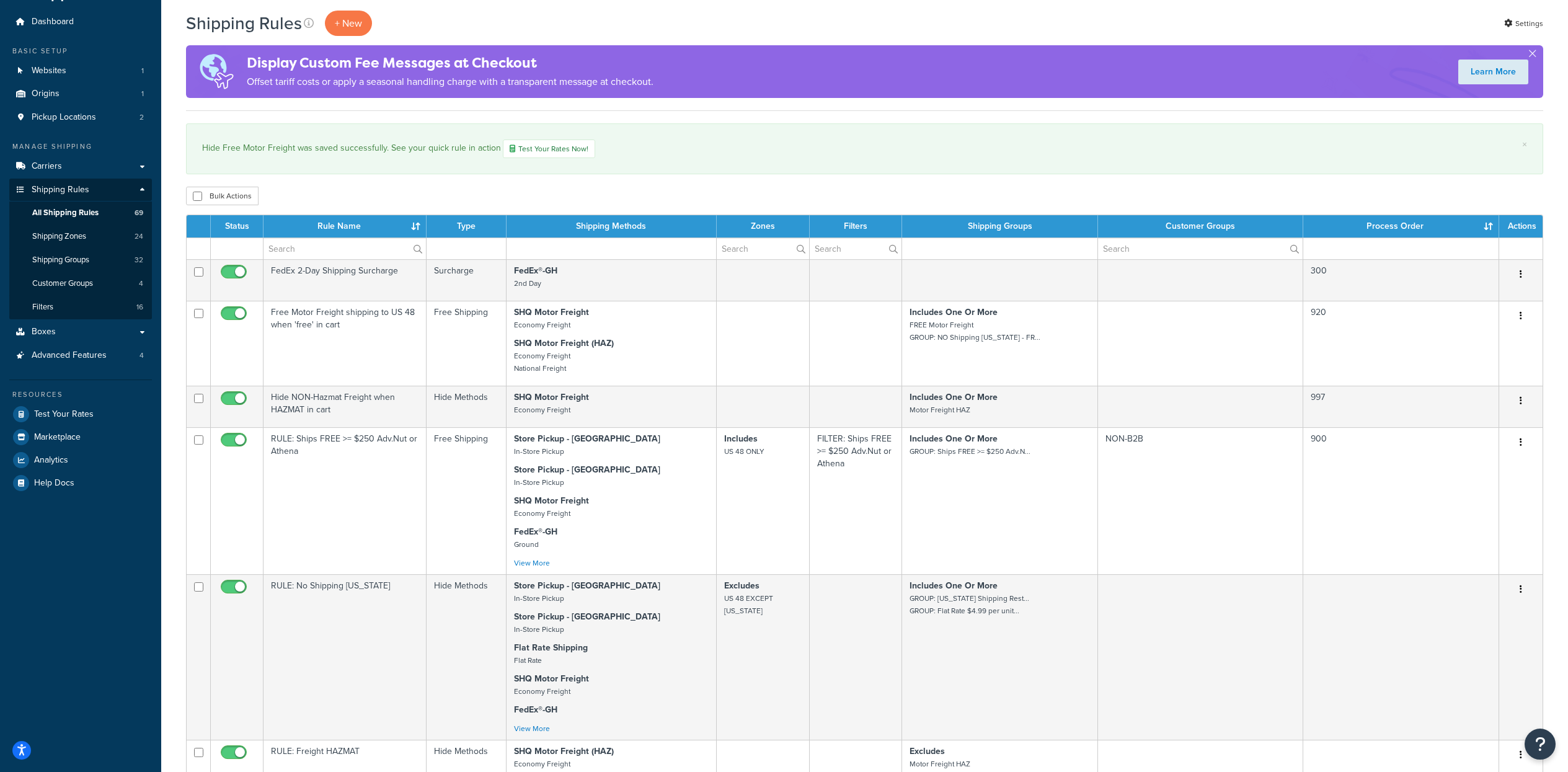
scroll to position [1063, 0]
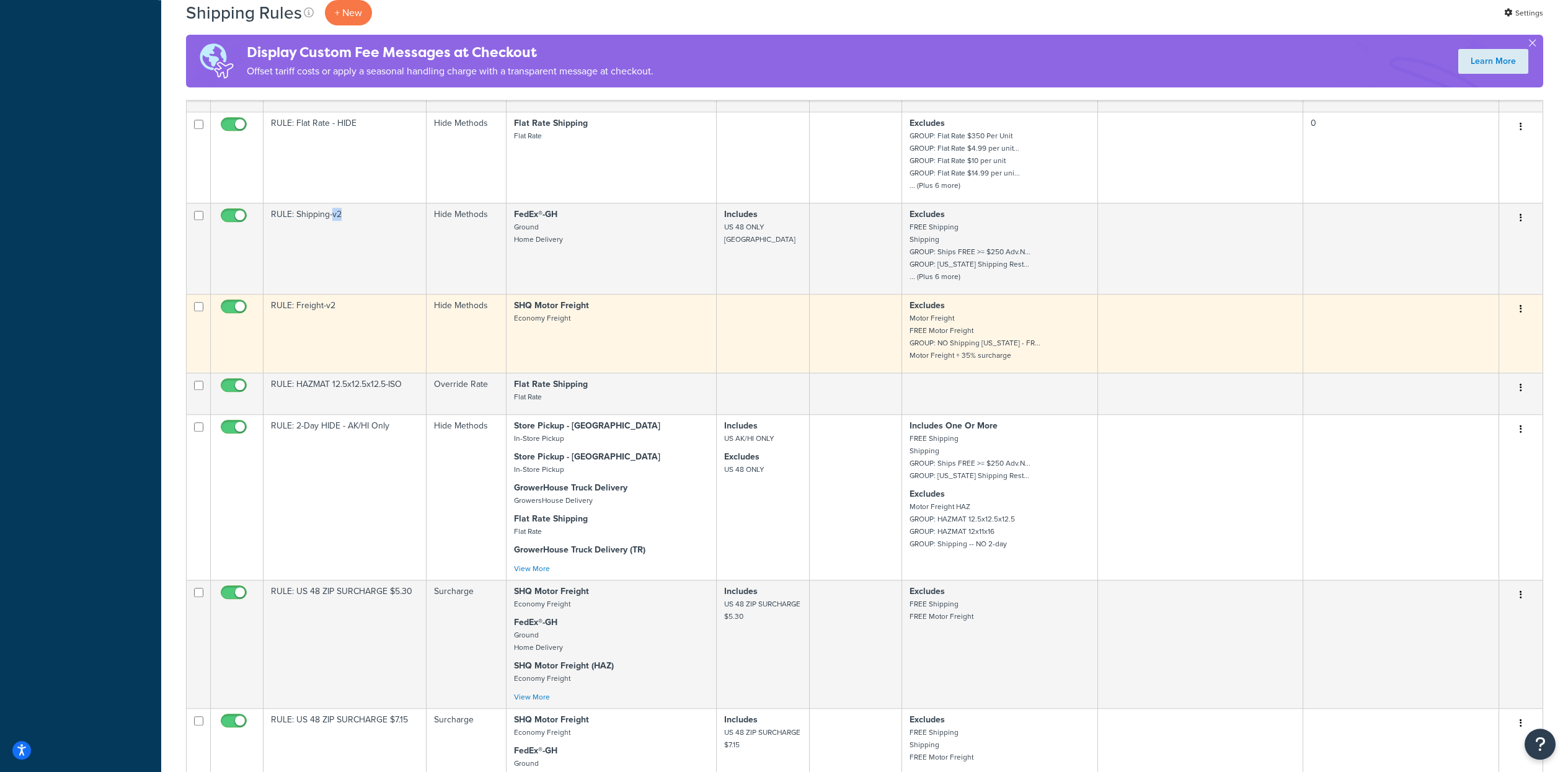
click at [1522, 319] on button "button" at bounding box center [1521, 310] width 18 height 20
click at [1463, 346] on link "Edit" at bounding box center [1480, 333] width 98 height 25
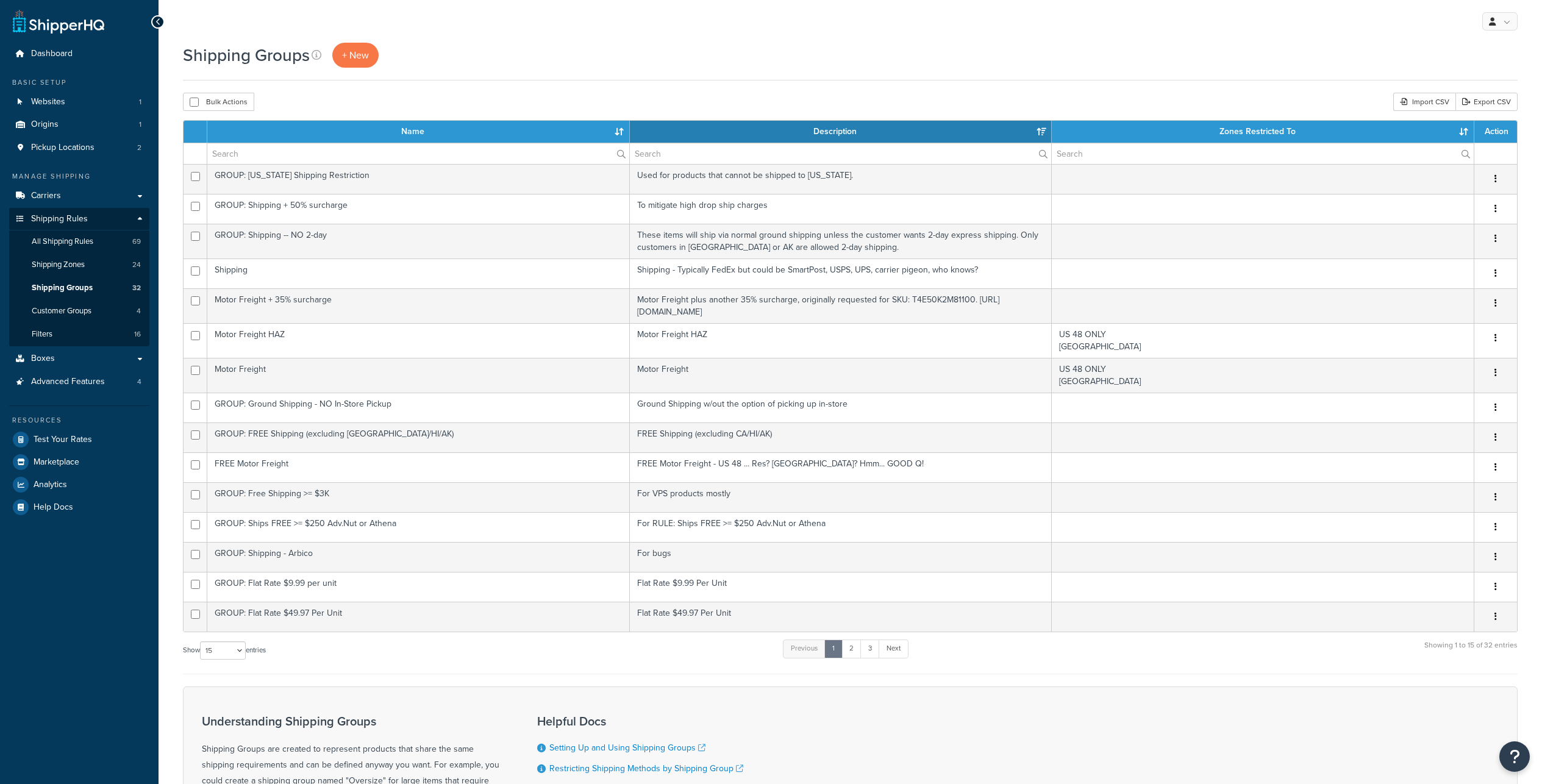
select select "15"
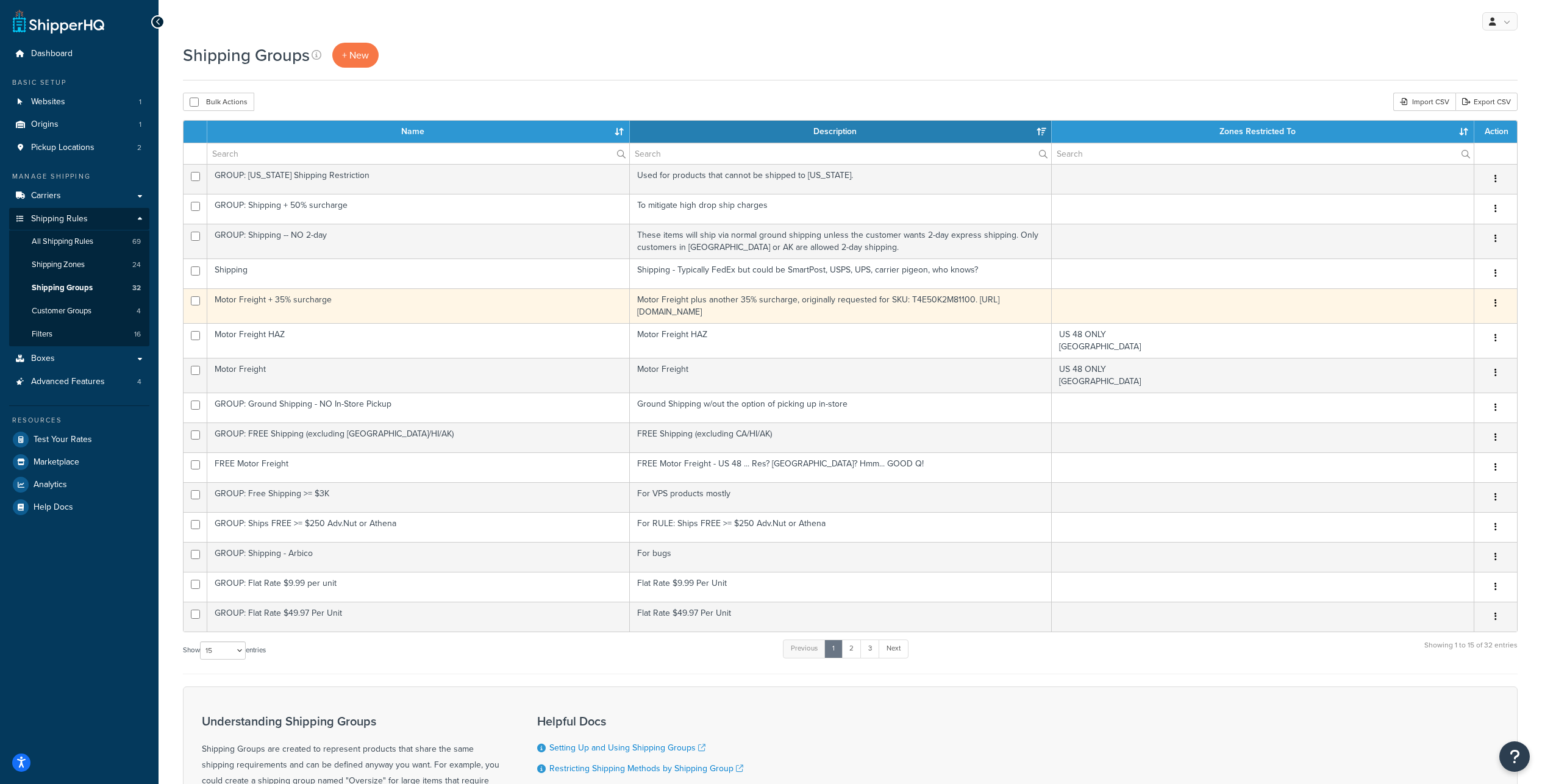
click at [1495, 307] on icon "button" at bounding box center [1495, 302] width 3 height 9
click at [1433, 361] on link "Edit" at bounding box center [1446, 357] width 96 height 25
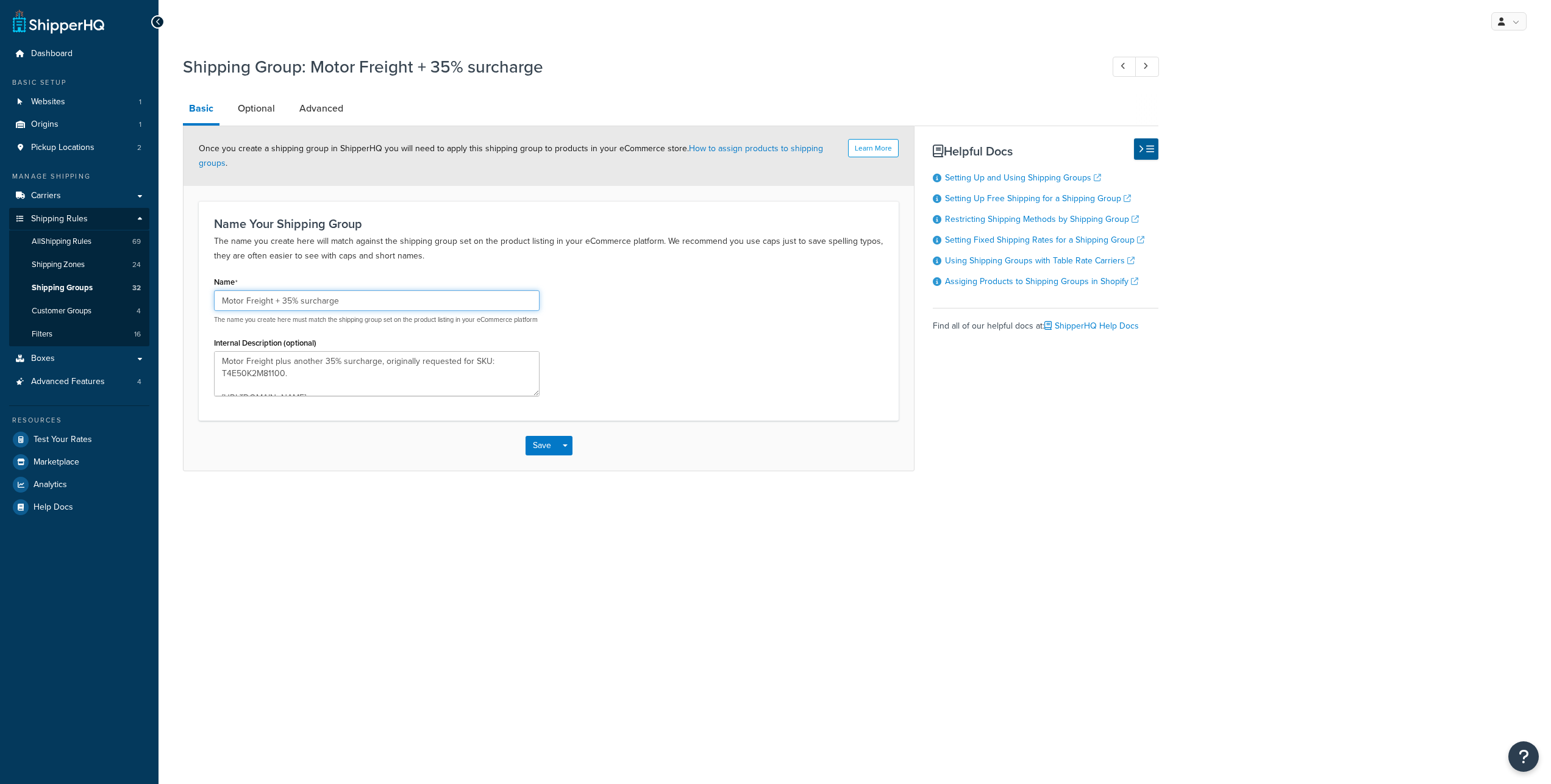
click at [296, 311] on input "Motor Freight + 35% surcharge" at bounding box center [377, 301] width 326 height 21
type input "Motor Freight +35% surcharge"
click at [538, 456] on button "Save" at bounding box center [542, 446] width 33 height 19
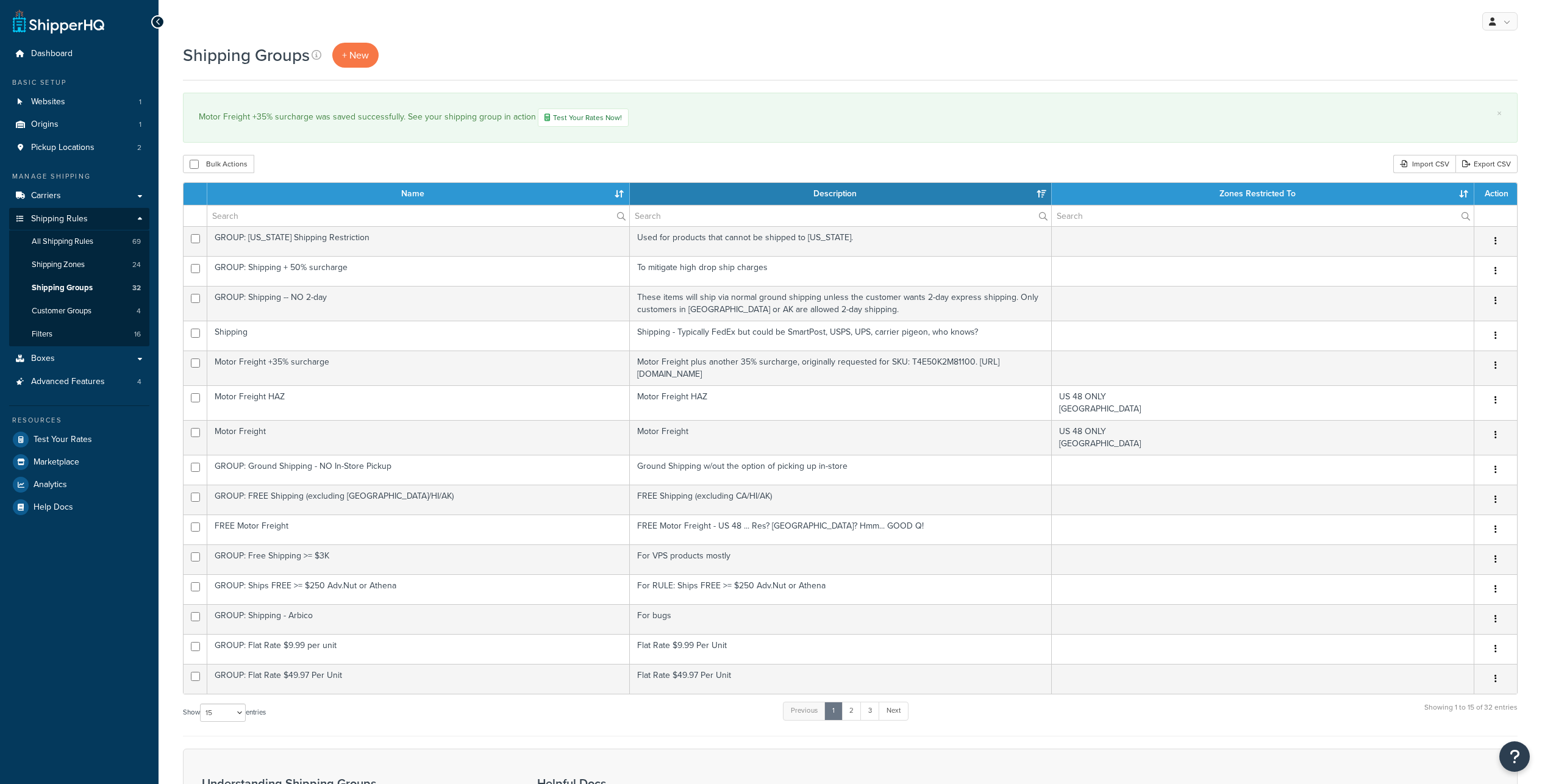
select select "15"
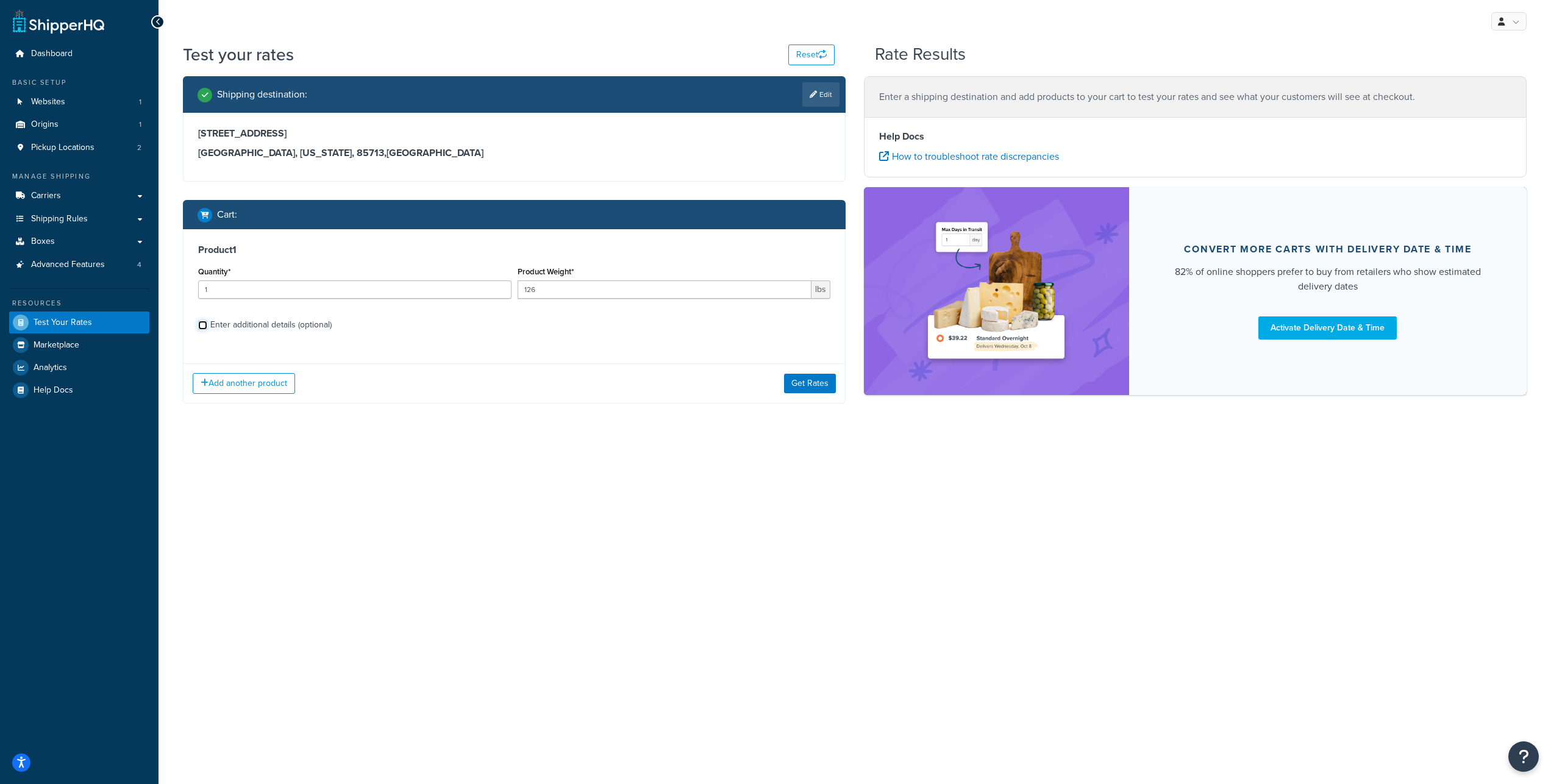
click at [205, 329] on input "Enter additional details (optional)" at bounding box center [202, 325] width 9 height 9
checkbox input "true"
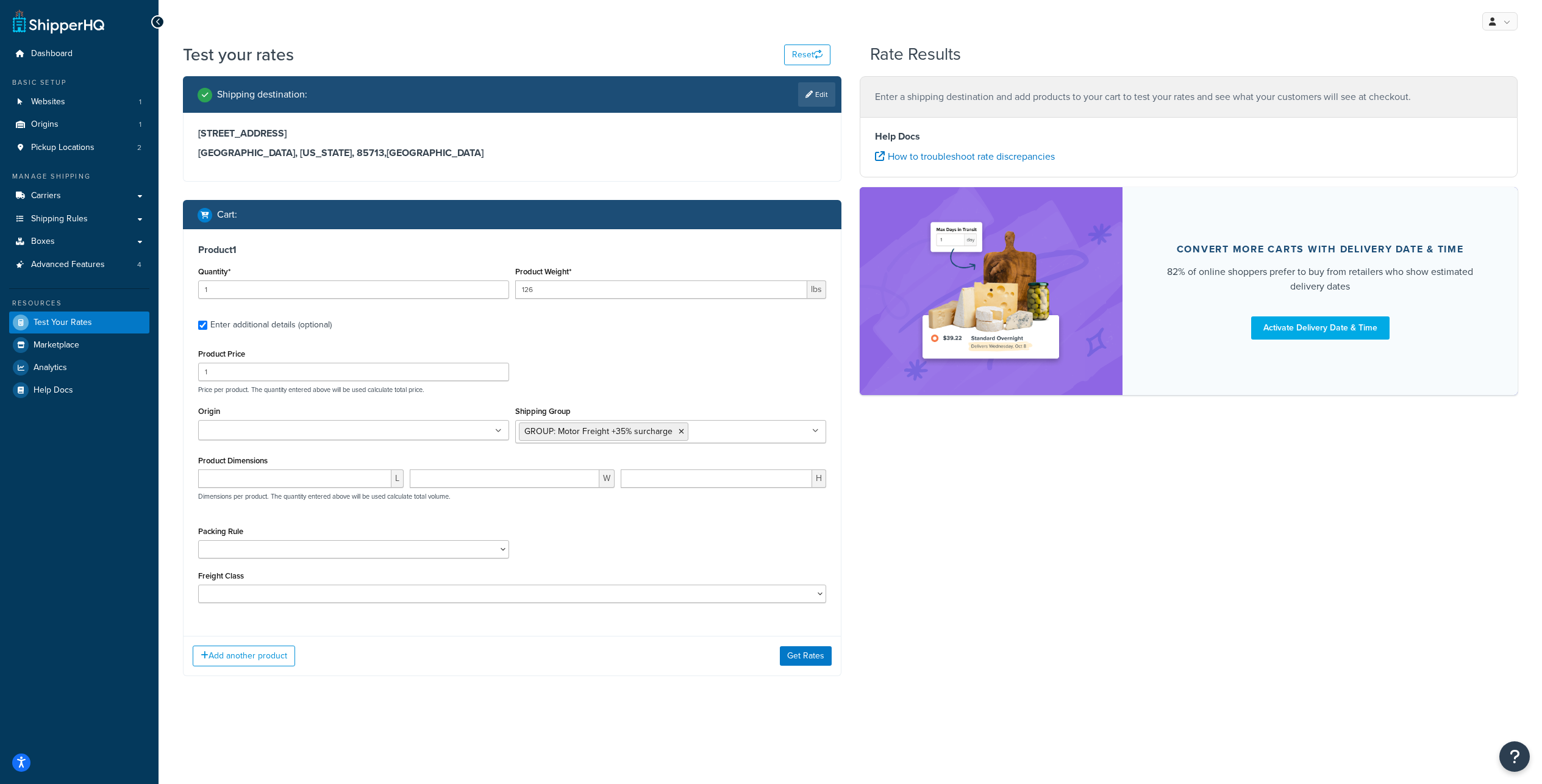
click at [751, 443] on ul "GROUP: Motor Freight +35% surcharge" at bounding box center [670, 431] width 311 height 23
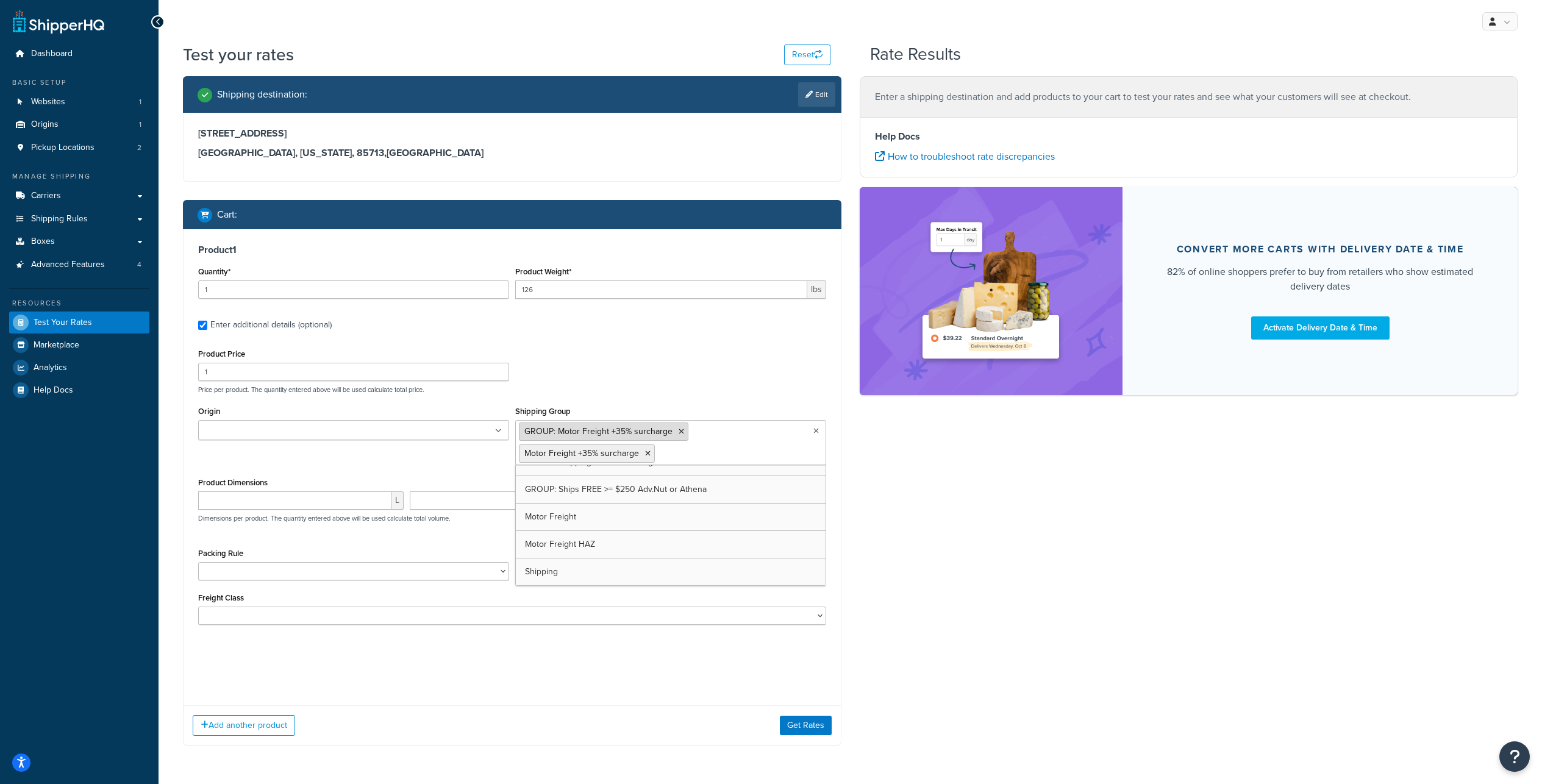
scroll to position [772, 0]
click at [684, 435] on icon at bounding box center [681, 431] width 6 height 8
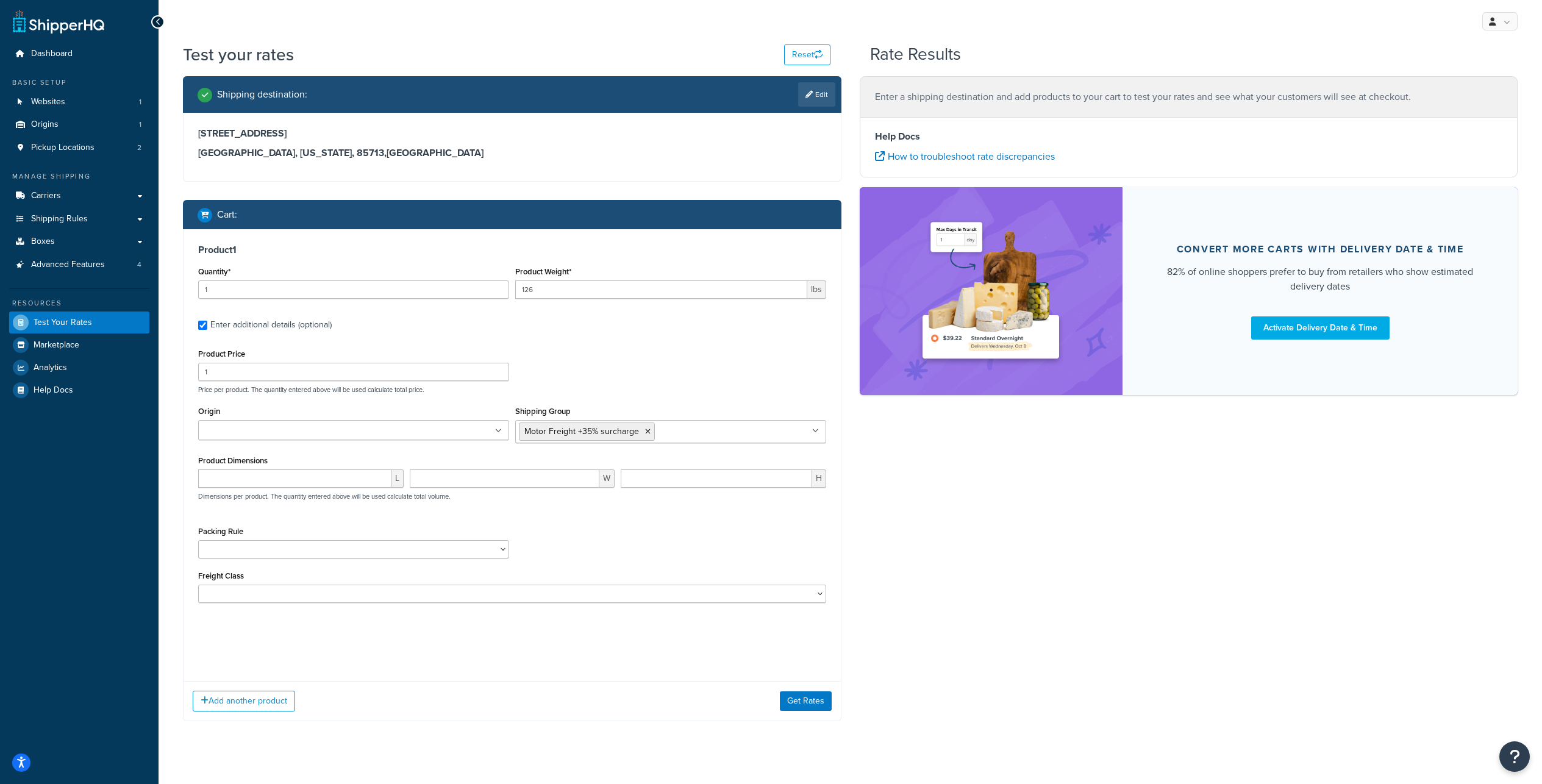
click at [881, 485] on div "Shipping destination : Edit 3635 E 34th St Tucson, Arizona, 85713 , United Stat…" at bounding box center [849, 407] width 1352 height 664
click at [795, 666] on button "Get Rates" at bounding box center [805, 656] width 52 height 19
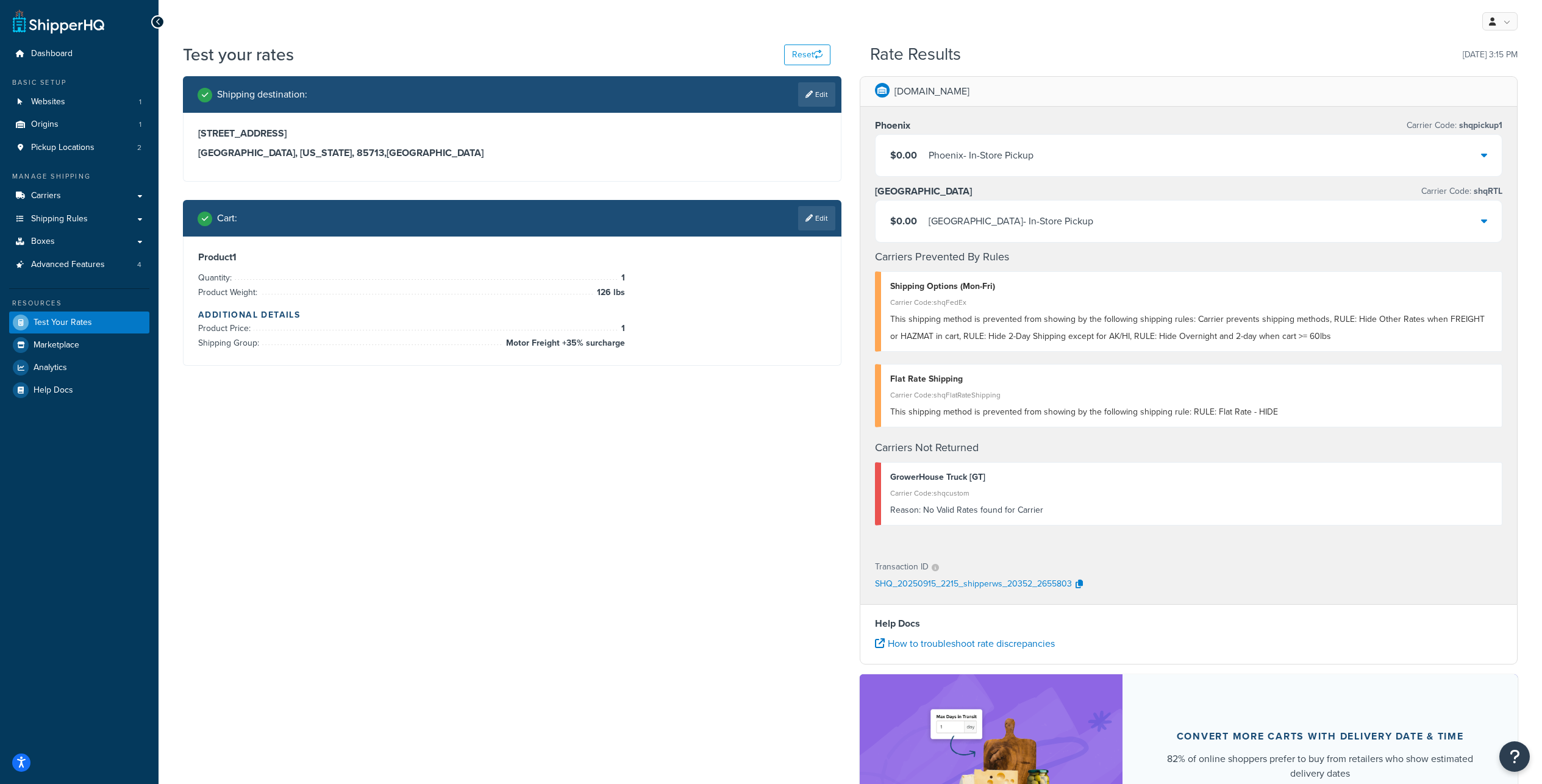
click at [809, 230] on link "Edit" at bounding box center [816, 218] width 38 height 24
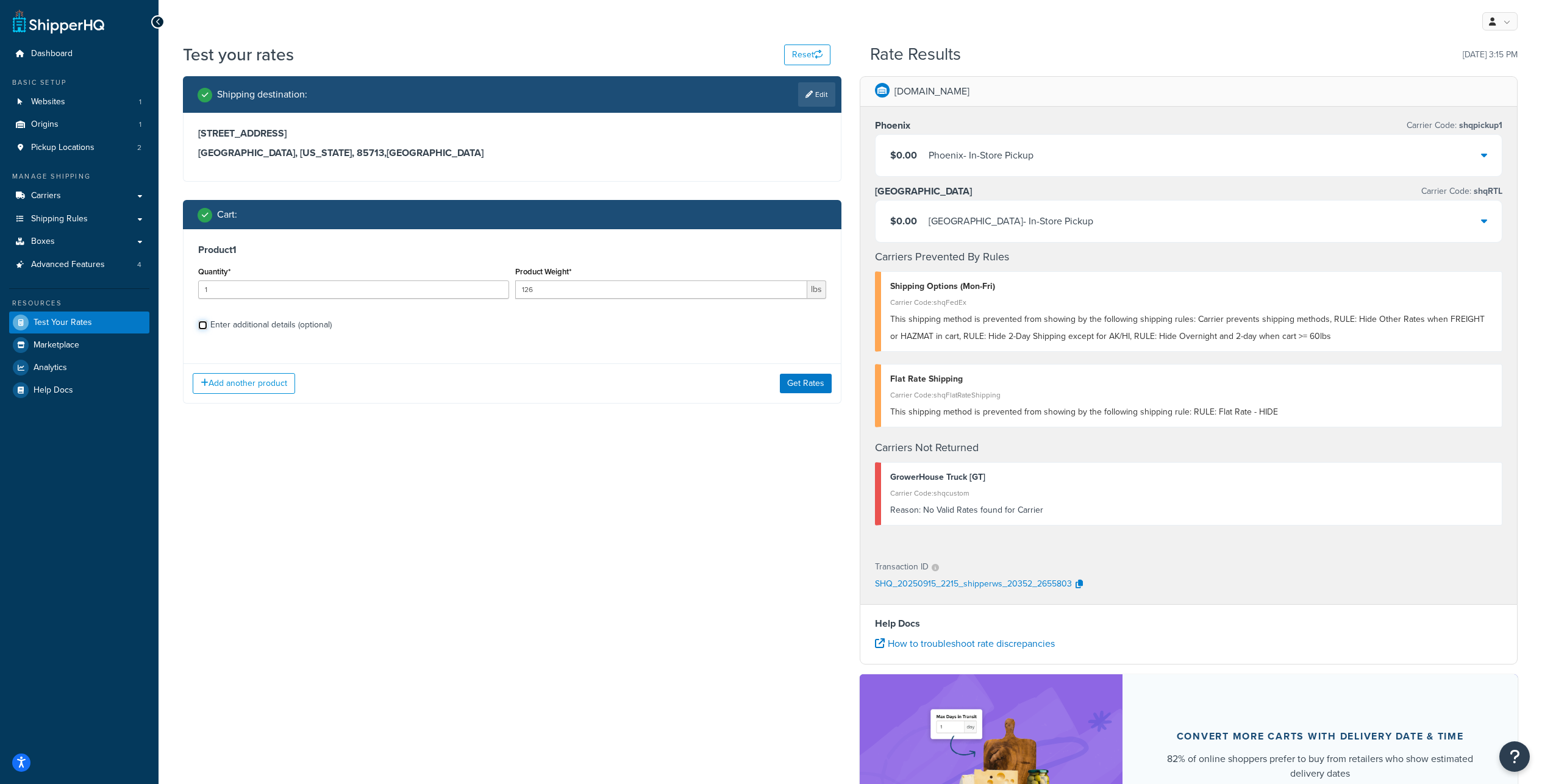
click at [202, 329] on input "Enter additional details (optional)" at bounding box center [202, 325] width 9 height 9
checkbox input "true"
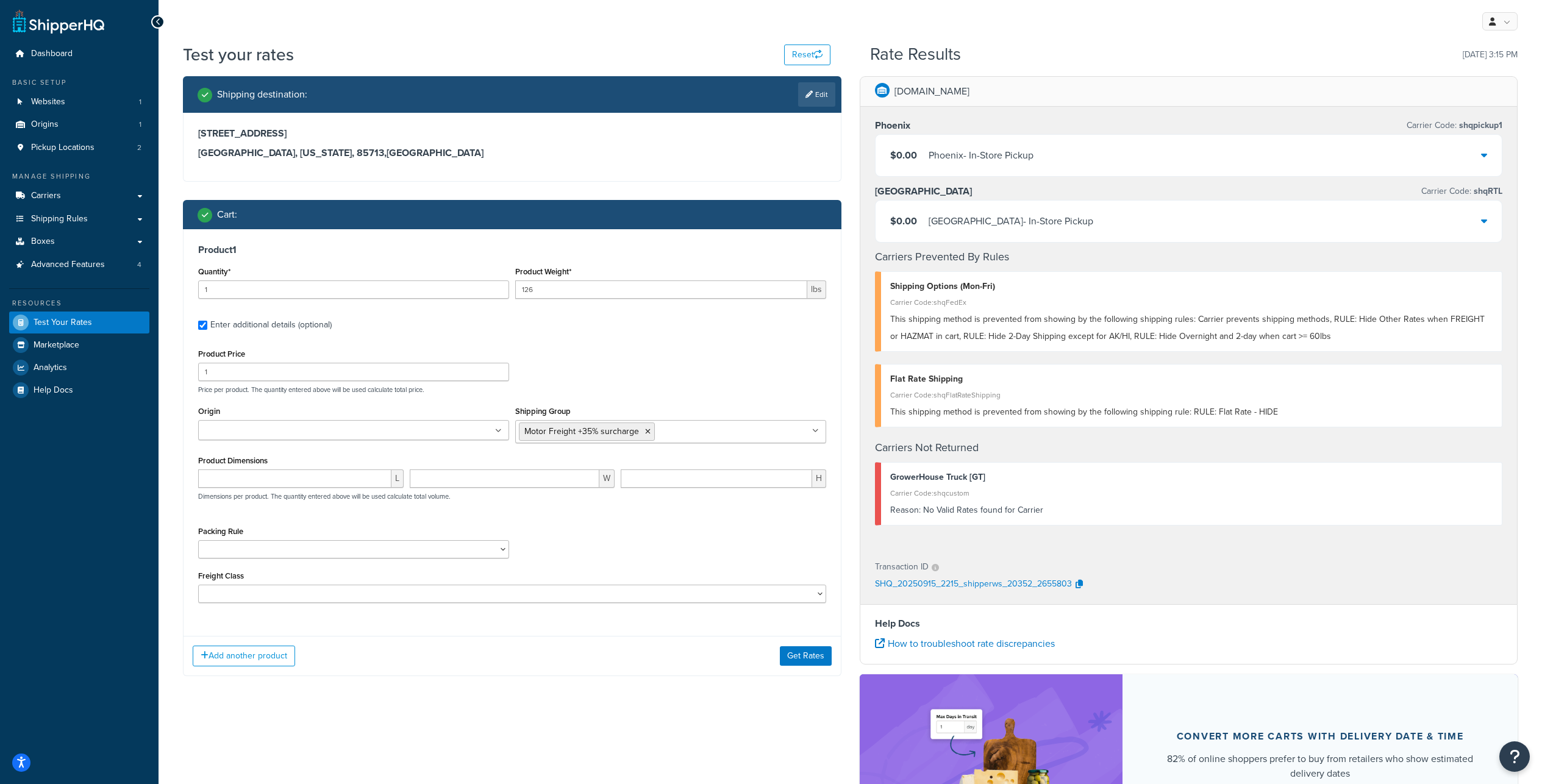
click at [736, 443] on ul "Motor Freight +35% surcharge" at bounding box center [670, 431] width 311 height 23
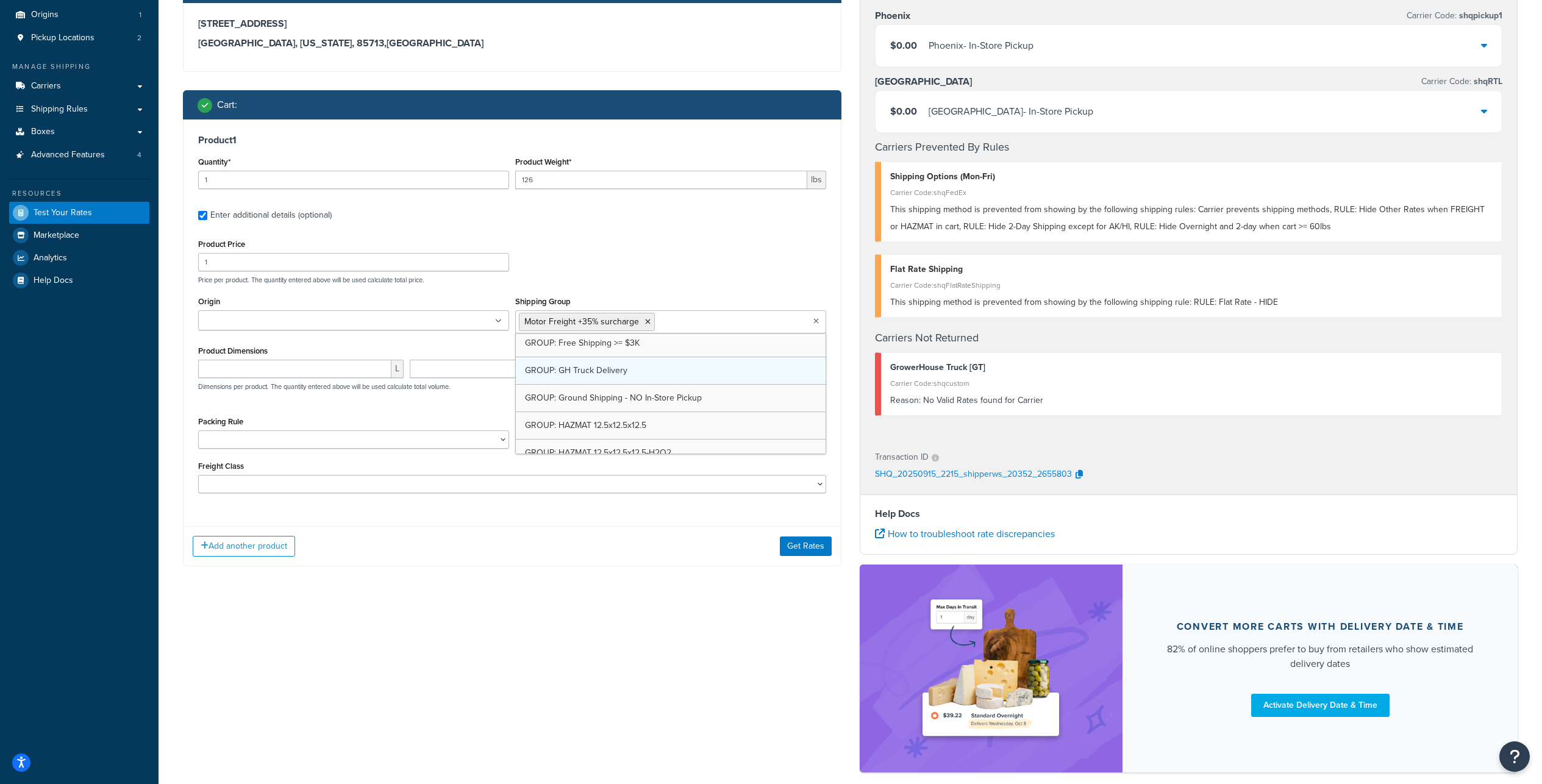
scroll to position [610, 0]
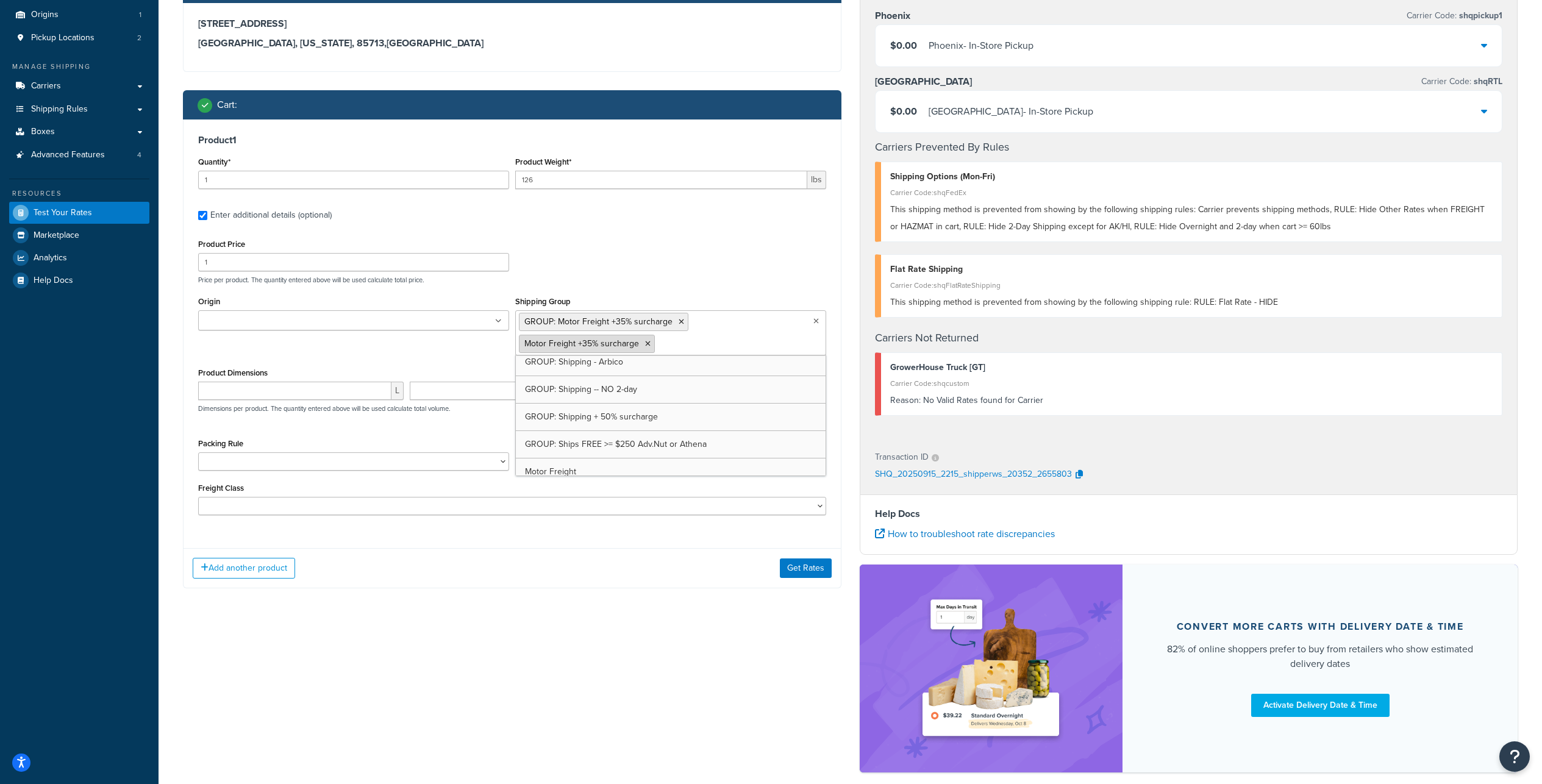
click at [650, 348] on icon at bounding box center [648, 344] width 6 height 8
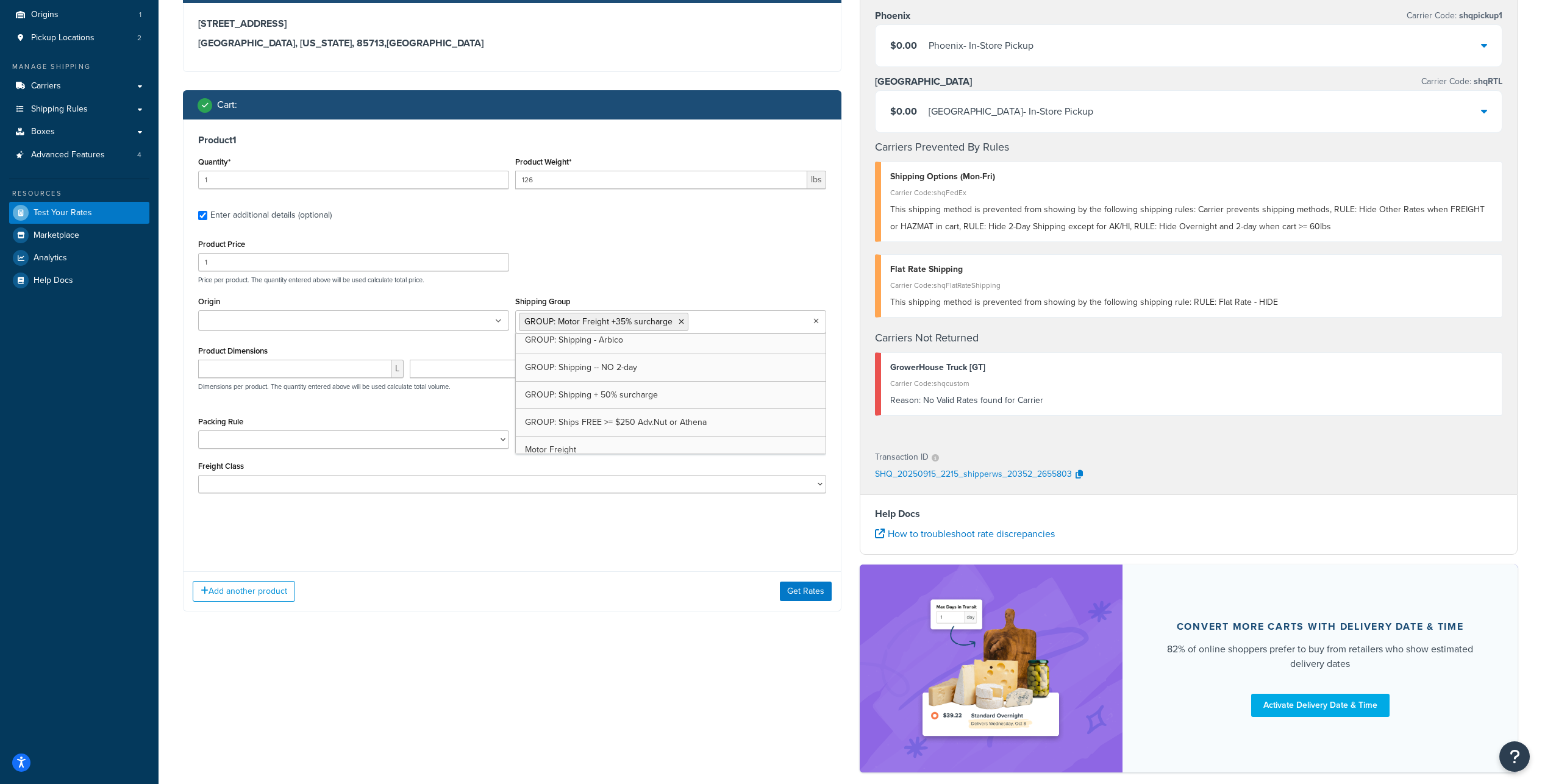
click at [691, 679] on div "Shipping destination : Edit 3635 E 34th St Tucson, Arizona, 85713 , United Stat…" at bounding box center [849, 375] width 1352 height 818
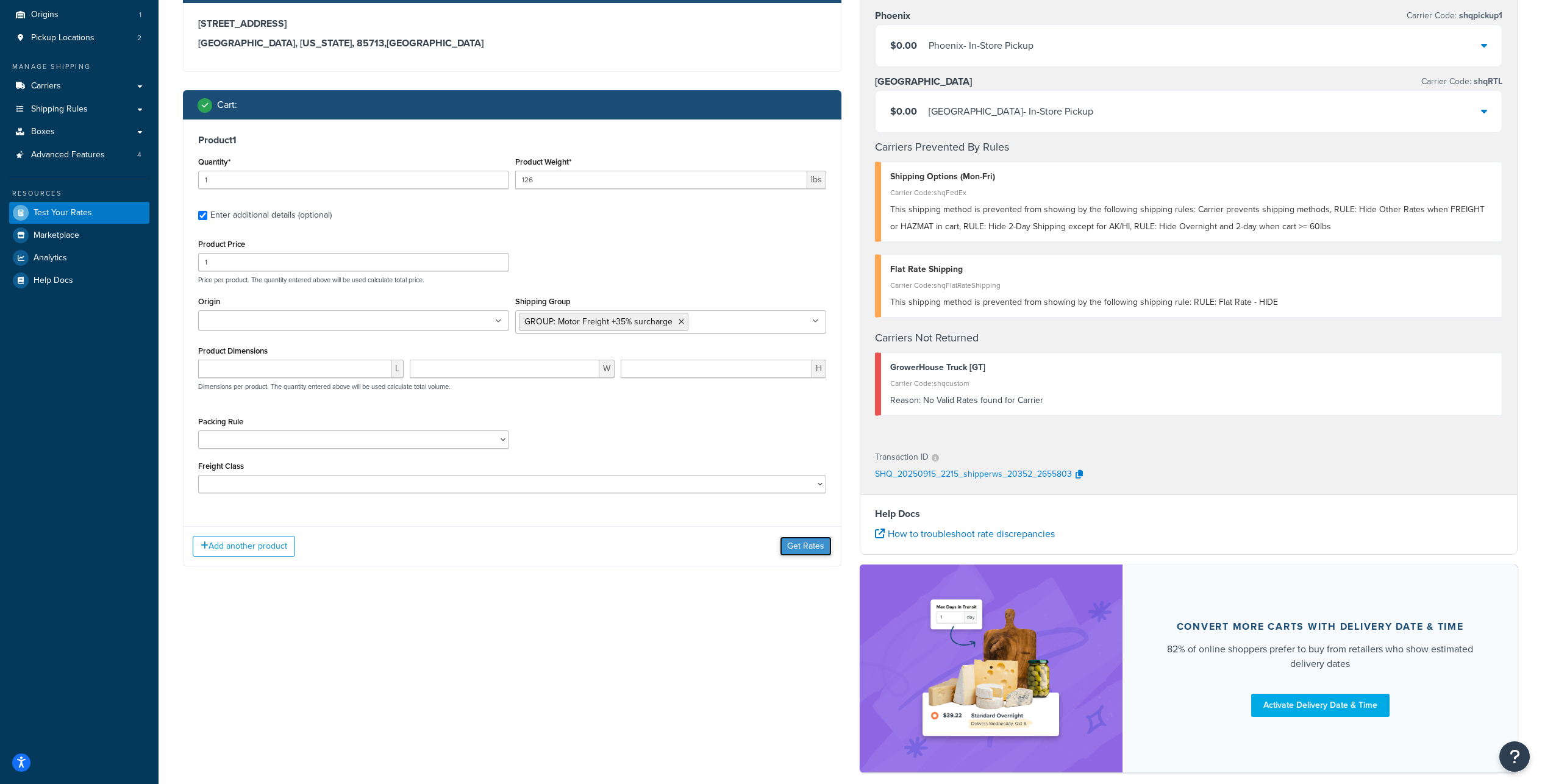
click at [805, 556] on button "Get Rates" at bounding box center [805, 546] width 52 height 19
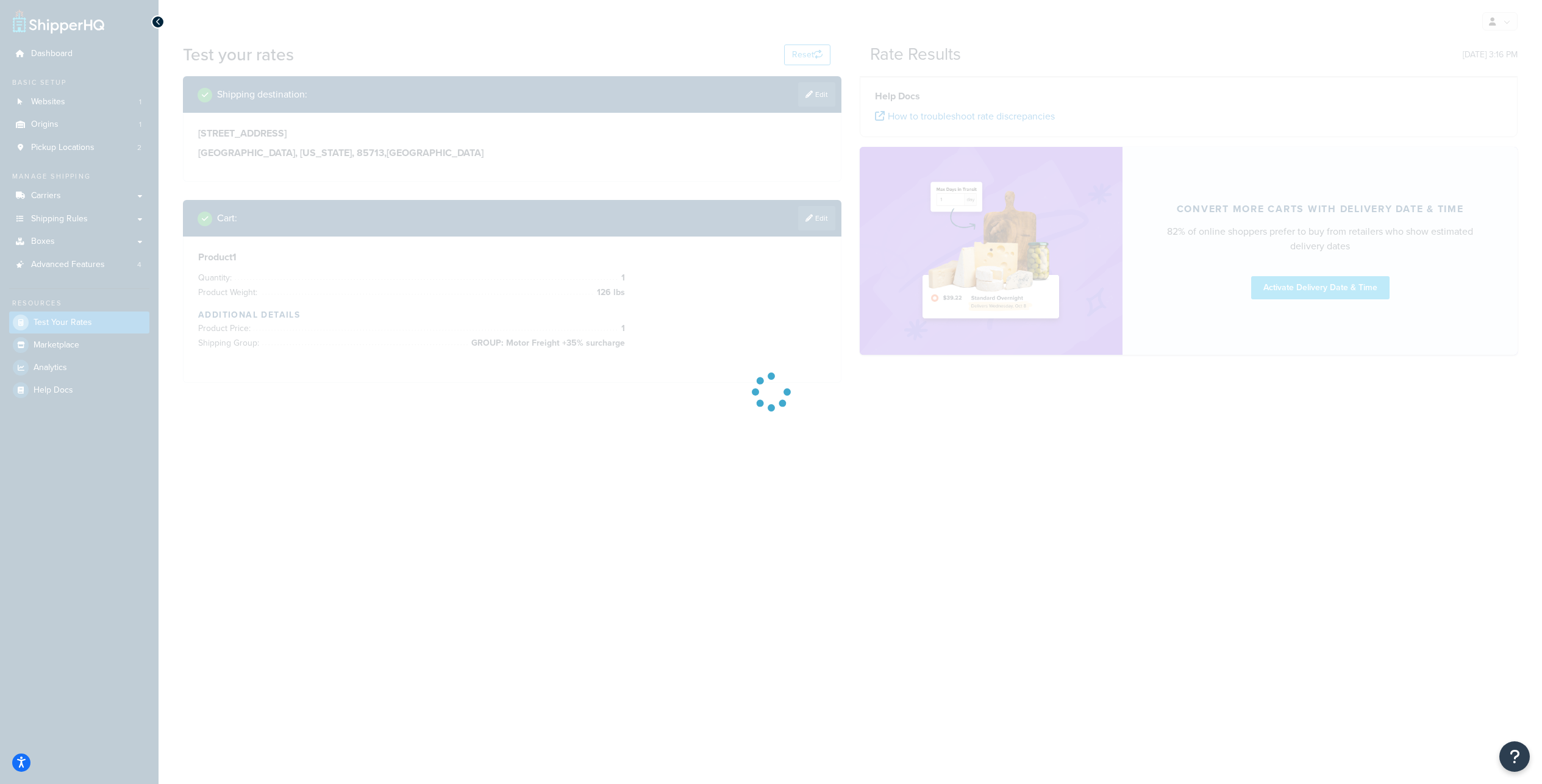
scroll to position [0, 0]
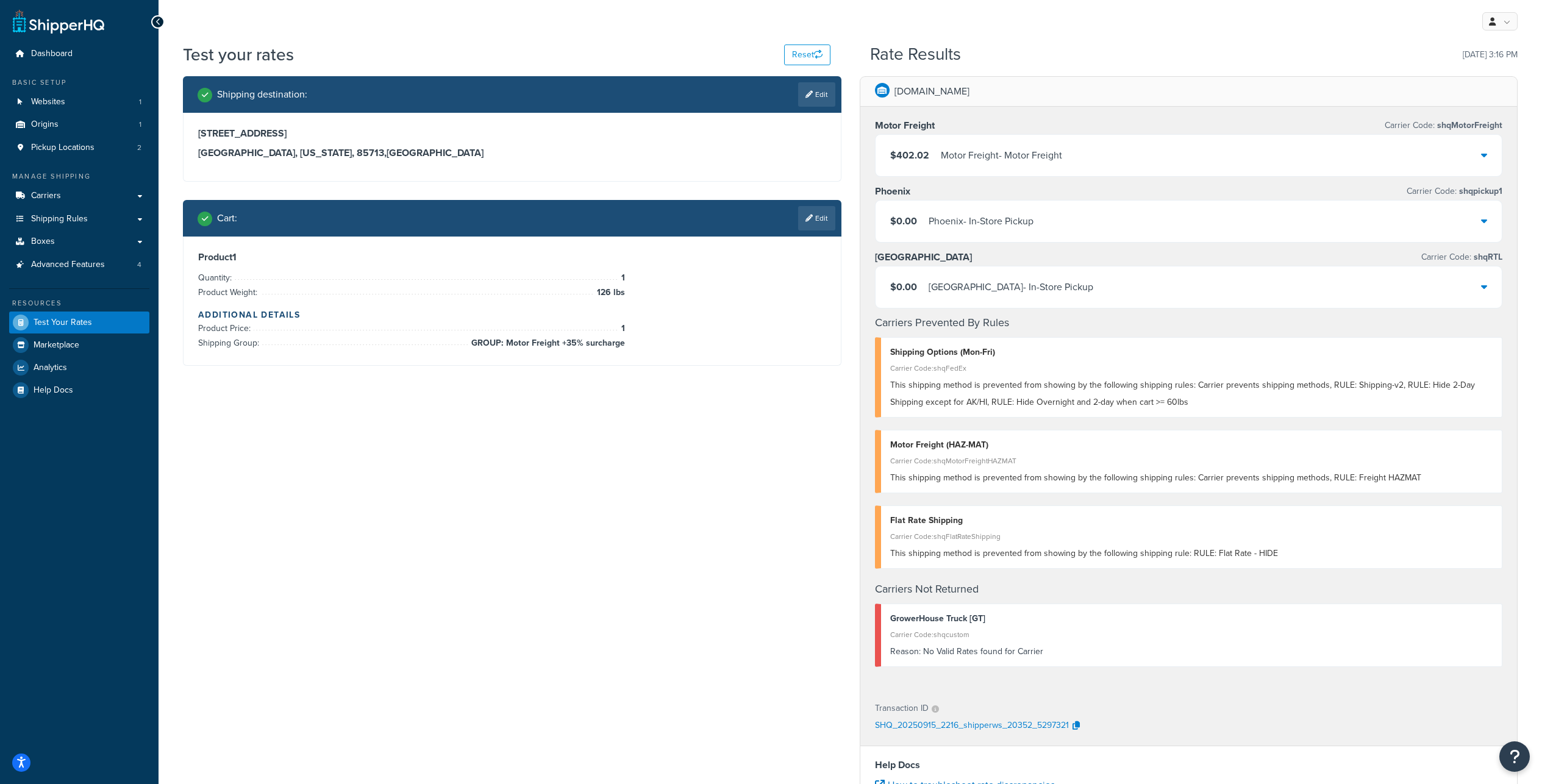
click at [805, 222] on icon at bounding box center [809, 219] width 8 height 8
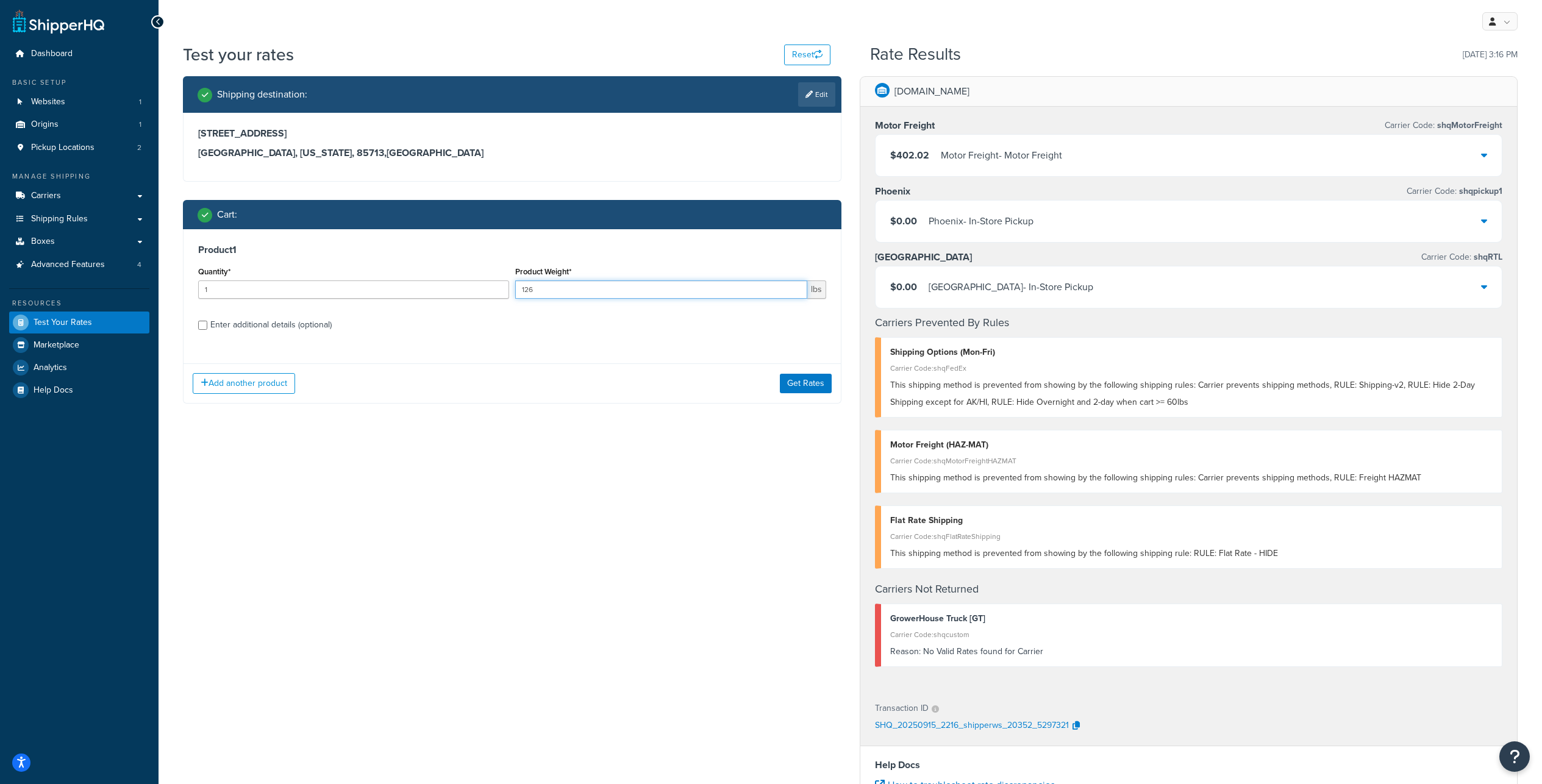
drag, startPoint x: 562, startPoint y: 322, endPoint x: 530, endPoint y: 320, distance: 32.1
click at [530, 299] on input "126" at bounding box center [661, 289] width 292 height 18
type input "122"
drag, startPoint x: 776, startPoint y: 559, endPoint x: 776, endPoint y: 550, distance: 9.0
click at [776, 559] on div "Shipping destination : Edit 3635 E 34th St Tucson, Arizona, 85713 , United Stat…" at bounding box center [849, 556] width 1352 height 959
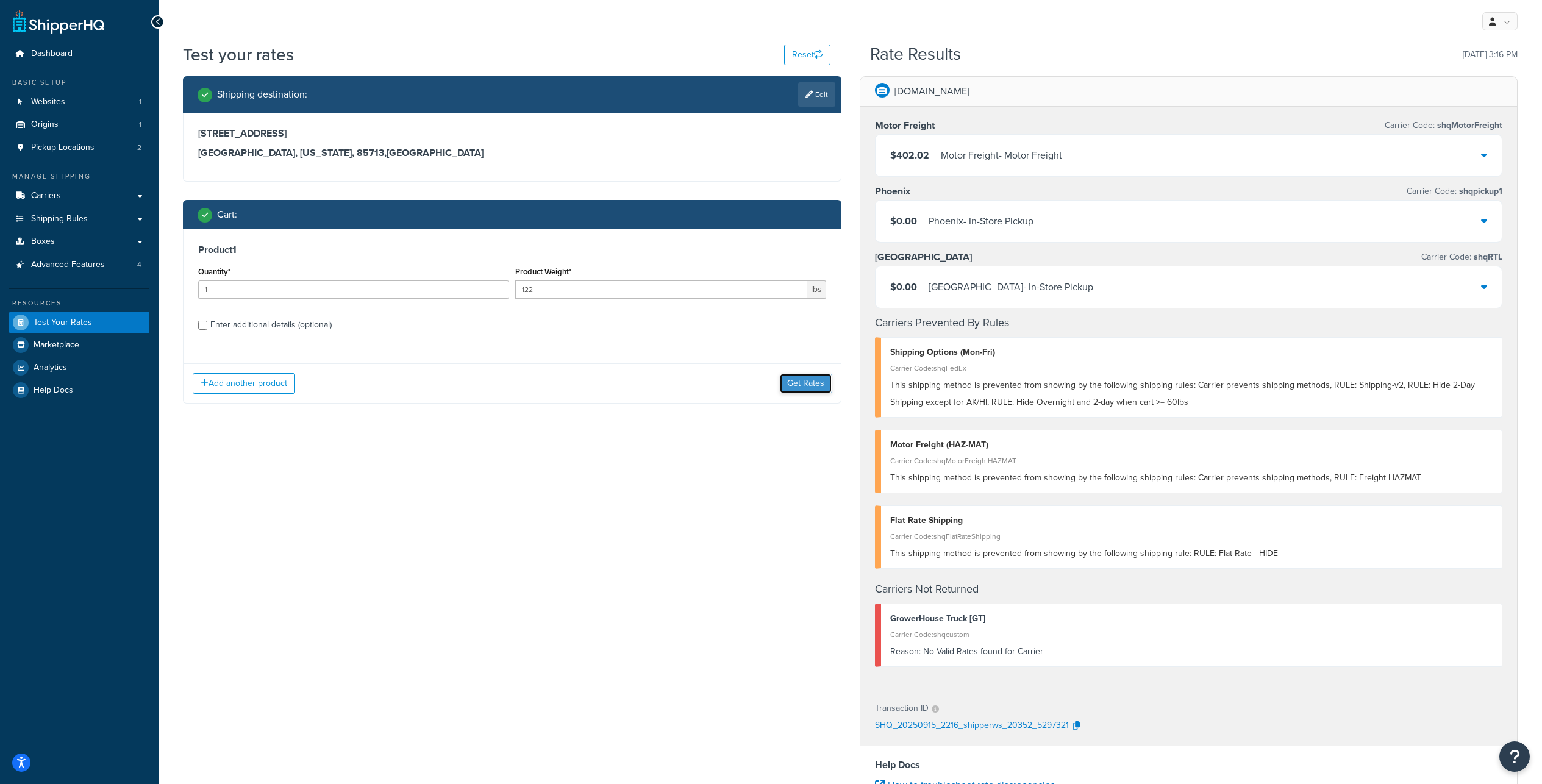
click at [799, 393] on button "Get Rates" at bounding box center [805, 383] width 52 height 19
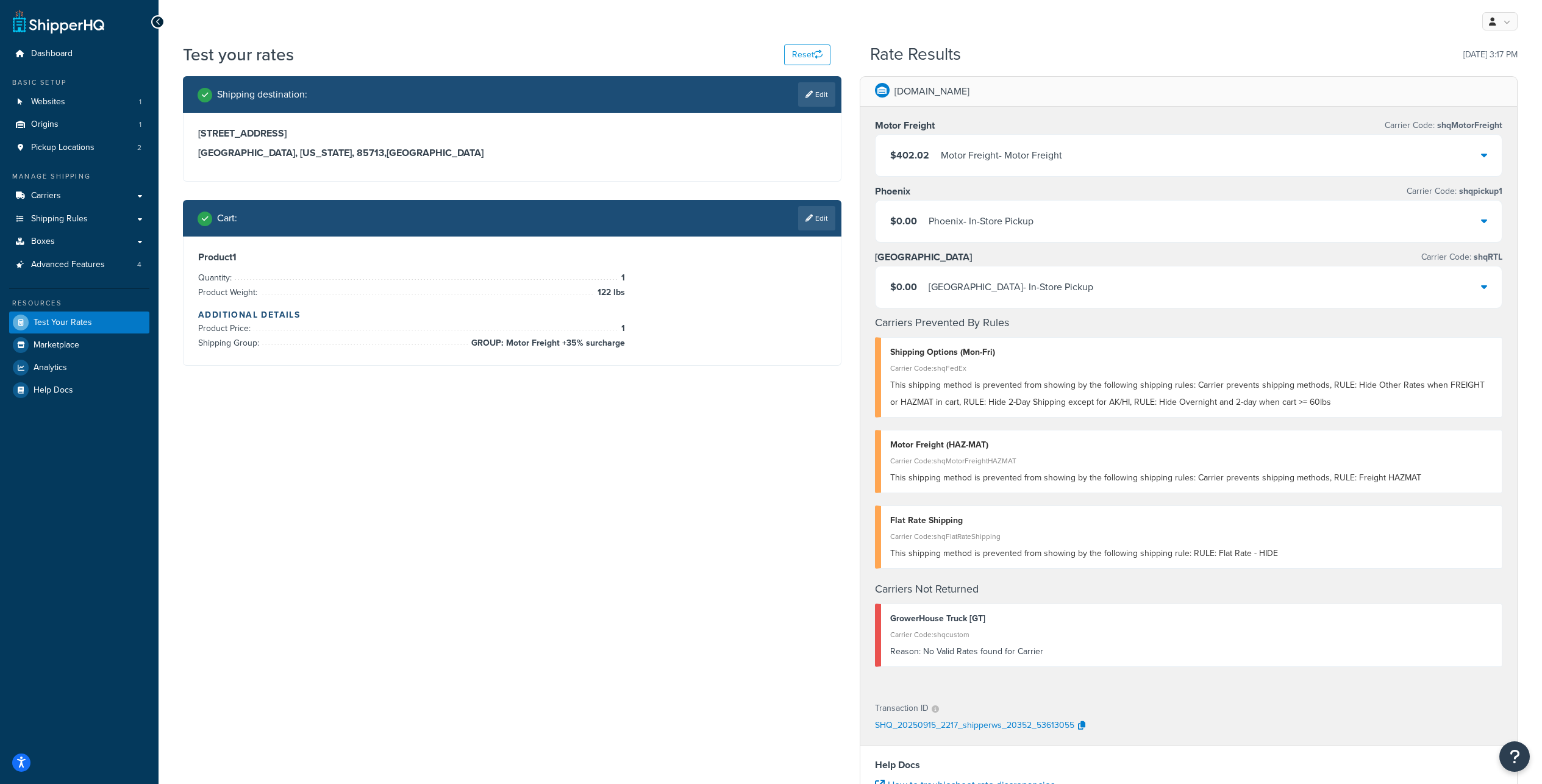
click at [1251, 168] on div "$402.02 Motor Freight - Motor Freight" at bounding box center [1189, 155] width 627 height 41
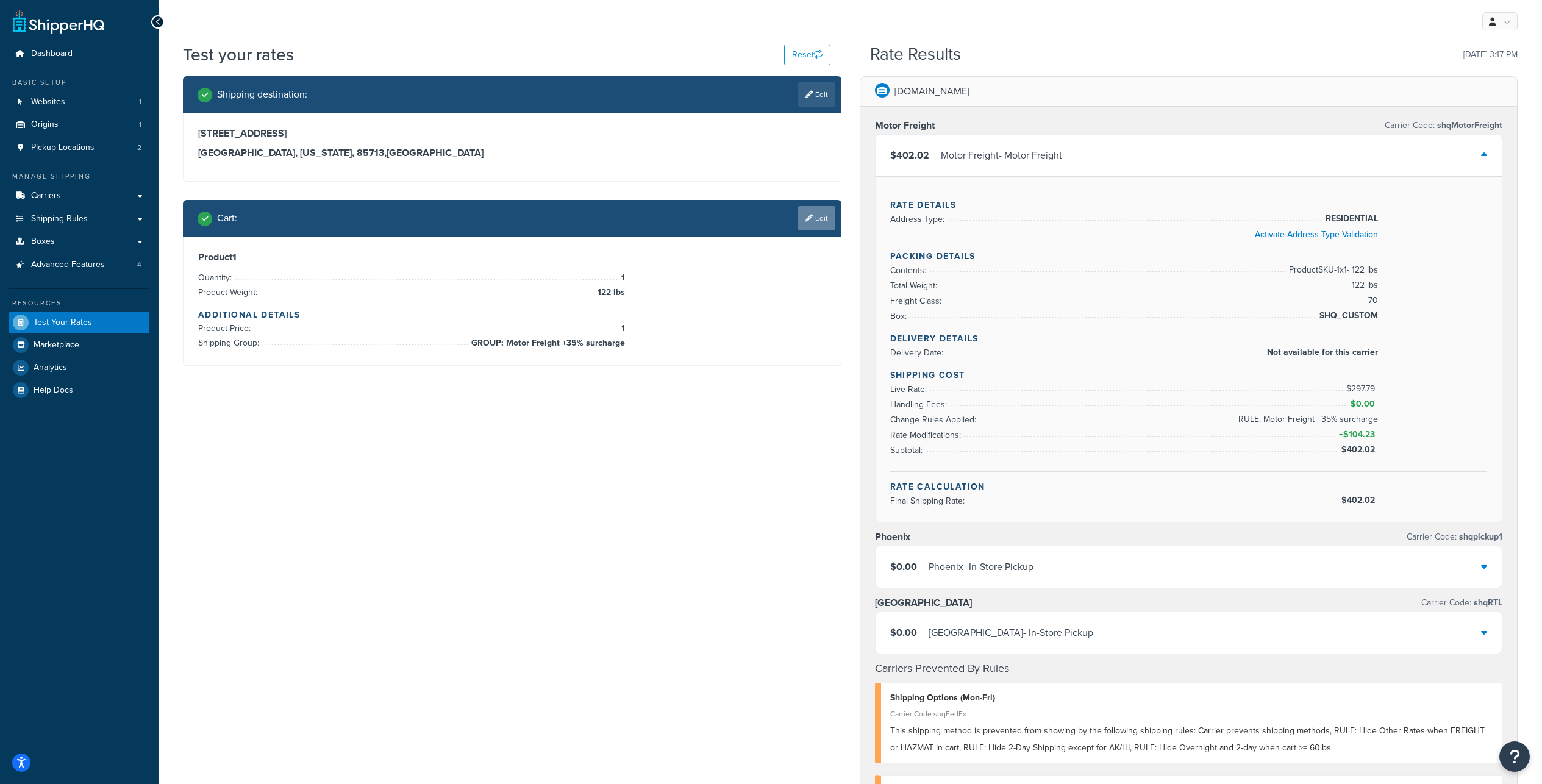
click at [816, 230] on link "Edit" at bounding box center [816, 218] width 38 height 24
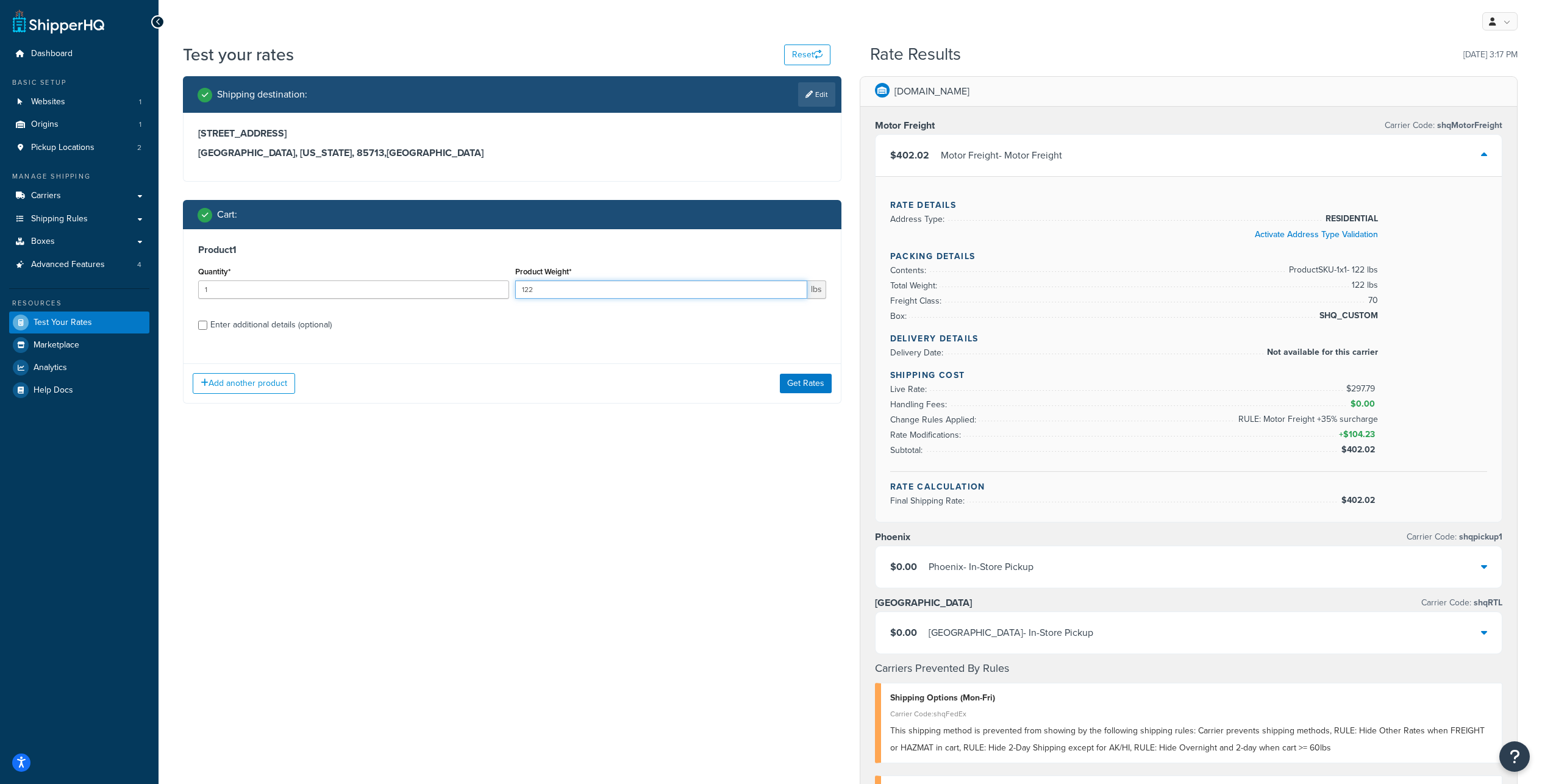
drag, startPoint x: 553, startPoint y: 320, endPoint x: 520, endPoint y: 317, distance: 33.1
click at [520, 299] on input "122" at bounding box center [661, 289] width 292 height 18
drag, startPoint x: 533, startPoint y: 316, endPoint x: 504, endPoint y: 311, distance: 29.4
click at [515, 299] on input "14" at bounding box center [661, 289] width 292 height 18
type input "50"
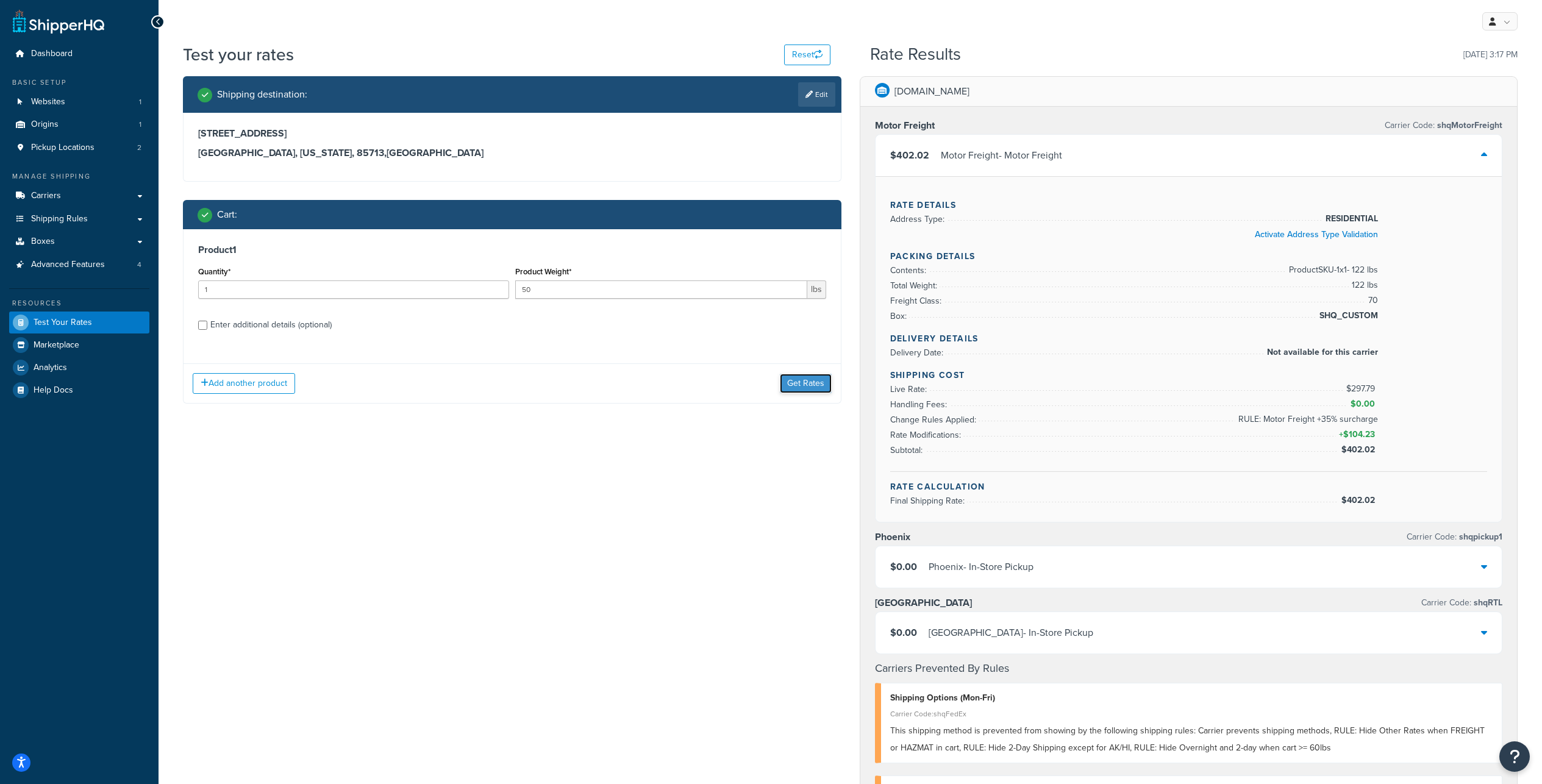
click at [801, 393] on button "Get Rates" at bounding box center [805, 383] width 52 height 19
click at [801, 403] on div "Add another product Get Rates" at bounding box center [511, 382] width 657 height 39
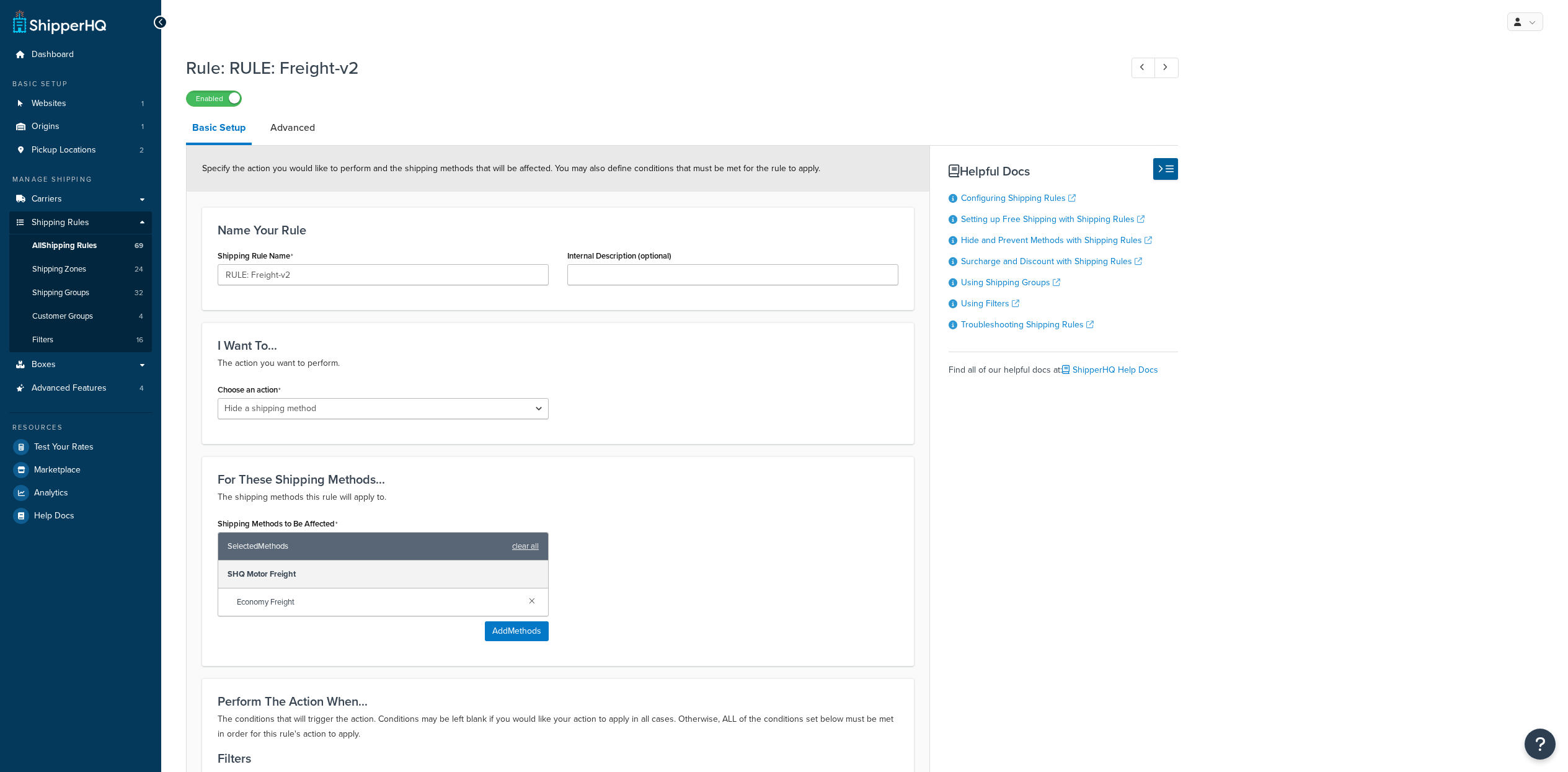
select select "HIDE"
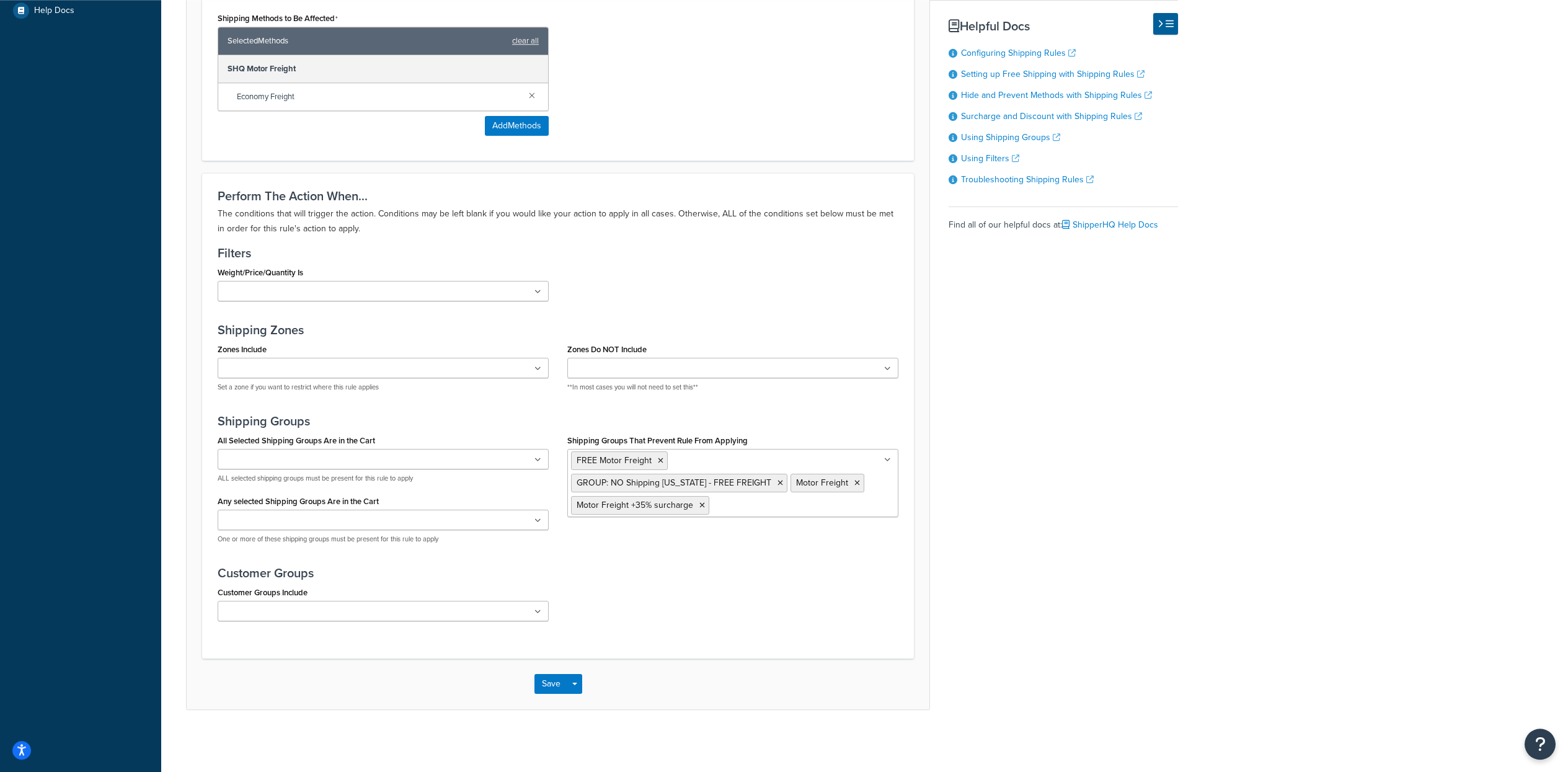
scroll to position [640, 0]
click at [839, 493] on ul "FREE Motor Freight GROUP: NO Shipping OREGON - FREE FREIGHT Motor Freight Motor…" at bounding box center [733, 483] width 331 height 69
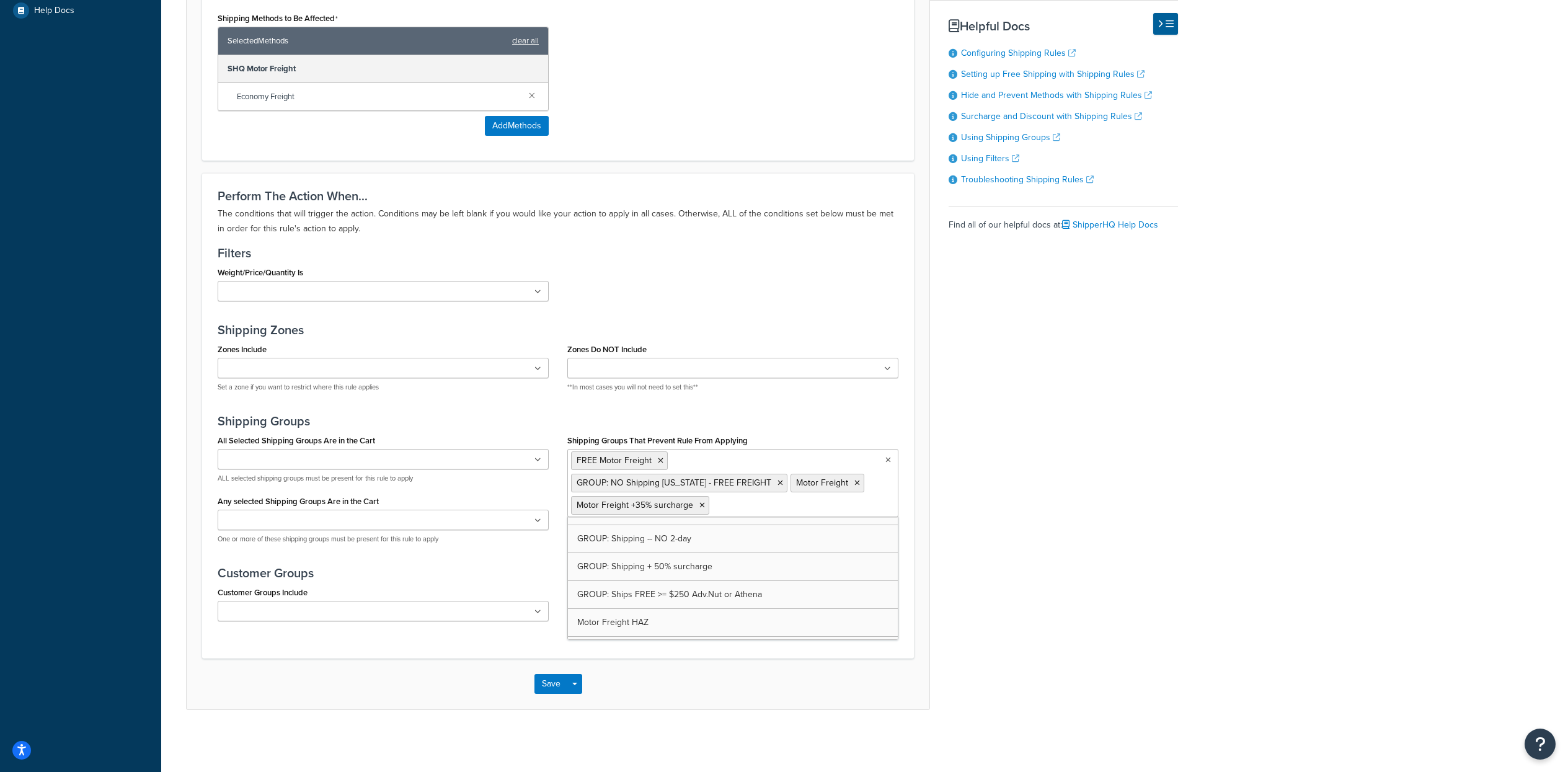
scroll to position [604, 0]
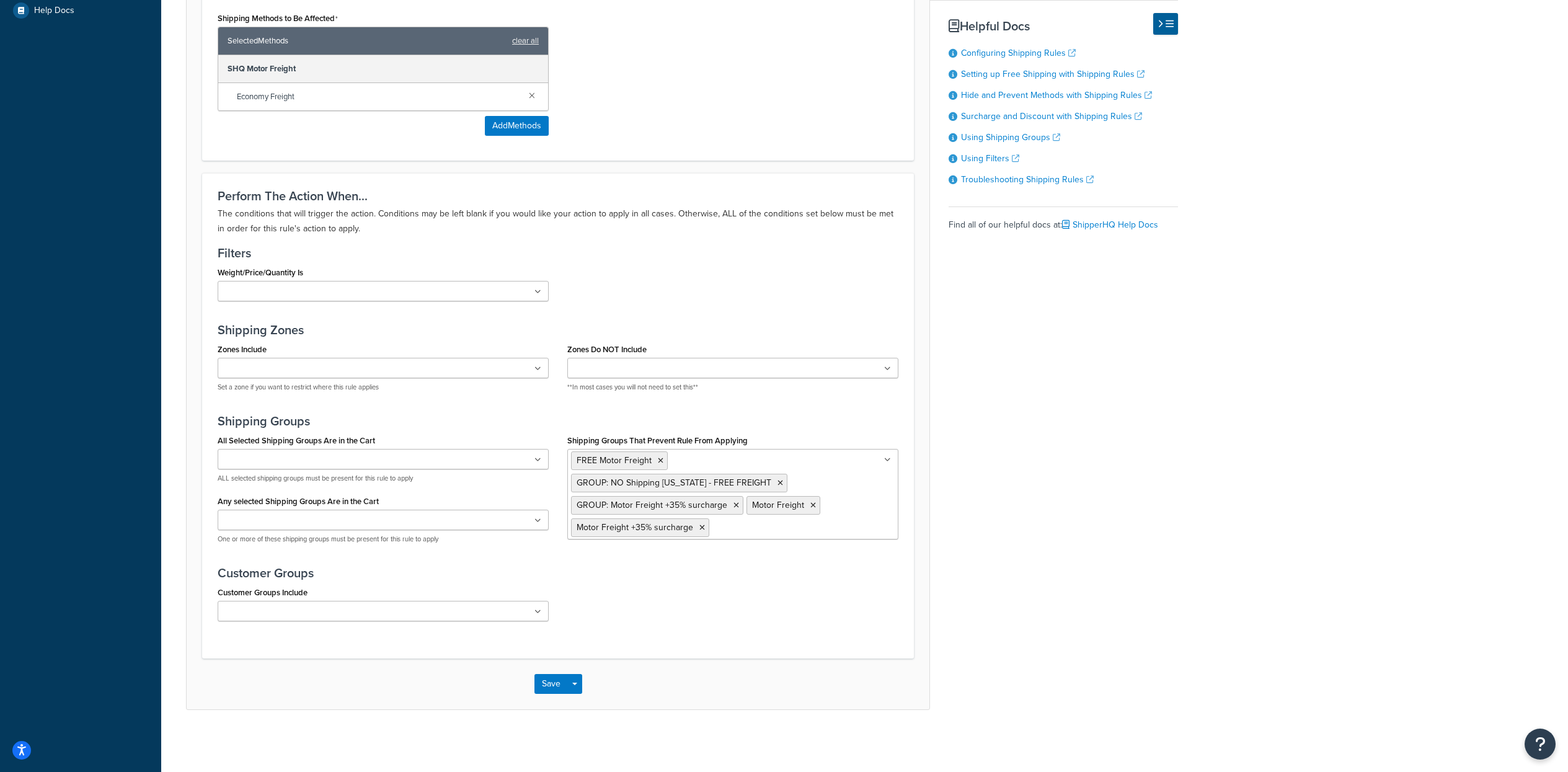
click at [985, 476] on div "Basic Setup Advanced Specify the action you would like to perform and the shipp…" at bounding box center [682, 158] width 992 height 1102
drag, startPoint x: 543, startPoint y: 685, endPoint x: 773, endPoint y: 515, distance: 286.0
click at [779, 533] on form "Specify the action you would like to perform and the shipping methods that will…" at bounding box center [557, 174] width 742 height 1068
click at [547, 687] on button "Save" at bounding box center [551, 684] width 33 height 20
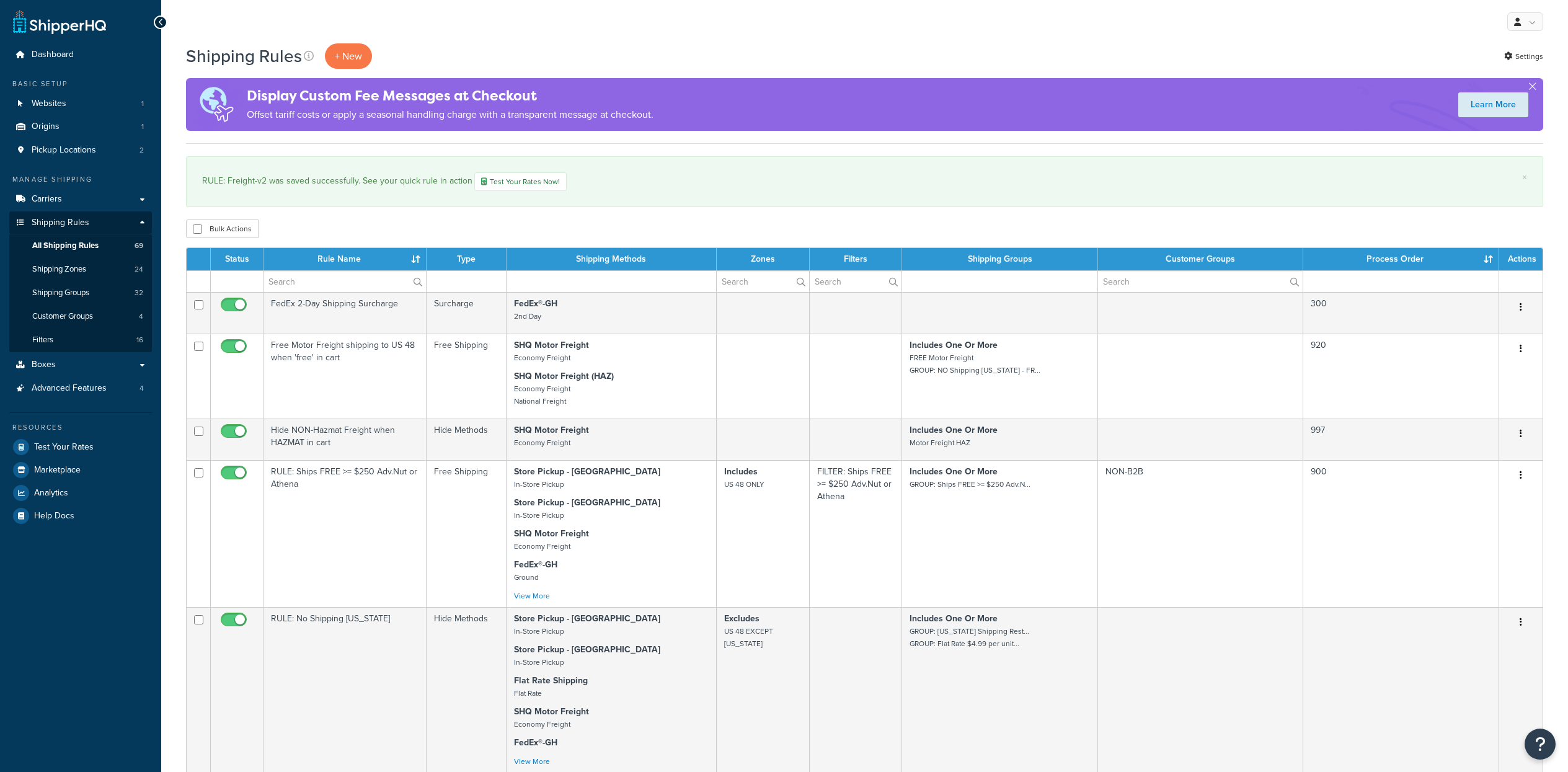
select select "100"
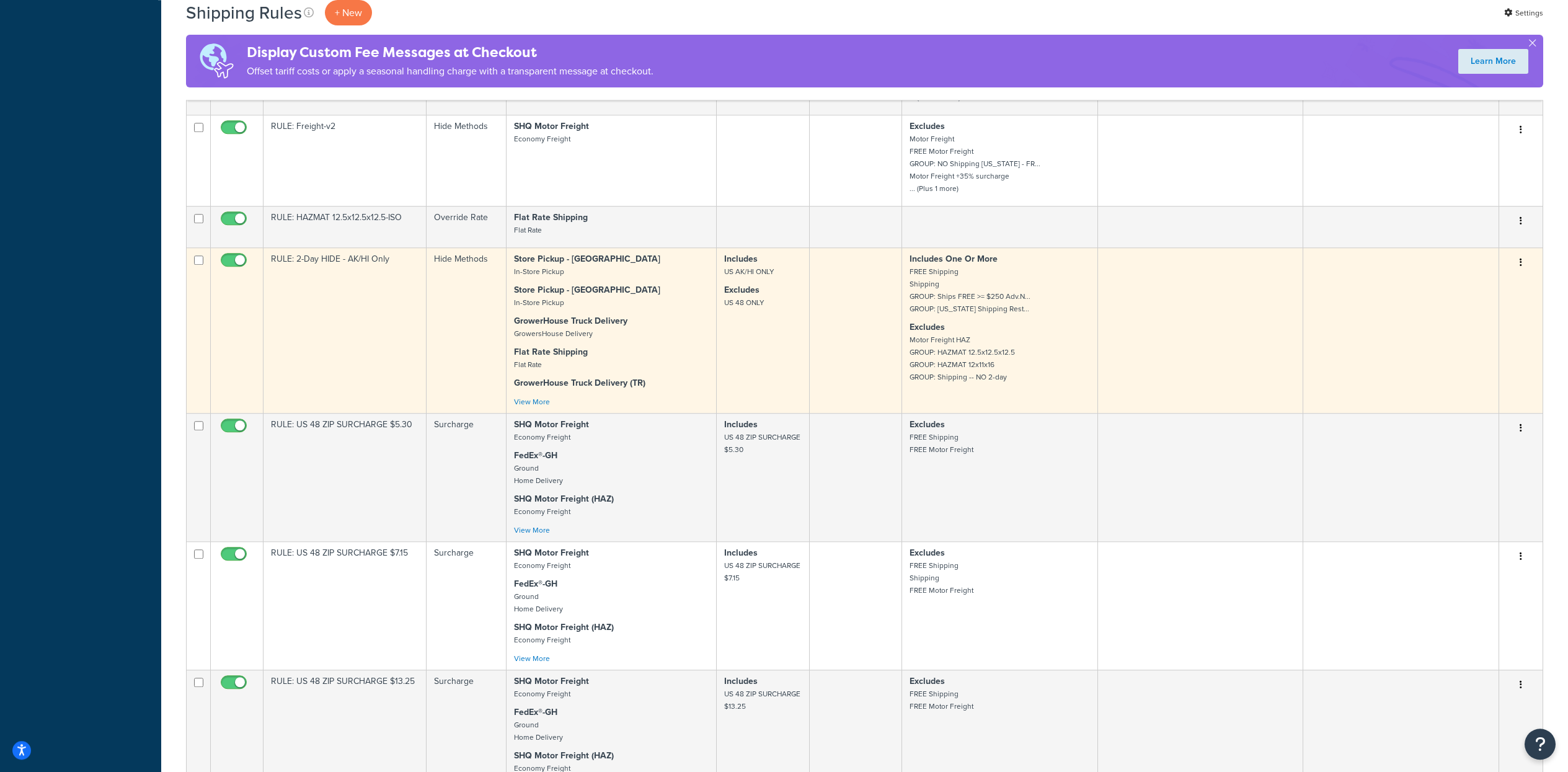
scroll to position [1289, 0]
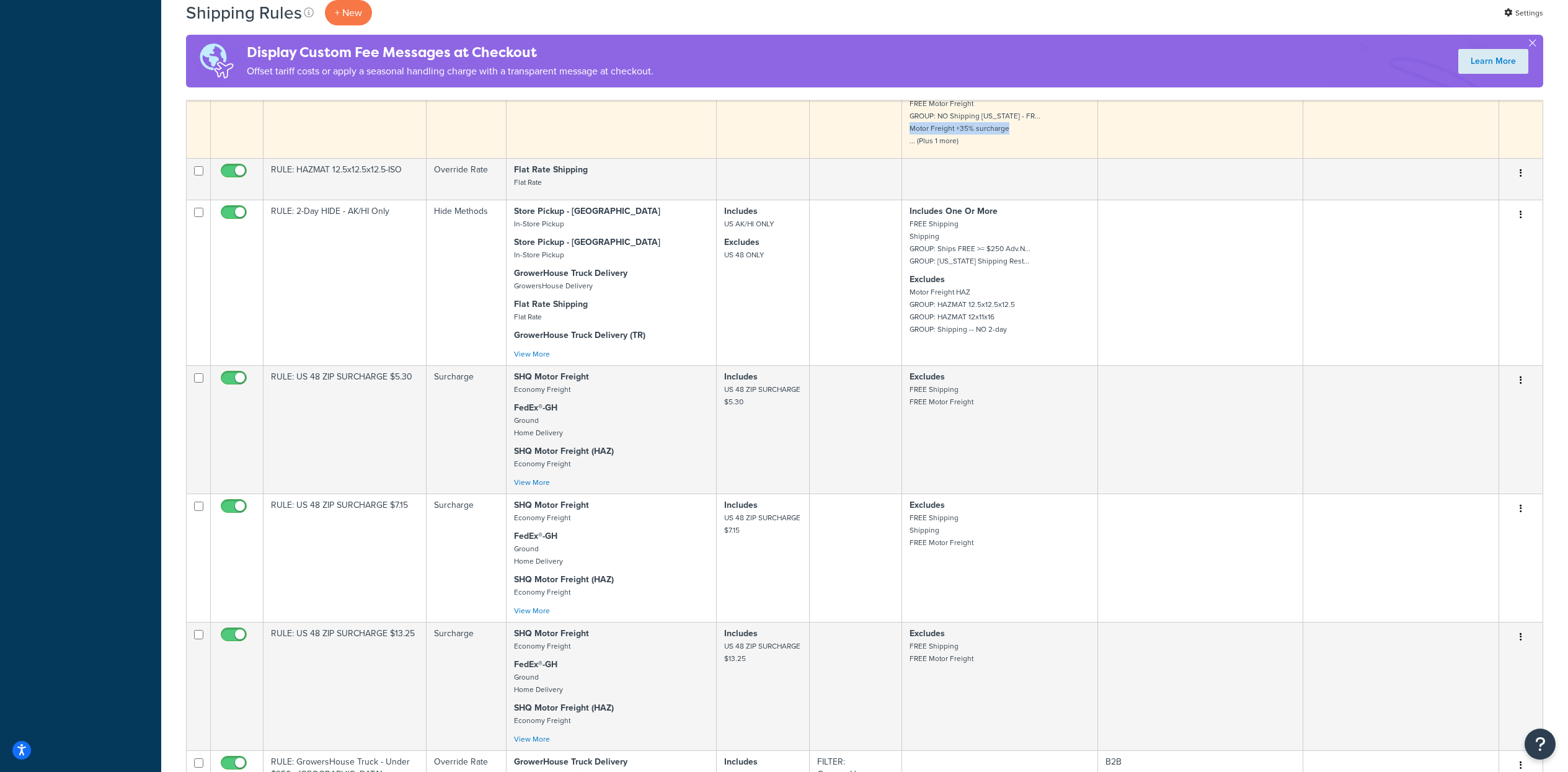
copy small "Motor Freight +35% surcharge"
drag, startPoint x: 1006, startPoint y: 322, endPoint x: 911, endPoint y: 323, distance: 95.0
click at [911, 147] on p "Excludes Motor Freight FREE Motor Freight GROUP: NO Shipping [US_STATE] - FR...…" at bounding box center [999, 110] width 180 height 74
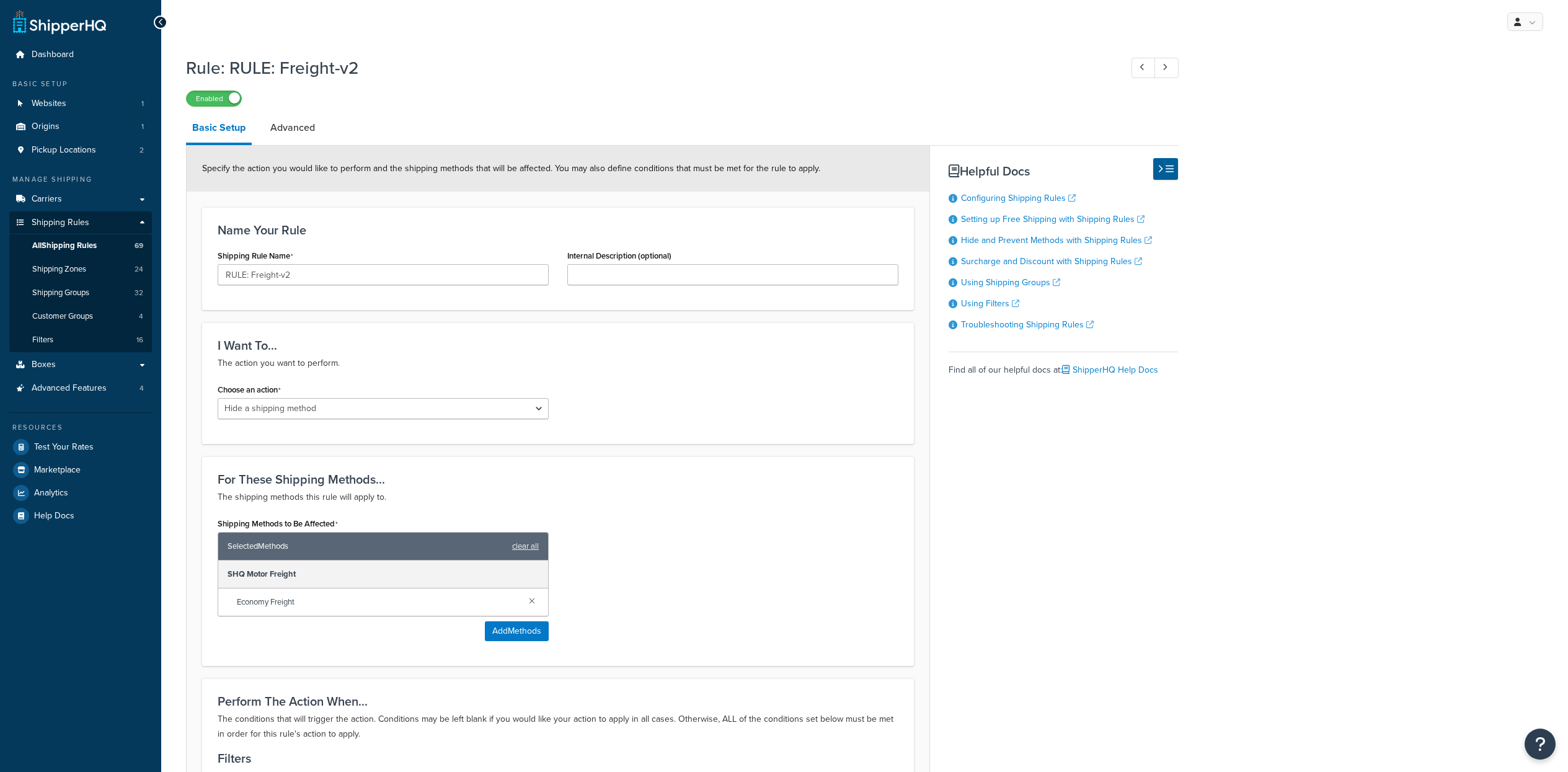
select select "HIDE"
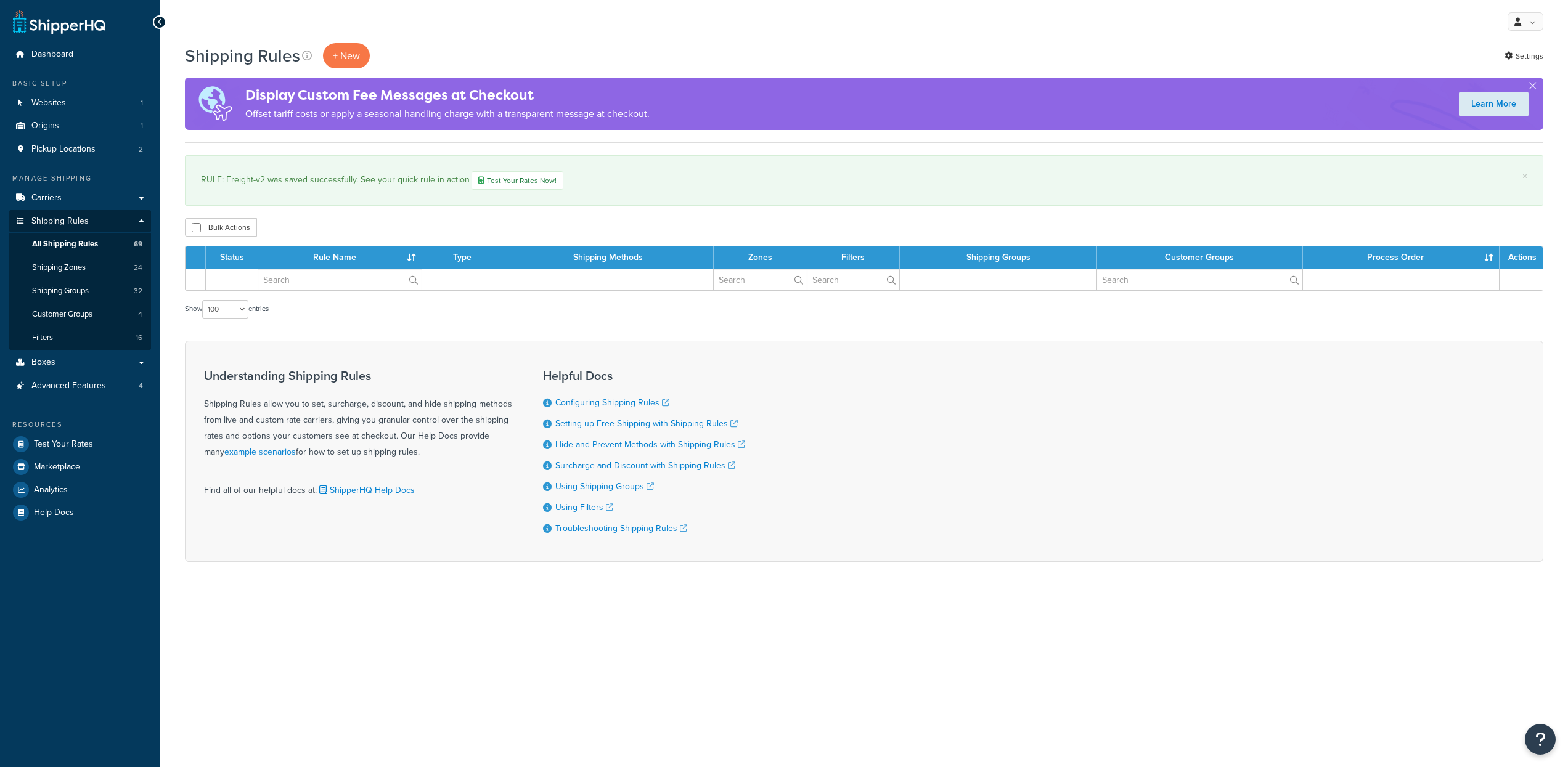
select select "100"
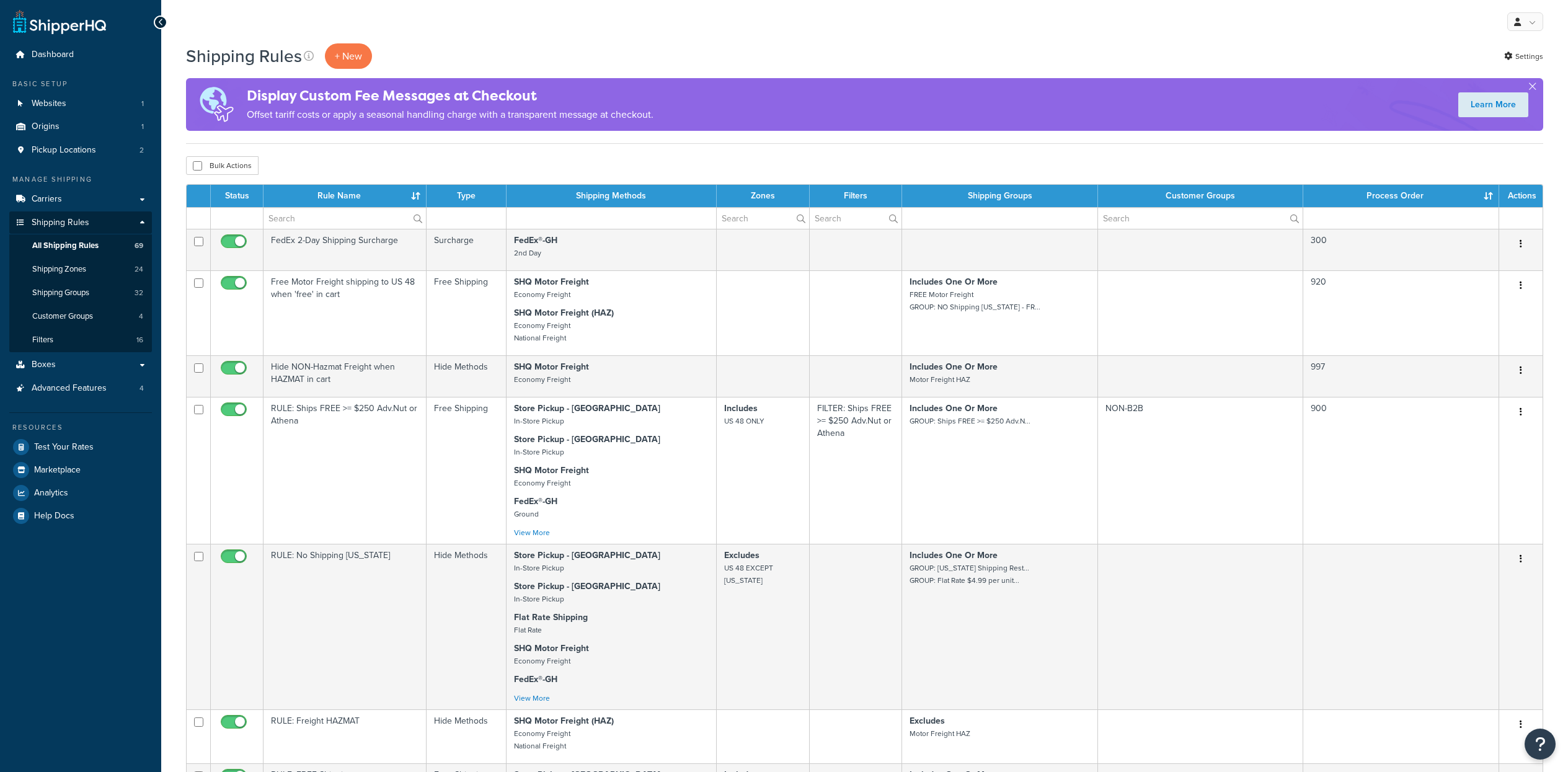
select select "100"
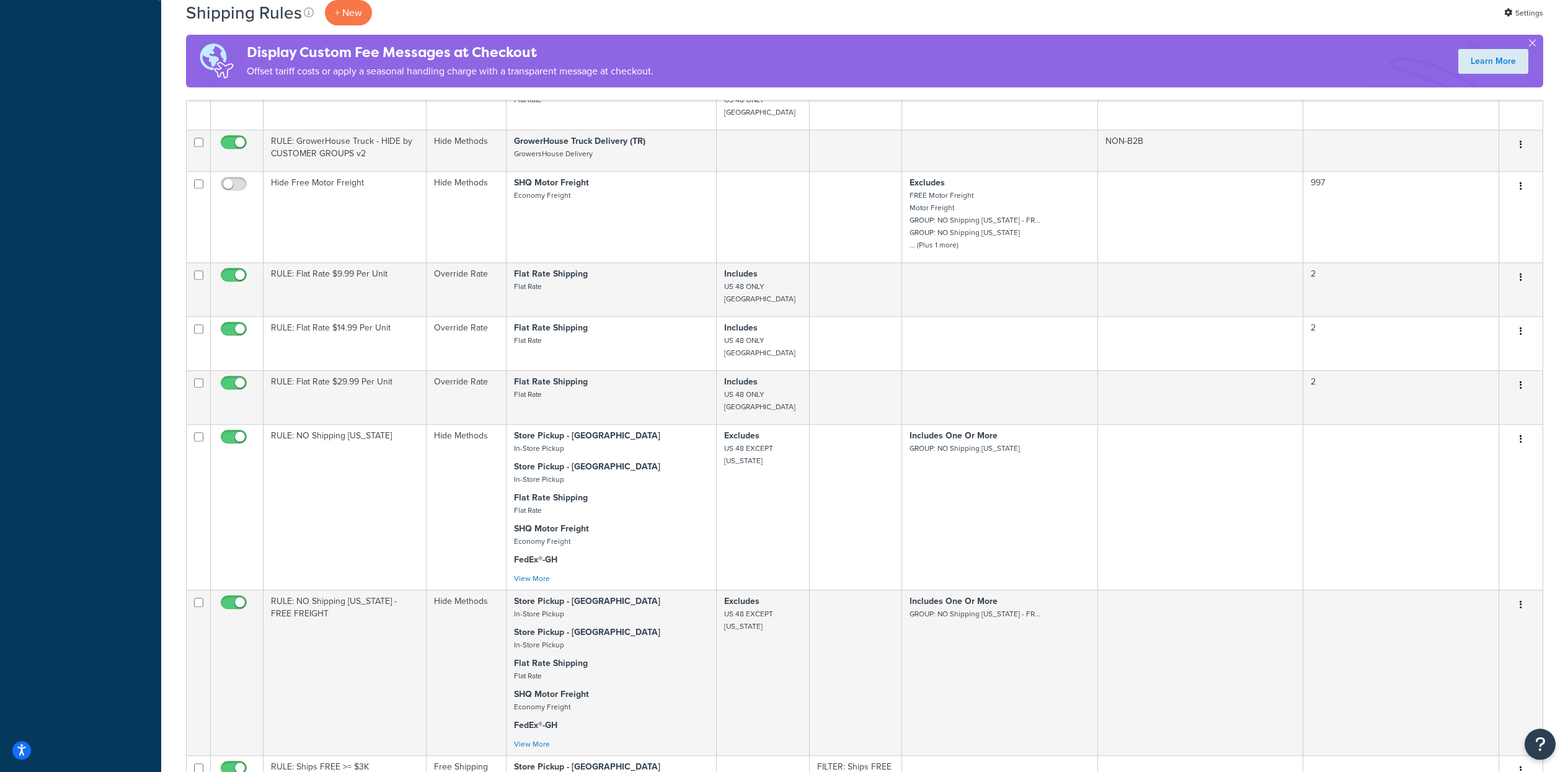
scroll to position [5969, 0]
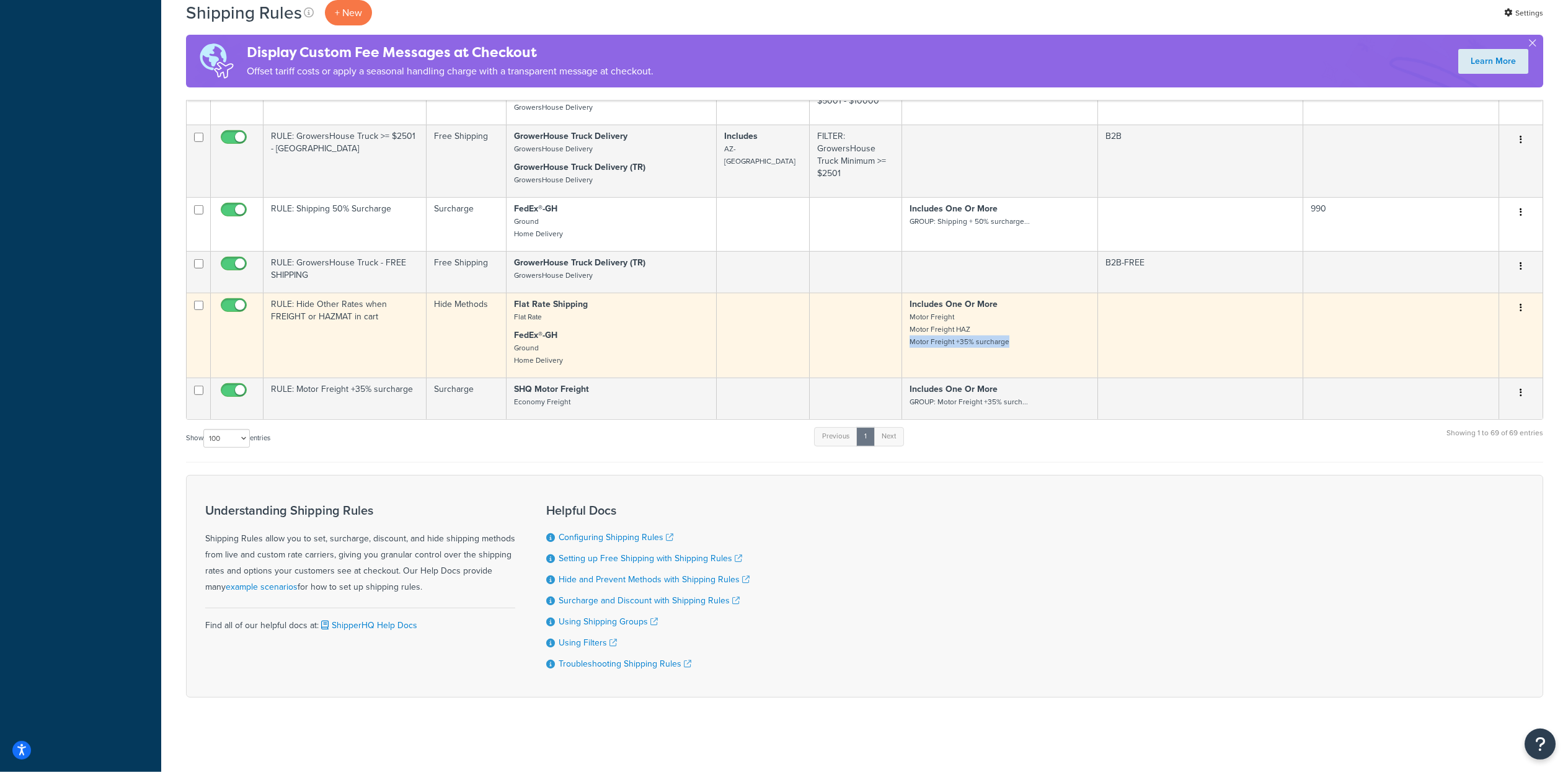
click at [1521, 318] on button "button" at bounding box center [1521, 308] width 18 height 20
click at [1463, 344] on link "Edit" at bounding box center [1480, 331] width 98 height 25
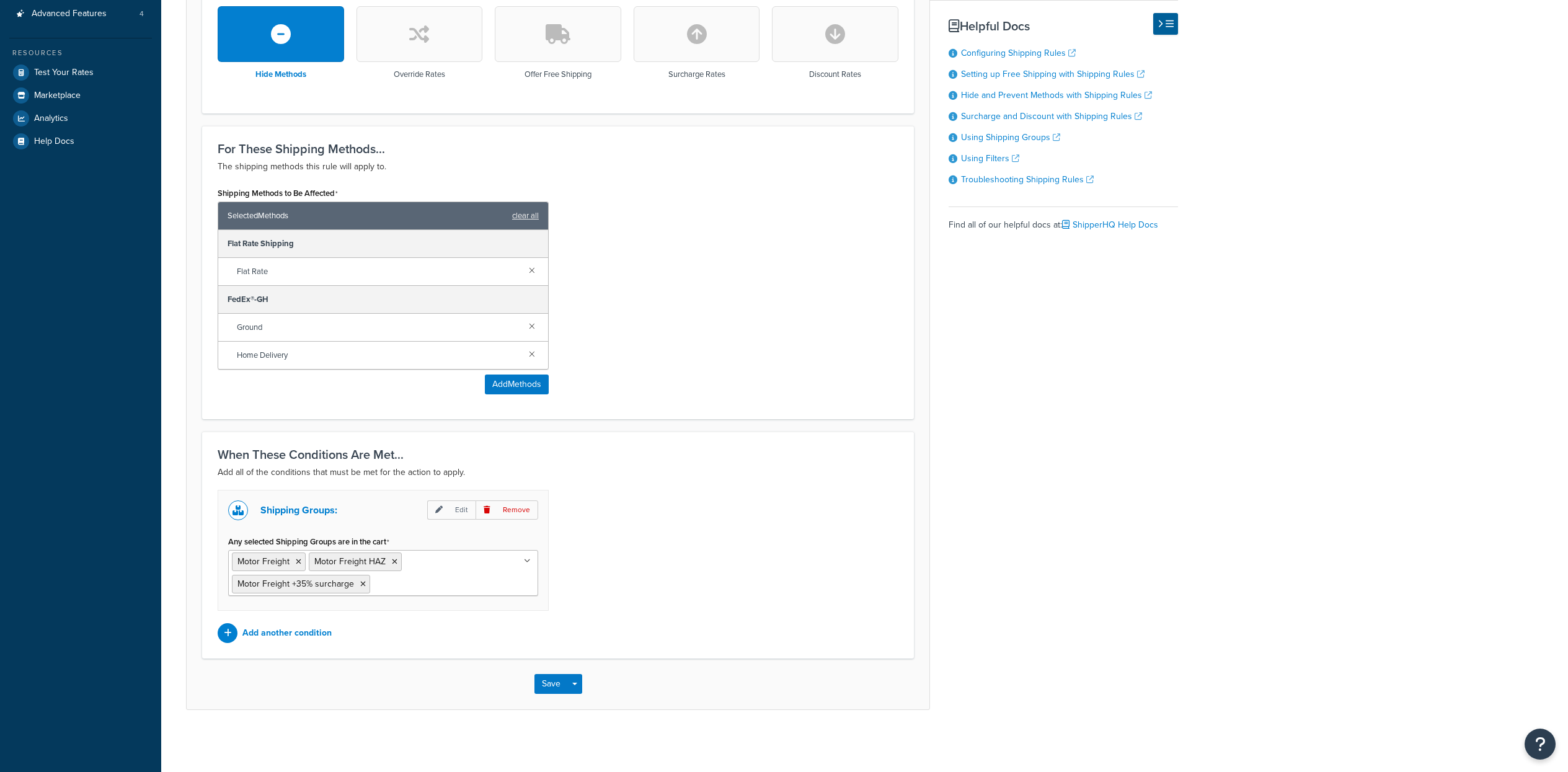
scroll to position [496, 0]
click at [489, 555] on ul "Motor Freight Motor Freight HAZ Motor Freight +35% surcharge" at bounding box center [383, 572] width 309 height 46
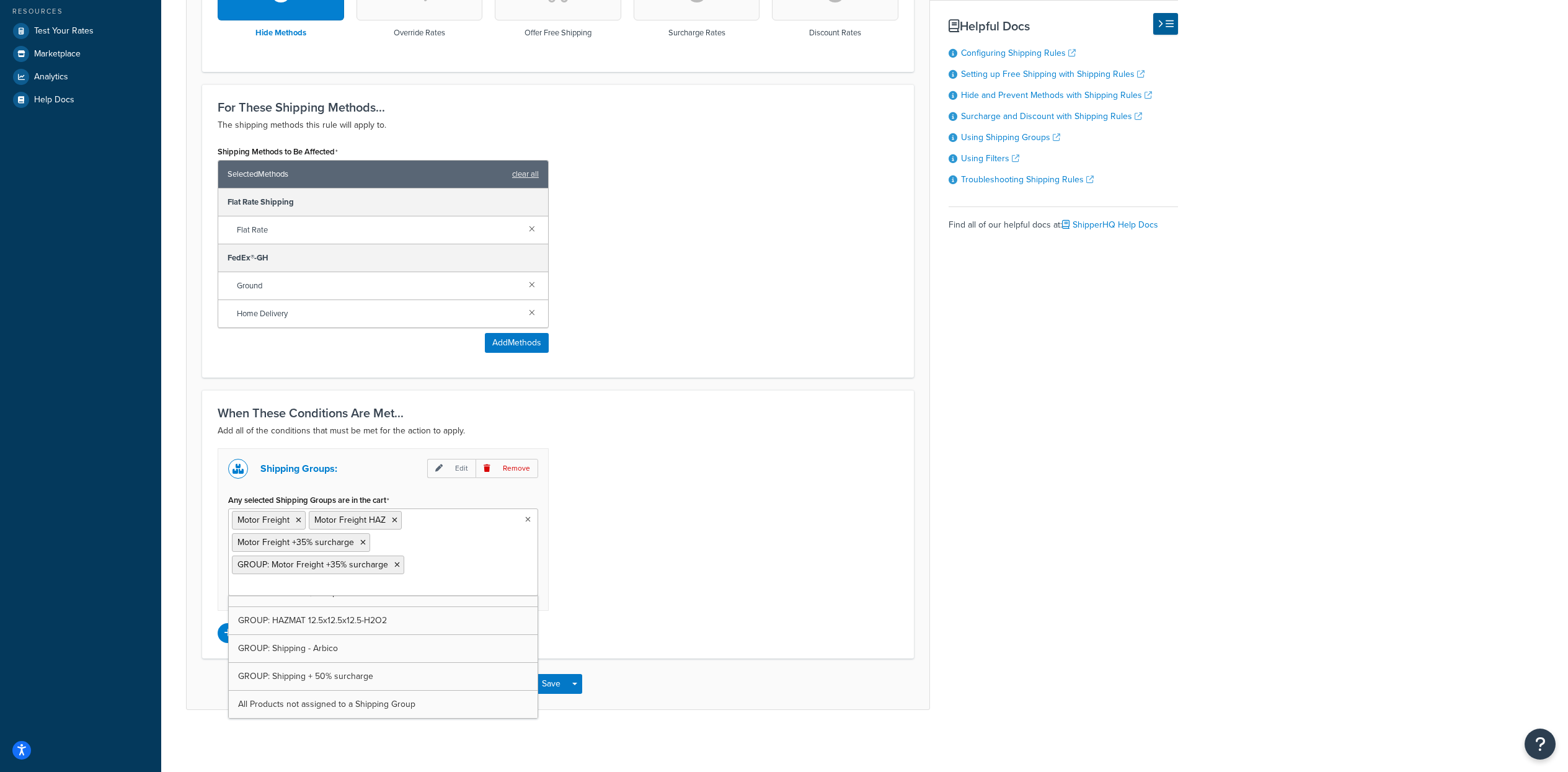
scroll to position [755, 0]
click at [616, 571] on div "Shipping Groups: Edit Remove Any selected Shipping Groups are in the cart Motor…" at bounding box center [558, 546] width 699 height 195
click at [546, 694] on button "Save" at bounding box center [551, 684] width 33 height 20
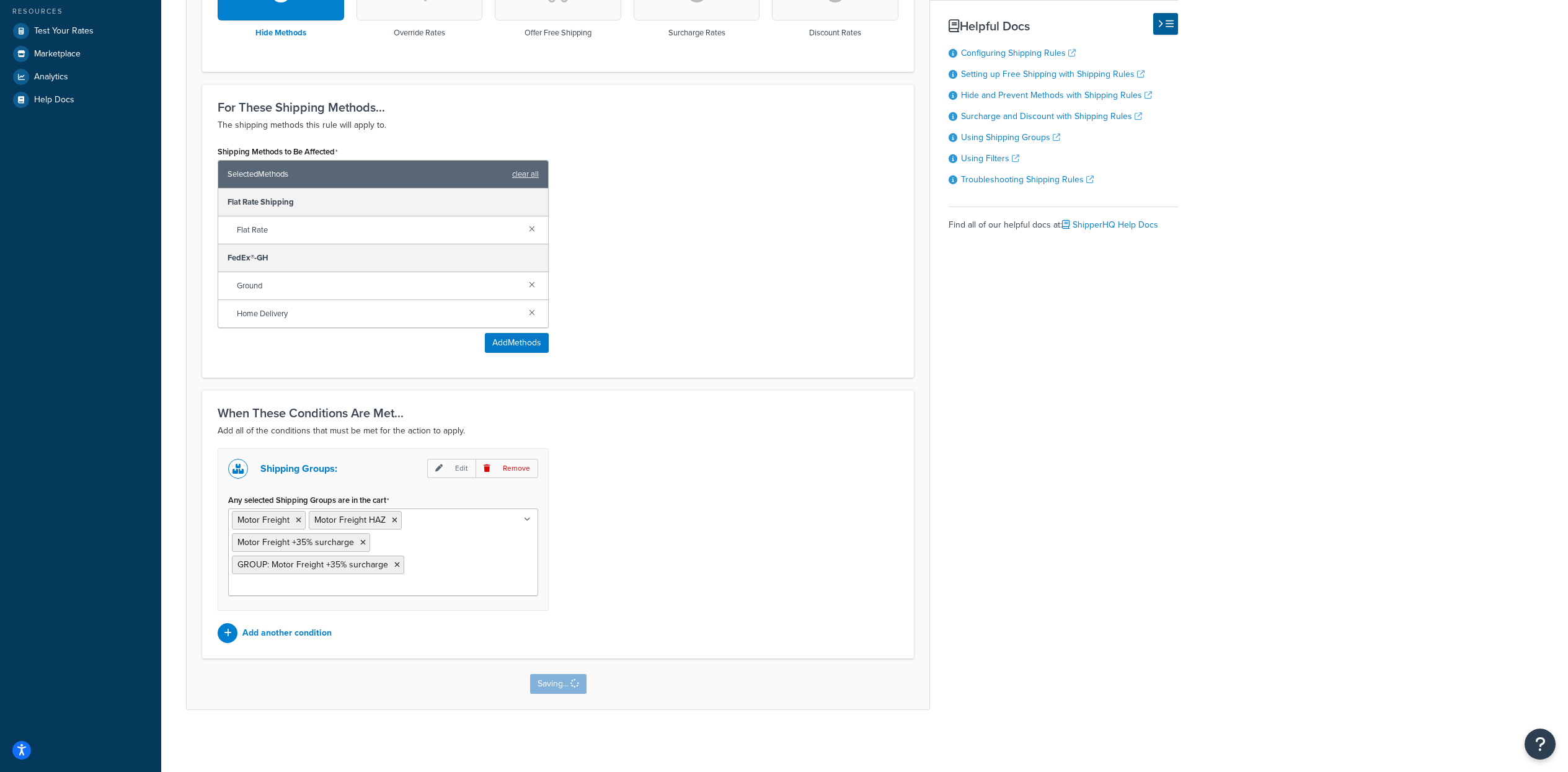
scroll to position [0, 0]
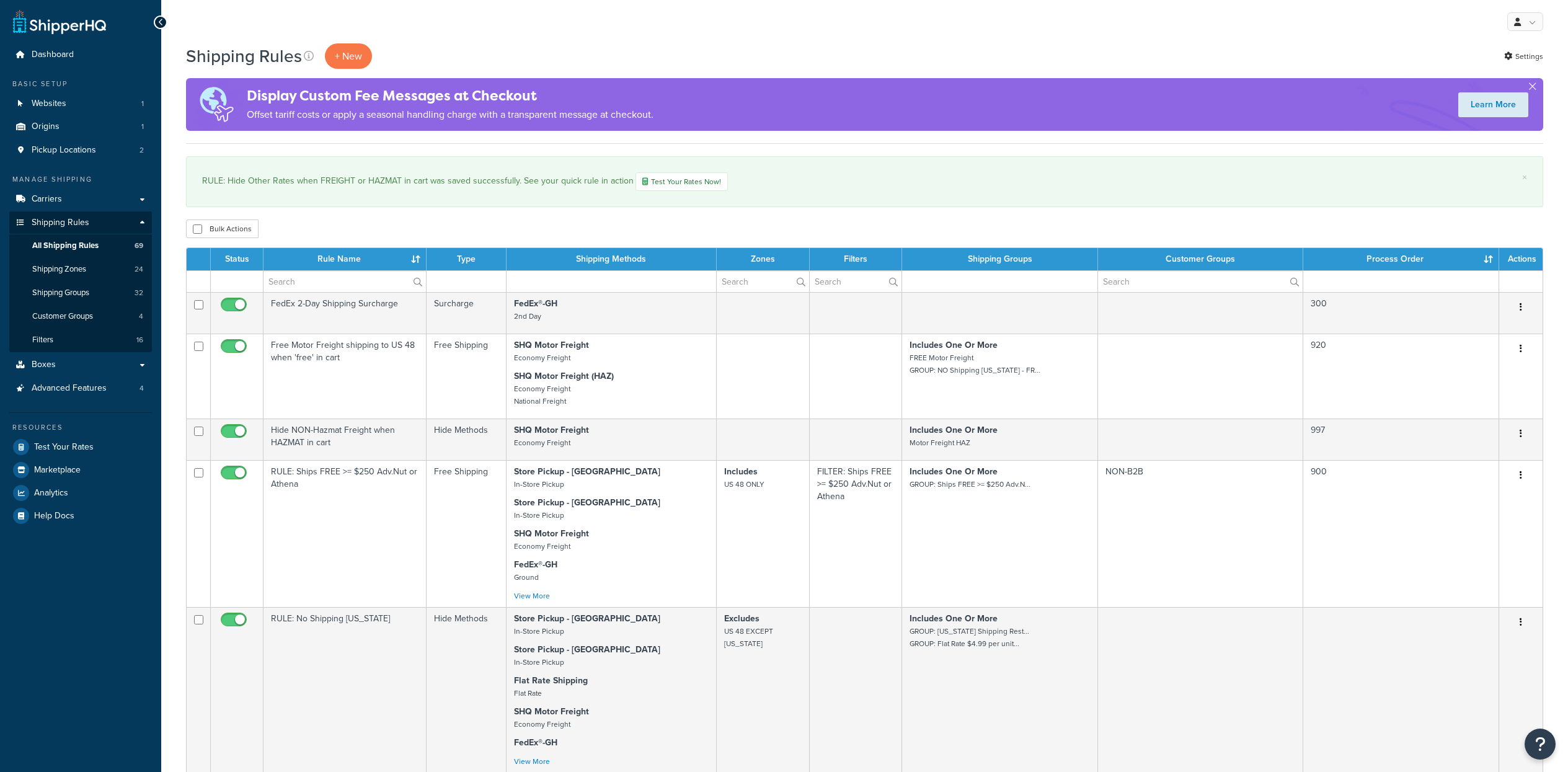
select select "100"
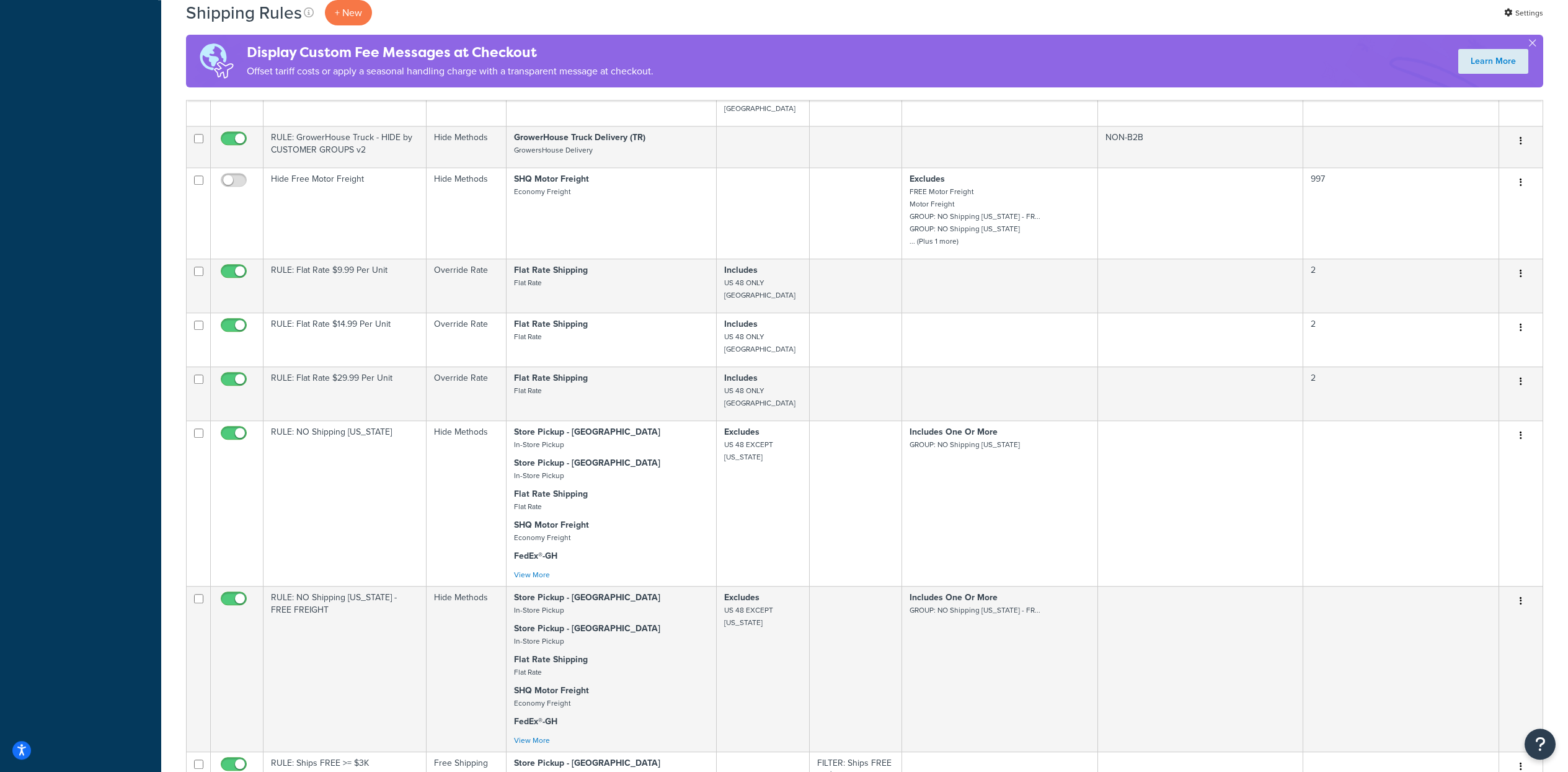
scroll to position [6037, 0]
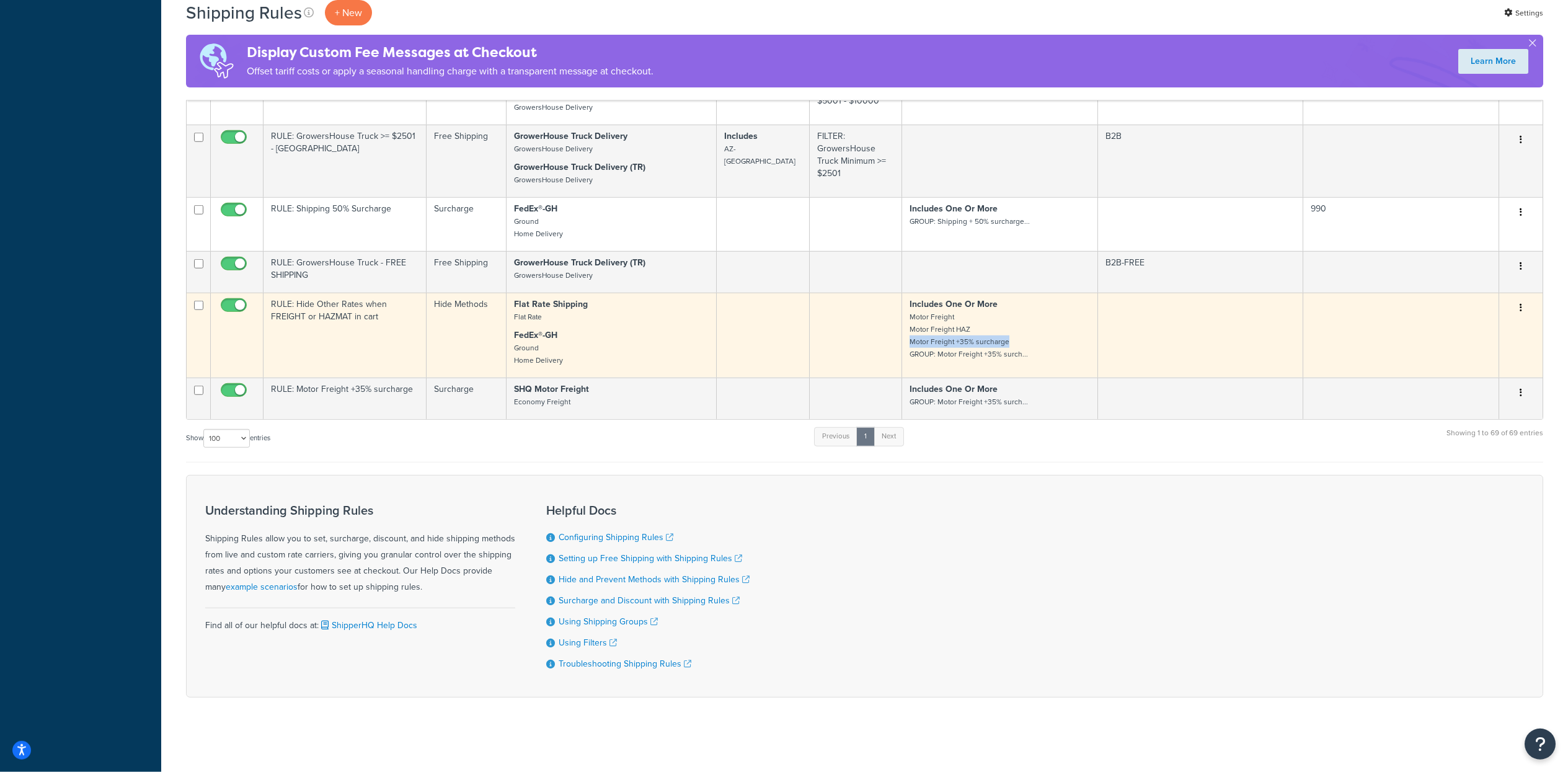
click at [1513, 318] on button "button" at bounding box center [1521, 308] width 18 height 20
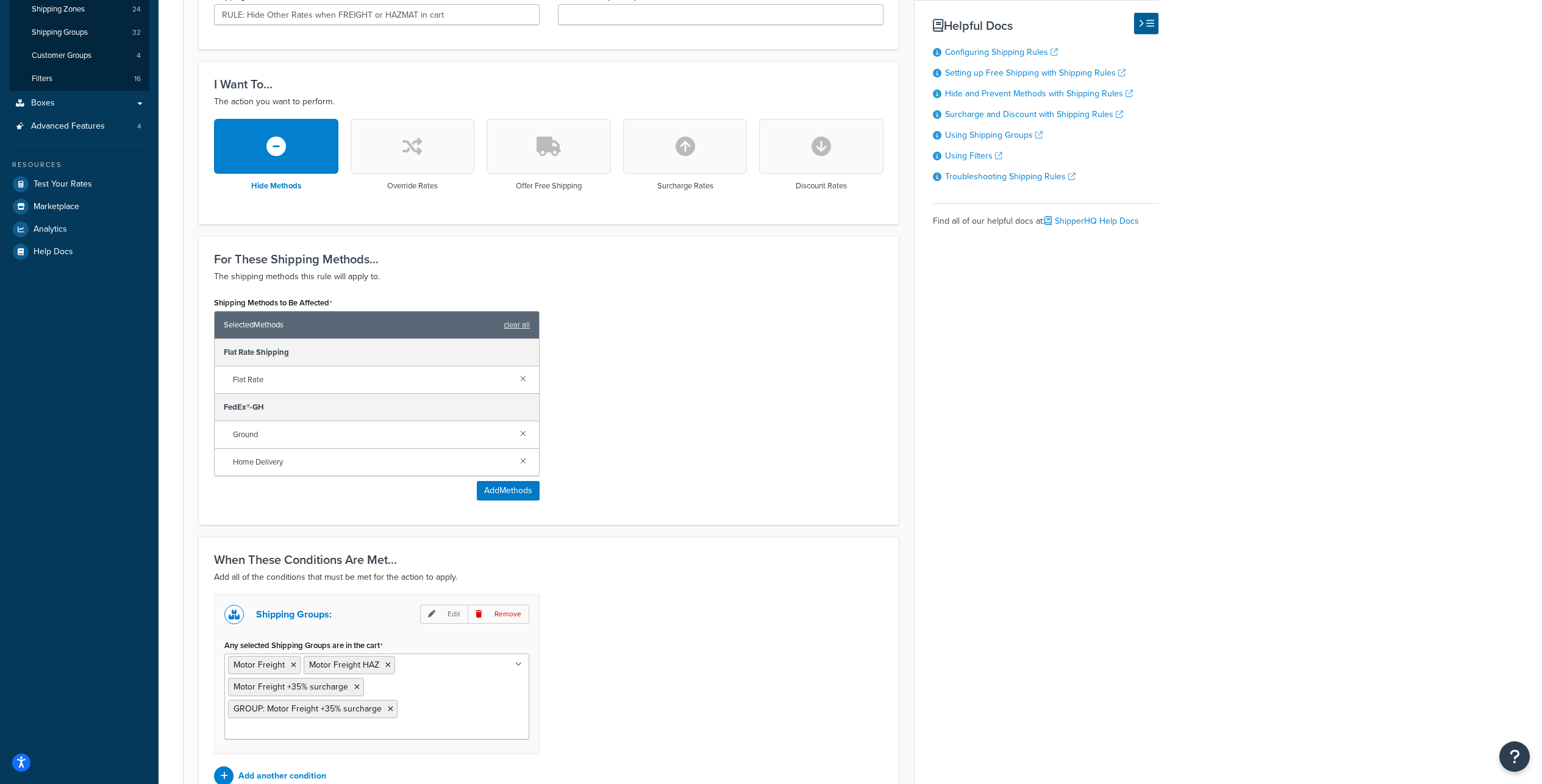
scroll to position [402, 0]
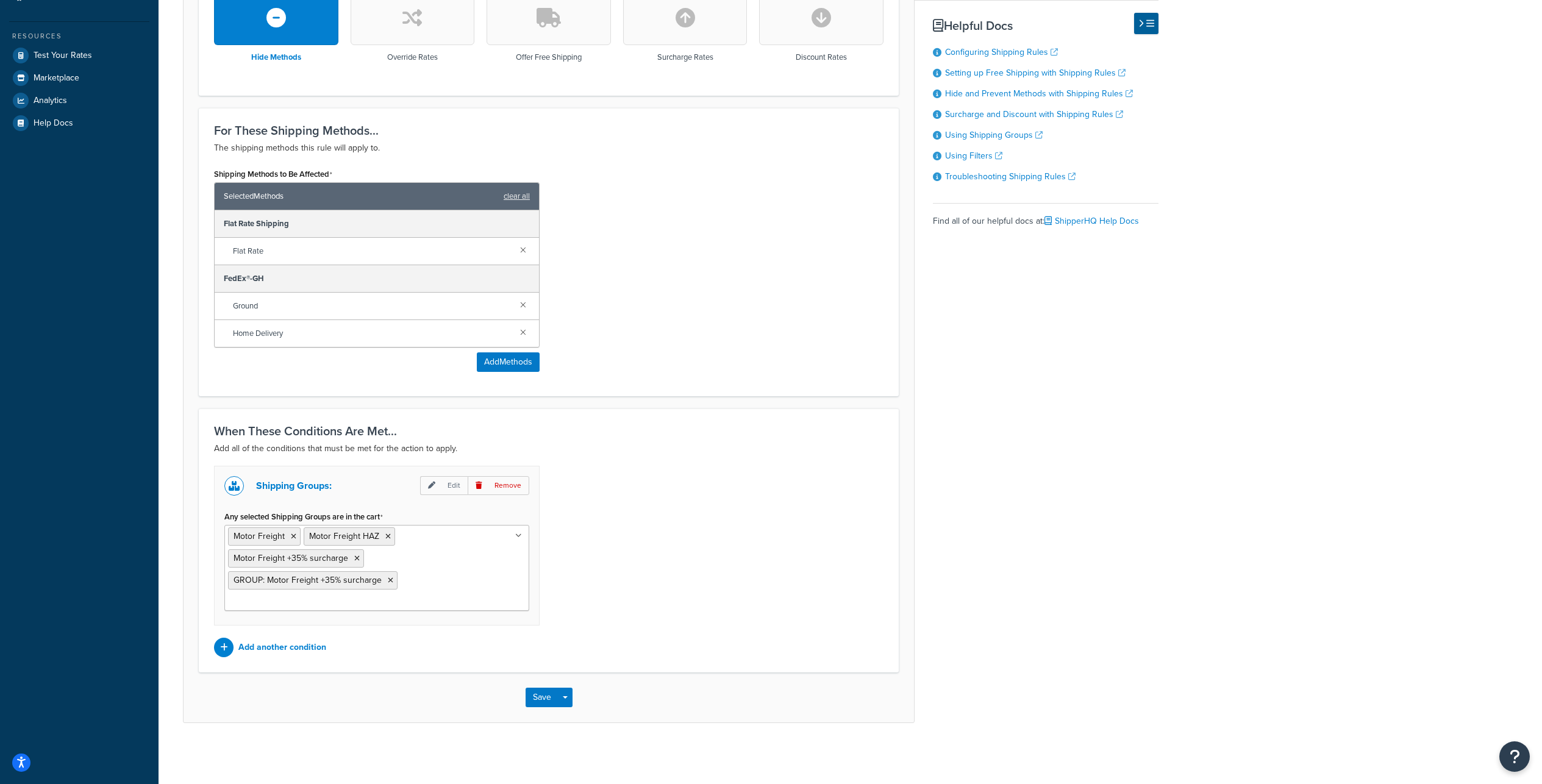
click at [444, 611] on ul "Motor Freight Motor Freight HAZ Motor Freight +35% surcharge GROUP: Motor Freig…" at bounding box center [377, 567] width 304 height 86
click at [670, 567] on div "Shipping Groups: Edit Remove Any selected Shipping Groups are in the cart Motor…" at bounding box center [549, 562] width 688 height 192
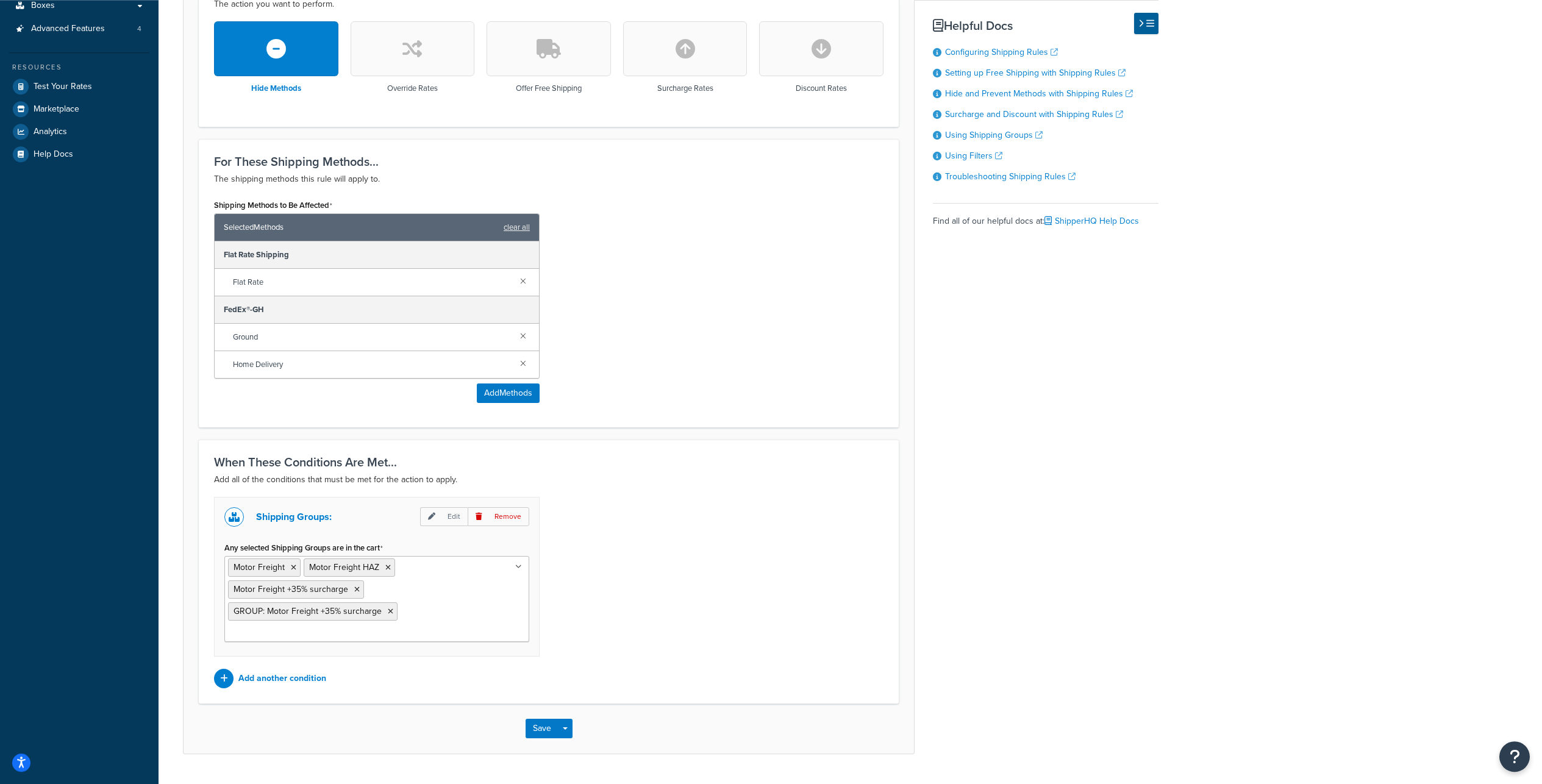
scroll to position [365, 0]
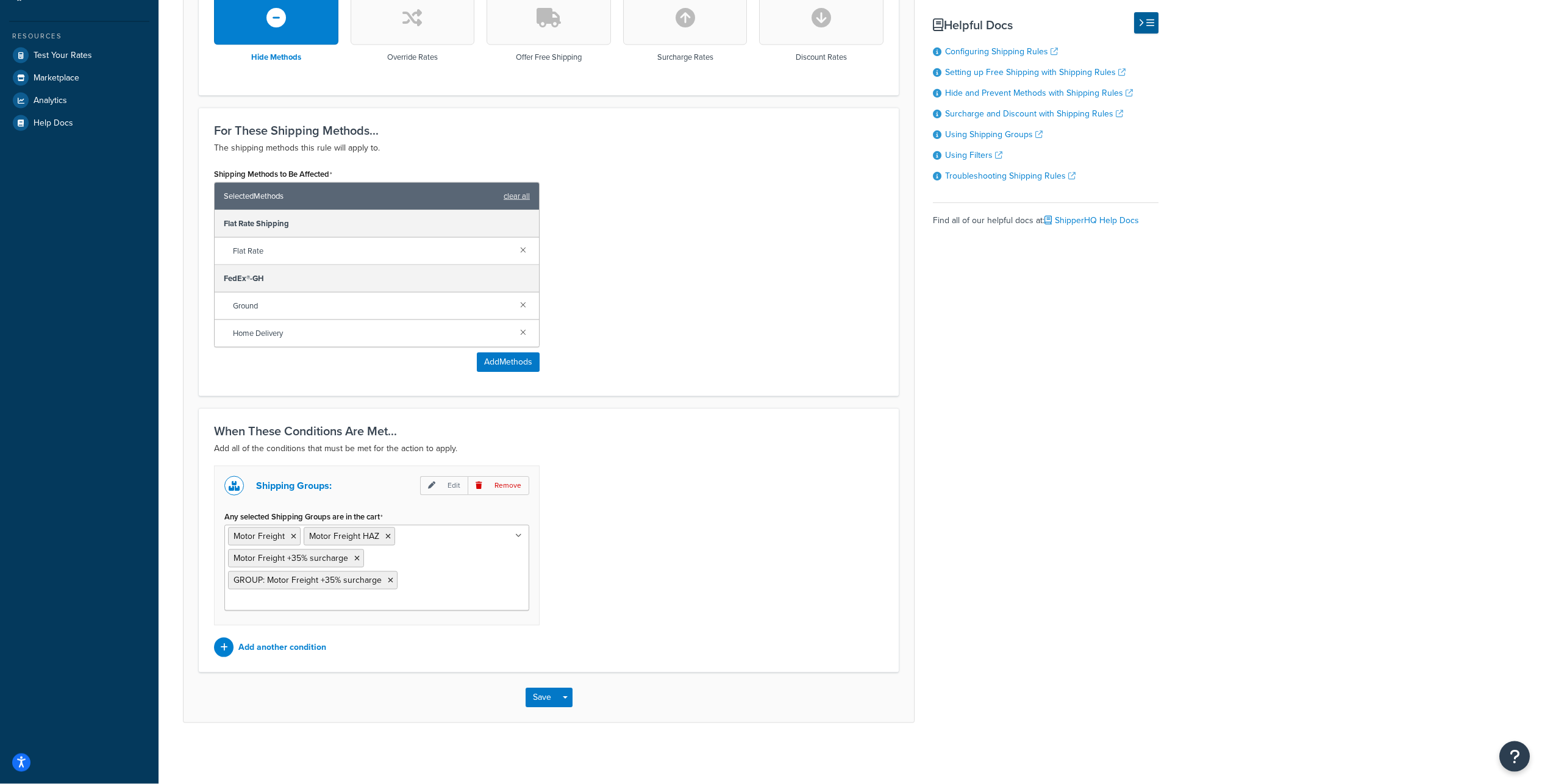
scroll to position [145, 0]
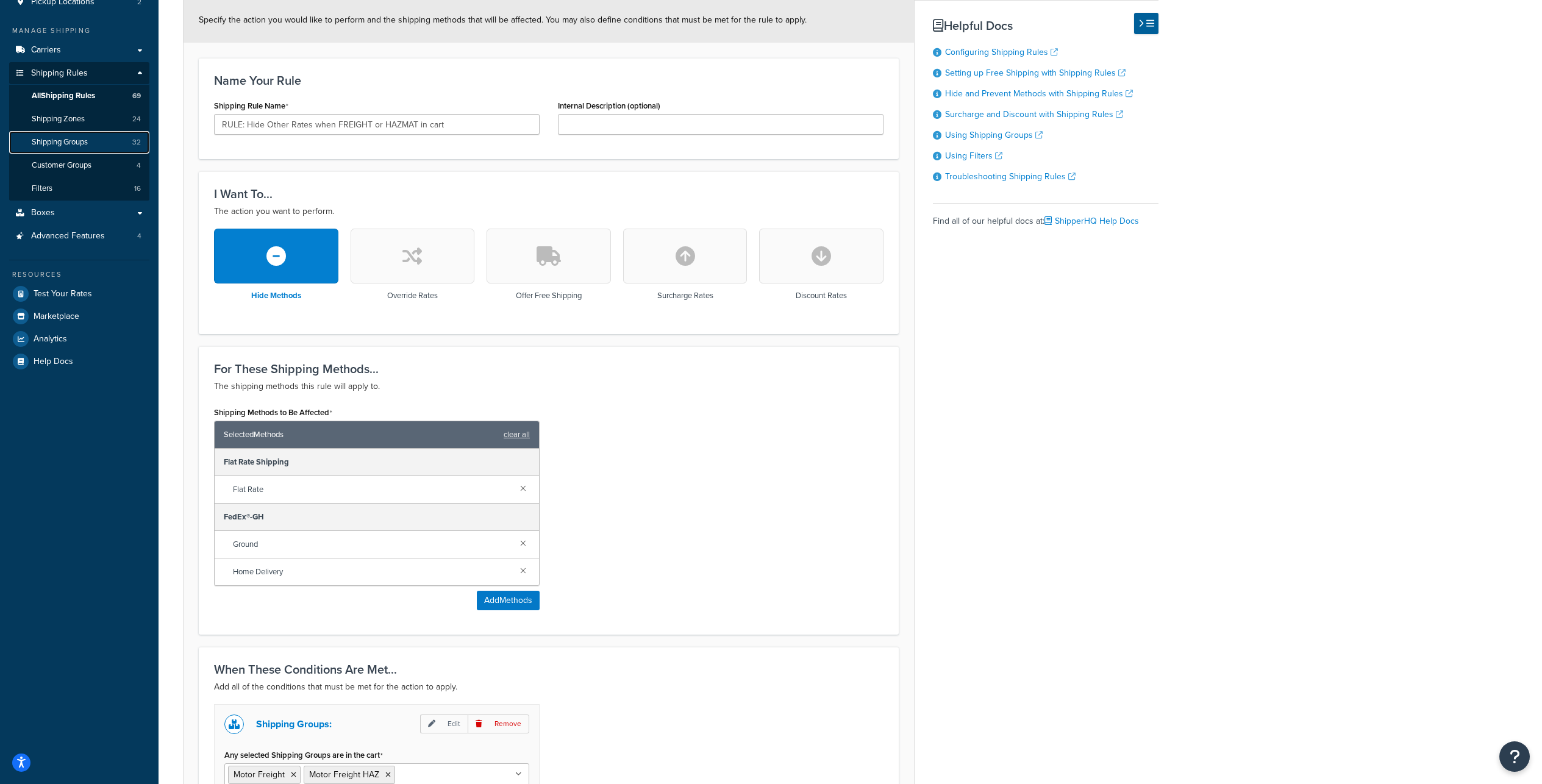
click at [85, 147] on span "Shipping Groups" at bounding box center [60, 142] width 56 height 11
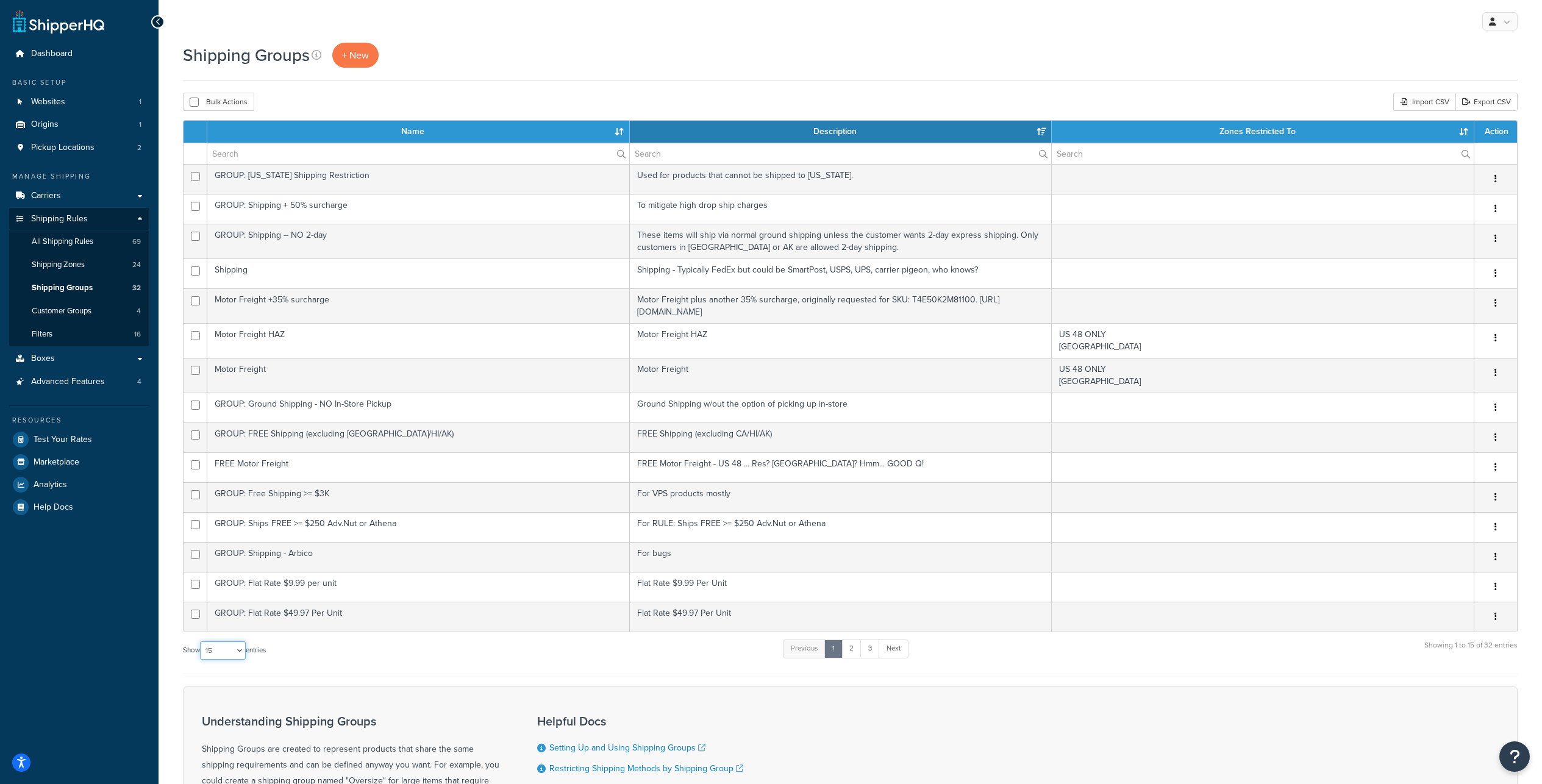
select select "100"
click option "100" at bounding box center [0, 0] width 0 height 0
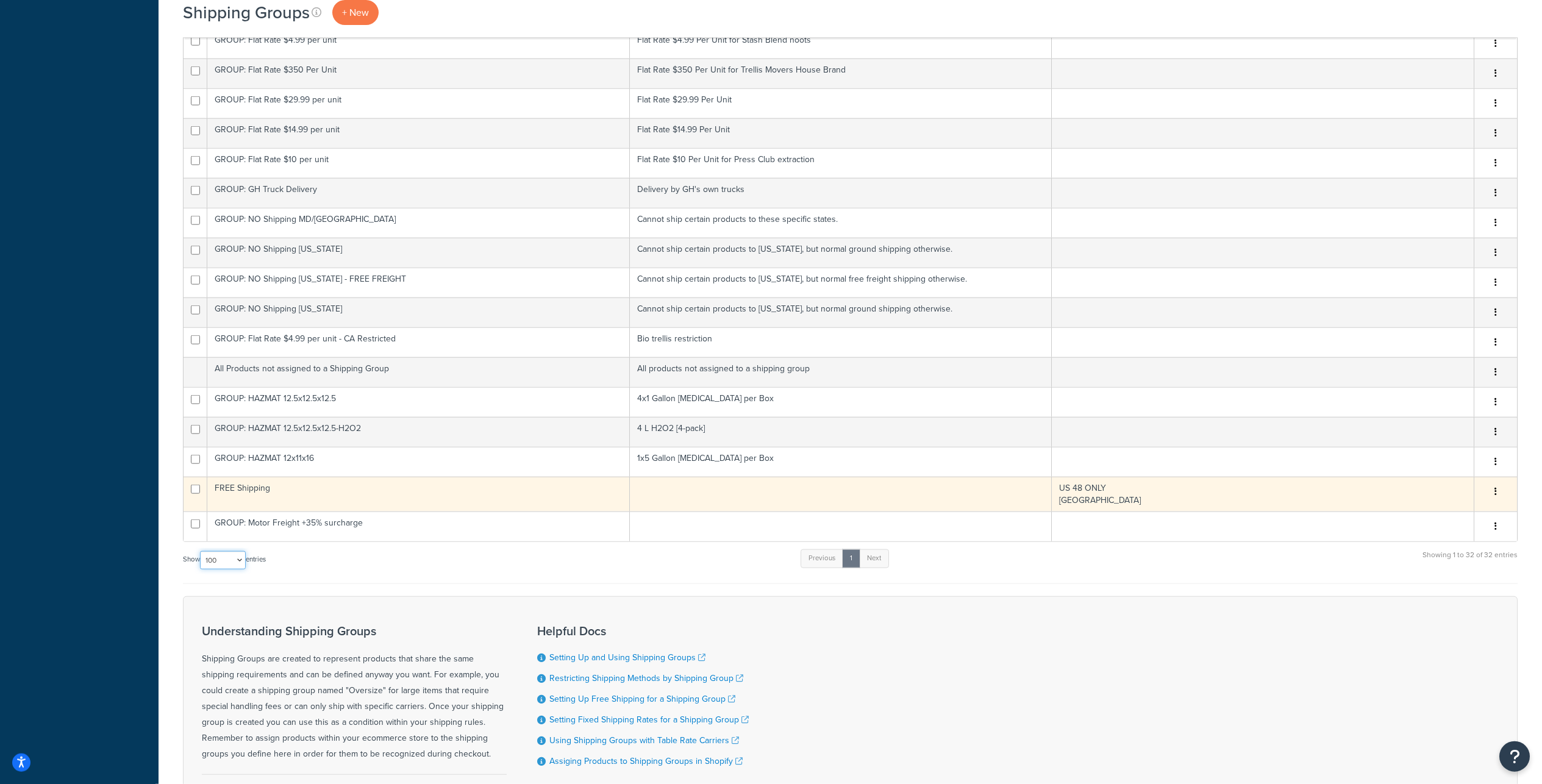
scroll to position [634, 0]
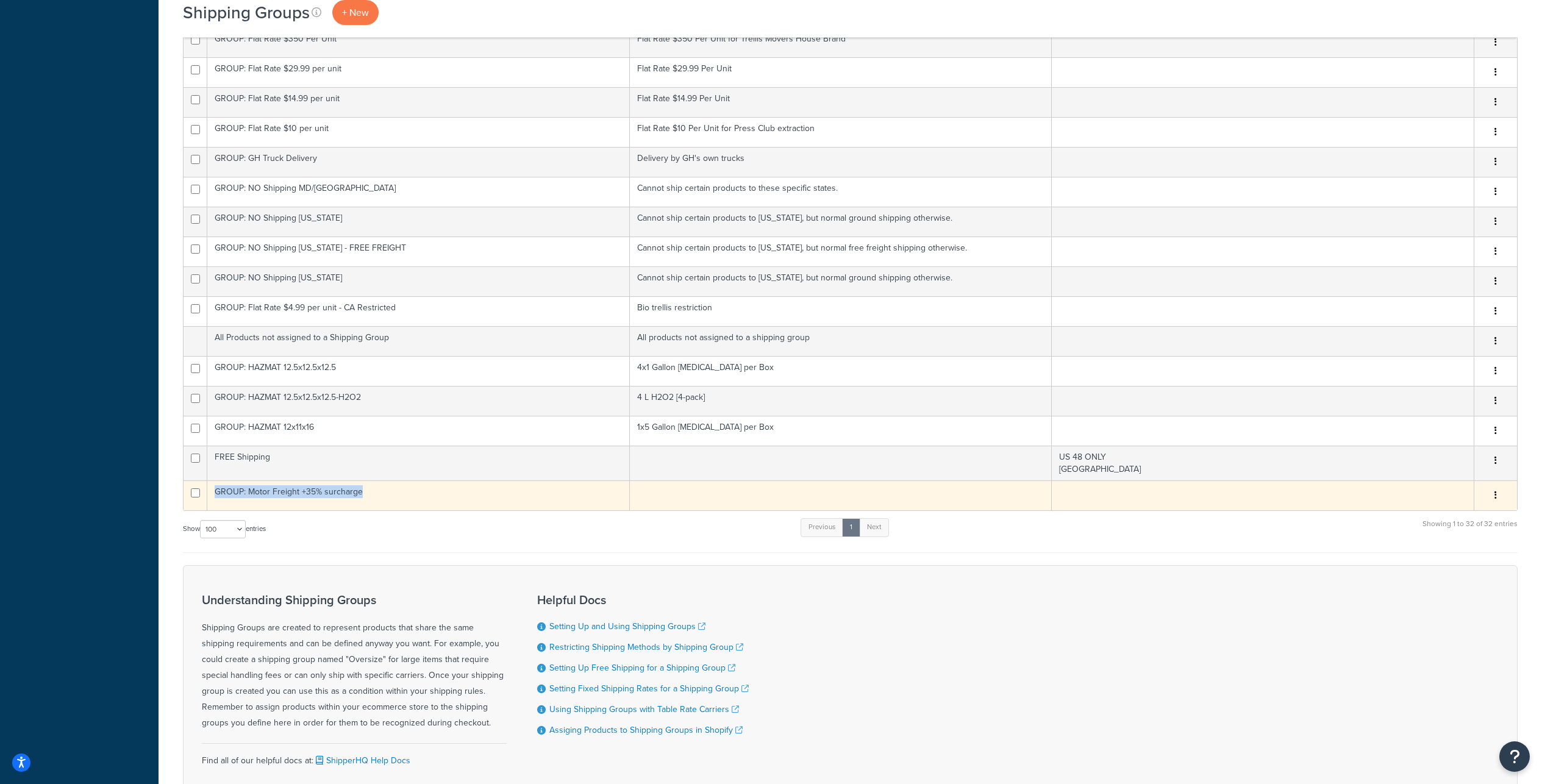
copy td "GROUP: Motor Freight +35% surcharge"
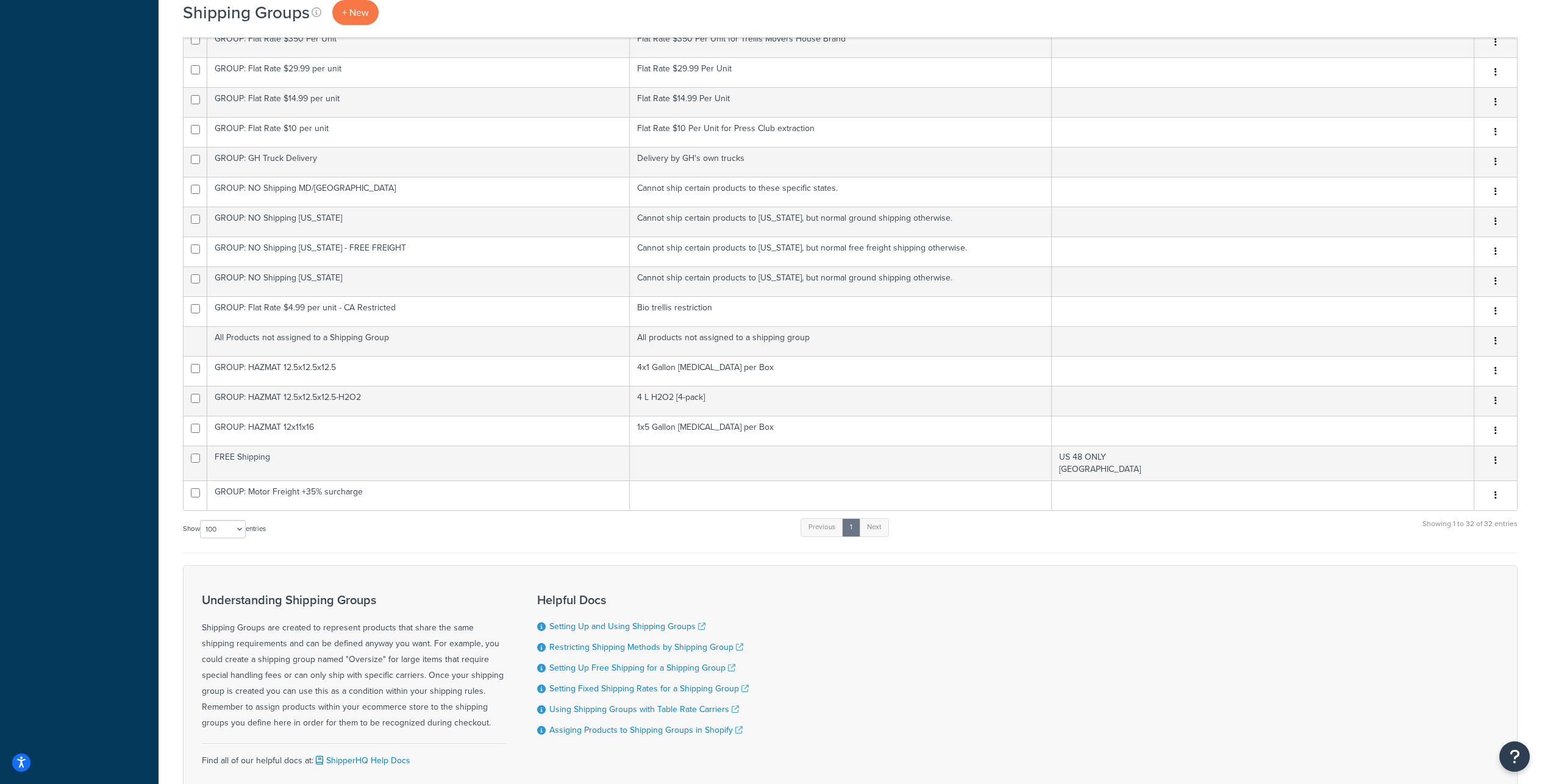
drag, startPoint x: 405, startPoint y: 633, endPoint x: 373, endPoint y: 684, distance: 60.2
click at [363, 553] on div "Name Description Zones Restricted To Action GROUP: [US_STATE] Shipping Restrict…" at bounding box center [849, 19] width 1334 height 1067
